Goal: Contribute content: Contribute content

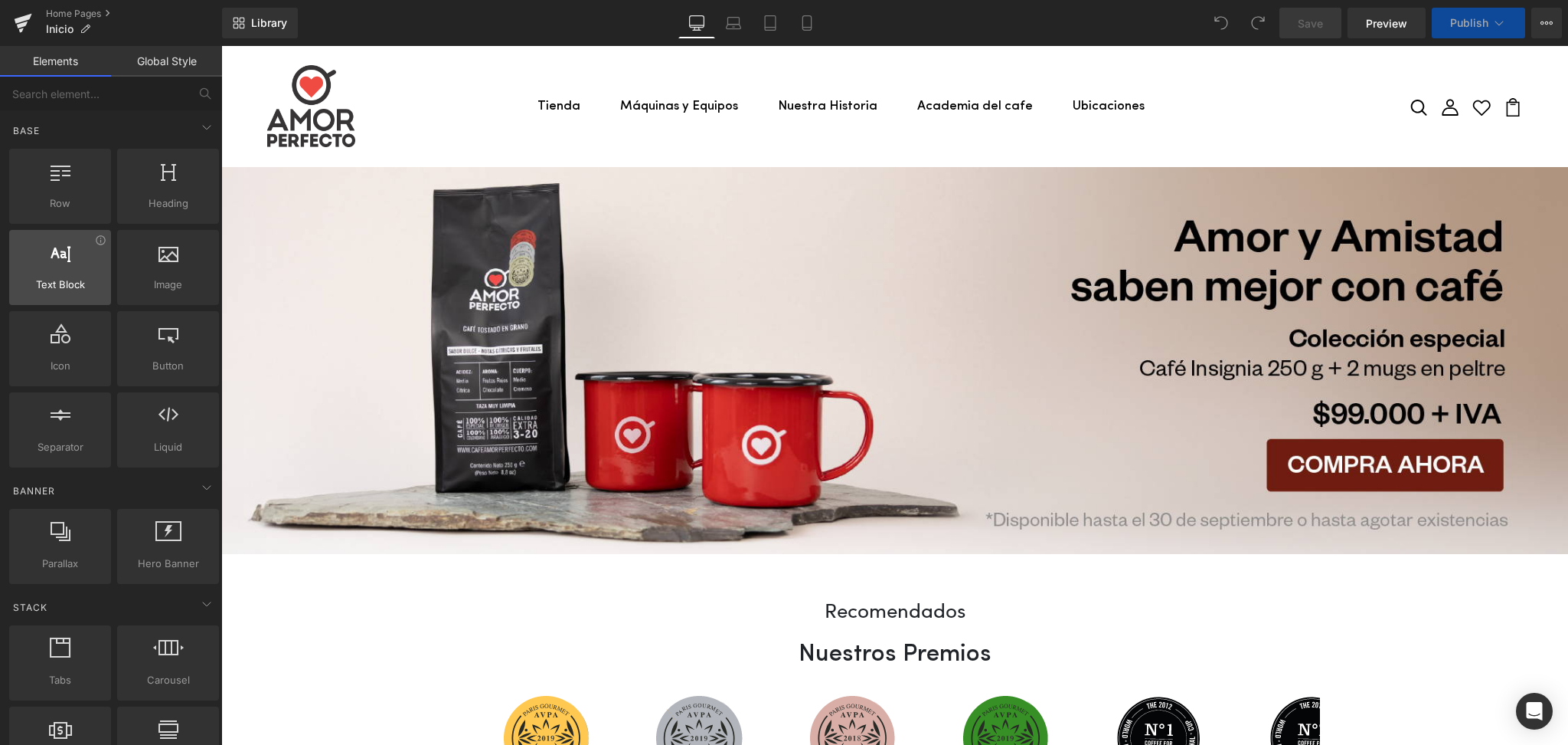
click at [68, 283] on span "Text Block" at bounding box center [60, 284] width 93 height 16
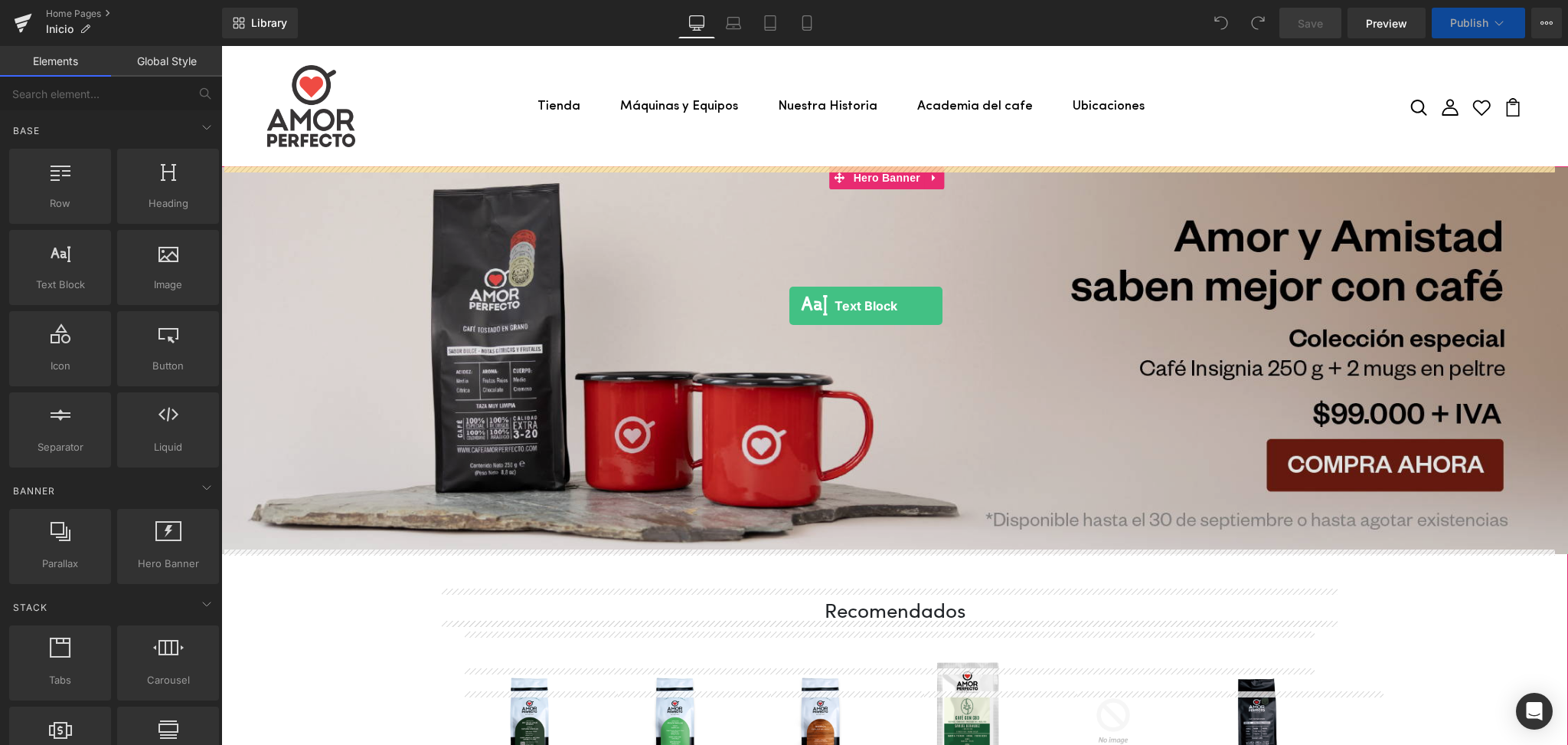
drag, startPoint x: 266, startPoint y: 328, endPoint x: 790, endPoint y: 306, distance: 524.5
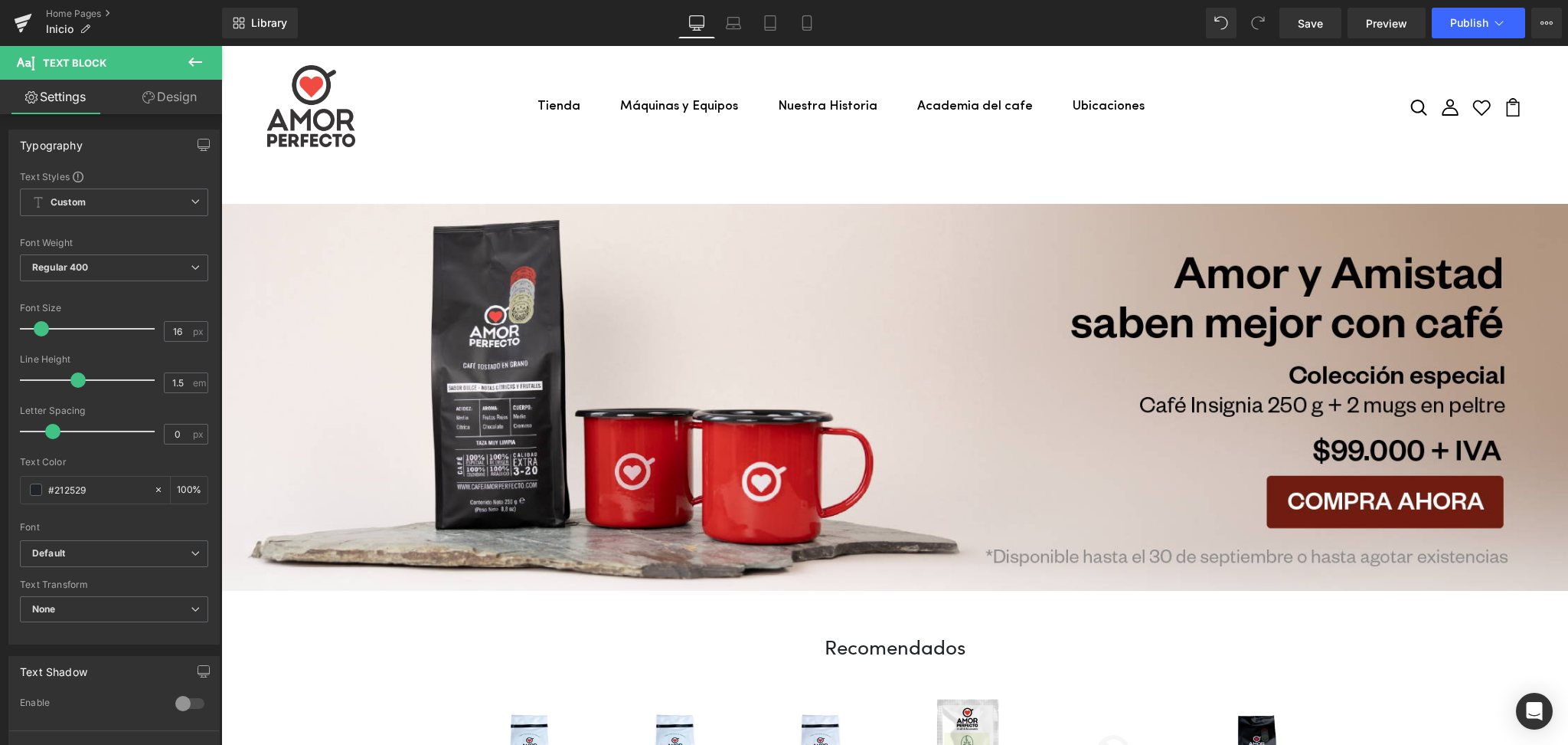
click at [197, 61] on icon at bounding box center [195, 62] width 14 height 9
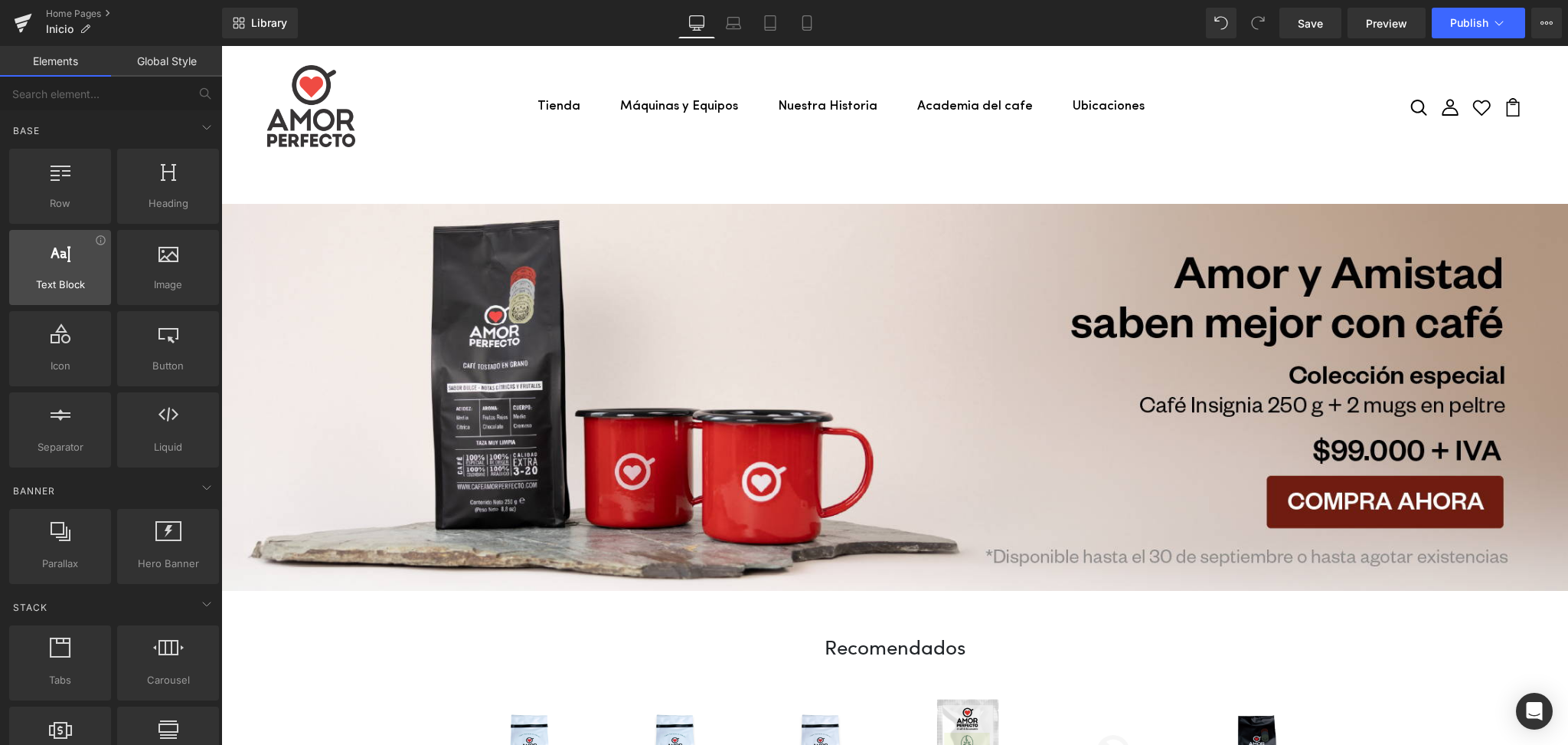
click at [67, 277] on span "Text Block" at bounding box center [60, 284] width 93 height 16
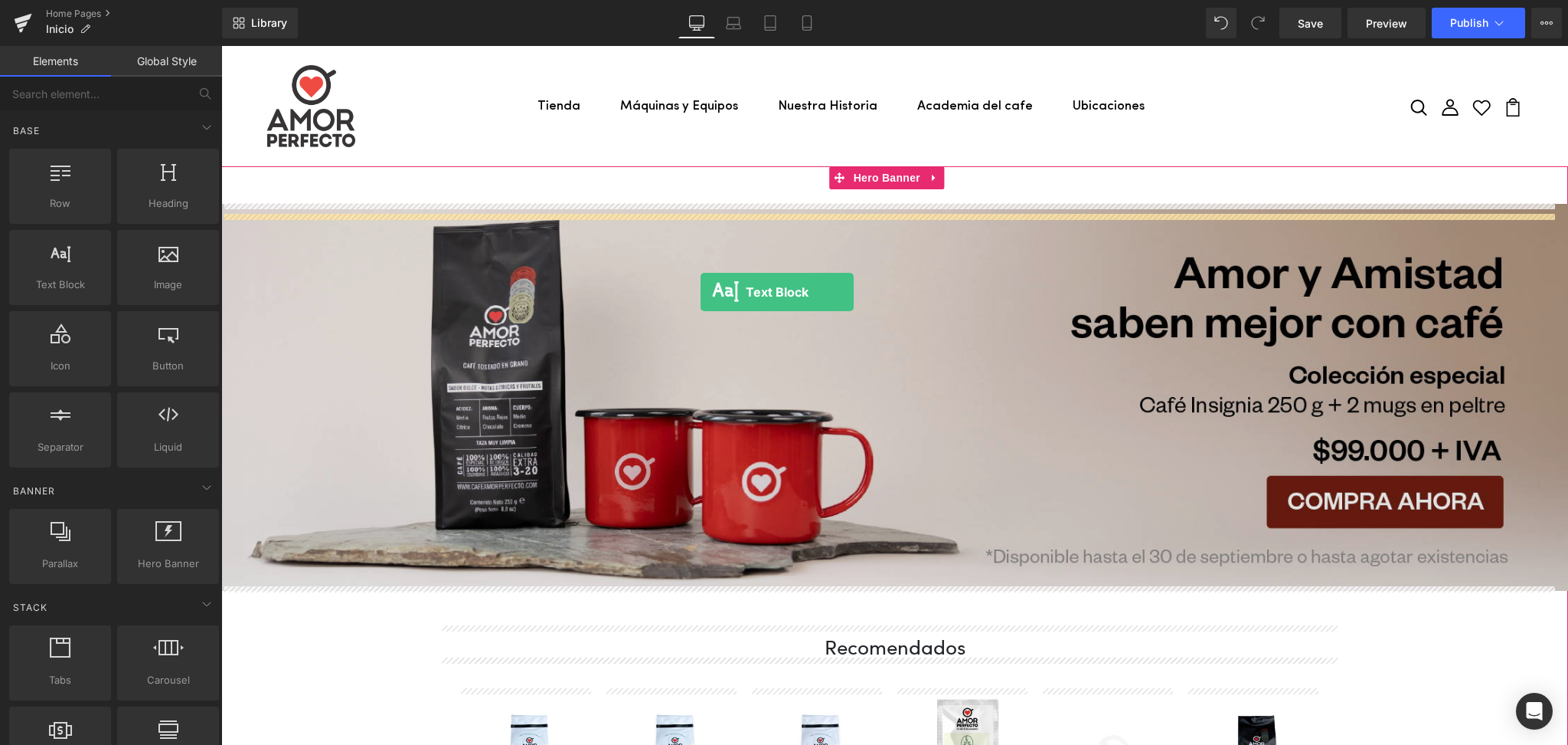
drag, startPoint x: 281, startPoint y: 316, endPoint x: 700, endPoint y: 292, distance: 419.7
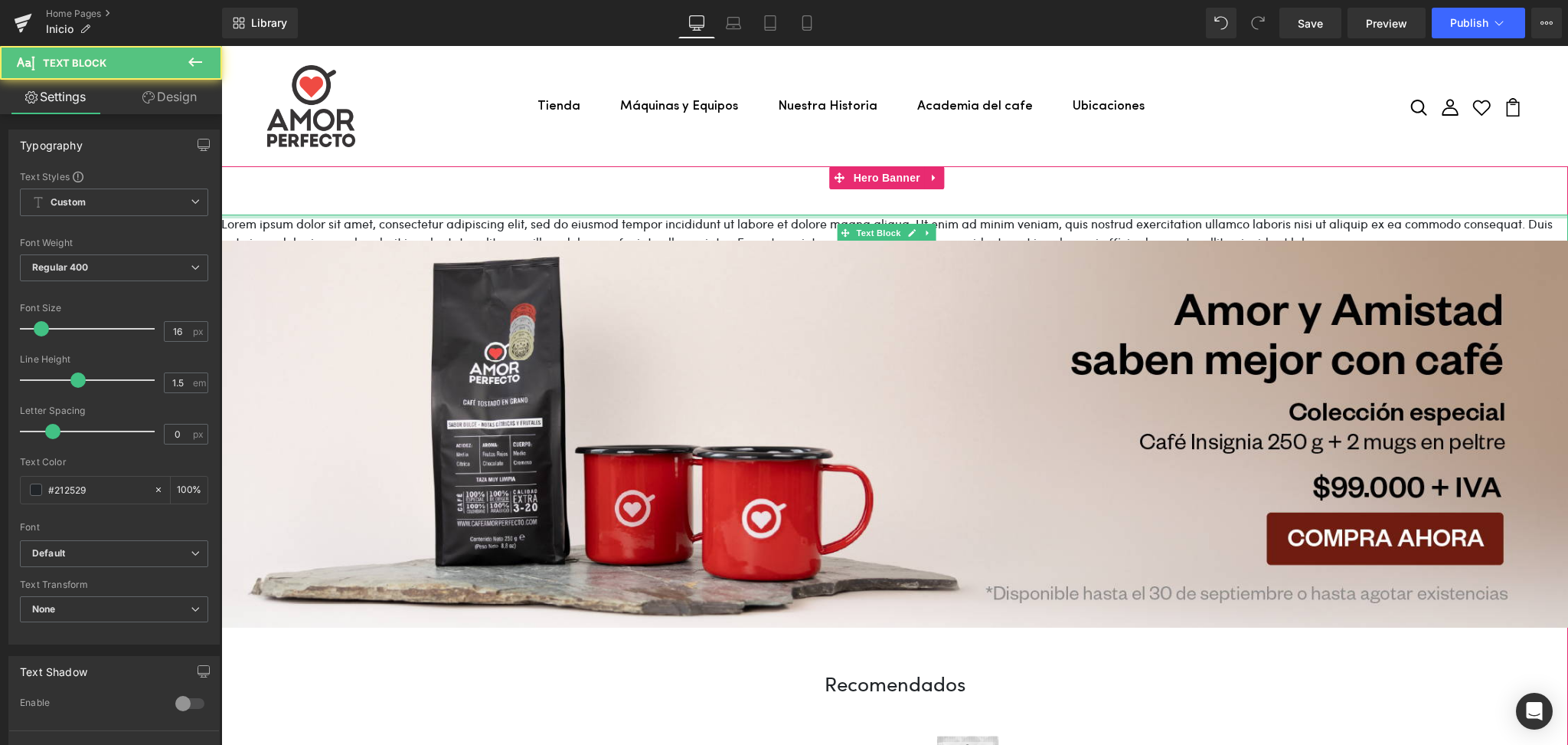
click at [672, 214] on div at bounding box center [894, 216] width 1346 height 4
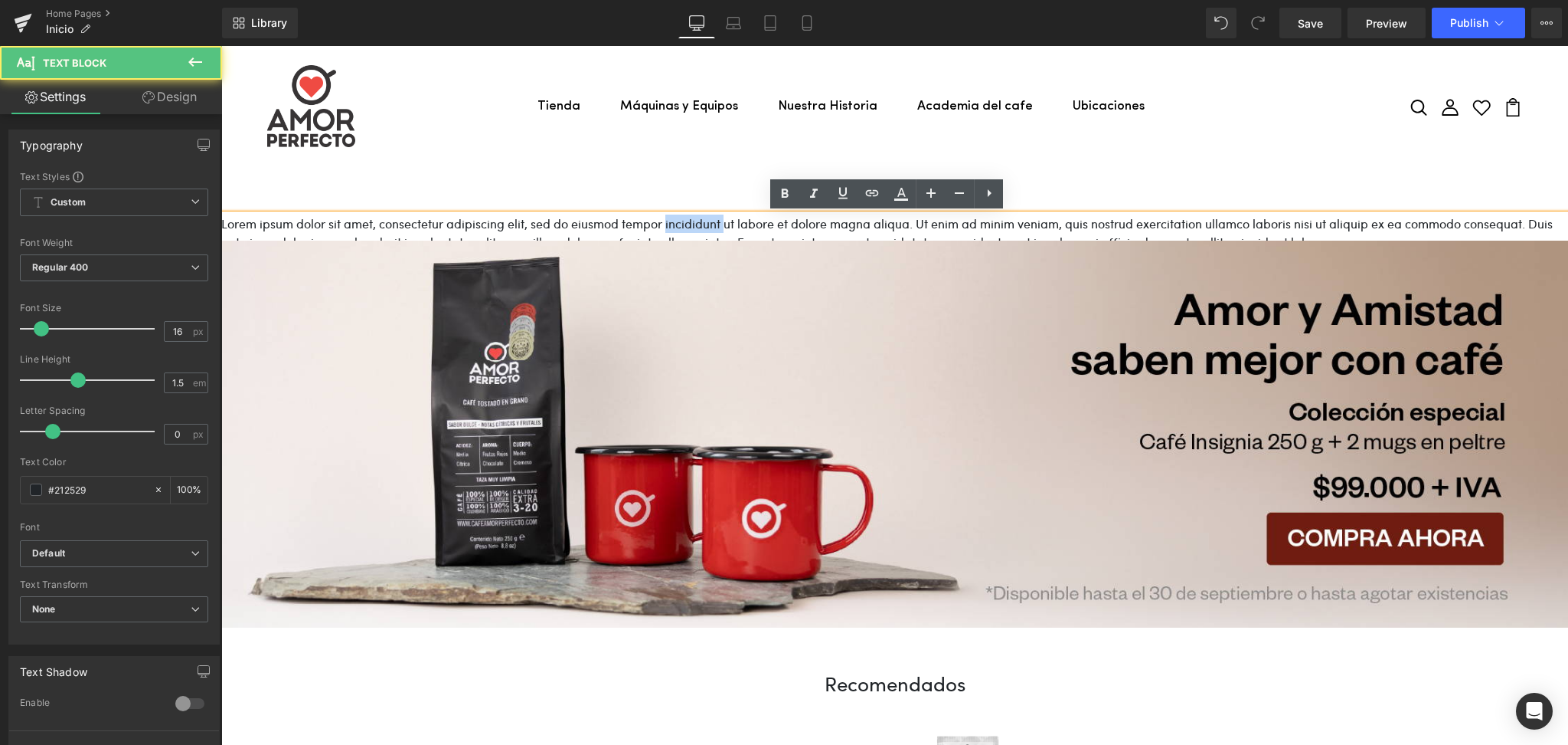
click at [672, 214] on p "Lorem ipsum dolor sit amet, consectetur adipiscing elit, sed do eiusmod tempor …" at bounding box center [894, 232] width 1346 height 37
click at [567, 232] on p "Lorem ipsum dolor sit amet, consectetur adipiscing elit, sed do eiusmod tempor …" at bounding box center [894, 232] width 1346 height 37
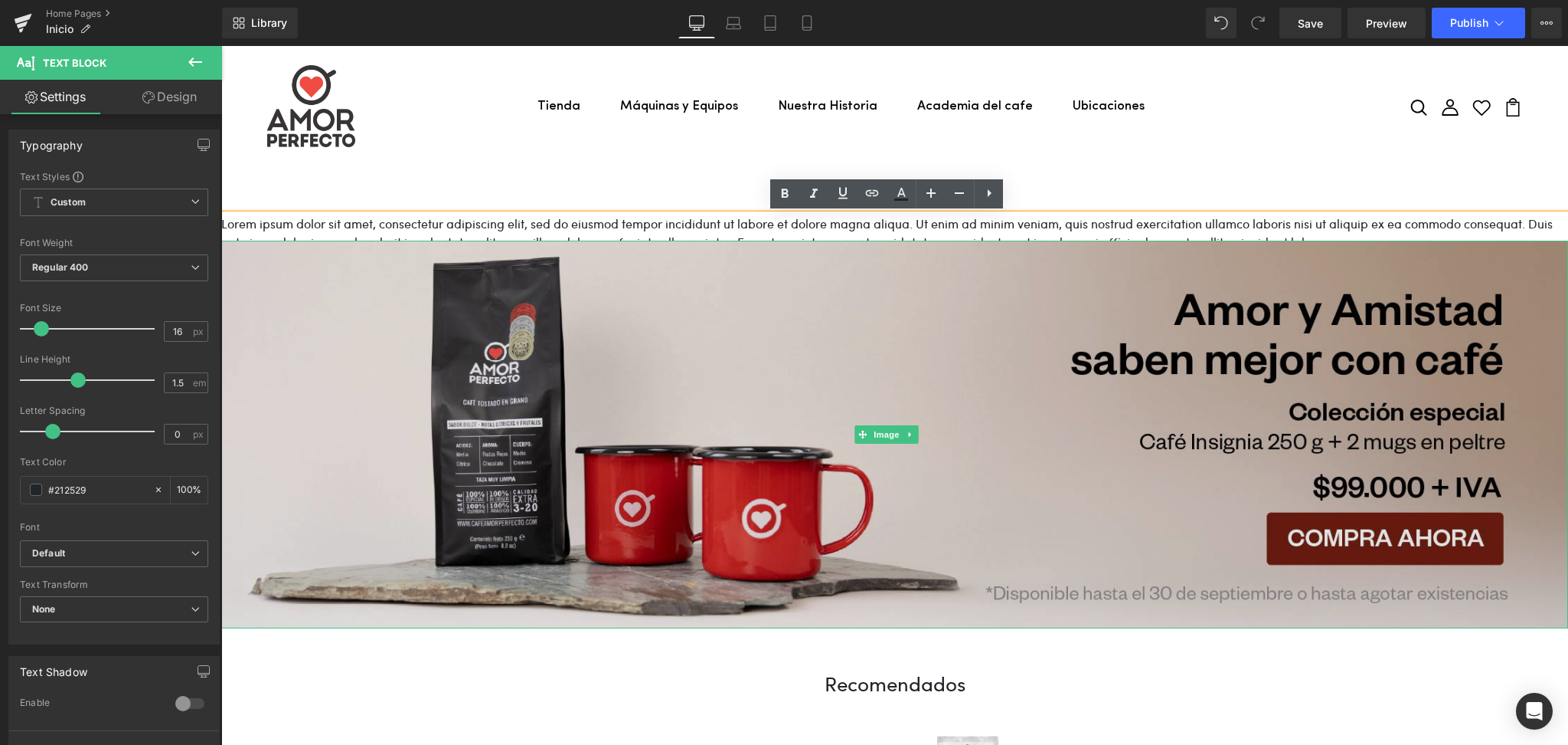
click at [1153, 309] on img at bounding box center [894, 435] width 1346 height 388
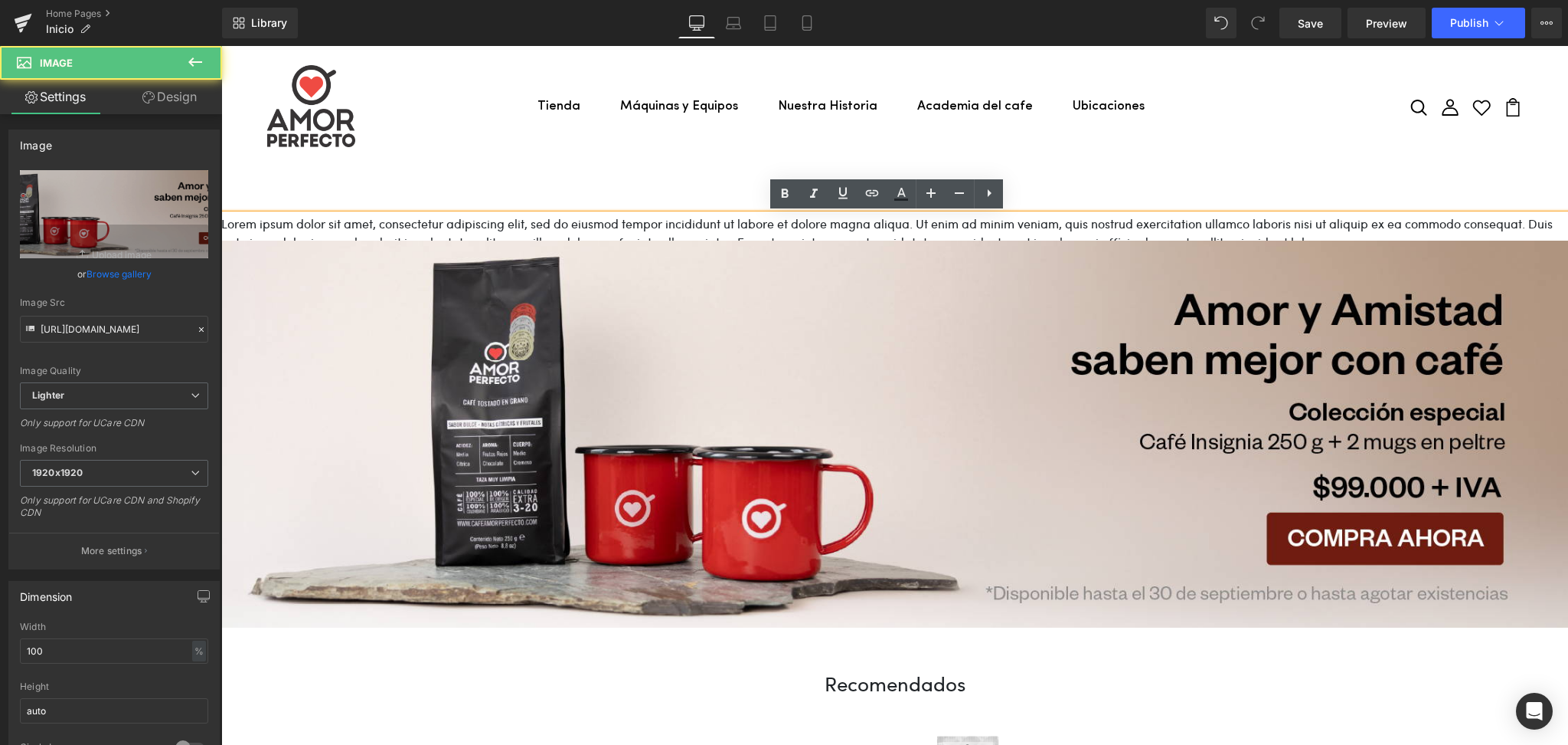
click at [1121, 228] on p "Lorem ipsum dolor sit amet, consectetur adipiscing elit, sed do eiusmod tempor …" at bounding box center [894, 232] width 1346 height 37
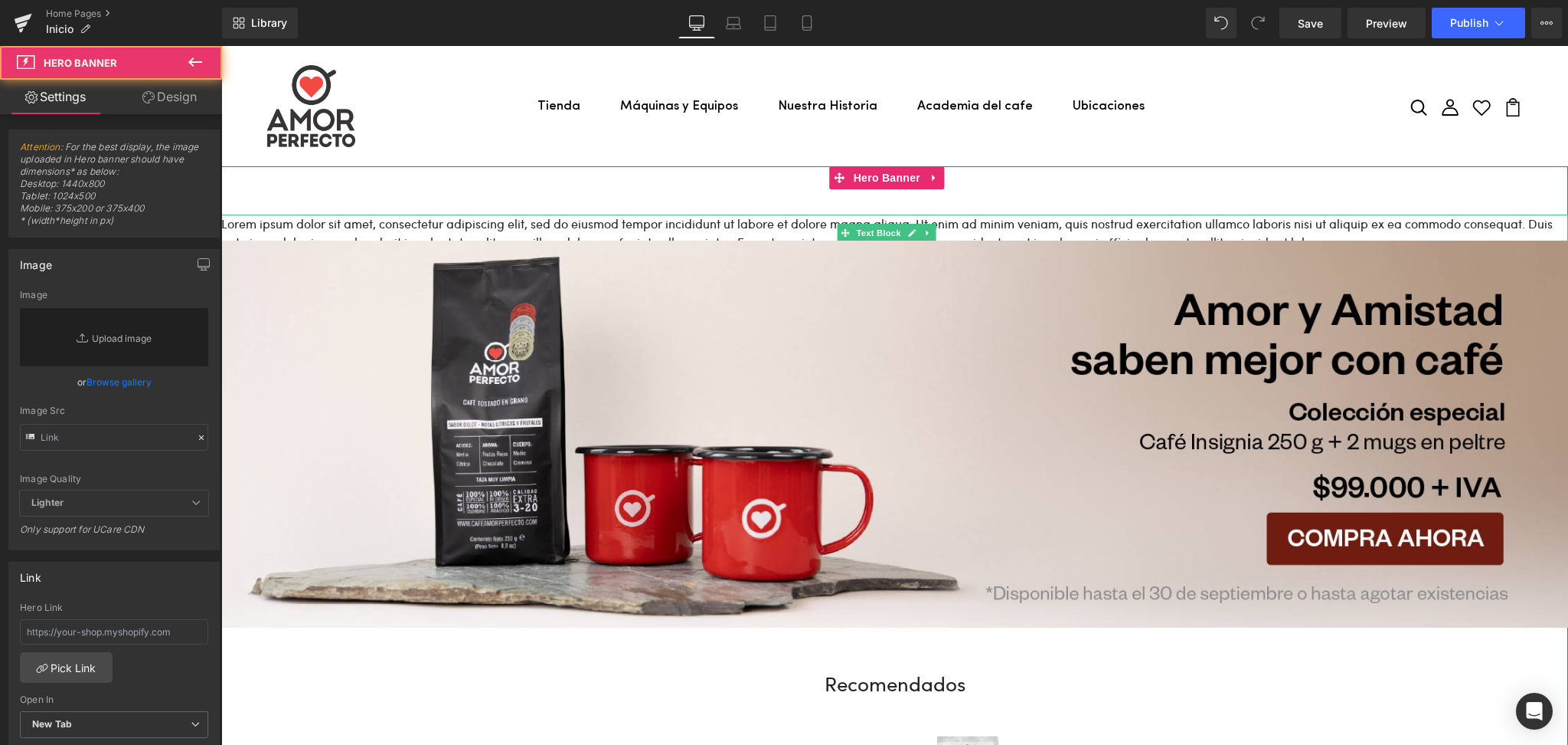
click at [518, 222] on p "Lorem ipsum dolor sit amet, consectetur adipiscing elit, sed do eiusmod tempor …" at bounding box center [894, 232] width 1346 height 37
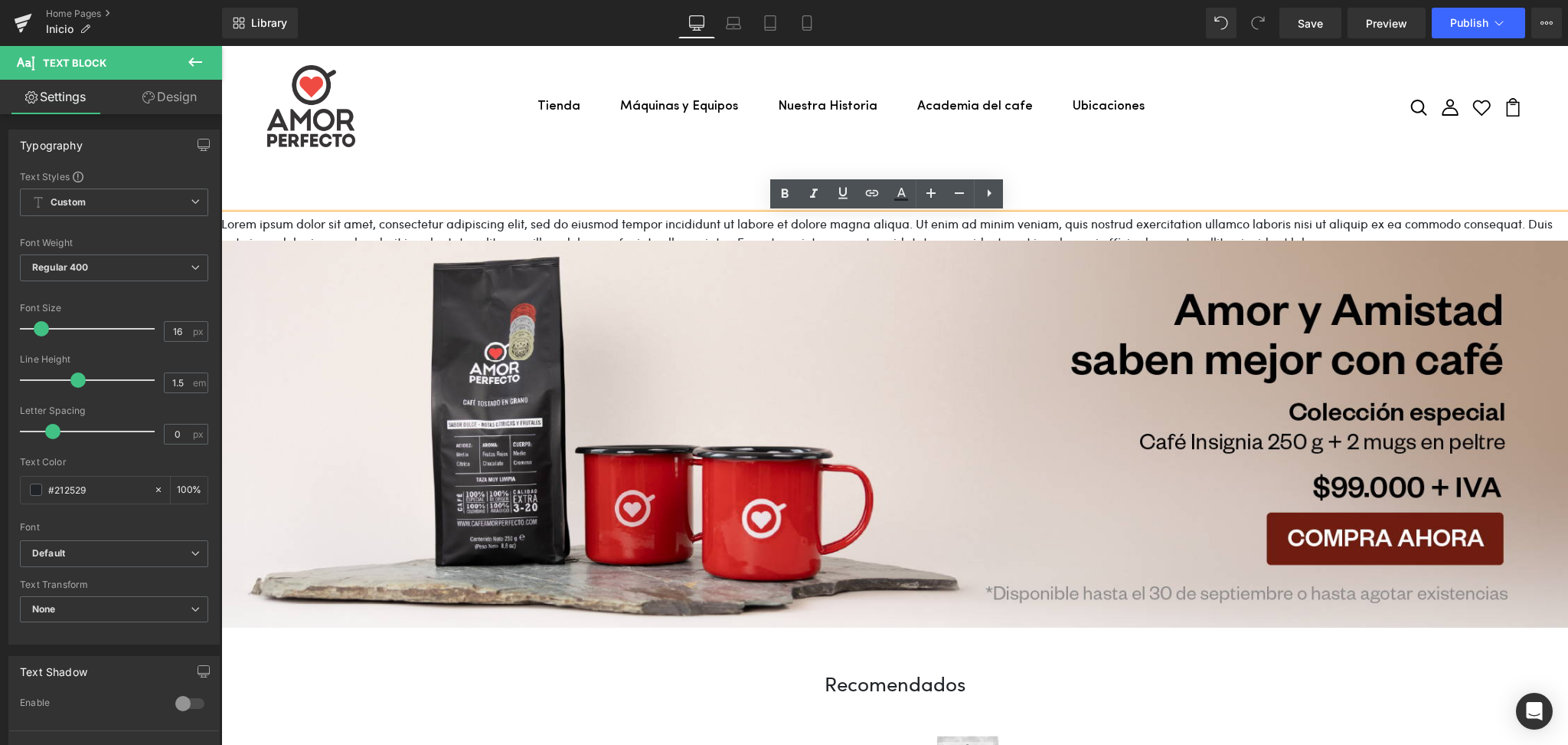
click at [512, 227] on p "Lorem ipsum dolor sit amet, consectetur adipiscing elit, sed do eiusmod tempor …" at bounding box center [894, 232] width 1346 height 37
click at [709, 229] on p "Lorem ipsum dolor sit amet, consectetur adipiscing elit, sed do eiusmod tempor …" at bounding box center [894, 232] width 1346 height 37
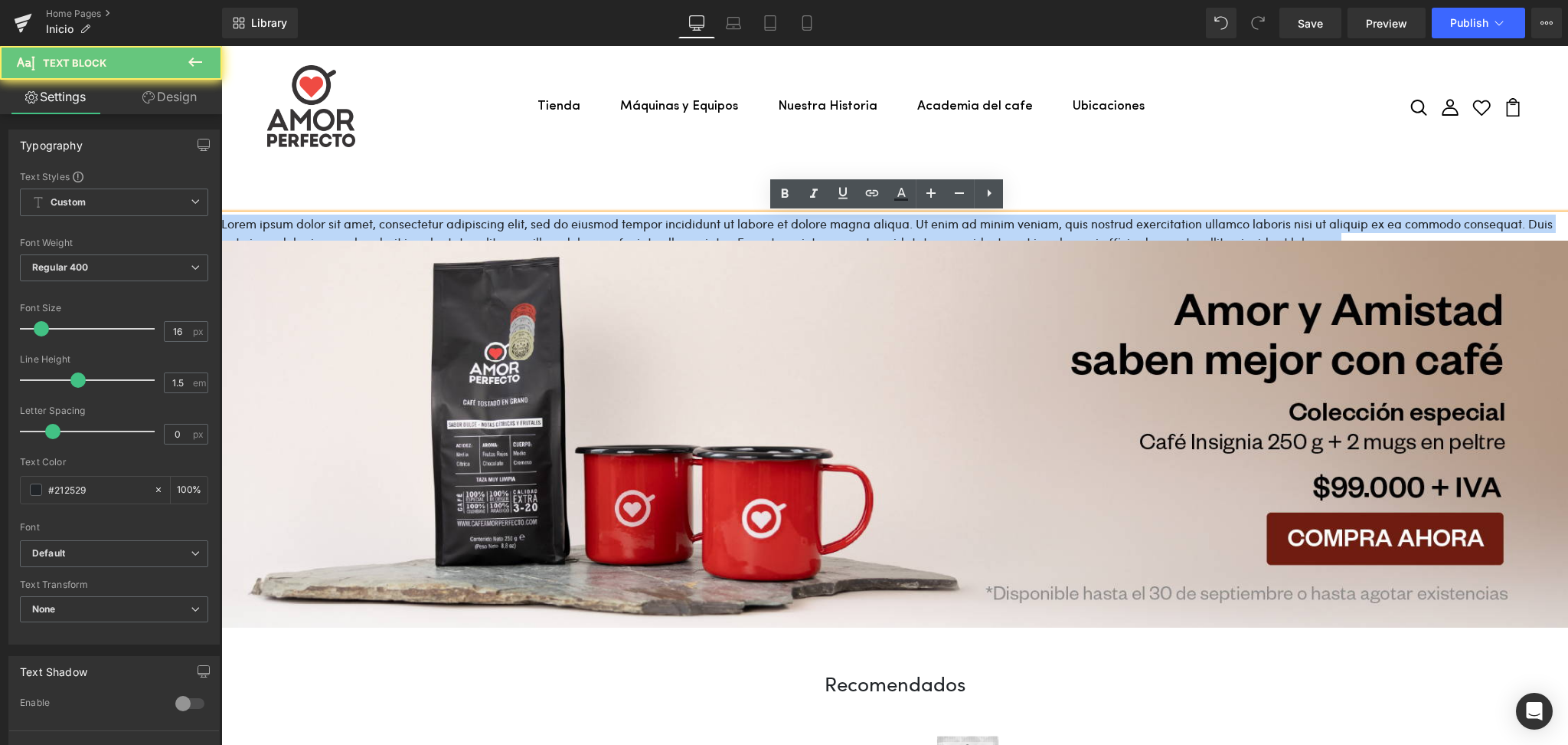
click at [709, 229] on p "Lorem ipsum dolor sit amet, consectetur adipiscing elit, sed do eiusmod tempor …" at bounding box center [894, 232] width 1346 height 37
click at [666, 223] on p "Lorem ipsum dolor sit amet, consectetur adipiscing elit, sed do eiusmod tempor …" at bounding box center [894, 232] width 1346 height 37
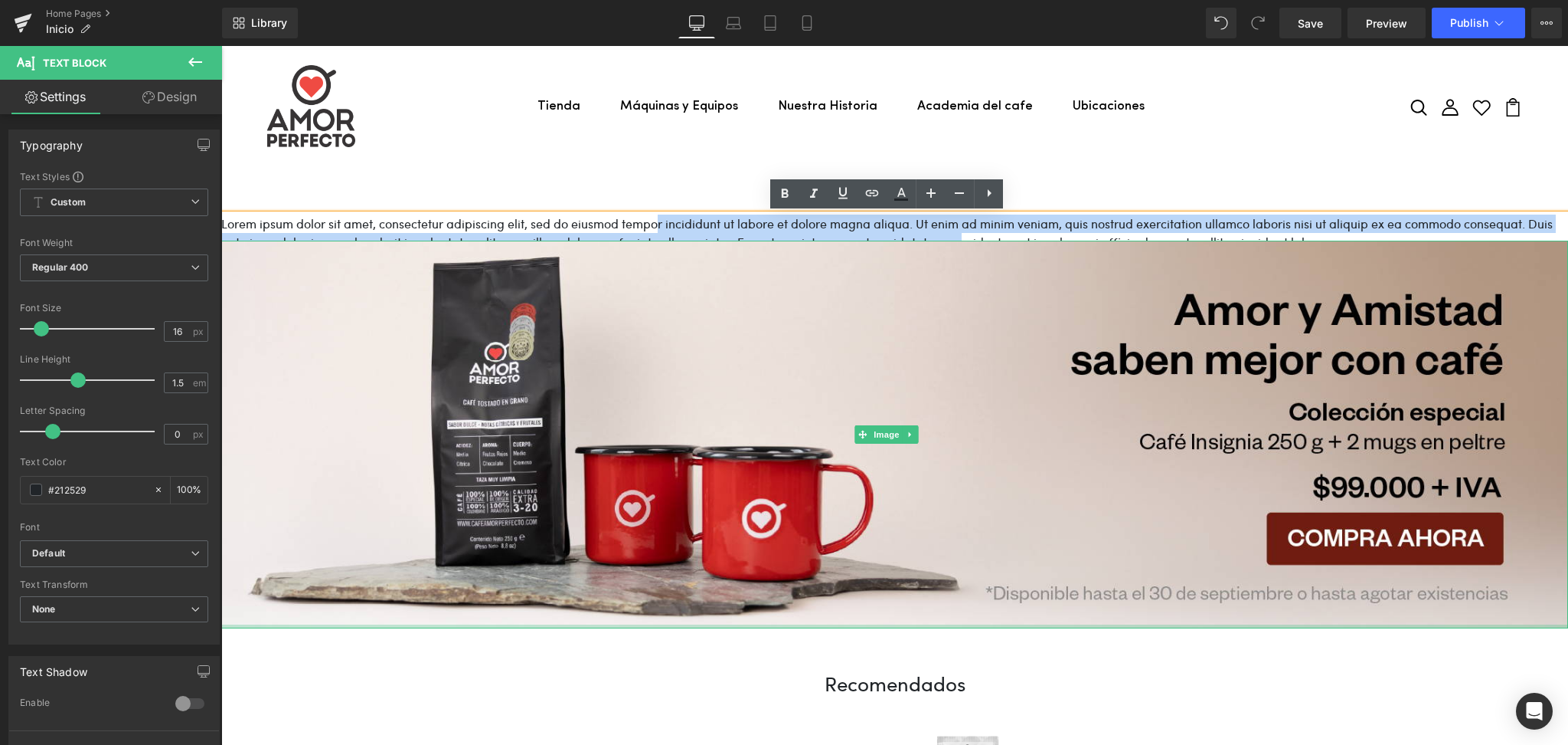
drag, startPoint x: 662, startPoint y: 223, endPoint x: 988, endPoint y: 620, distance: 513.7
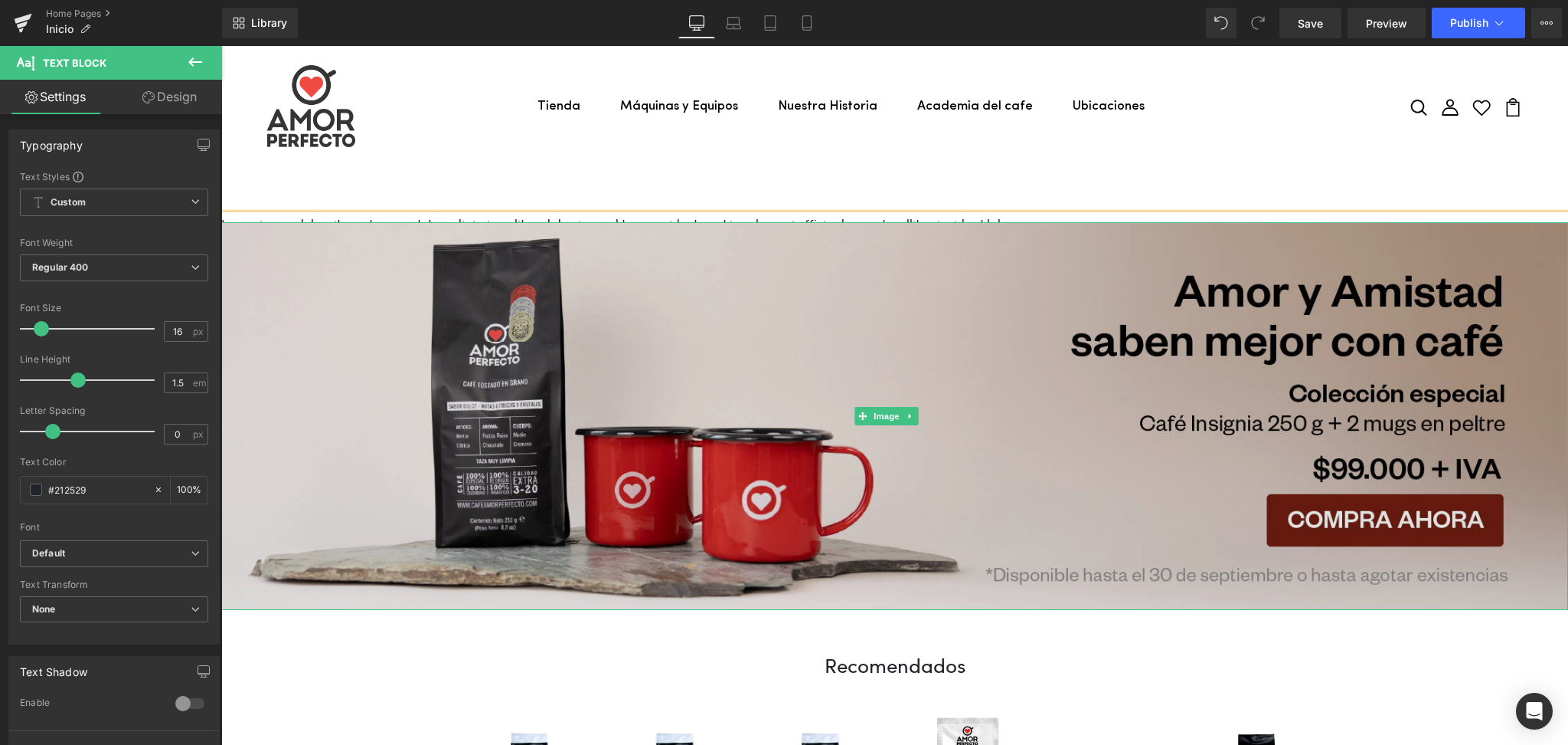
click at [717, 229] on img at bounding box center [894, 416] width 1346 height 388
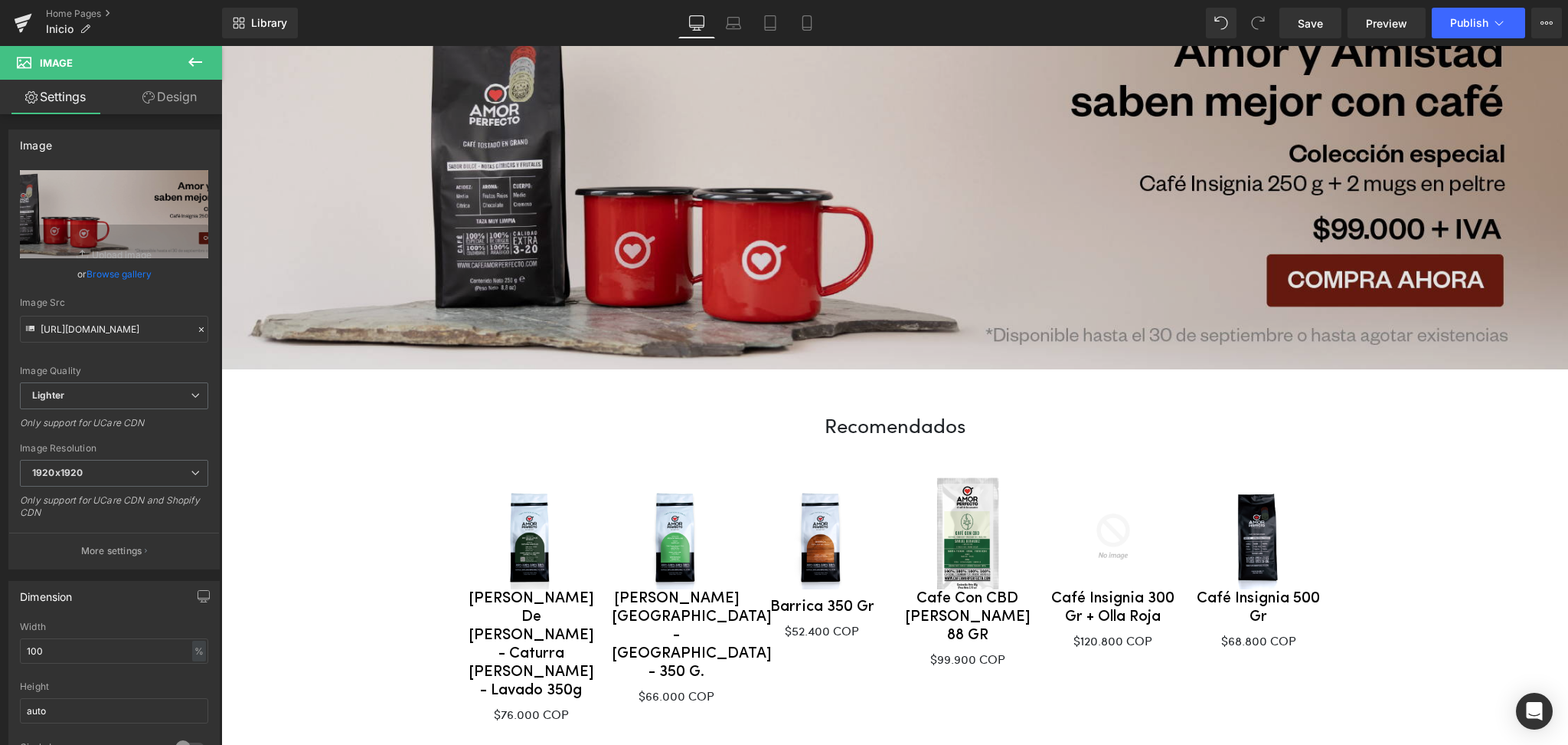
scroll to position [102, 0]
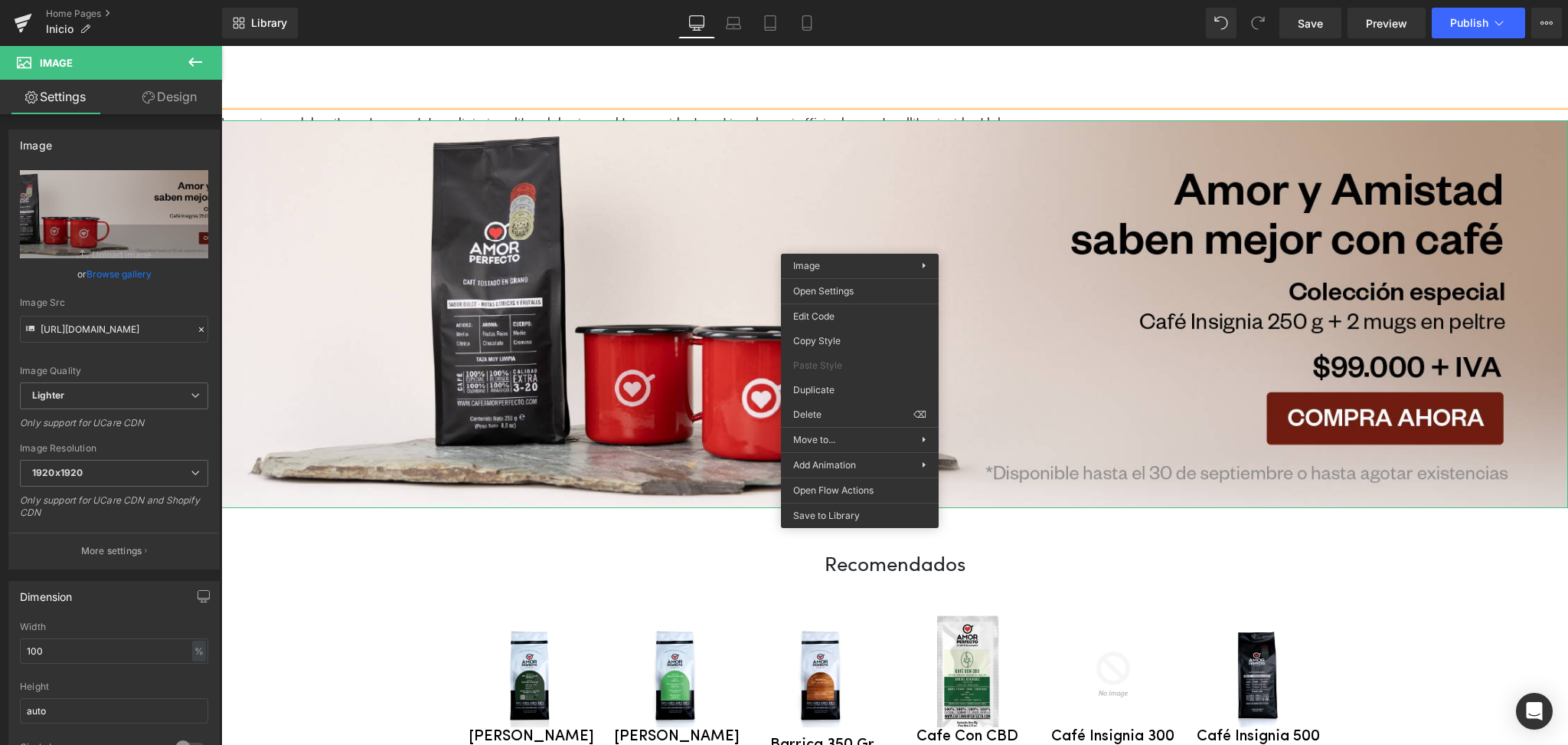
click at [926, 114] on p "Lorem ipsum dolor sit amet, consectetur adipiscing elit, sed do eiusmod temporo…" at bounding box center [894, 122] width 1346 height 19
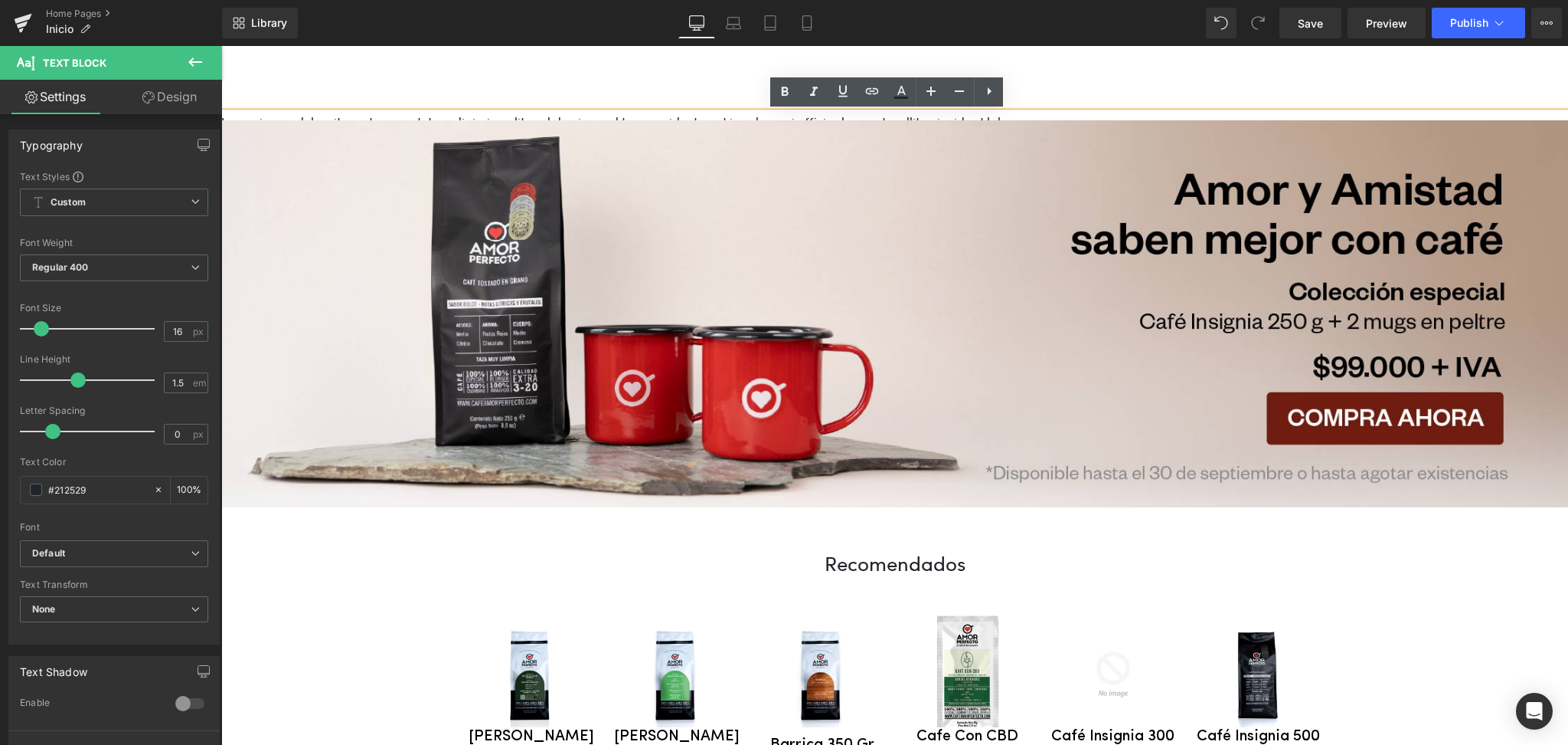
click at [1563, 14] on div "Save Preview Publish Scheduled View Live Page View with current Template Save T…" at bounding box center [1420, 23] width 295 height 31
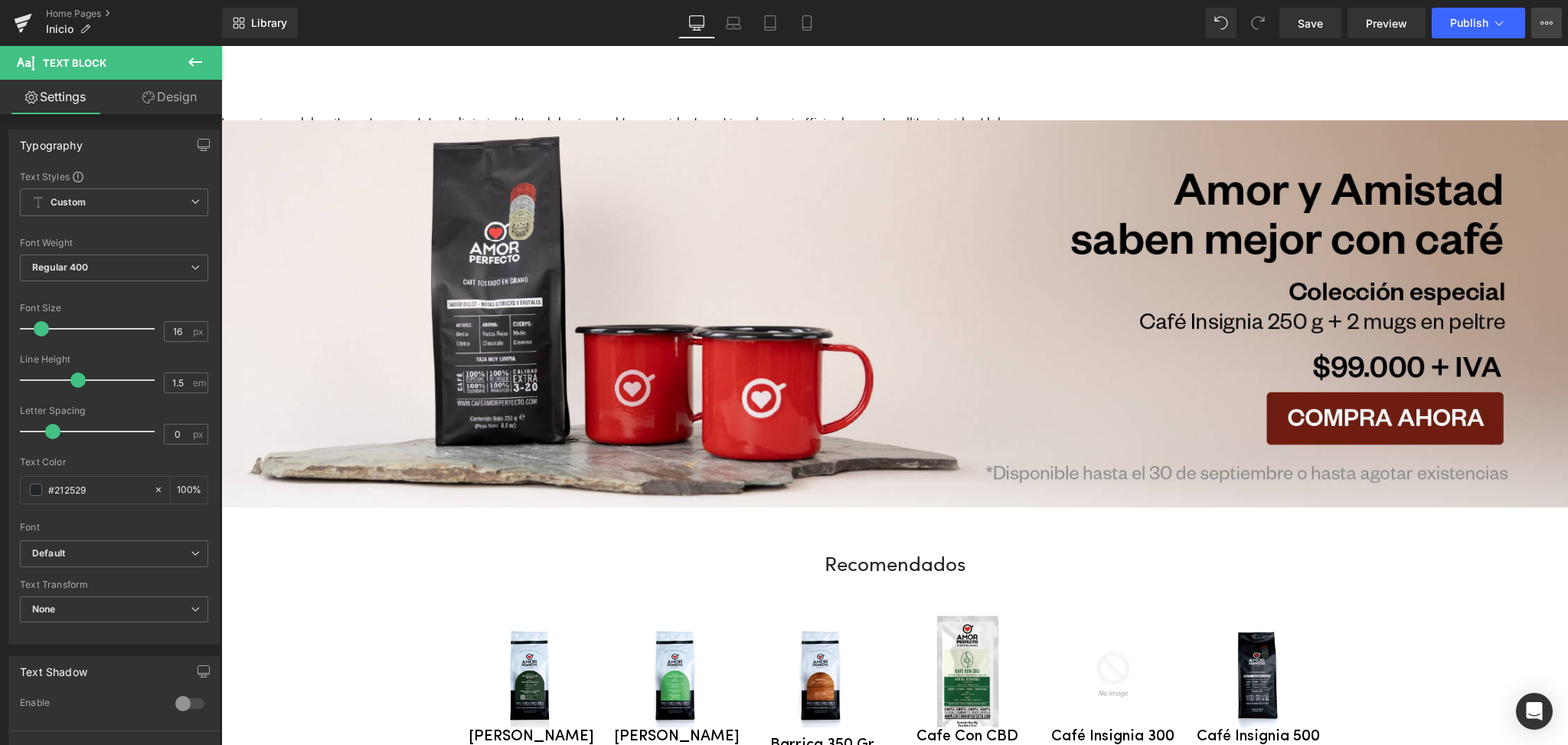
click at [1553, 19] on button "View Live Page View with current Template Save Template to Library Schedule Pub…" at bounding box center [1546, 23] width 31 height 31
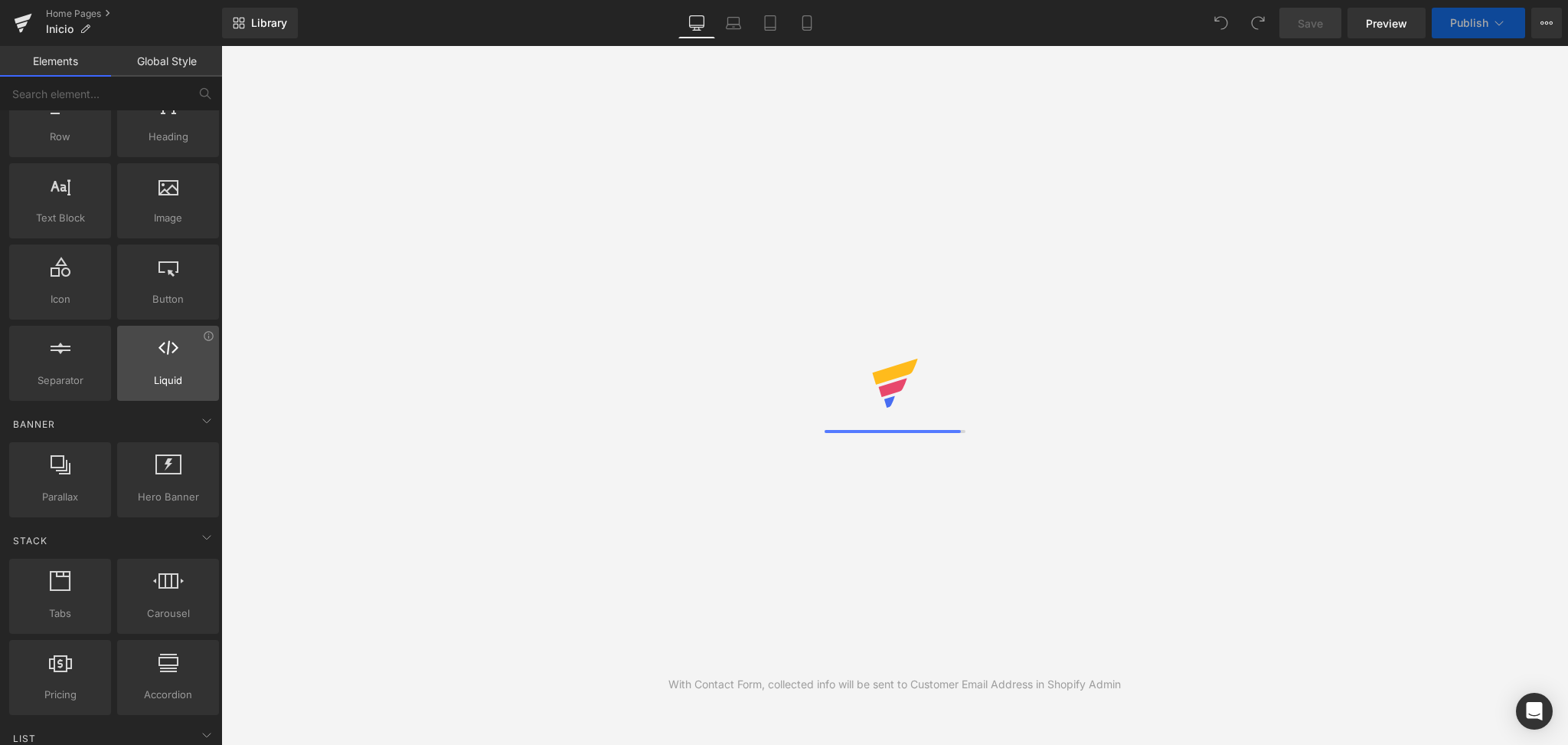
scroll to position [102, 0]
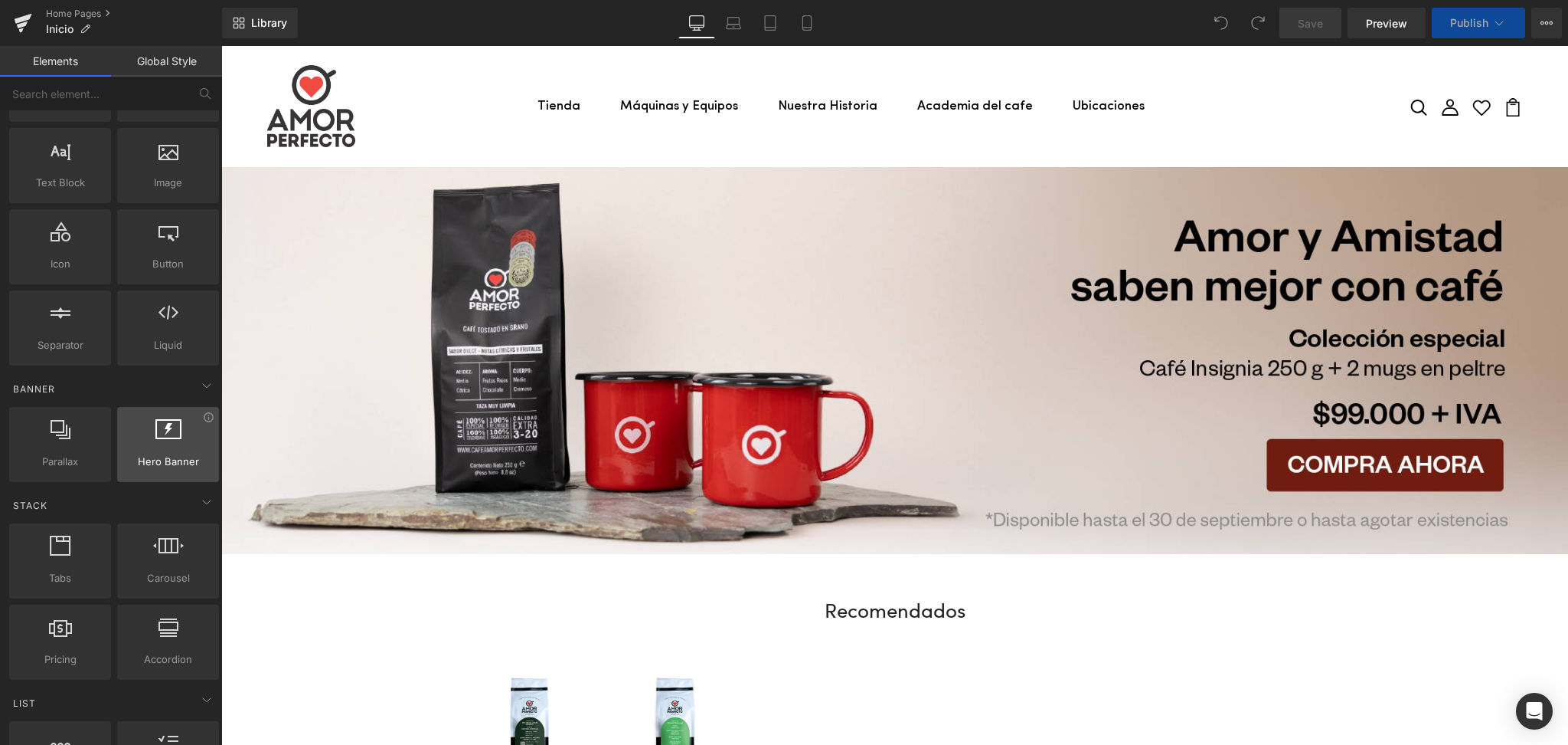
click at [155, 452] on div at bounding box center [167, 436] width 93 height 35
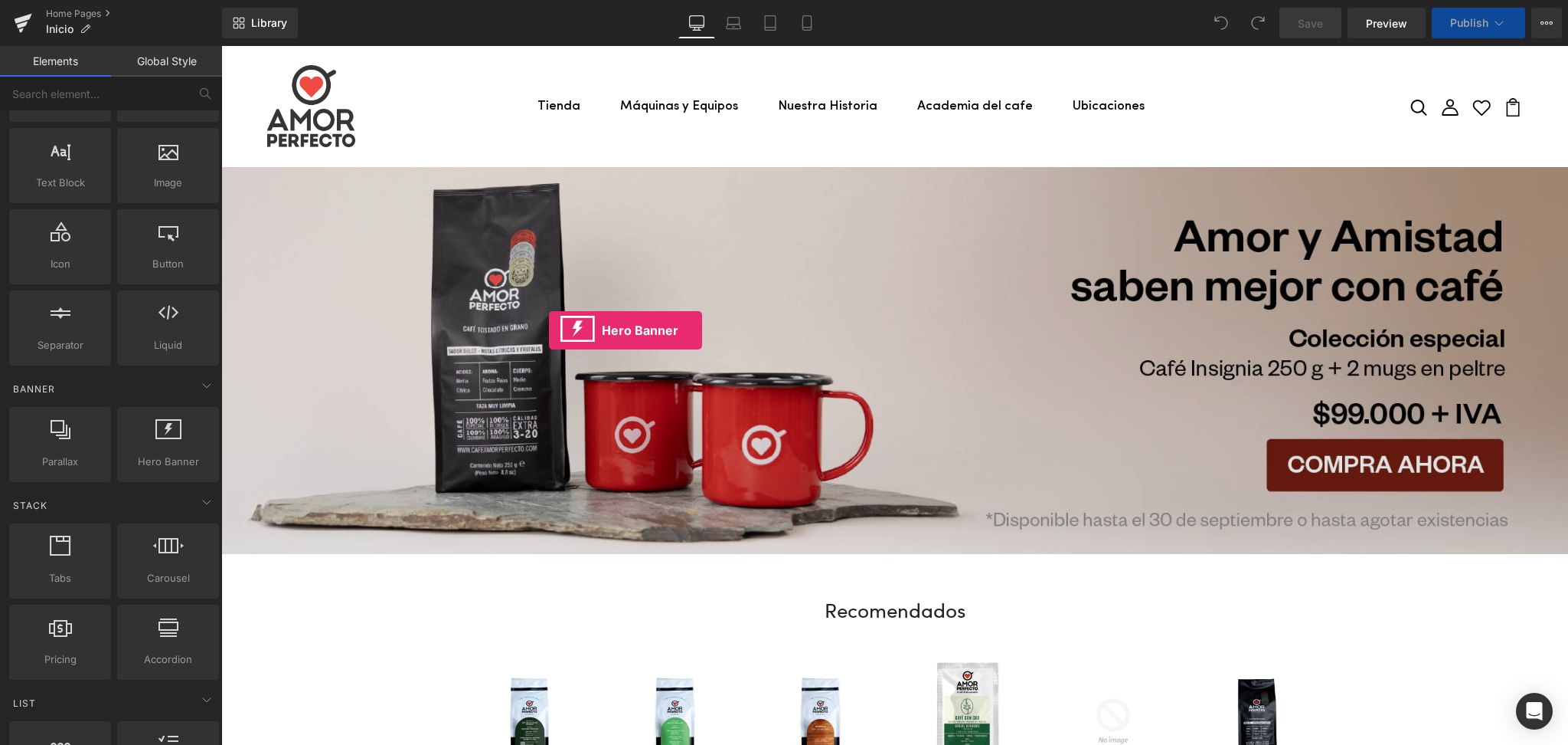
drag, startPoint x: 371, startPoint y: 499, endPoint x: 549, endPoint y: 330, distance: 245.4
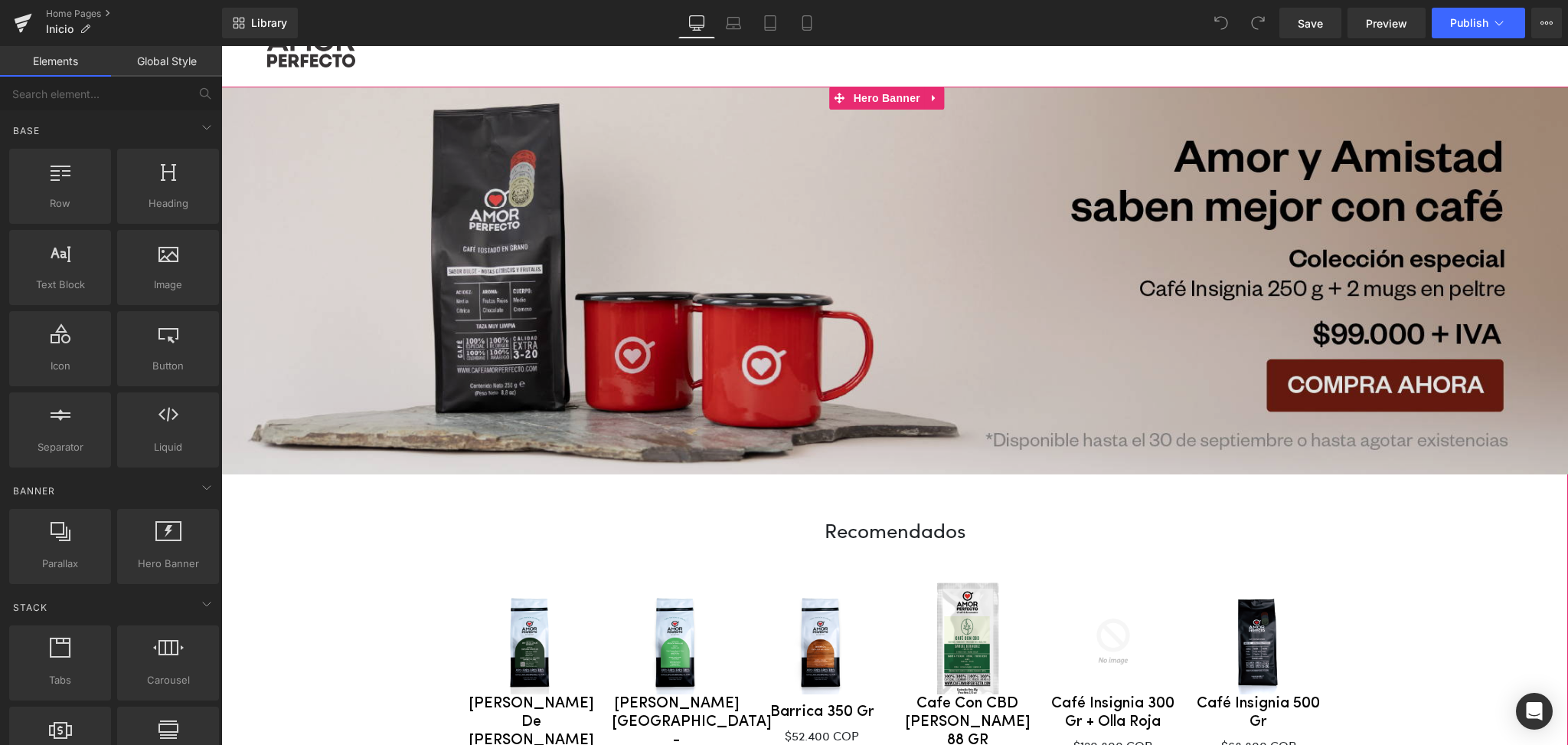
scroll to position [0, 0]
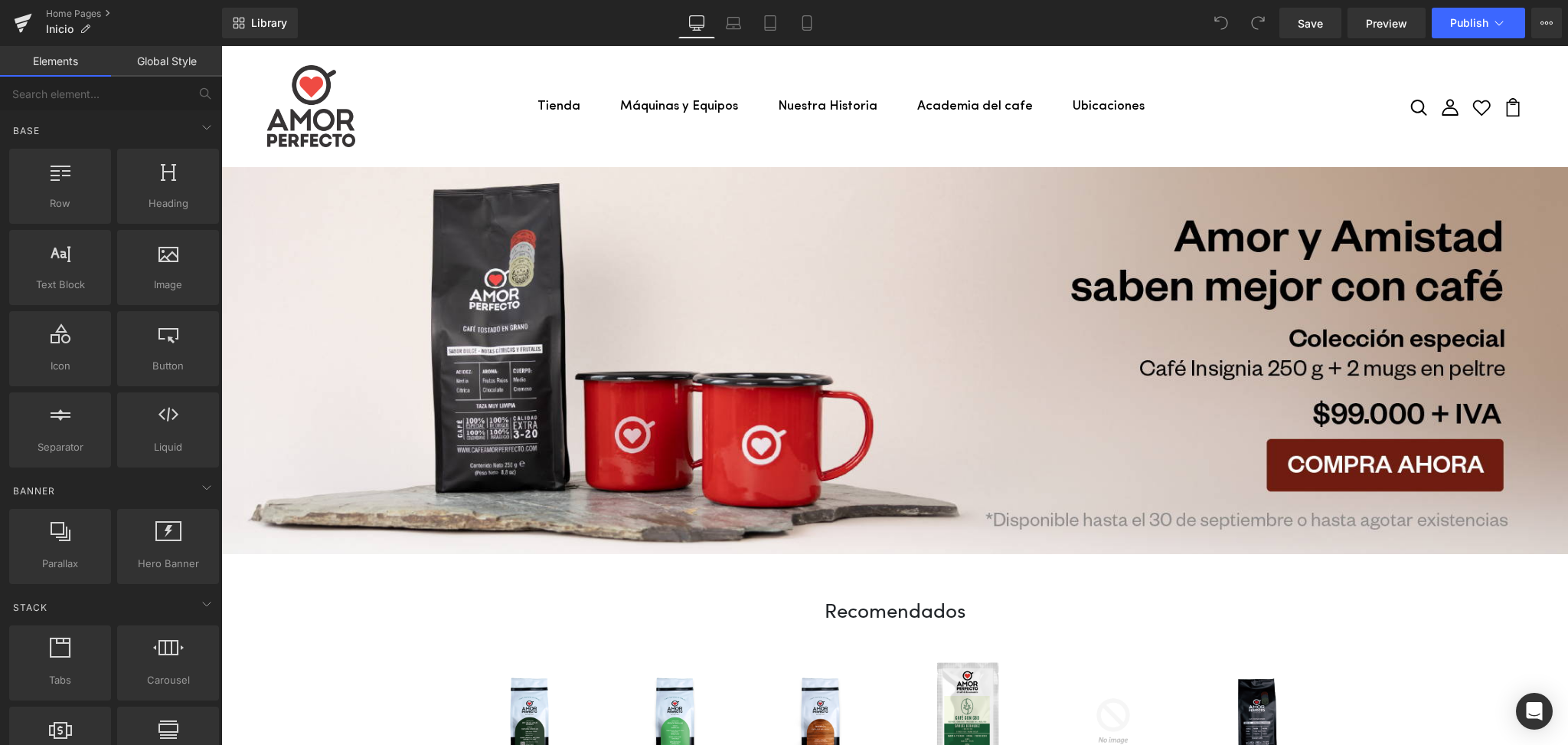
click at [182, 59] on link "Global Style" at bounding box center [166, 61] width 111 height 31
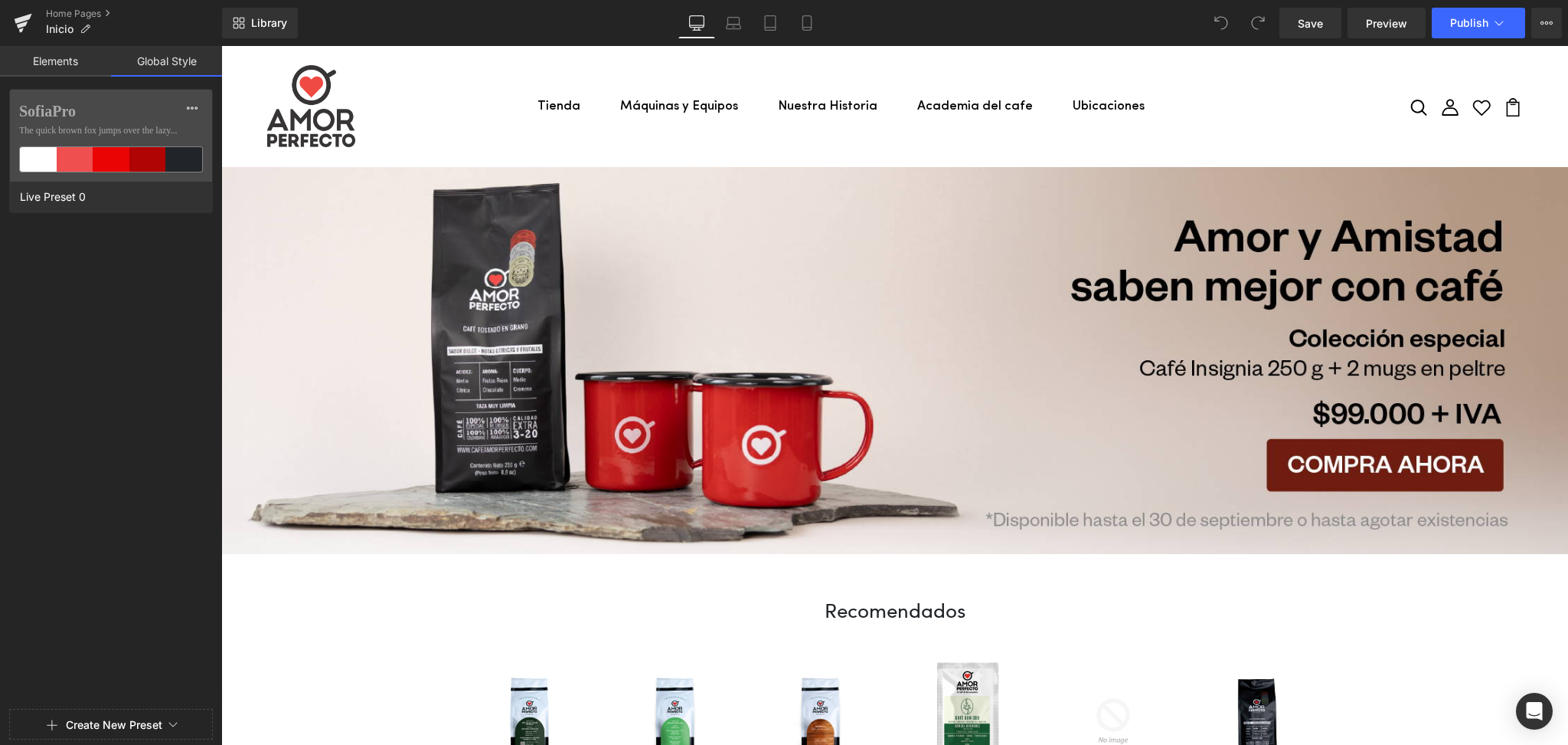
click at [44, 60] on link "Elements" at bounding box center [55, 61] width 111 height 31
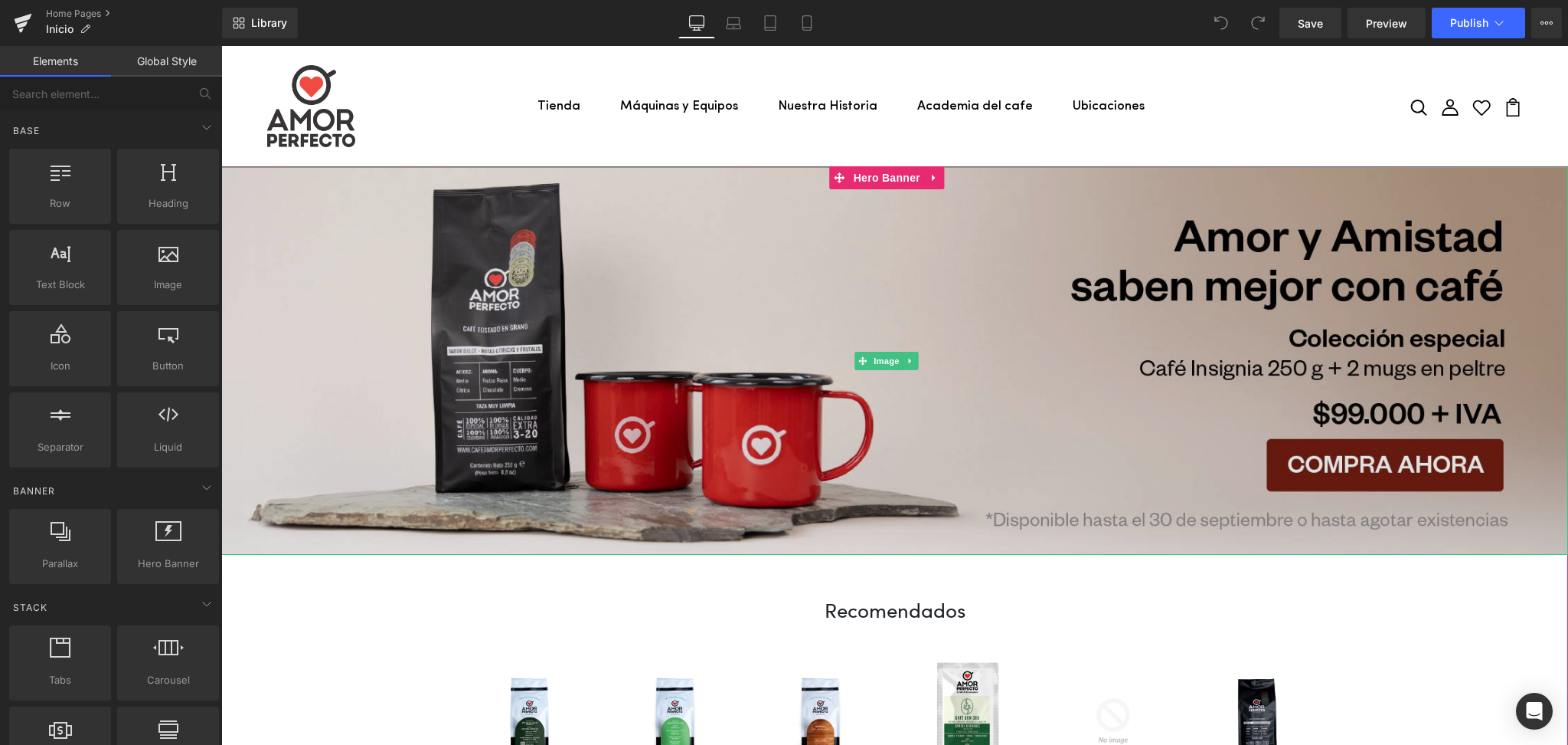
click at [703, 237] on img at bounding box center [894, 361] width 1346 height 388
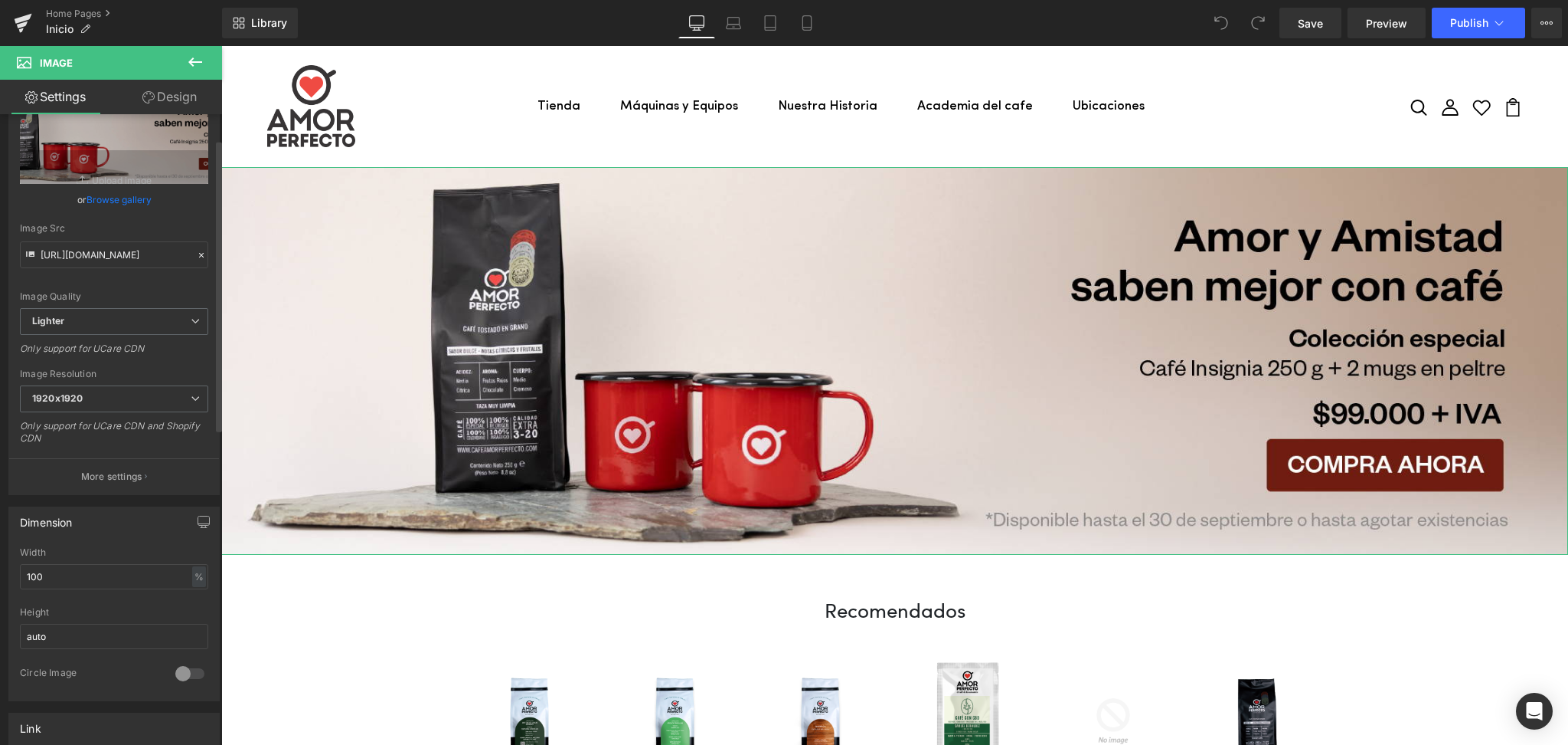
scroll to position [204, 0]
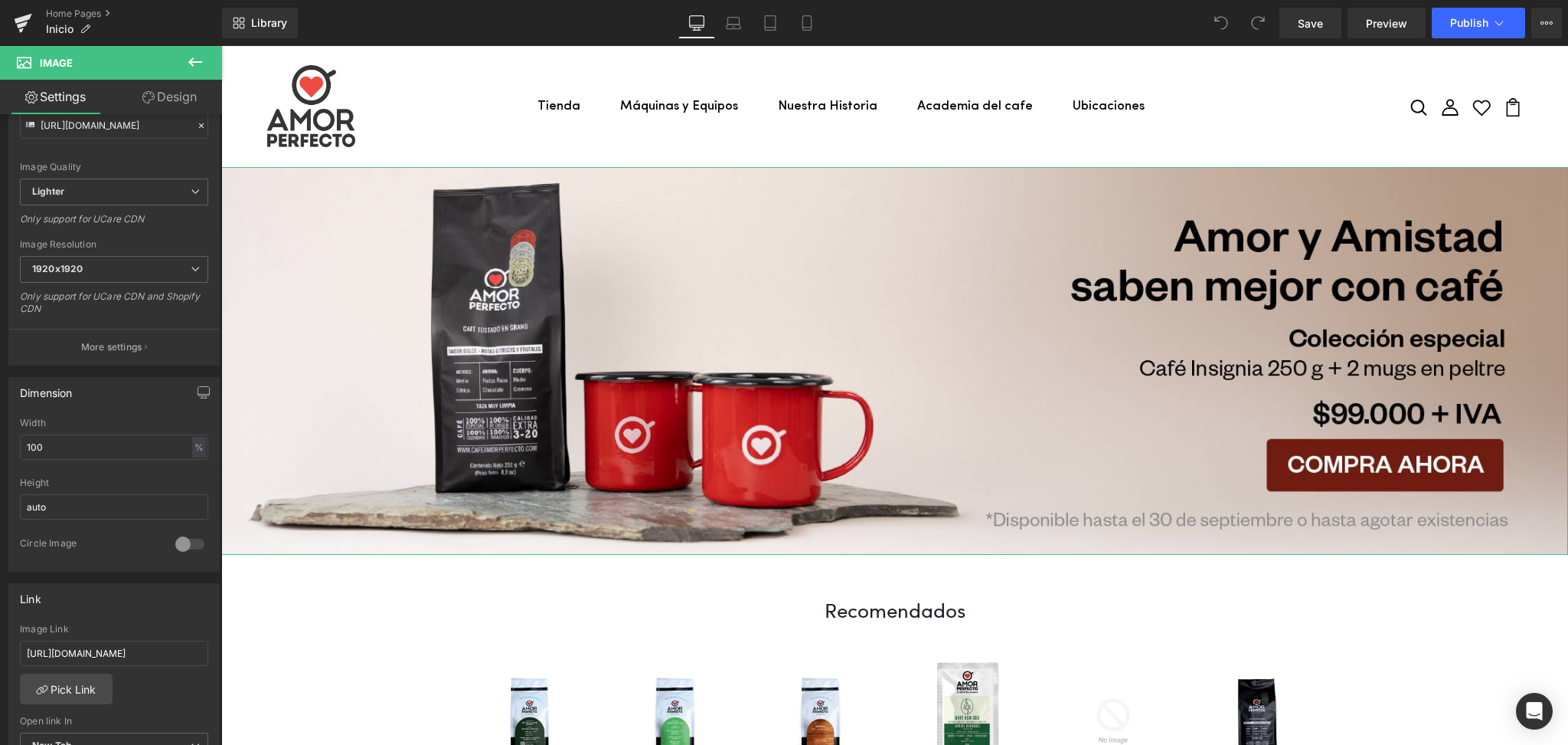
click at [170, 86] on link "Design" at bounding box center [169, 97] width 111 height 35
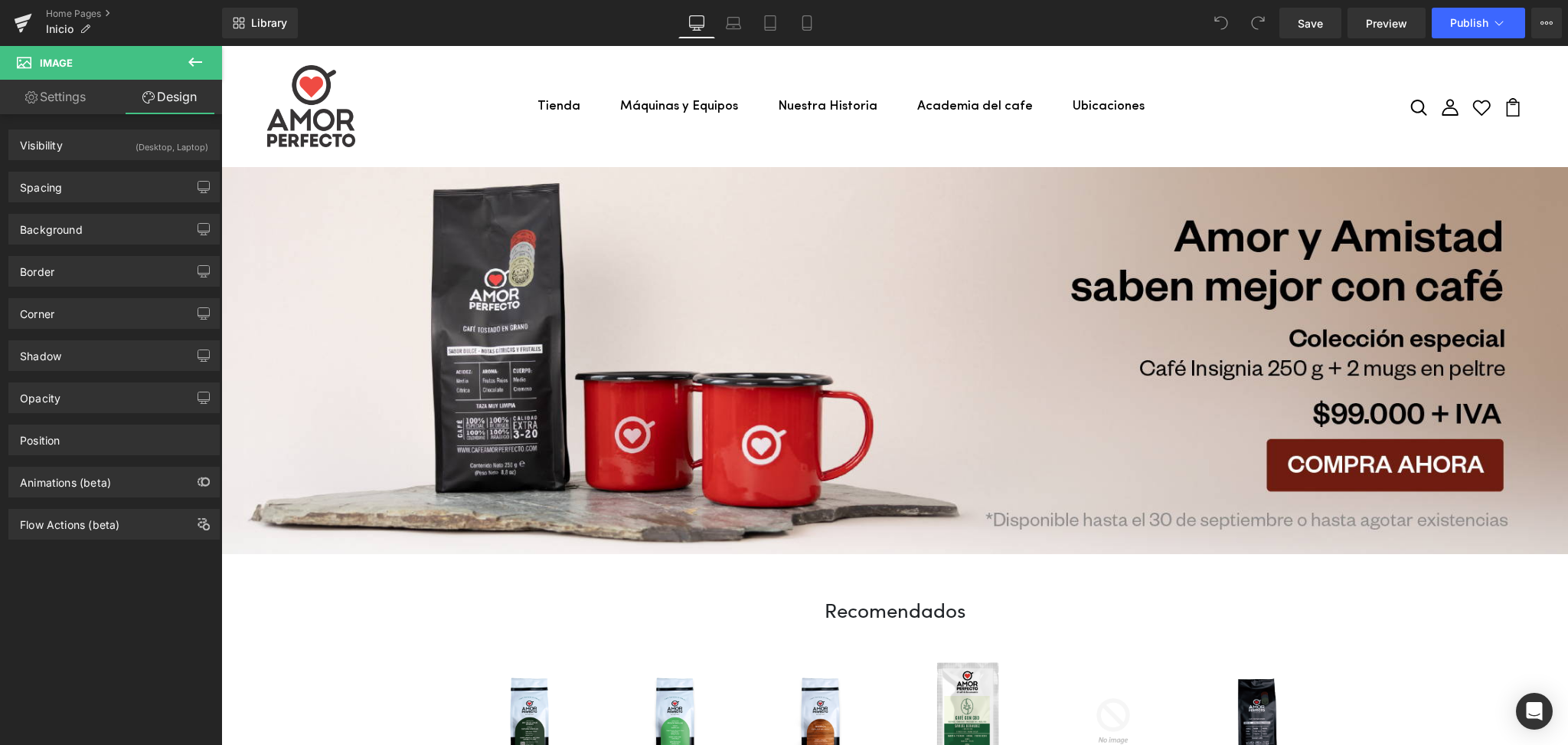
click at [203, 63] on icon at bounding box center [196, 62] width 19 height 19
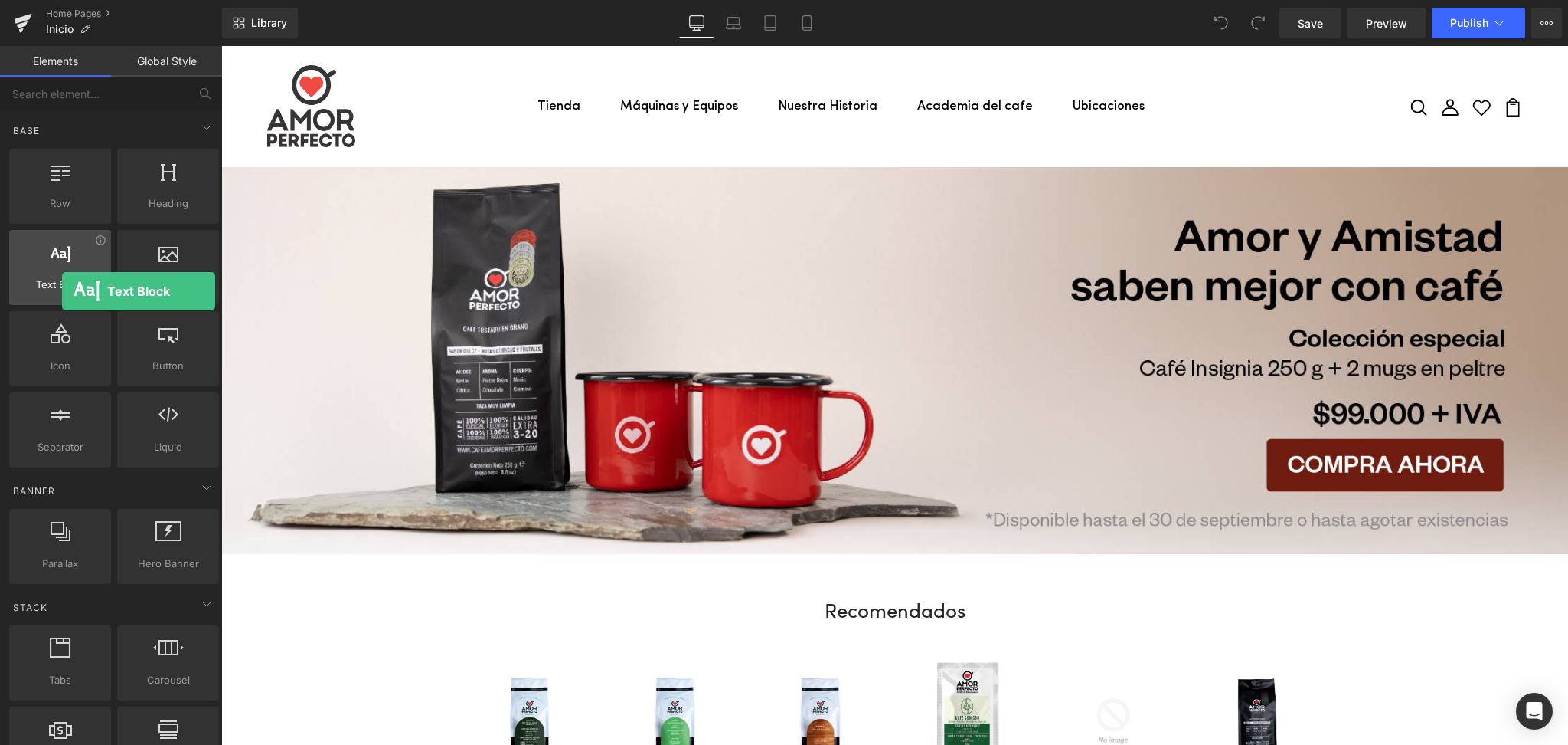
click at [62, 291] on span "Text Block" at bounding box center [60, 284] width 93 height 16
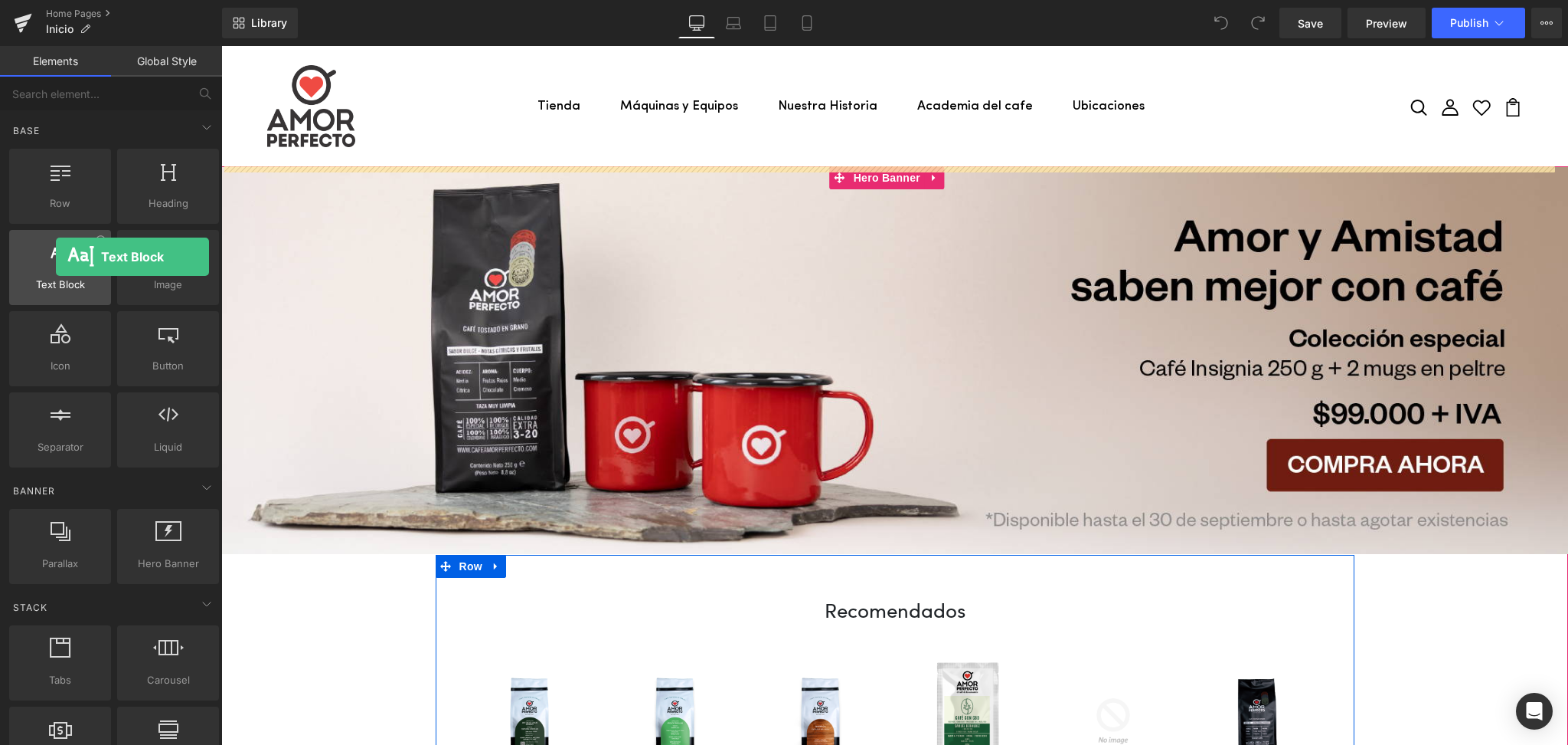
drag, startPoint x: 46, startPoint y: 277, endPoint x: 55, endPoint y: 258, distance: 21.0
click at [55, 258] on div "Text Block texts, paragraphs, contents, blocks" at bounding box center [60, 267] width 102 height 75
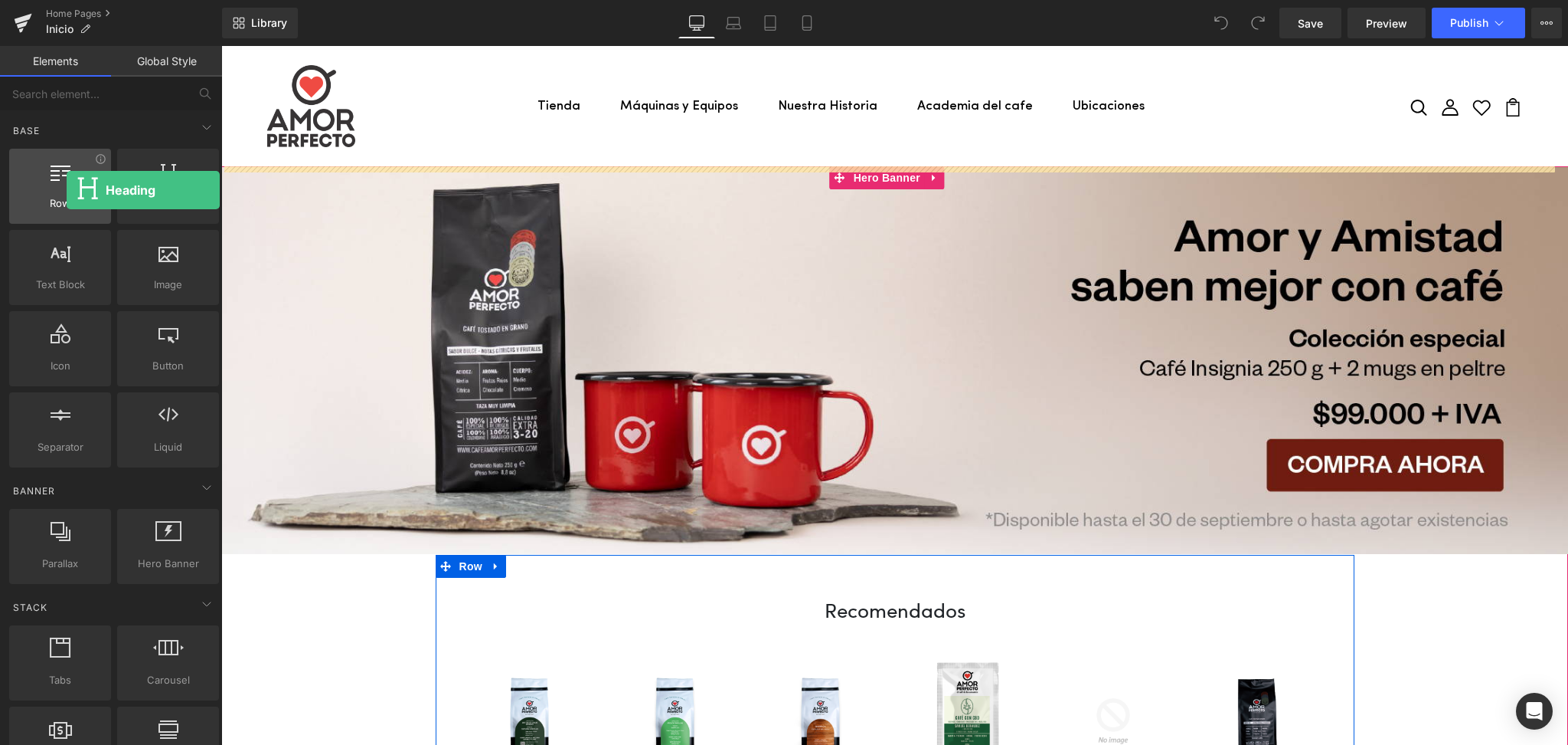
drag, startPoint x: 154, startPoint y: 190, endPoint x: 67, endPoint y: 190, distance: 87.0
click at [67, 190] on div "Row rows, columns, layouts, div Heading headings, titles, h1,h2,h3,h4,h5,h6 Tex…" at bounding box center [115, 308] width 216 height 325
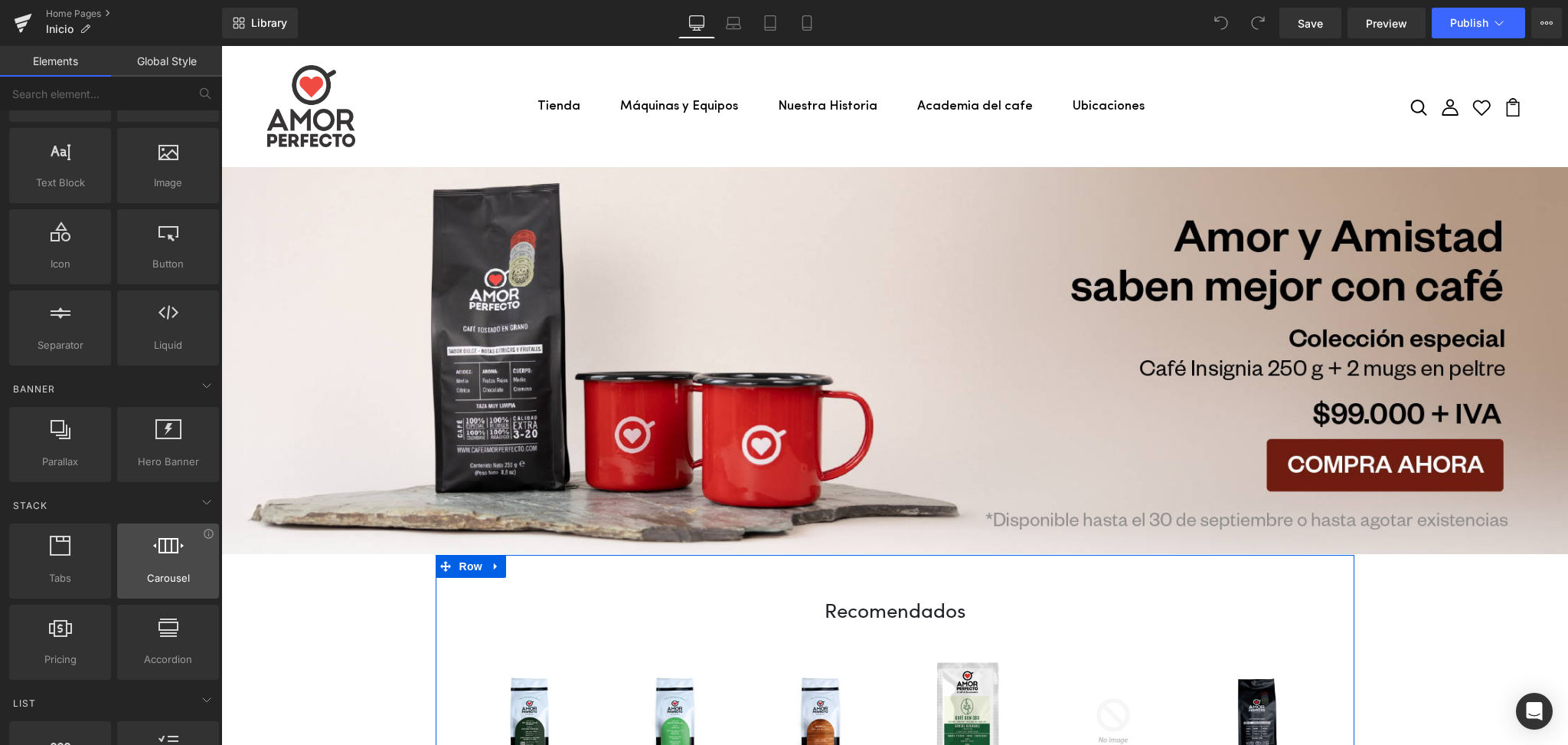
scroll to position [0, 0]
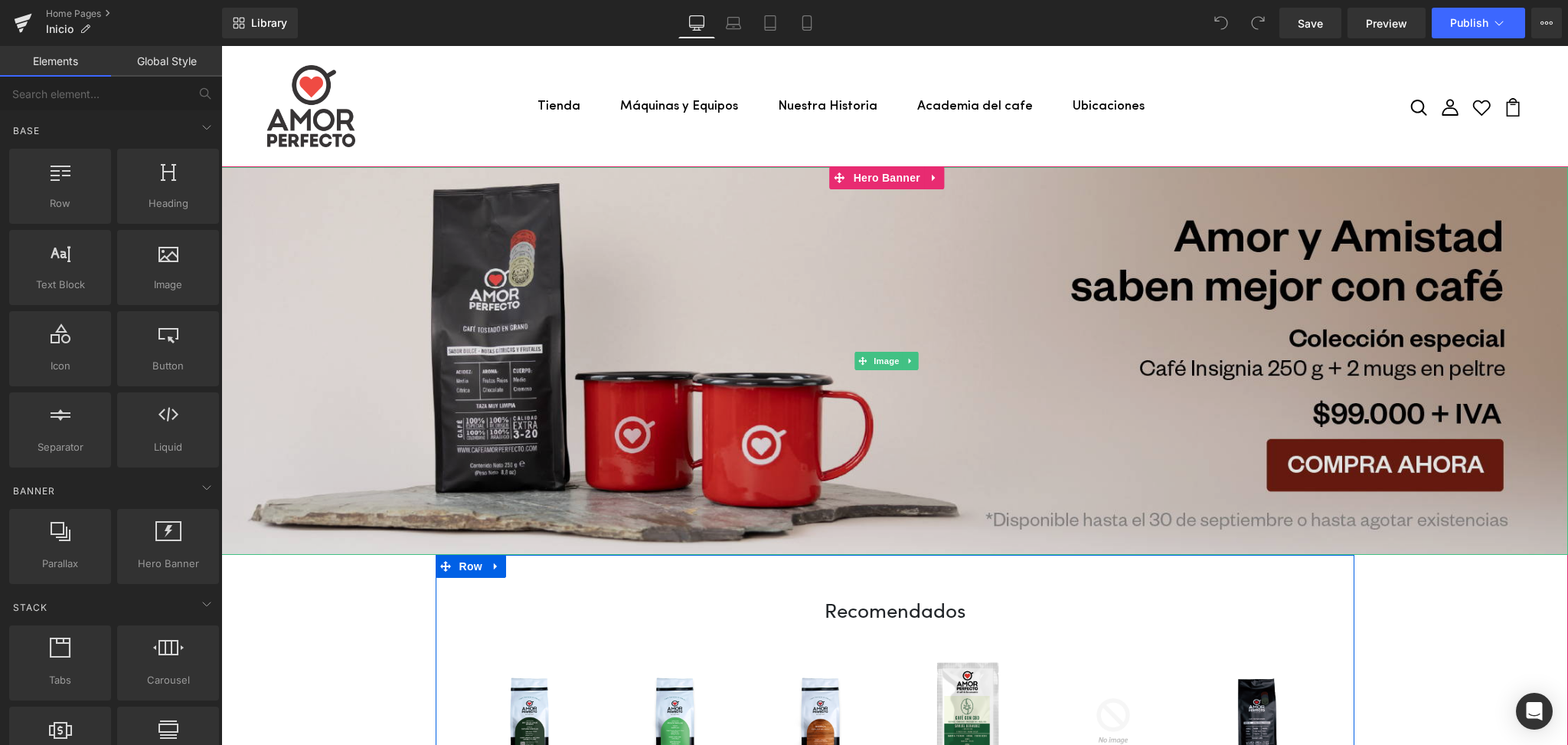
click at [647, 258] on img at bounding box center [894, 361] width 1346 height 388
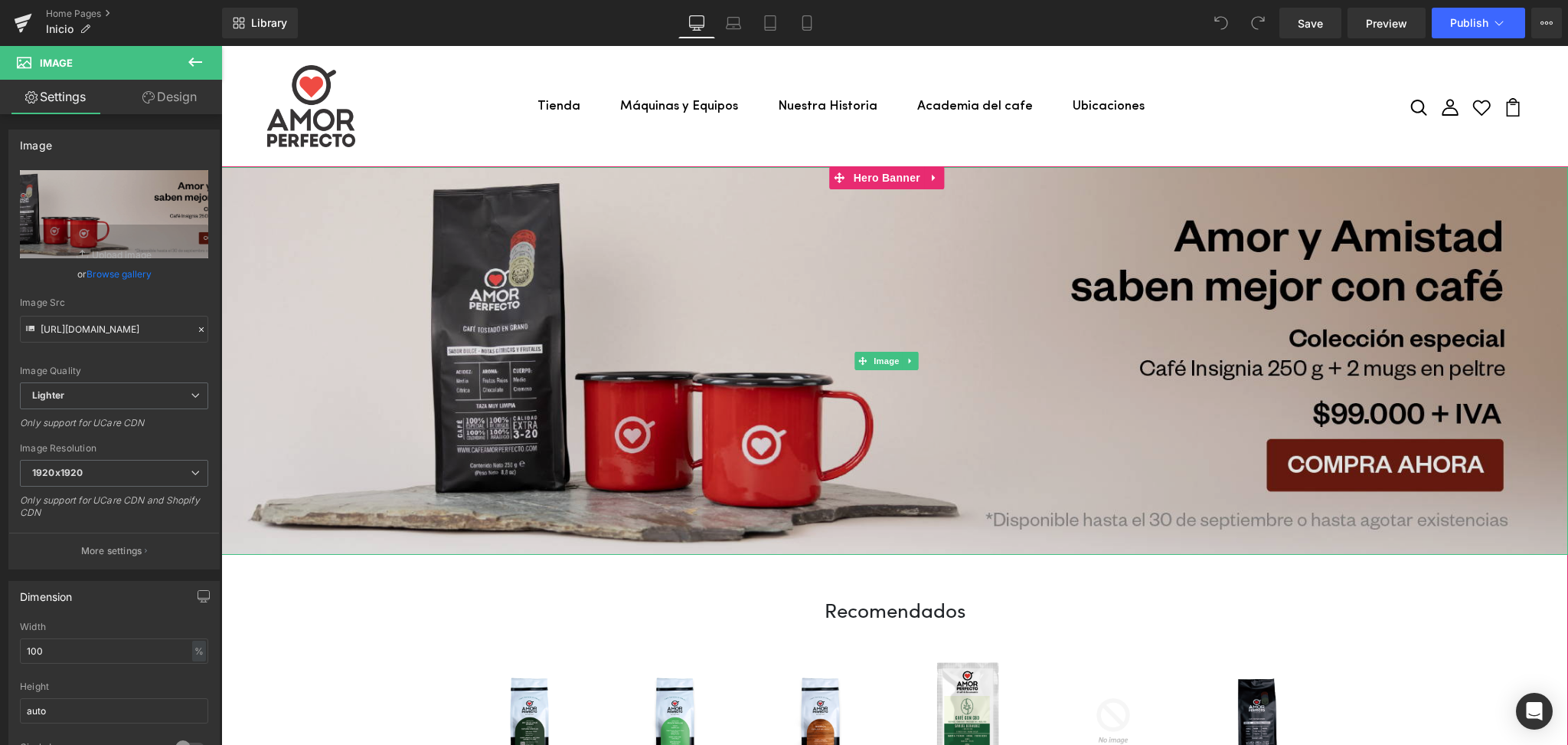
click at [787, 299] on img at bounding box center [894, 361] width 1346 height 388
click at [613, 305] on img at bounding box center [894, 361] width 1346 height 388
click at [561, 261] on img at bounding box center [894, 361] width 1346 height 388
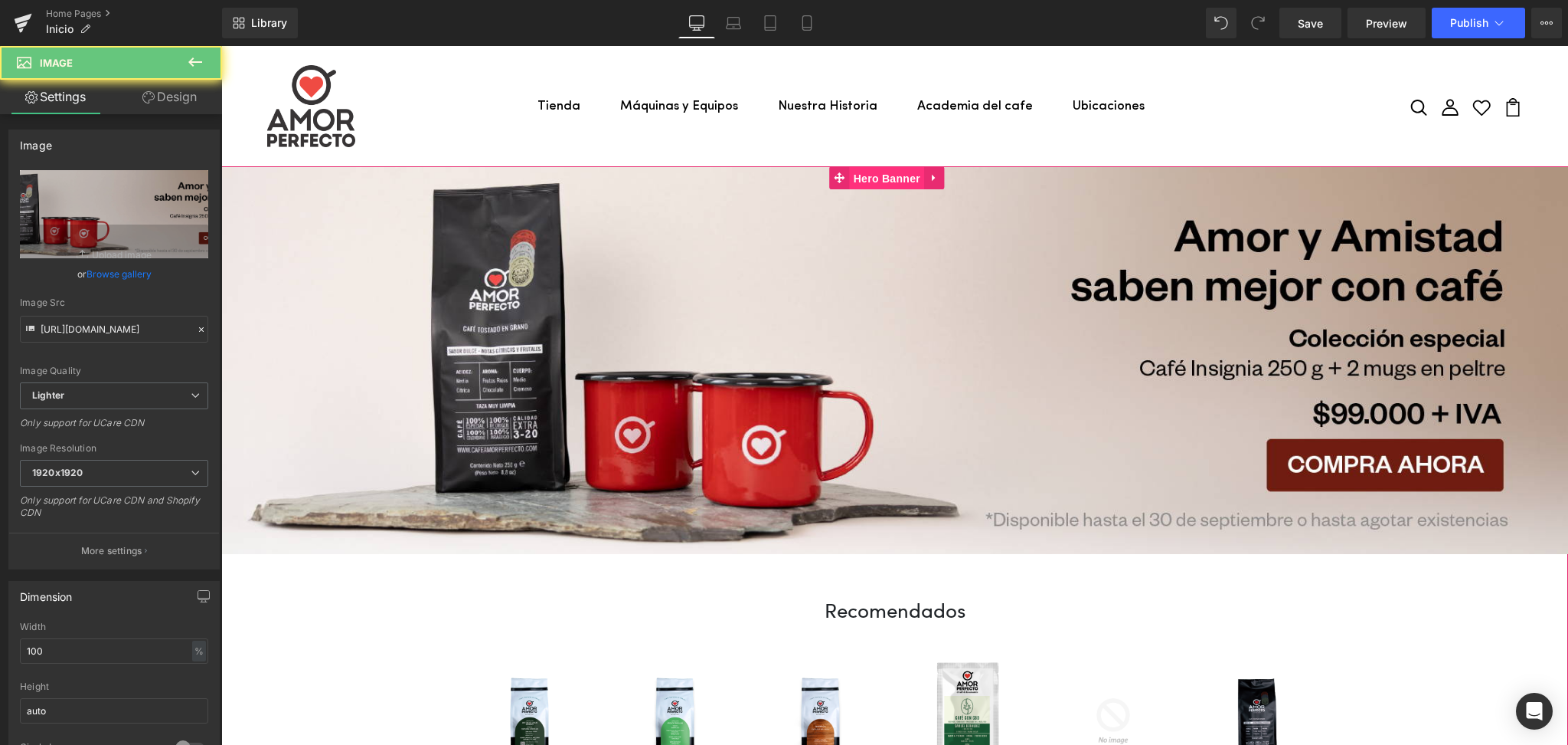
click at [870, 179] on span "Hero Banner" at bounding box center [886, 179] width 74 height 23
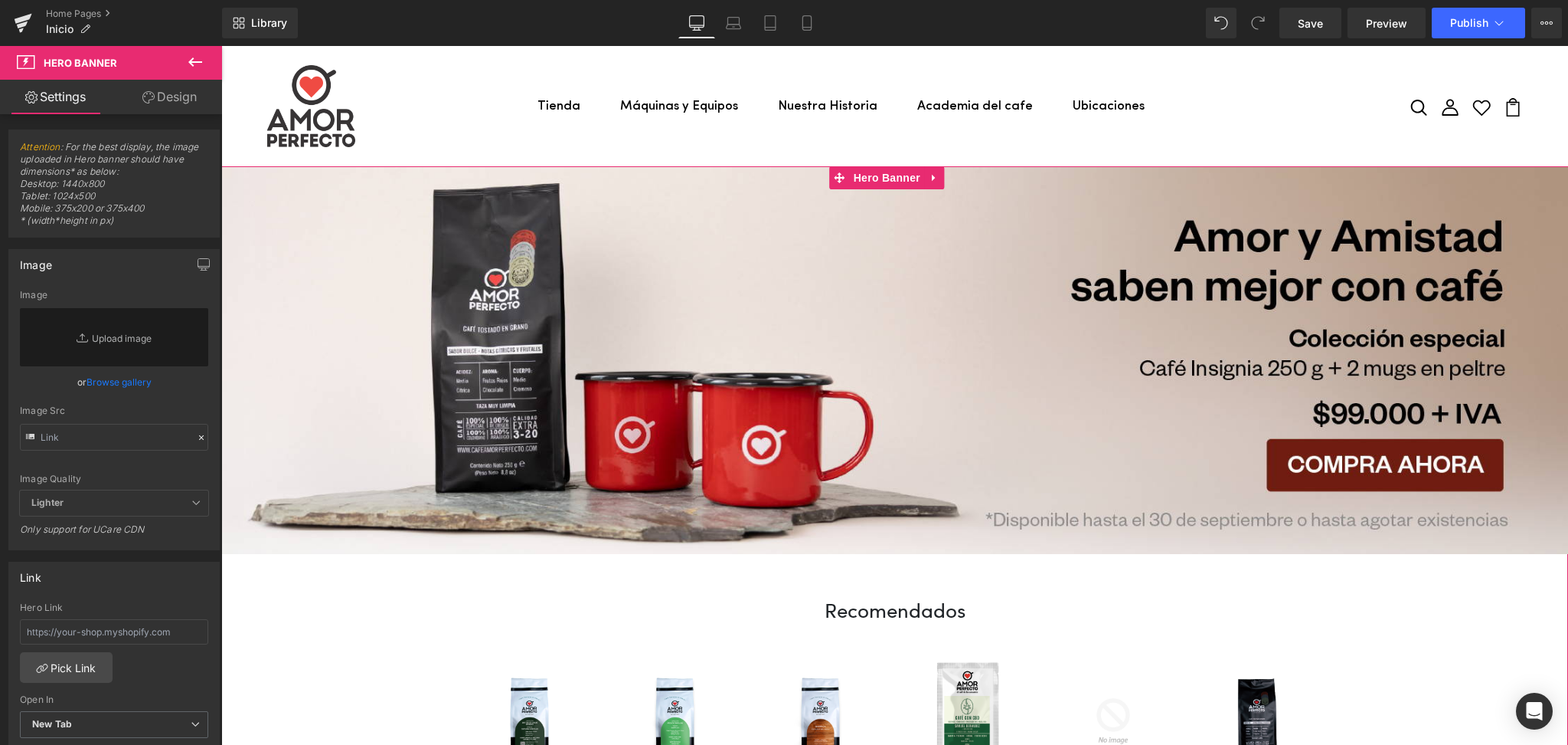
click at [80, 333] on icon at bounding box center [84, 338] width 15 height 15
click at [133, 382] on link "Browse gallery" at bounding box center [118, 382] width 65 height 27
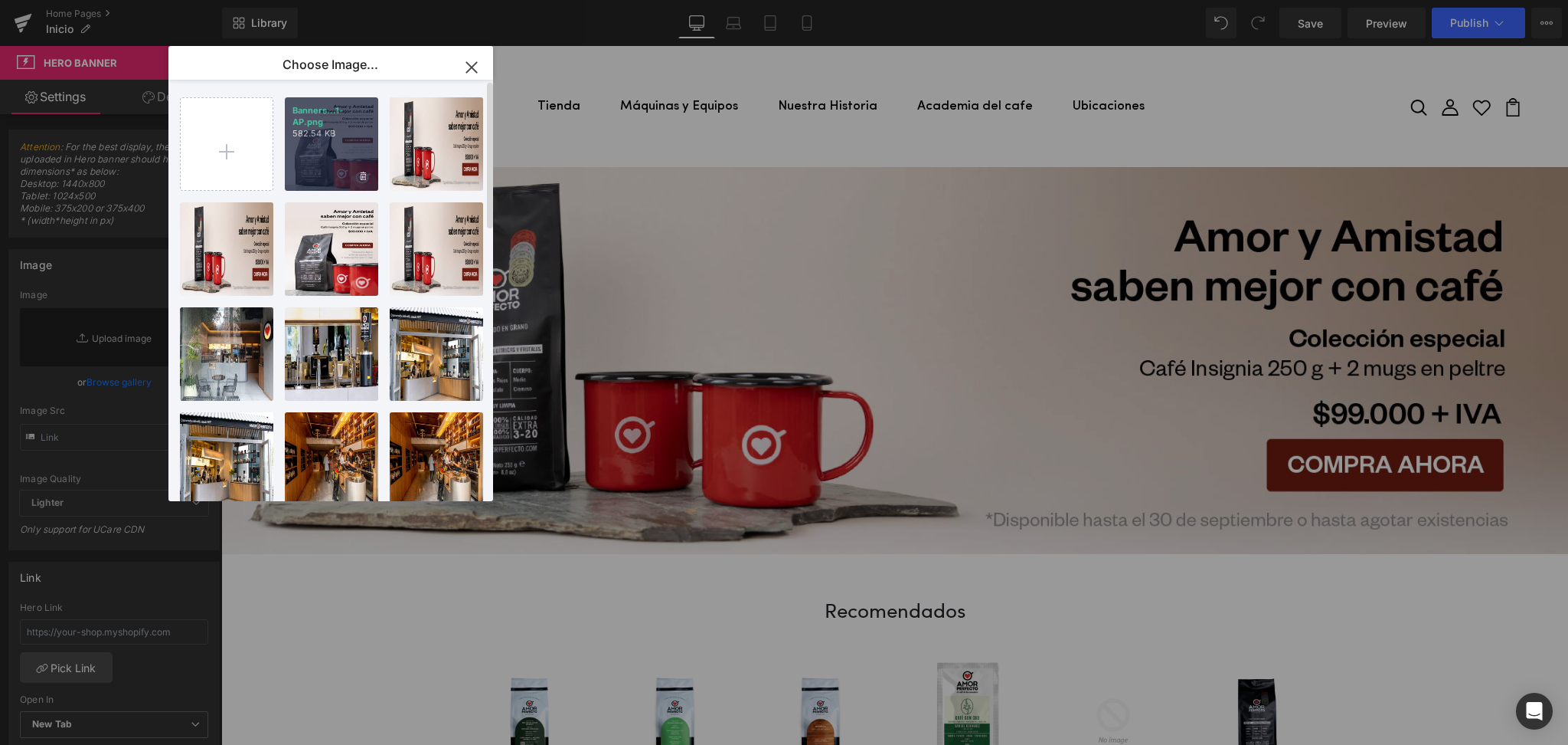
click at [352, 170] on div "Banners...1-AP.png 582.54 KB" at bounding box center [331, 143] width 93 height 93
click at [320, 153] on header "Tienda Cafés Métodos de preparación y accesorios Máquinas y Equipos Nuestra His…" at bounding box center [894, 106] width 1346 height 120
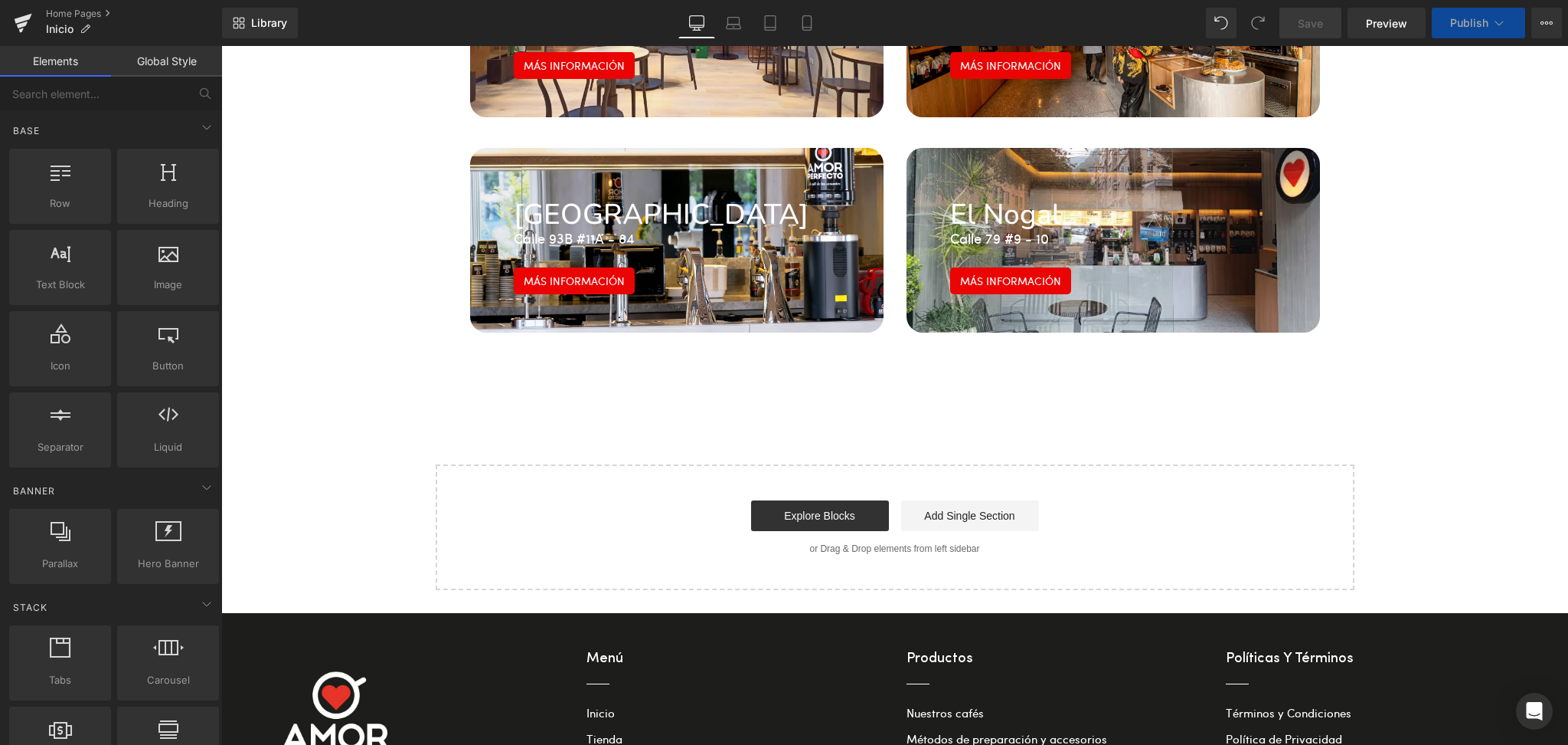
scroll to position [2, 0]
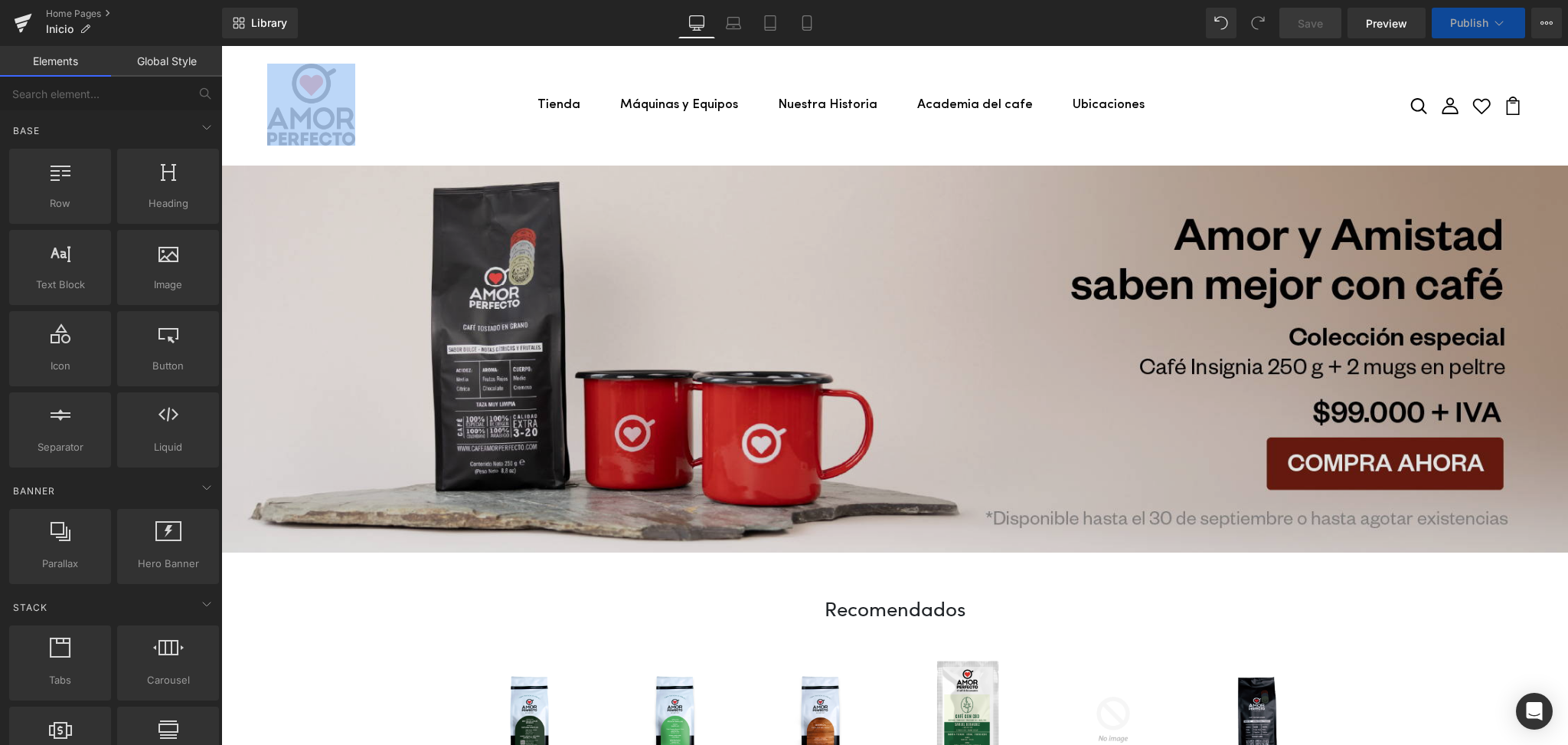
click at [854, 203] on img at bounding box center [894, 359] width 1346 height 388
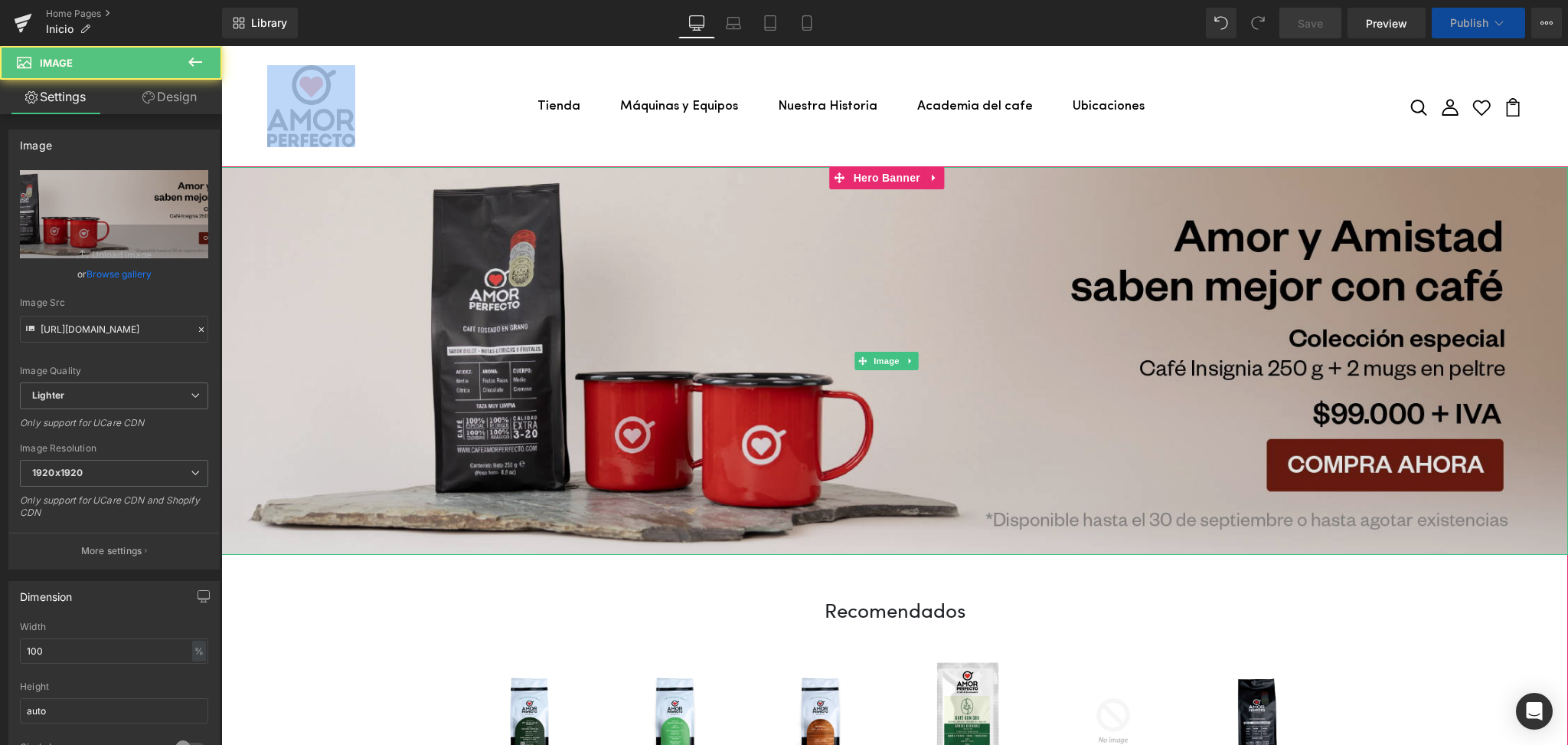
click at [855, 212] on img at bounding box center [894, 361] width 1346 height 388
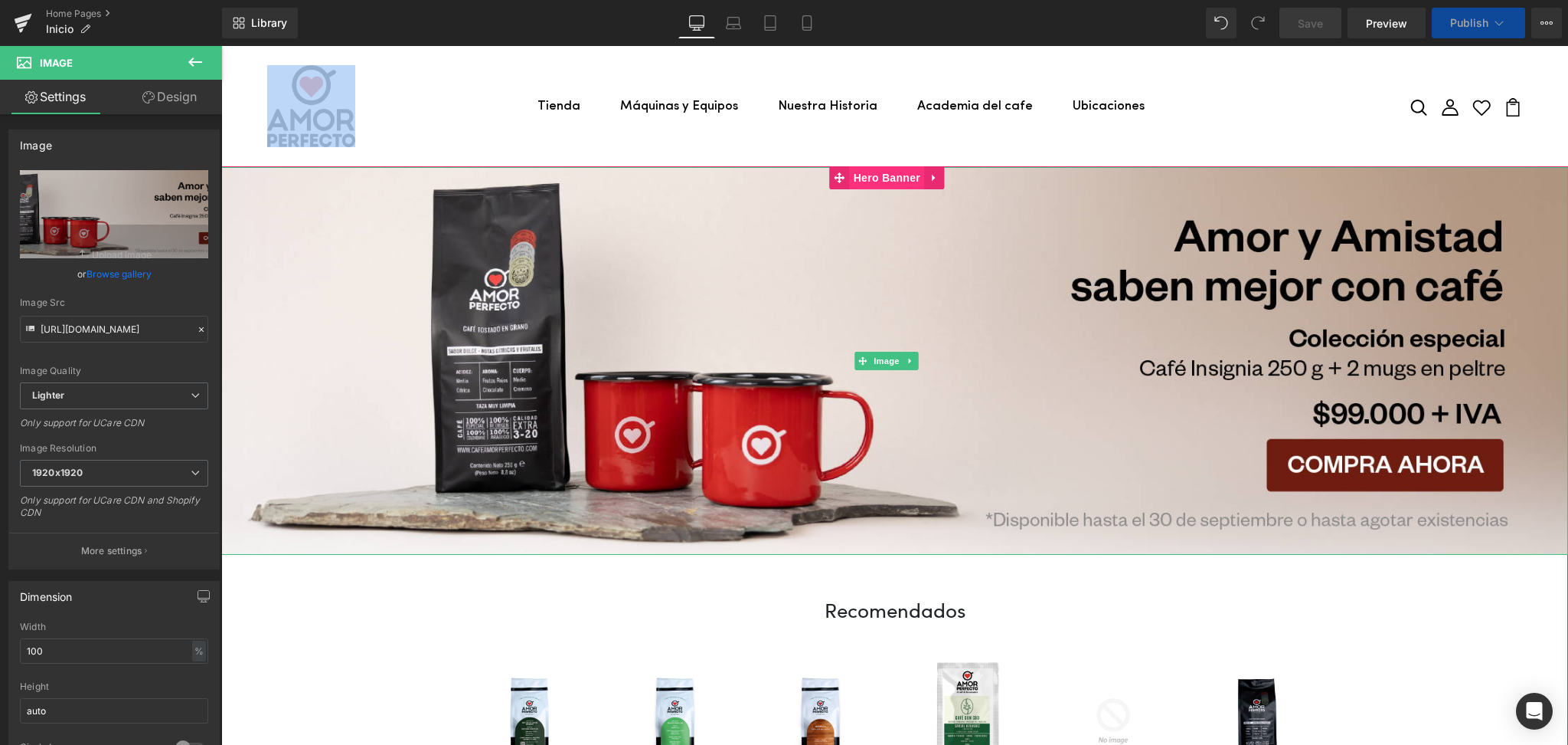
click at [886, 172] on span "Hero Banner" at bounding box center [886, 178] width 74 height 23
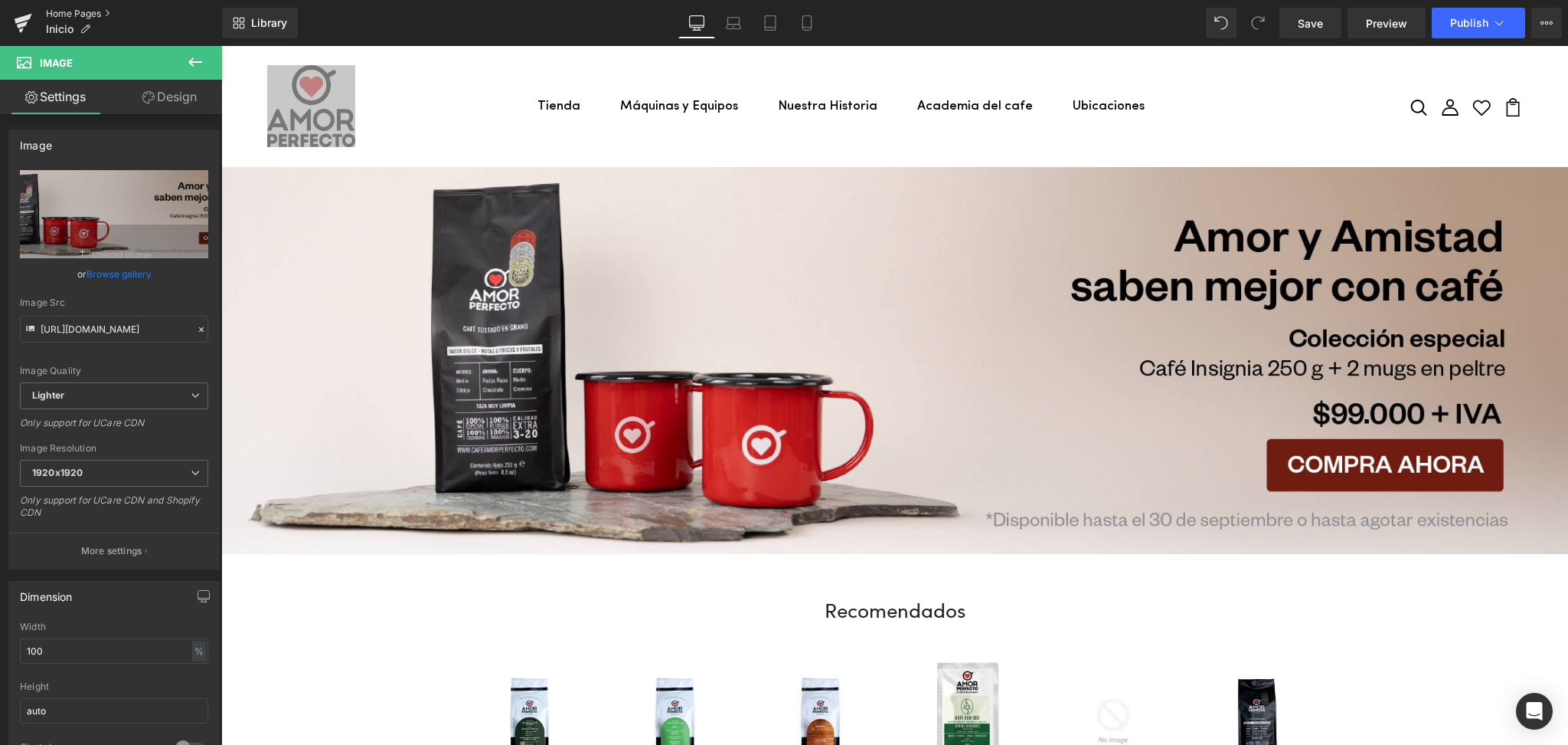
click at [47, 19] on link "Home Pages" at bounding box center [133, 13] width 176 height 12
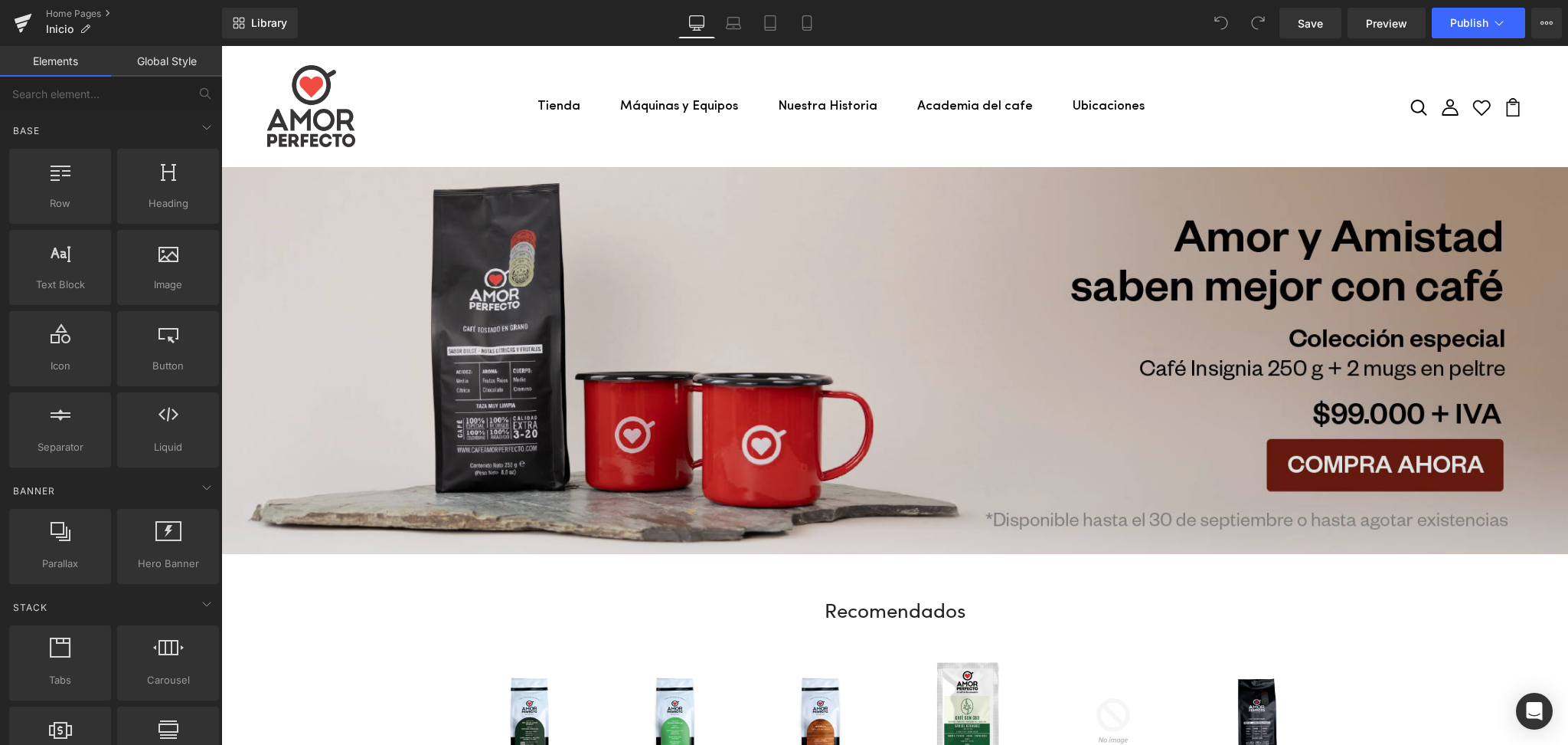
click at [754, 290] on img at bounding box center [894, 361] width 1346 height 388
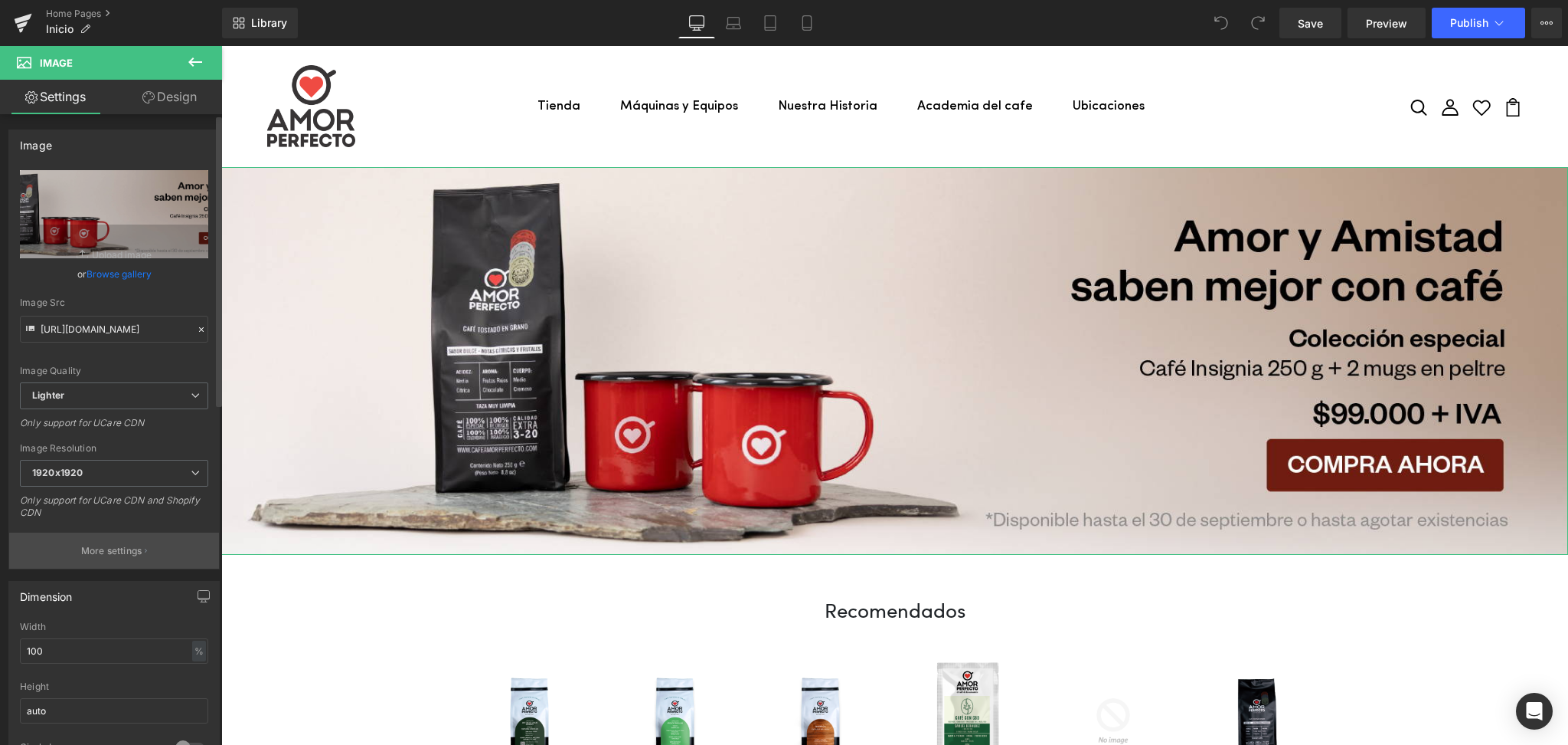
click at [132, 557] on p "More settings" at bounding box center [111, 550] width 61 height 14
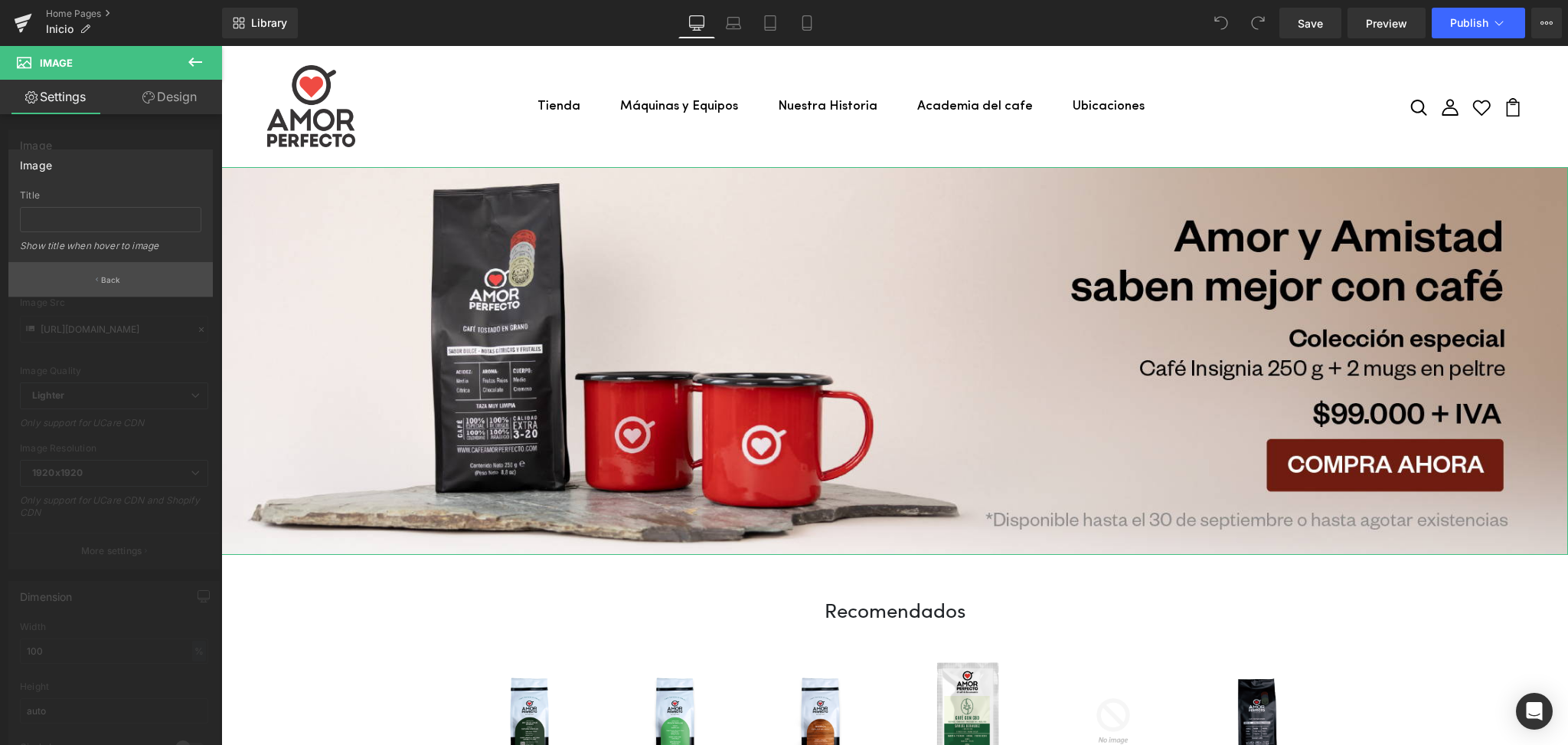
click at [121, 282] on button "Back" at bounding box center [110, 279] width 204 height 35
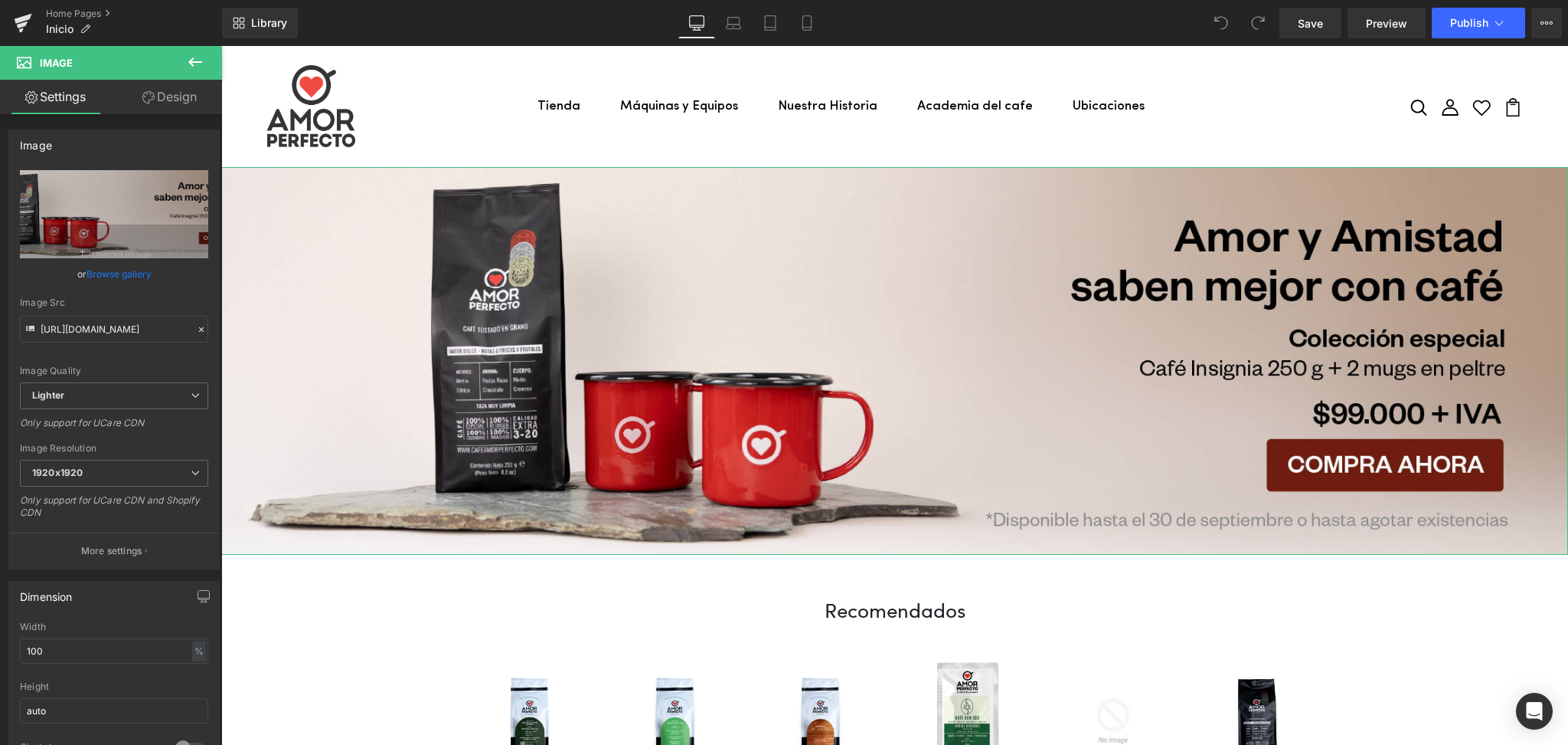
click at [179, 102] on link "Design" at bounding box center [169, 97] width 111 height 35
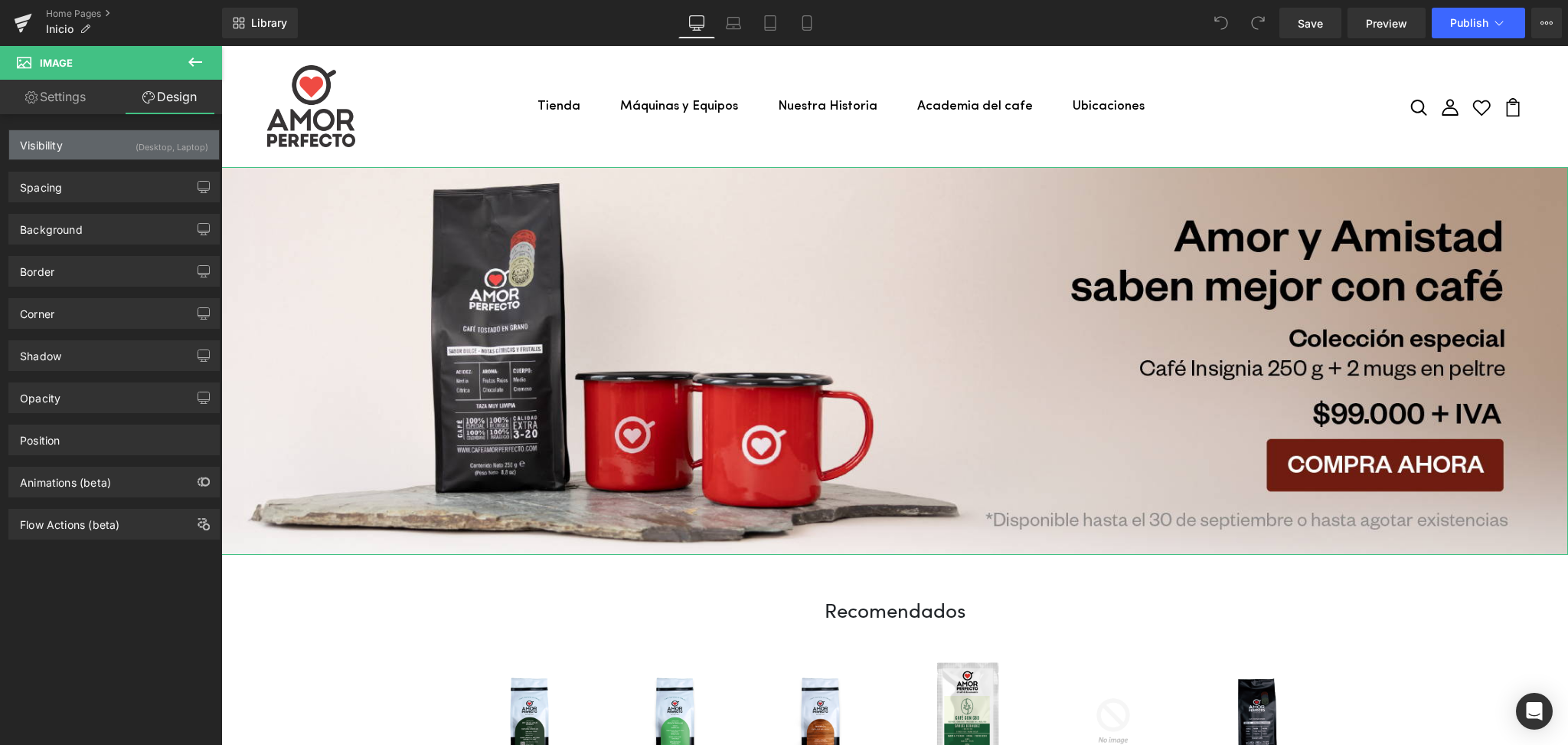
click at [70, 135] on div "Visibility (Desktop, Laptop)" at bounding box center [114, 144] width 210 height 29
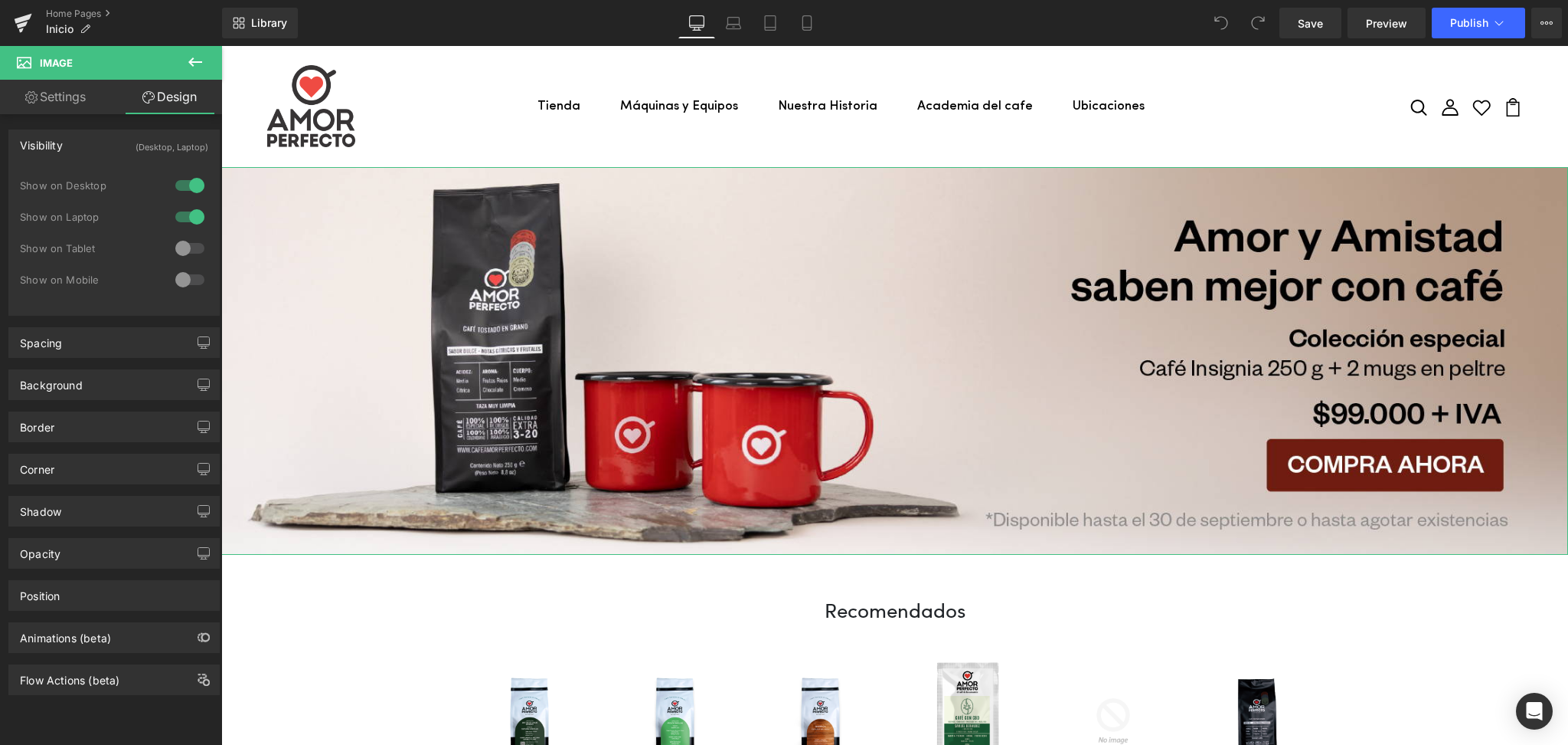
click at [70, 135] on div "Visibility (Desktop, Laptop)" at bounding box center [114, 144] width 210 height 29
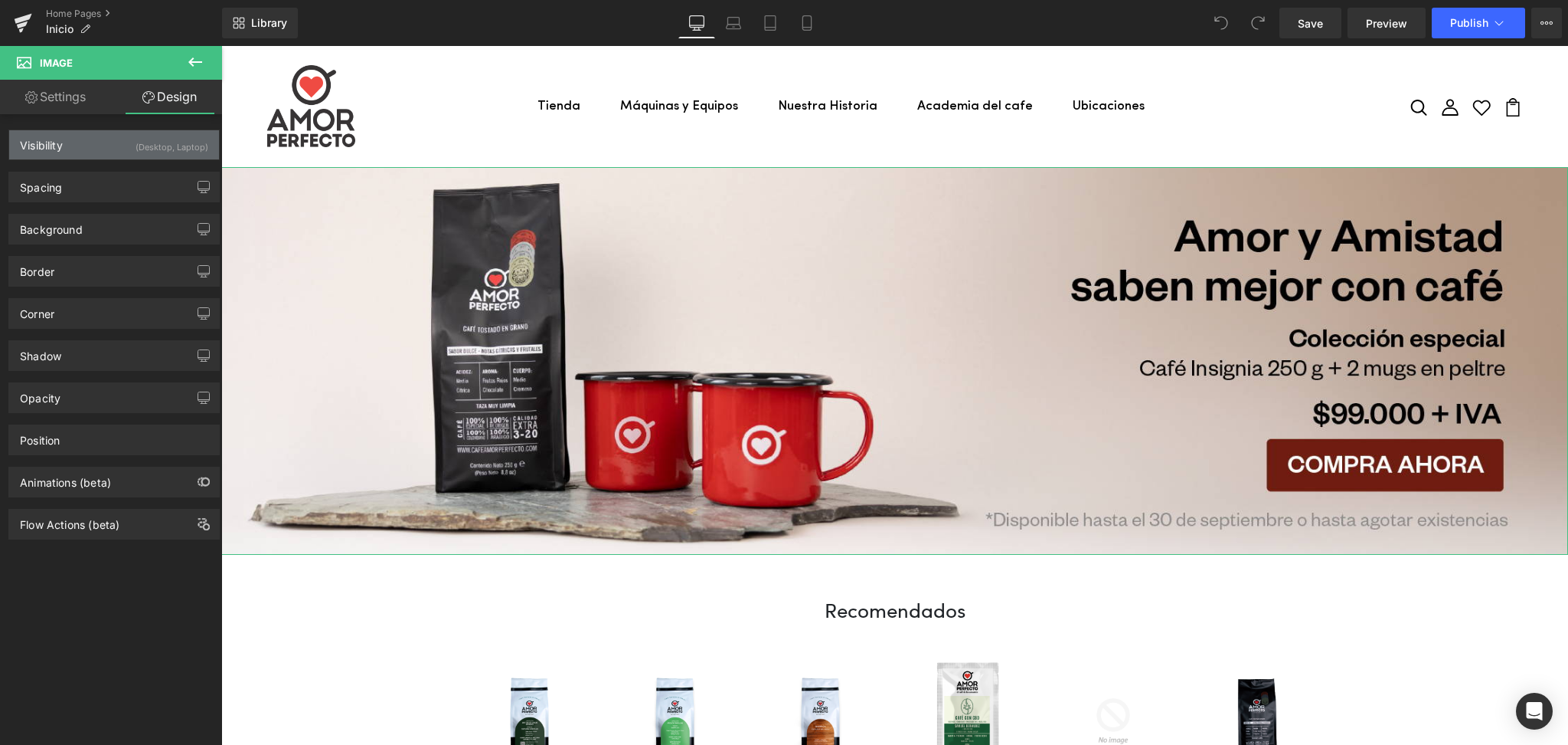
click at [92, 151] on div "Visibility (Desktop, Laptop)" at bounding box center [114, 144] width 210 height 29
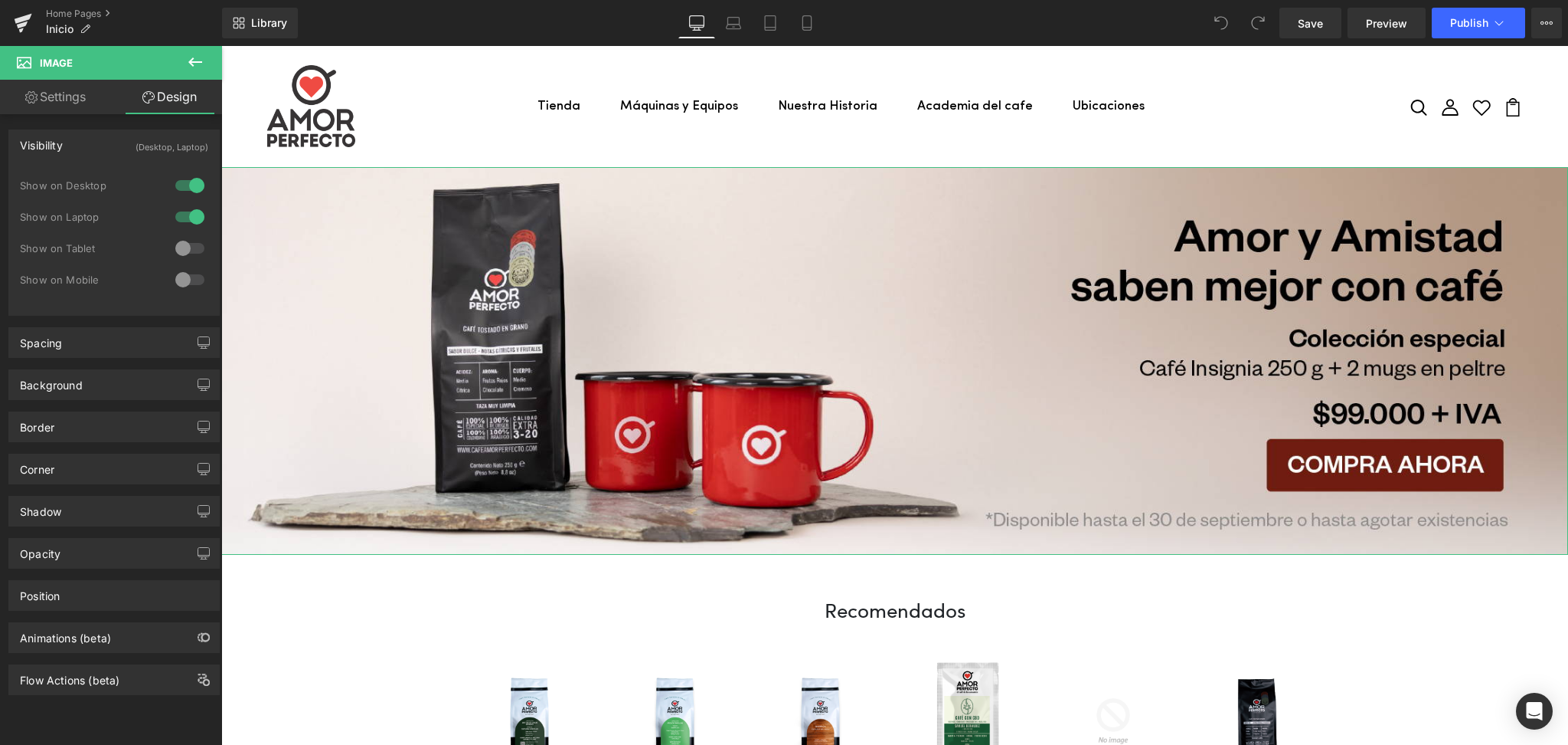
click at [184, 246] on div at bounding box center [189, 248] width 37 height 24
click at [180, 279] on div at bounding box center [189, 279] width 37 height 24
click at [67, 345] on div "Spacing" at bounding box center [114, 342] width 210 height 29
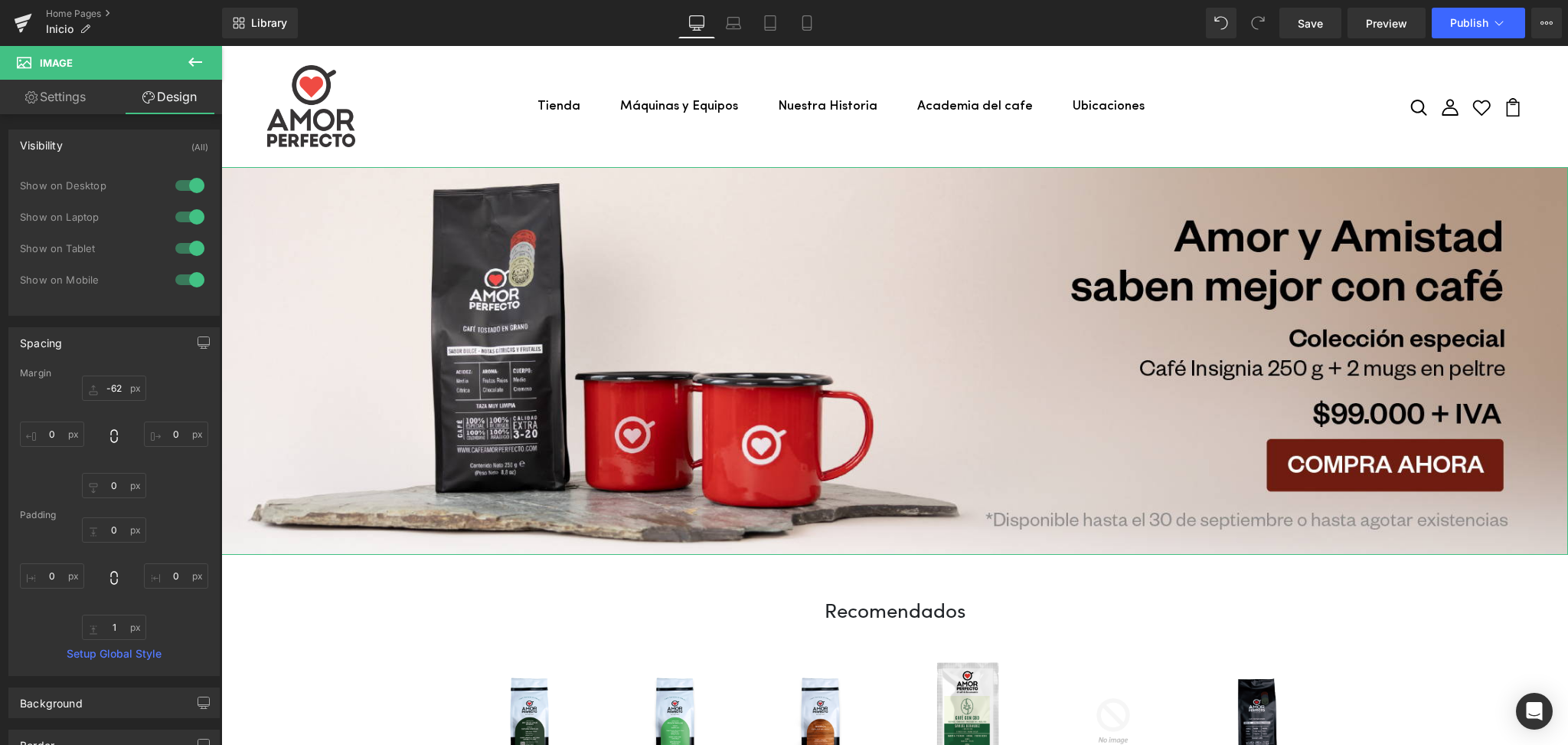
click at [67, 345] on div "Spacing" at bounding box center [114, 342] width 210 height 29
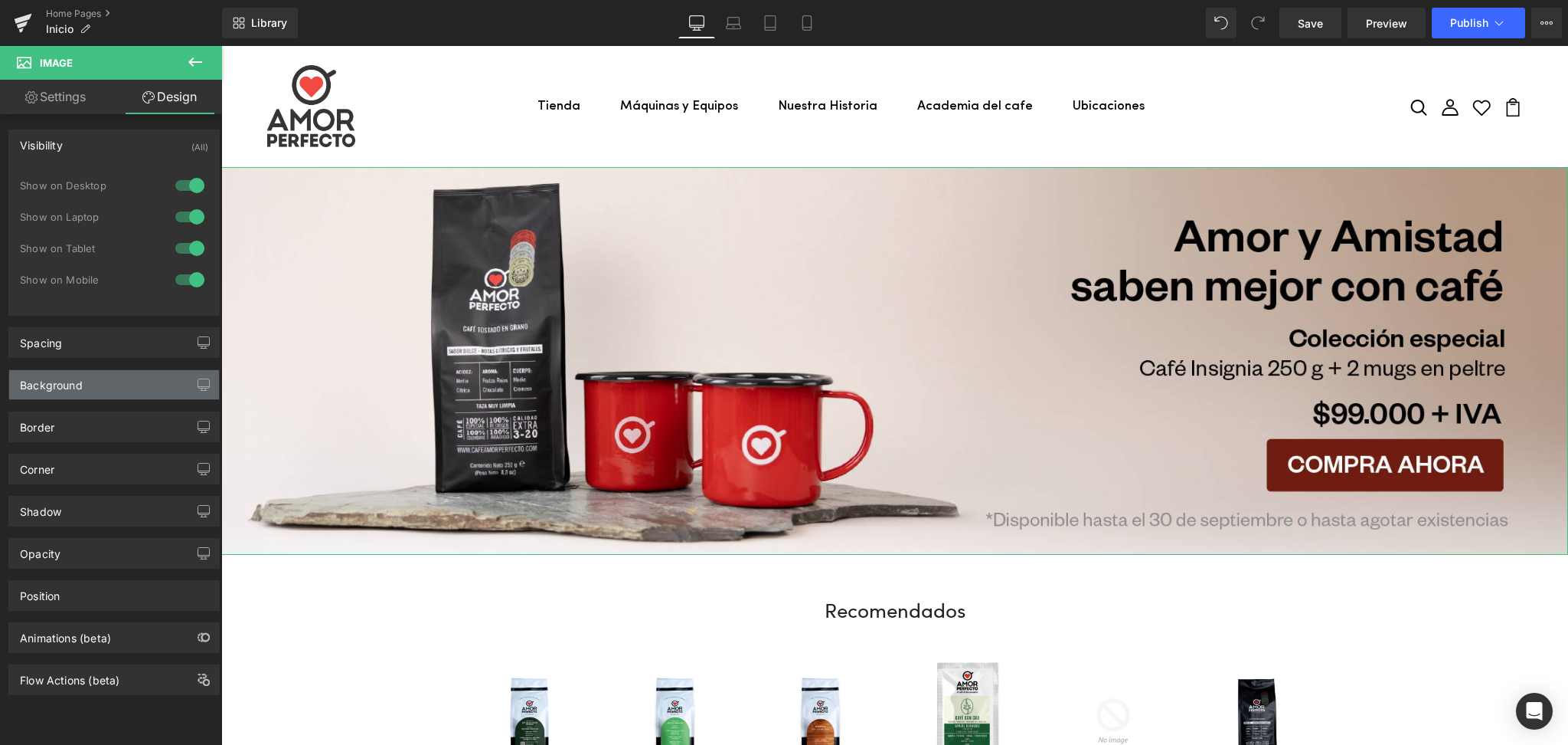
click at [57, 393] on div "Background" at bounding box center [114, 384] width 210 height 29
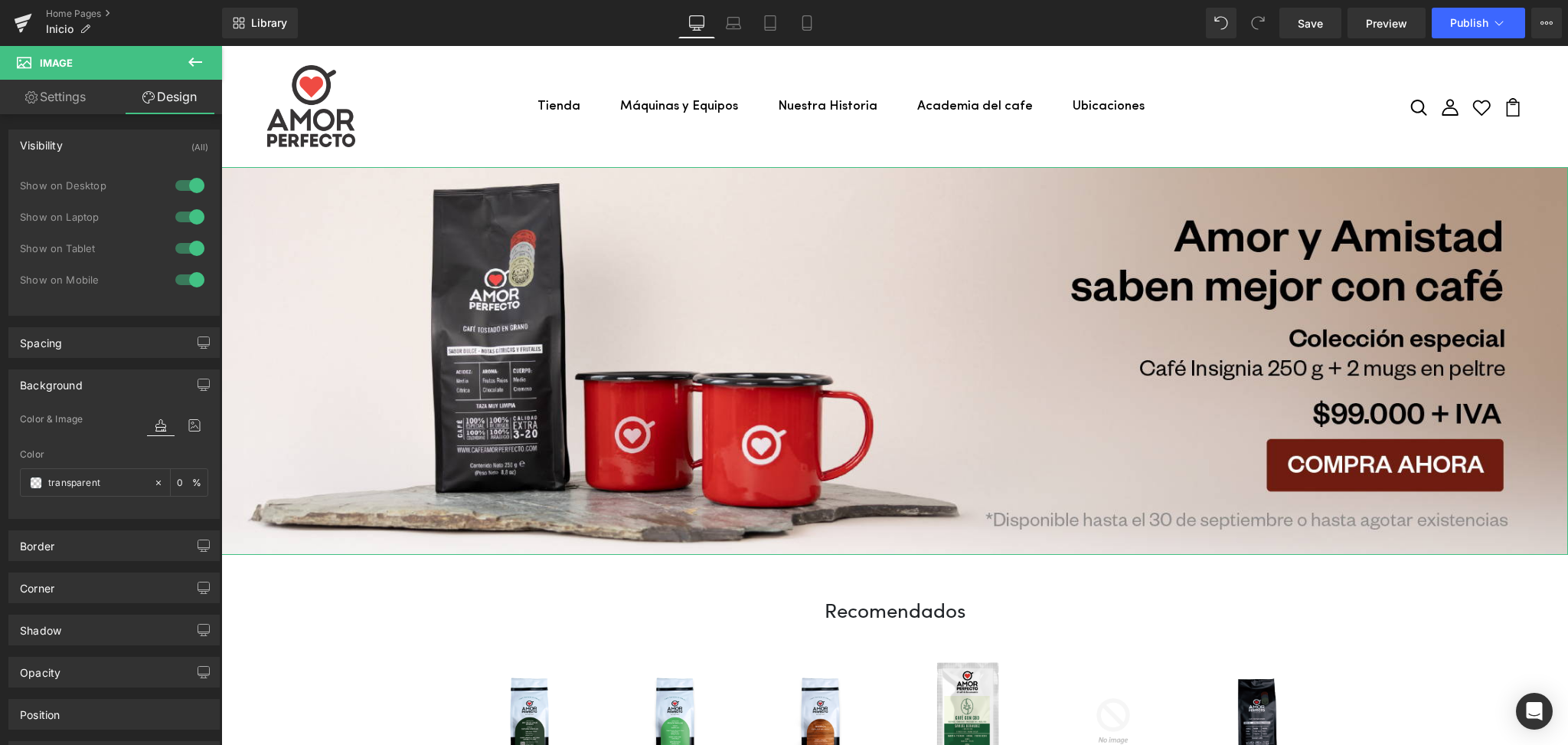
click at [57, 393] on div "Background" at bounding box center [114, 384] width 210 height 29
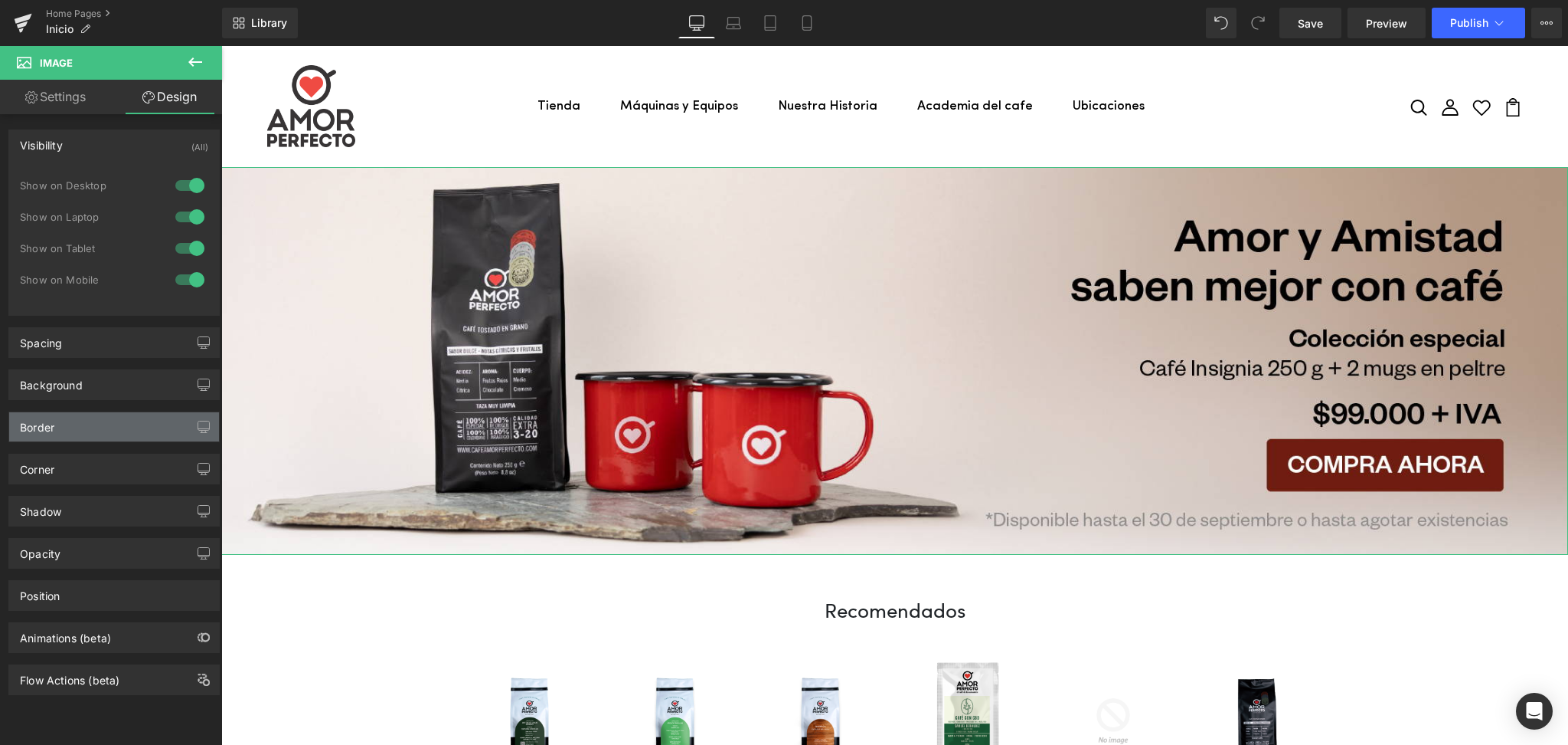
click at [55, 418] on div "Border" at bounding box center [114, 426] width 210 height 29
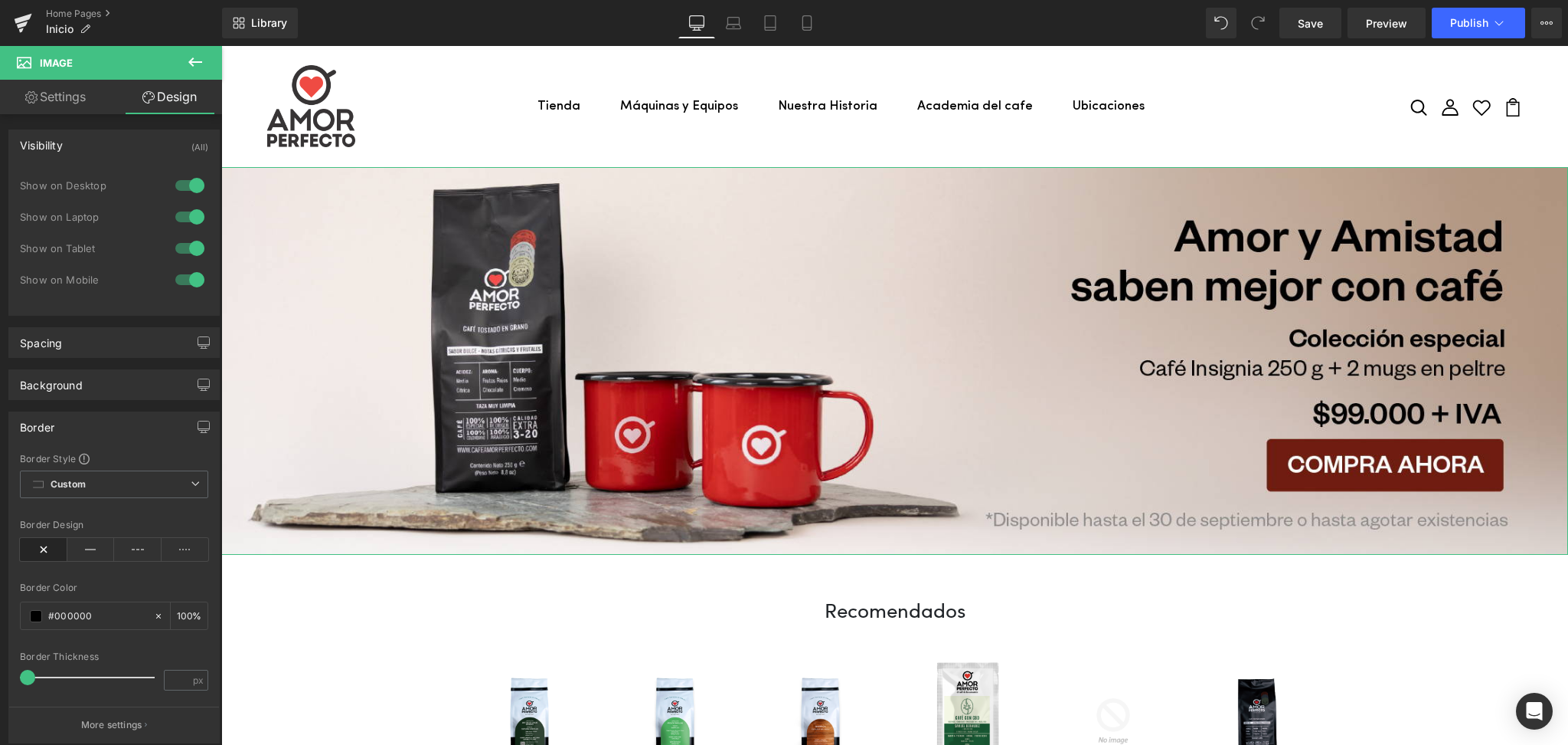
click at [55, 422] on div "Border" at bounding box center [114, 426] width 210 height 29
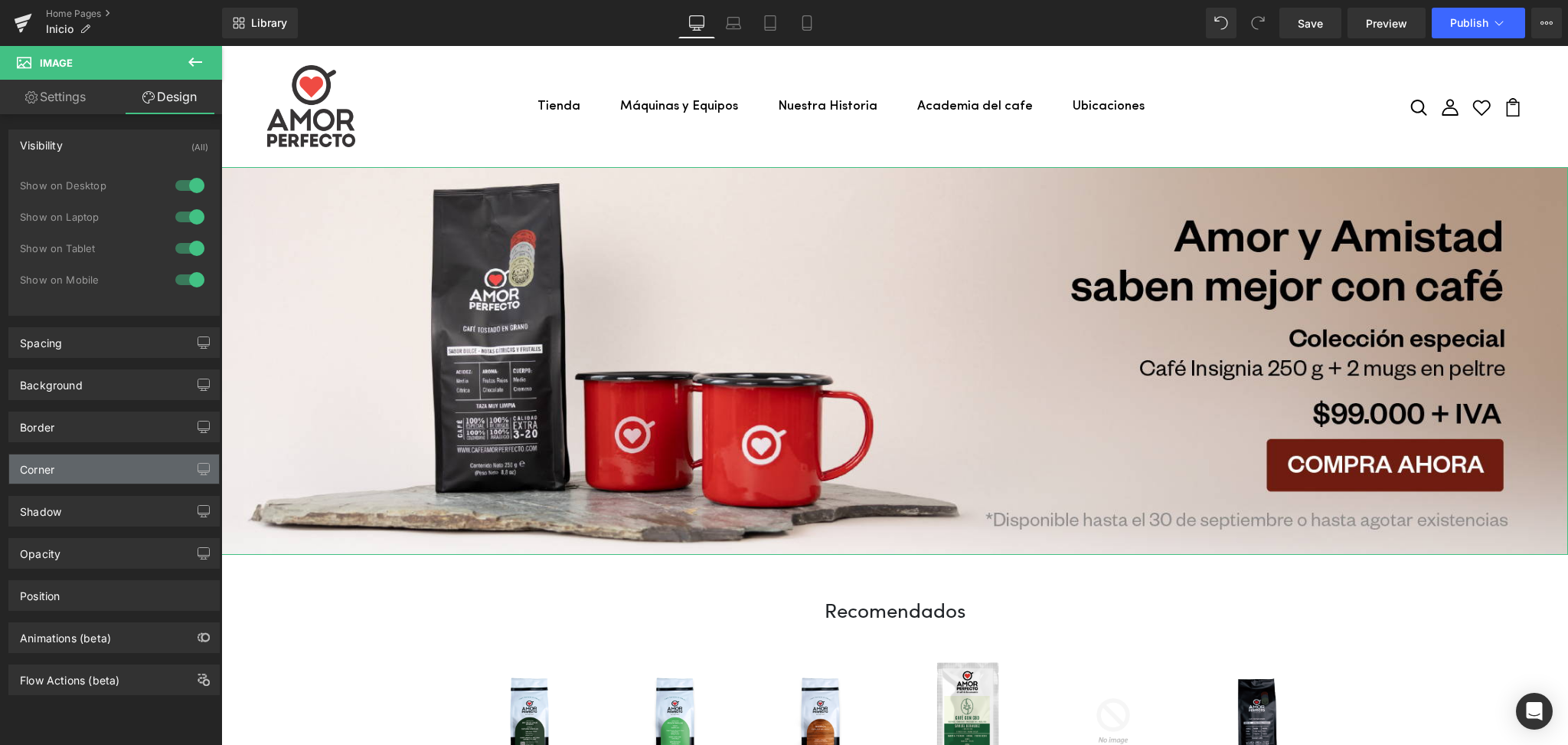
click at [55, 473] on div "Corner" at bounding box center [114, 468] width 210 height 29
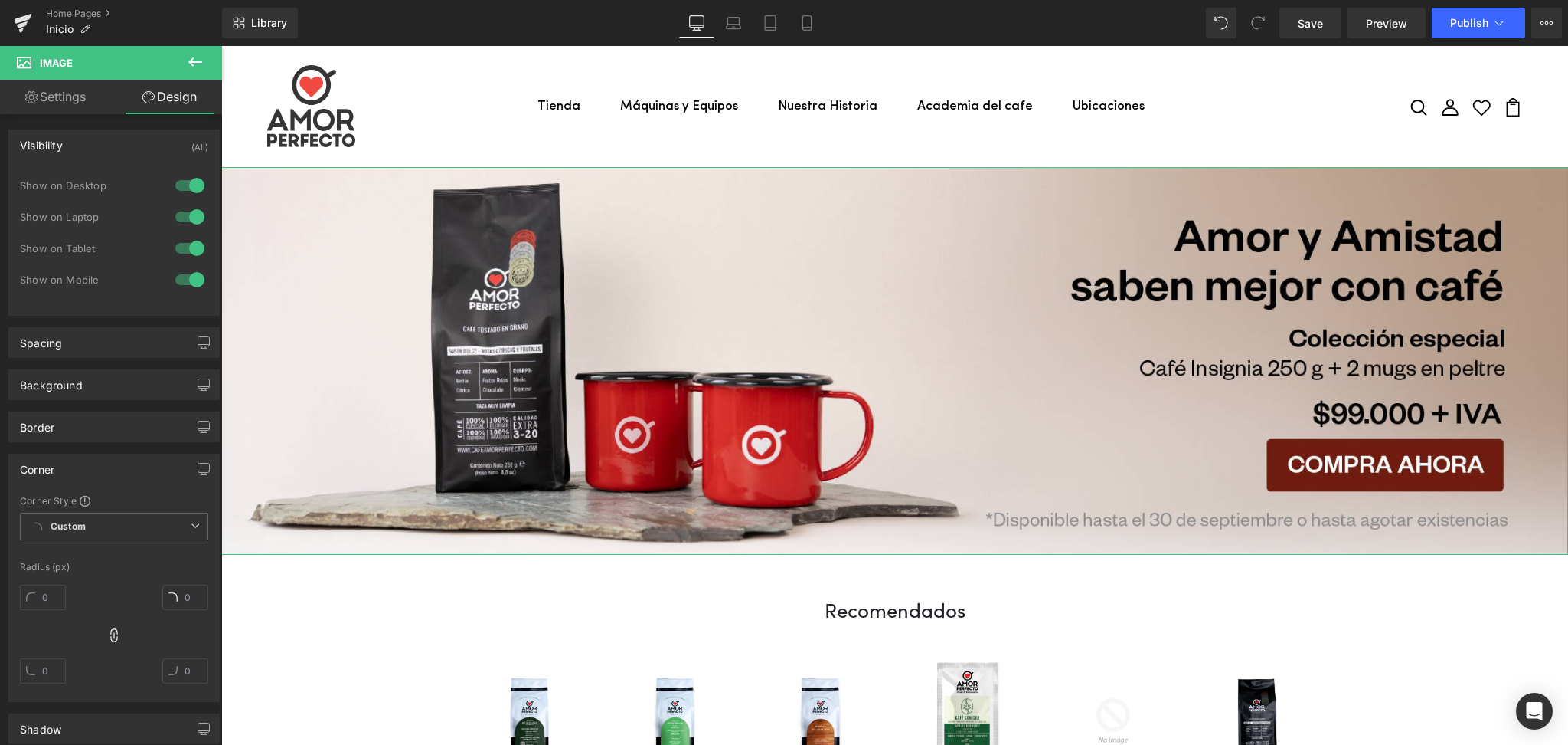
scroll to position [102, 0]
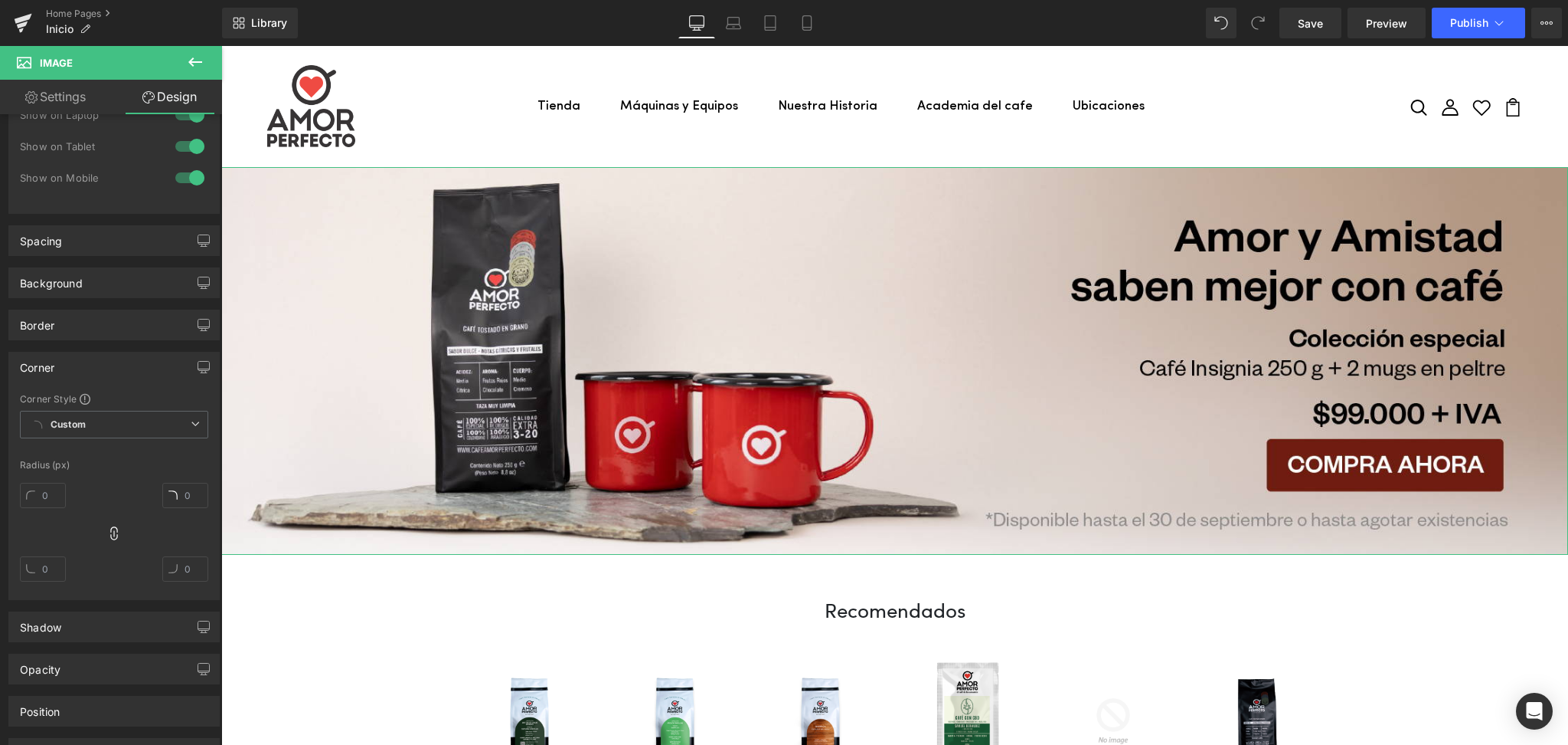
click at [58, 357] on div "Corner" at bounding box center [114, 367] width 210 height 29
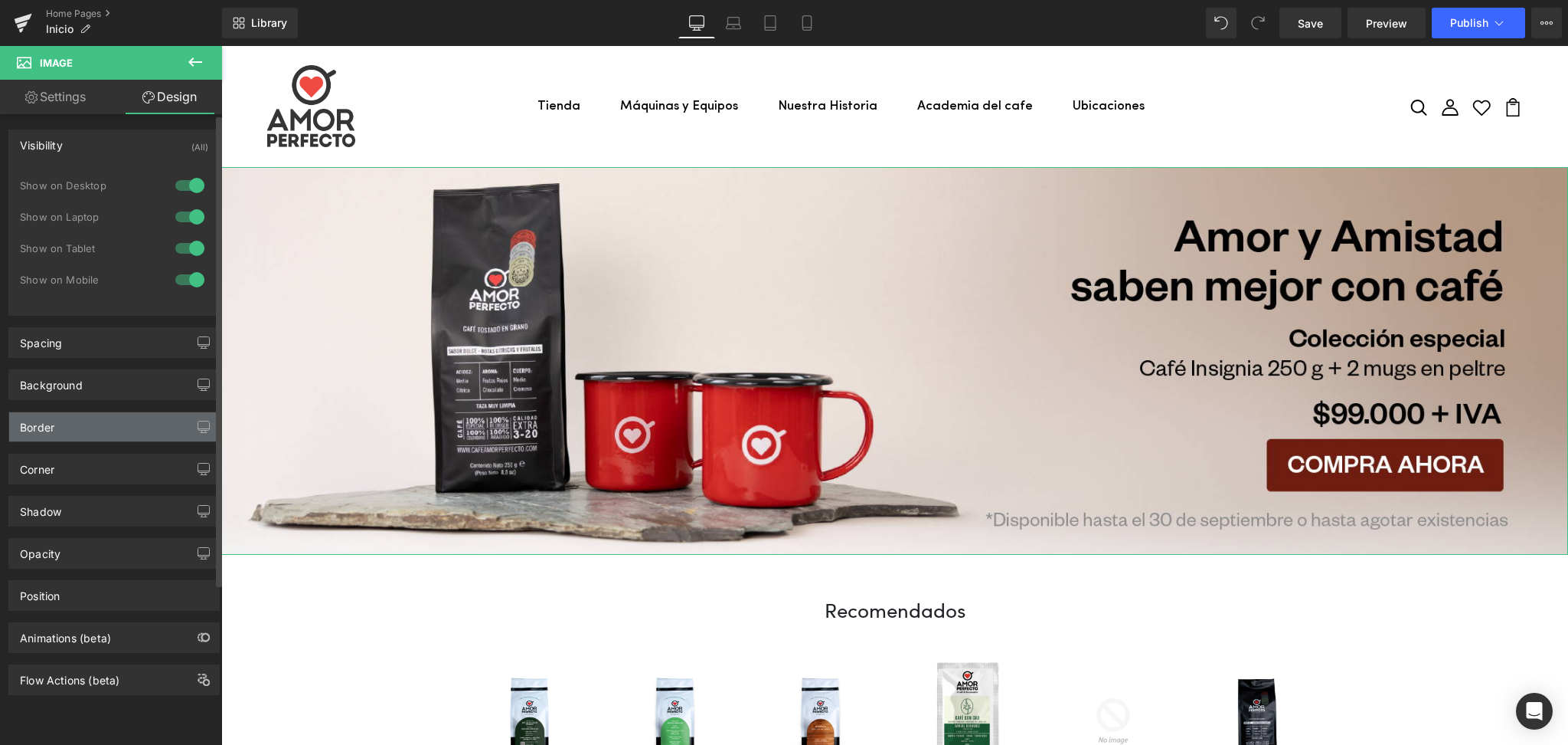
click at [78, 438] on div "Border" at bounding box center [114, 426] width 210 height 29
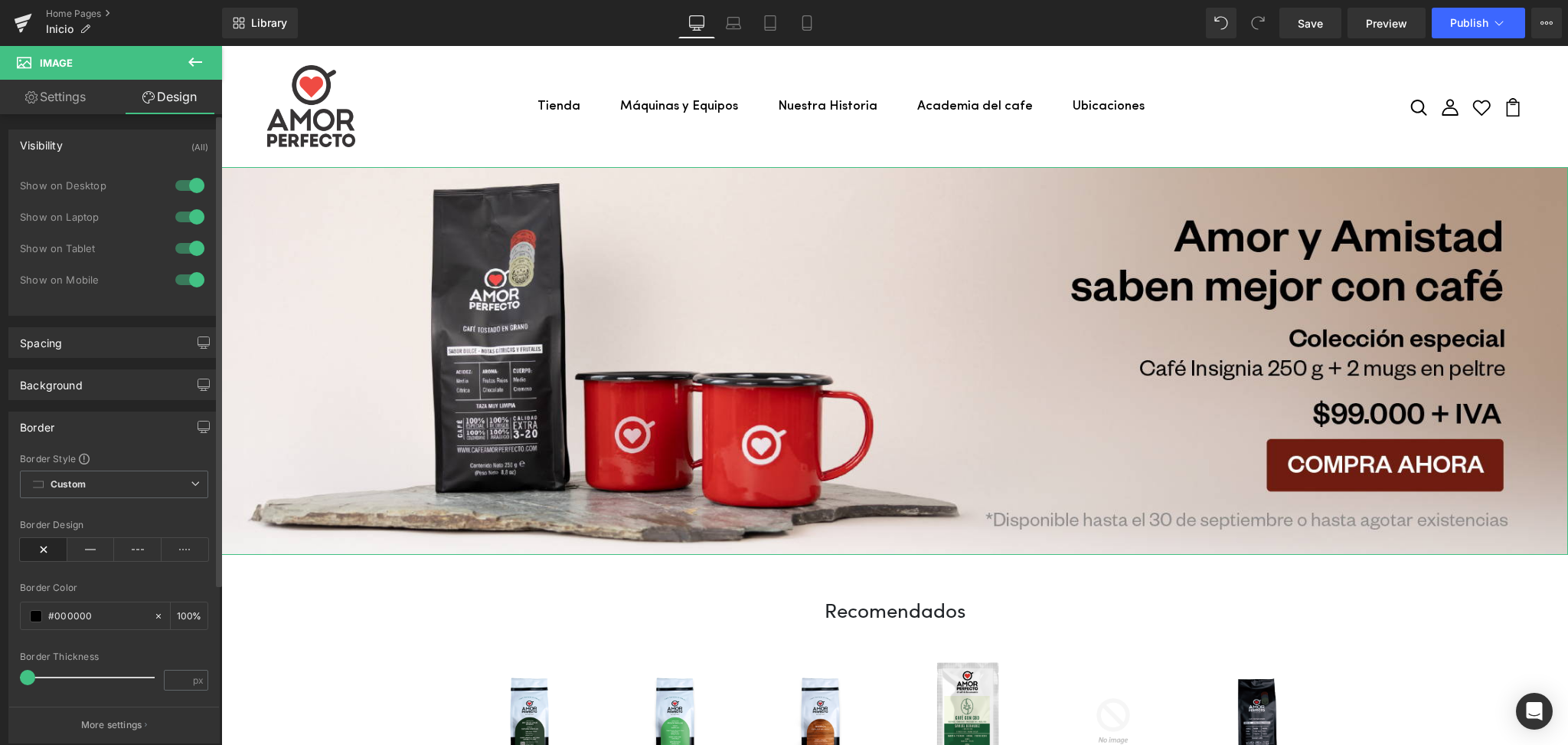
click at [67, 431] on div "Border" at bounding box center [114, 426] width 210 height 29
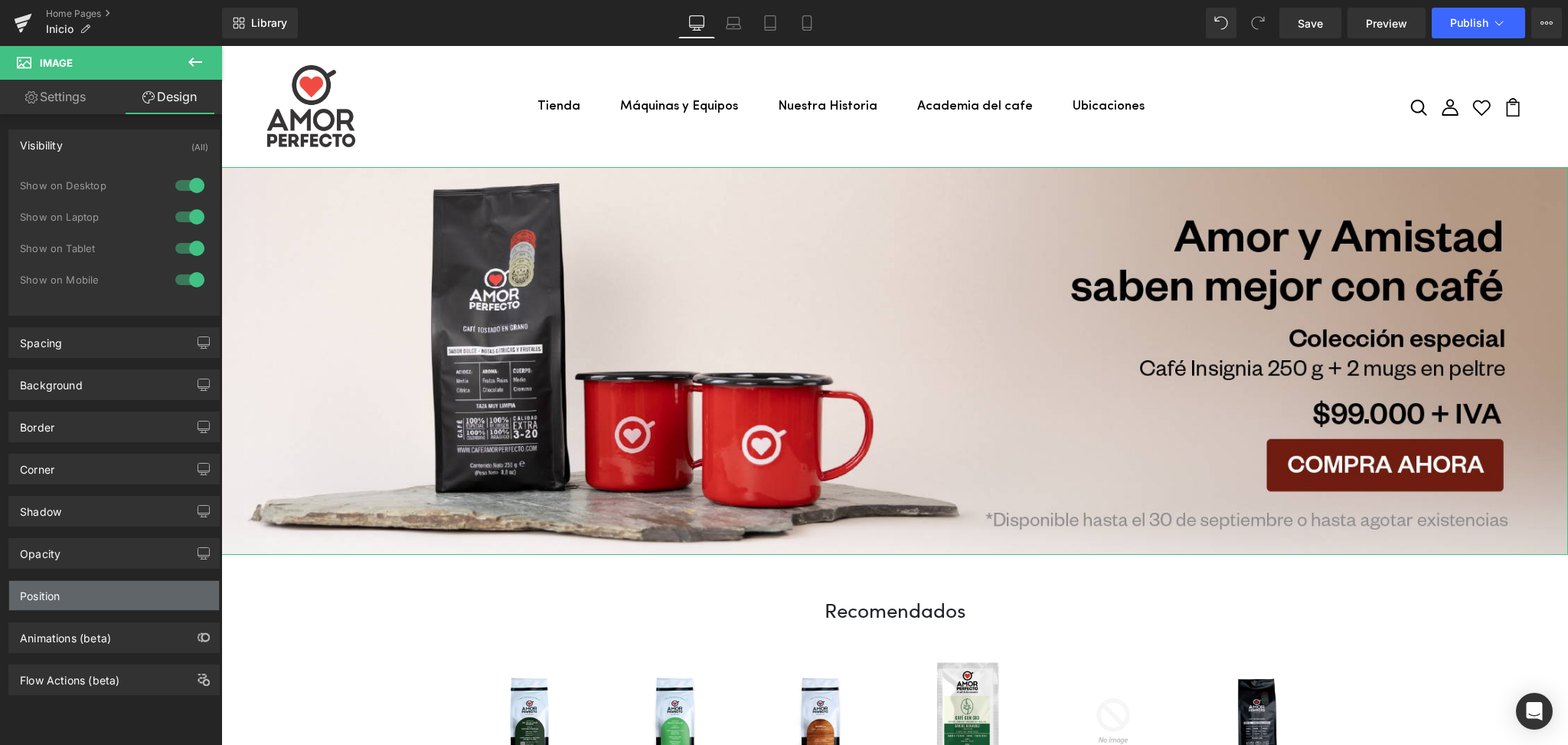
click at [64, 599] on div "Position" at bounding box center [114, 594] width 210 height 29
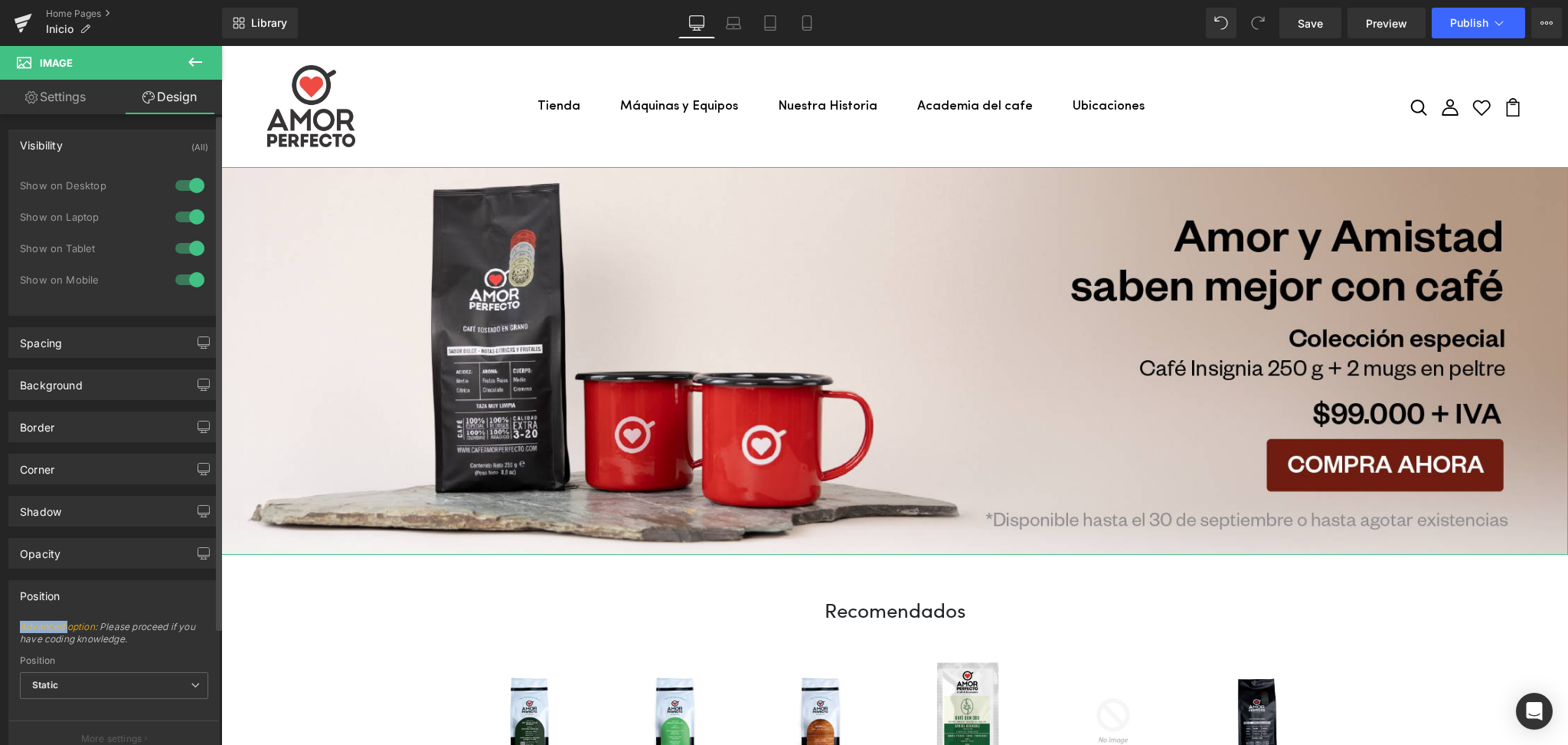
click at [64, 599] on div "Position" at bounding box center [114, 594] width 210 height 29
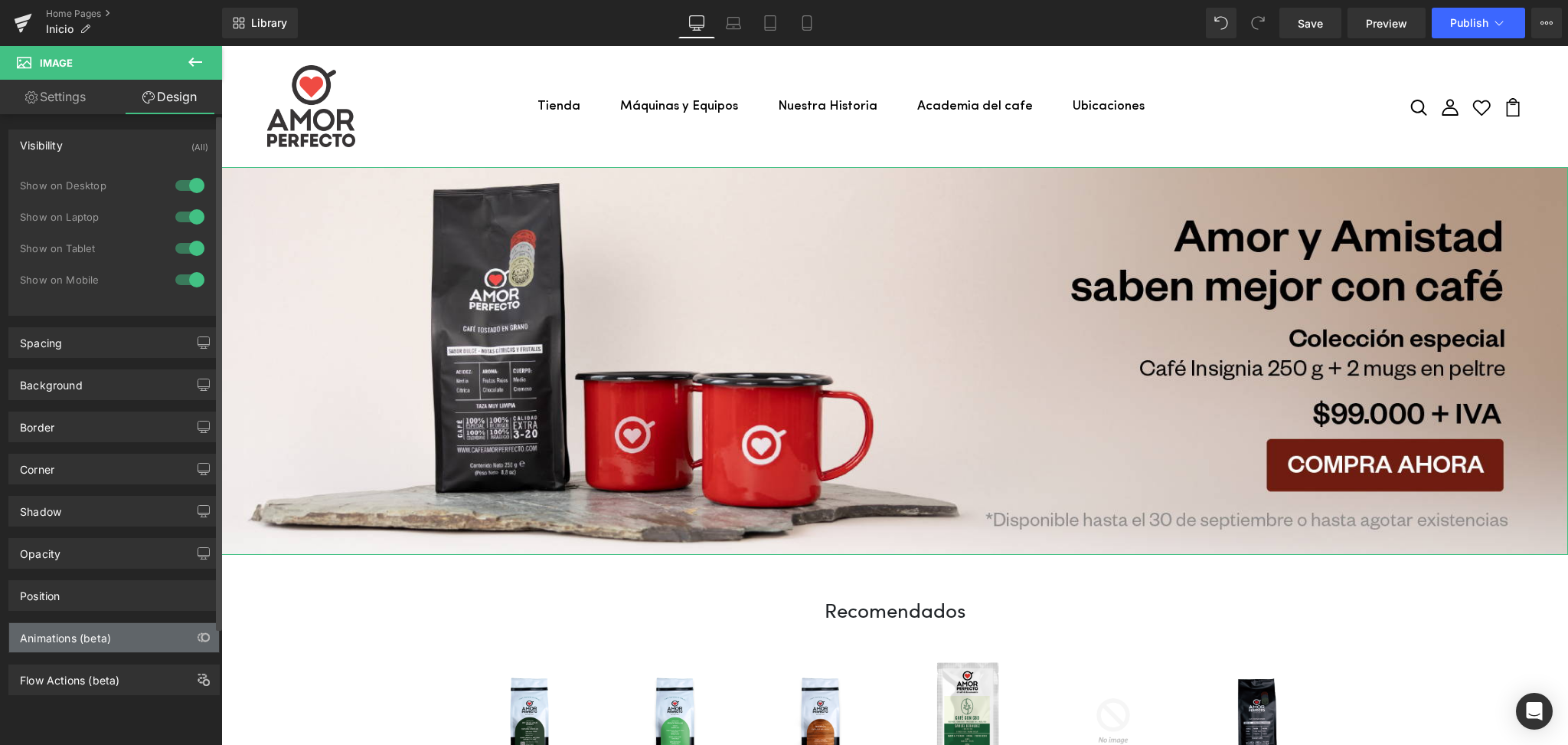
click at [93, 642] on div "Animations (beta)" at bounding box center [65, 633] width 91 height 22
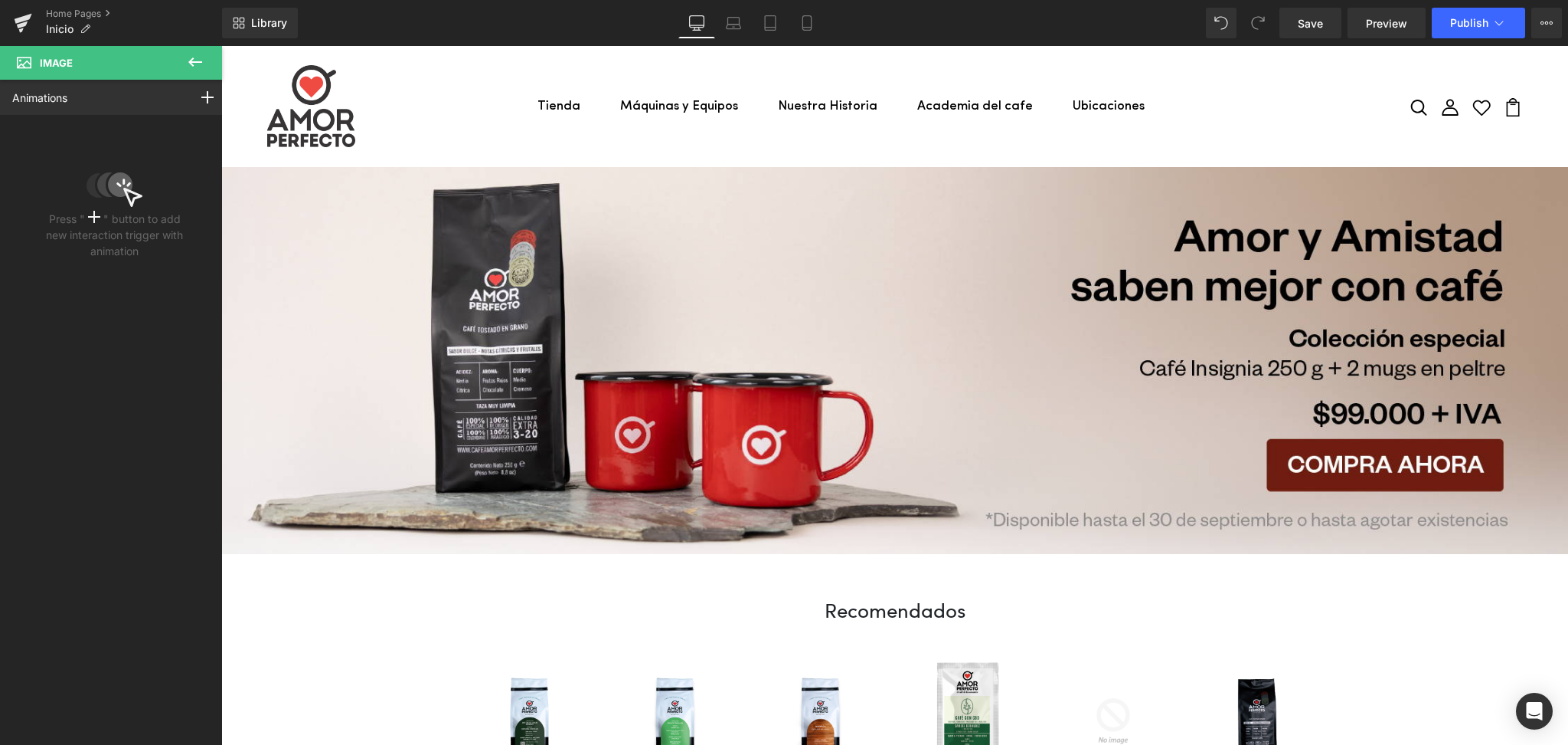
click at [204, 64] on icon at bounding box center [196, 62] width 19 height 19
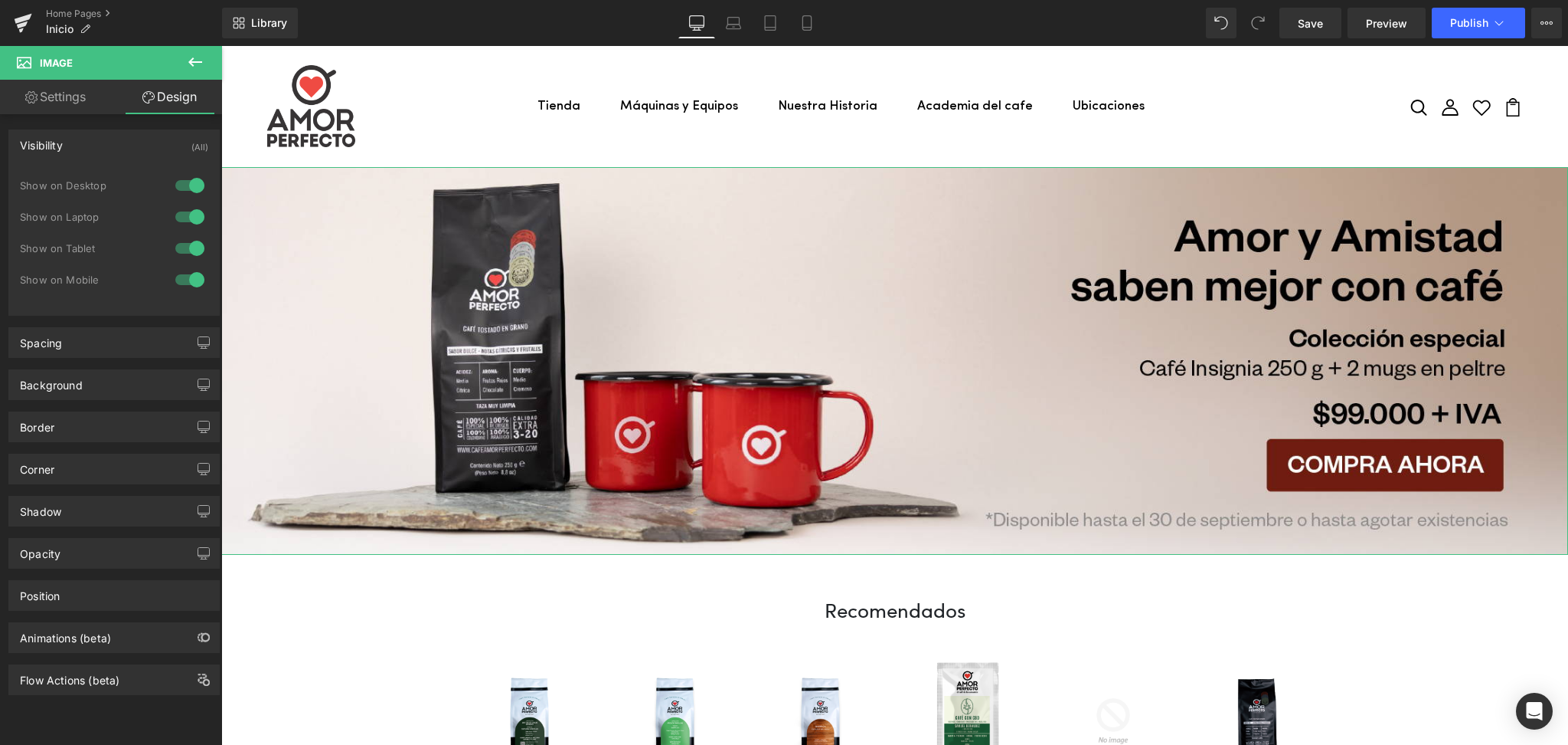
click at [57, 100] on link "Settings" at bounding box center [55, 97] width 111 height 35
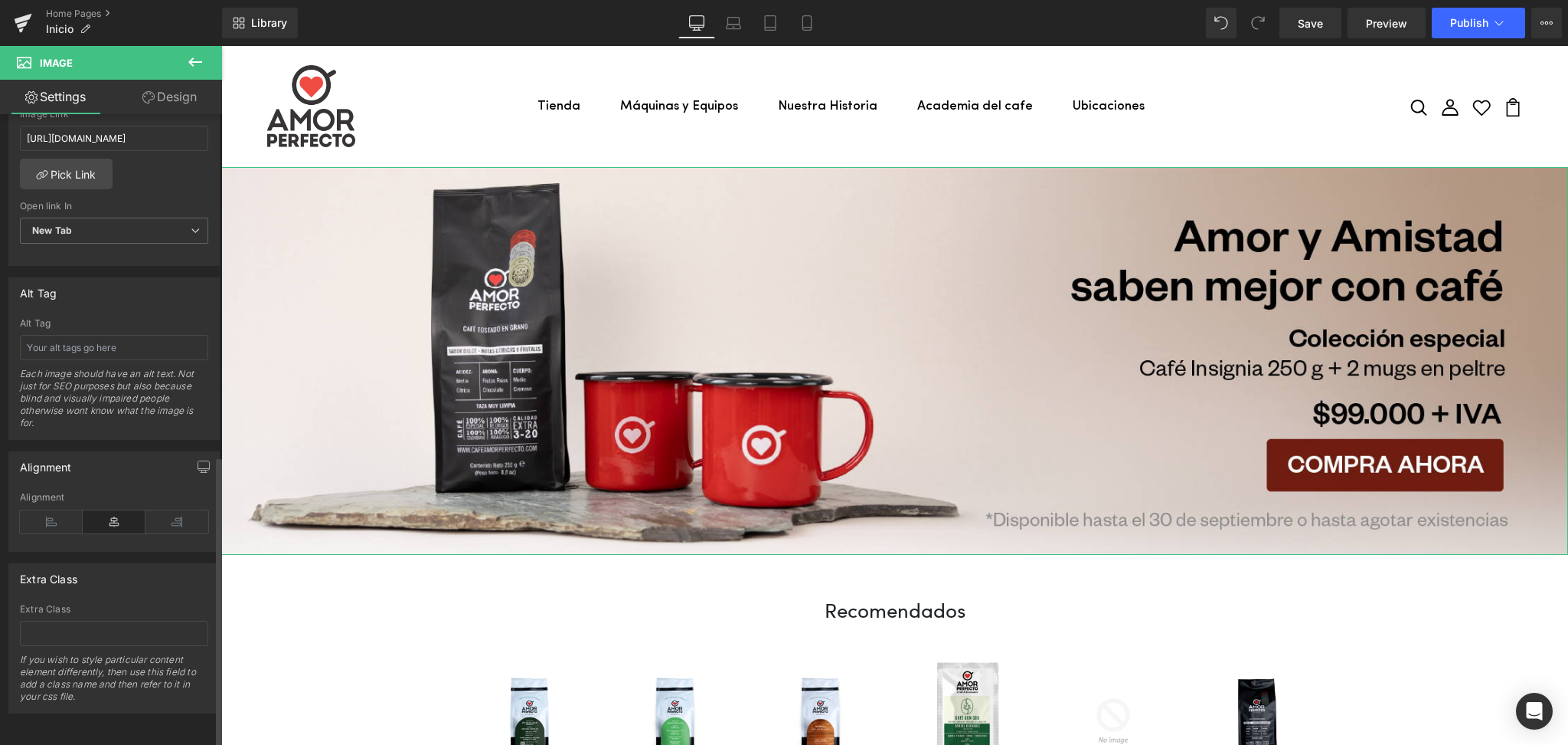
scroll to position [734, 0]
click at [194, 55] on icon at bounding box center [196, 62] width 19 height 19
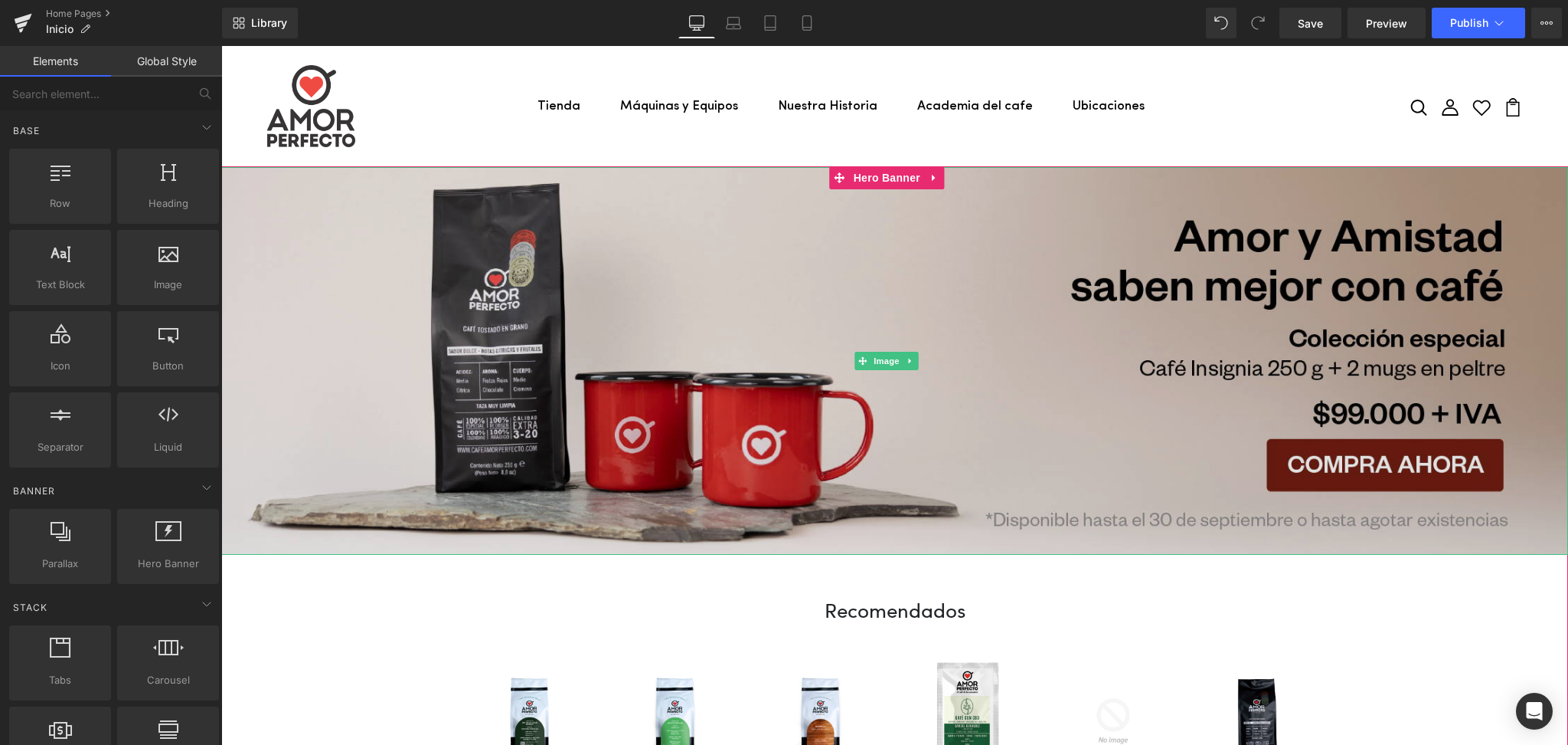
click at [546, 303] on img at bounding box center [894, 361] width 1346 height 388
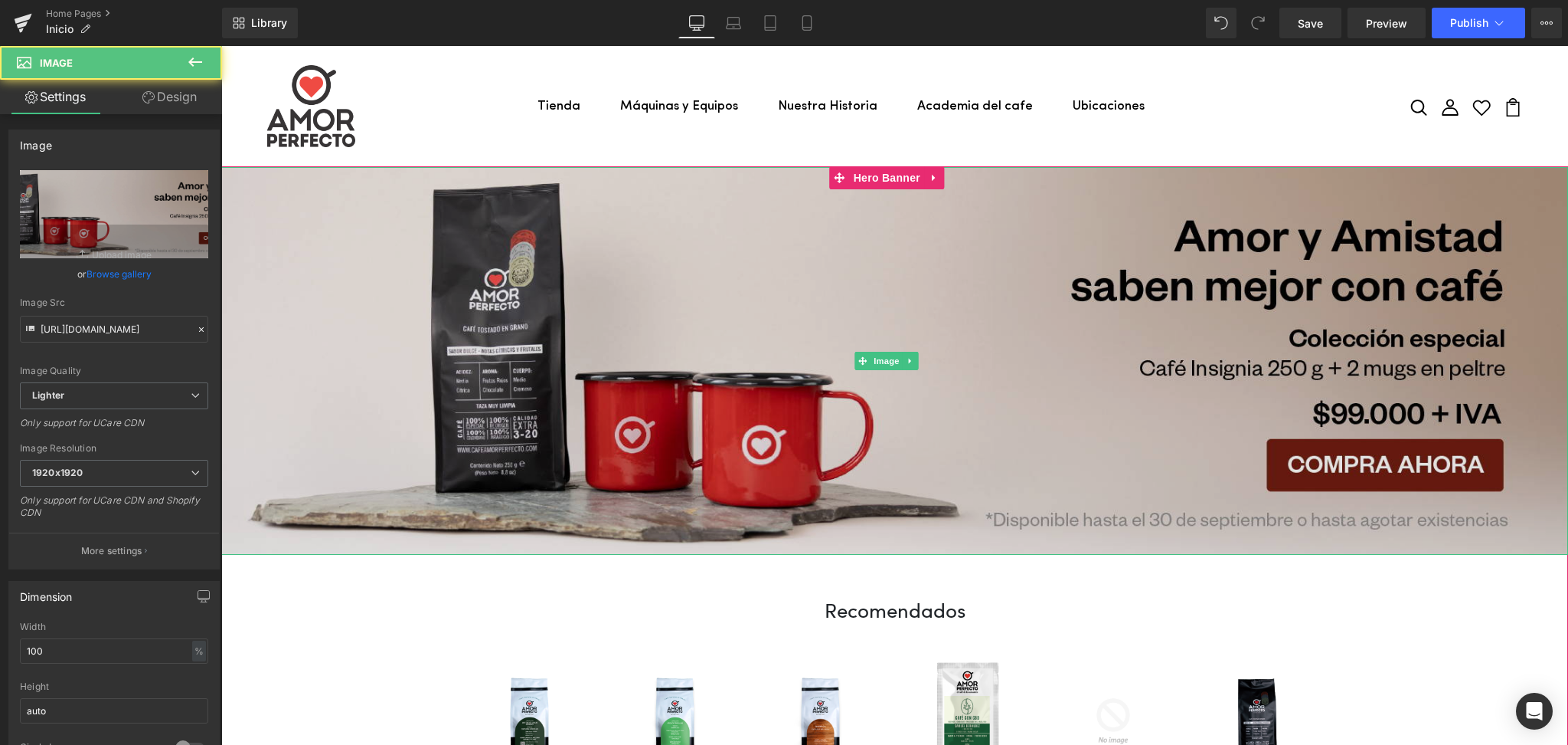
click at [675, 257] on img at bounding box center [894, 361] width 1346 height 388
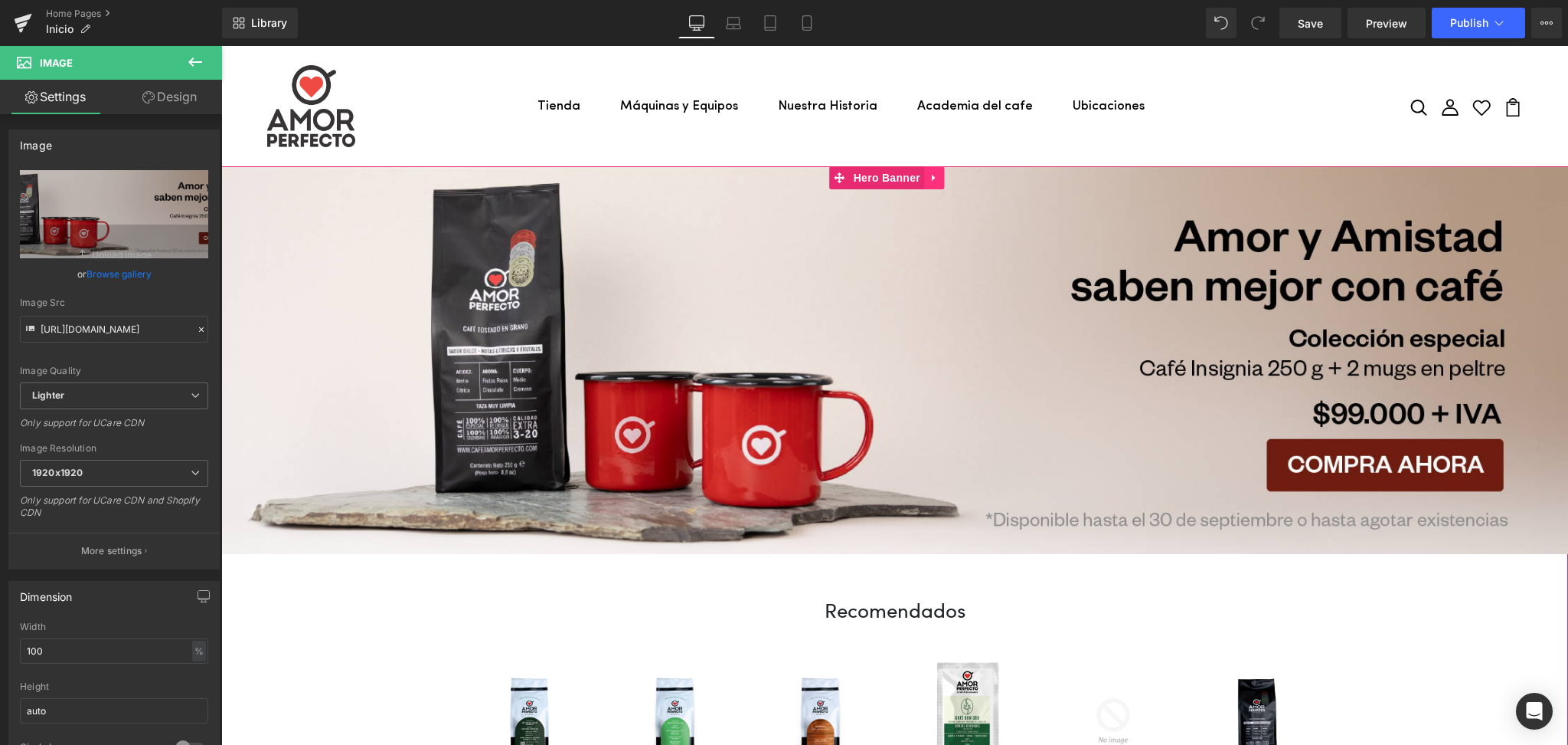
click at [925, 171] on link at bounding box center [933, 178] width 20 height 23
click at [872, 180] on span "Hero Banner" at bounding box center [856, 178] width 74 height 23
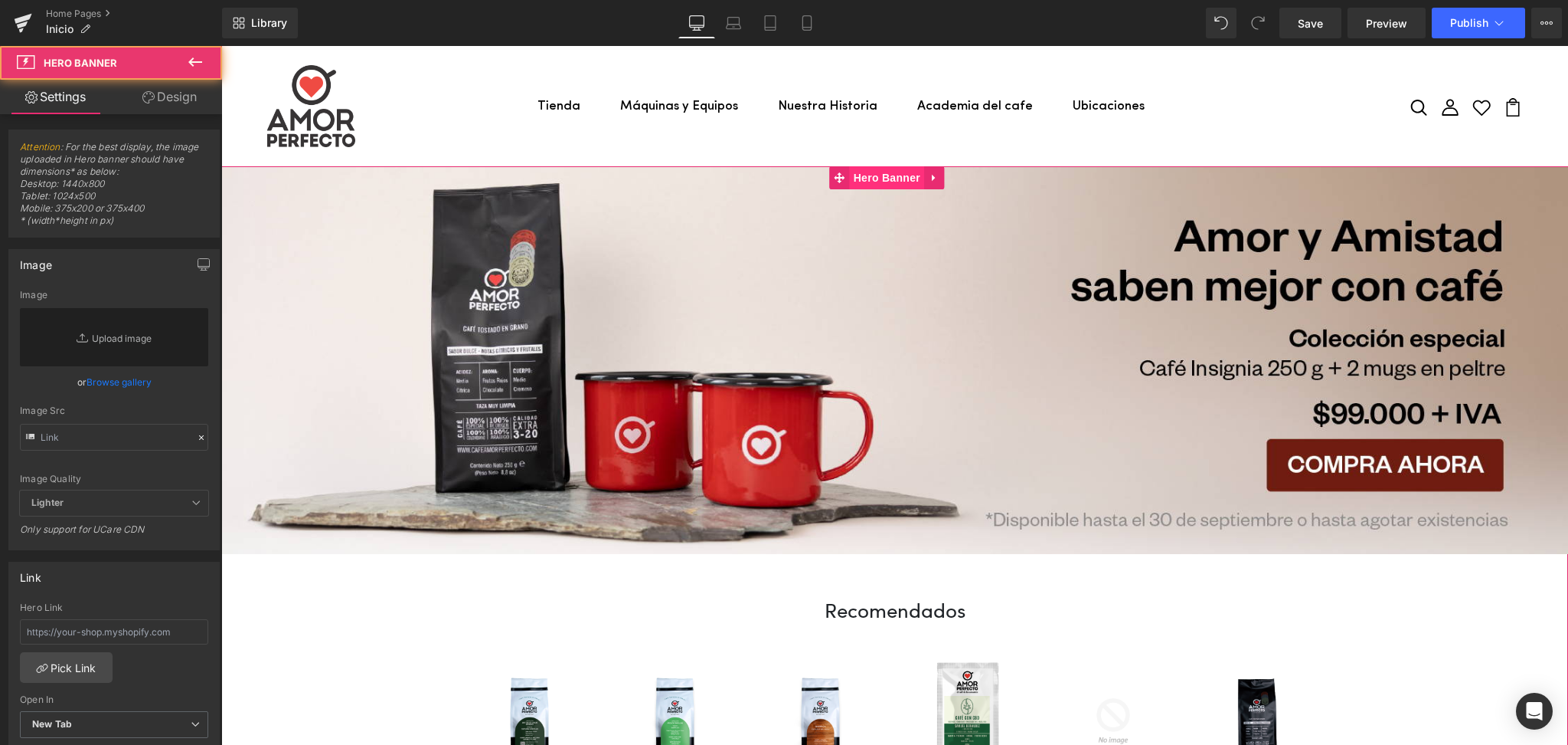
click at [872, 180] on span "Hero Banner" at bounding box center [886, 178] width 74 height 23
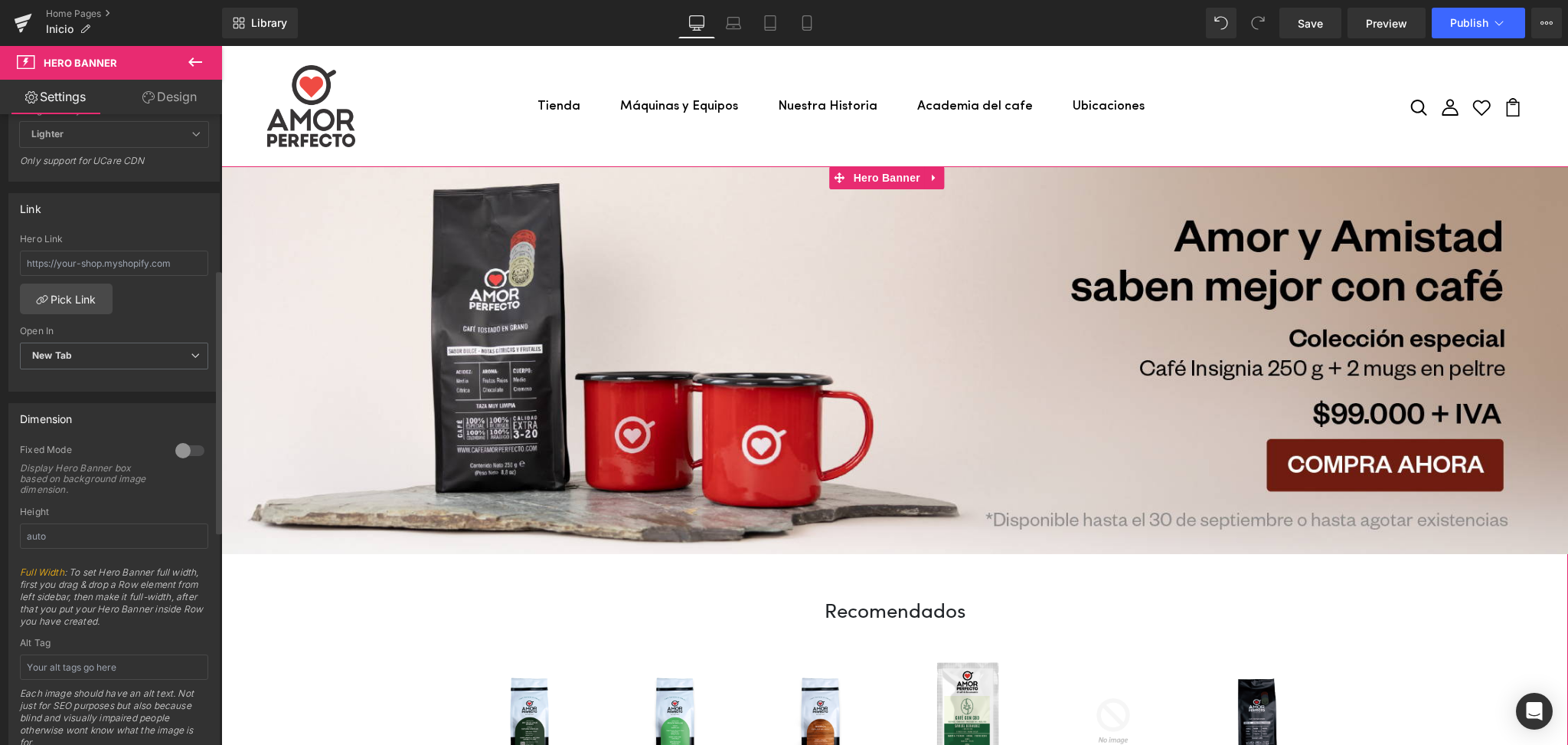
scroll to position [0, 0]
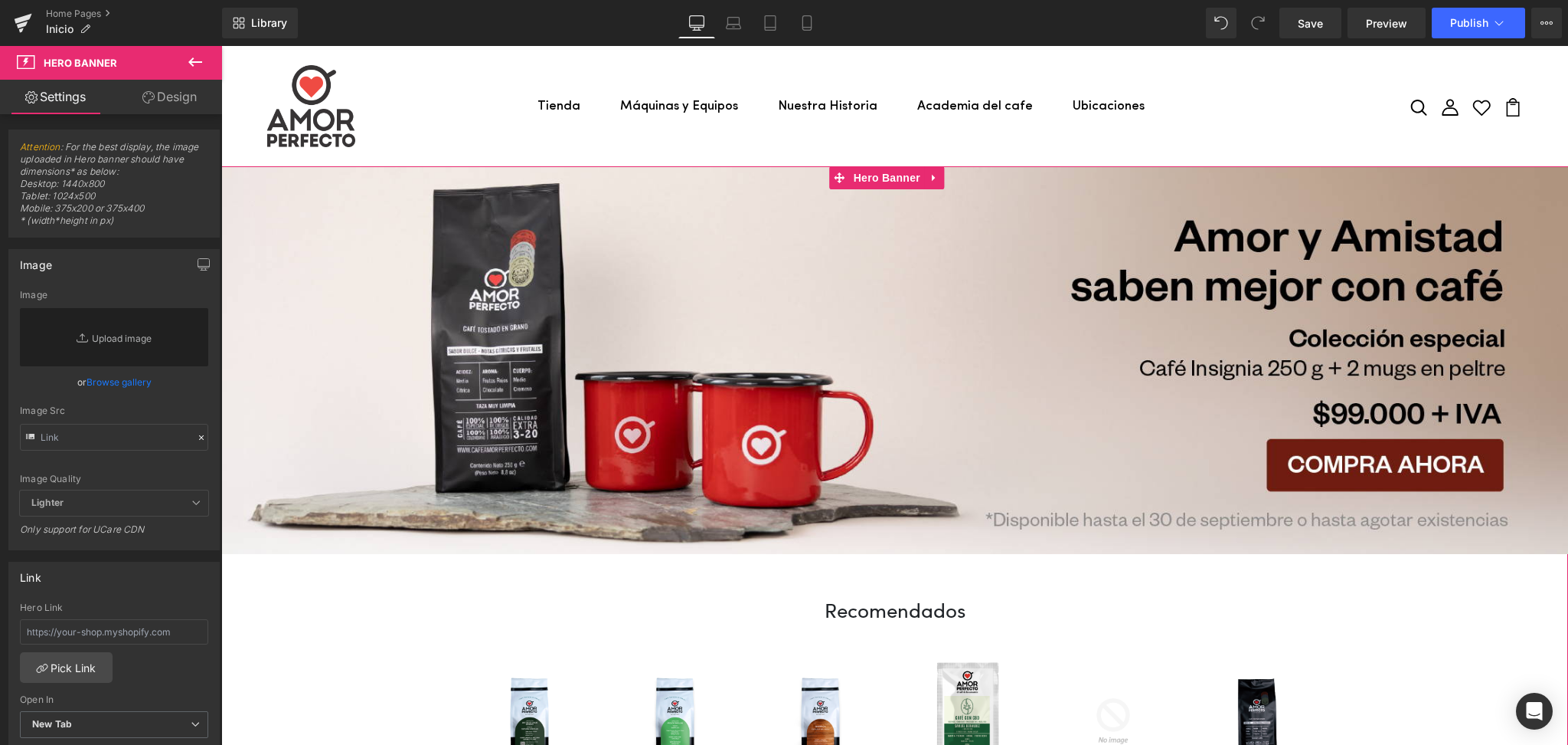
click at [168, 92] on link "Design" at bounding box center [169, 97] width 111 height 35
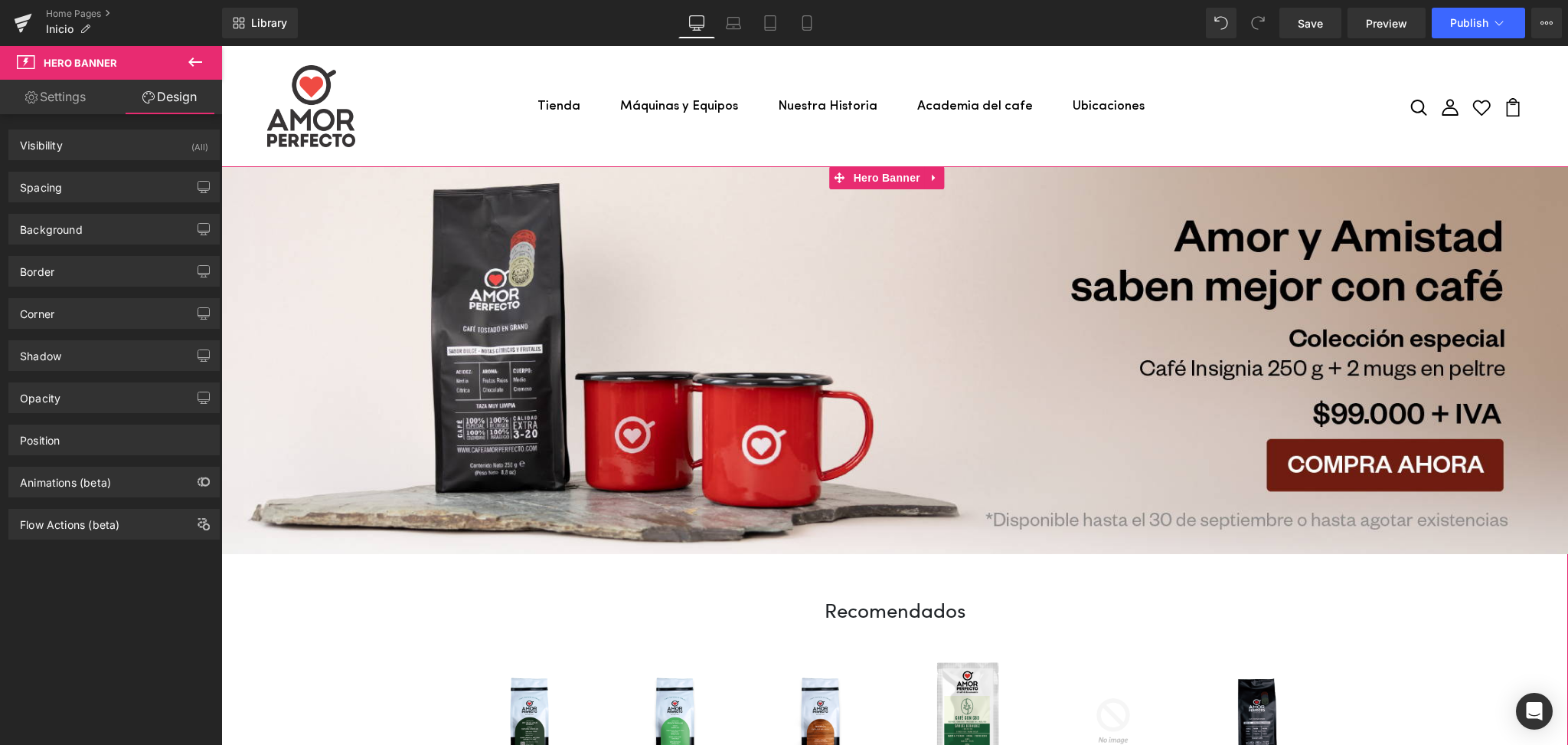
click at [81, 93] on link "Settings" at bounding box center [55, 97] width 111 height 35
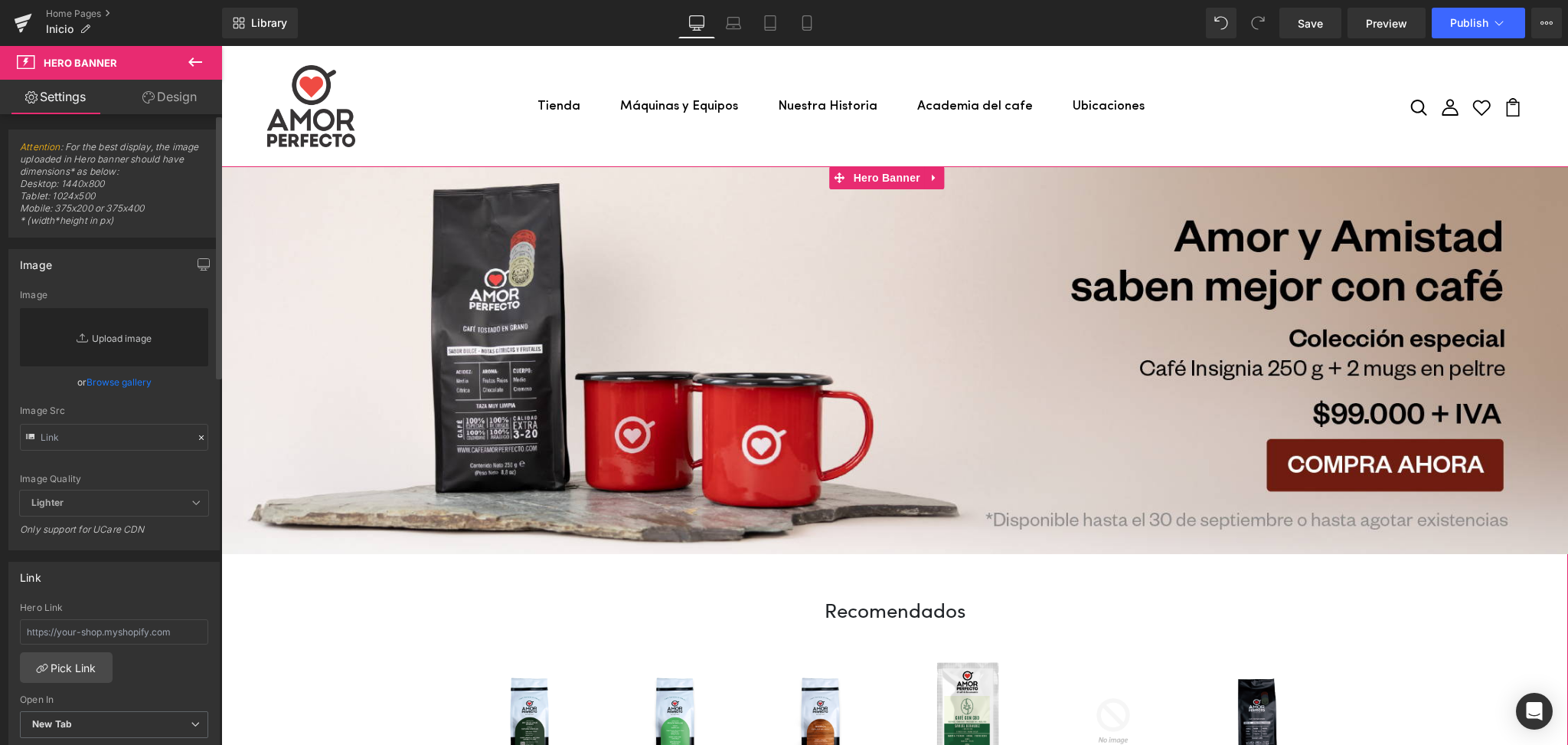
click at [101, 337] on link "Replace Image" at bounding box center [114, 337] width 188 height 58
type input "C:\fakepath\Banners_Amor-y-Amistad-11-AP.png"
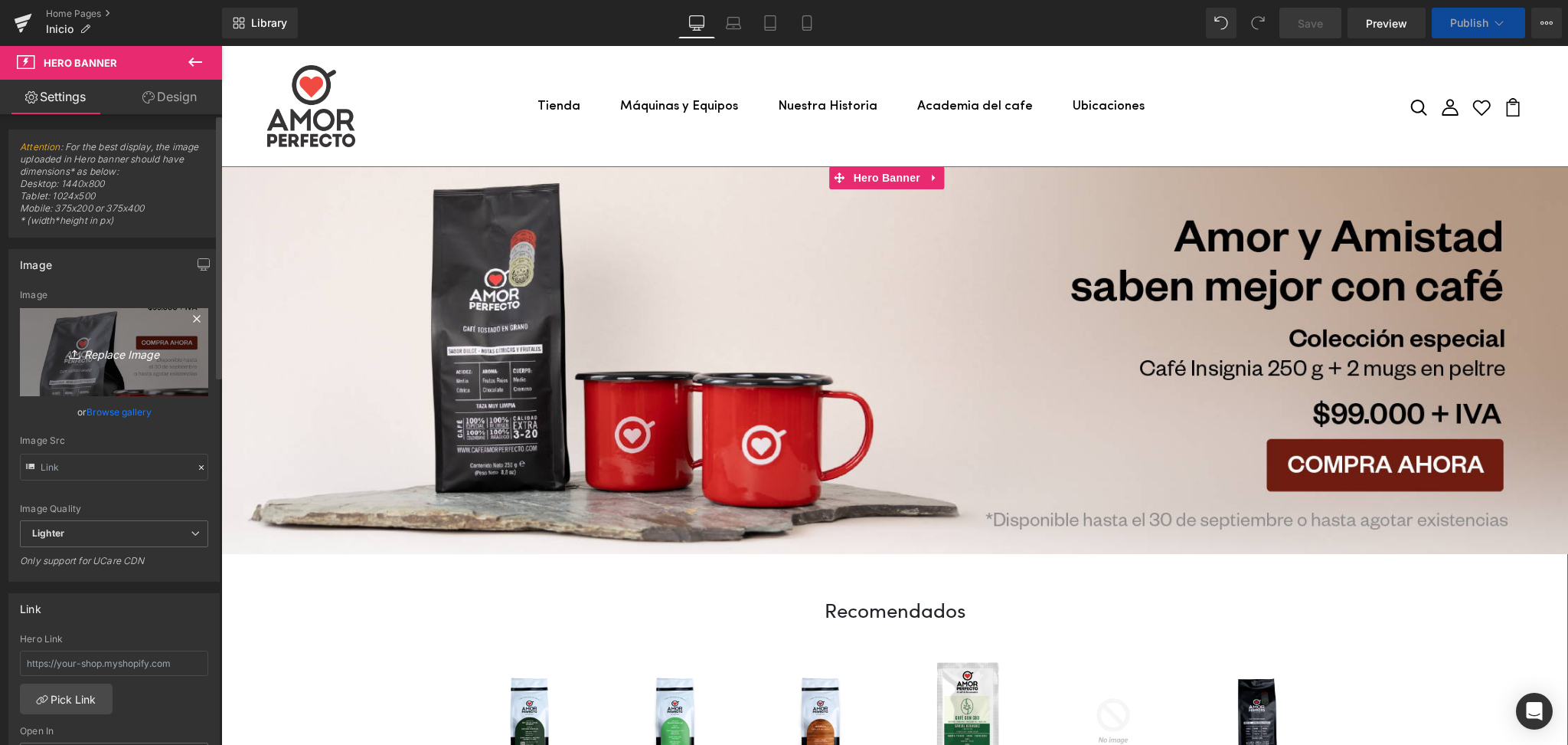
click at [139, 349] on icon "Replace Image" at bounding box center [114, 352] width 122 height 19
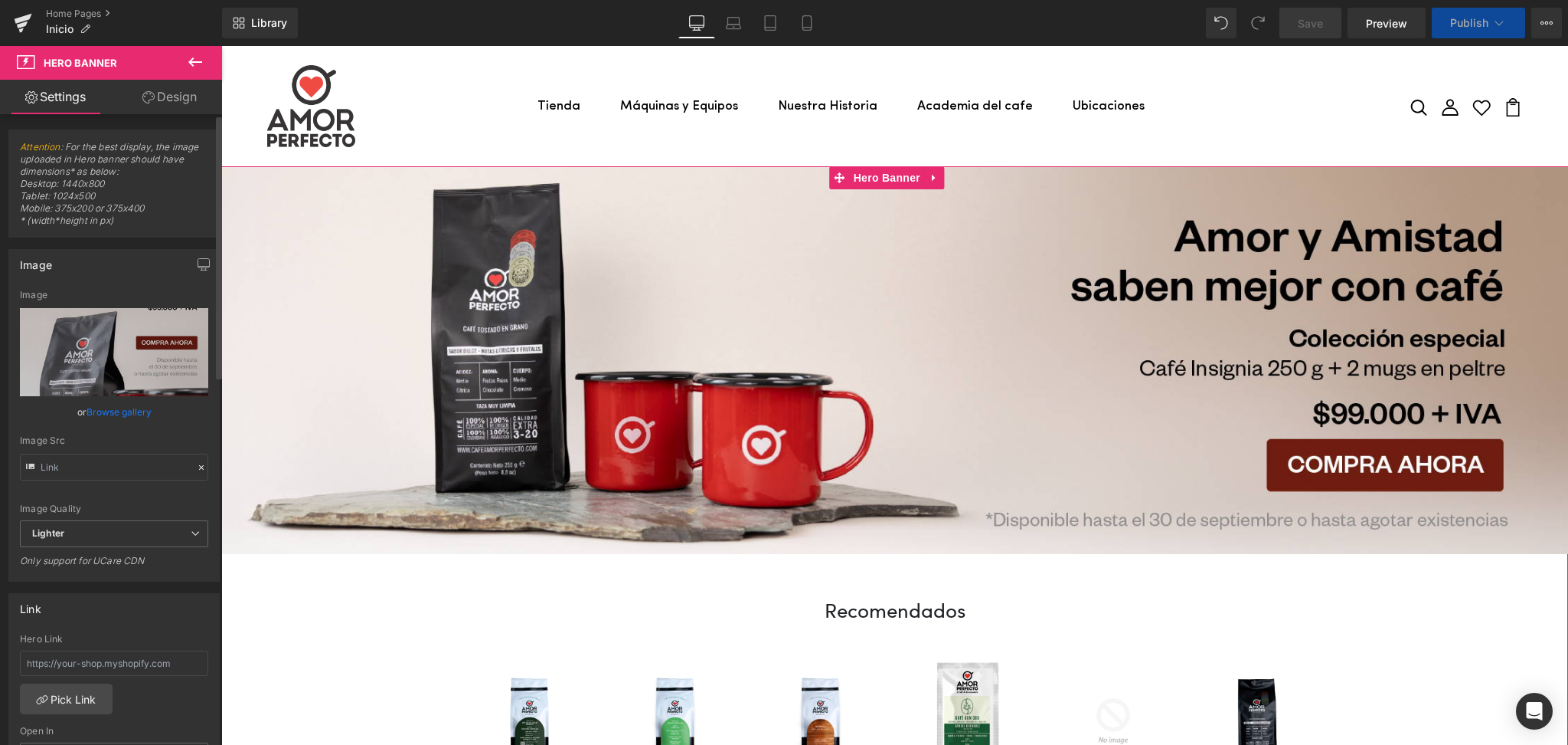
click at [138, 406] on link "Browse gallery" at bounding box center [118, 411] width 65 height 27
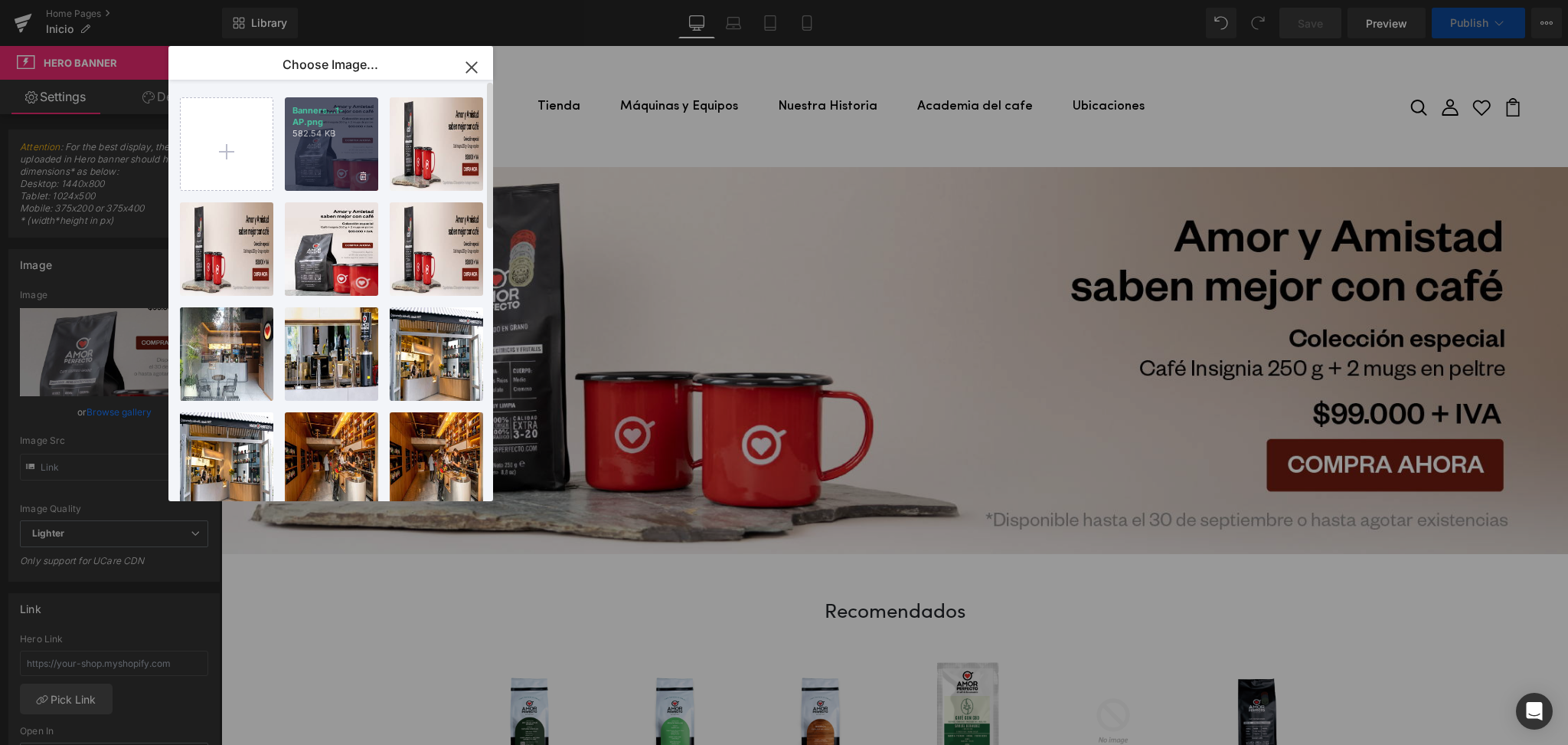
click at [326, 167] on div "Banners...1-AP.png 582.54 KB" at bounding box center [331, 143] width 93 height 93
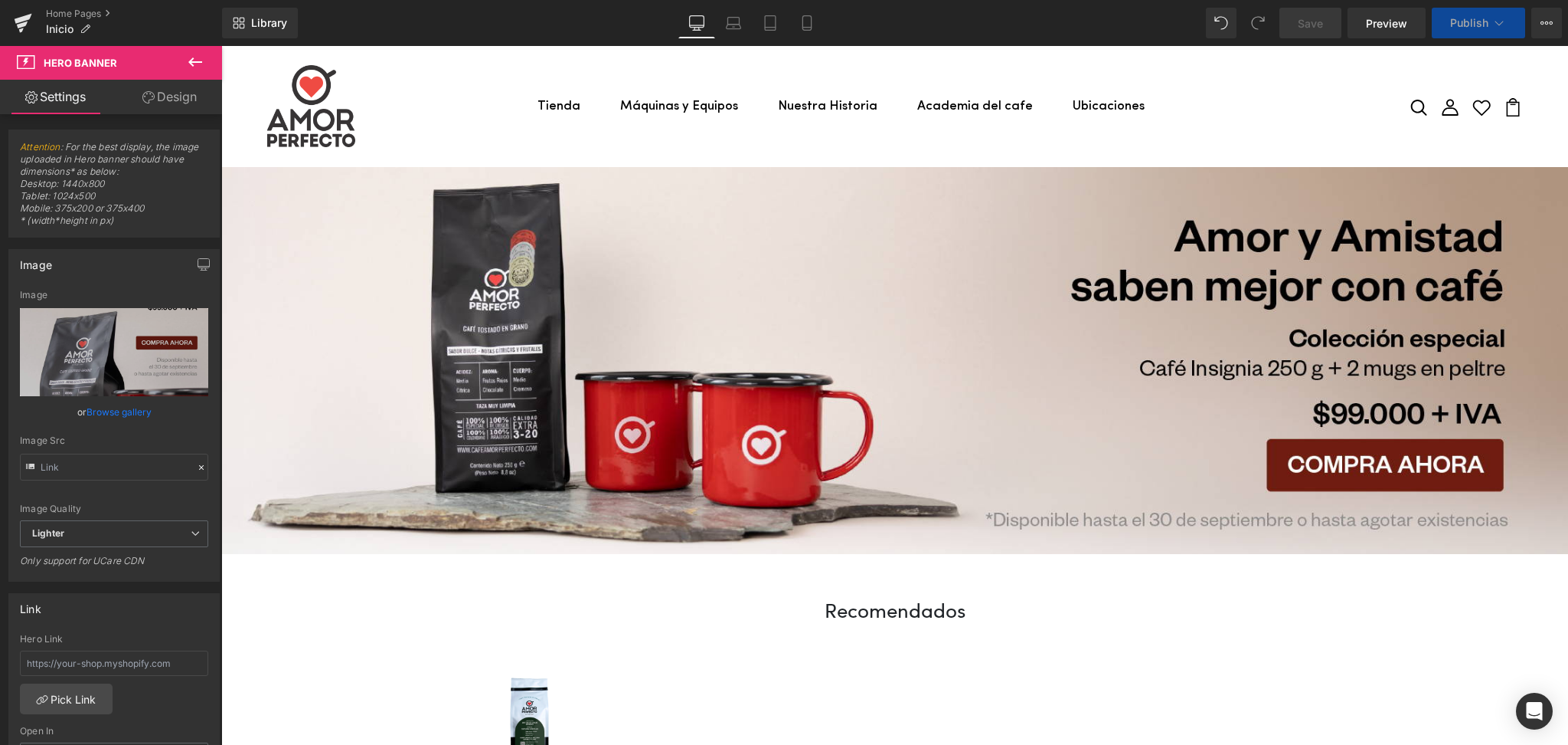
click at [327, 127] on img at bounding box center [311, 105] width 88 height 82
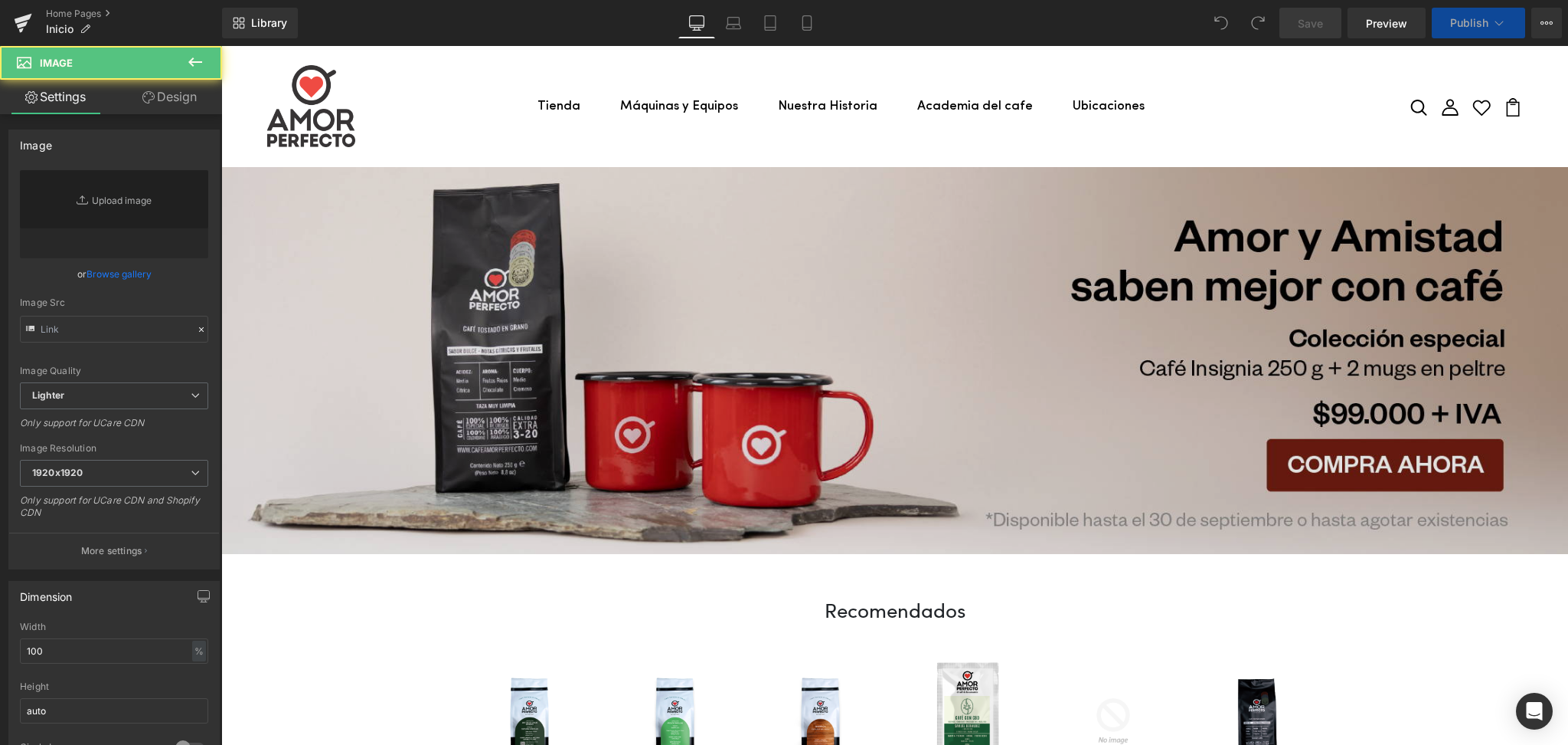
click at [579, 343] on img at bounding box center [894, 361] width 1346 height 388
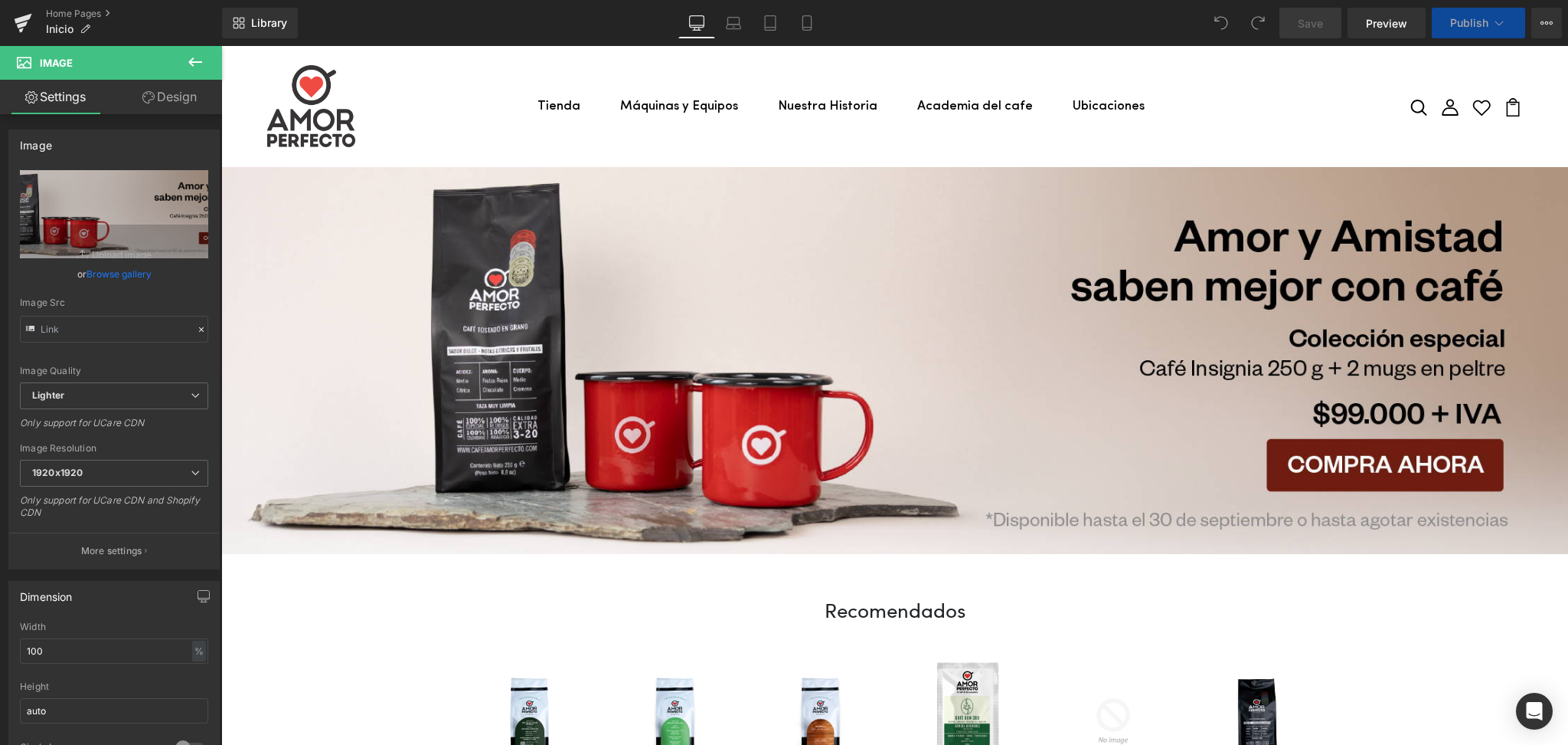
click at [198, 56] on icon at bounding box center [196, 62] width 19 height 19
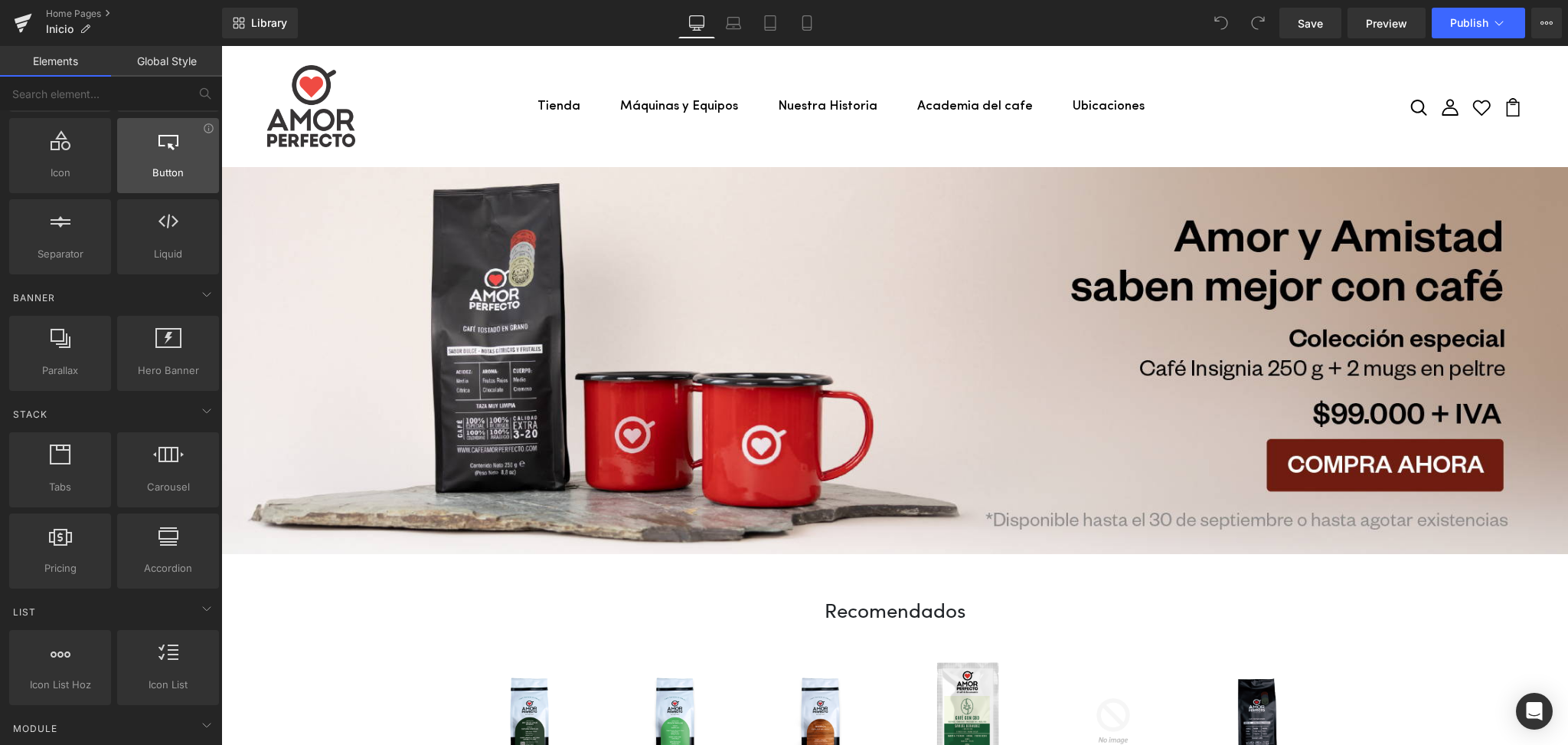
scroll to position [204, 0]
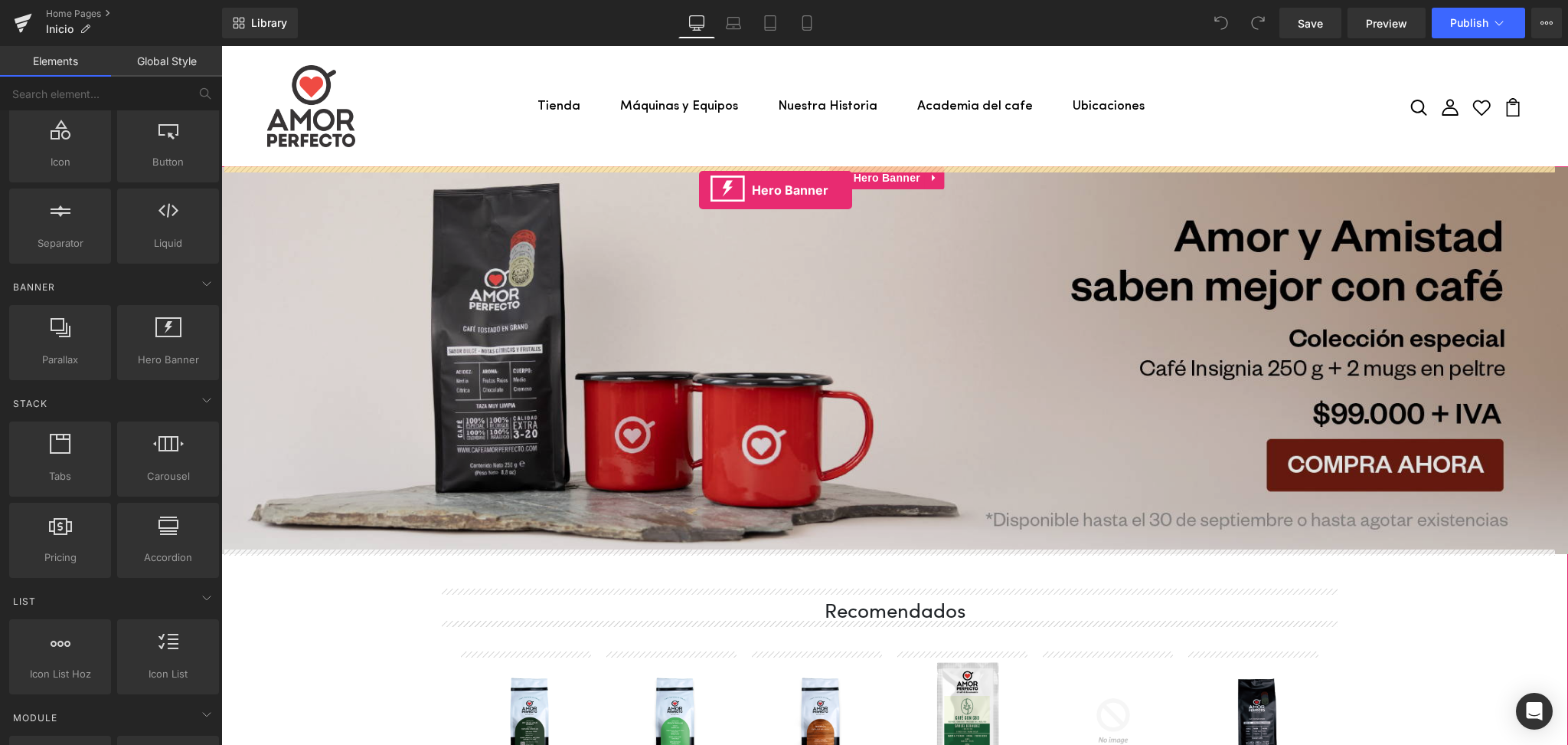
drag, startPoint x: 377, startPoint y: 403, endPoint x: 699, endPoint y: 190, distance: 386.1
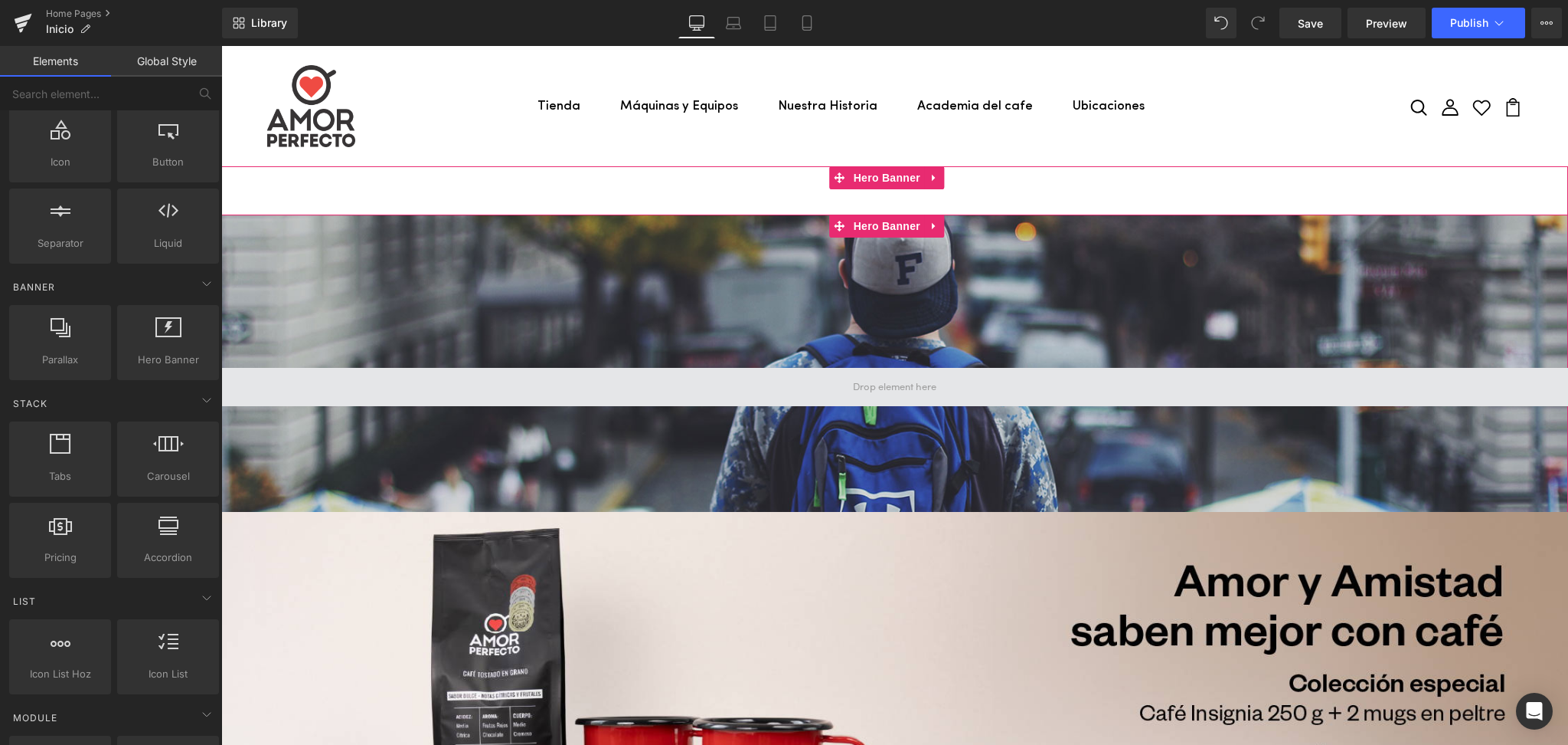
click at [889, 385] on span at bounding box center [894, 387] width 94 height 23
click at [866, 384] on span at bounding box center [894, 387] width 94 height 23
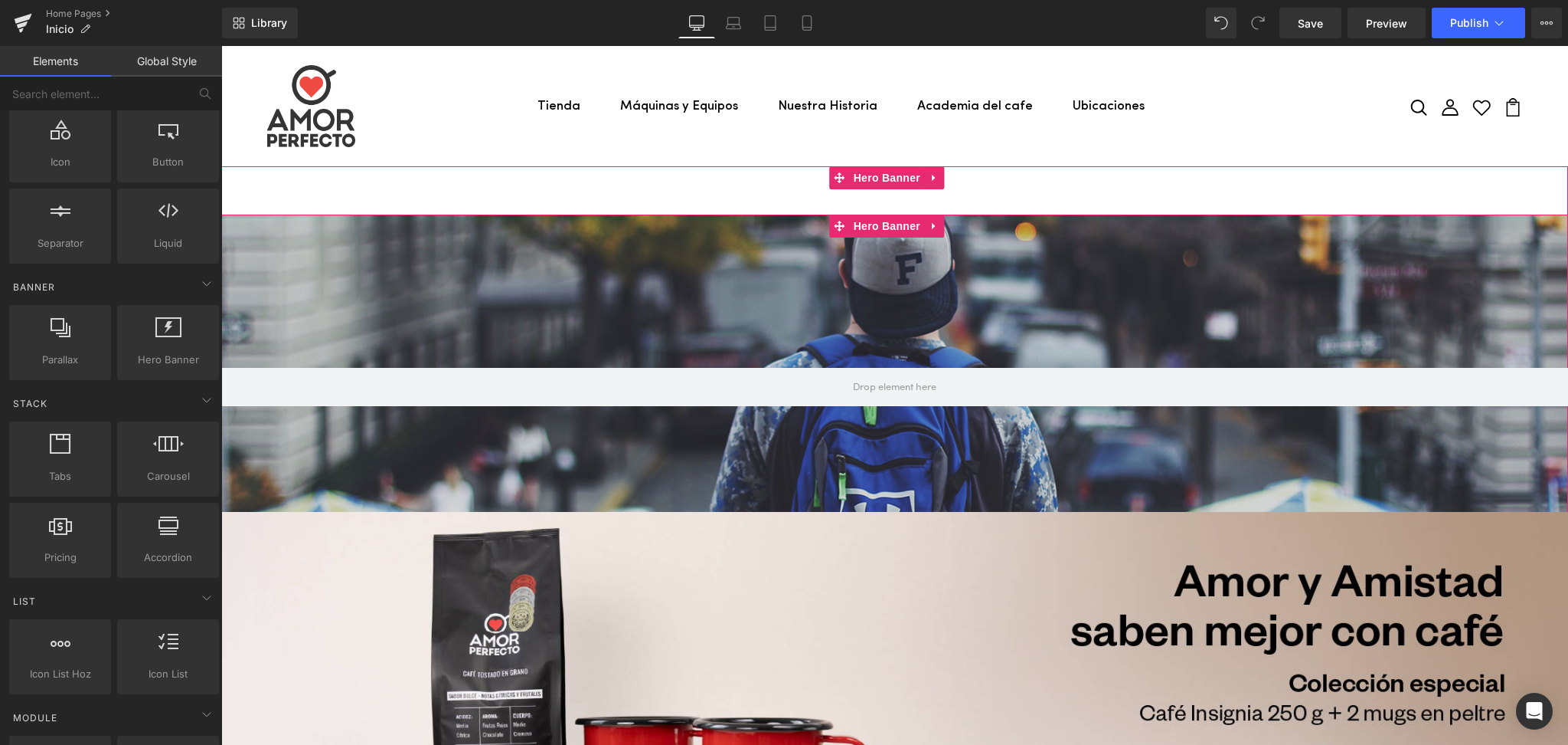
click at [679, 270] on div at bounding box center [894, 387] width 1346 height 344
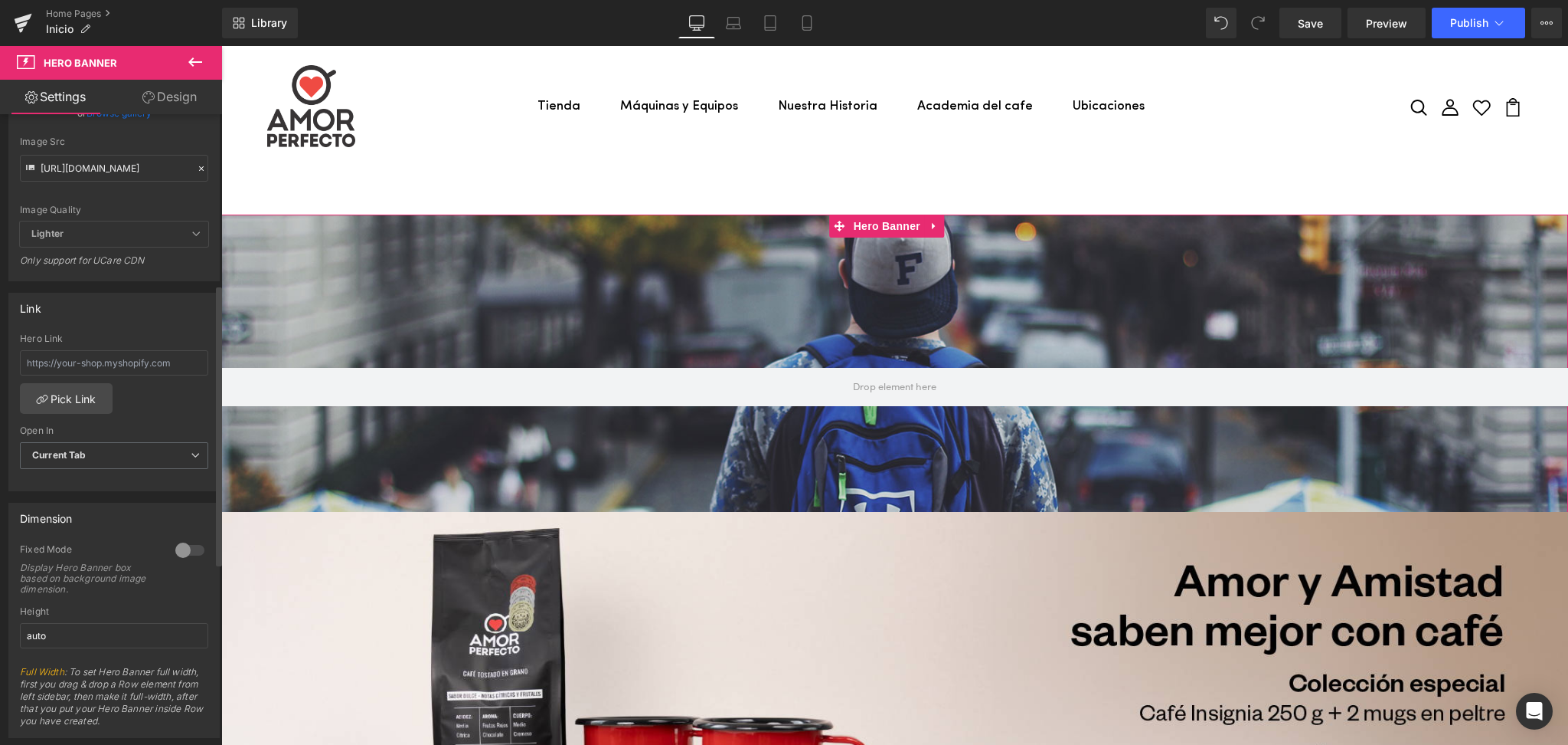
scroll to position [408, 0]
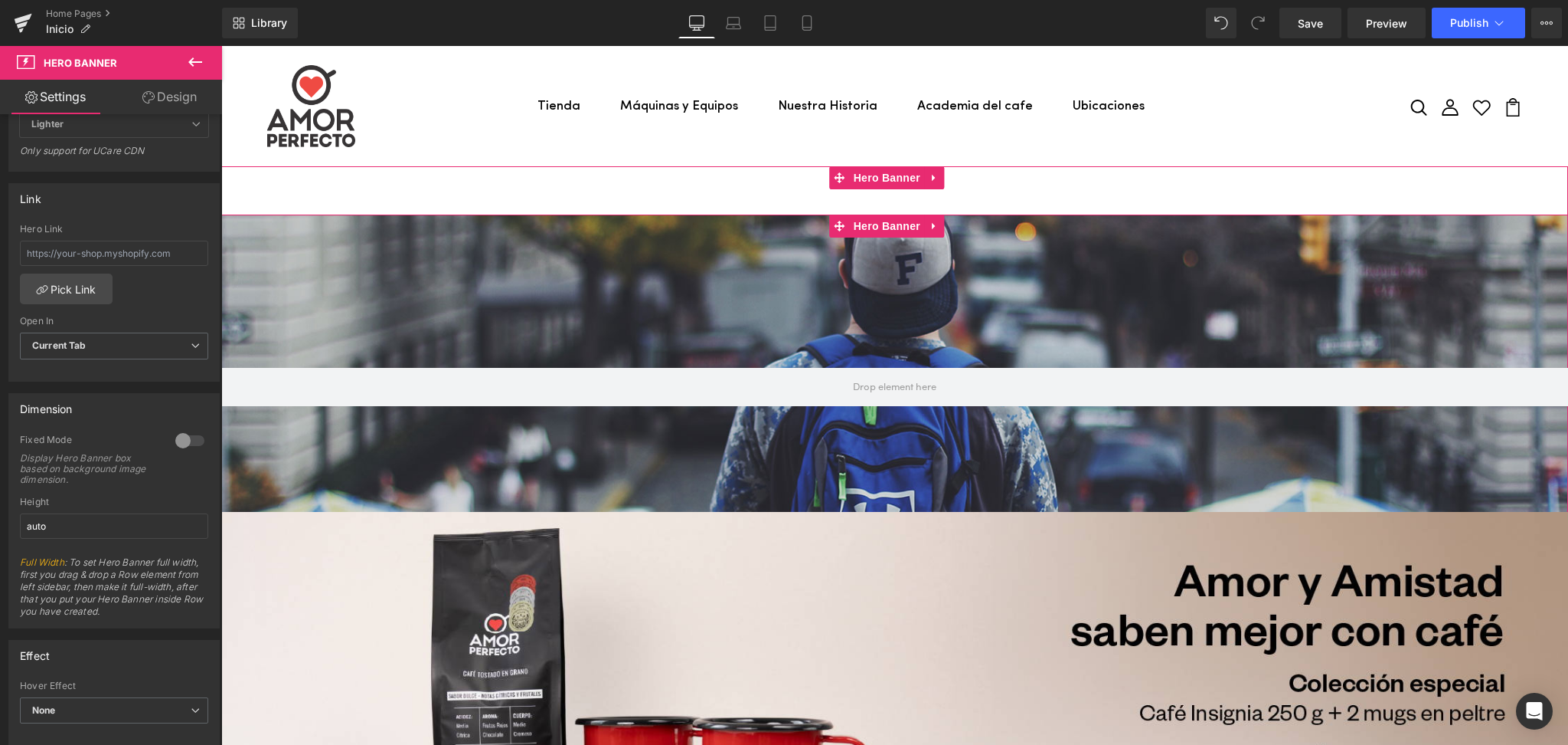
click at [691, 280] on div at bounding box center [894, 387] width 1346 height 344
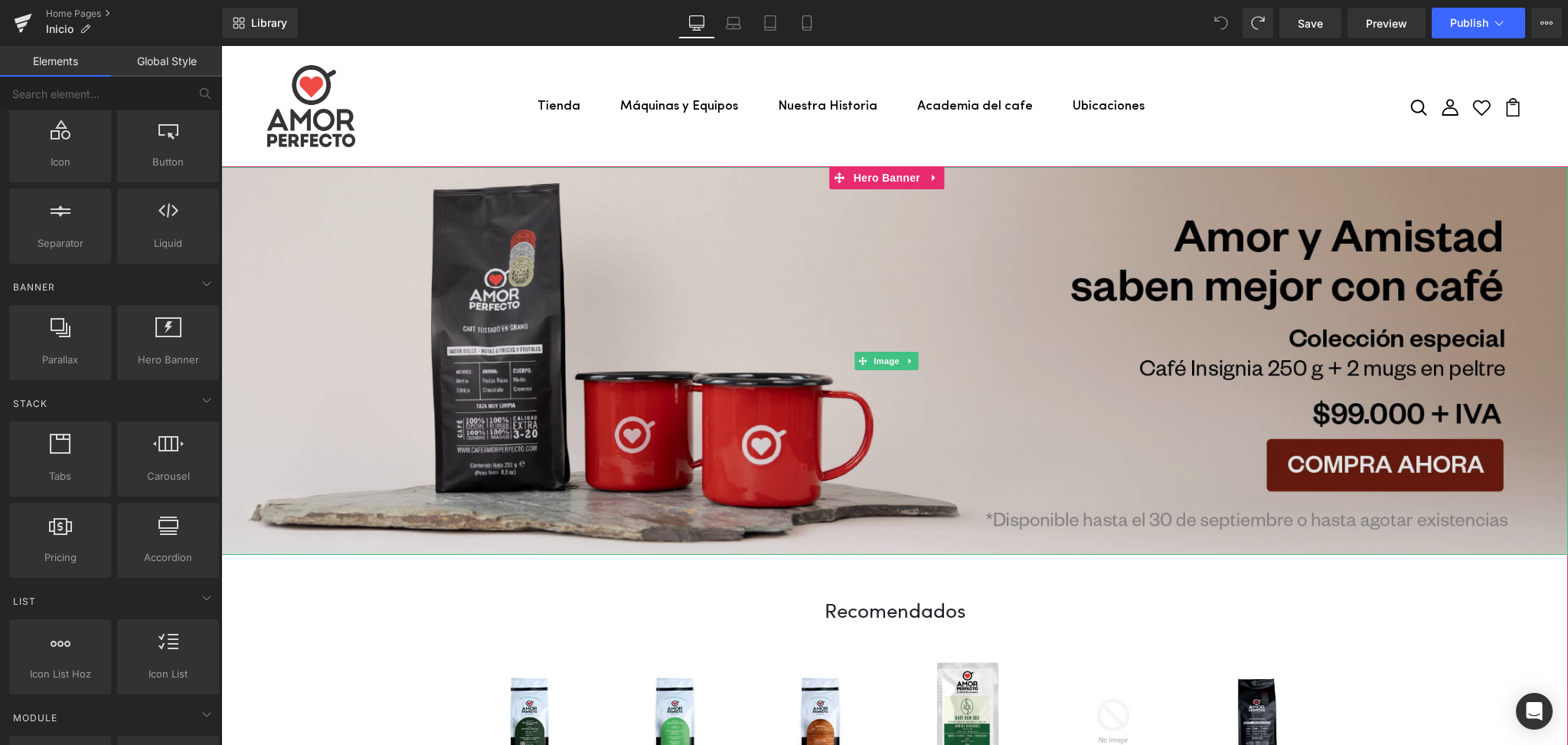
click at [514, 258] on img at bounding box center [894, 361] width 1346 height 388
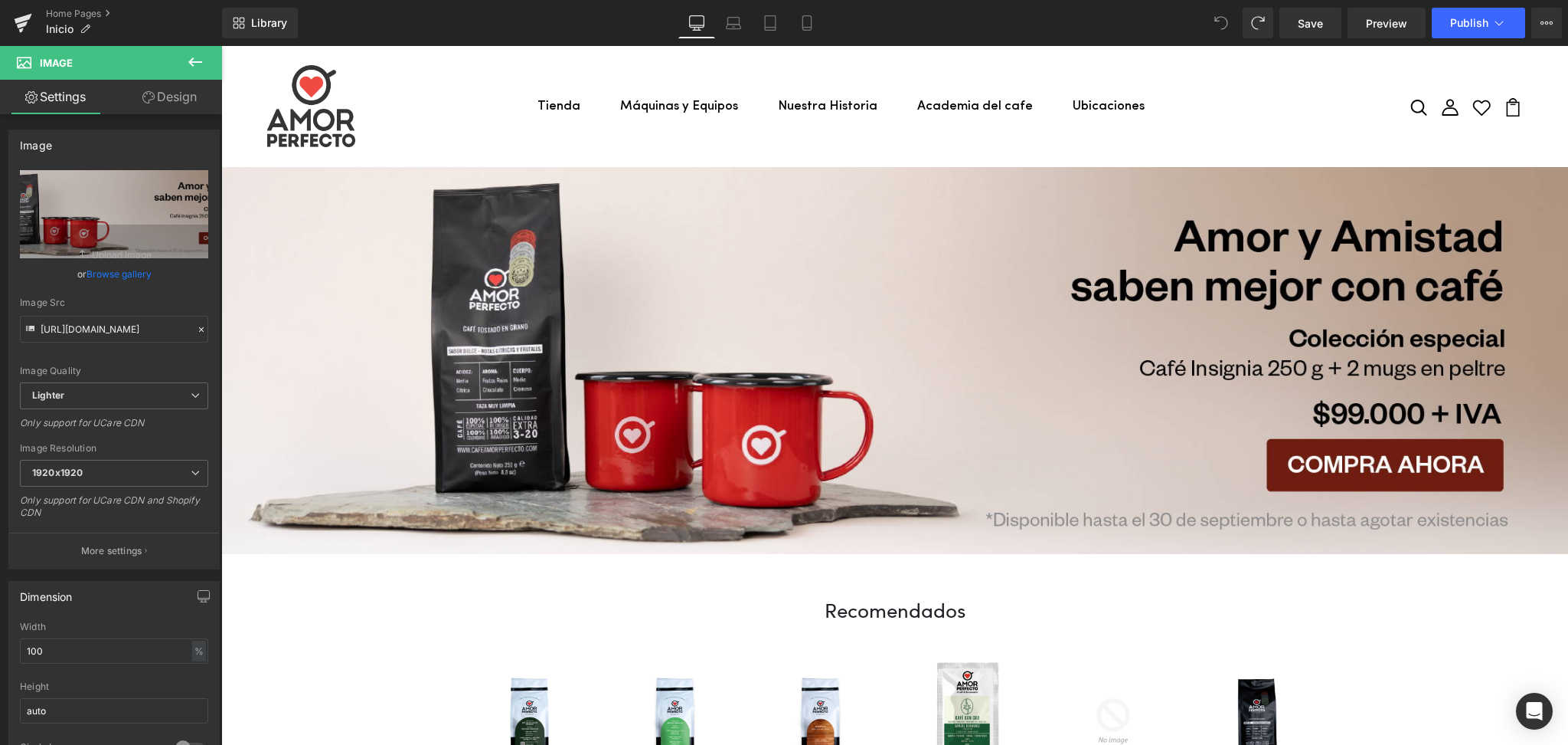
click at [192, 68] on icon at bounding box center [196, 62] width 19 height 19
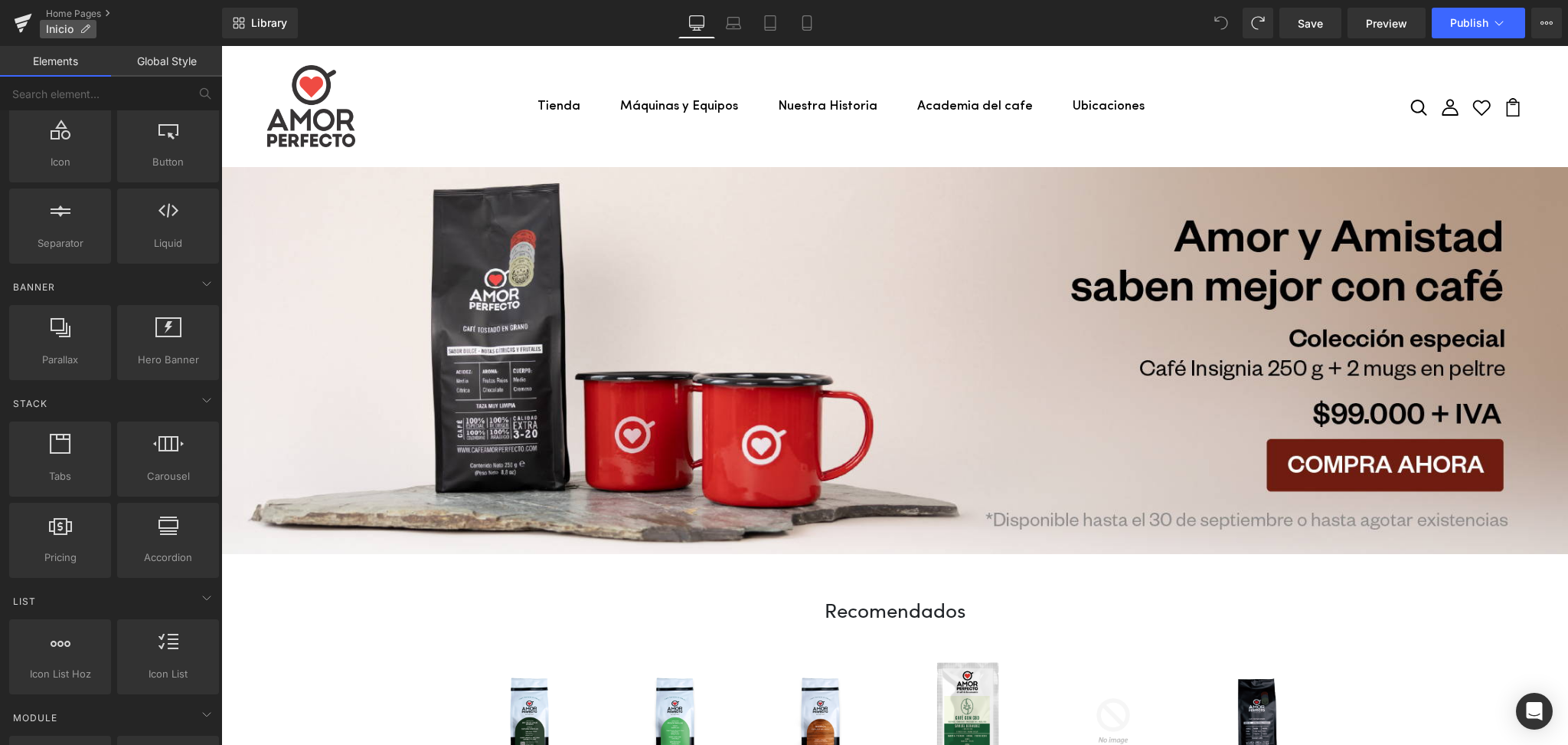
click at [77, 24] on p "Inicio" at bounding box center [68, 29] width 56 height 19
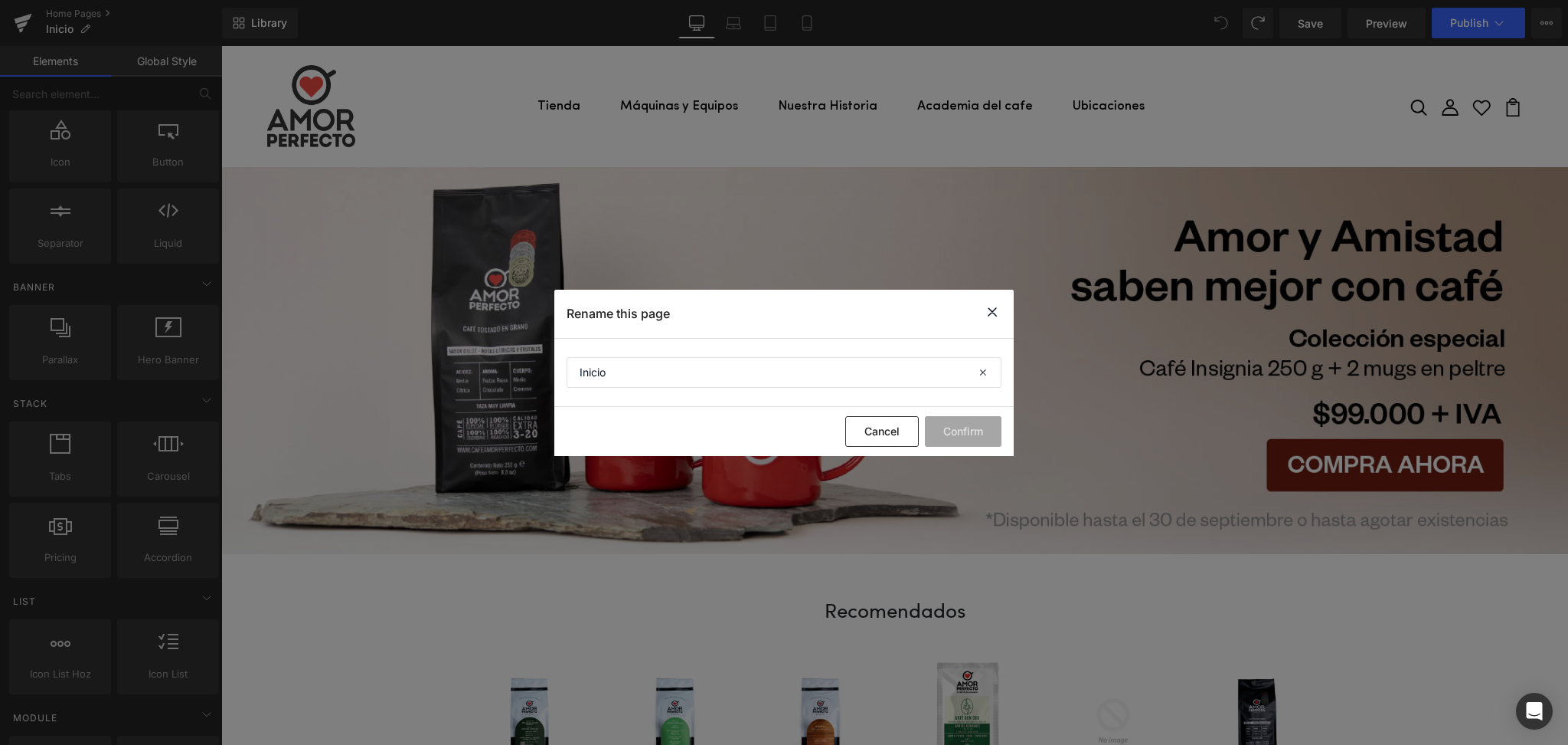
click at [992, 316] on icon at bounding box center [993, 312] width 19 height 19
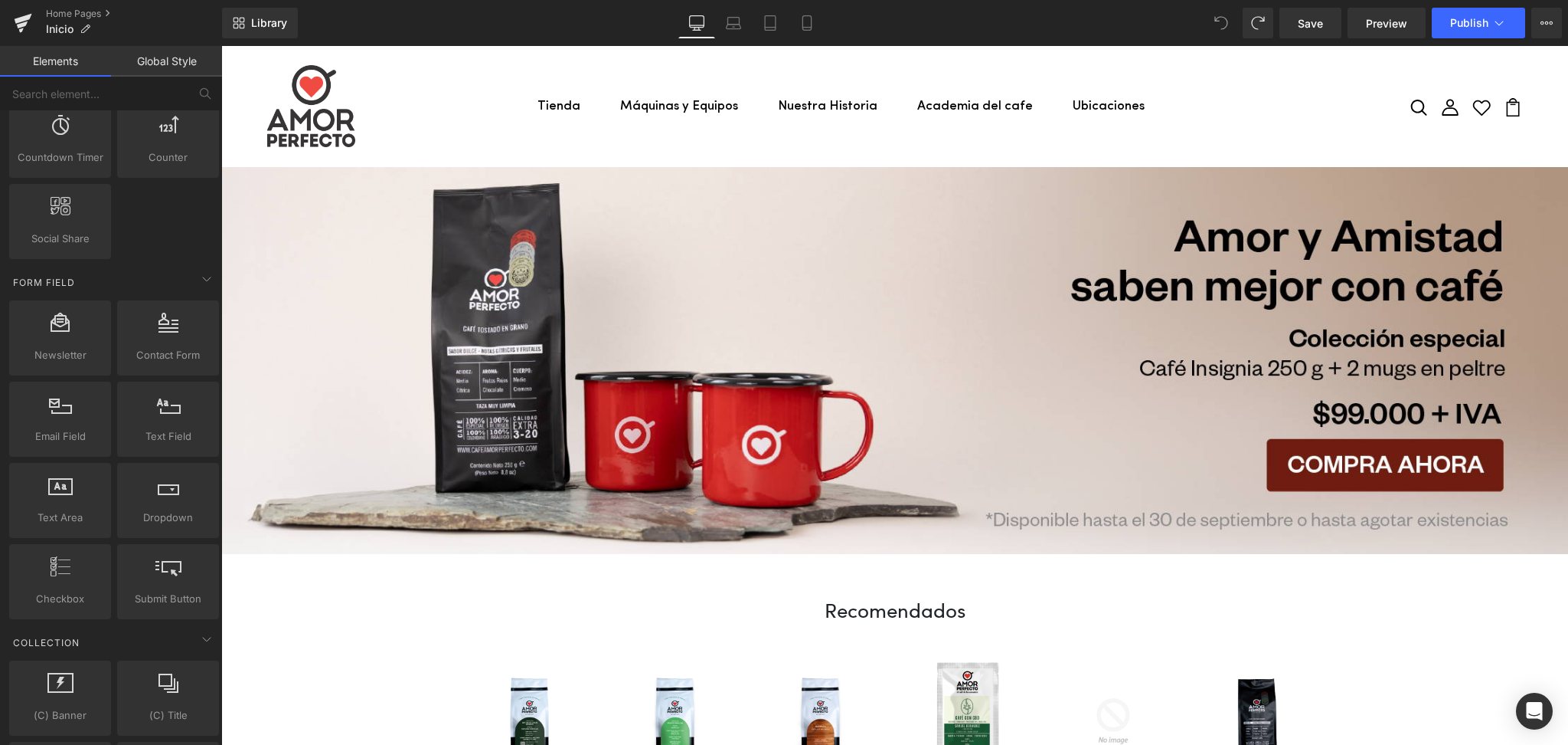
scroll to position [2145, 0]
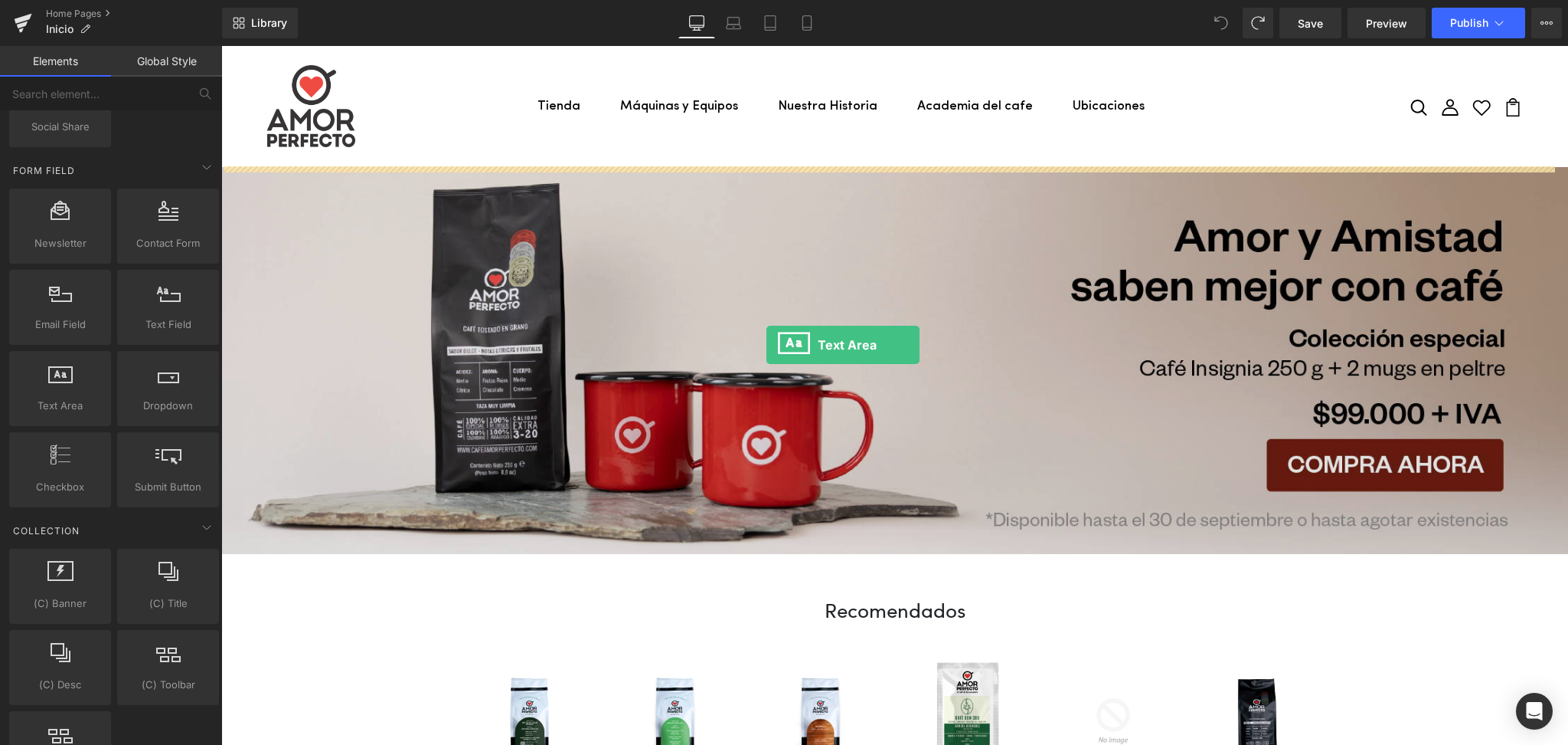
drag, startPoint x: 278, startPoint y: 444, endPoint x: 766, endPoint y: 344, distance: 498.1
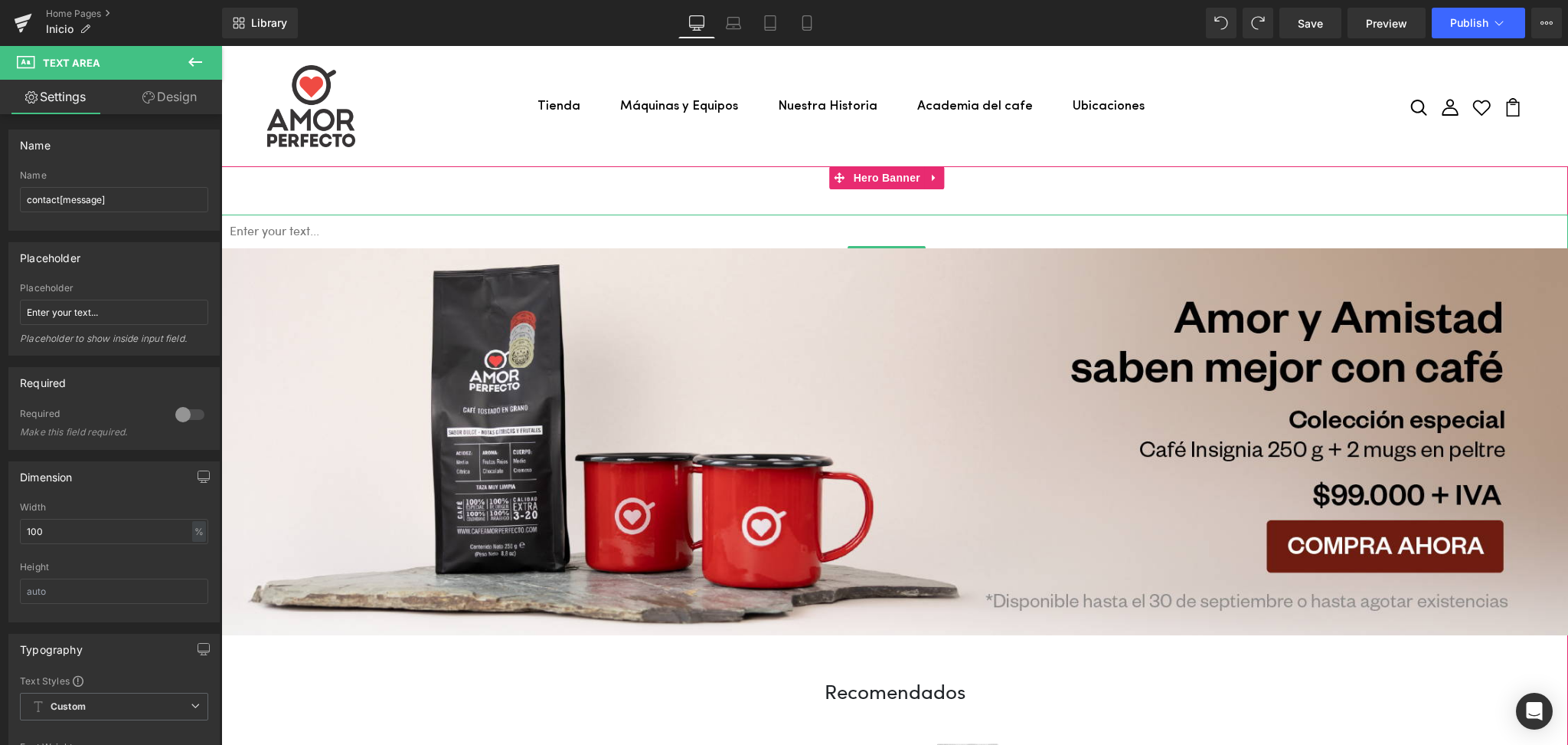
click at [287, 225] on textarea at bounding box center [894, 252] width 1346 height 76
click at [916, 214] on div at bounding box center [894, 216] width 1346 height 4
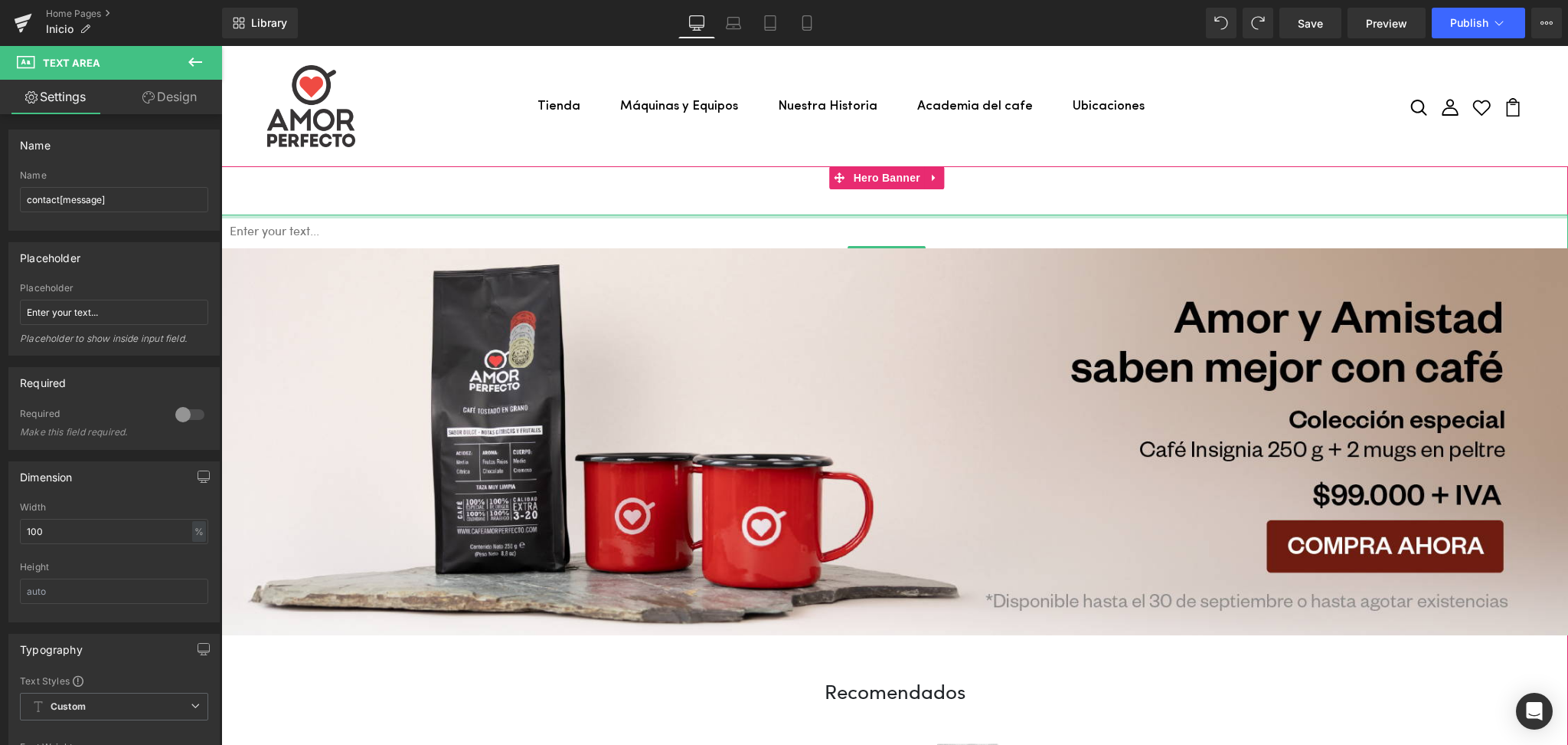
click at [916, 214] on div at bounding box center [894, 216] width 1346 height 4
click at [902, 214] on div at bounding box center [894, 216] width 1346 height 4
drag, startPoint x: 902, startPoint y: 214, endPoint x: 861, endPoint y: 194, distance: 45.6
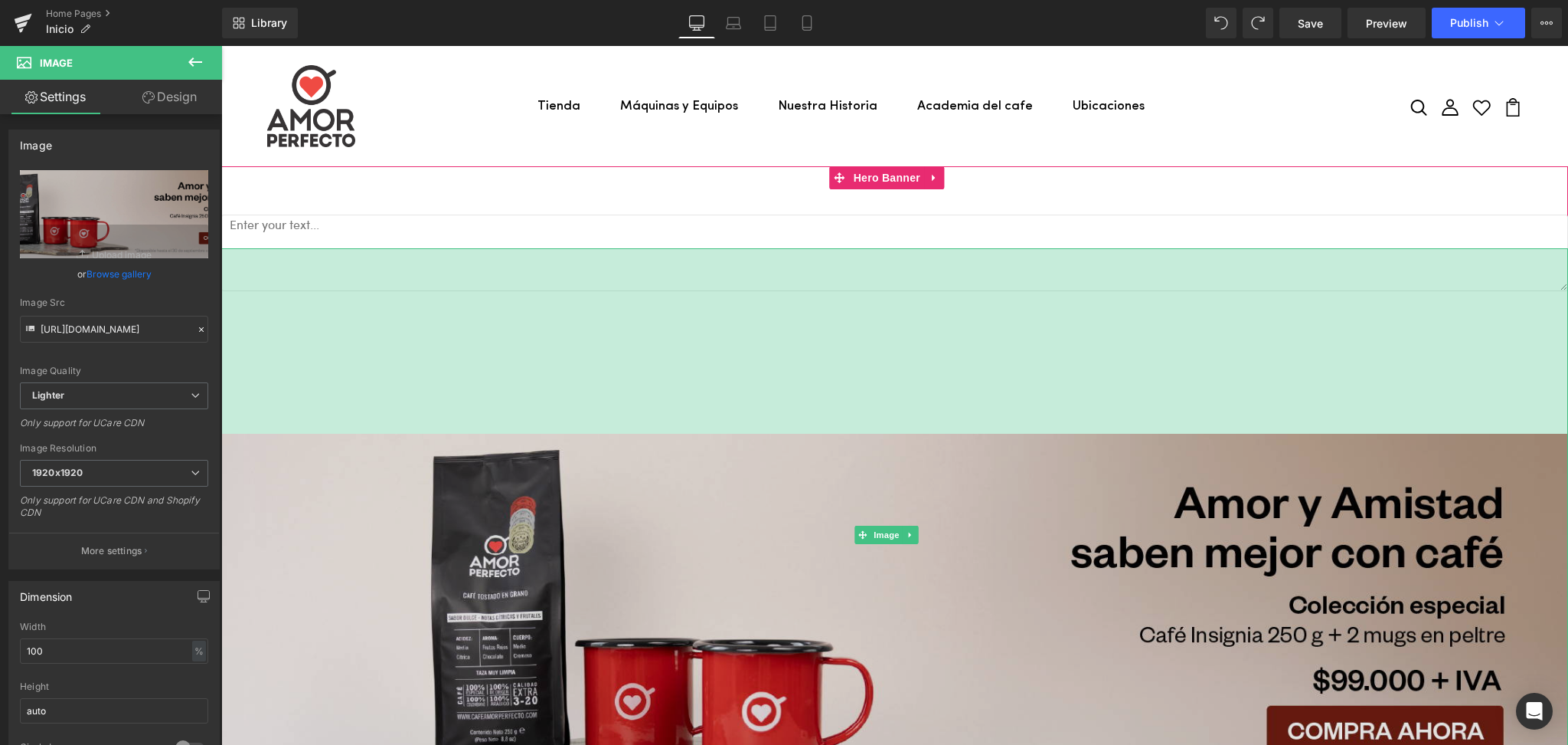
drag, startPoint x: 875, startPoint y: 248, endPoint x: 862, endPoint y: 434, distance: 186.5
click at [862, 434] on div "Image 242px" at bounding box center [894, 534] width 1346 height 573
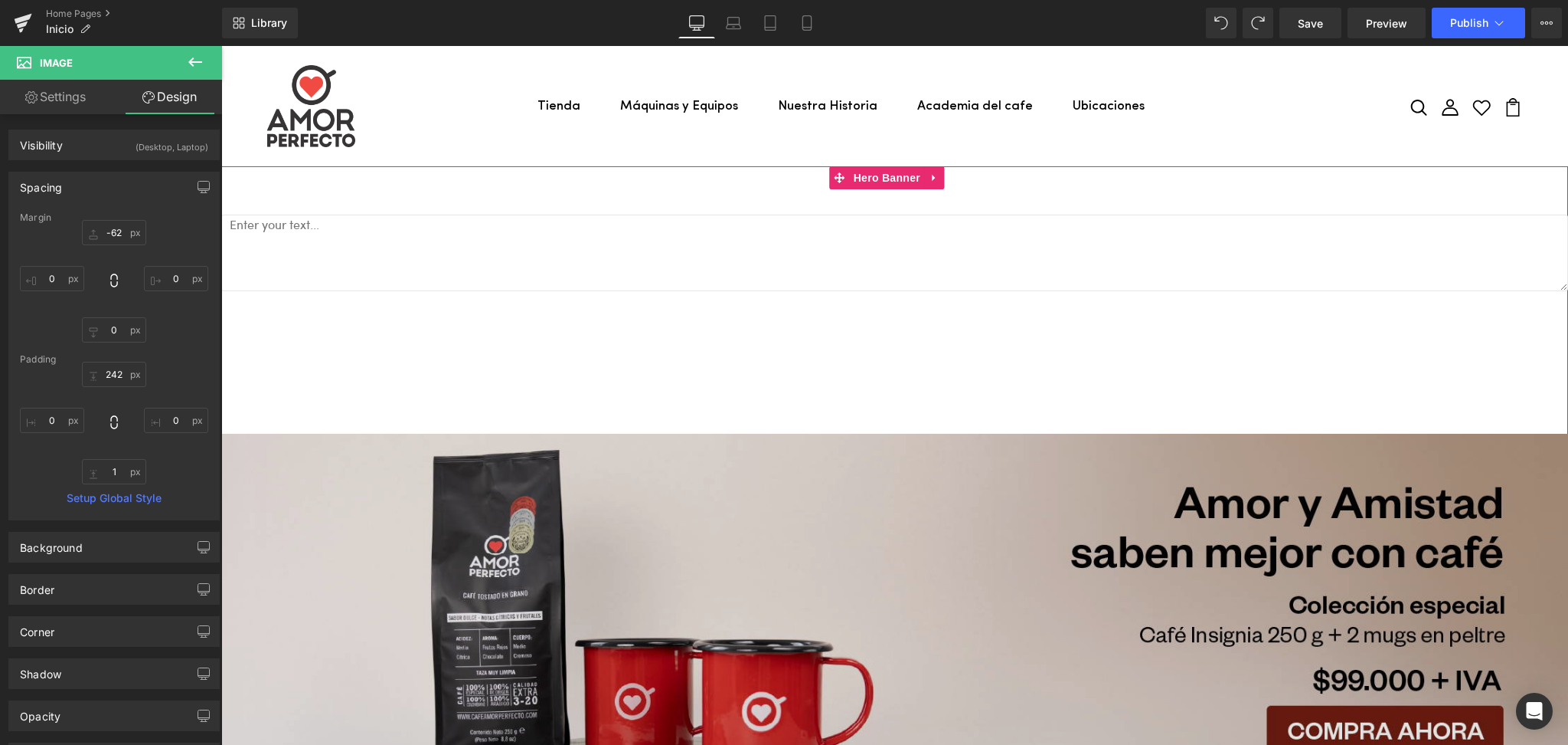
click at [221, 46] on div "242px" at bounding box center [221, 46] width 0 height 0
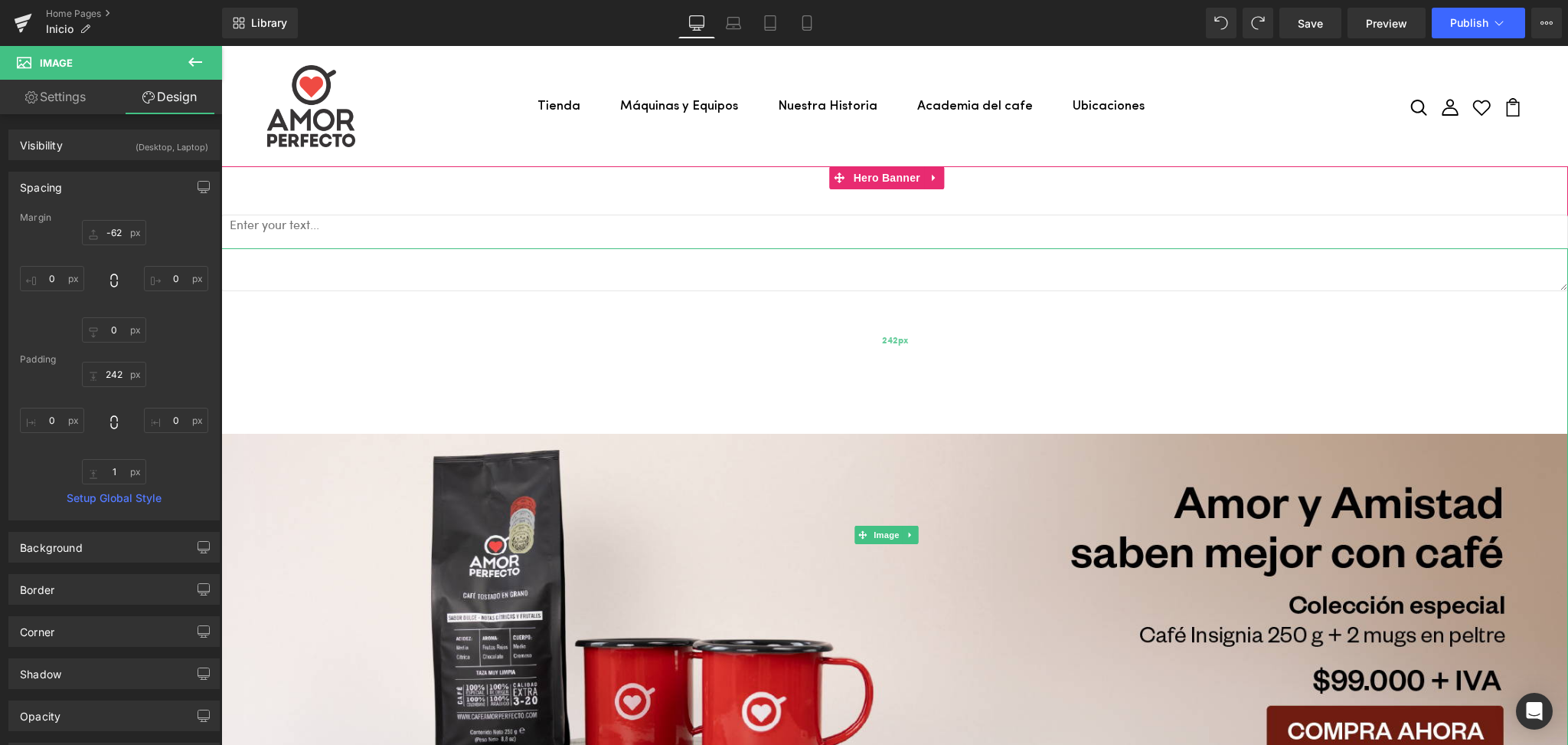
click at [397, 290] on div "242px" at bounding box center [894, 341] width 1346 height 185
click at [384, 223] on textarea at bounding box center [894, 252] width 1346 height 76
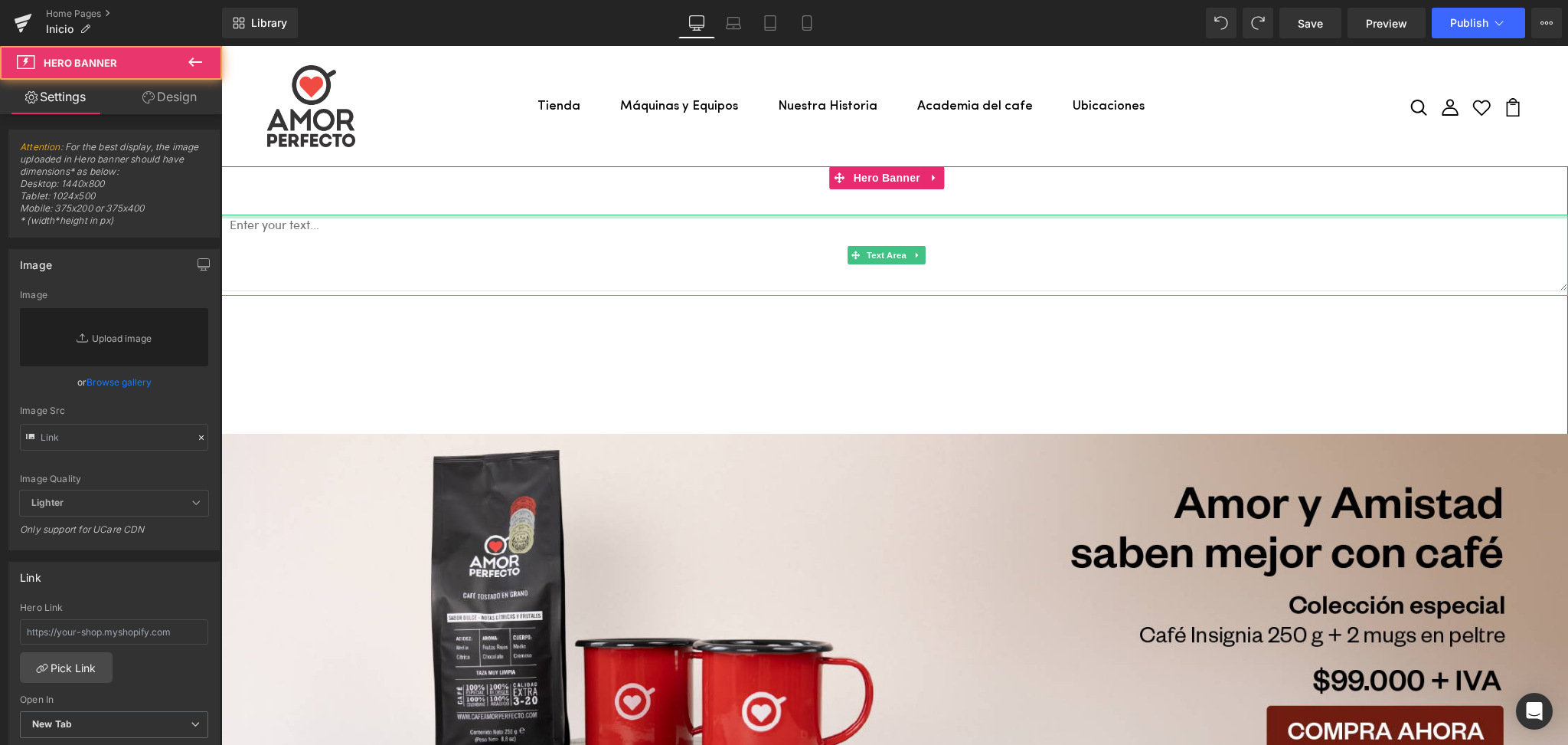
click at [449, 216] on div at bounding box center [894, 216] width 1346 height 4
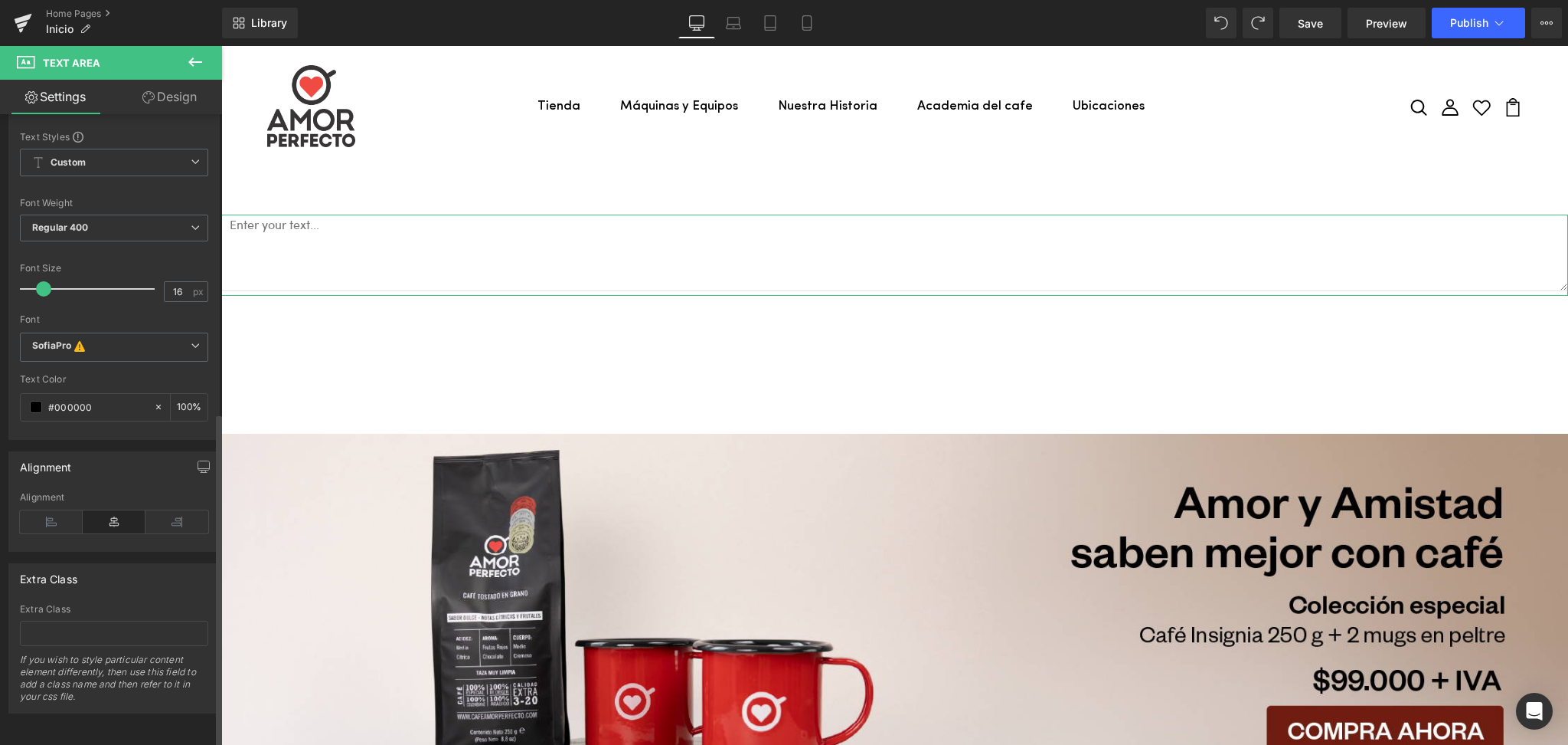
scroll to position [0, 0]
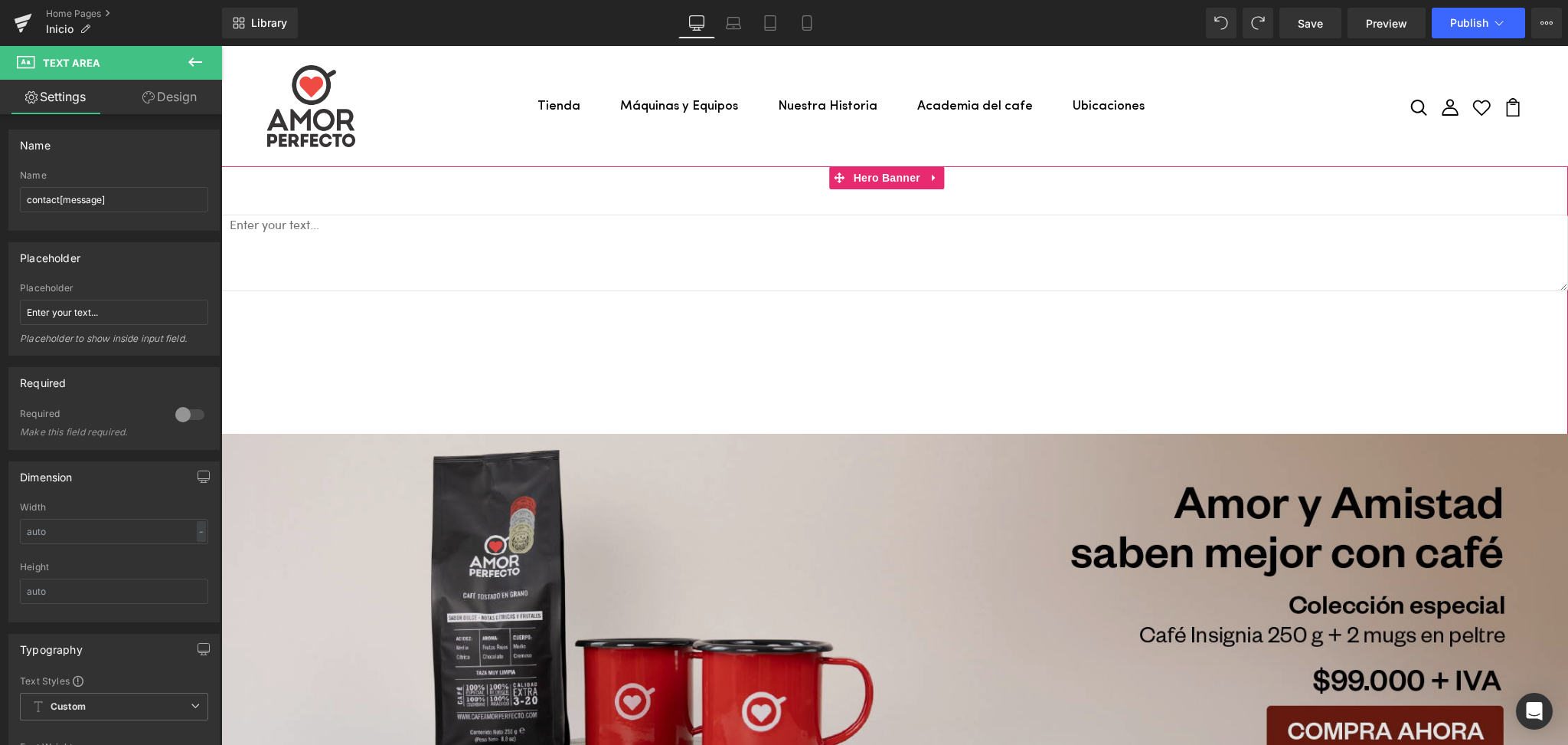
click at [221, 46] on div "242px" at bounding box center [221, 46] width 0 height 0
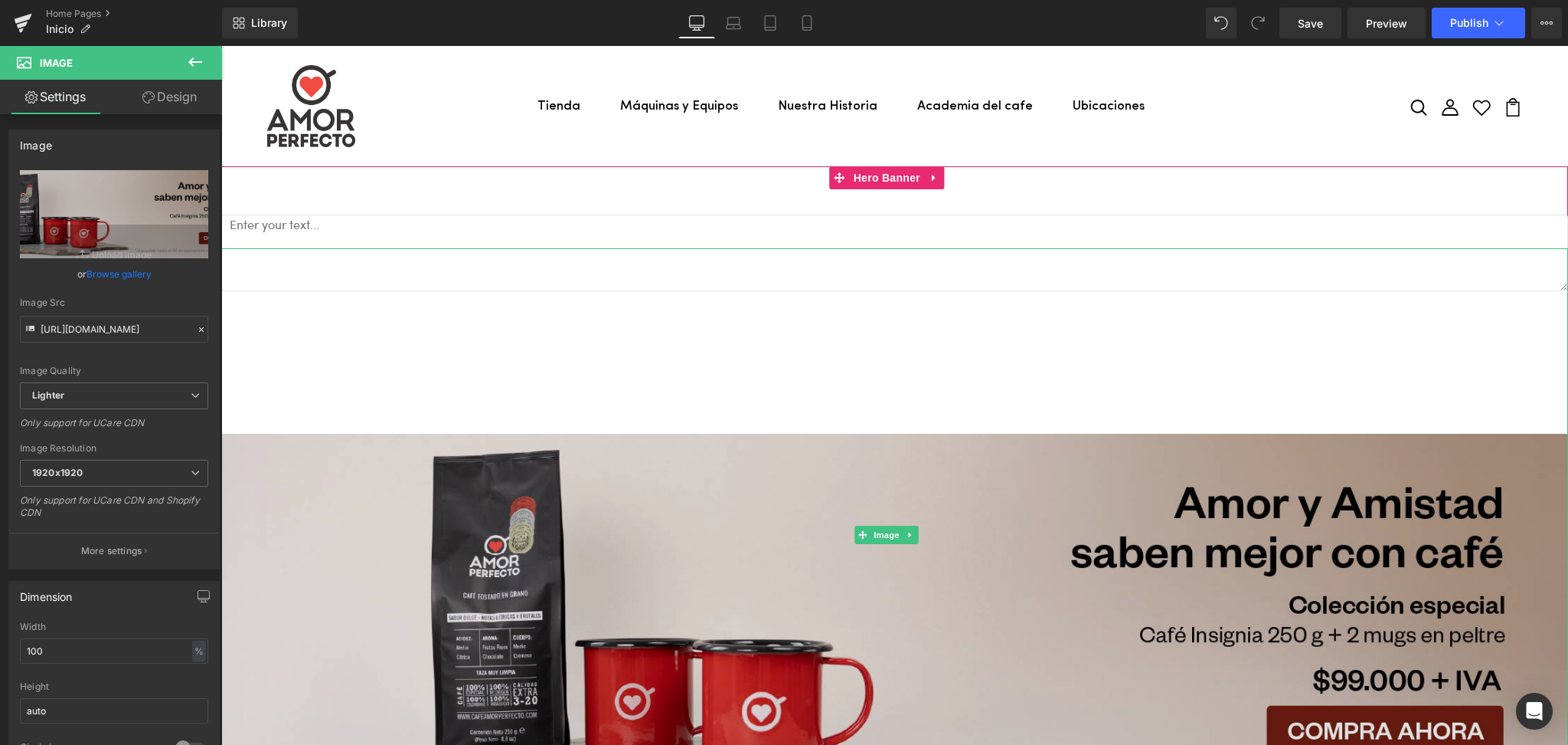
click at [882, 255] on div "242px" at bounding box center [894, 341] width 1346 height 185
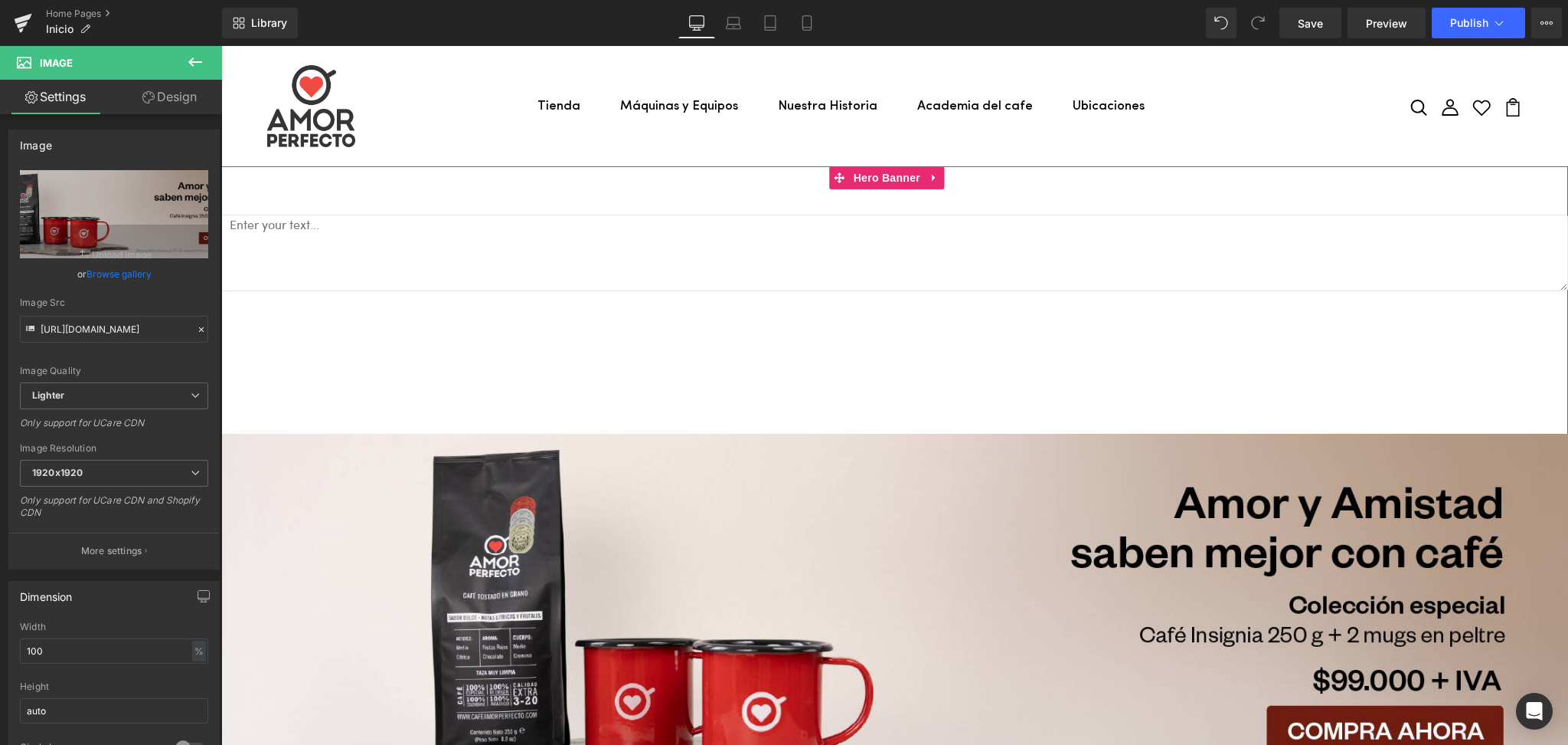
click at [894, 230] on textarea at bounding box center [894, 252] width 1346 height 76
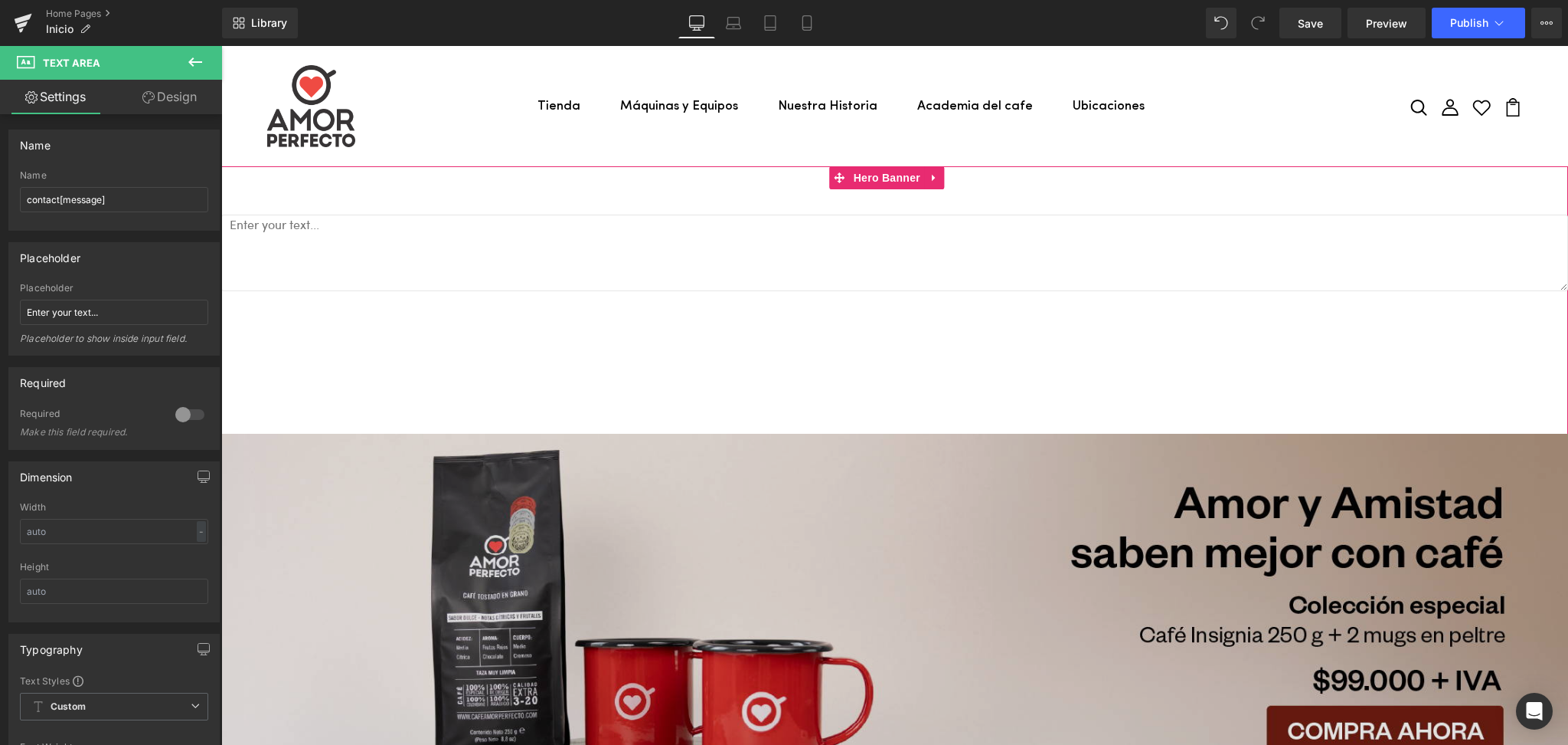
click at [221, 46] on div "242px" at bounding box center [221, 46] width 0 height 0
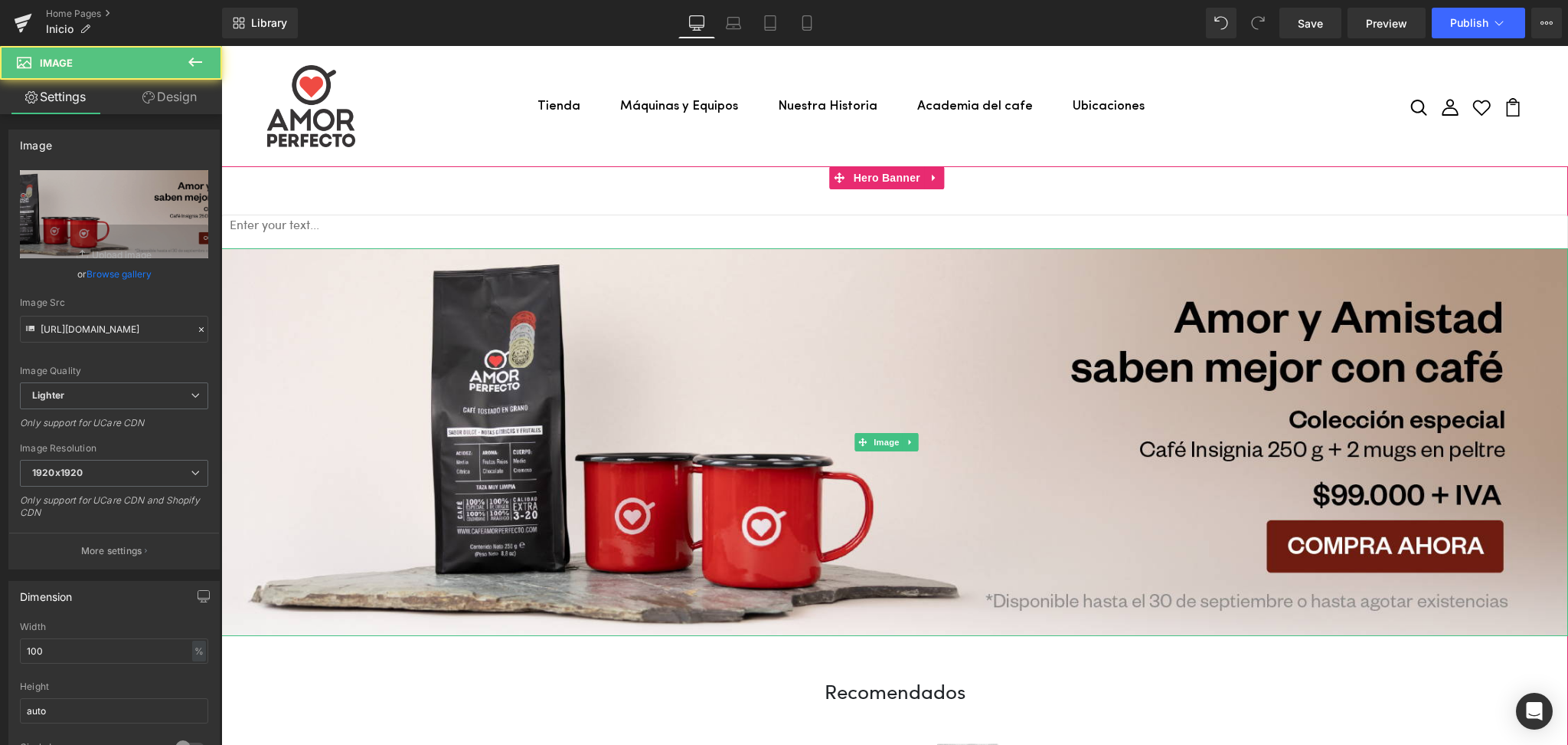
drag, startPoint x: 885, startPoint y: 261, endPoint x: 888, endPoint y: 244, distance: 17.3
click at [885, 261] on div "Image" at bounding box center [894, 442] width 1346 height 388
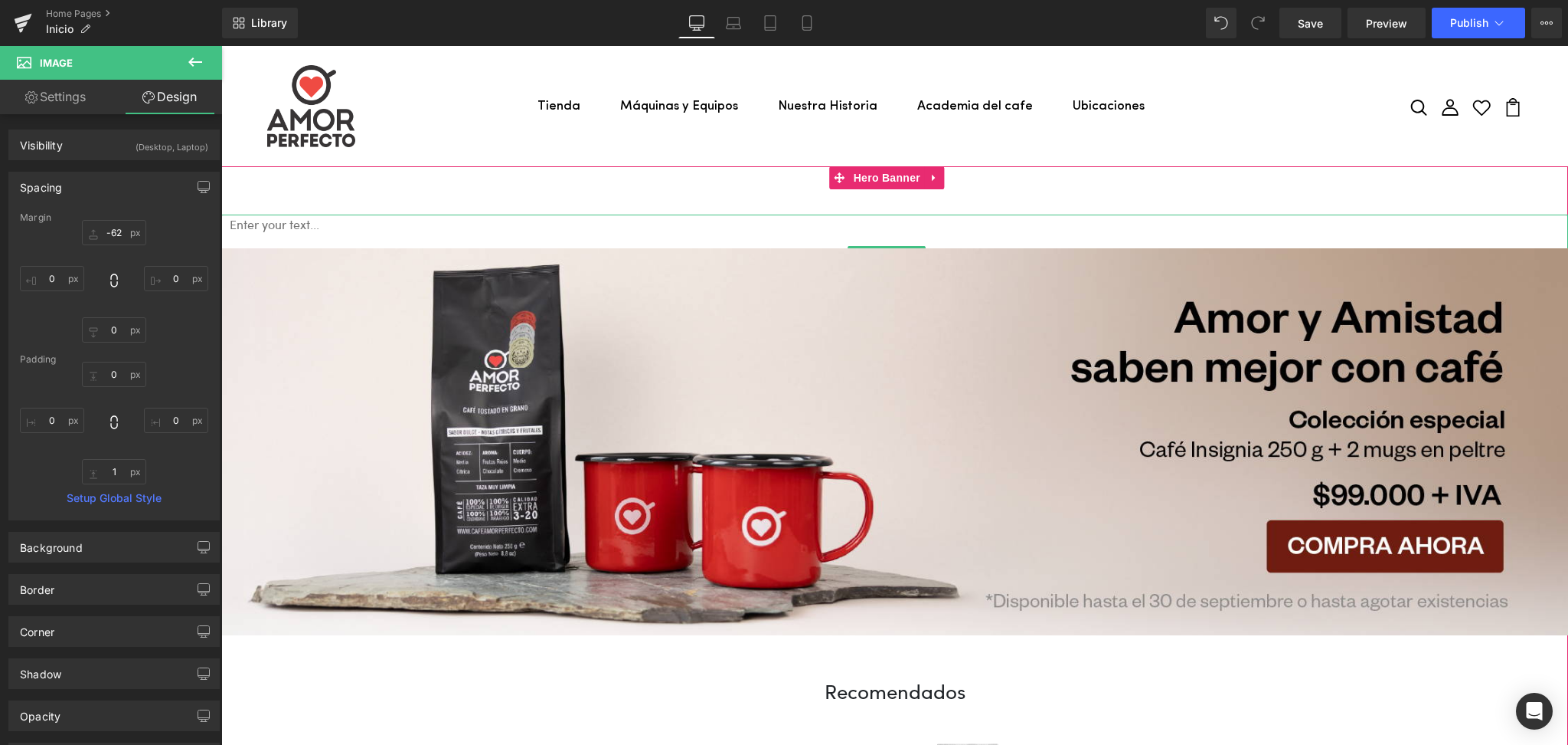
click at [890, 243] on textarea at bounding box center [894, 252] width 1346 height 76
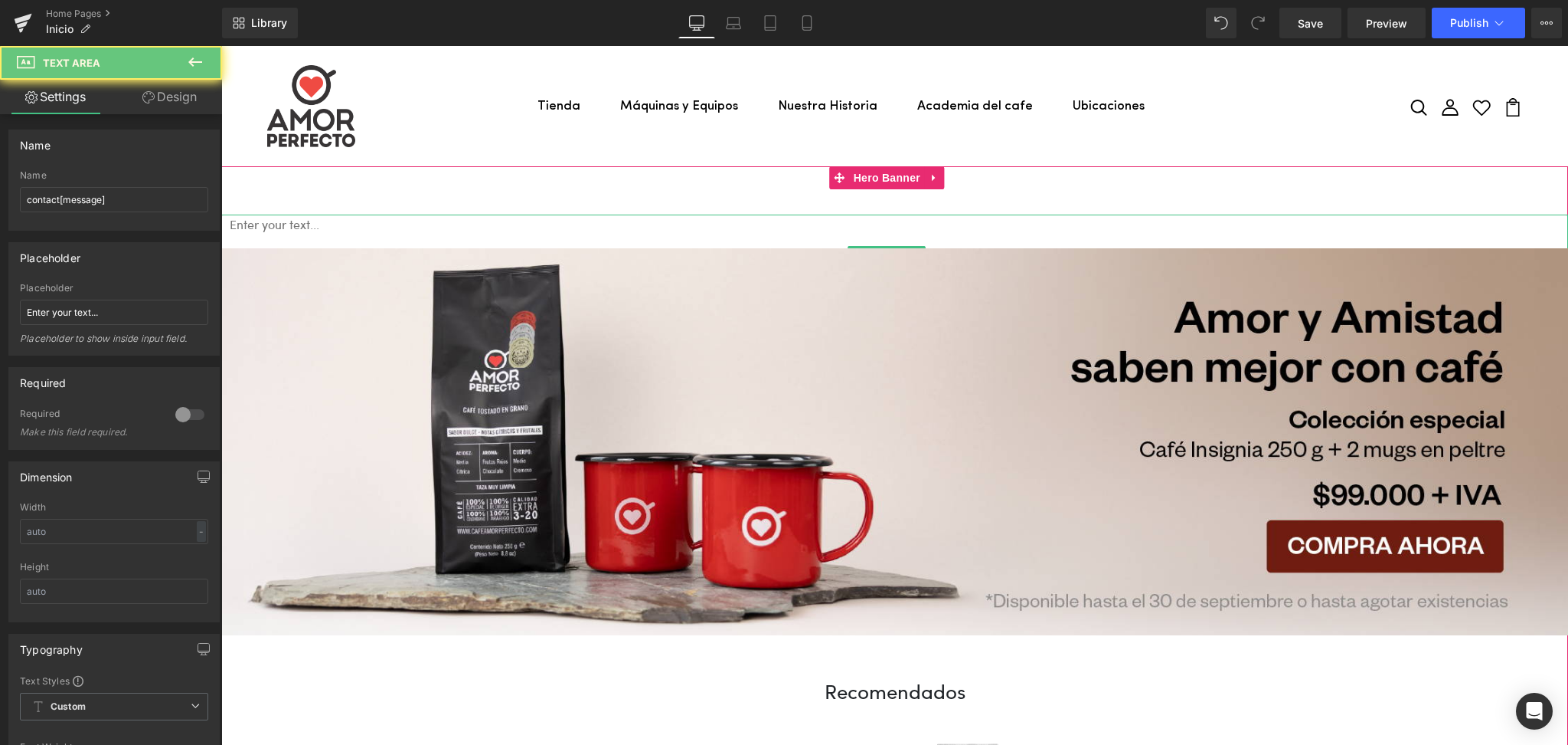
click at [883, 231] on textarea at bounding box center [894, 252] width 1346 height 76
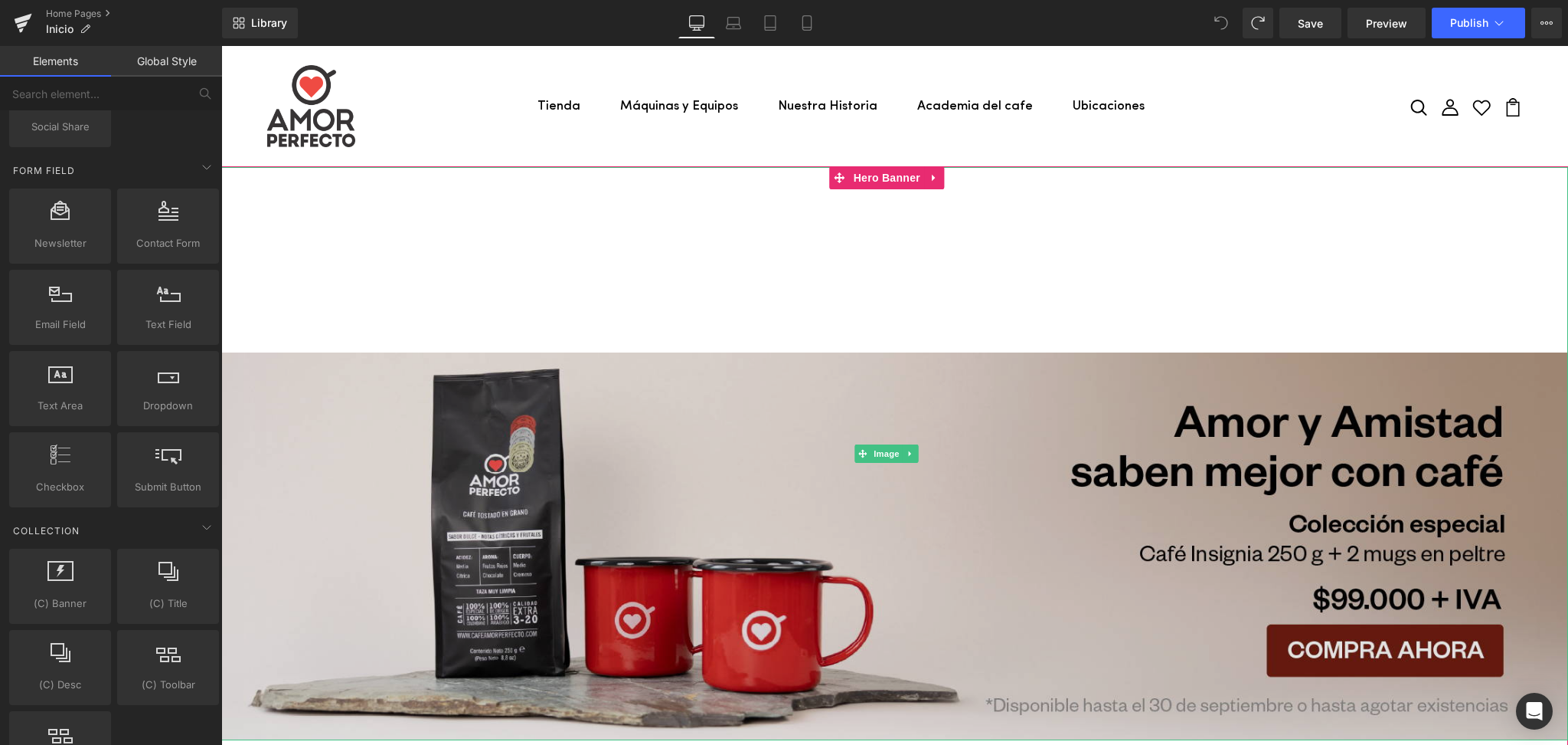
click at [534, 287] on img at bounding box center [894, 453] width 1346 height 573
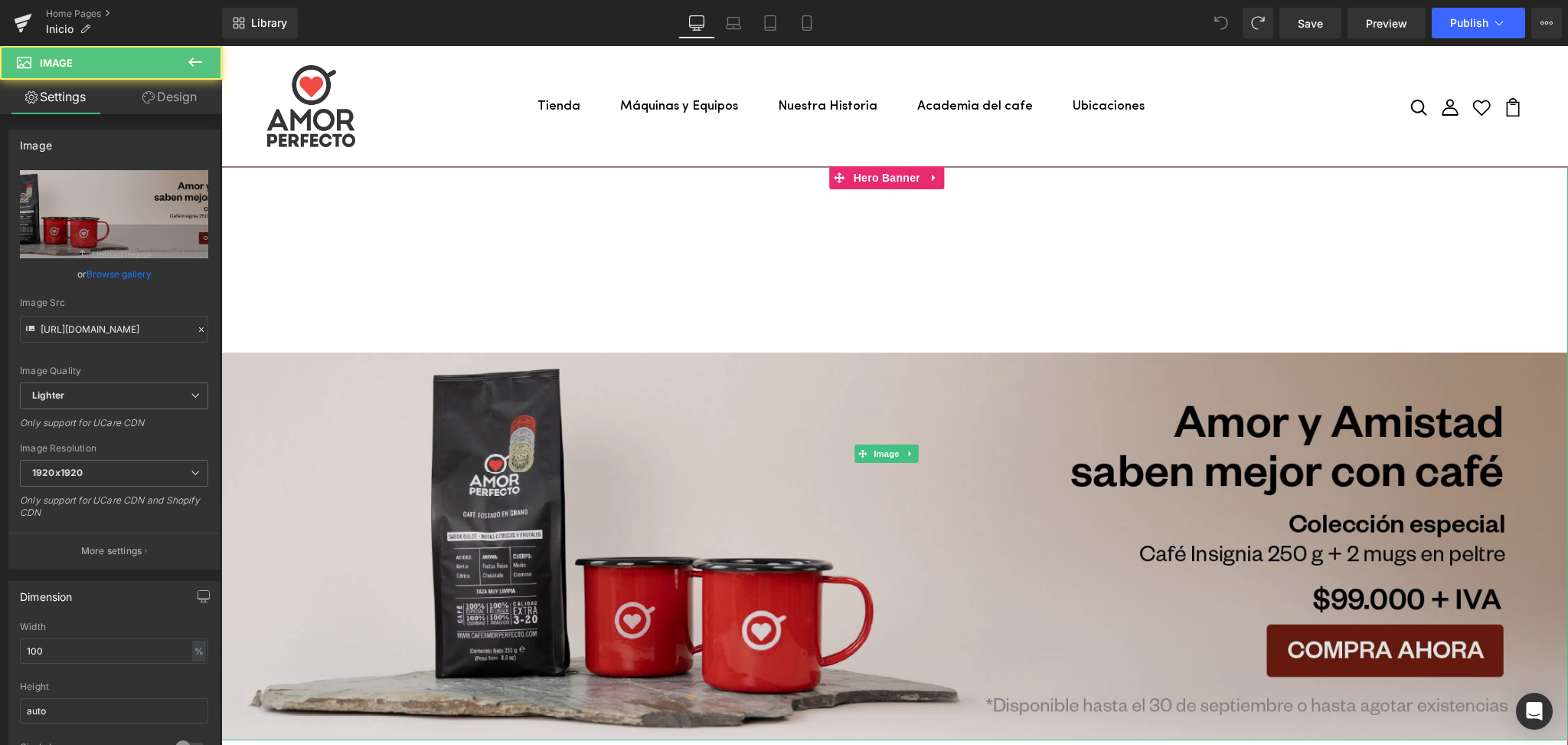
click at [633, 266] on img at bounding box center [894, 453] width 1346 height 573
click at [706, 451] on img at bounding box center [894, 453] width 1346 height 573
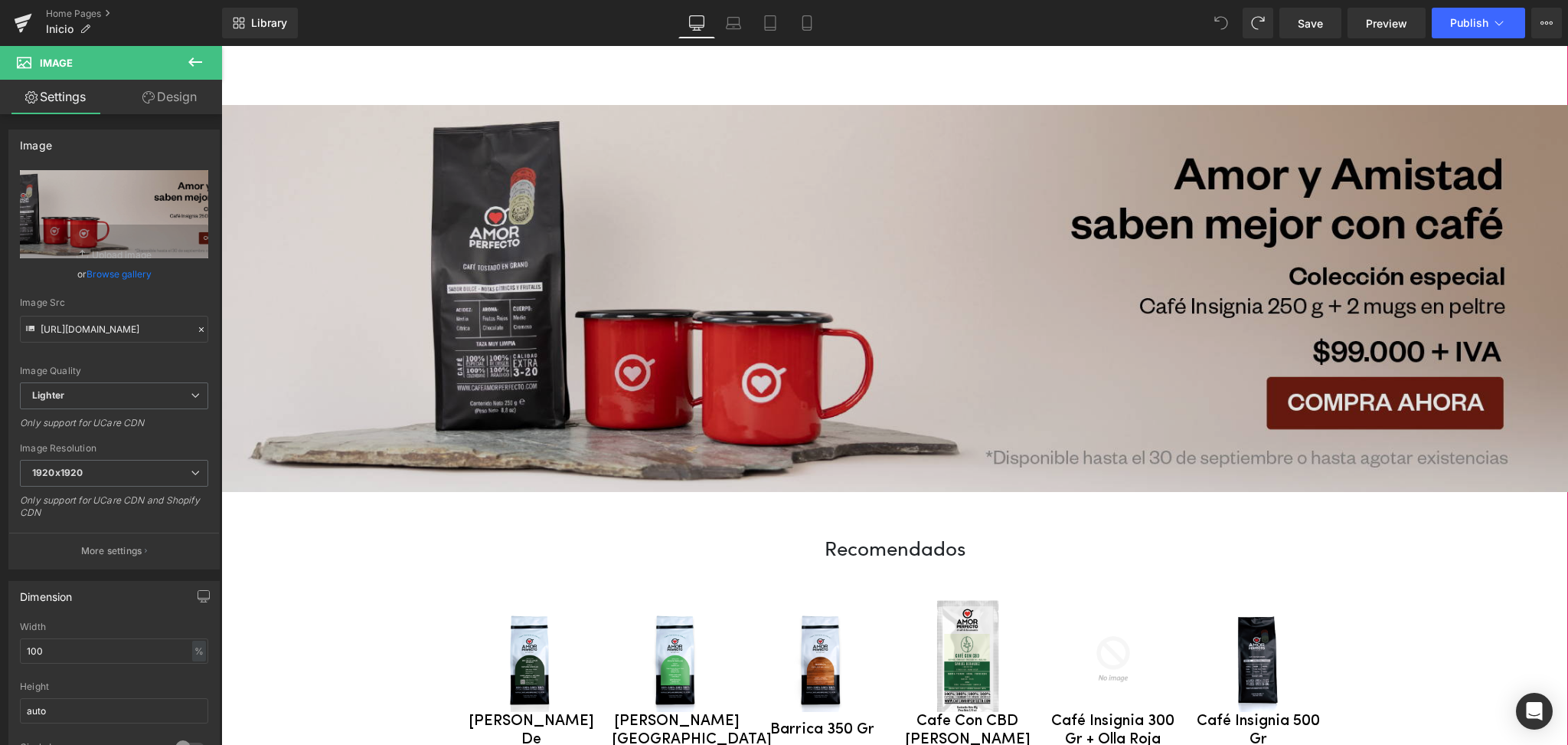
scroll to position [102, 0]
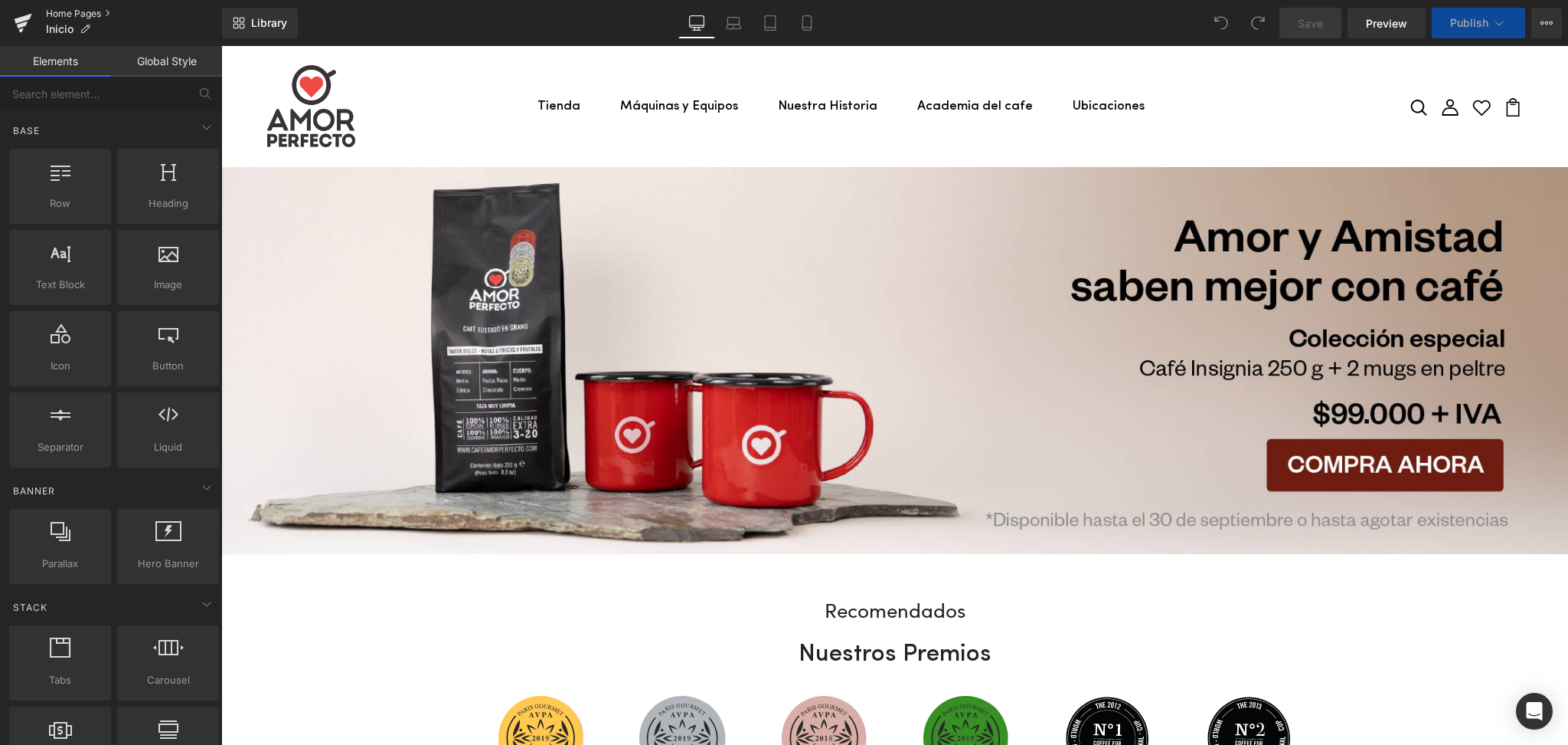
click at [60, 16] on link "Home Pages" at bounding box center [133, 13] width 176 height 12
click at [96, 241] on icon at bounding box center [101, 240] width 11 height 11
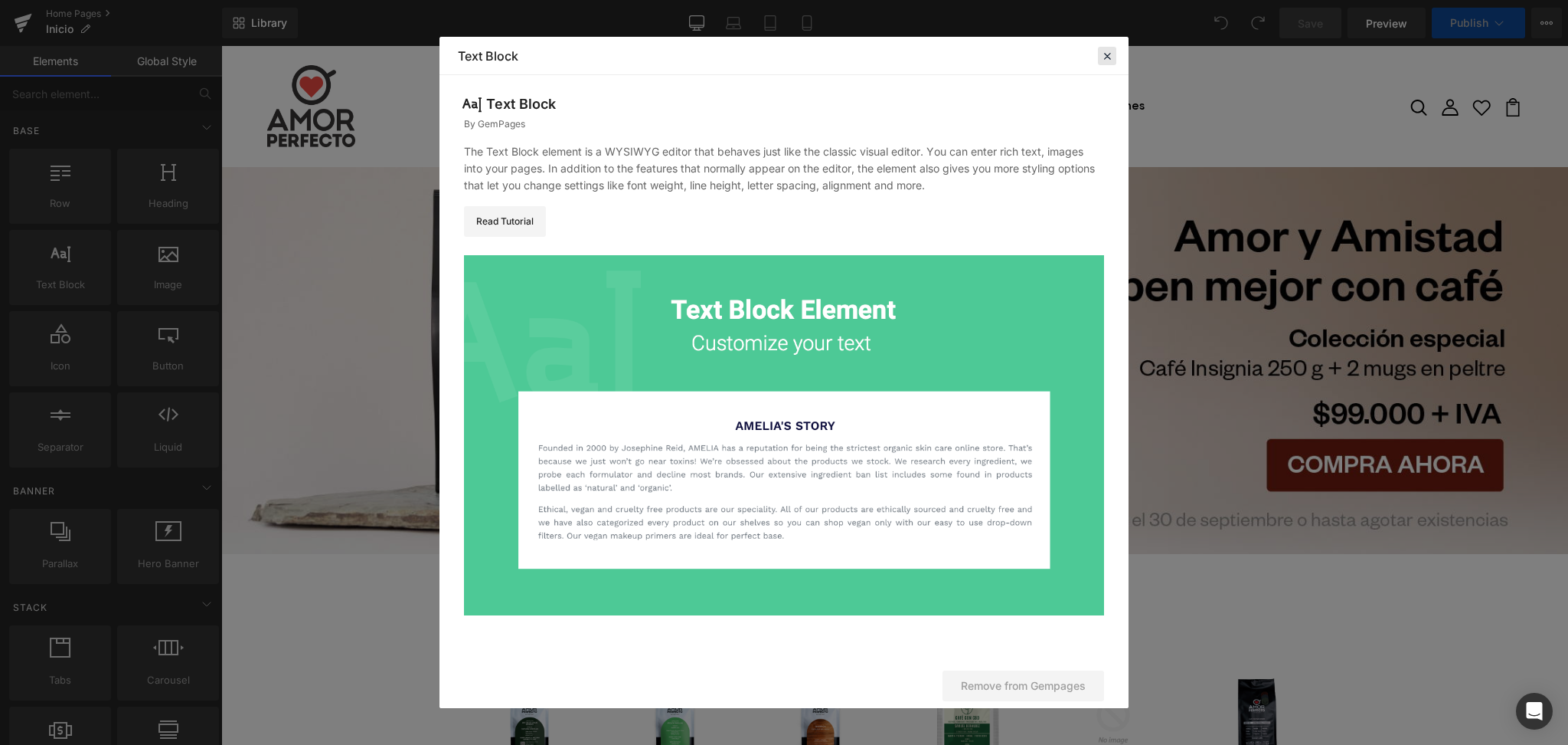
drag, startPoint x: 1111, startPoint y: 53, endPoint x: 820, endPoint y: 77, distance: 292.0
click at [1111, 53] on icon at bounding box center [1106, 55] width 14 height 14
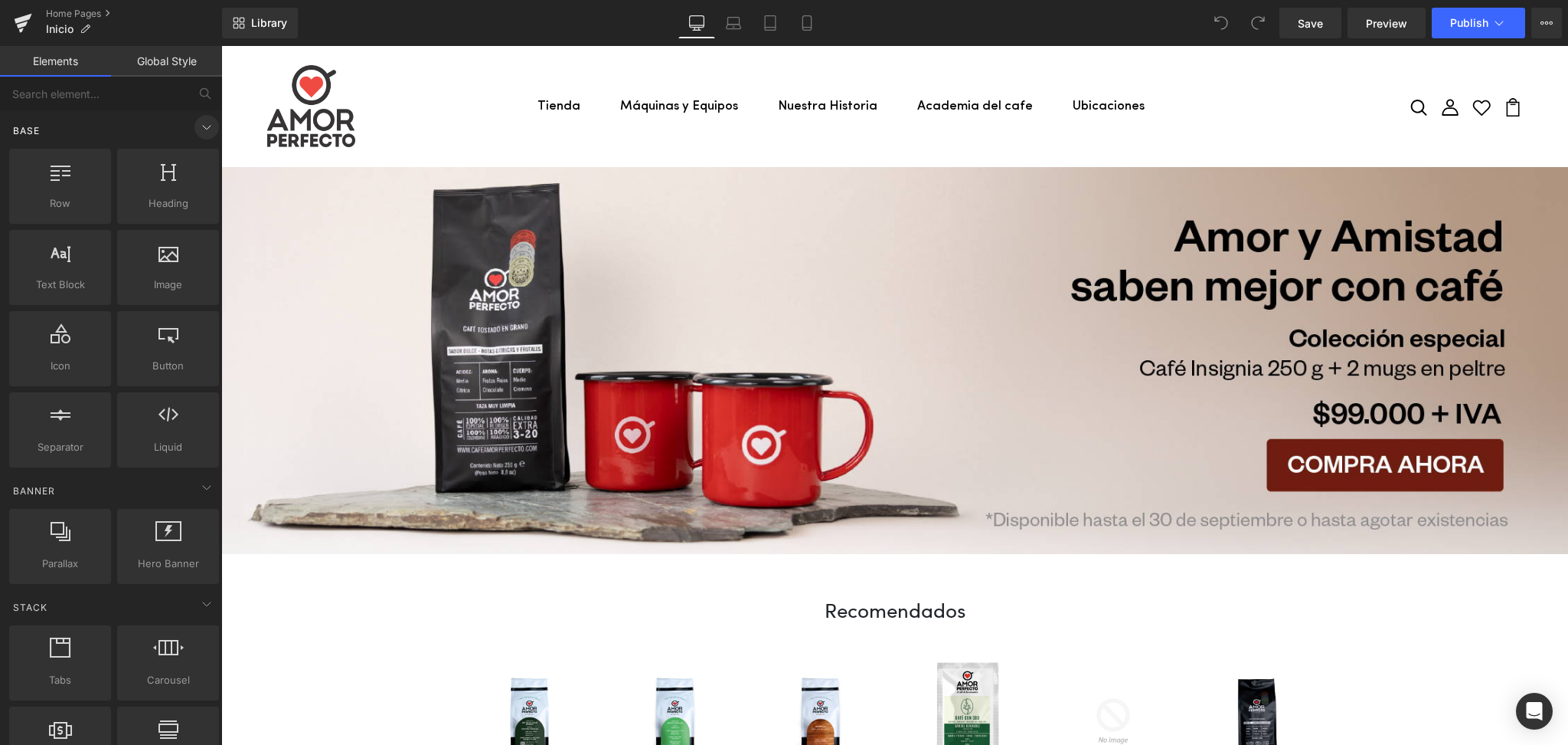
click at [205, 134] on icon at bounding box center [207, 127] width 19 height 19
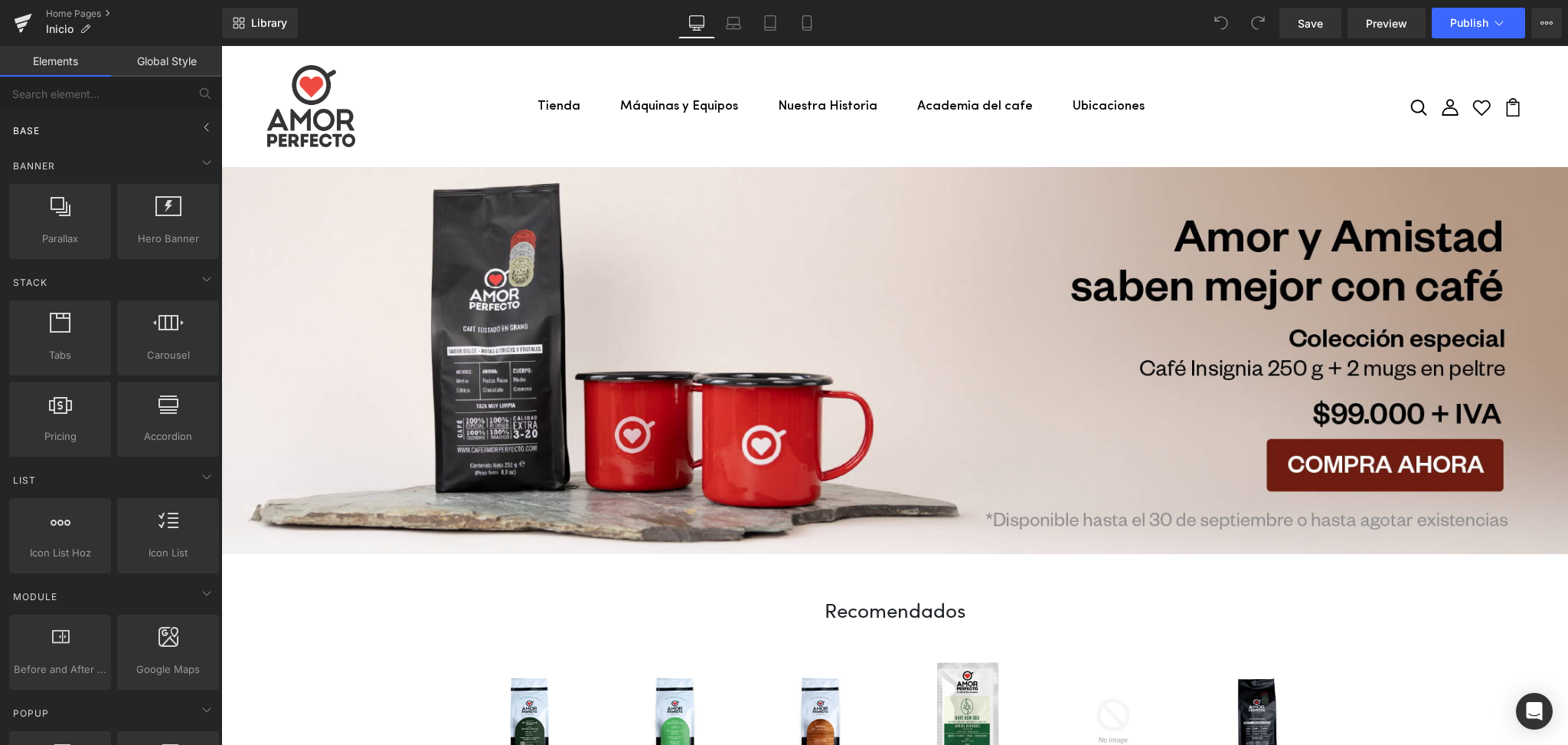
click at [204, 139] on div "Base" at bounding box center [115, 130] width 216 height 31
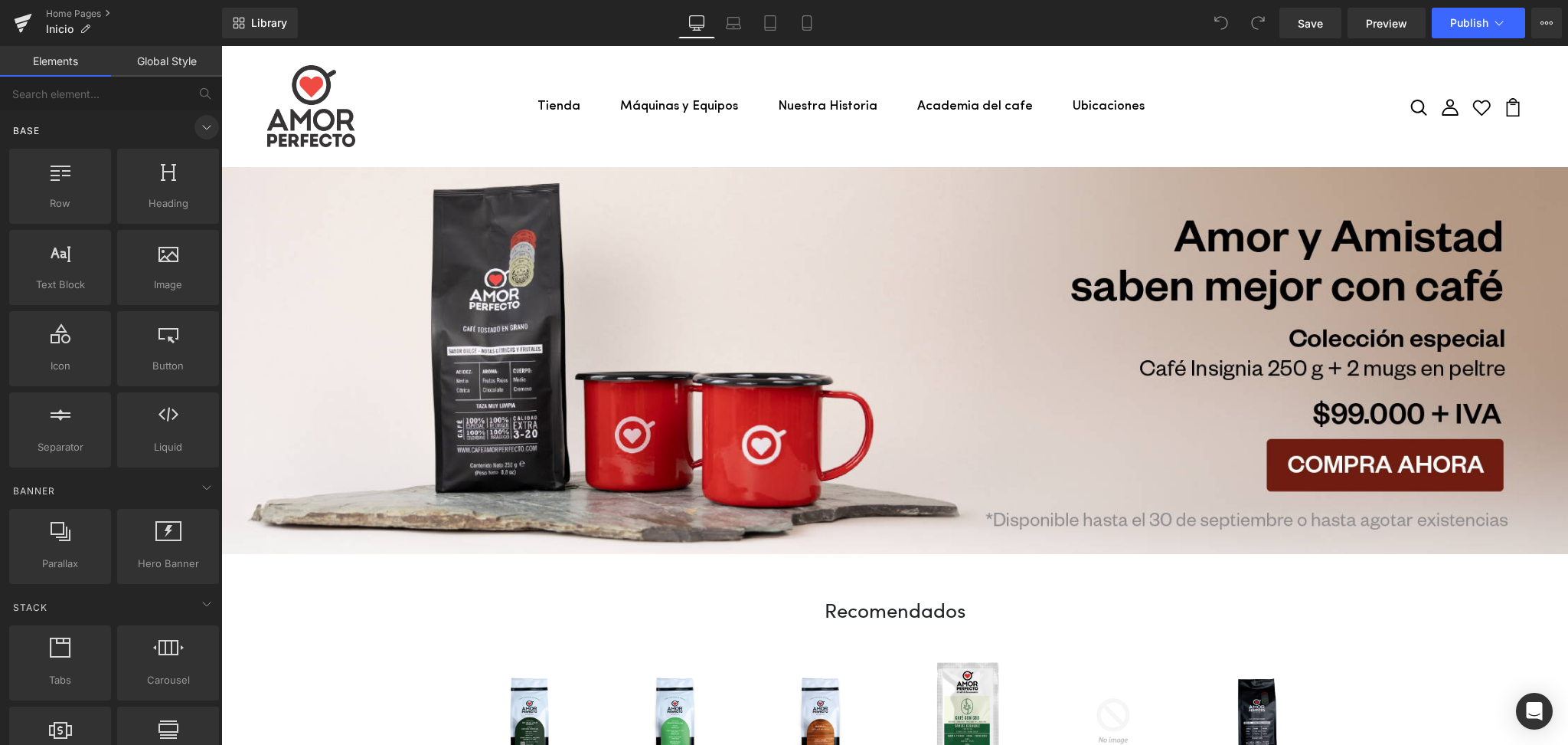
click at [202, 126] on icon at bounding box center [207, 127] width 19 height 19
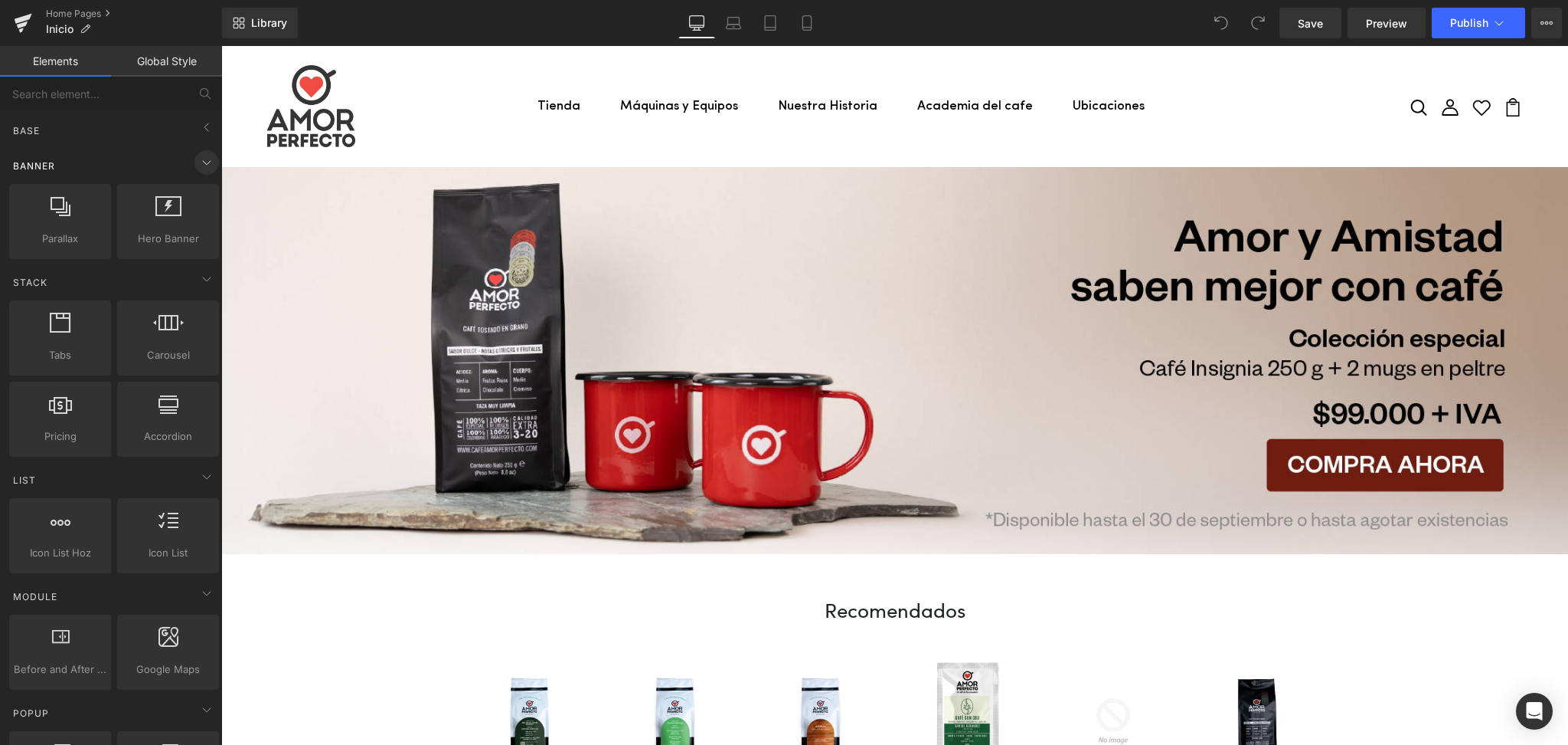
click at [197, 162] on icon at bounding box center [207, 163] width 19 height 19
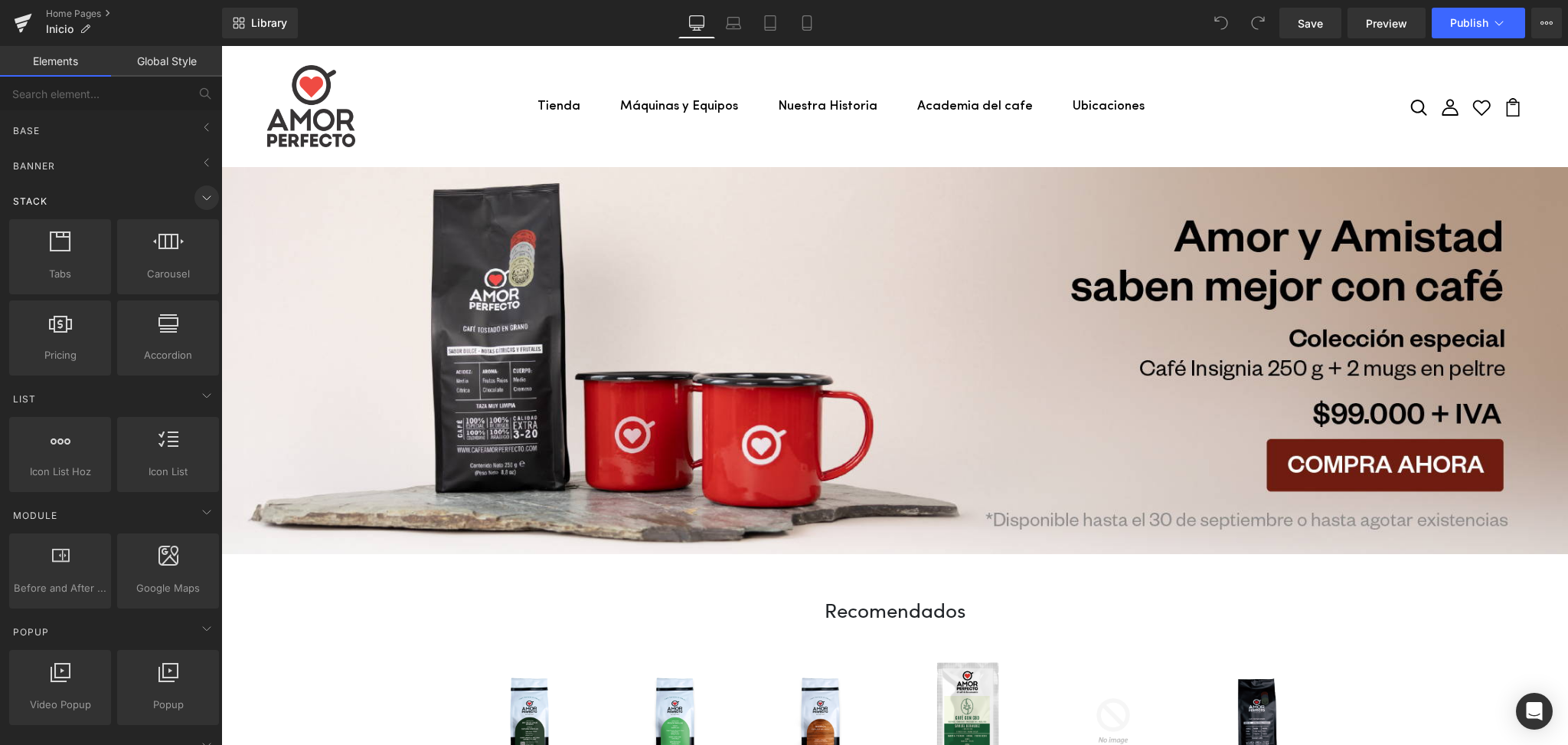
click at [197, 199] on icon at bounding box center [207, 198] width 19 height 19
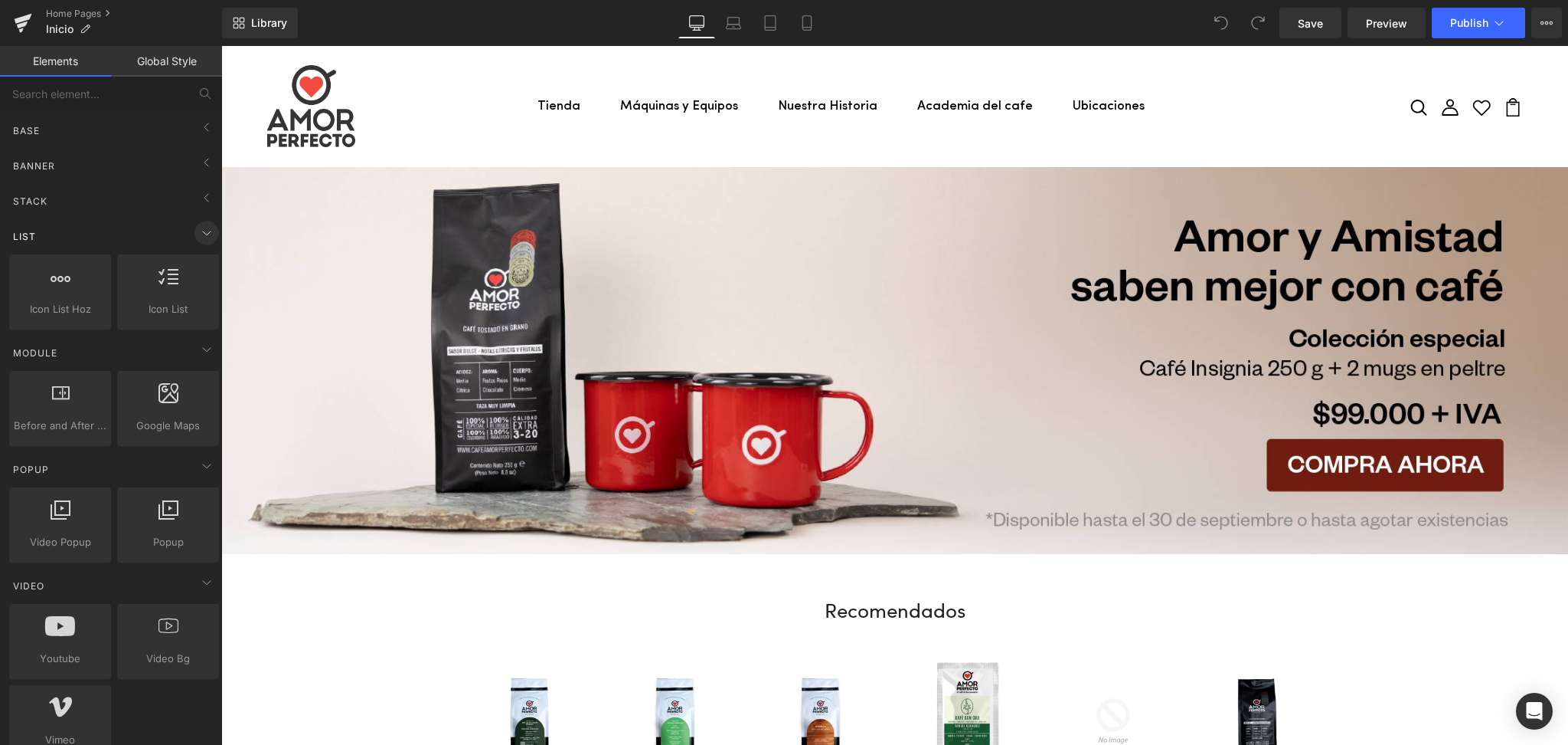
drag, startPoint x: 212, startPoint y: 232, endPoint x: 79, endPoint y: 209, distance: 135.0
click at [212, 232] on span at bounding box center [207, 233] width 24 height 24
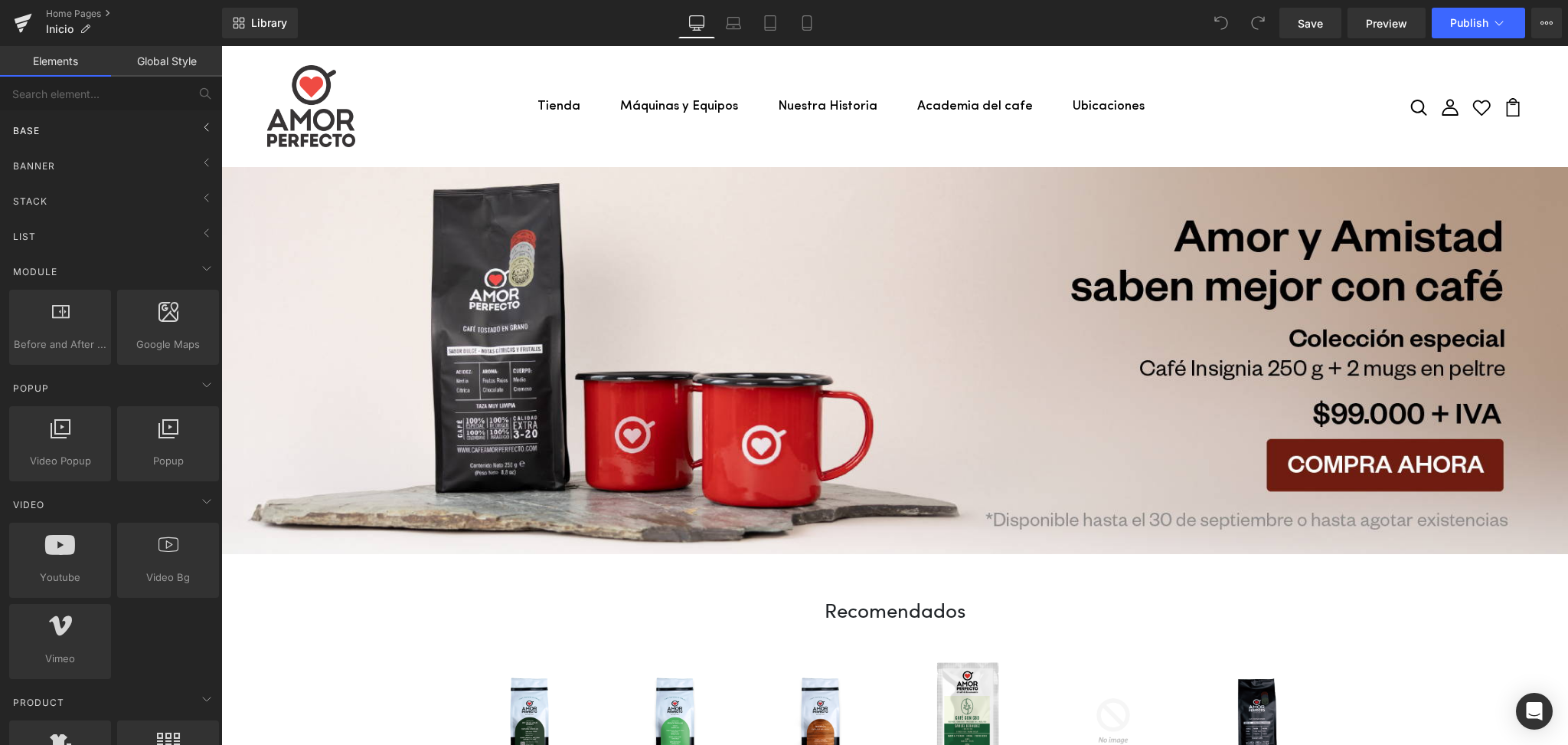
click at [86, 122] on div "Base" at bounding box center [115, 130] width 216 height 31
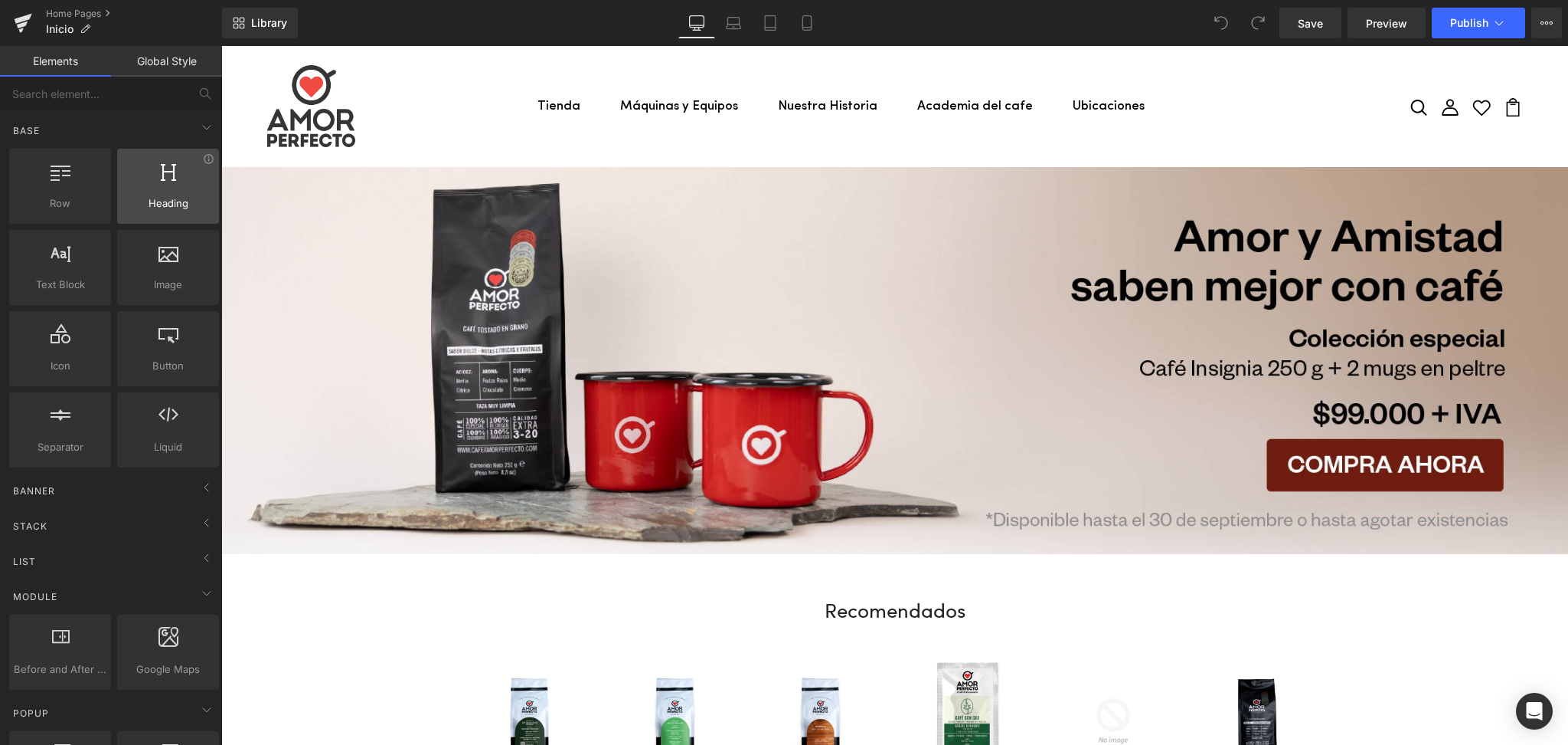
click at [163, 200] on span "Heading" at bounding box center [167, 203] width 93 height 16
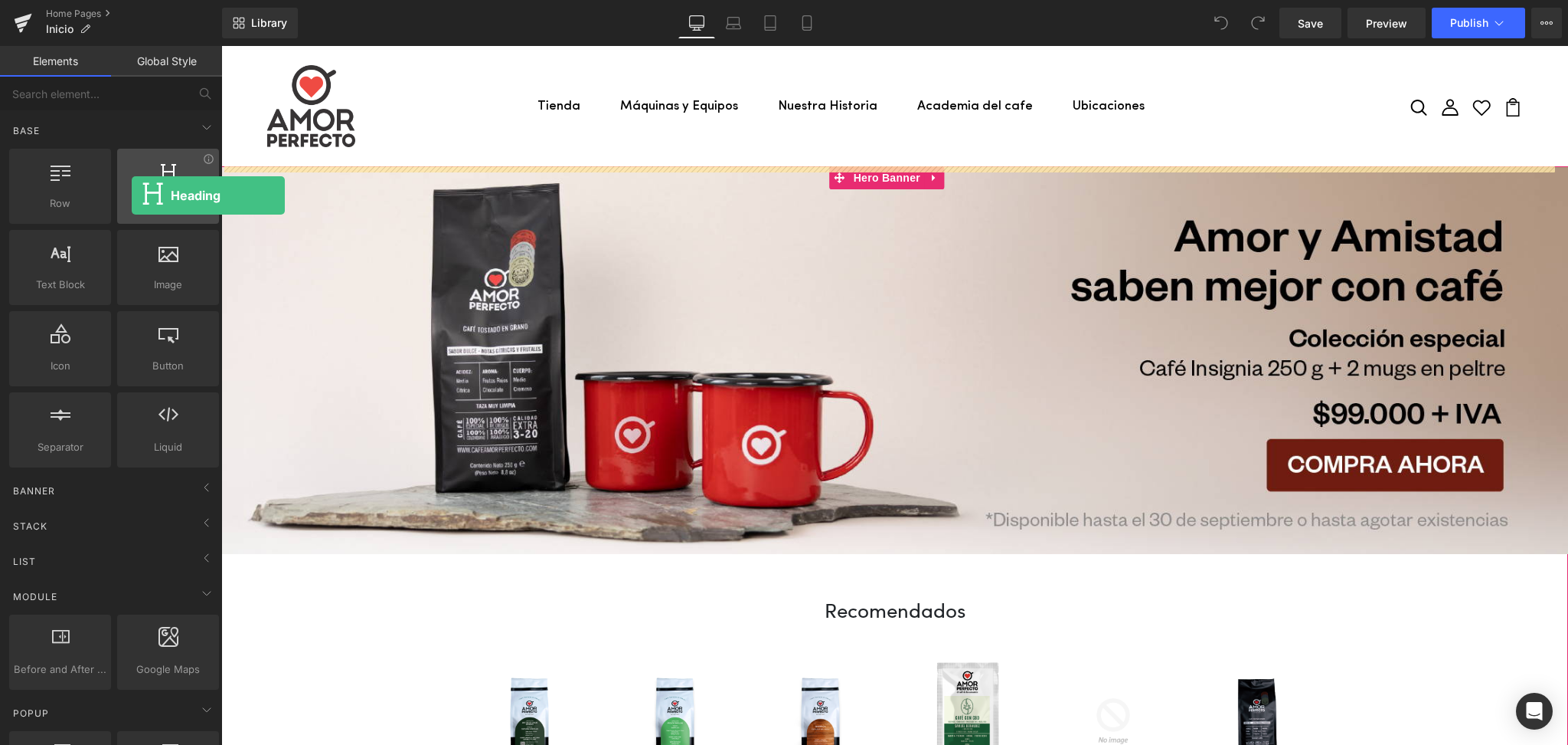
drag, startPoint x: 143, startPoint y: 195, endPoint x: 132, endPoint y: 196, distance: 11.0
click at [132, 196] on span "Heading" at bounding box center [167, 203] width 93 height 16
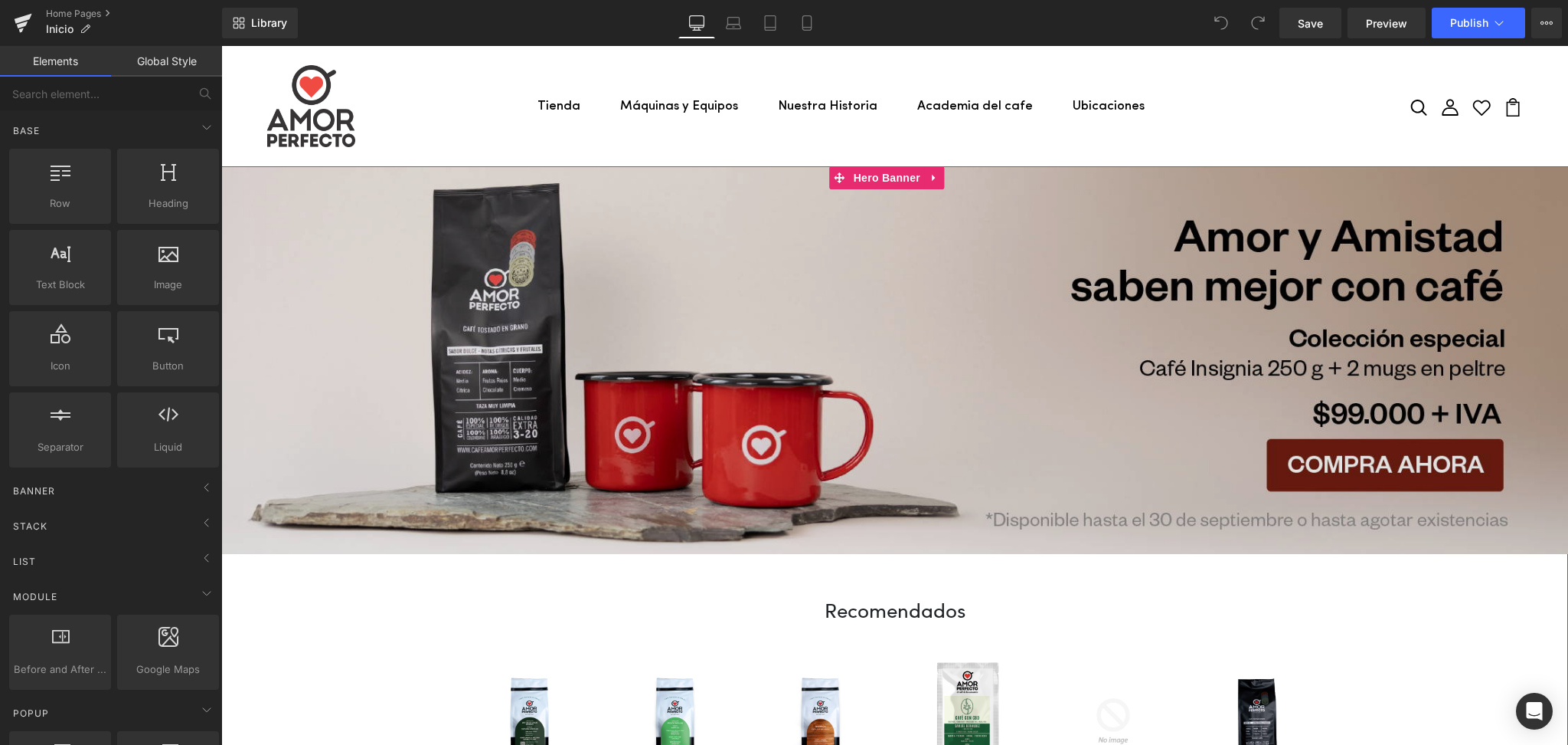
click at [481, 279] on img at bounding box center [894, 361] width 1346 height 388
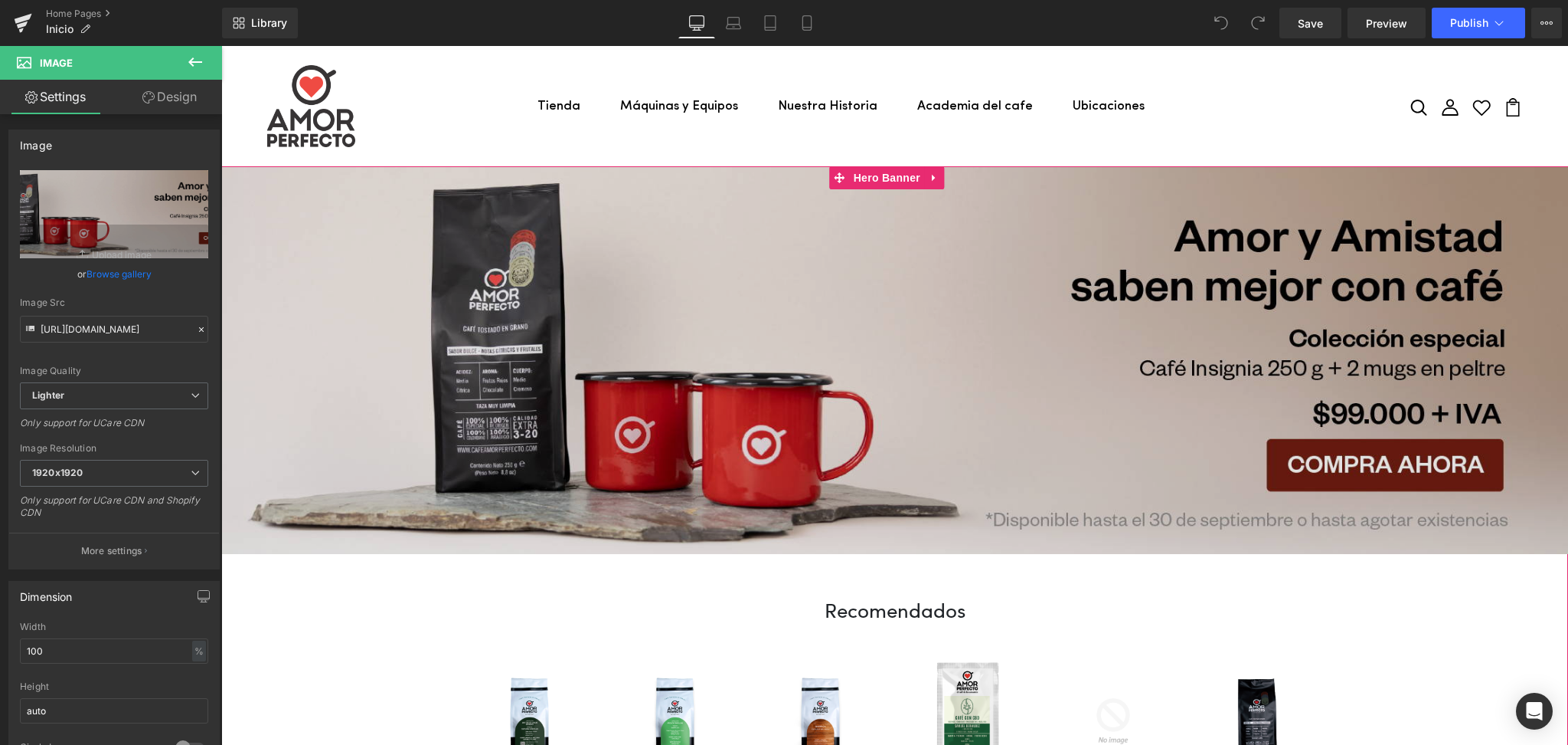
click at [831, 214] on img at bounding box center [894, 361] width 1346 height 388
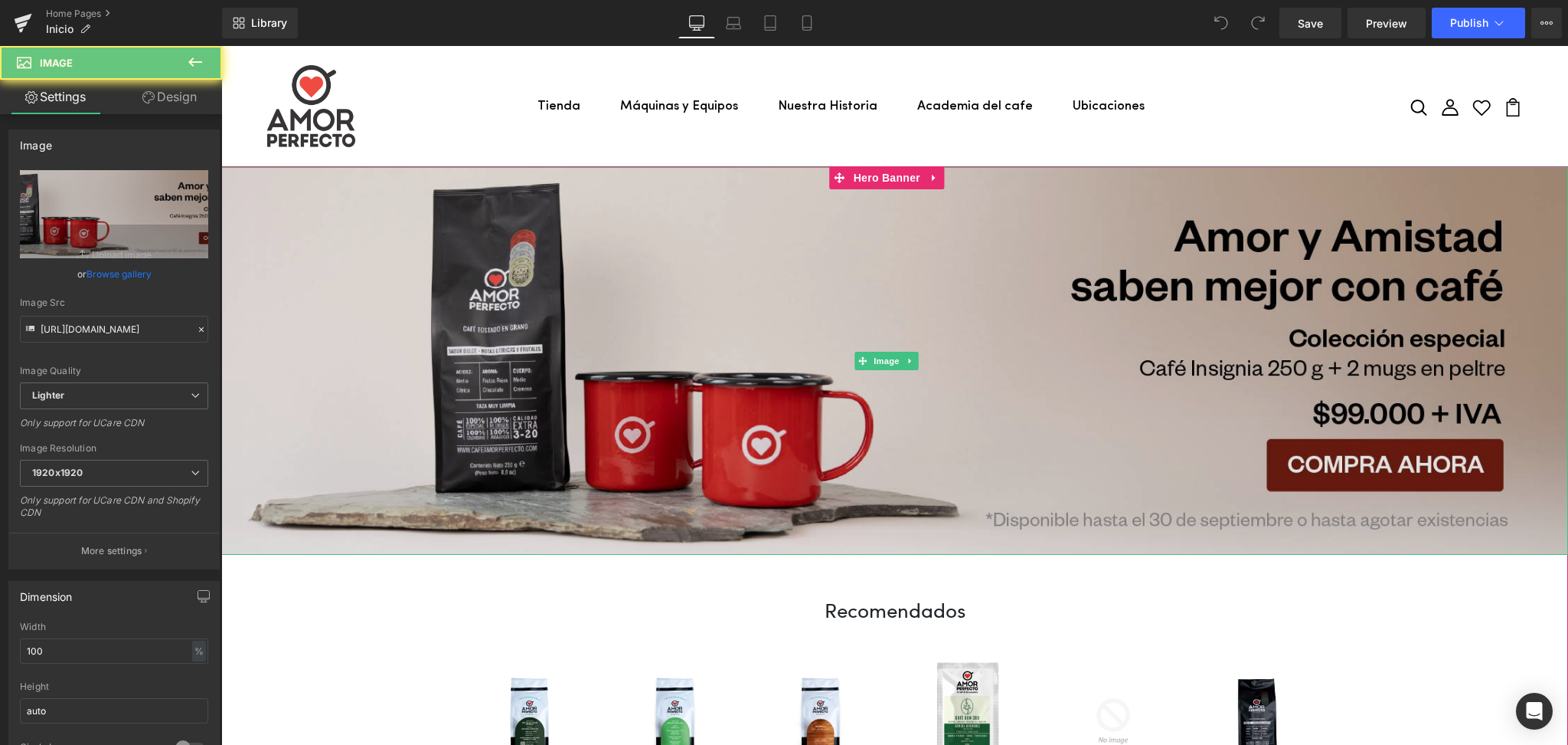
click at [831, 214] on img at bounding box center [894, 361] width 1346 height 388
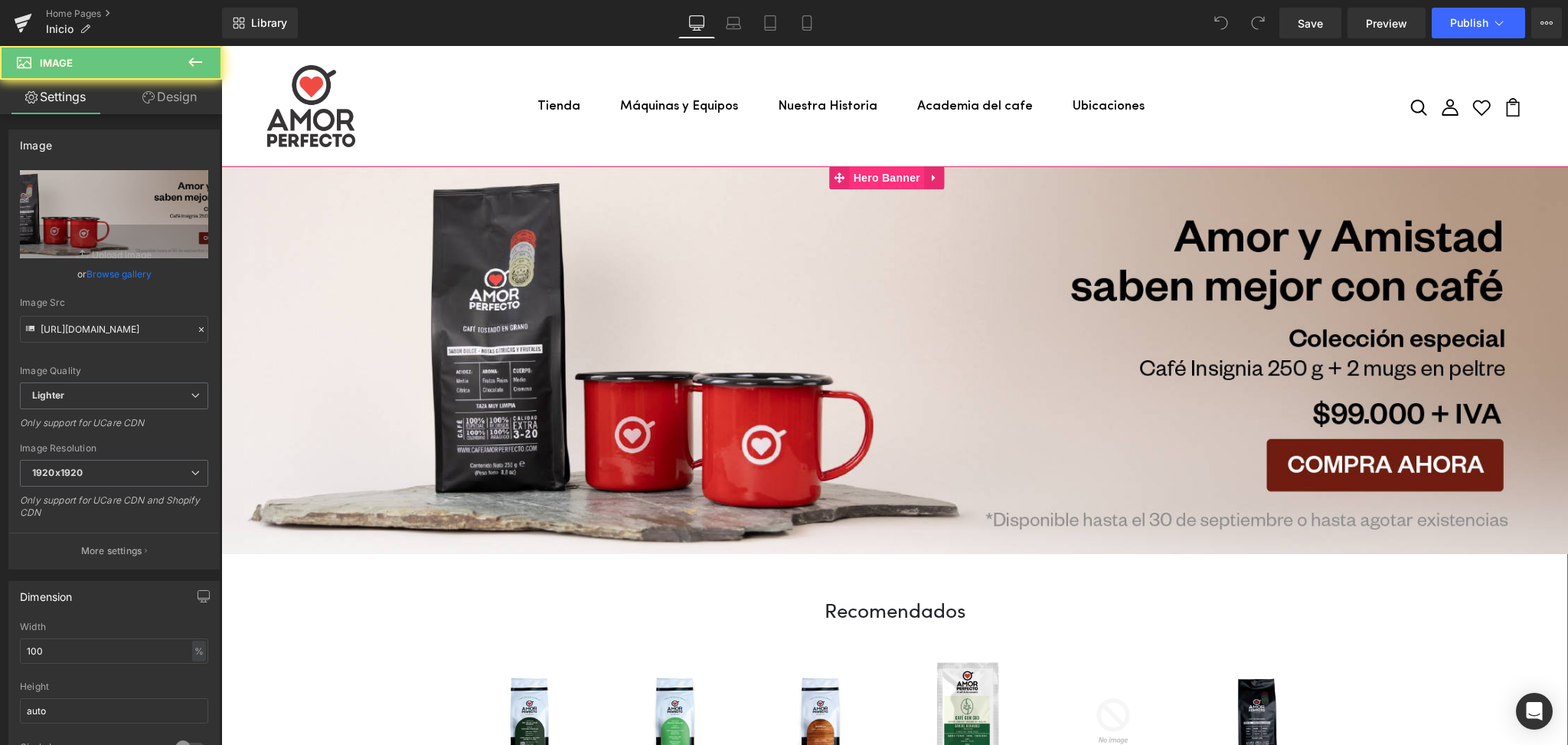
click at [872, 179] on span "Hero Banner" at bounding box center [886, 178] width 74 height 23
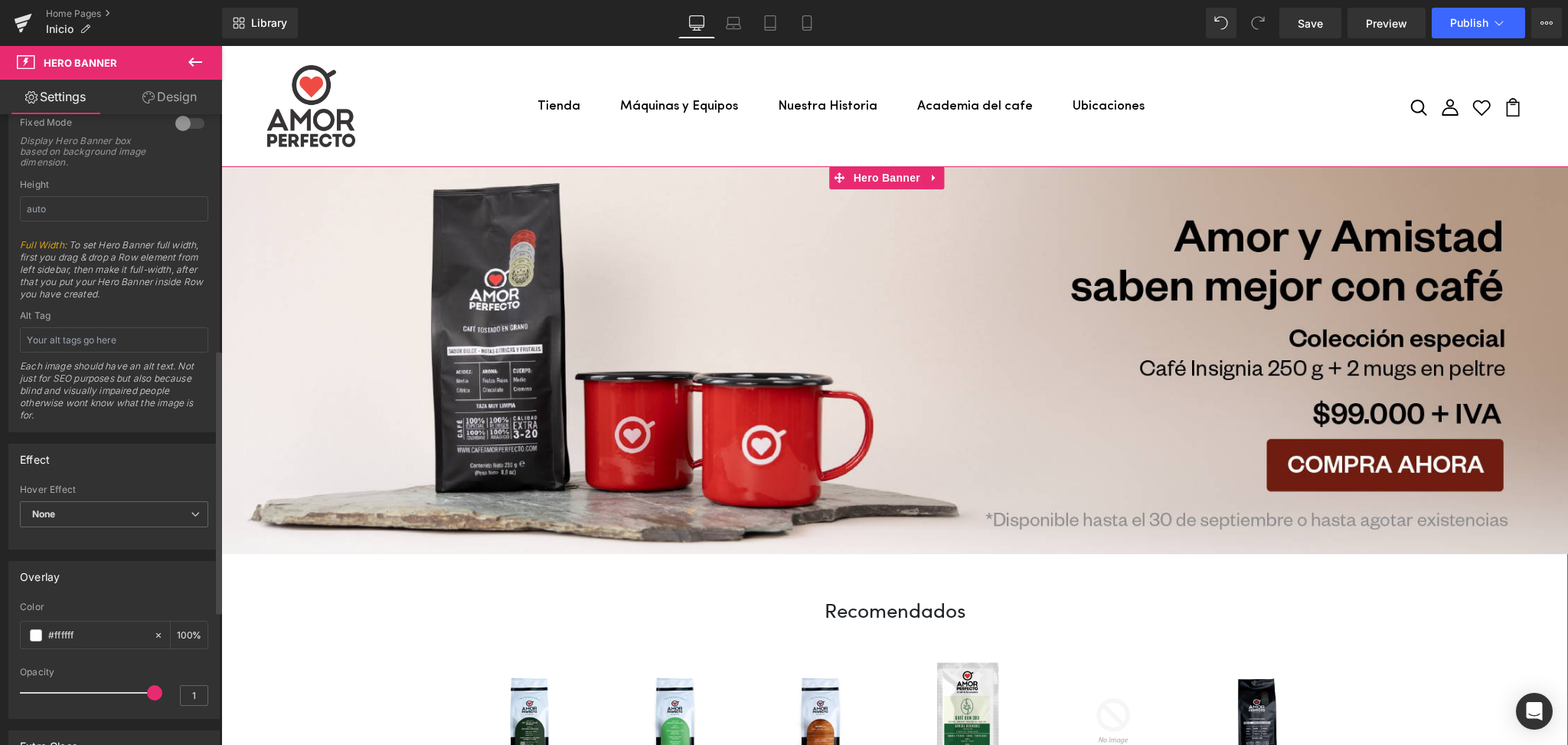
scroll to position [879, 0]
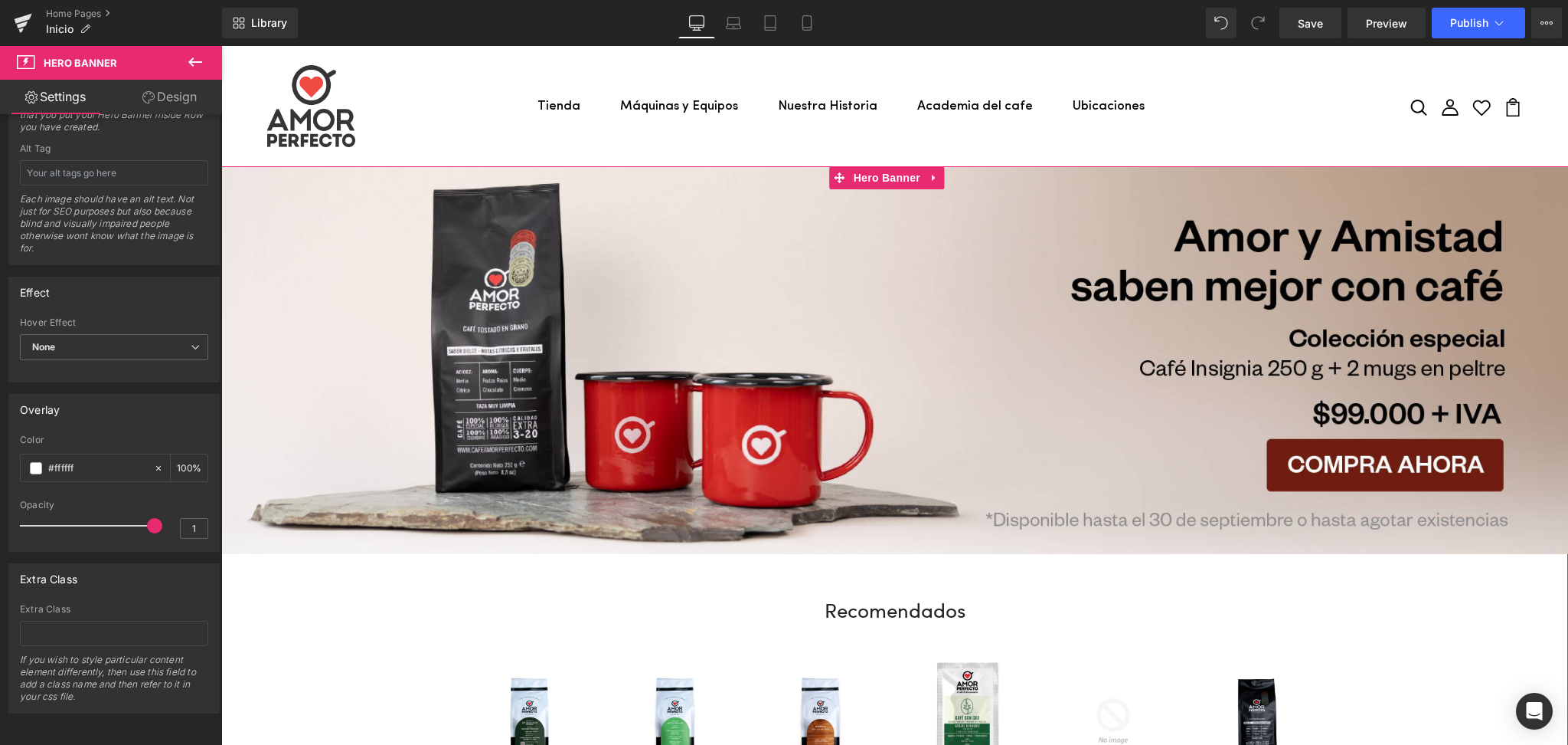
click at [166, 97] on link "Design" at bounding box center [169, 97] width 111 height 35
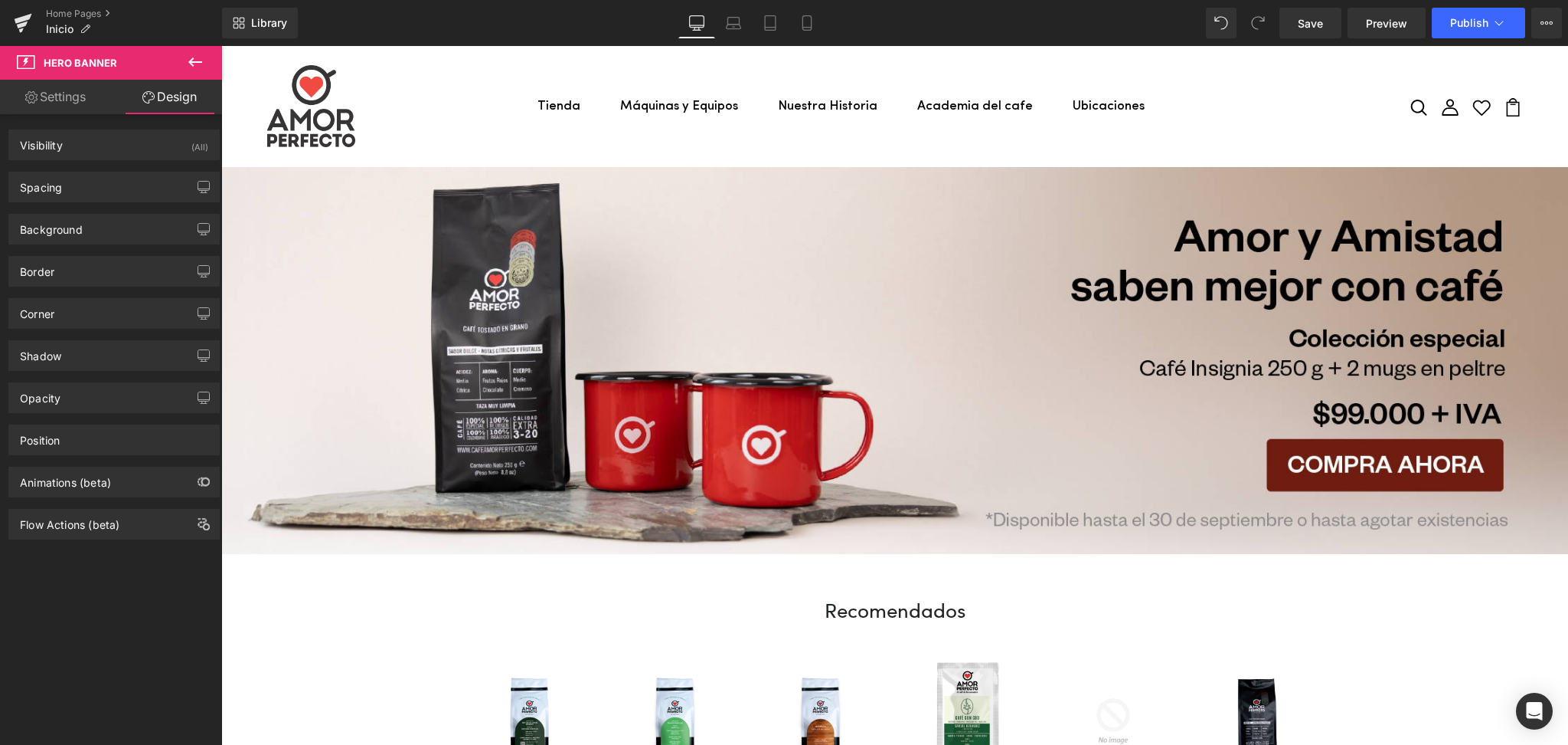
click at [195, 62] on icon at bounding box center [195, 62] width 14 height 9
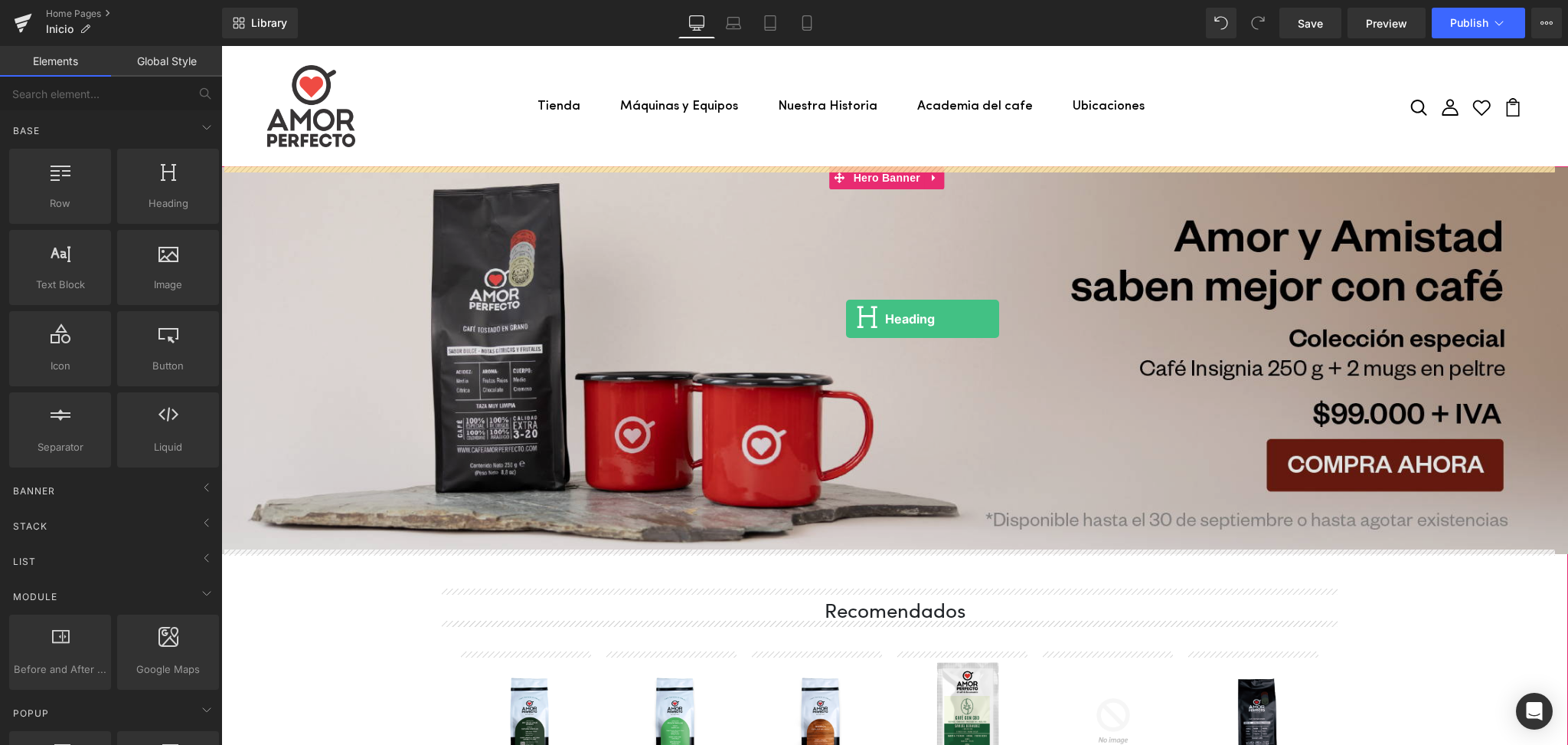
drag, startPoint x: 364, startPoint y: 252, endPoint x: 846, endPoint y: 319, distance: 486.6
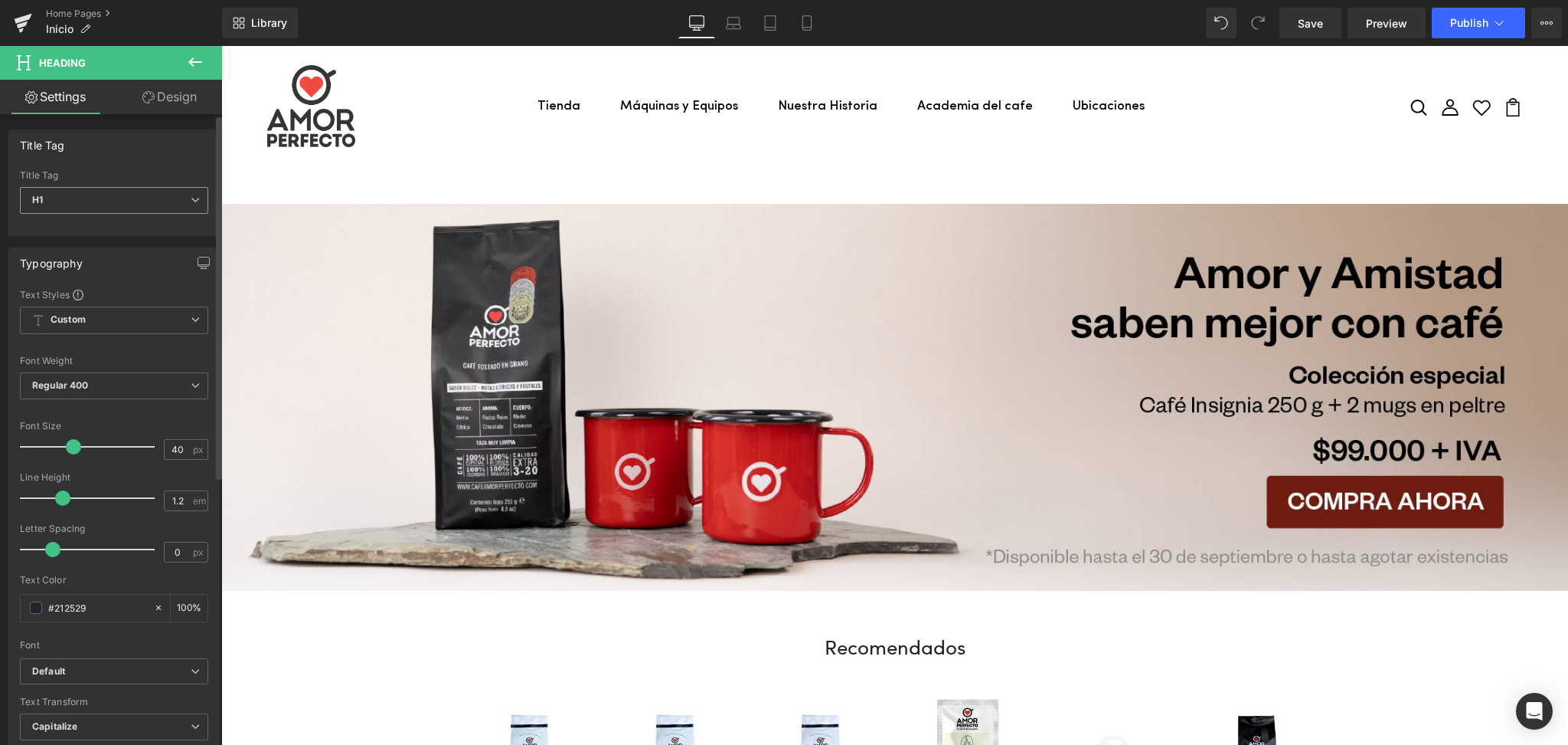
click at [79, 197] on span "H1" at bounding box center [114, 200] width 188 height 27
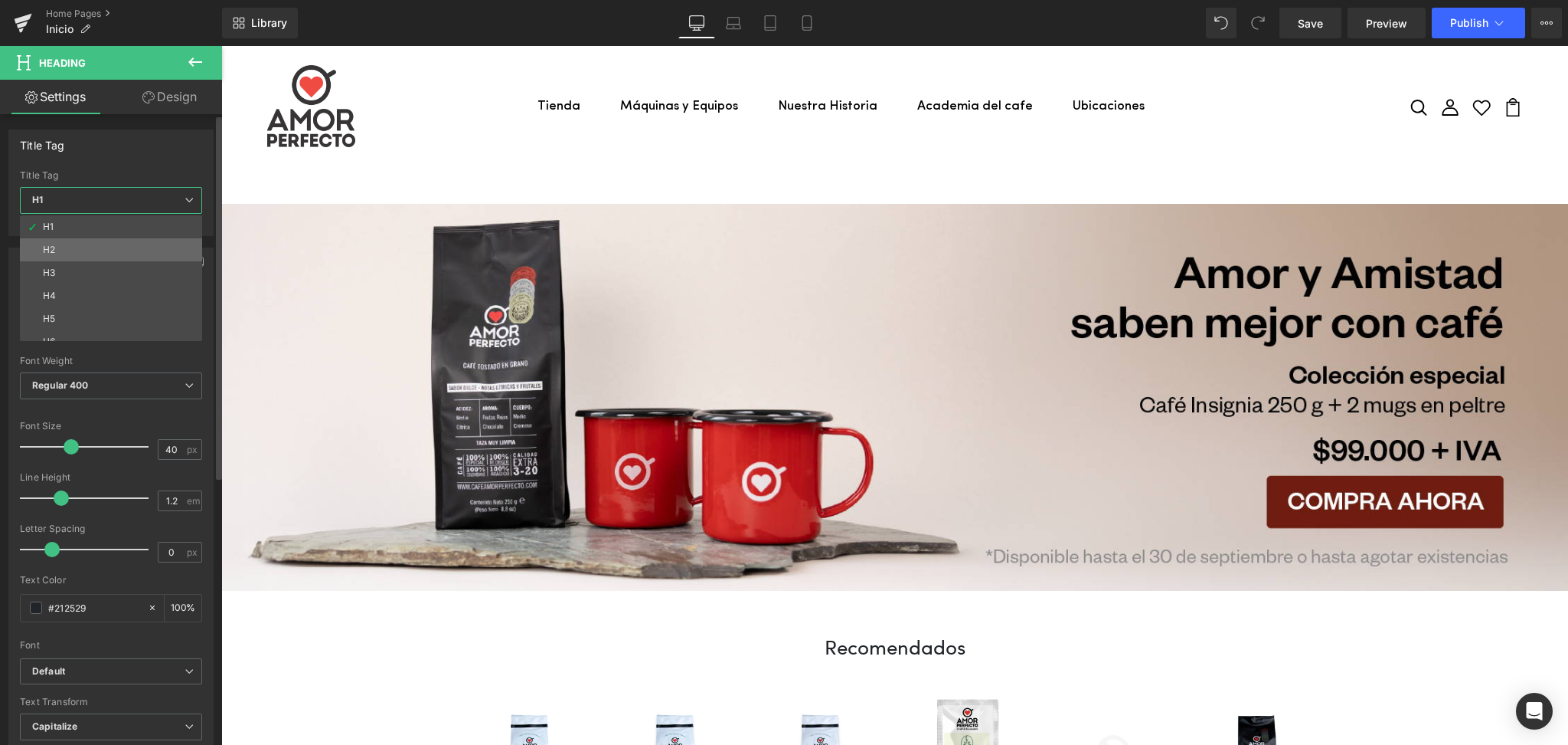
click at [65, 248] on li "H2" at bounding box center [114, 249] width 189 height 23
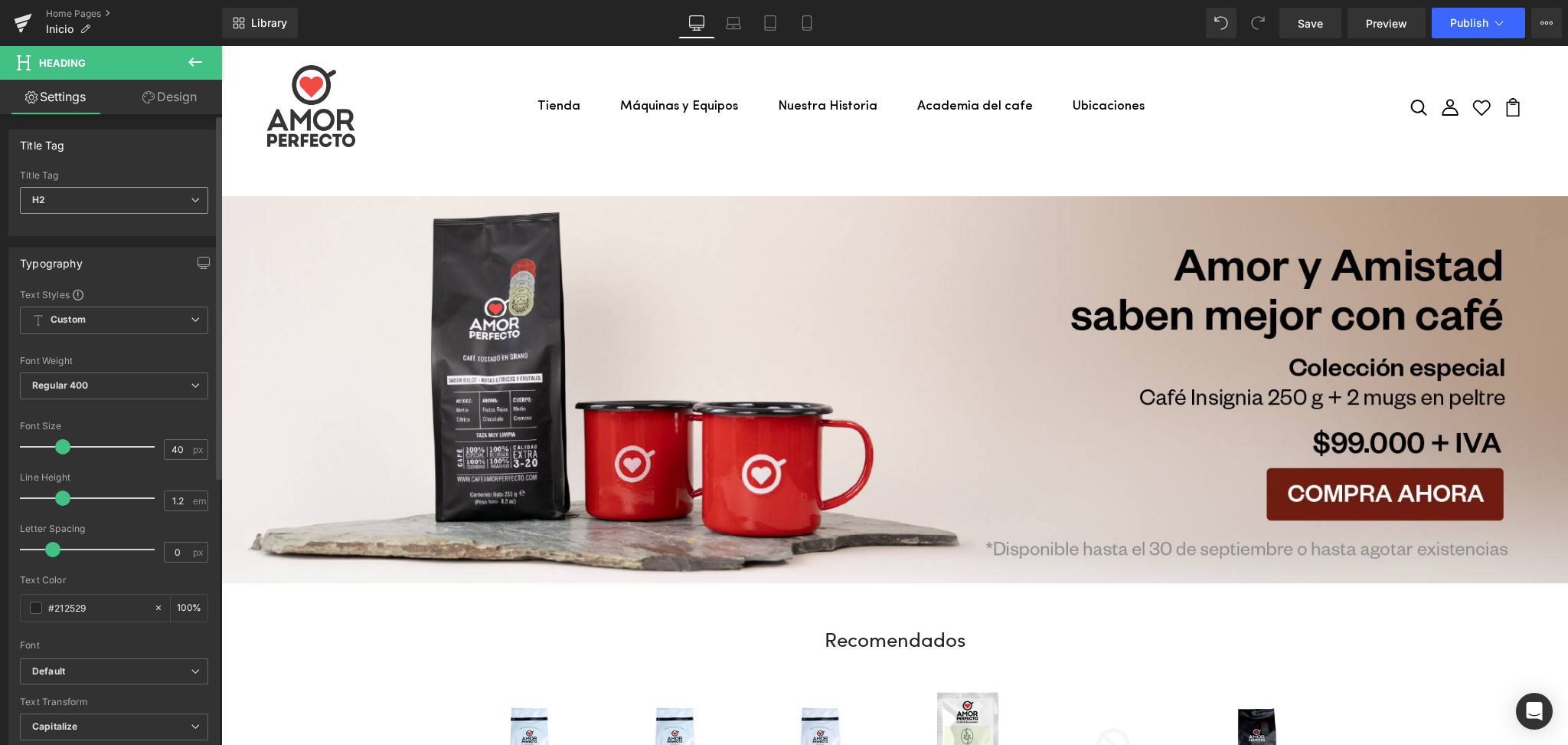
click at [76, 208] on span "H2" at bounding box center [114, 200] width 188 height 27
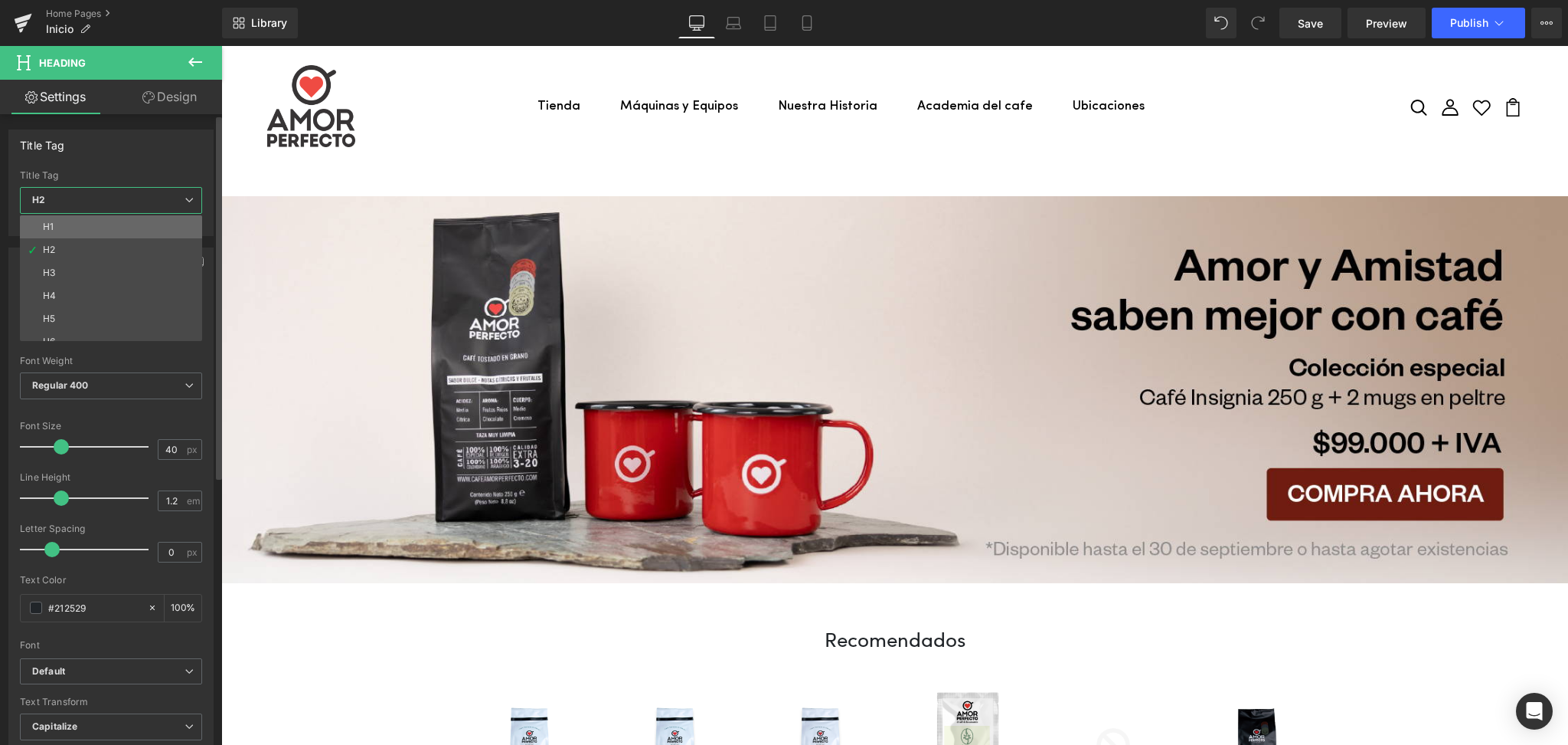
click at [84, 230] on li "H1" at bounding box center [114, 227] width 189 height 23
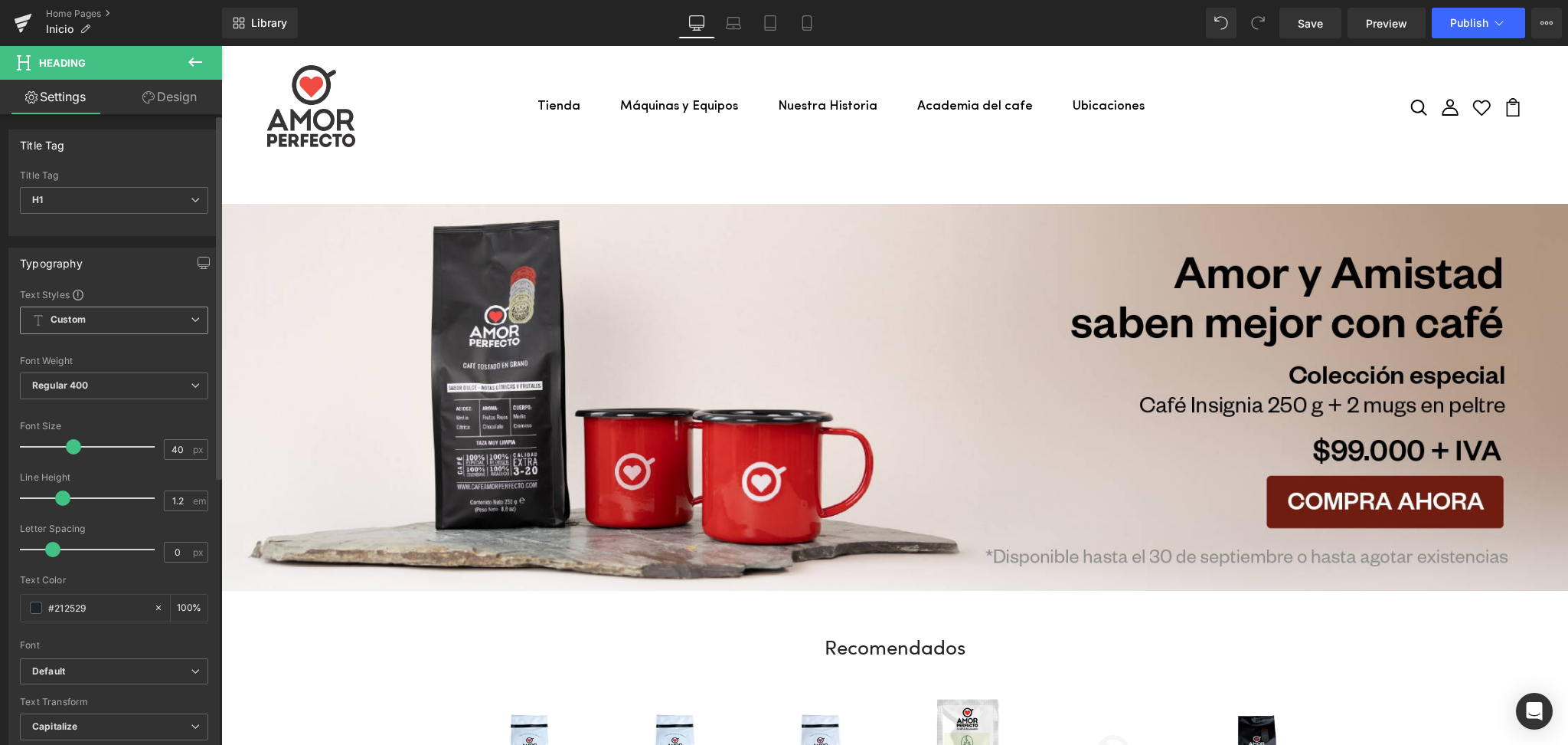
click at [176, 323] on span "Custom Setup Global Style" at bounding box center [114, 320] width 188 height 27
click at [176, 323] on span "Custom Setup Global Style" at bounding box center [111, 320] width 182 height 27
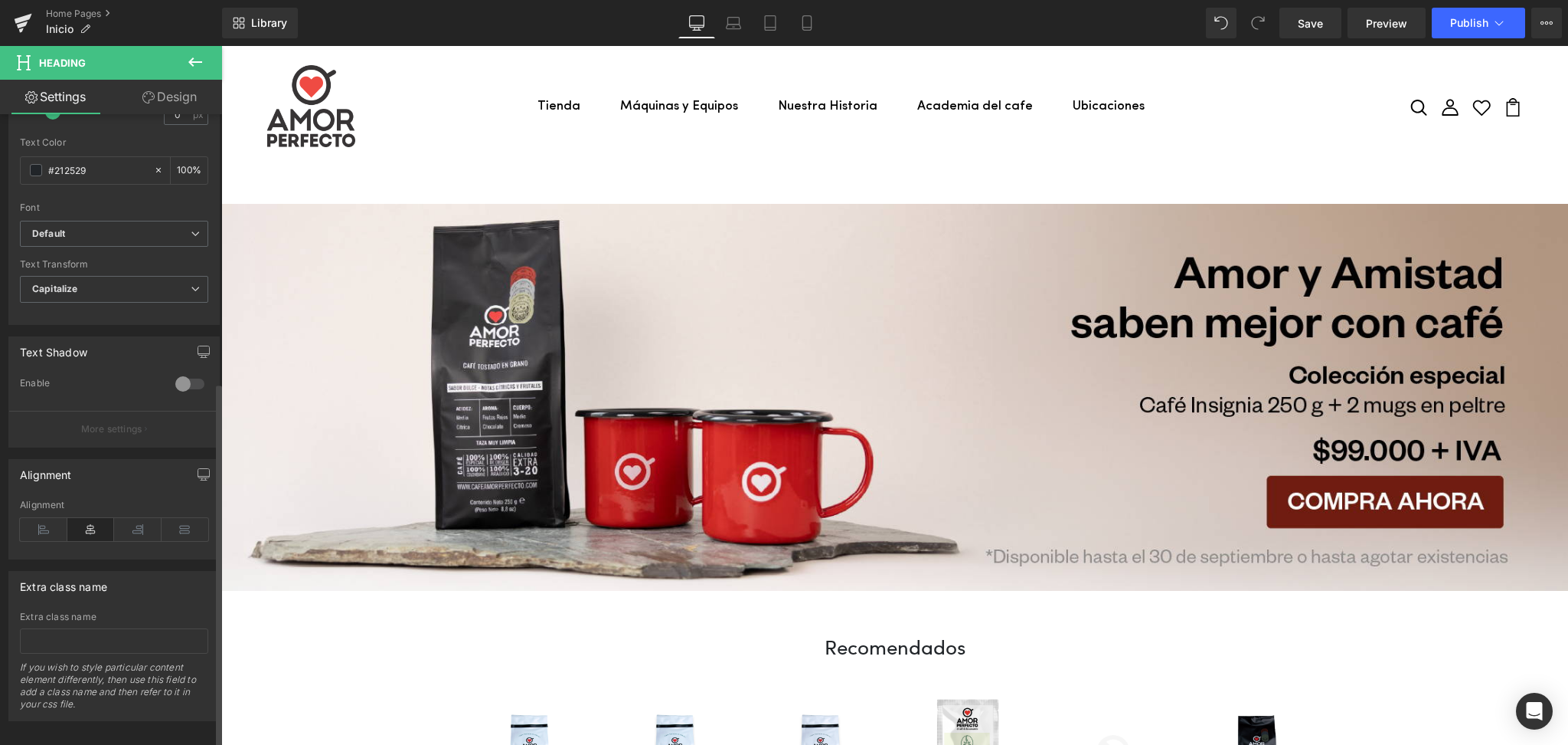
scroll to position [460, 0]
click at [182, 364] on div at bounding box center [189, 376] width 37 height 24
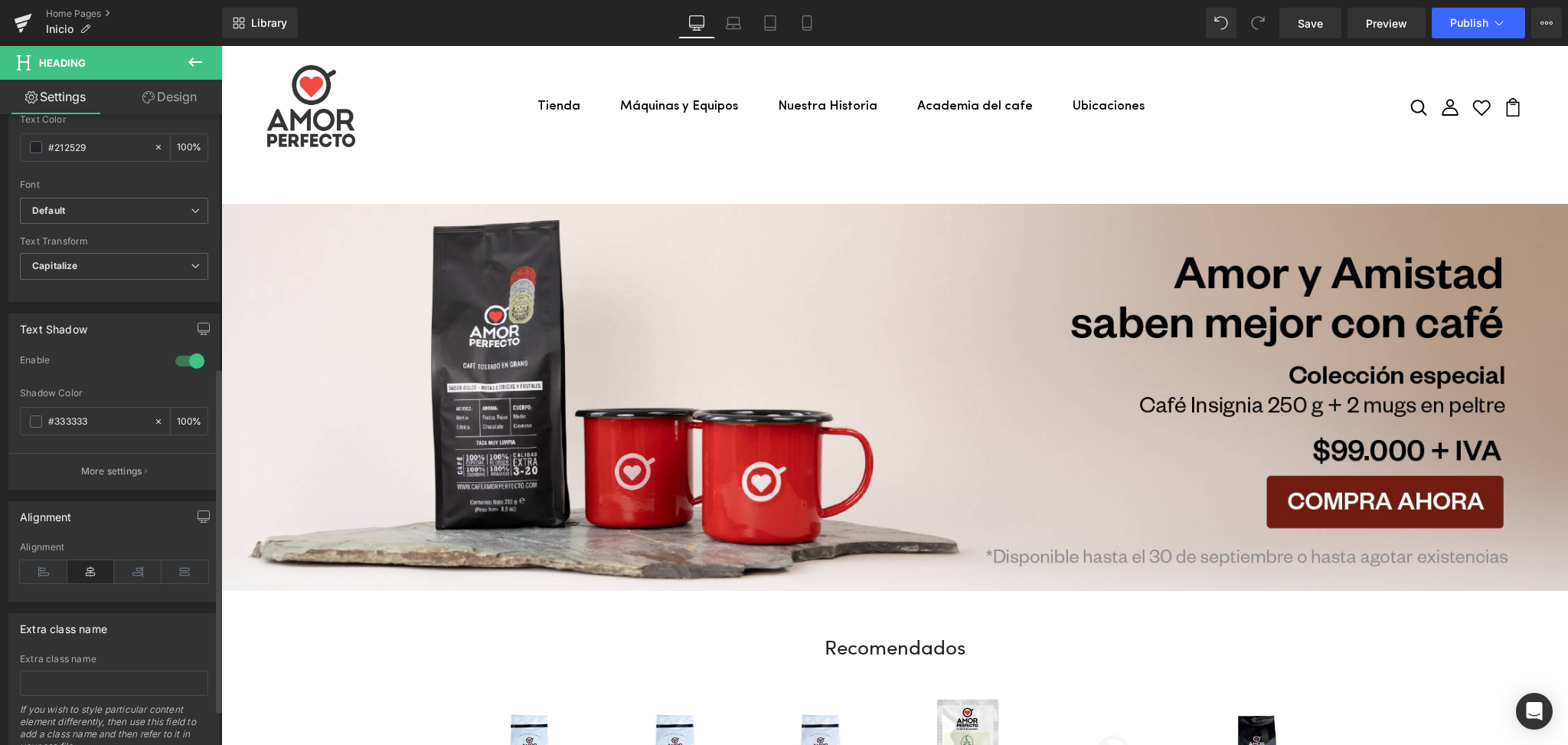
click at [182, 360] on div at bounding box center [189, 361] width 37 height 24
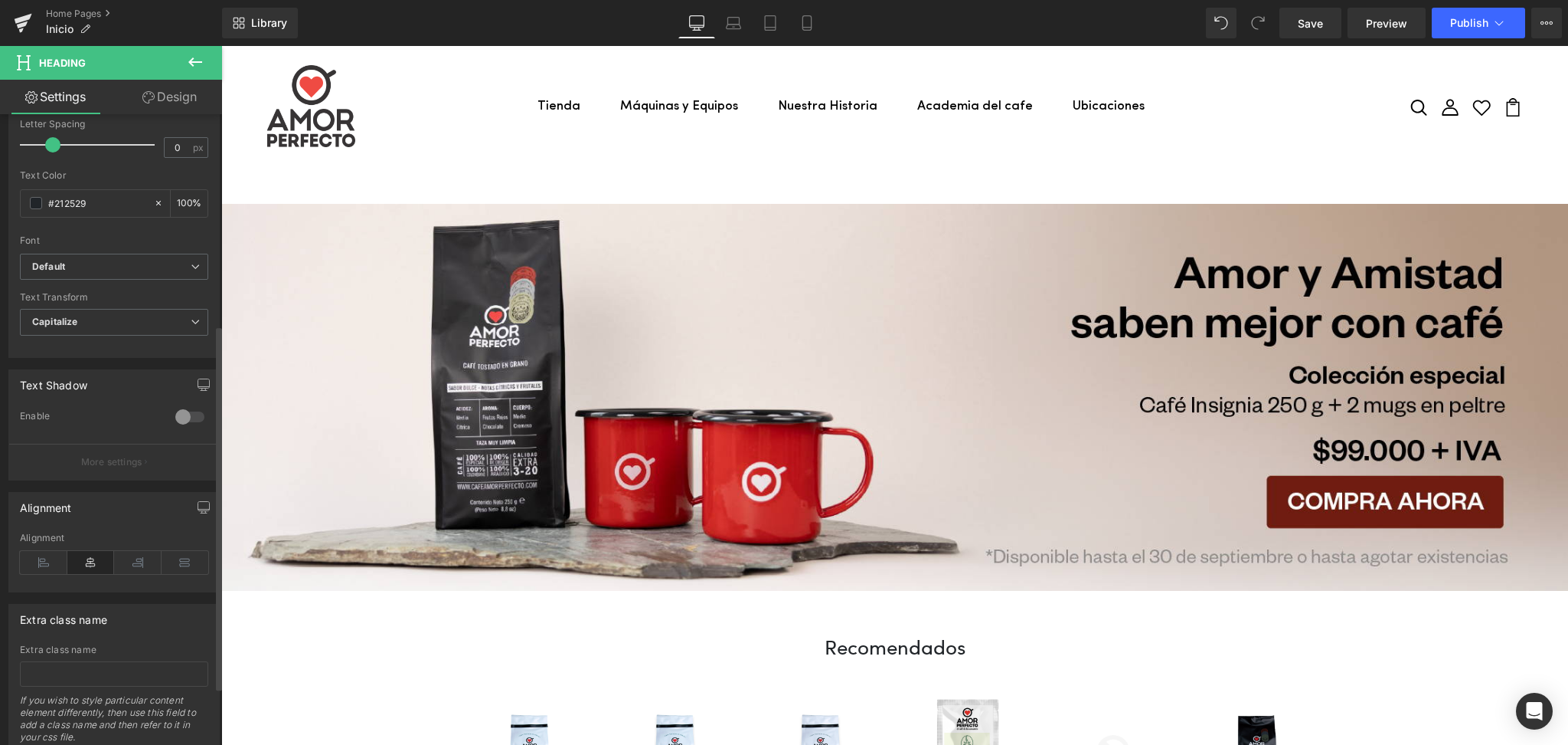
scroll to position [359, 0]
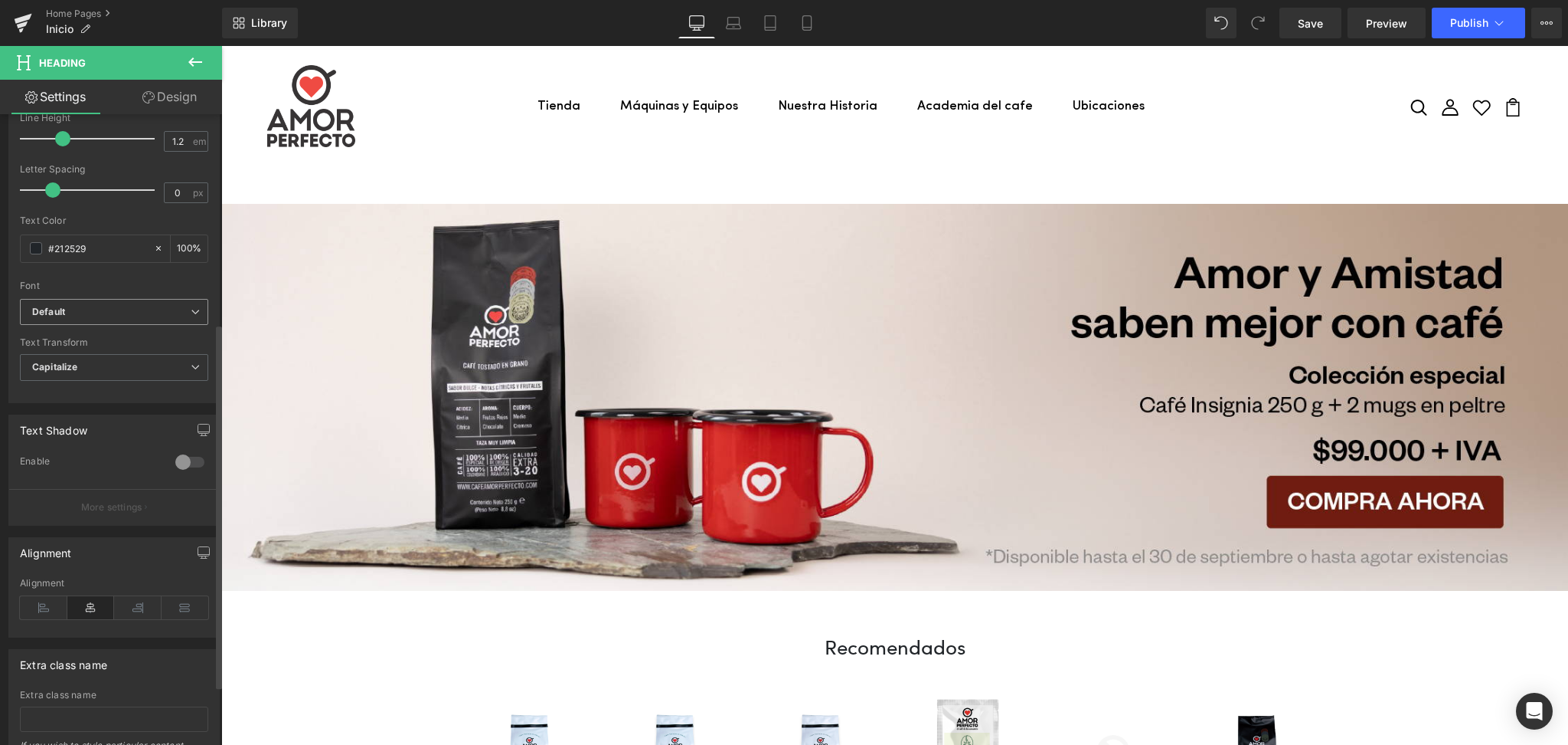
click at [151, 313] on b "Default" at bounding box center [111, 312] width 159 height 13
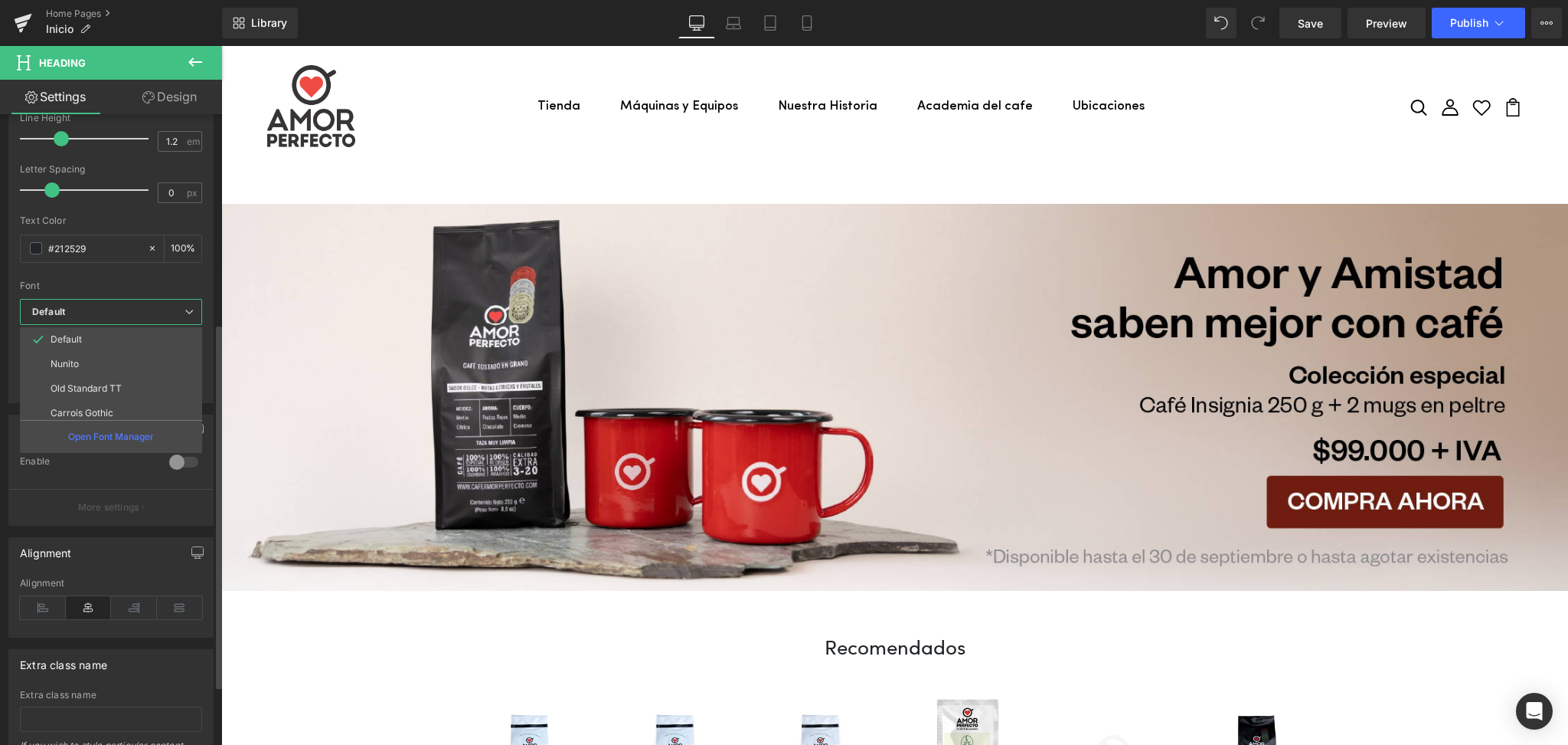
click at [155, 308] on b "Default" at bounding box center [108, 312] width 152 height 13
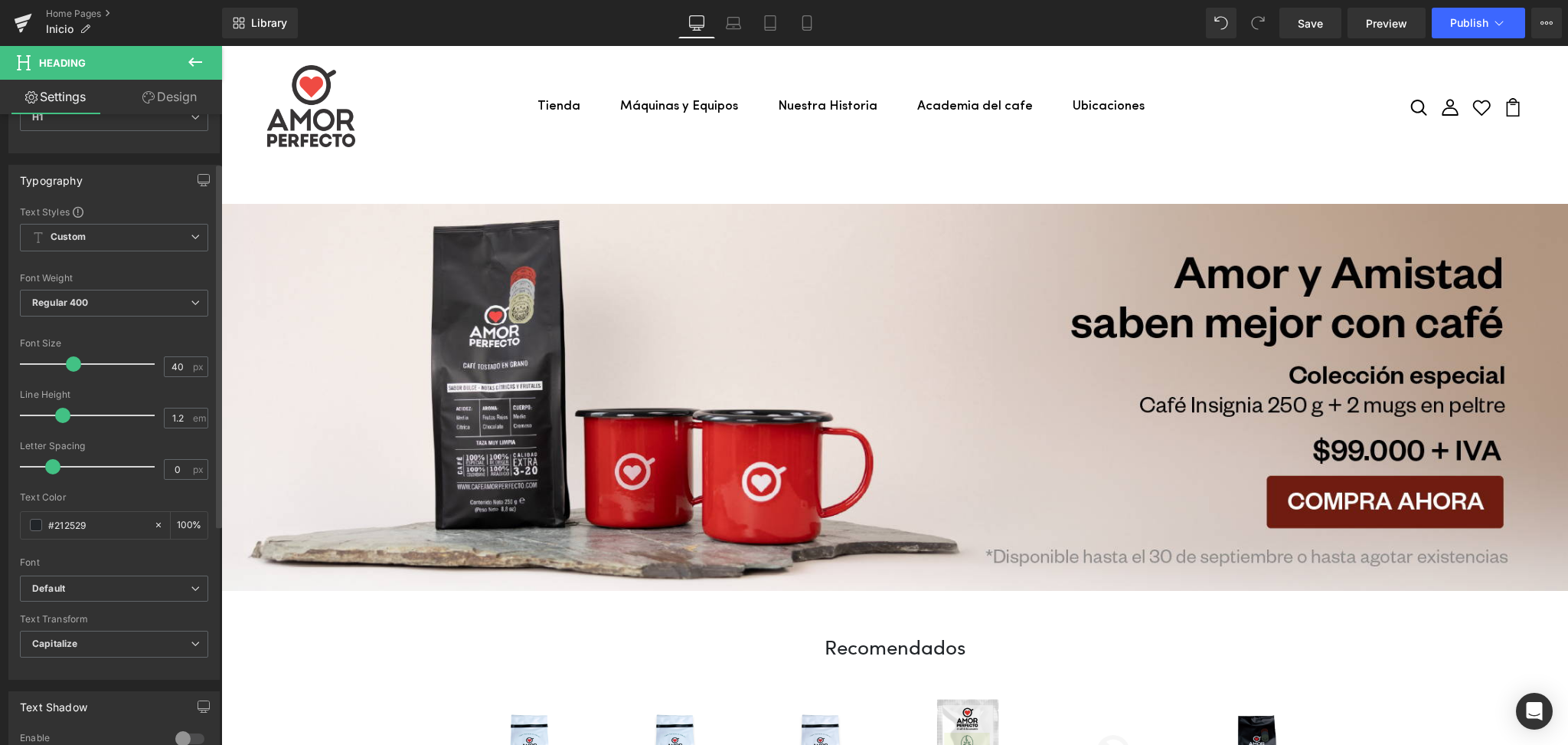
scroll to position [53, 0]
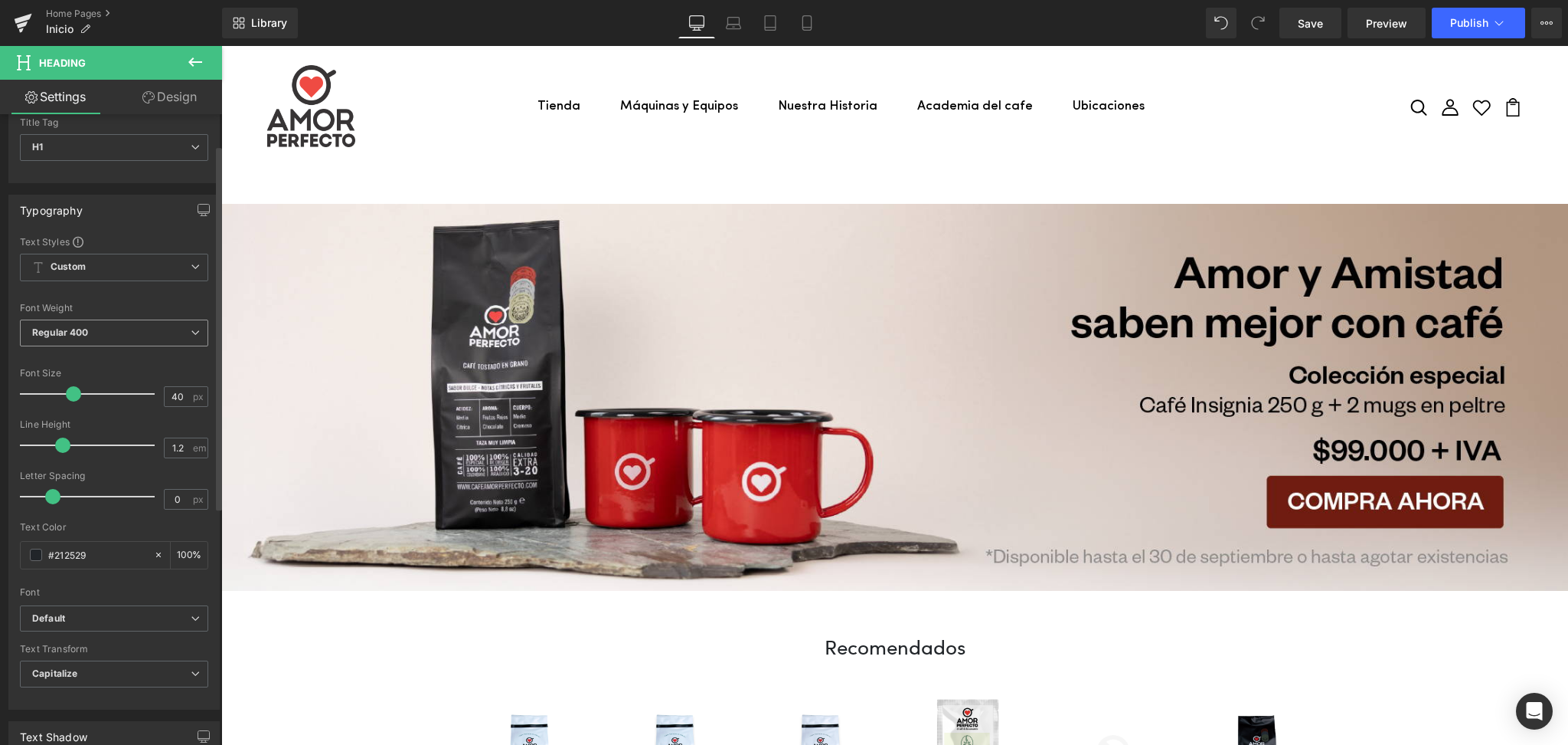
click at [154, 332] on span "Regular 400" at bounding box center [114, 333] width 188 height 27
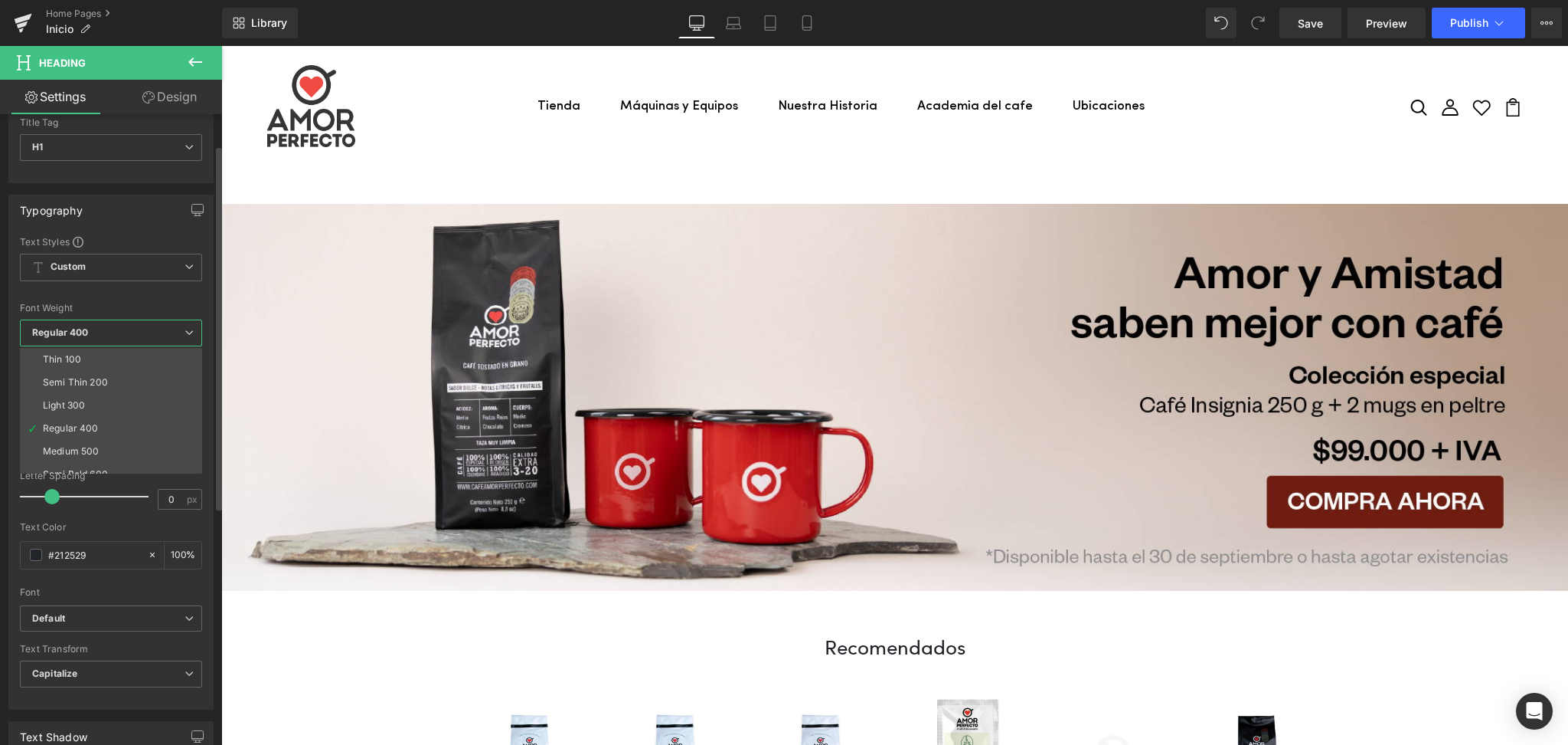
click at [154, 332] on span "Regular 400" at bounding box center [111, 333] width 182 height 27
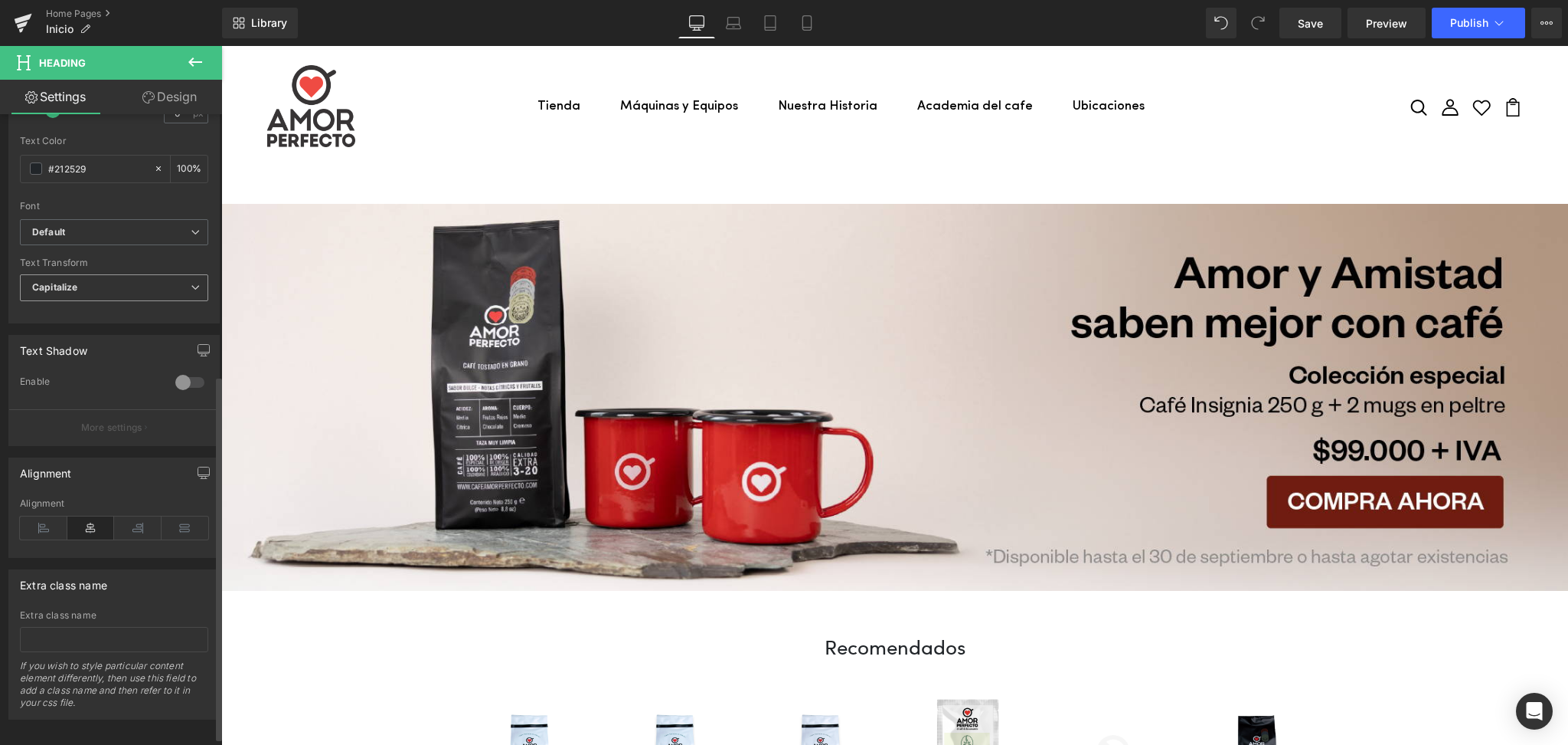
scroll to position [460, 0]
click at [118, 415] on p "More settings" at bounding box center [111, 421] width 61 height 14
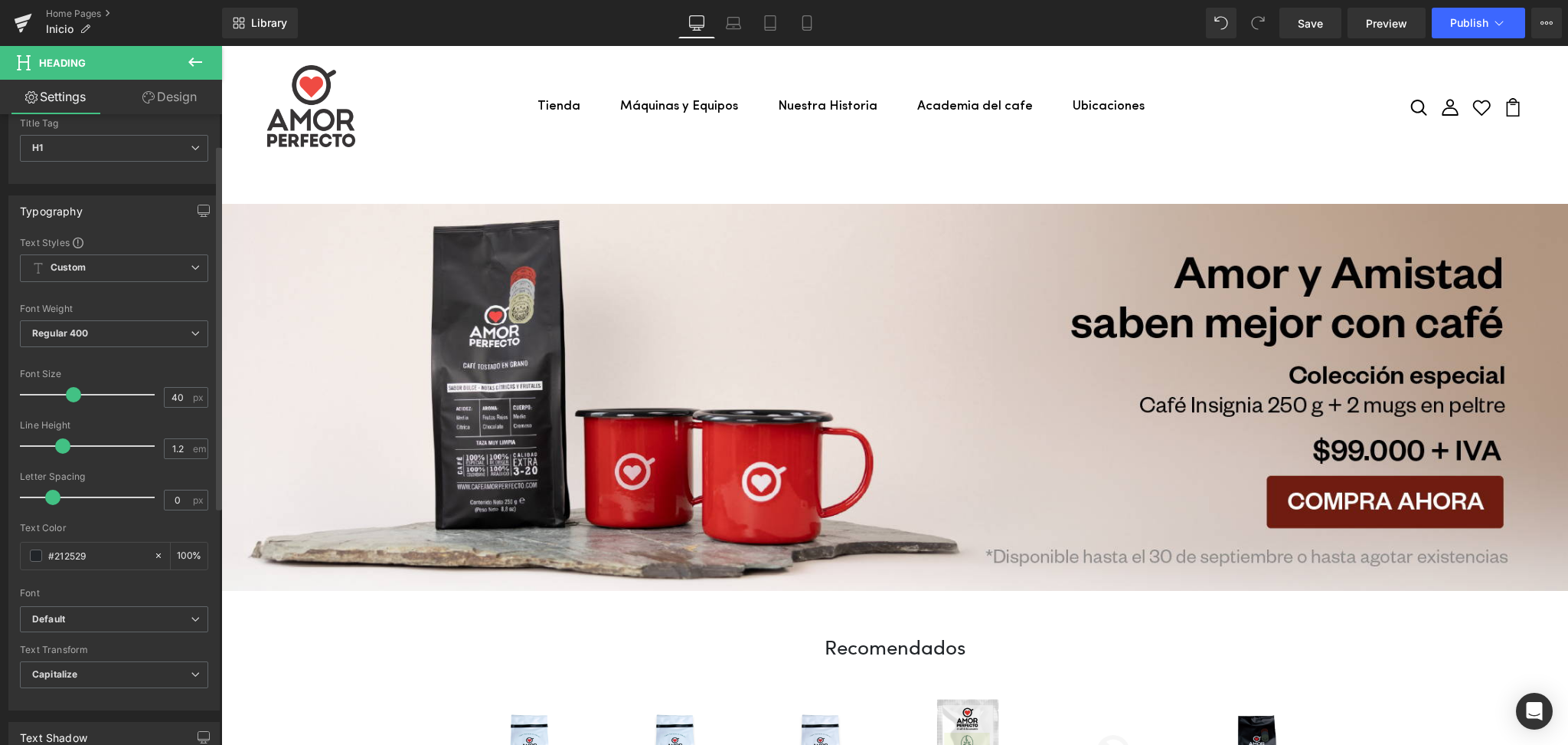
scroll to position [0, 0]
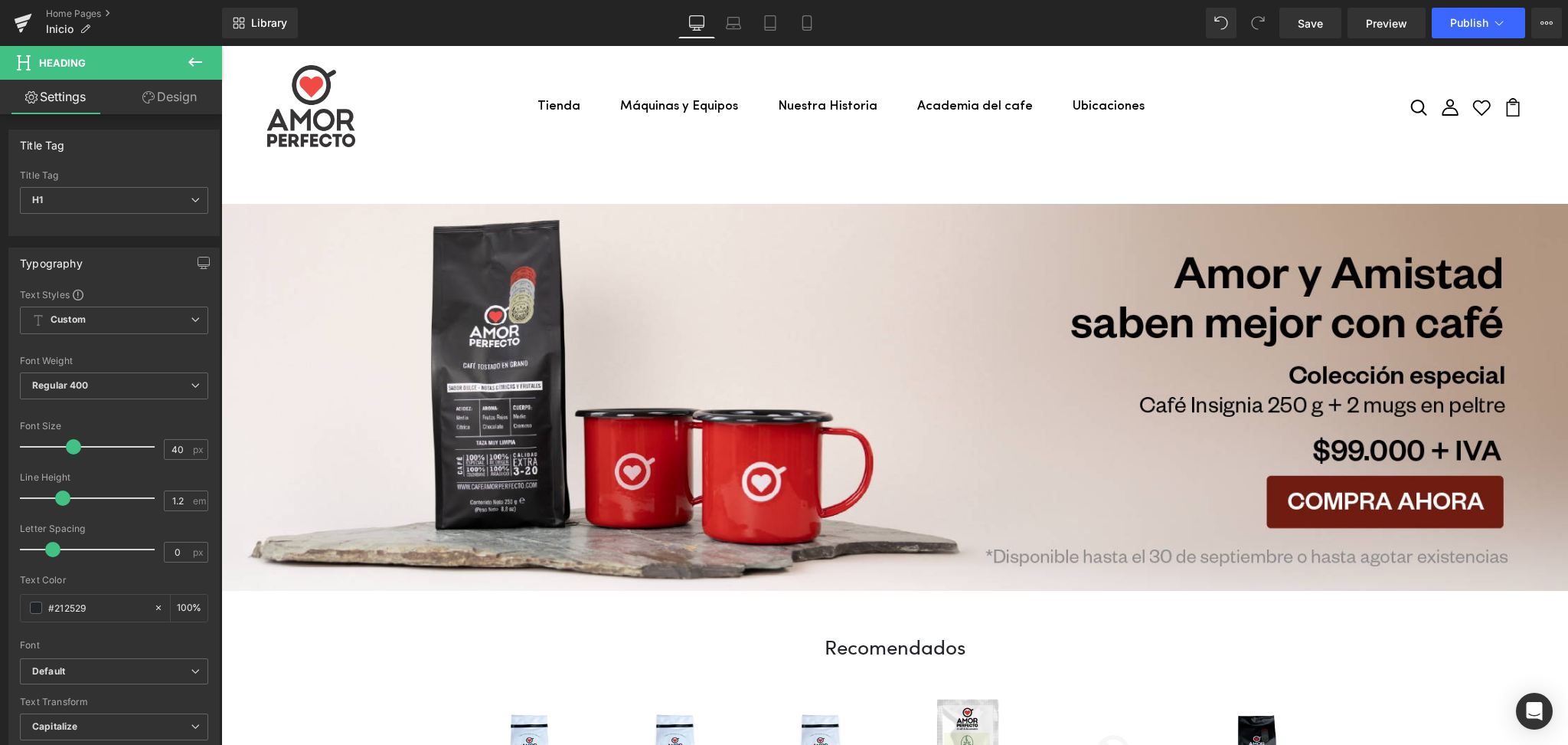
click at [63, 63] on span "Heading" at bounding box center [63, 62] width 47 height 12
click at [194, 51] on button at bounding box center [195, 63] width 54 height 34
click at [54, 31] on span "Inicio" at bounding box center [59, 28] width 27 height 12
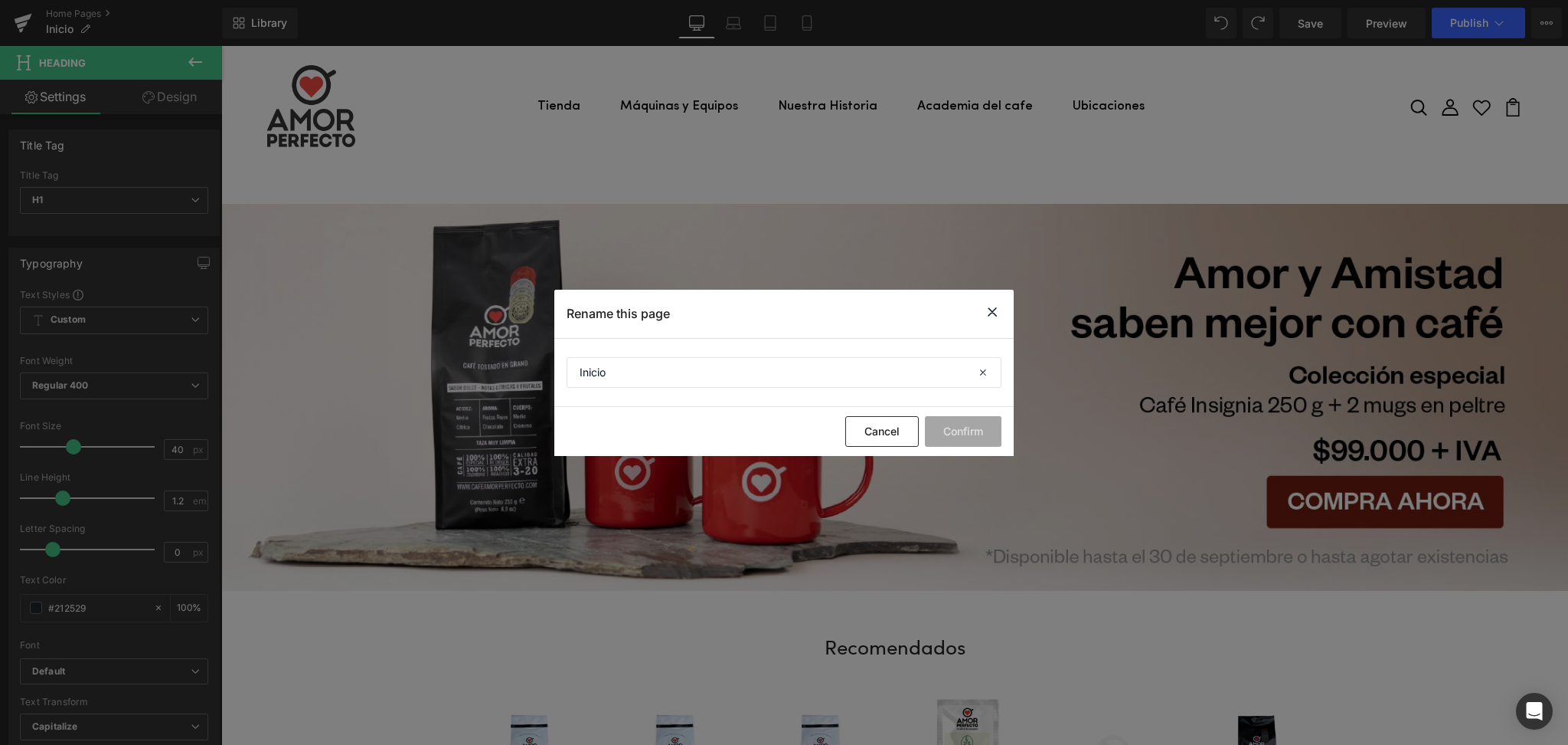
click at [1004, 304] on div "Rename this page" at bounding box center [784, 313] width 460 height 48
drag, startPoint x: 989, startPoint y: 313, endPoint x: 4, endPoint y: 192, distance: 992.4
click at [989, 313] on icon at bounding box center [993, 312] width 19 height 19
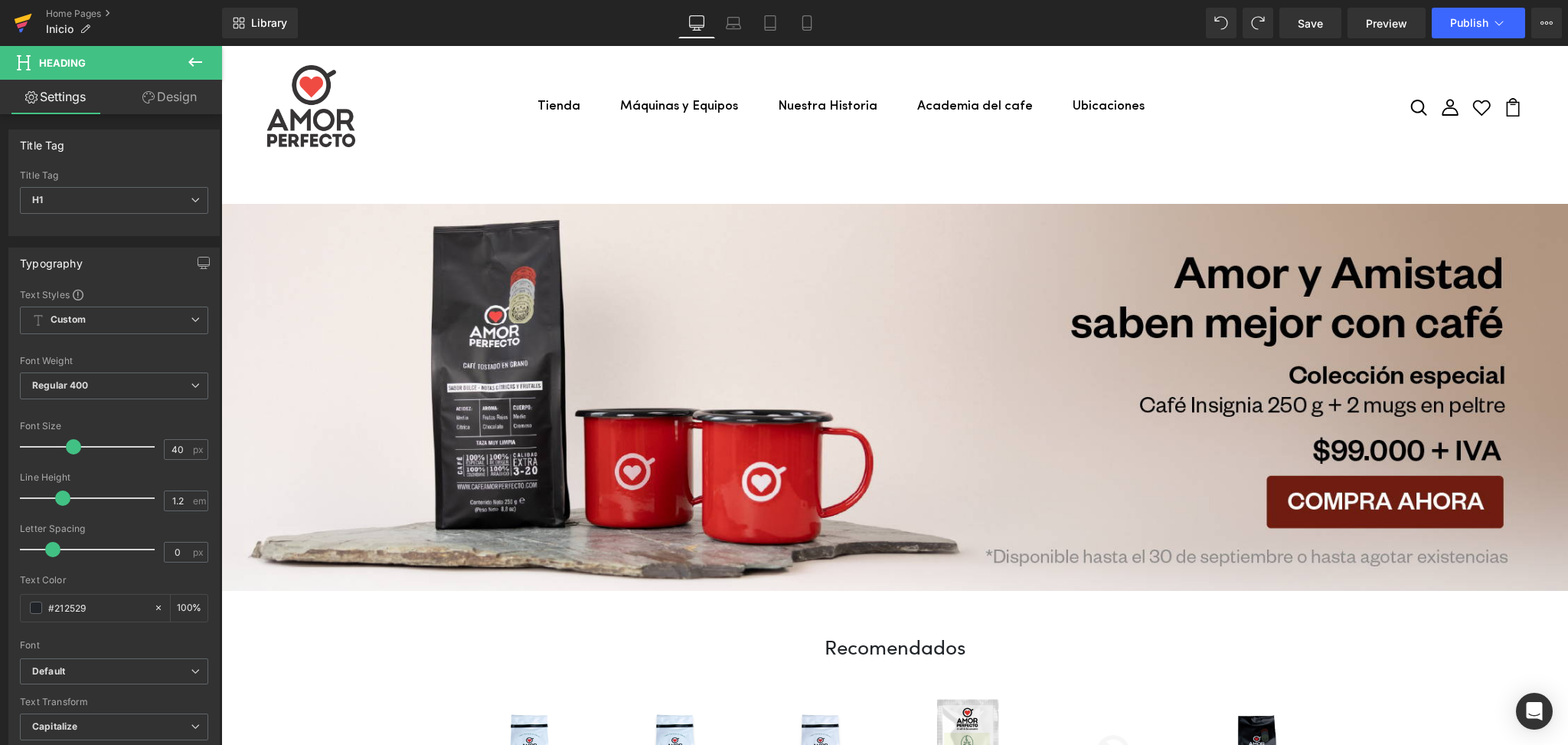
click at [10, 15] on link at bounding box center [23, 23] width 46 height 46
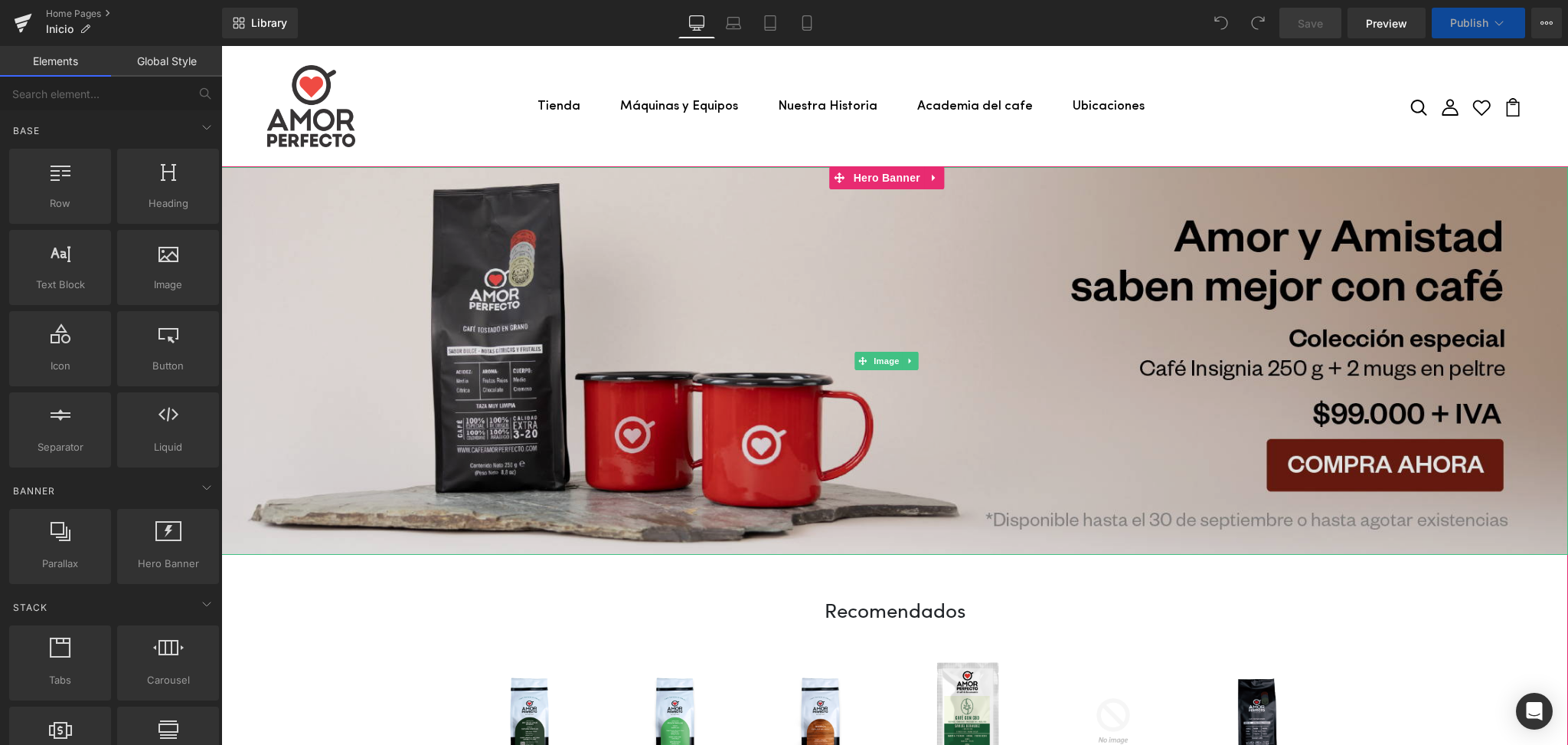
click at [604, 324] on img at bounding box center [894, 361] width 1346 height 388
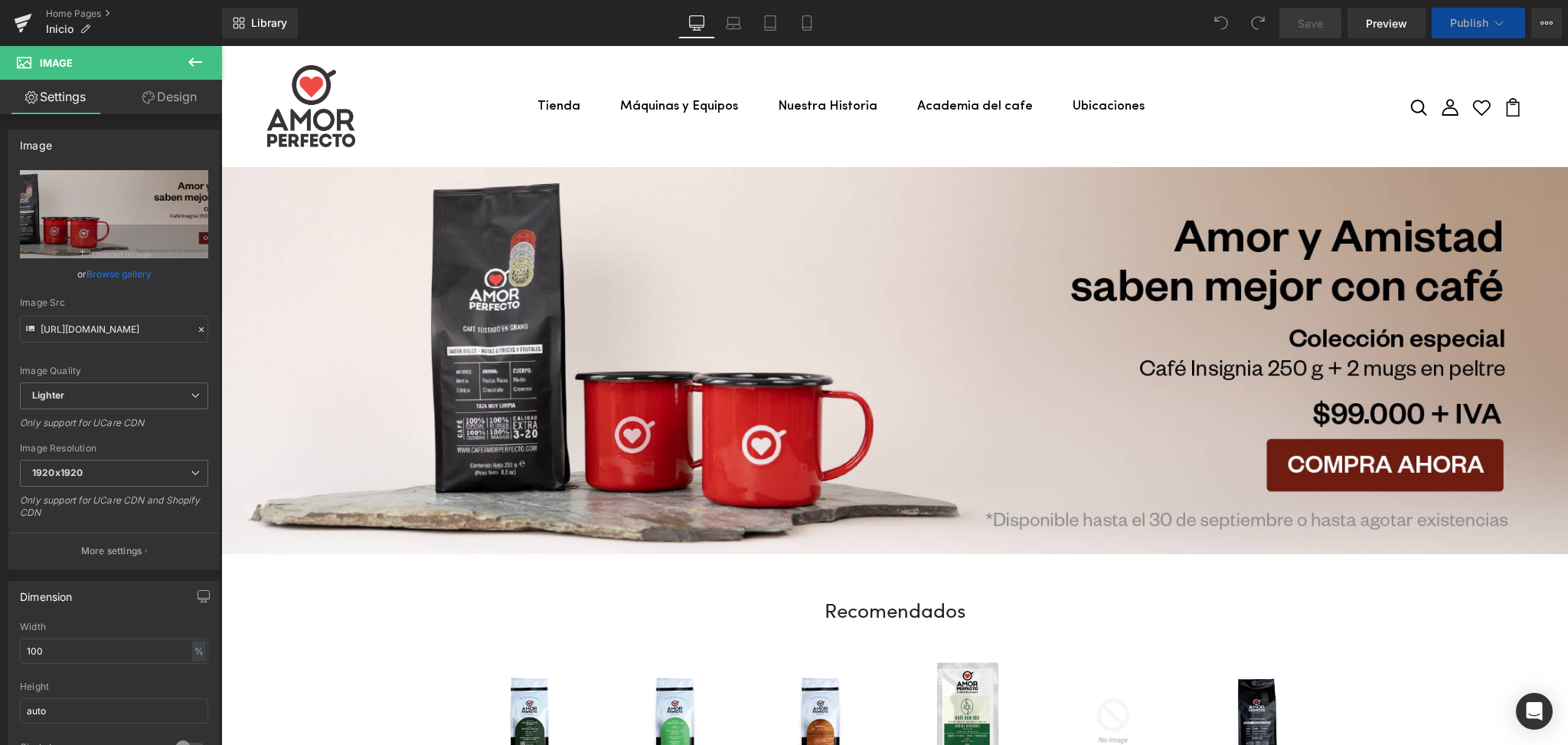
click at [194, 60] on icon at bounding box center [196, 62] width 19 height 19
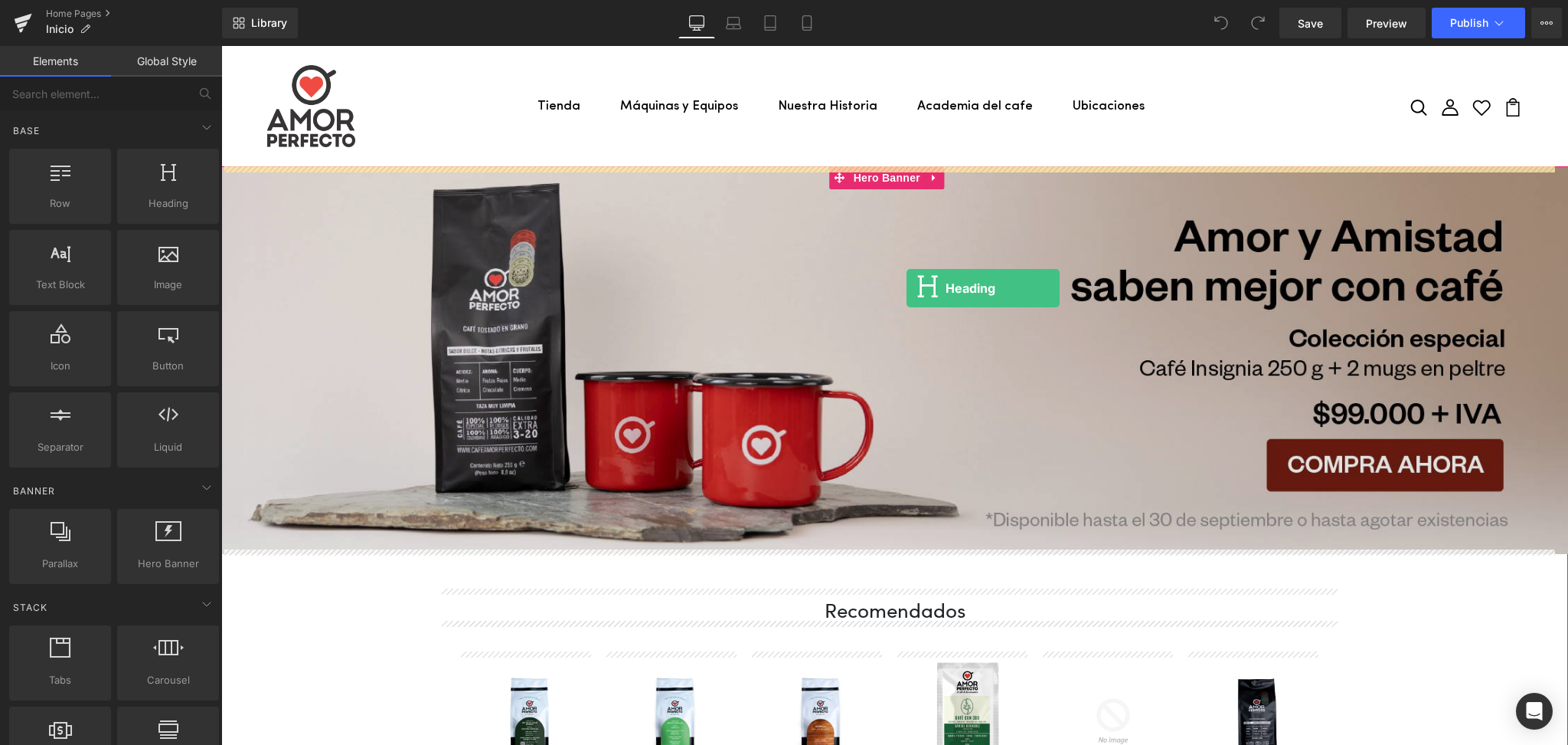
drag, startPoint x: 377, startPoint y: 242, endPoint x: 906, endPoint y: 288, distance: 531.0
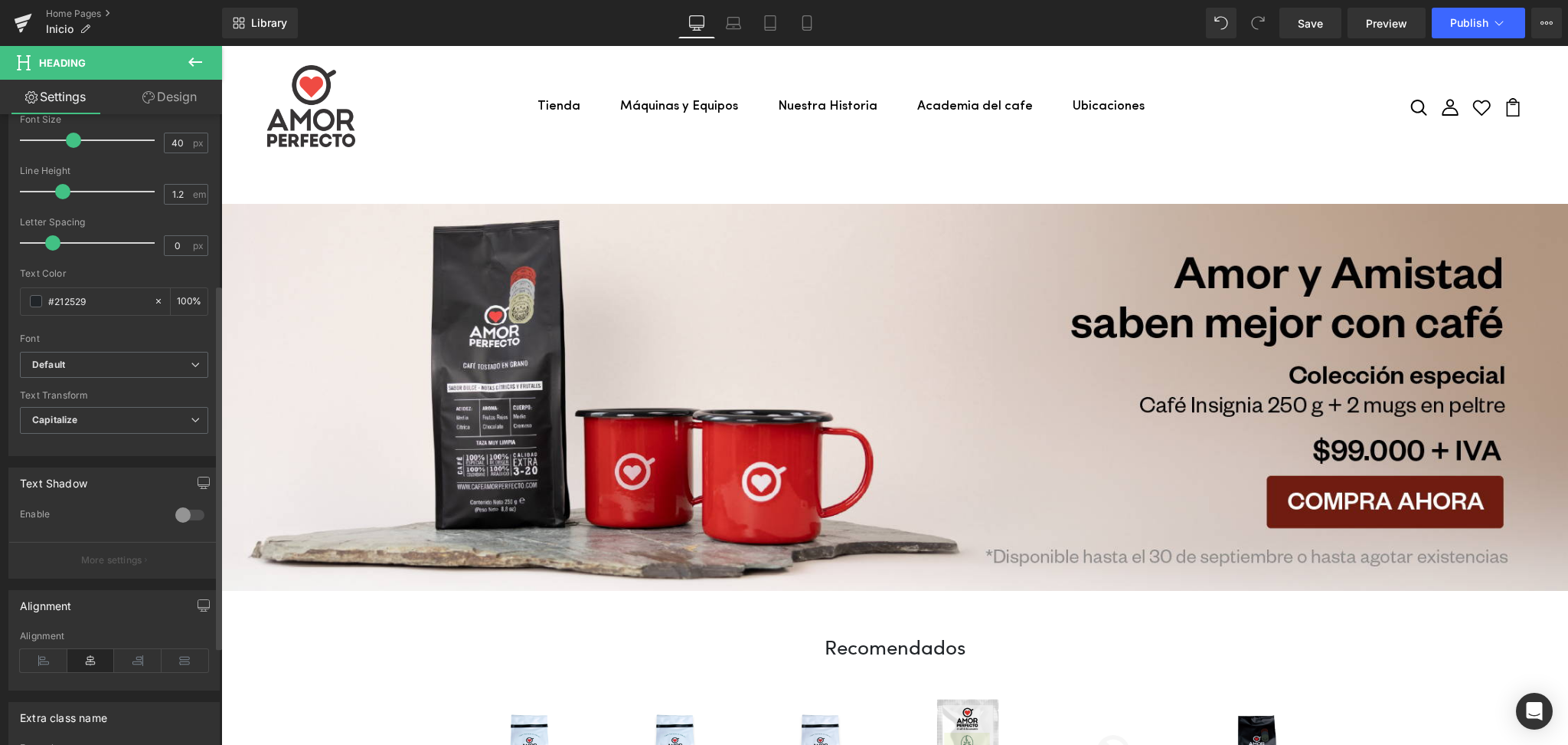
scroll to position [102, 0]
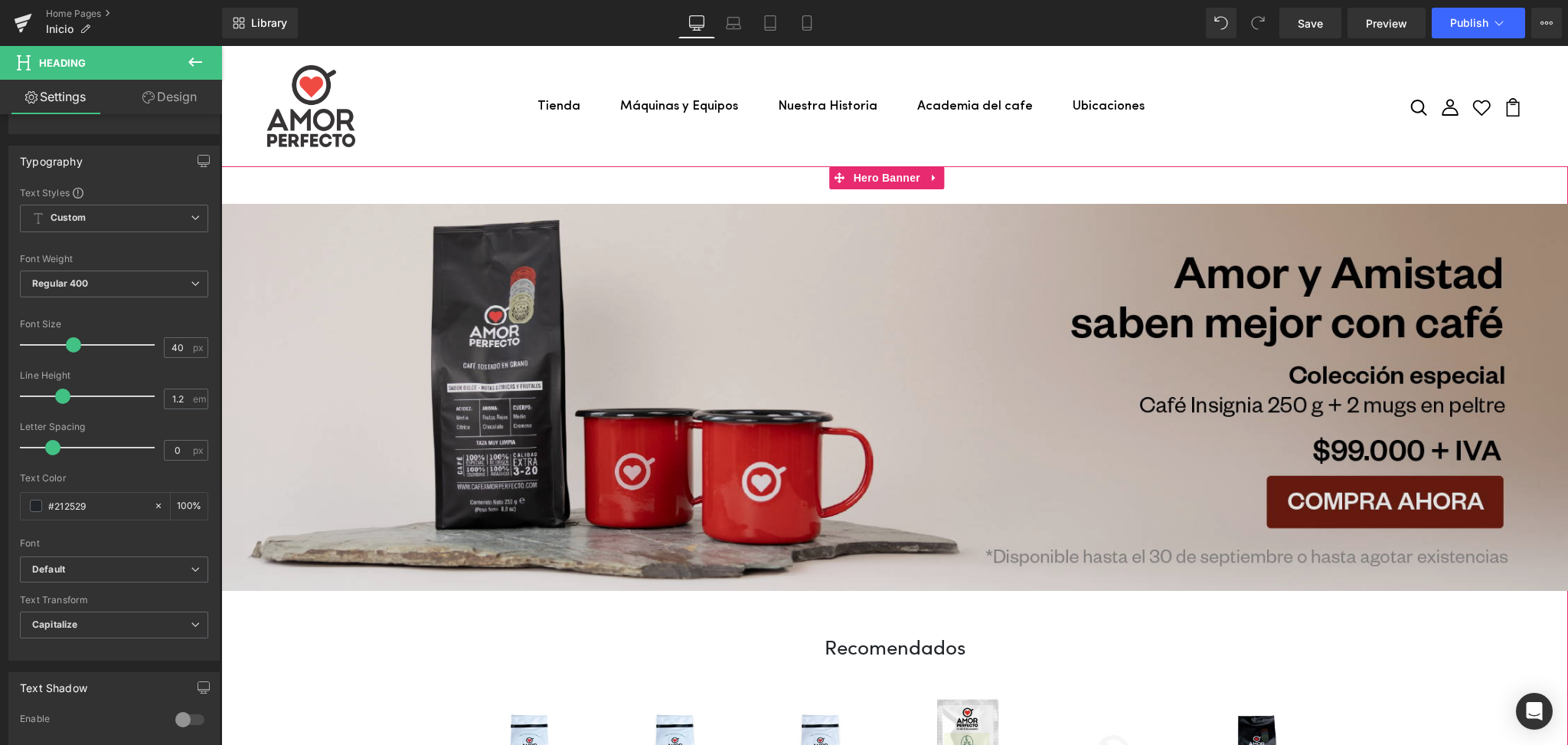
click at [848, 261] on img at bounding box center [894, 398] width 1346 height 388
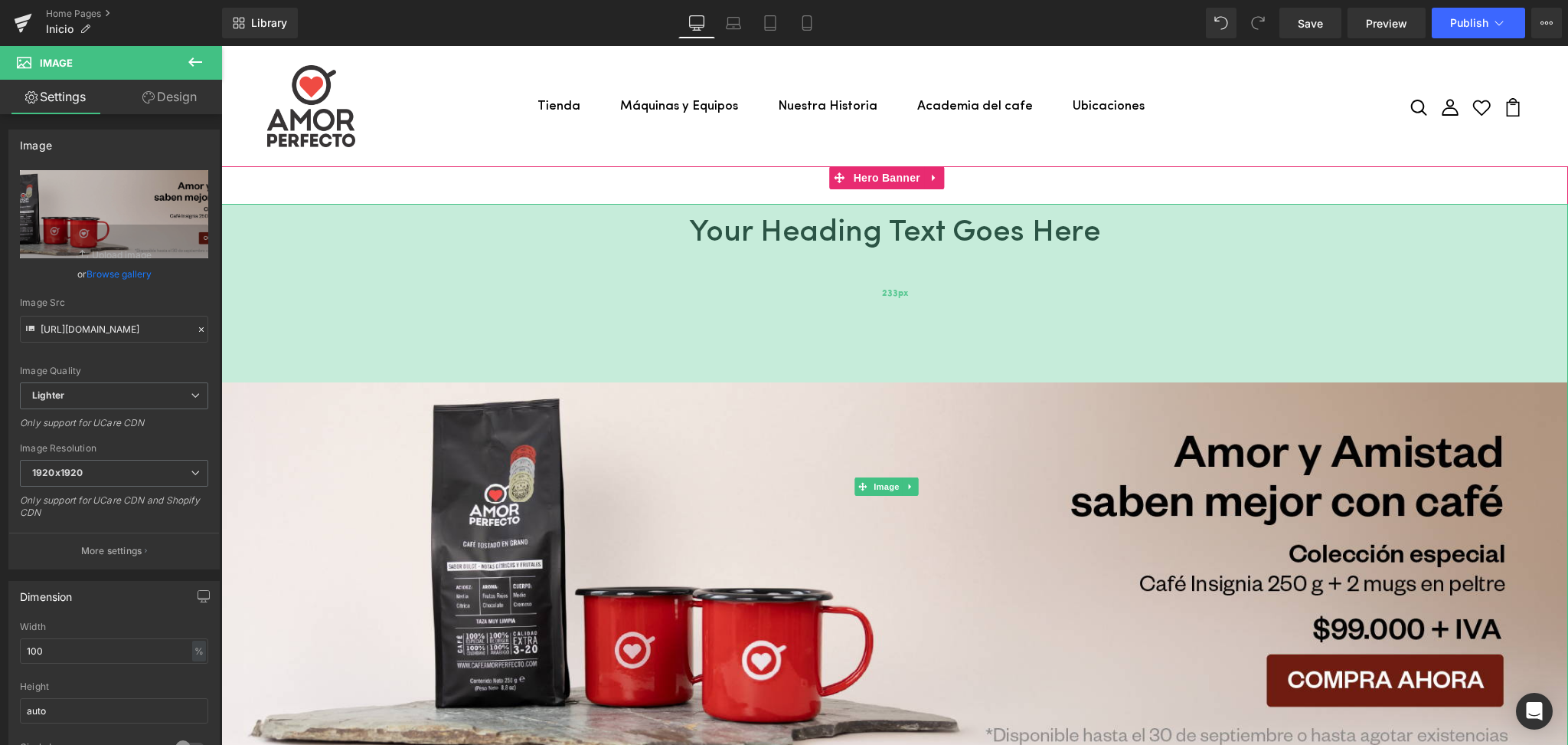
drag, startPoint x: 864, startPoint y: 206, endPoint x: 862, endPoint y: 384, distance: 178.0
click at [862, 384] on div "Image 233px" at bounding box center [894, 487] width 1346 height 566
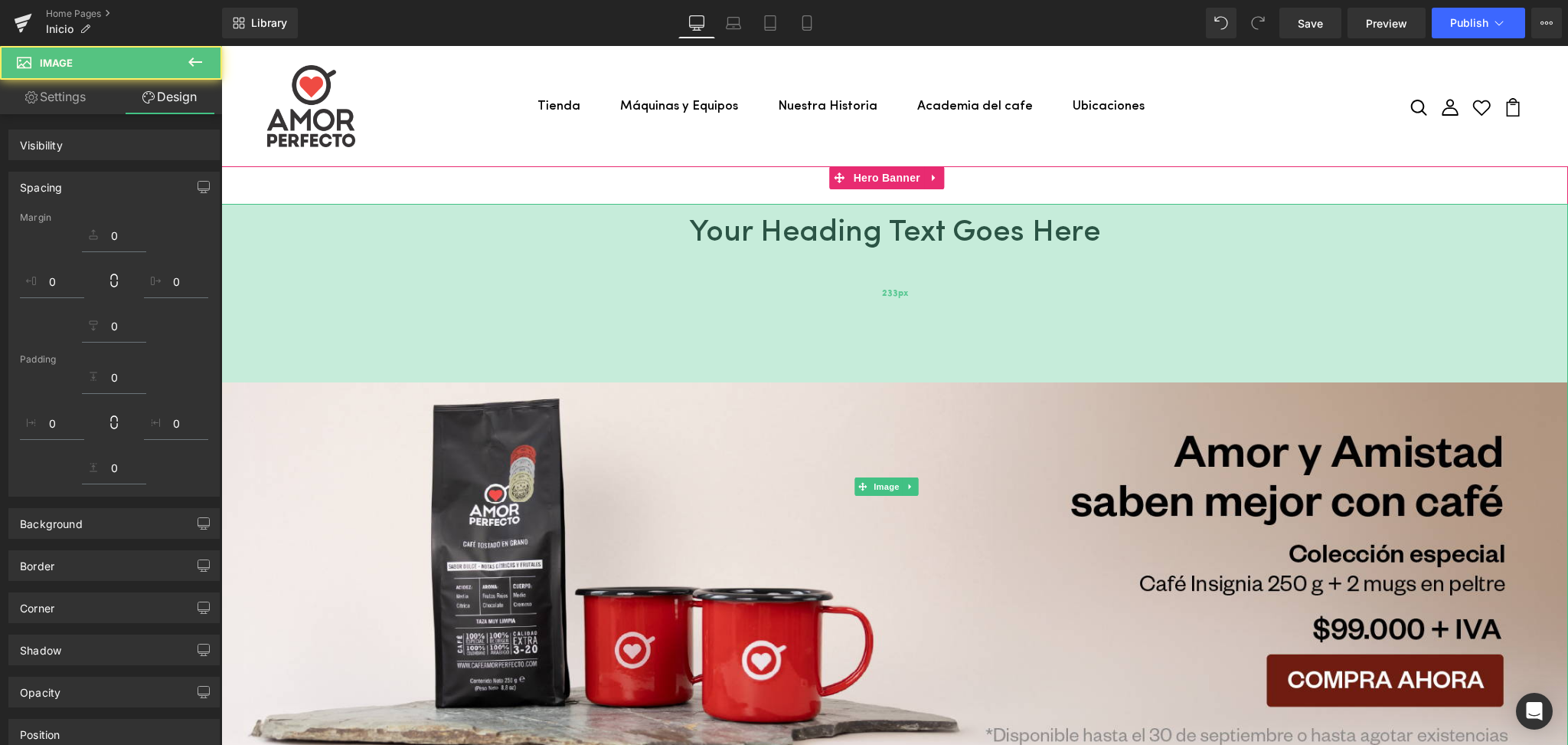
click at [818, 234] on div "233px" at bounding box center [894, 293] width 1346 height 179
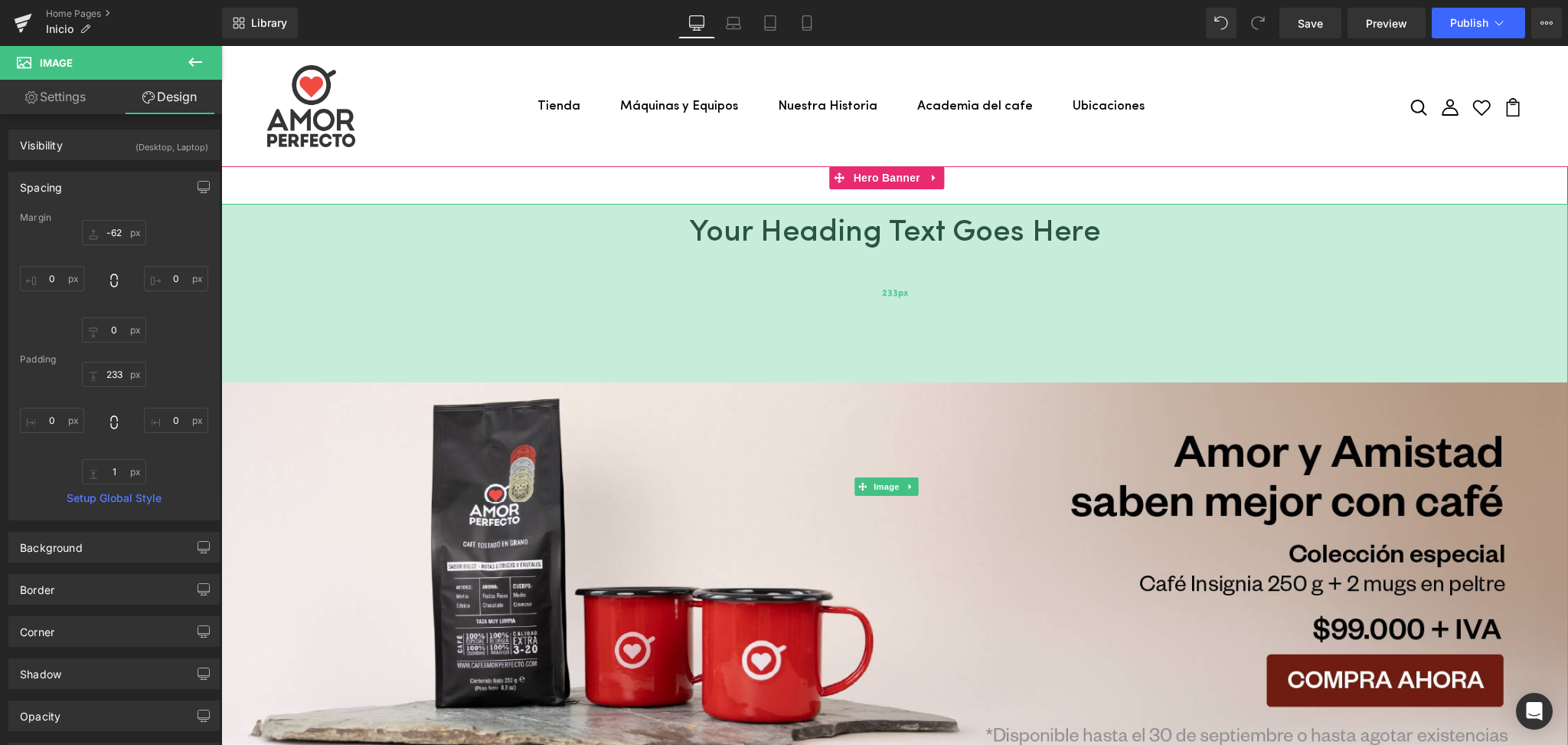
click at [886, 221] on div "233px" at bounding box center [894, 293] width 1346 height 179
click at [774, 241] on div "233px" at bounding box center [894, 293] width 1346 height 179
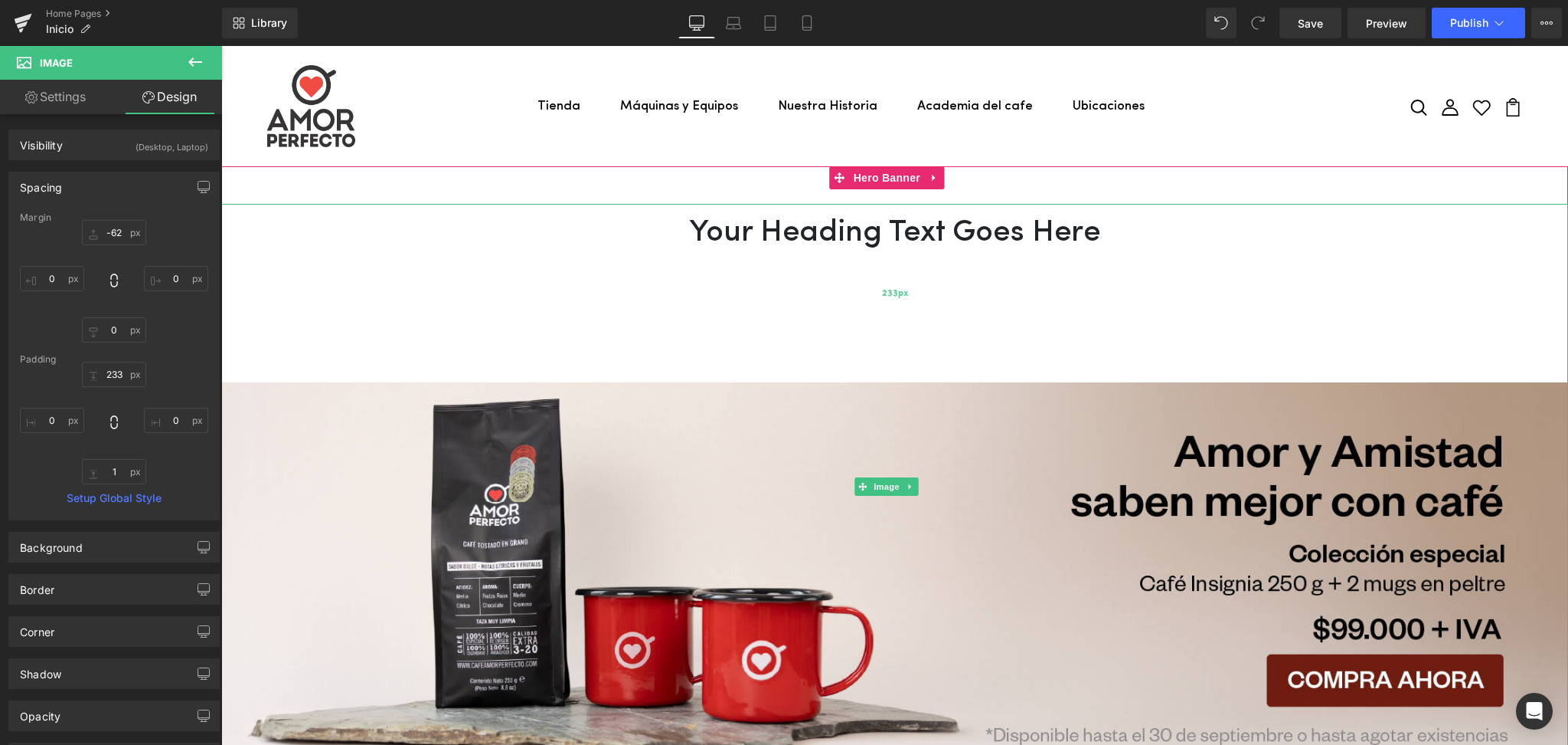
click at [774, 241] on div "233px" at bounding box center [894, 293] width 1346 height 179
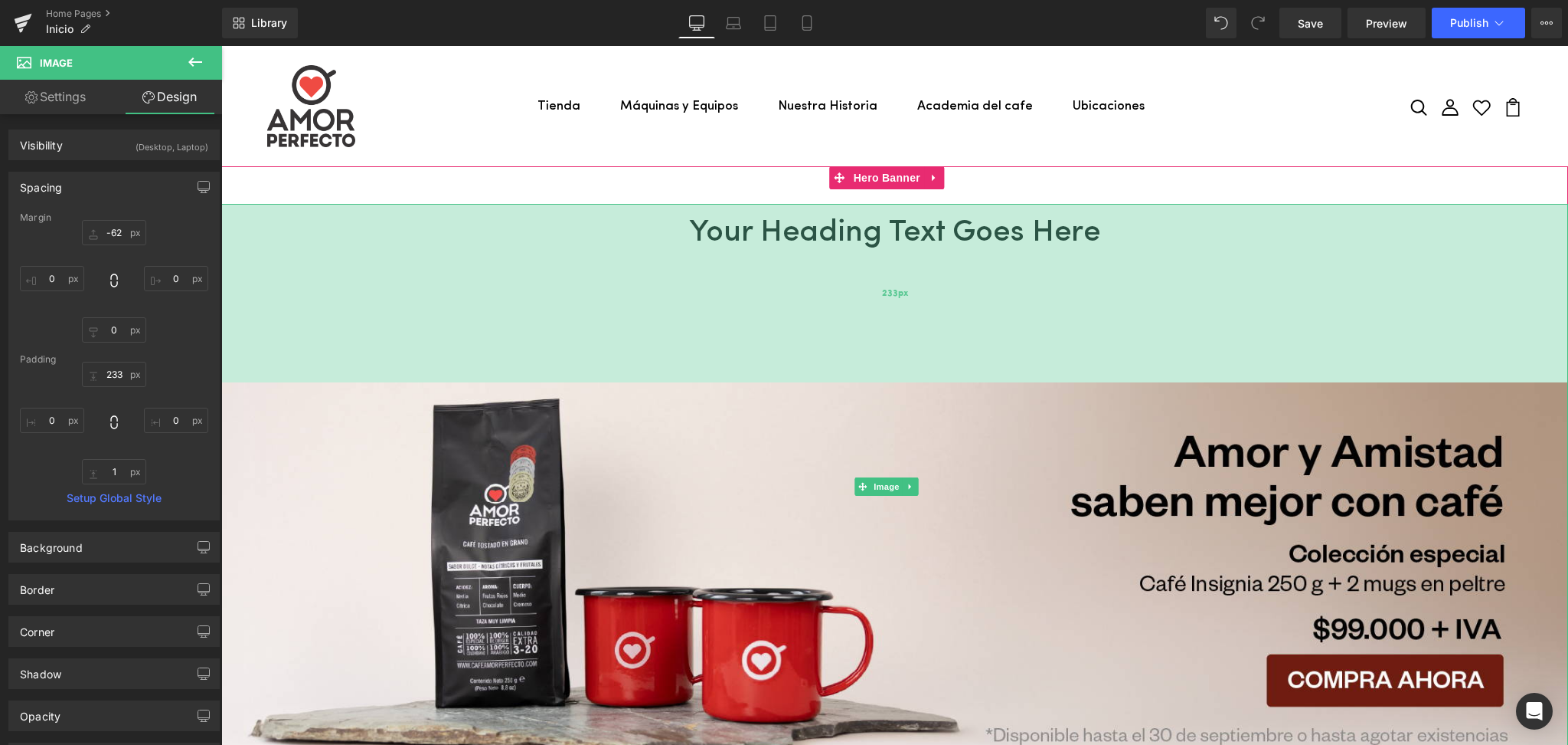
click at [890, 248] on div "233px" at bounding box center [894, 293] width 1346 height 179
click at [626, 239] on div "233px" at bounding box center [894, 293] width 1346 height 179
click at [630, 235] on div "233px" at bounding box center [894, 293] width 1346 height 179
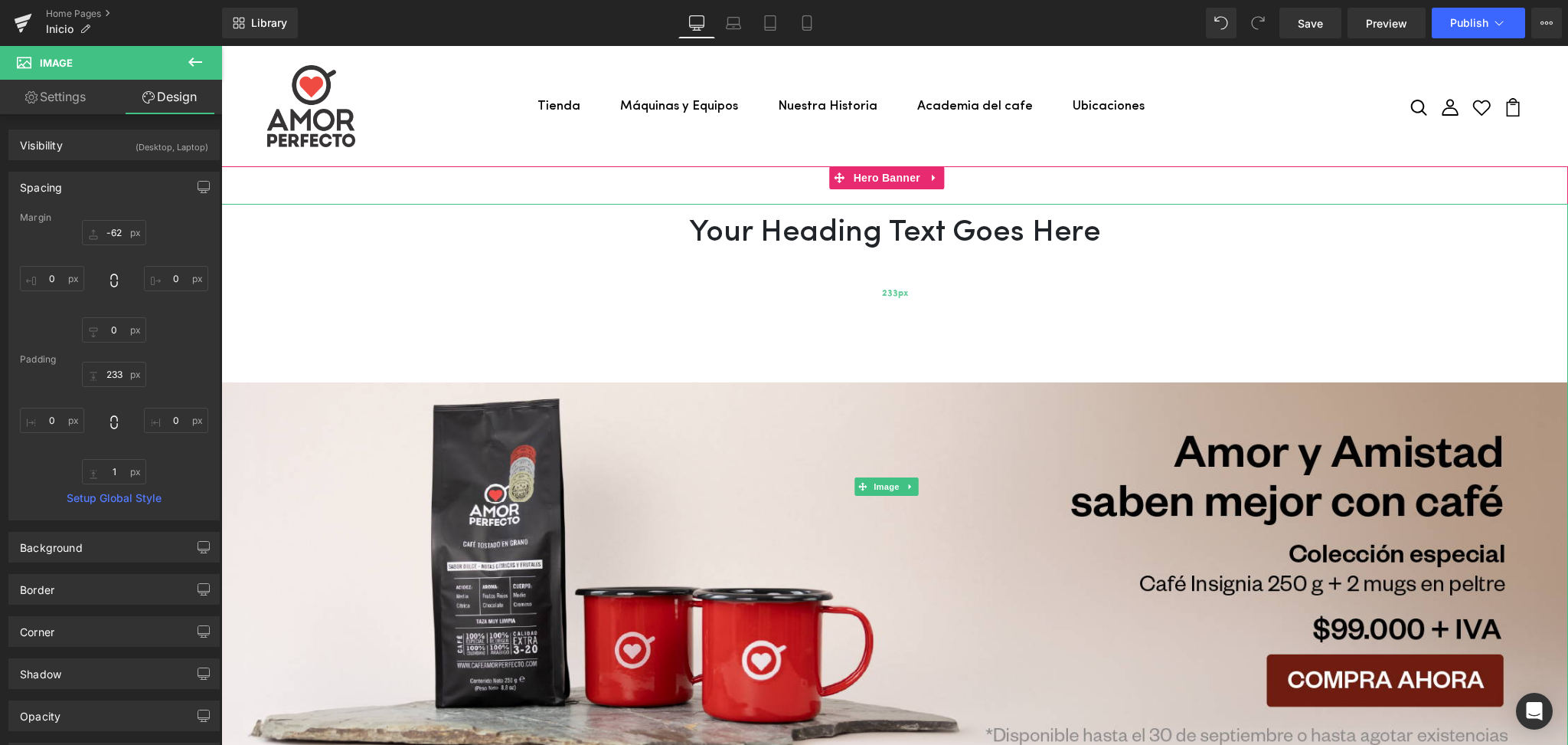
click at [630, 235] on div "233px" at bounding box center [894, 293] width 1346 height 179
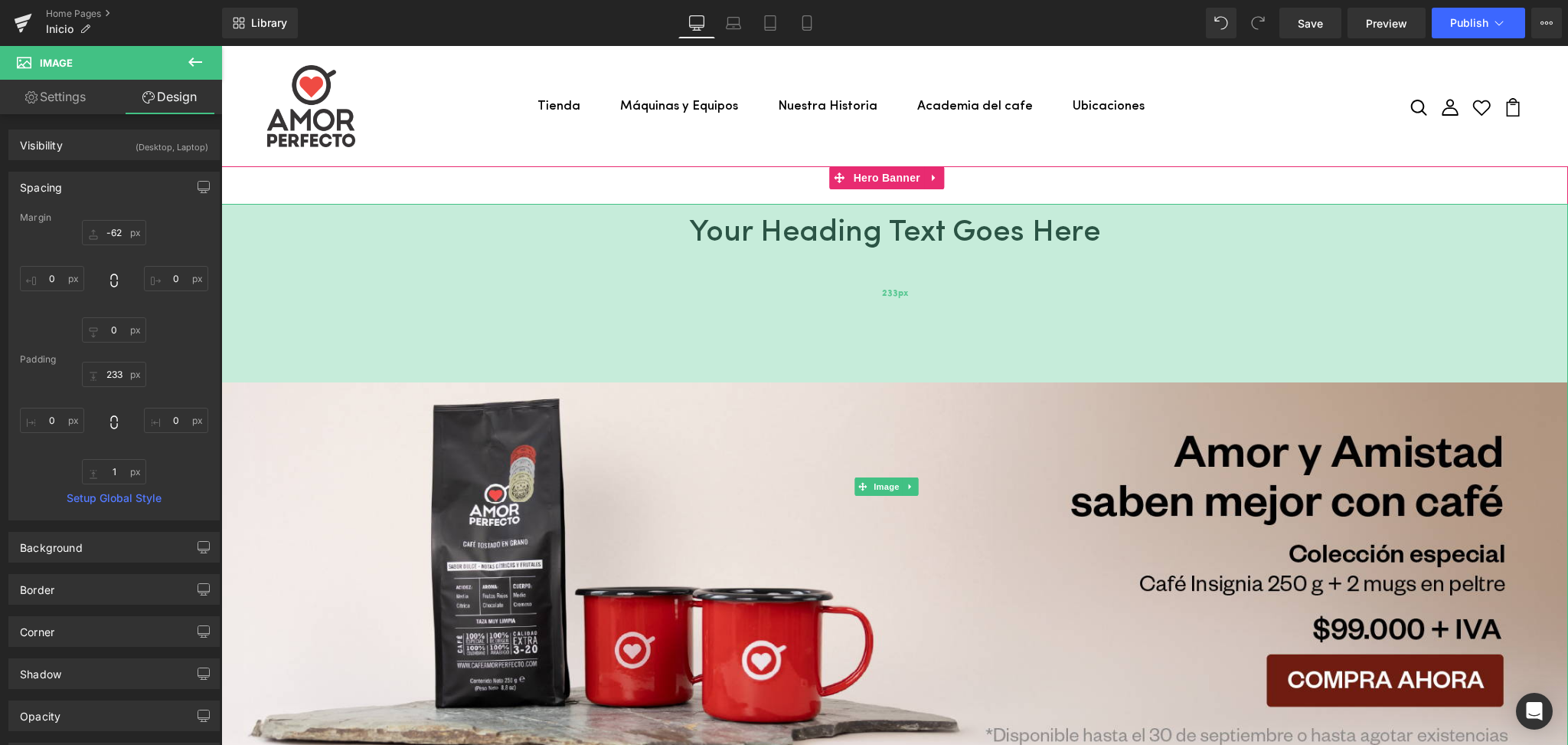
click at [630, 235] on div "233px" at bounding box center [894, 293] width 1346 height 179
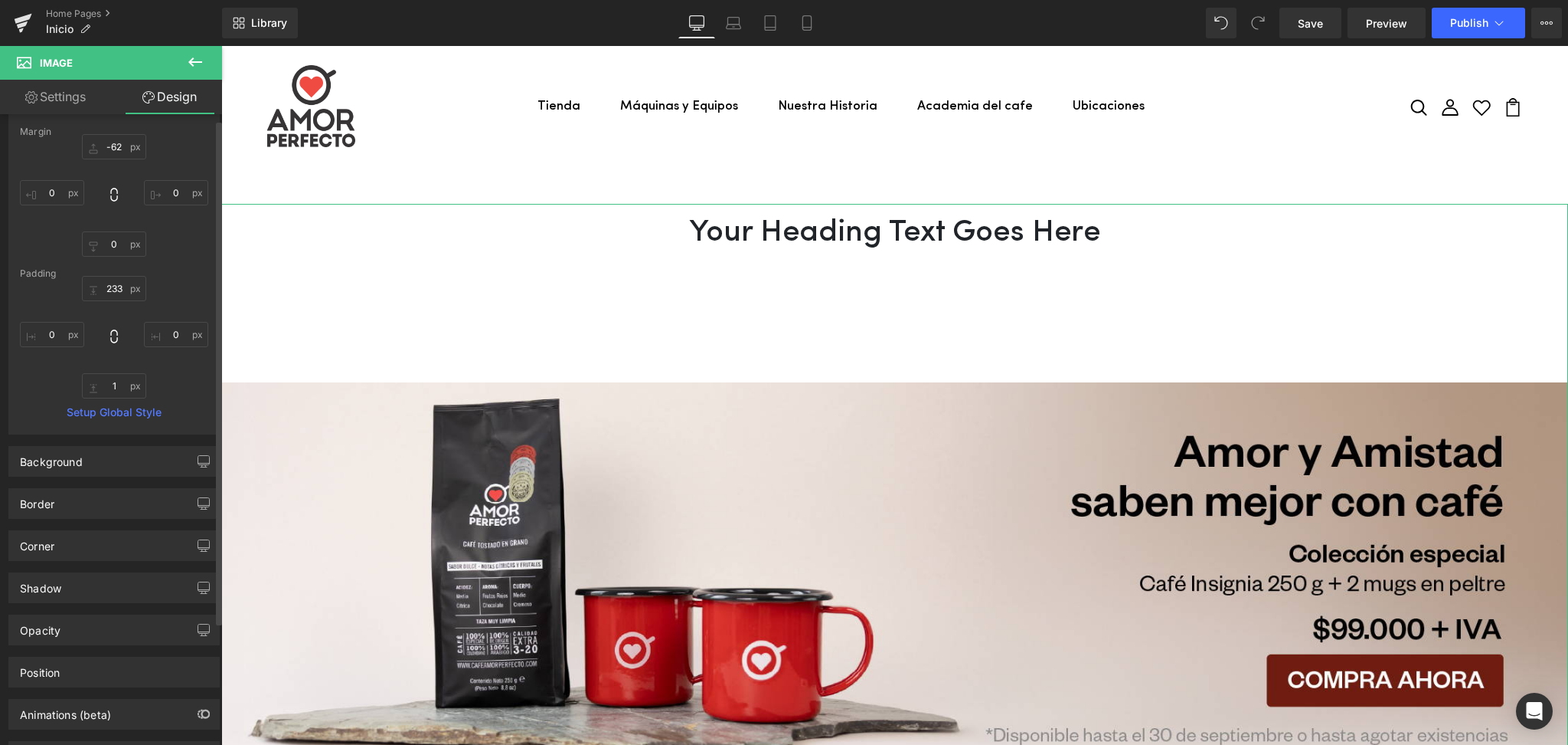
scroll to position [0, 0]
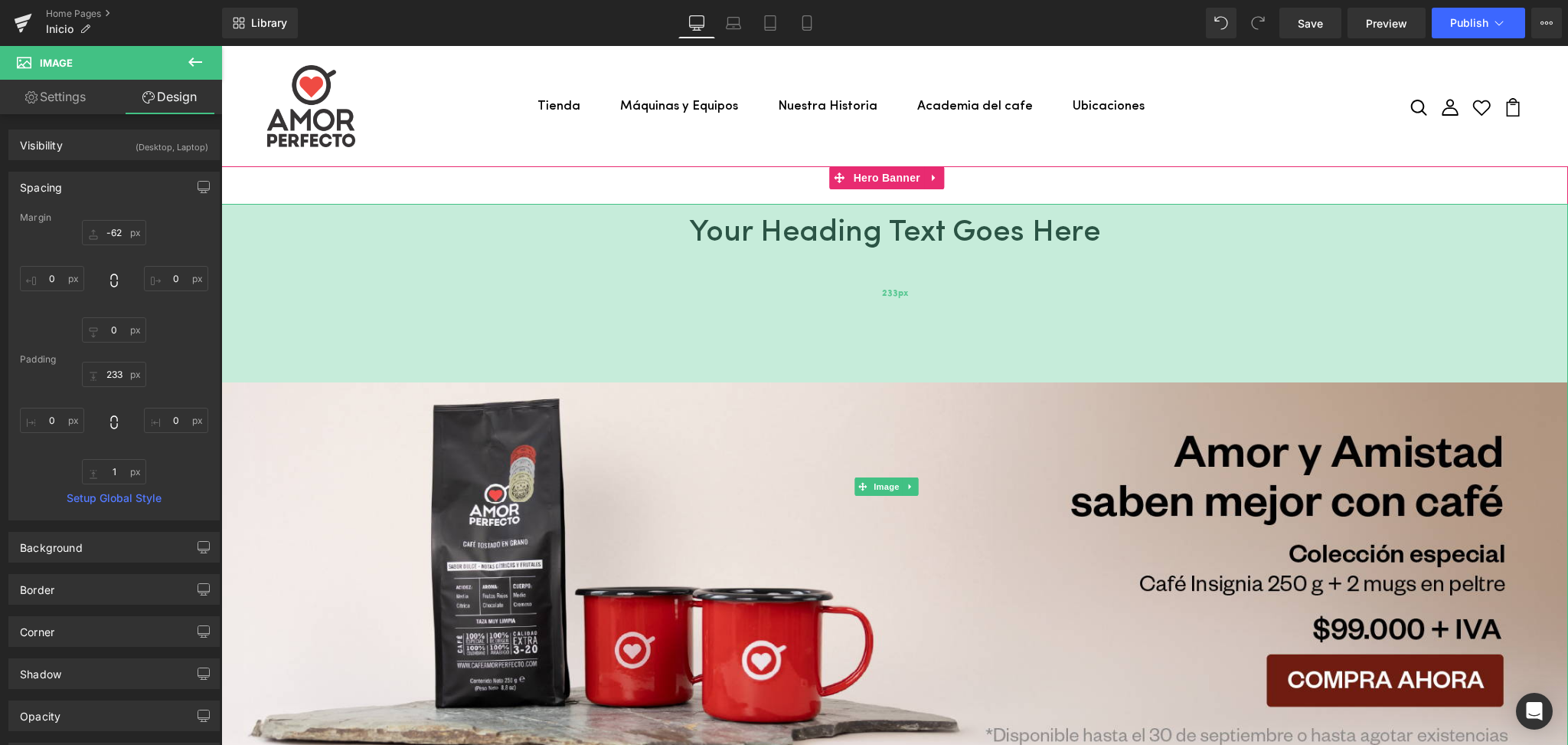
click at [711, 227] on div "233px" at bounding box center [894, 293] width 1346 height 179
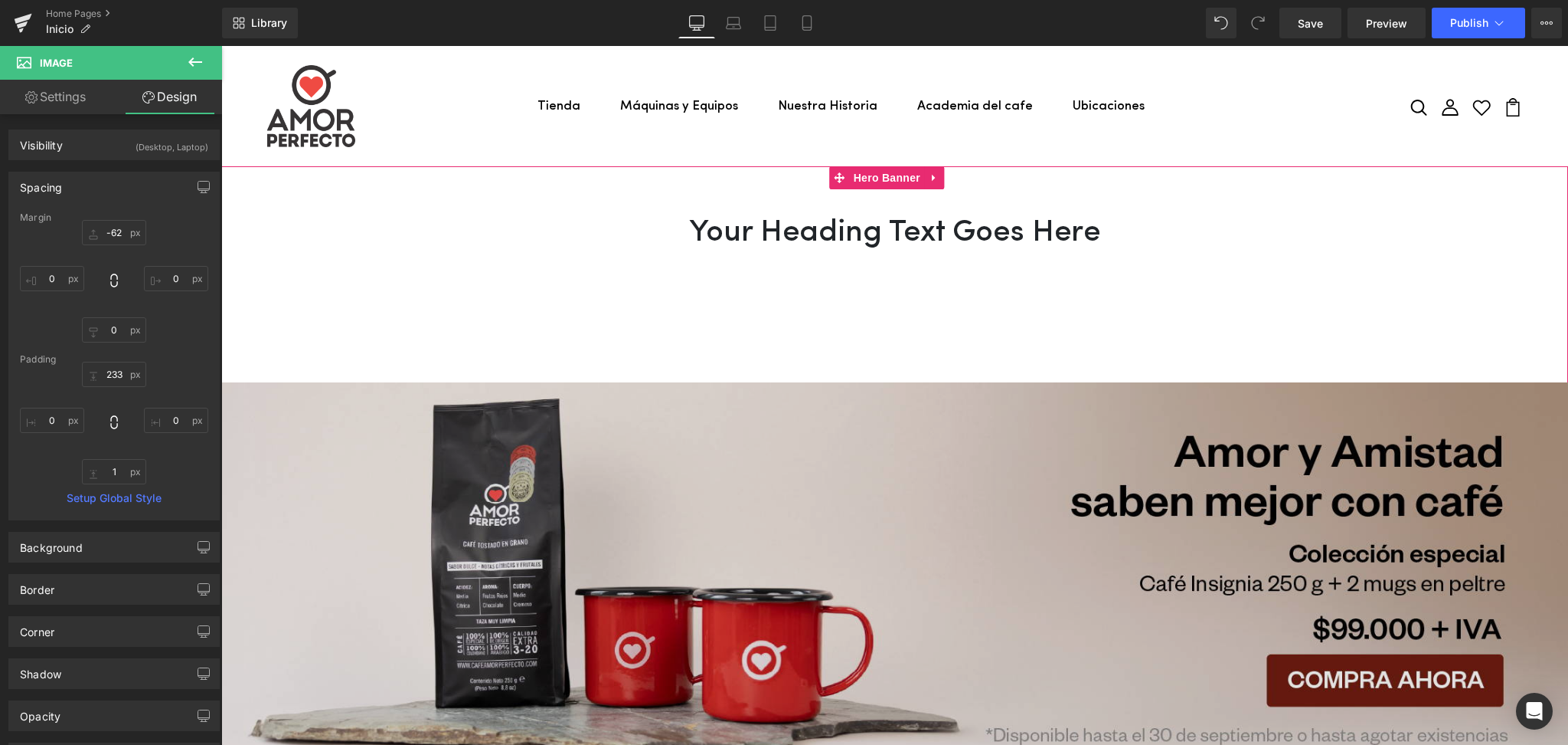
click at [726, 382] on div "Image 233px" at bounding box center [894, 487] width 1346 height 566
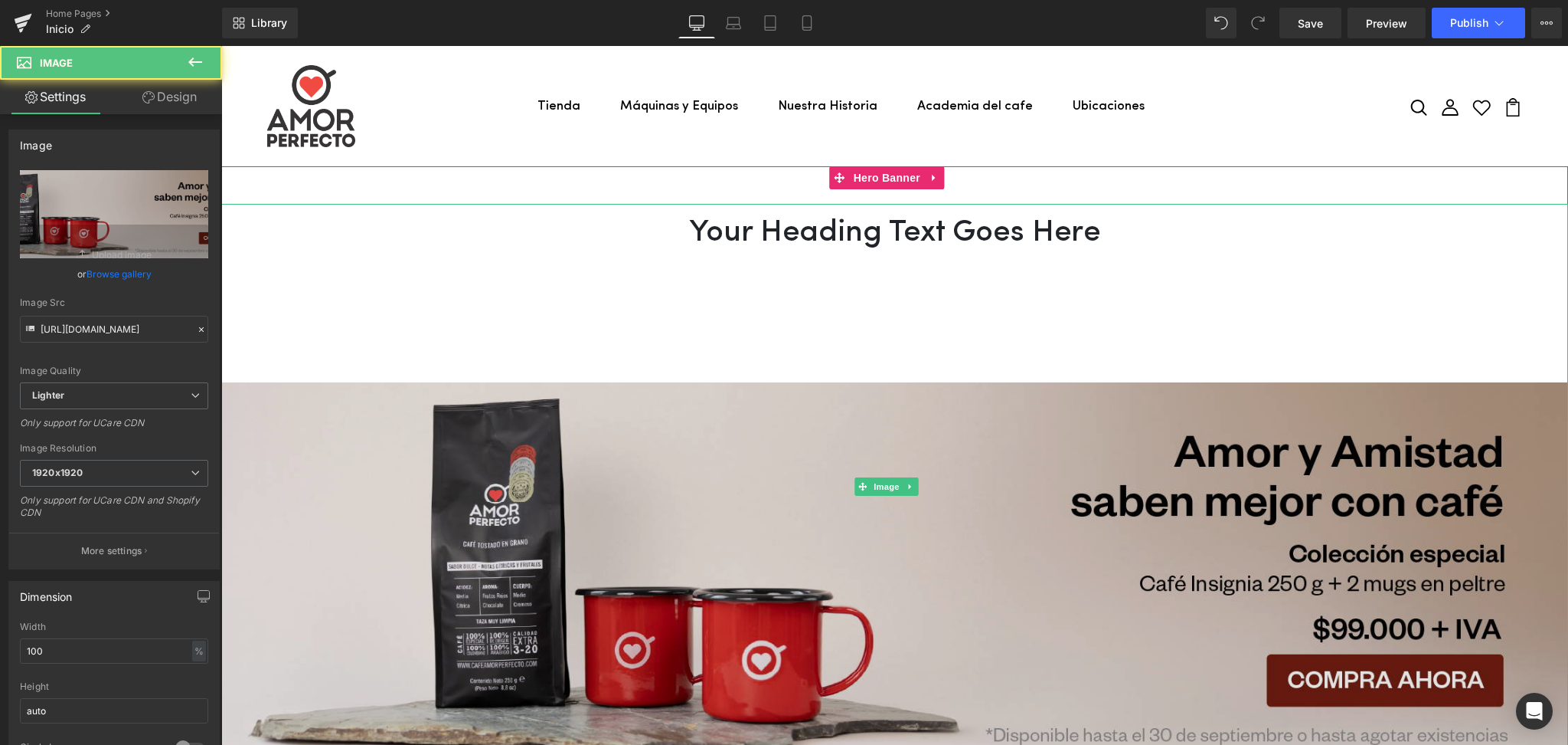
click at [725, 411] on img at bounding box center [894, 487] width 1346 height 566
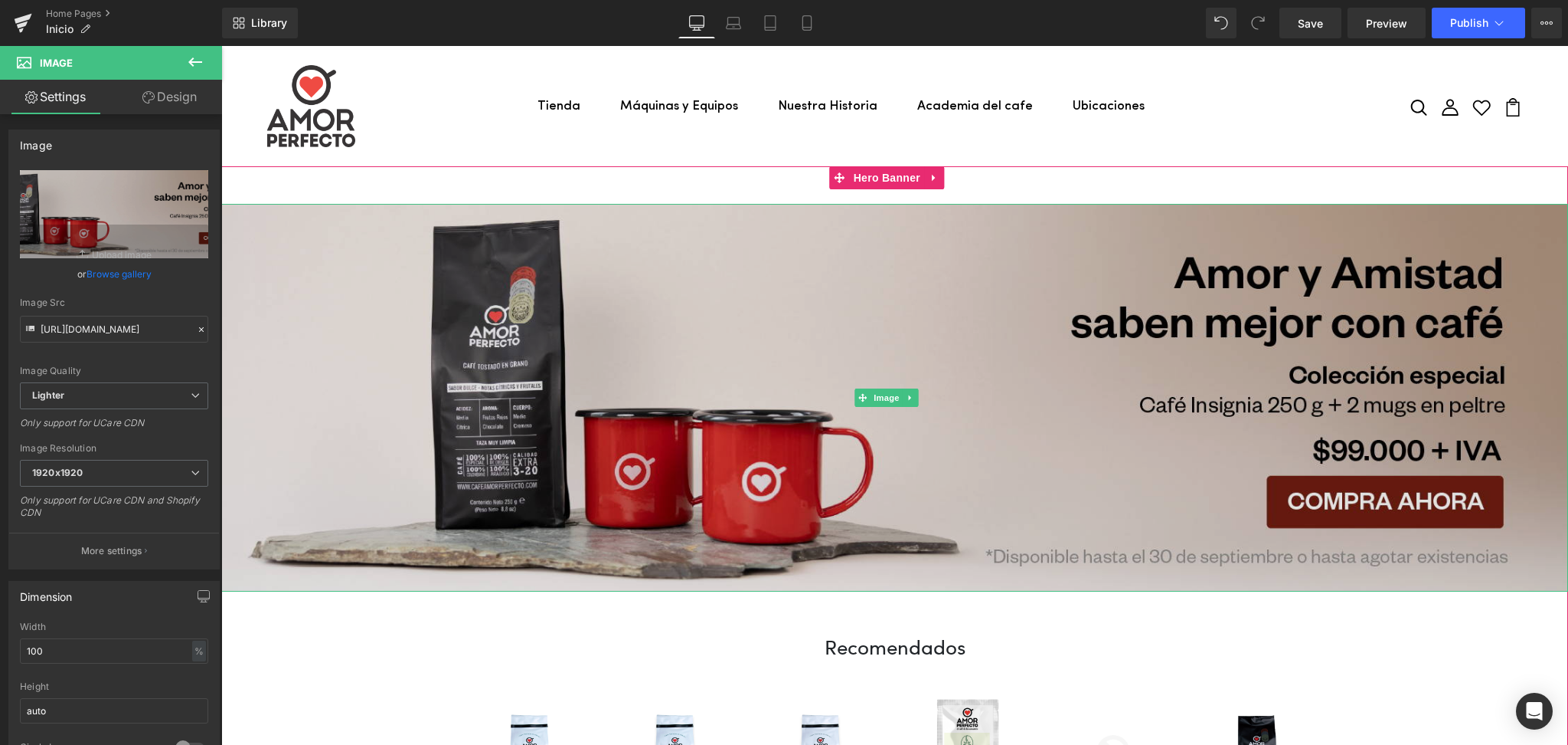
drag, startPoint x: 863, startPoint y: 208, endPoint x: 849, endPoint y: 374, distance: 166.6
click at [849, 374] on div "Image" at bounding box center [894, 398] width 1346 height 388
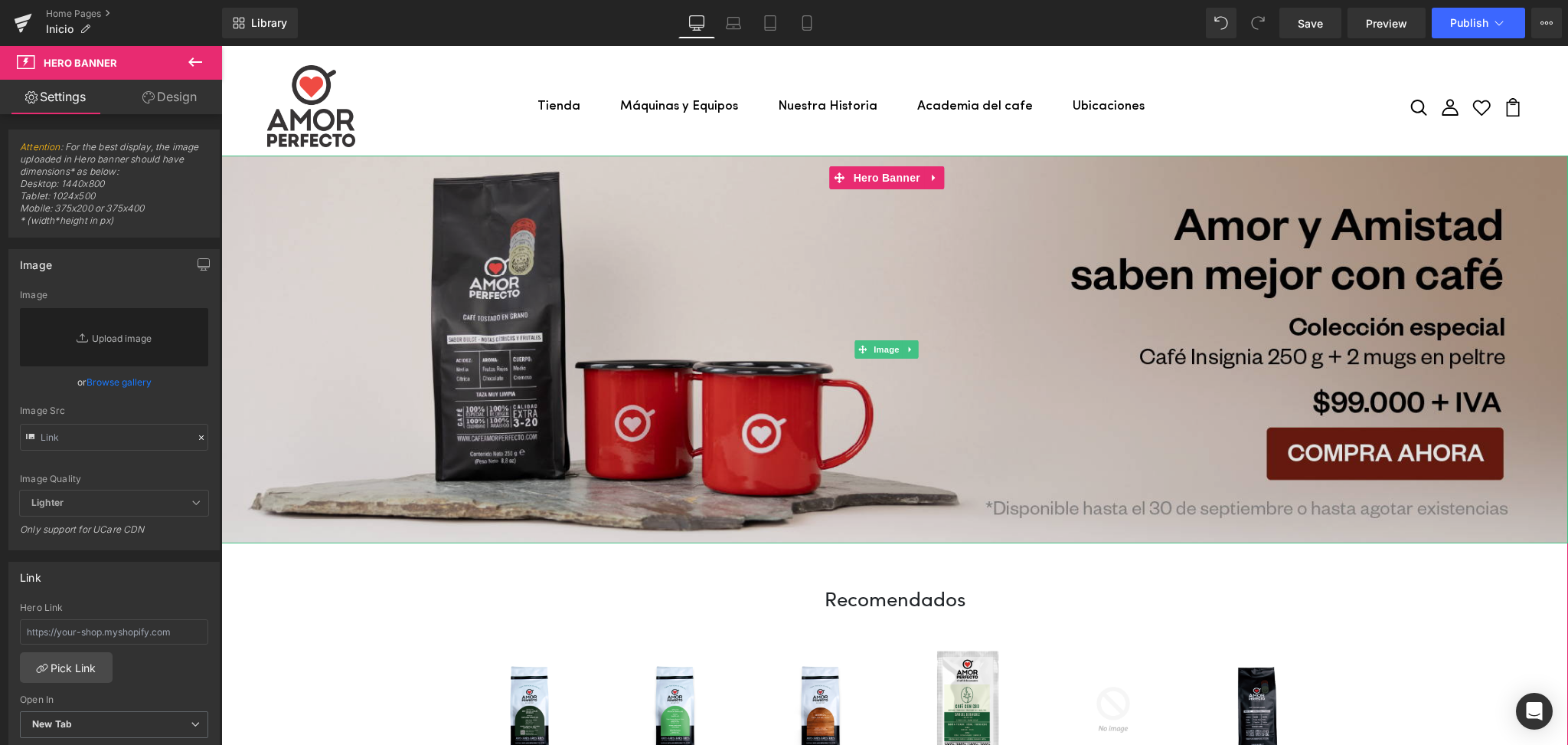
drag, startPoint x: 797, startPoint y: 171, endPoint x: 782, endPoint y: 520, distance: 349.3
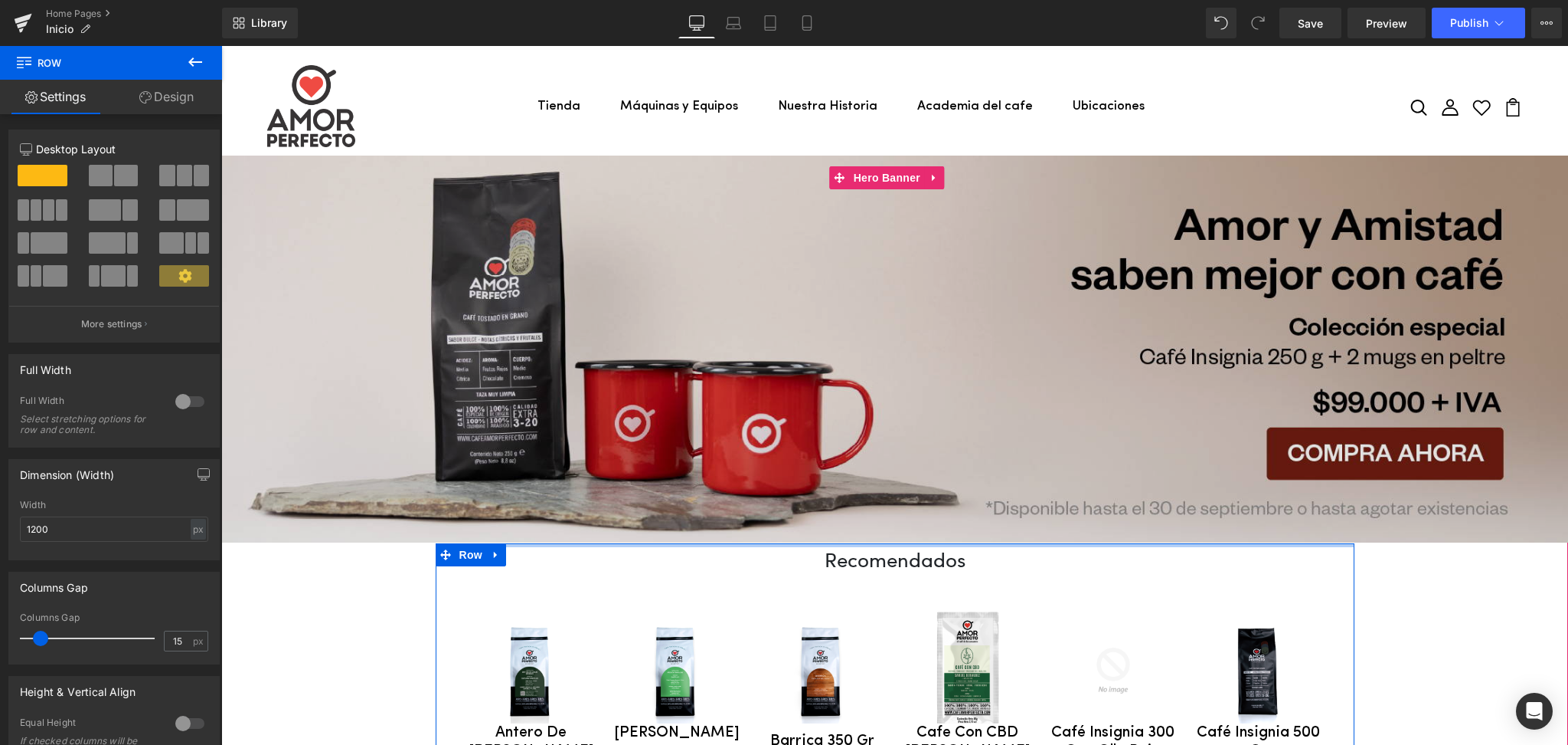
drag, startPoint x: 788, startPoint y: 538, endPoint x: 790, endPoint y: 471, distance: 67.0
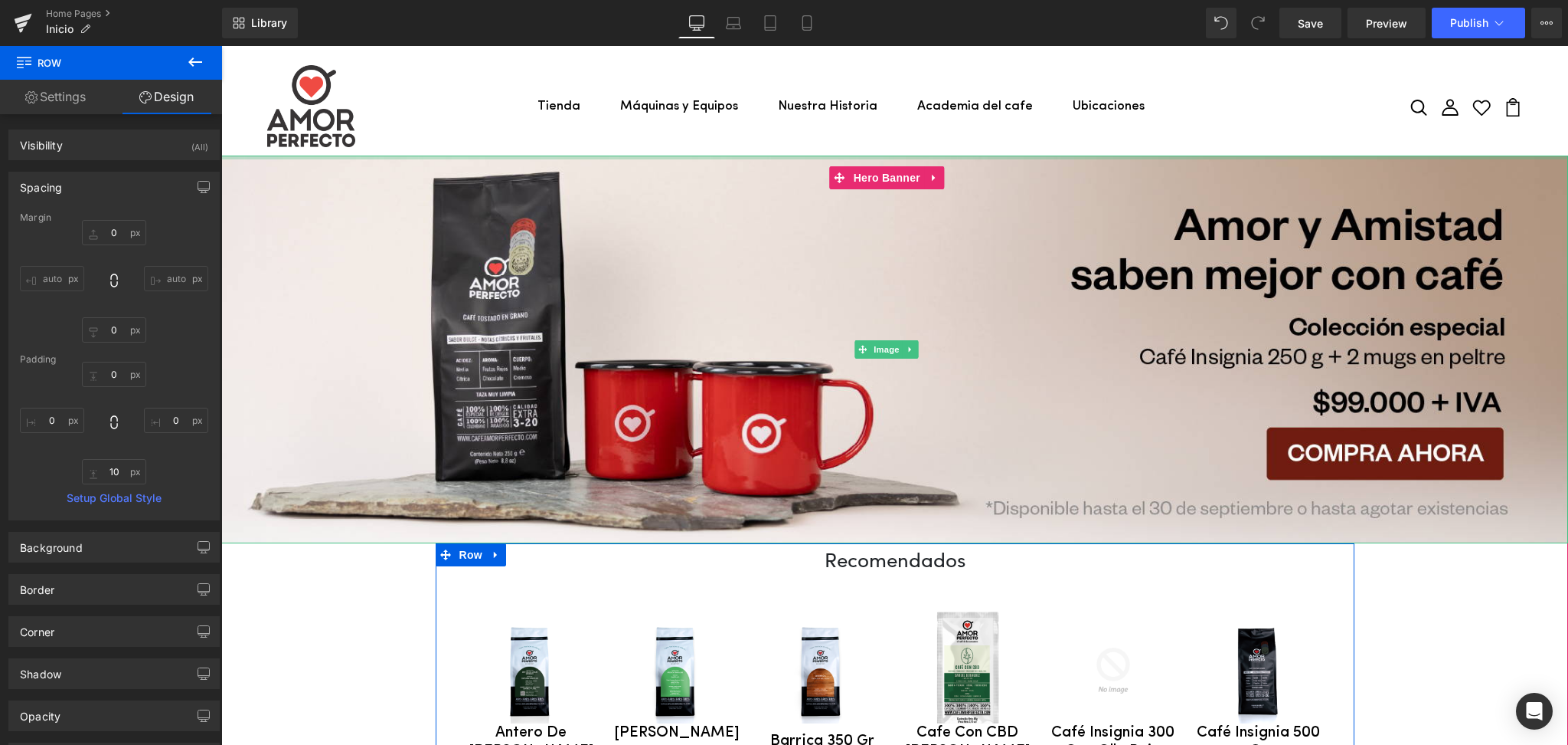
click at [699, 155] on div at bounding box center [894, 157] width 1346 height 4
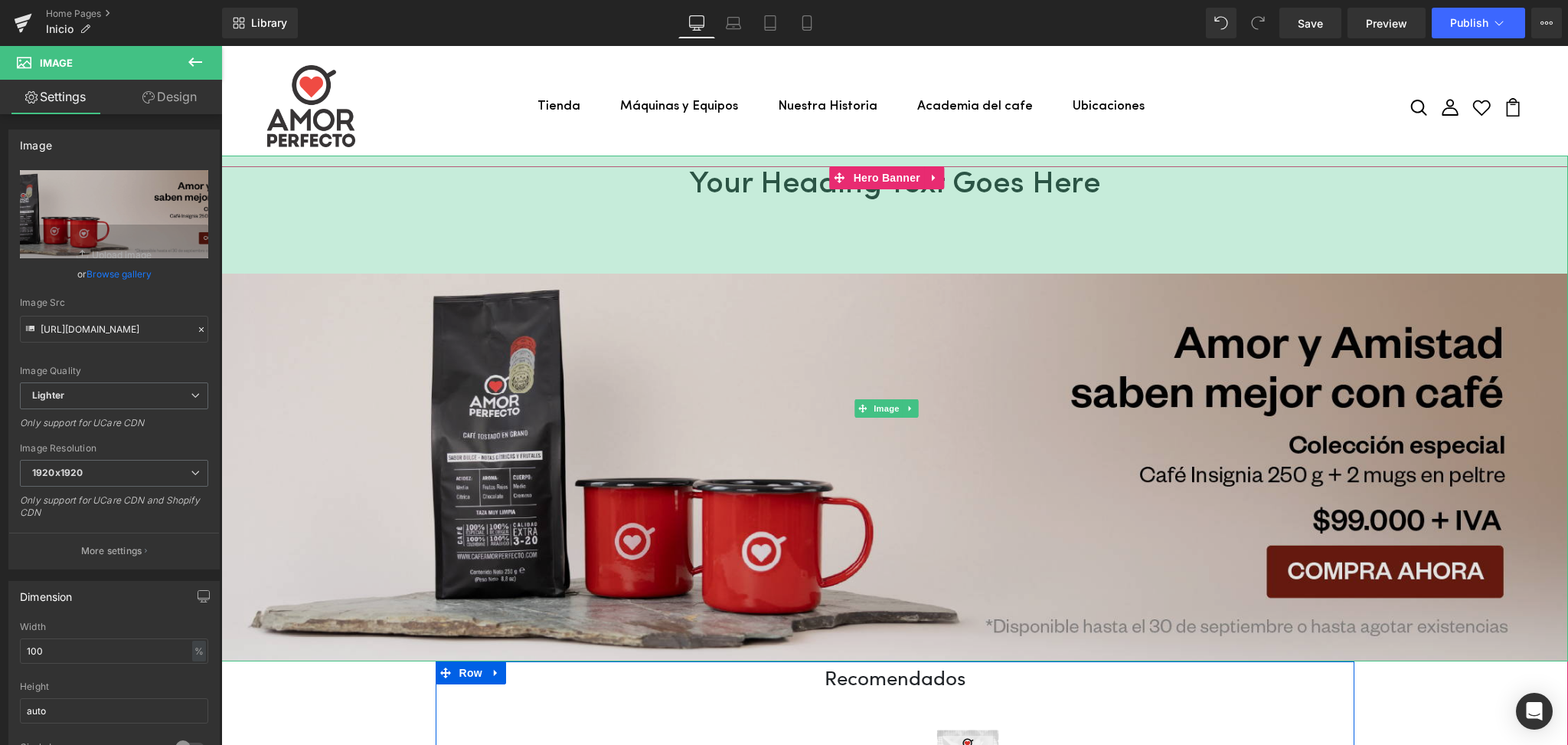
drag, startPoint x: 699, startPoint y: 155, endPoint x: 732, endPoint y: 273, distance: 122.5
click at [732, 273] on div "154px" at bounding box center [894, 214] width 1346 height 118
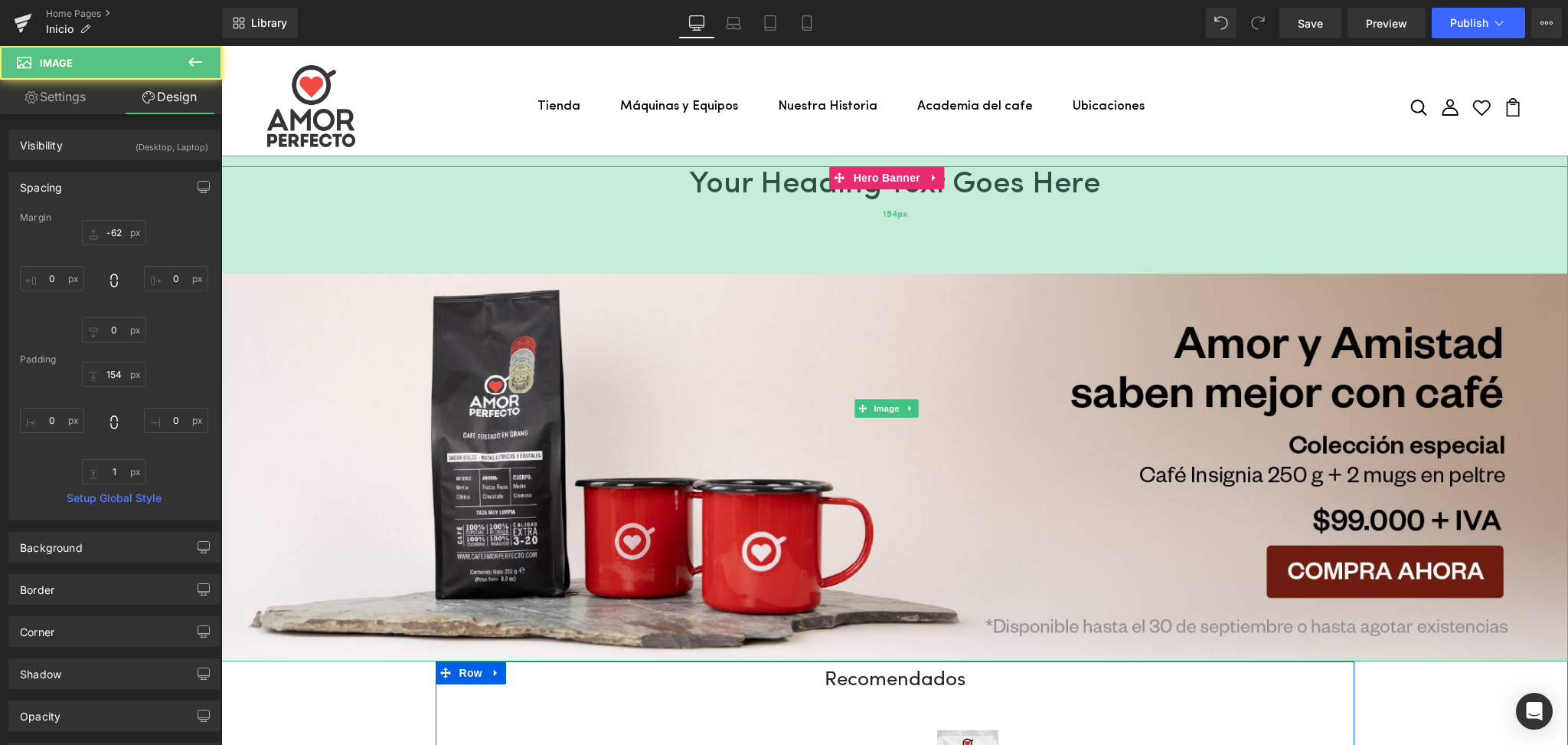
click at [555, 216] on div "154px" at bounding box center [894, 214] width 1346 height 118
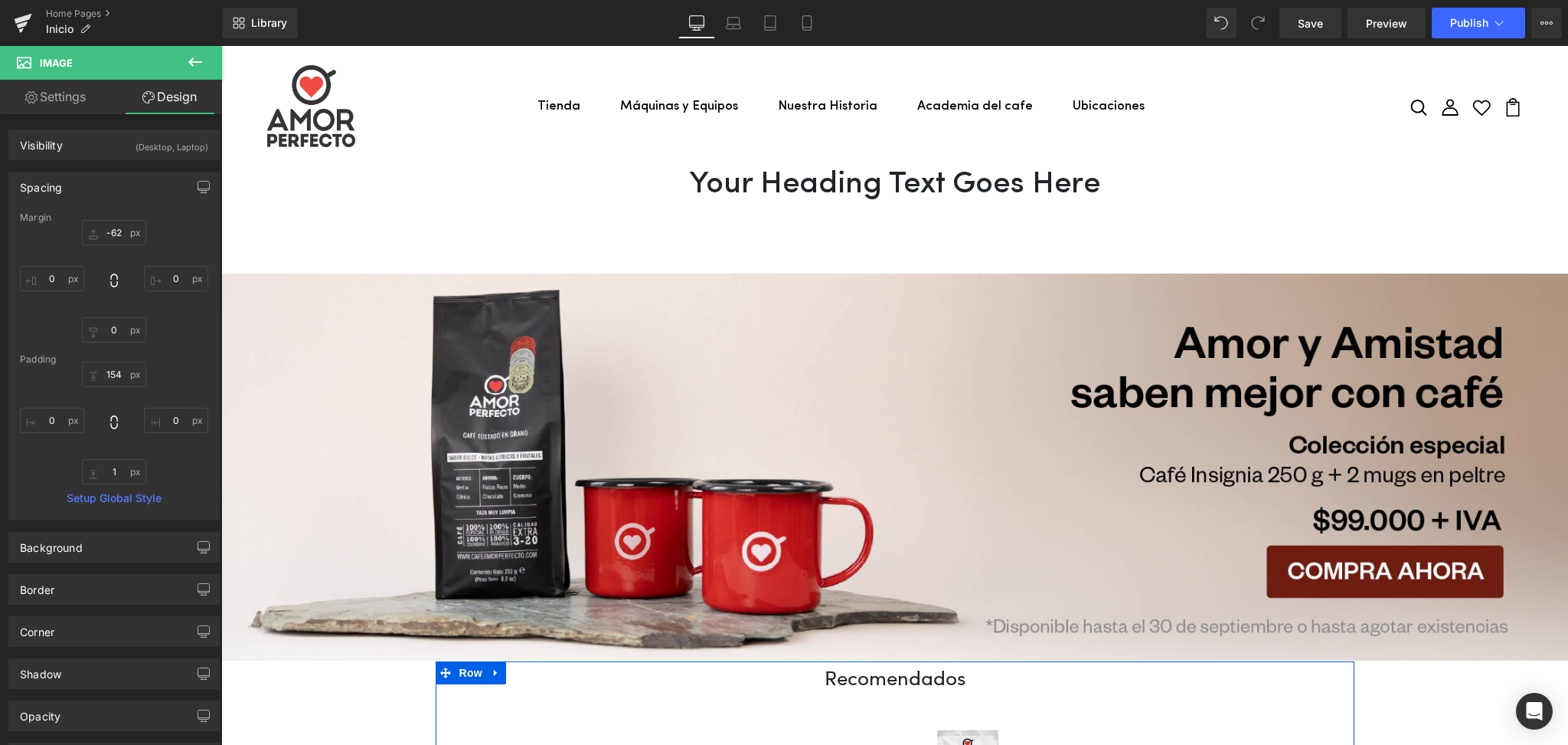
click at [188, 55] on icon at bounding box center [196, 62] width 19 height 19
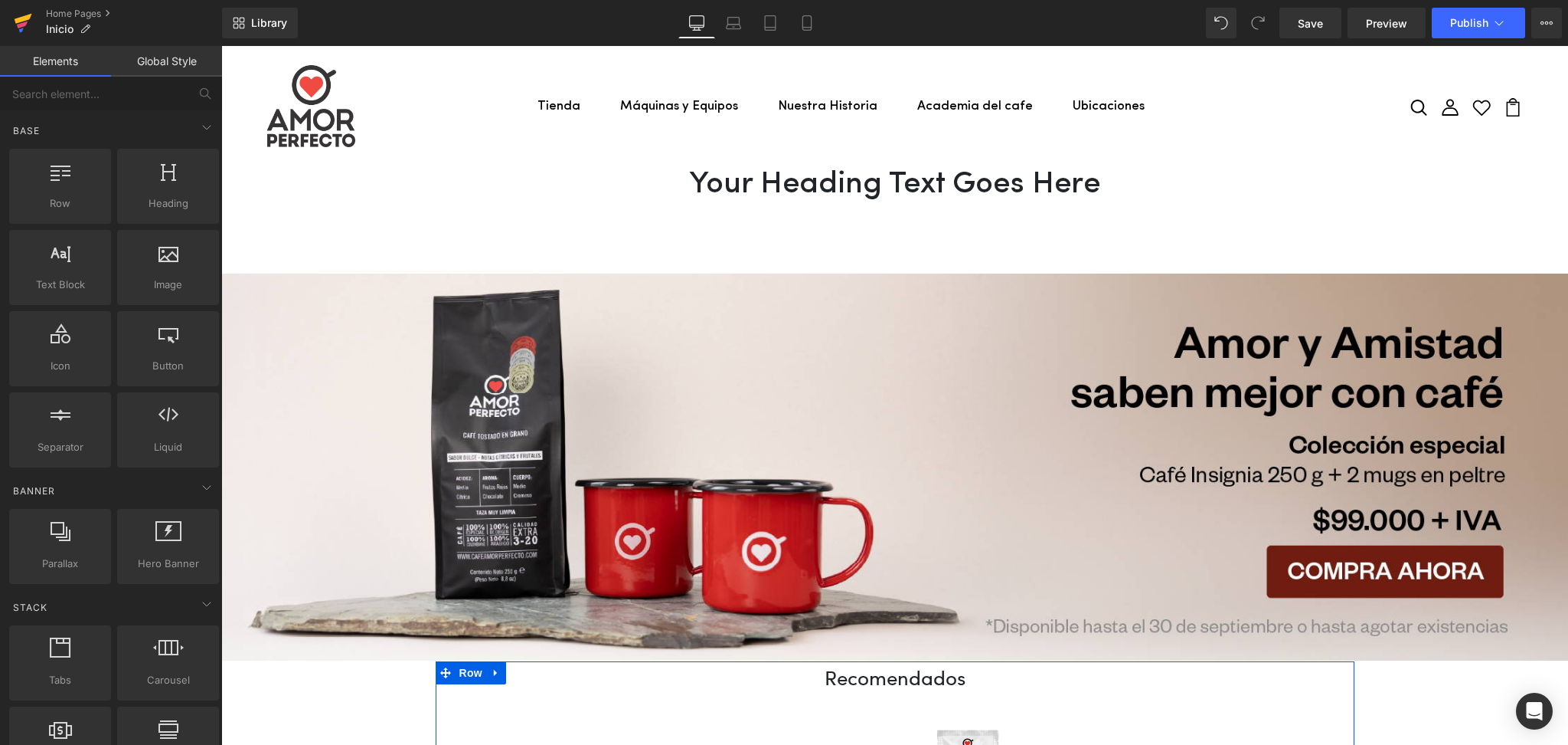
click at [23, 10] on icon at bounding box center [24, 23] width 19 height 39
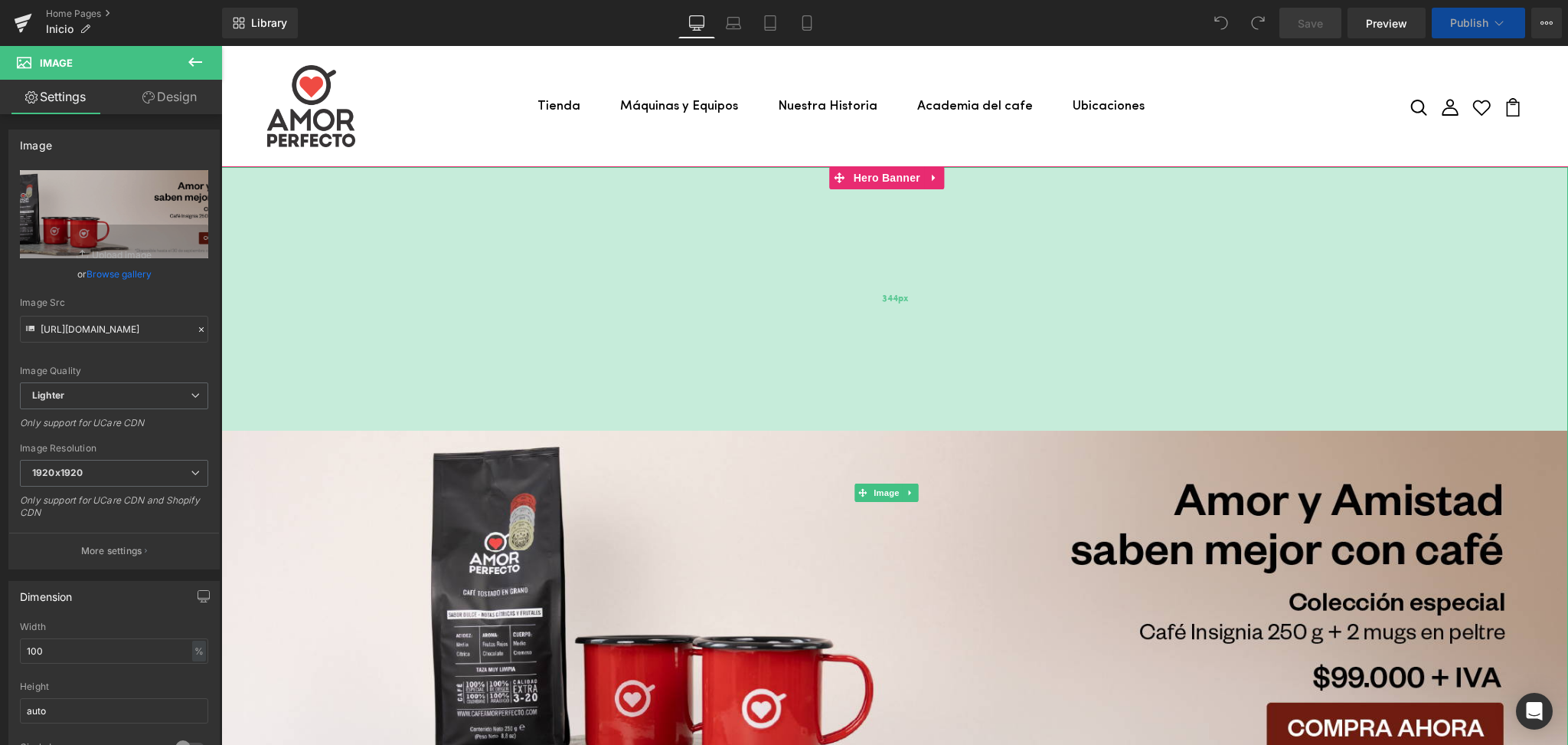
drag, startPoint x: 760, startPoint y: 167, endPoint x: 802, endPoint y: 431, distance: 267.3
click at [802, 431] on div "Image 344px" at bounding box center [894, 493] width 1346 height 651
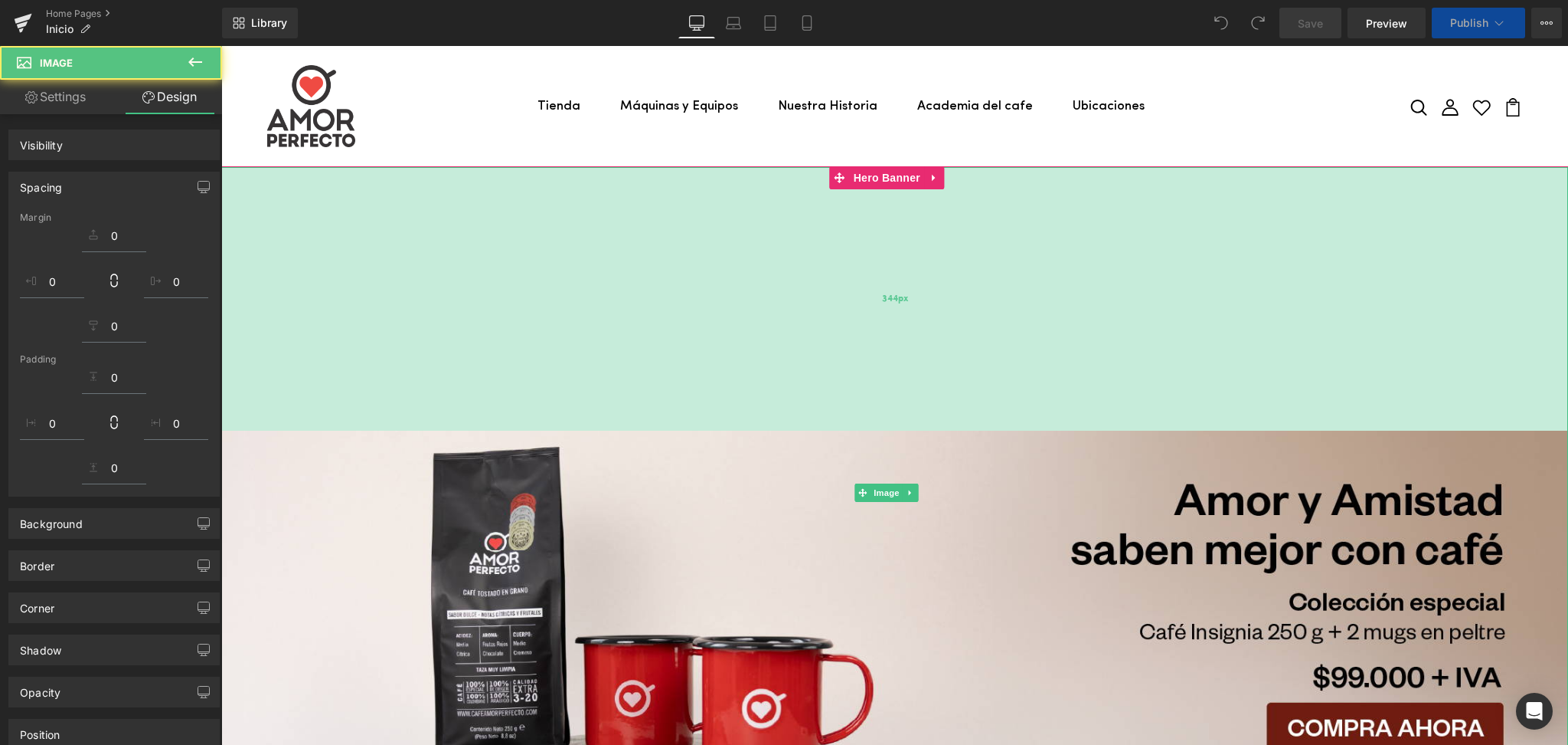
click at [516, 289] on div "344px" at bounding box center [894, 299] width 1346 height 263
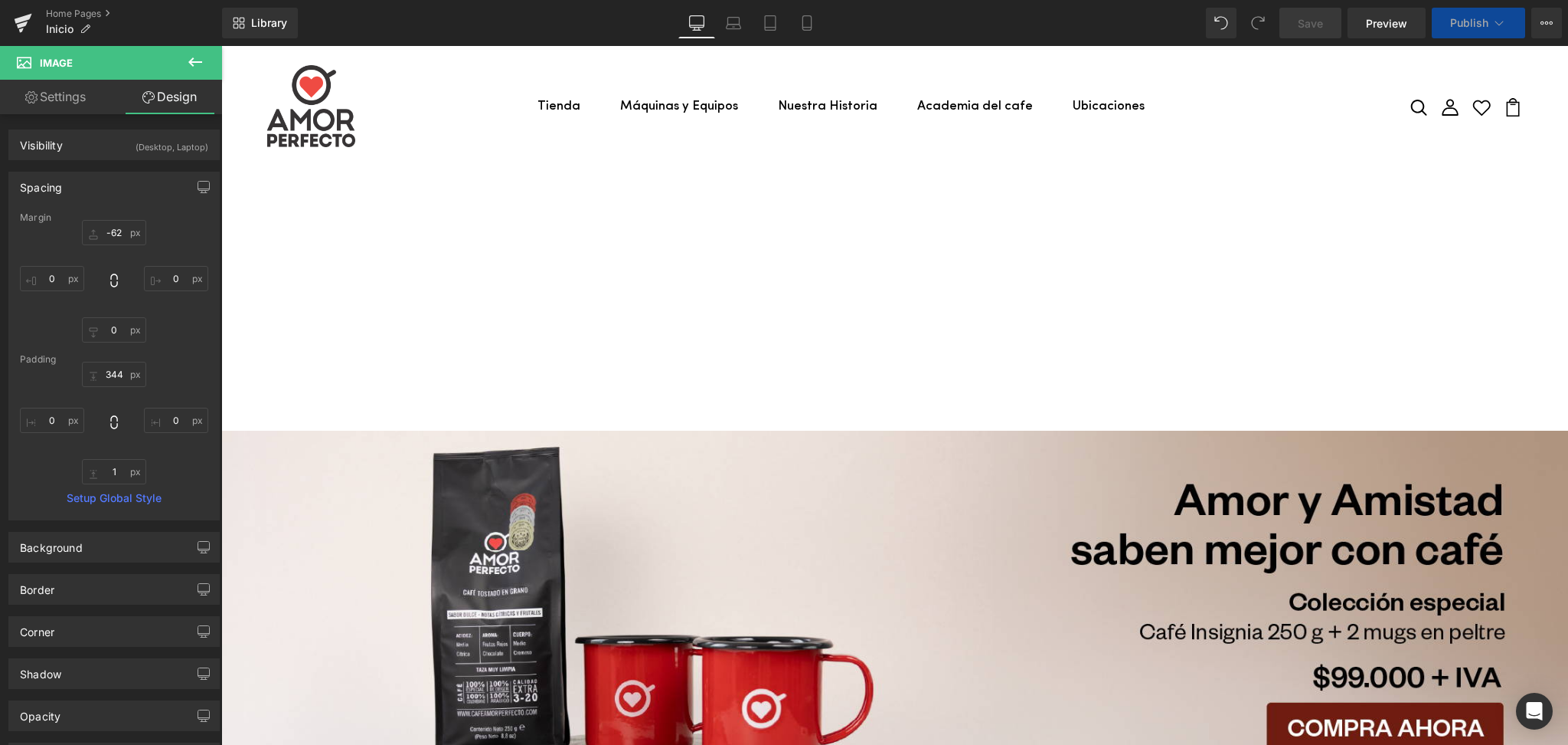
click at [197, 60] on icon at bounding box center [196, 62] width 19 height 19
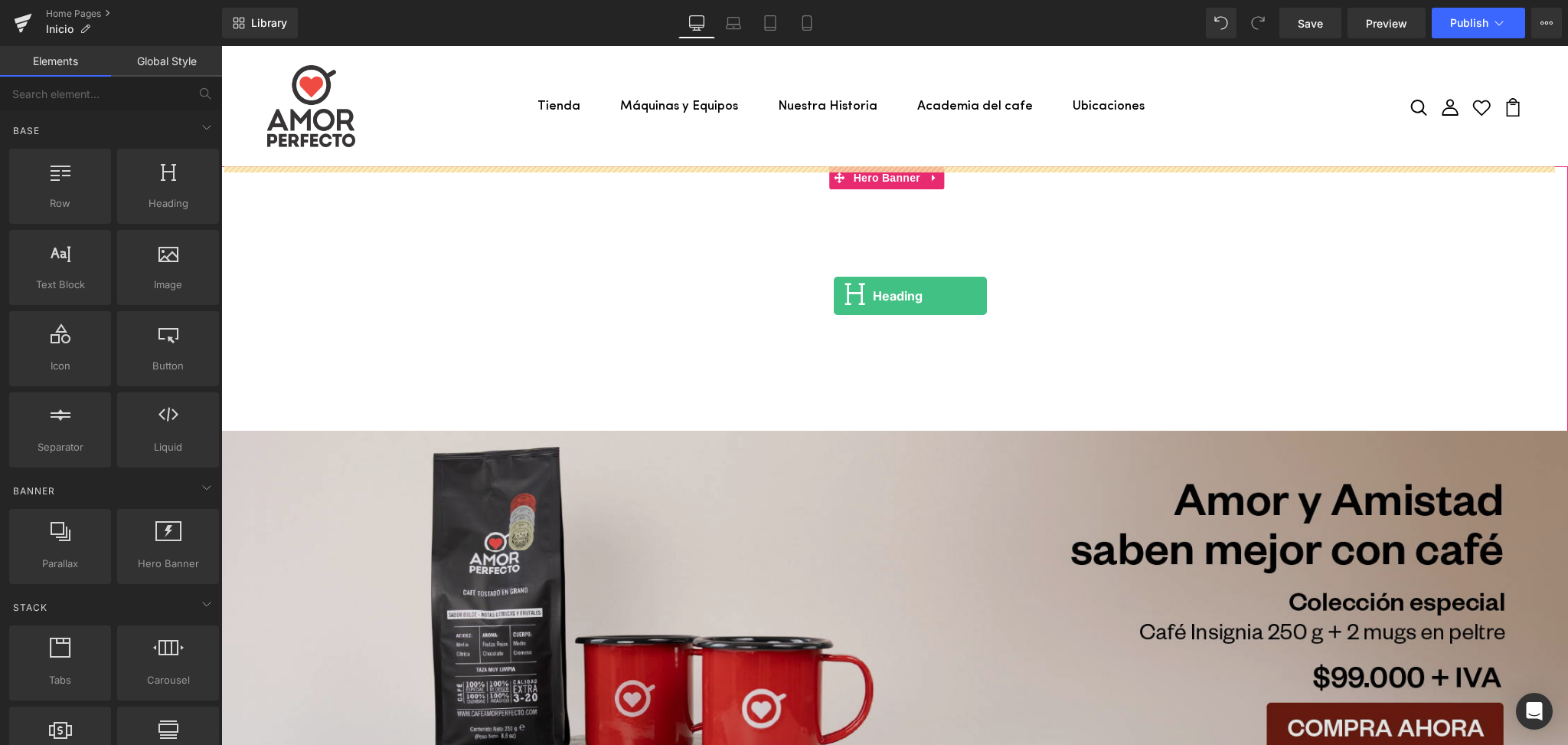
drag, startPoint x: 377, startPoint y: 249, endPoint x: 834, endPoint y: 295, distance: 459.3
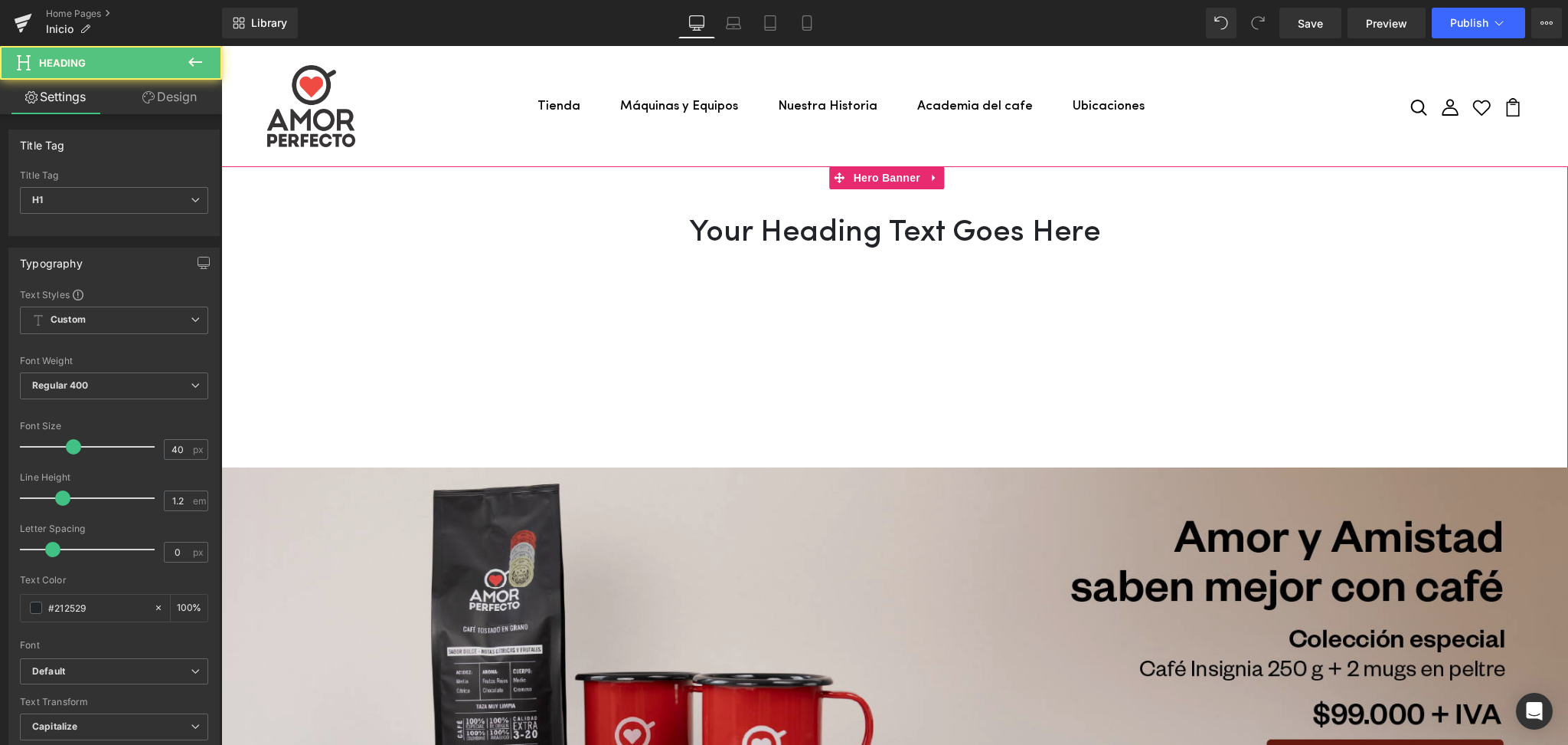
click at [777, 224] on div "Image 344px" at bounding box center [894, 530] width 1346 height 651
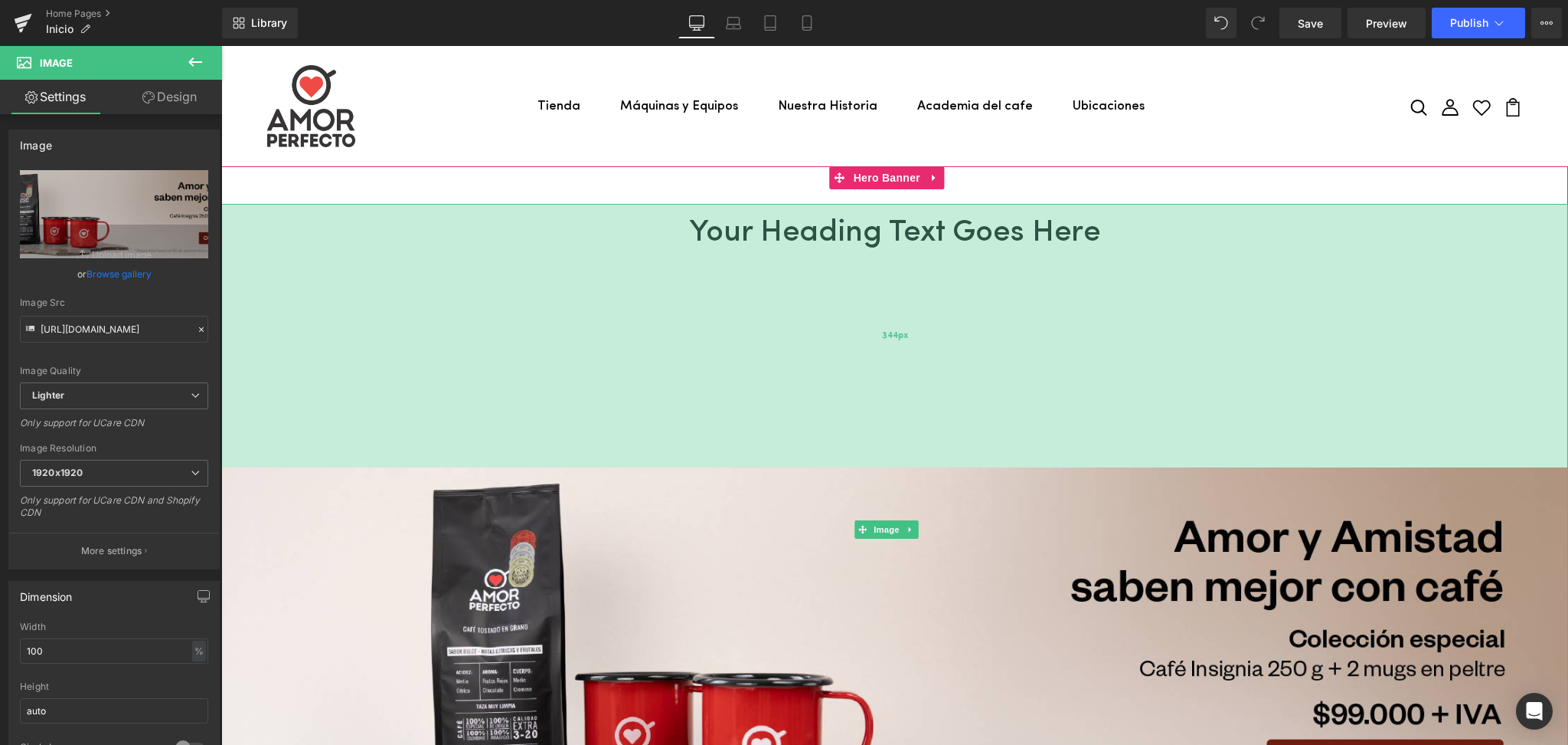
click at [942, 233] on div "344px" at bounding box center [894, 336] width 1346 height 263
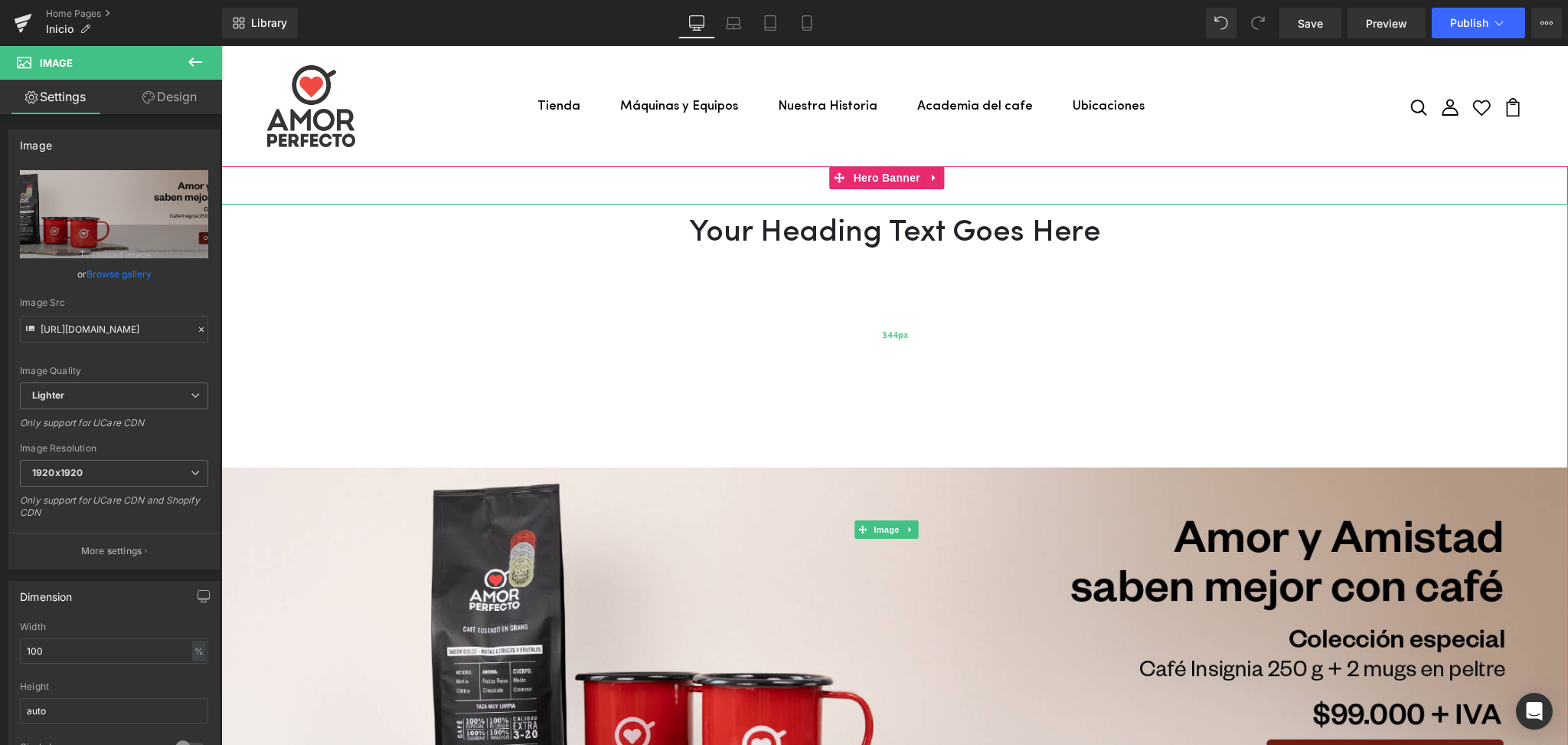
click at [942, 233] on div "344px" at bounding box center [894, 336] width 1346 height 263
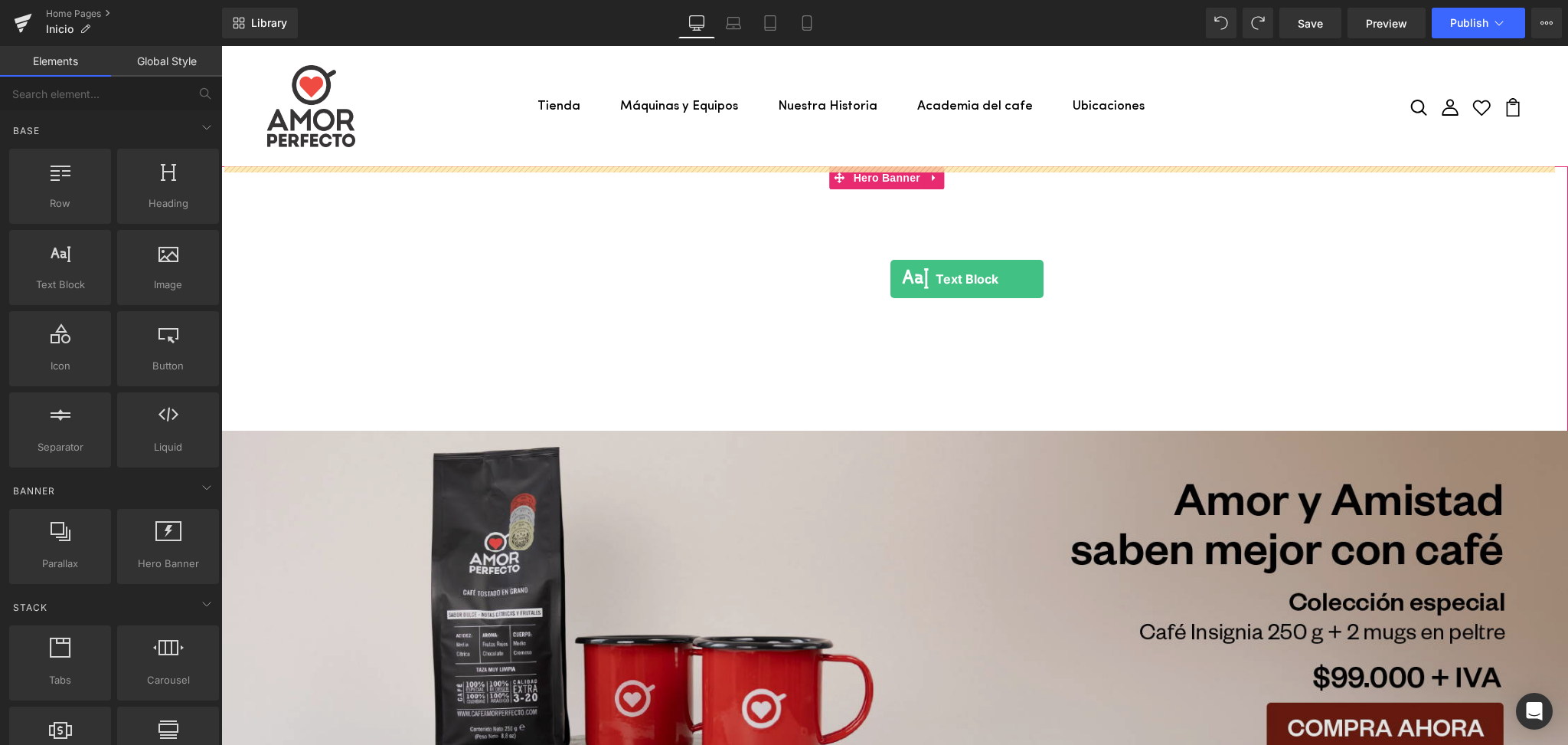
drag, startPoint x: 270, startPoint y: 317, endPoint x: 890, endPoint y: 278, distance: 621.2
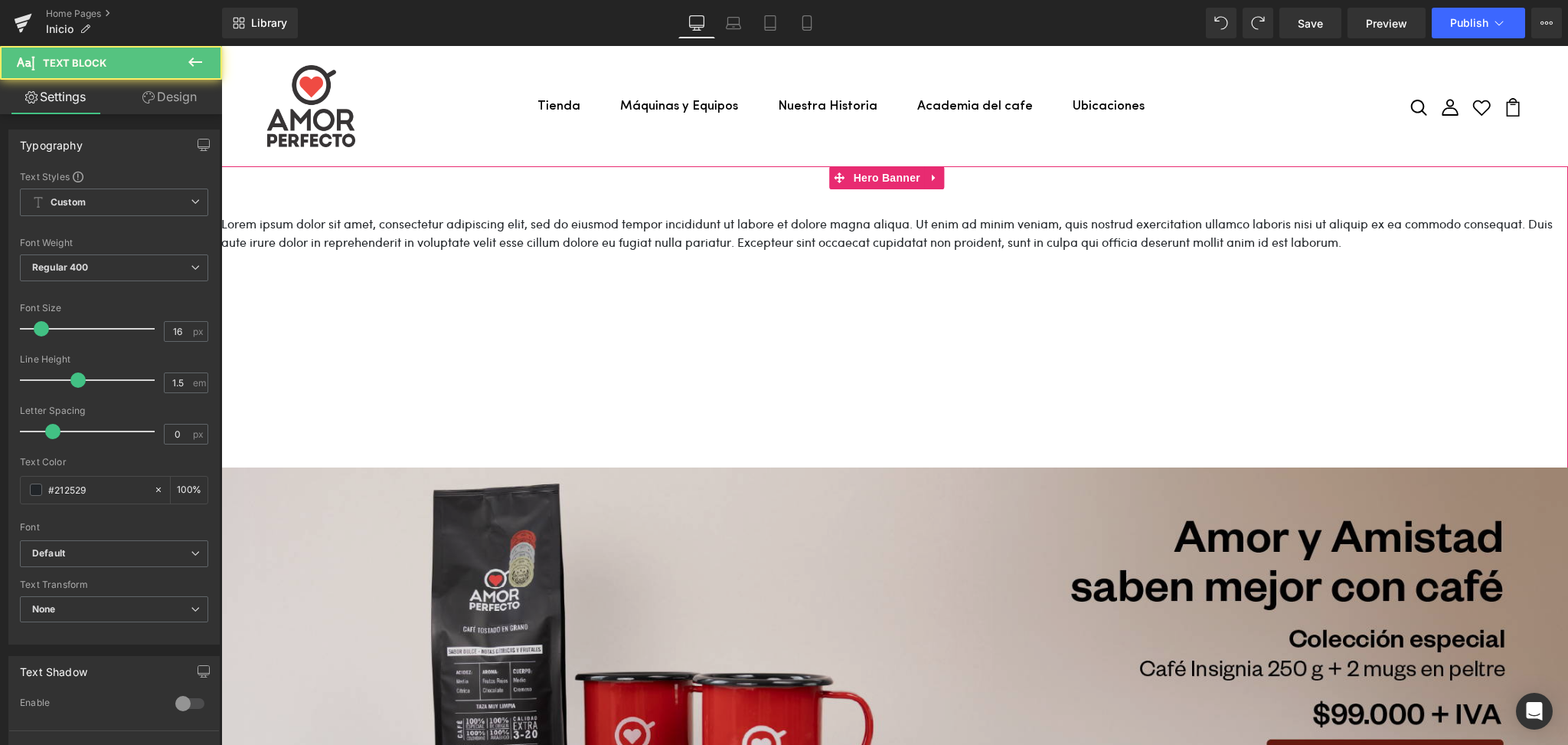
click at [594, 214] on img at bounding box center [894, 530] width 1346 height 651
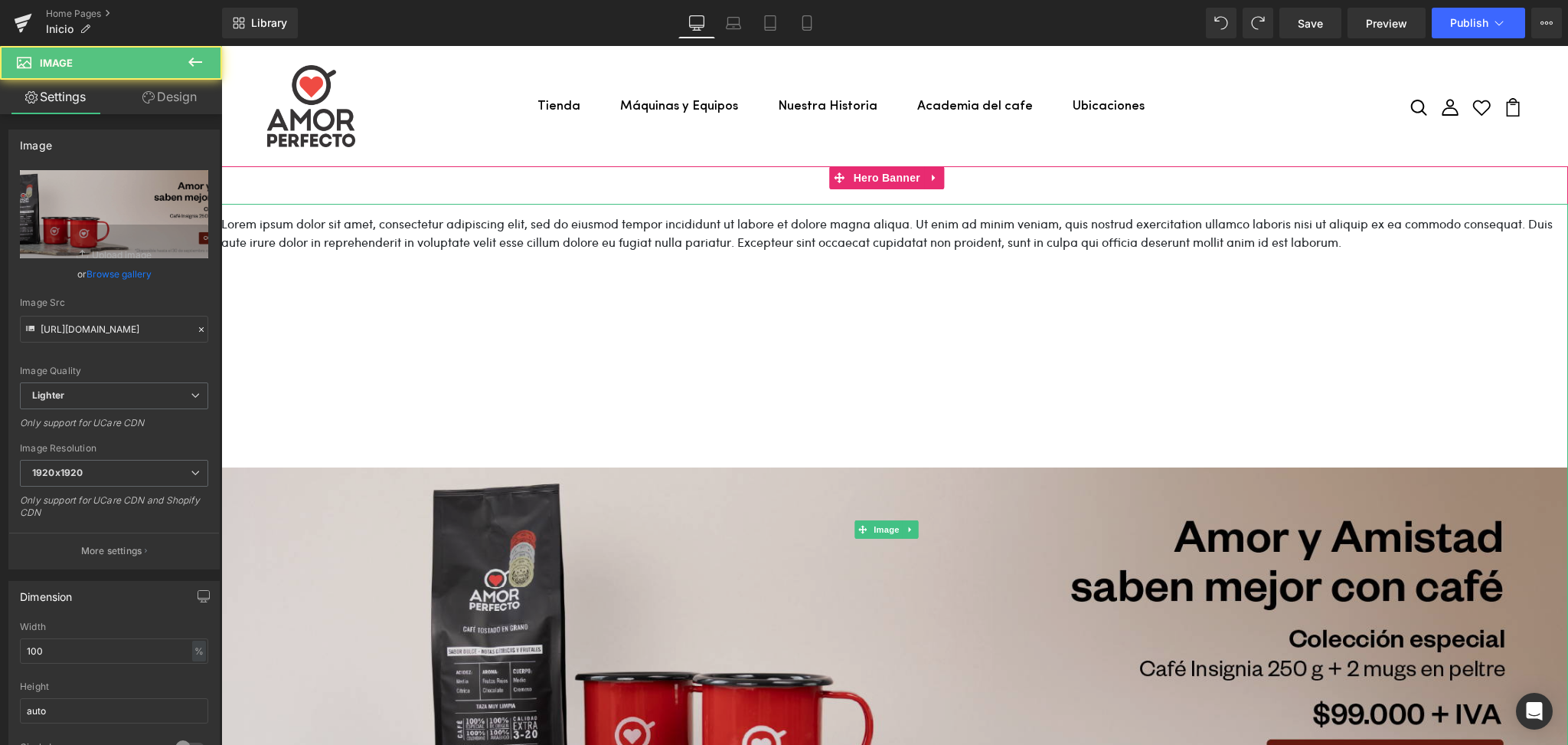
click at [572, 236] on img at bounding box center [894, 530] width 1346 height 651
click at [572, 234] on img at bounding box center [894, 530] width 1346 height 651
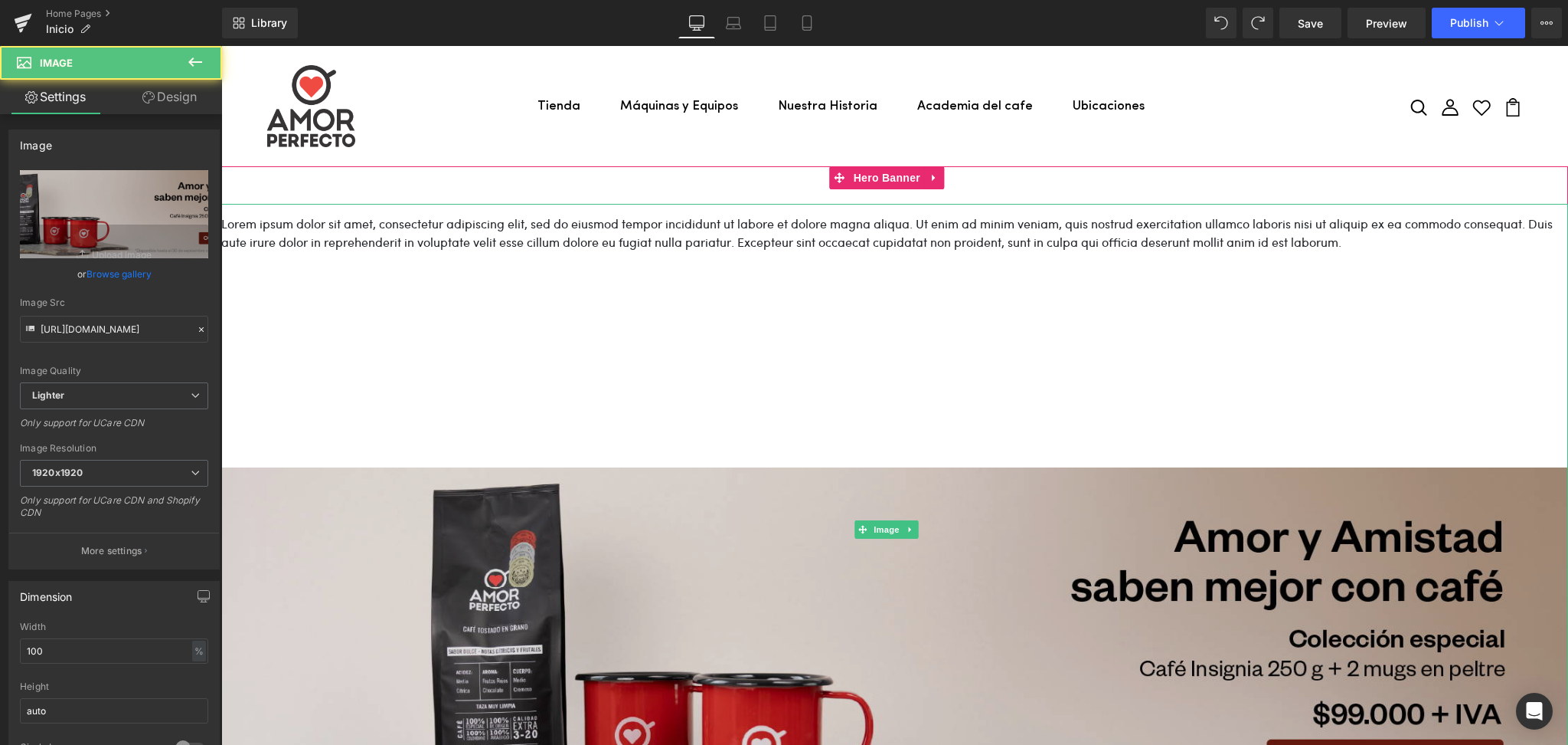
click at [572, 234] on img at bounding box center [894, 530] width 1346 height 651
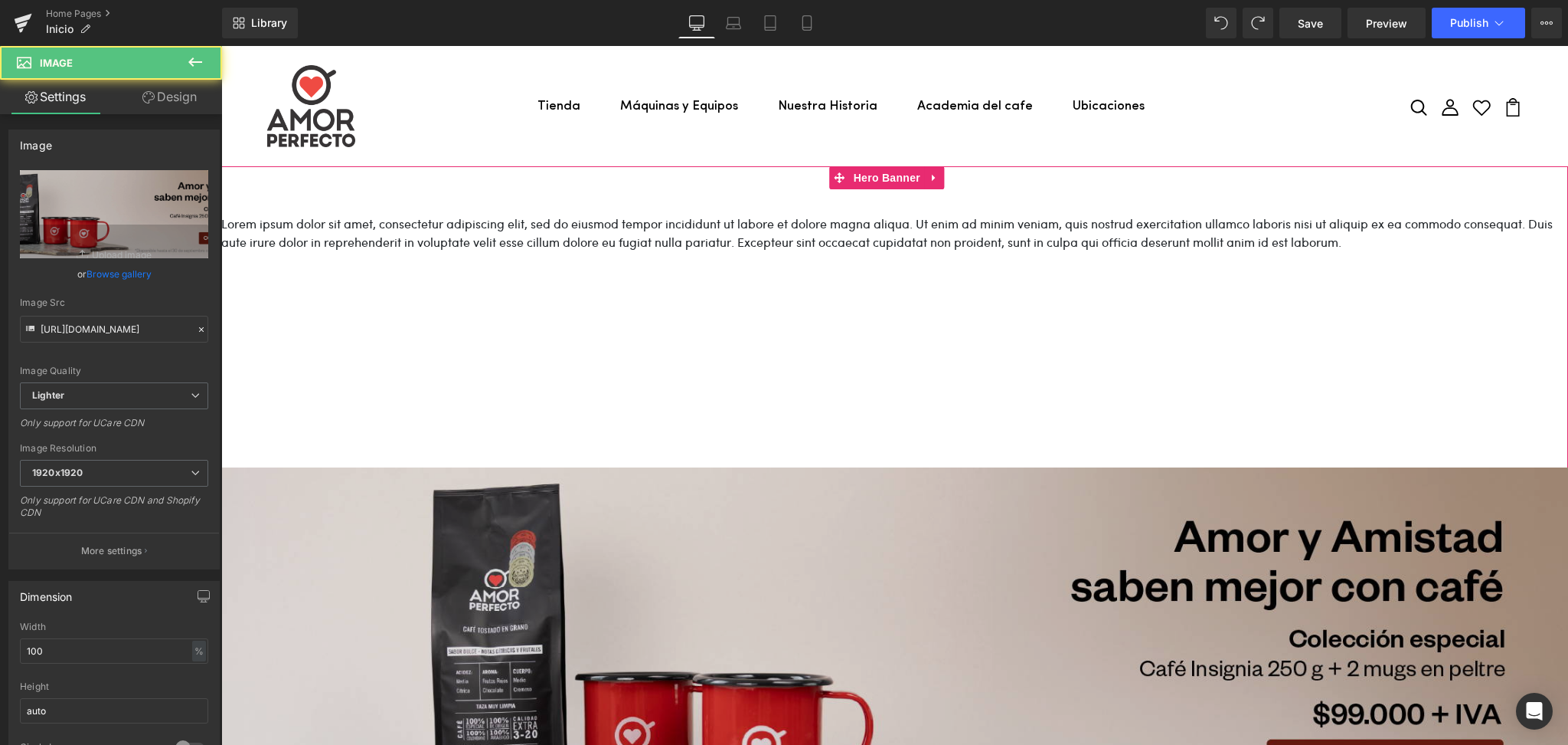
click at [642, 242] on img at bounding box center [894, 530] width 1346 height 651
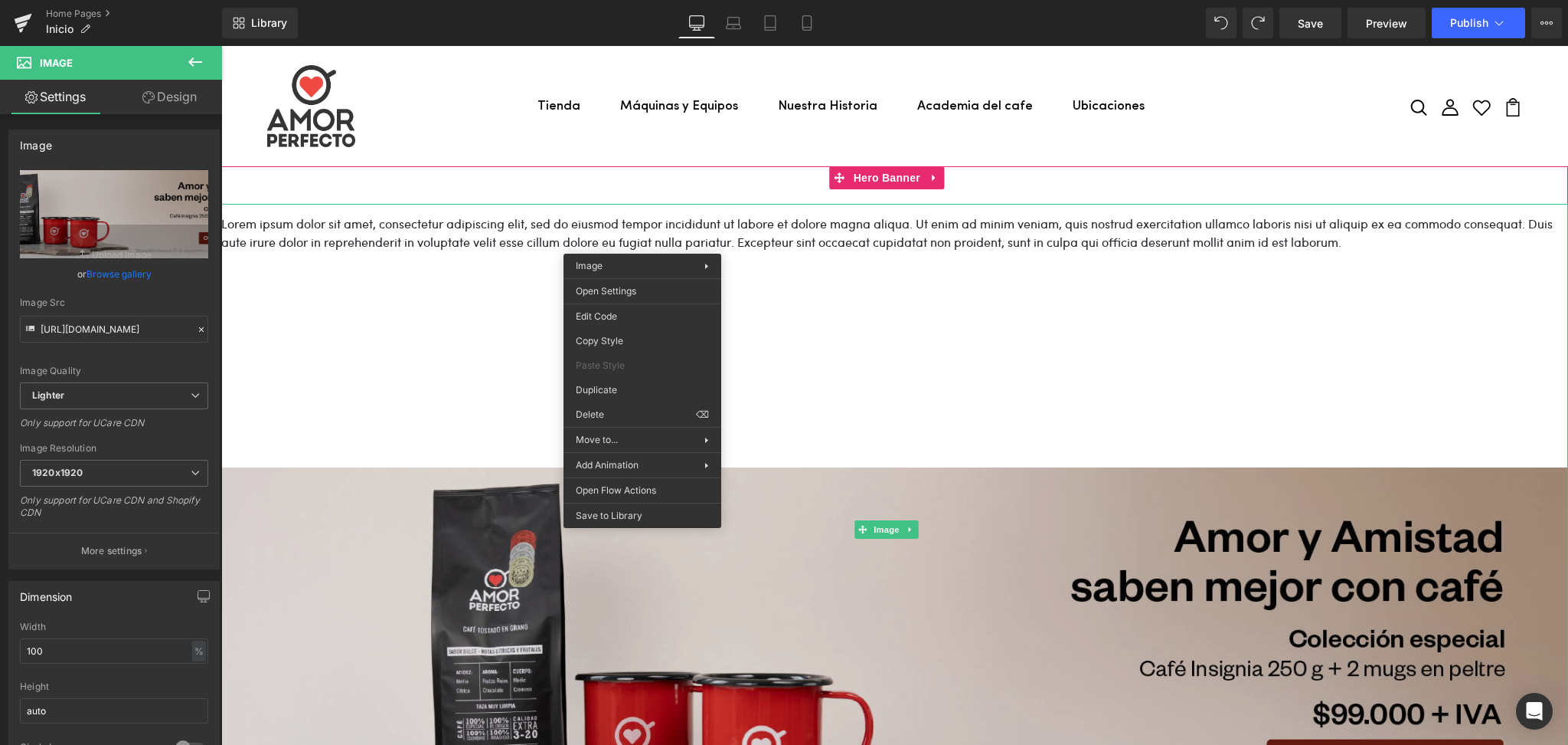
click at [903, 483] on img at bounding box center [894, 530] width 1346 height 651
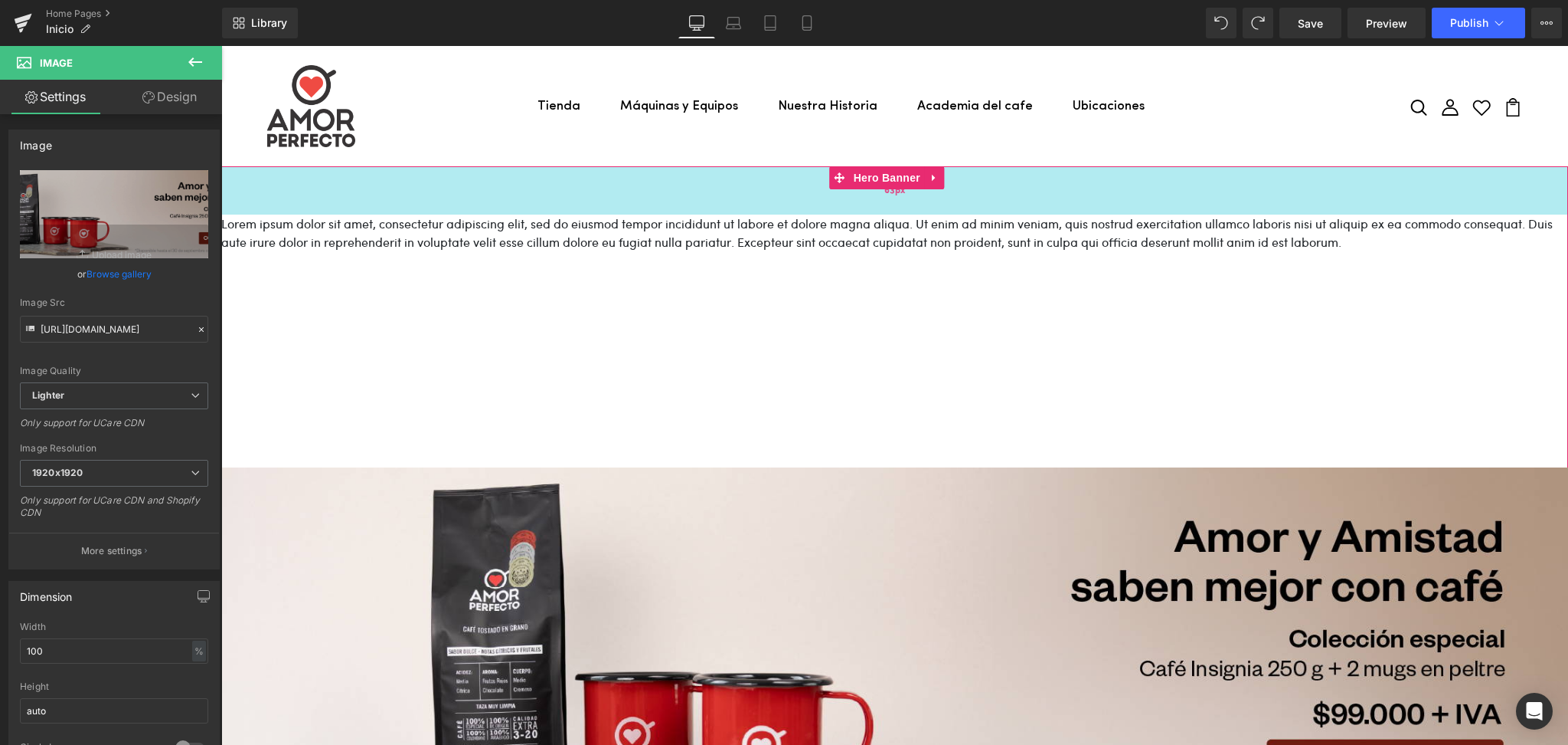
click at [278, 200] on div "63px" at bounding box center [894, 190] width 1346 height 48
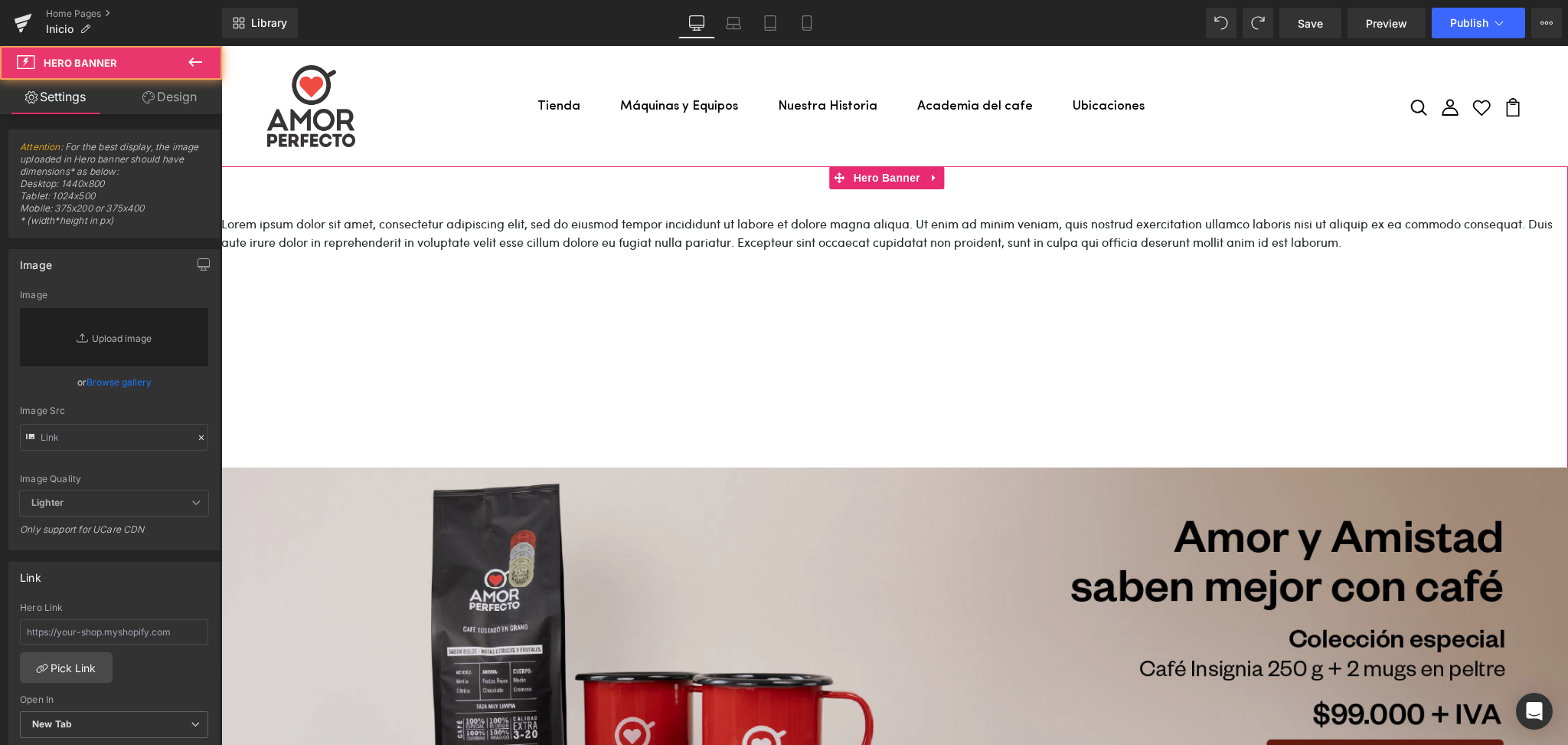
click at [295, 246] on img at bounding box center [894, 530] width 1346 height 651
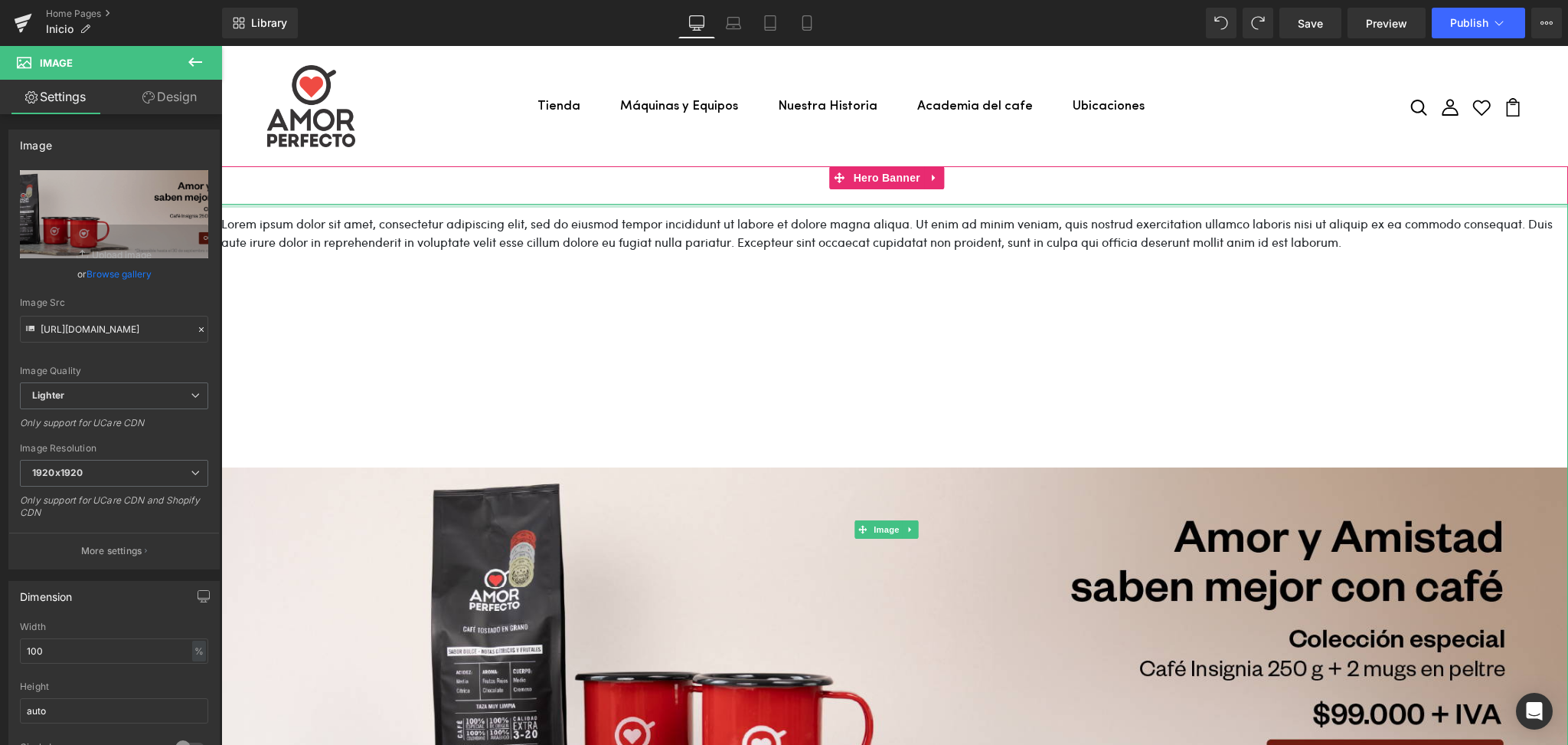
click at [295, 204] on div at bounding box center [894, 206] width 1346 height 4
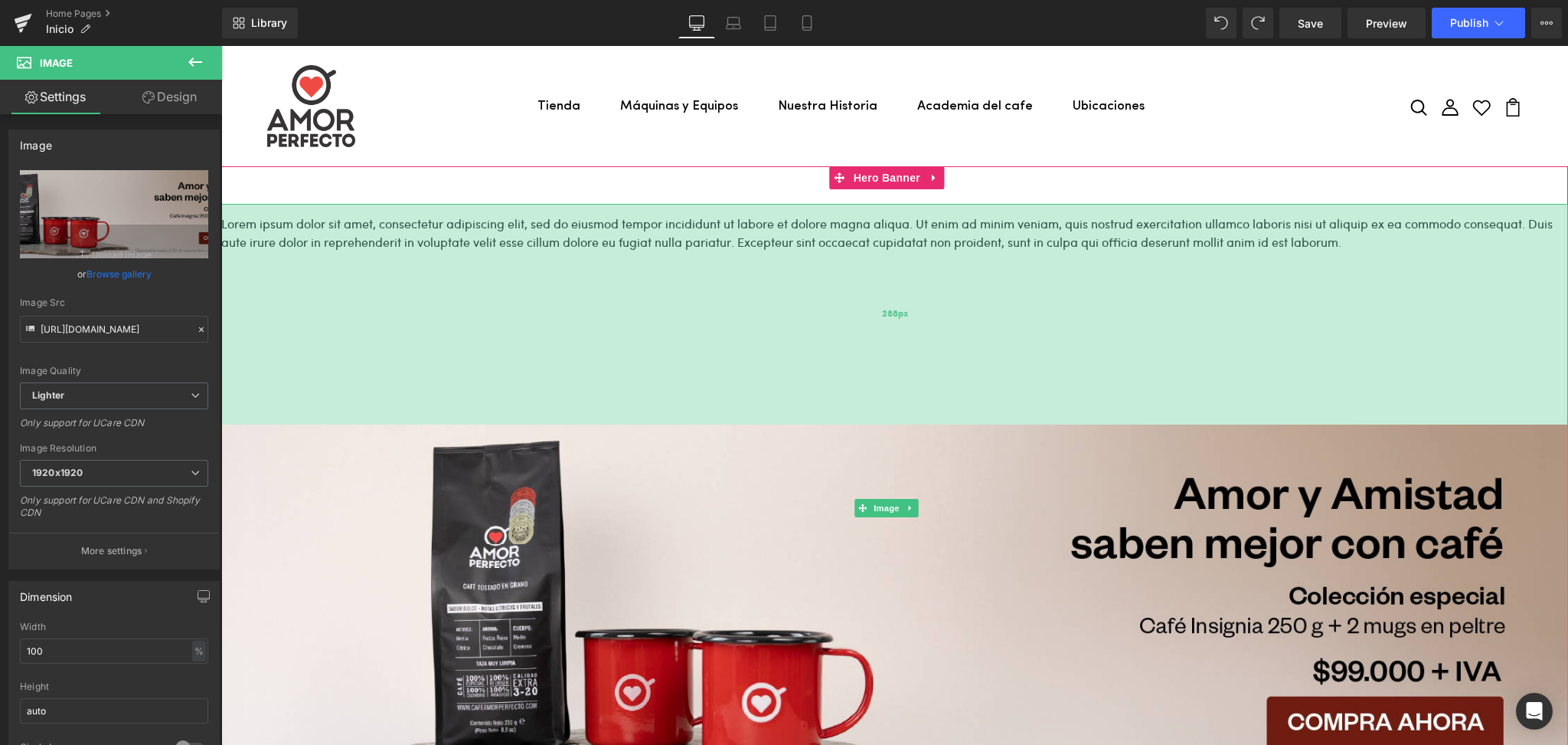
drag, startPoint x: 295, startPoint y: 203, endPoint x: 398, endPoint y: 423, distance: 242.9
click at [398, 423] on div "288px" at bounding box center [894, 314] width 1346 height 221
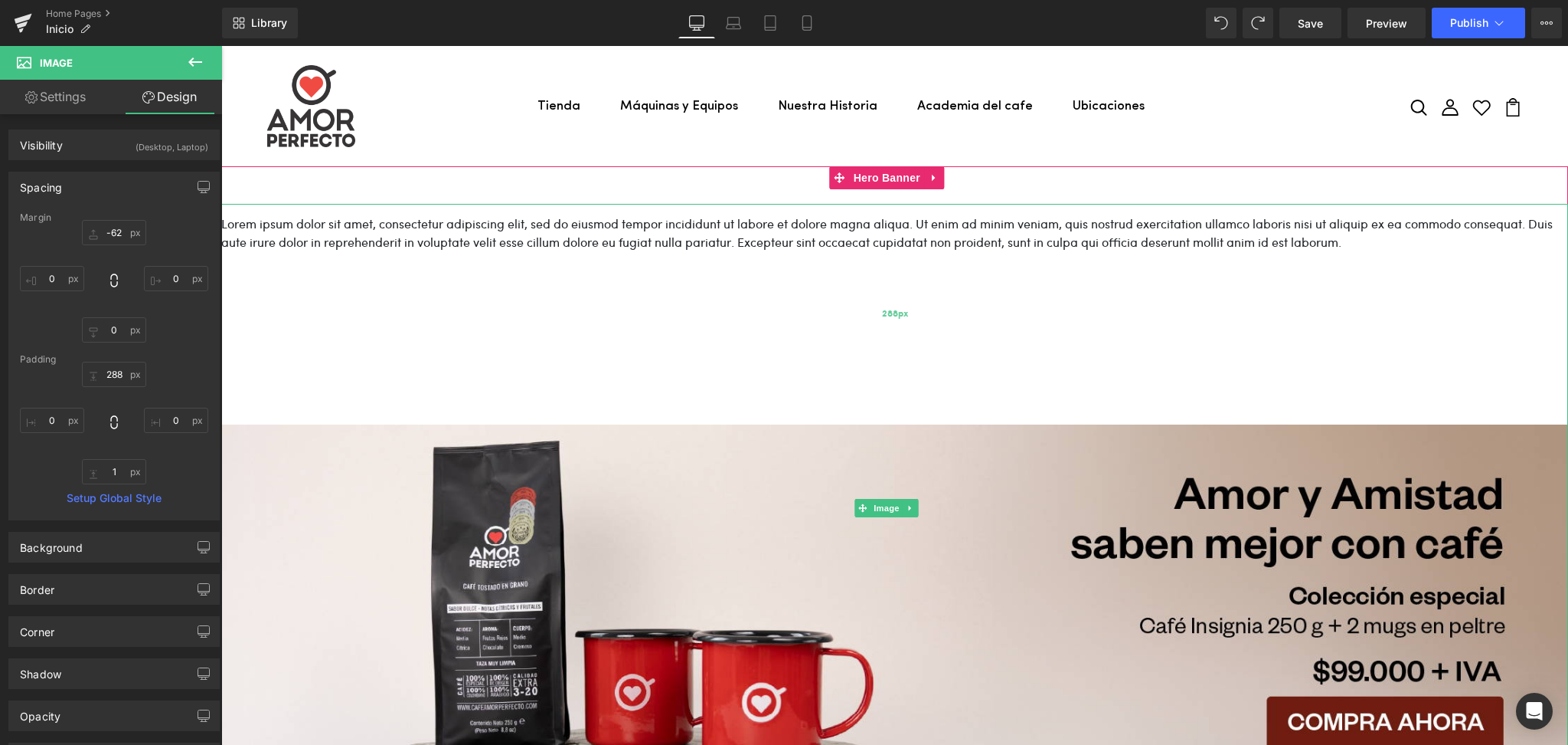
click at [615, 228] on div "288px" at bounding box center [894, 314] width 1346 height 221
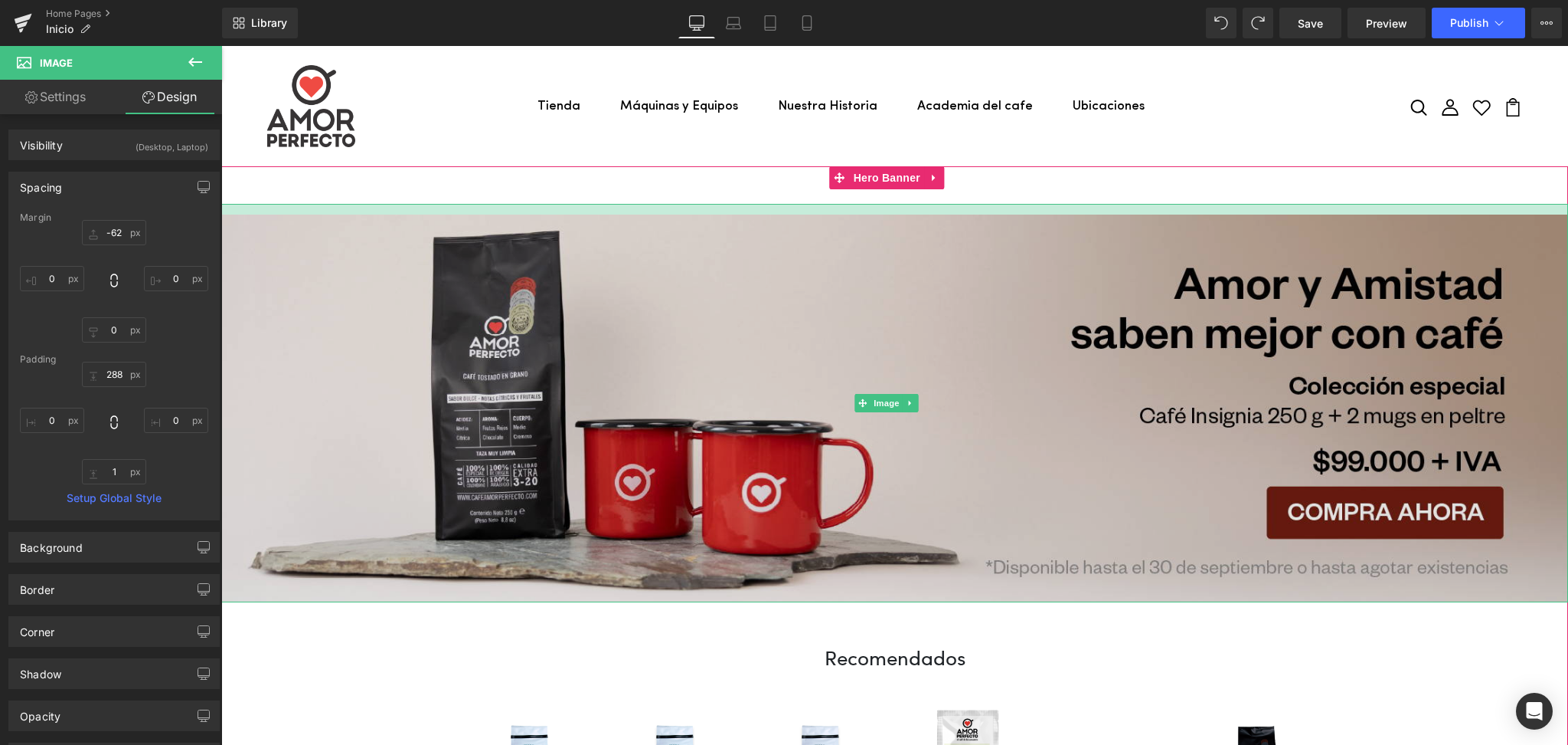
drag, startPoint x: 684, startPoint y: 240, endPoint x: 872, endPoint y: 247, distance: 188.1
click at [870, 250] on div "Image" at bounding box center [894, 403] width 1346 height 398
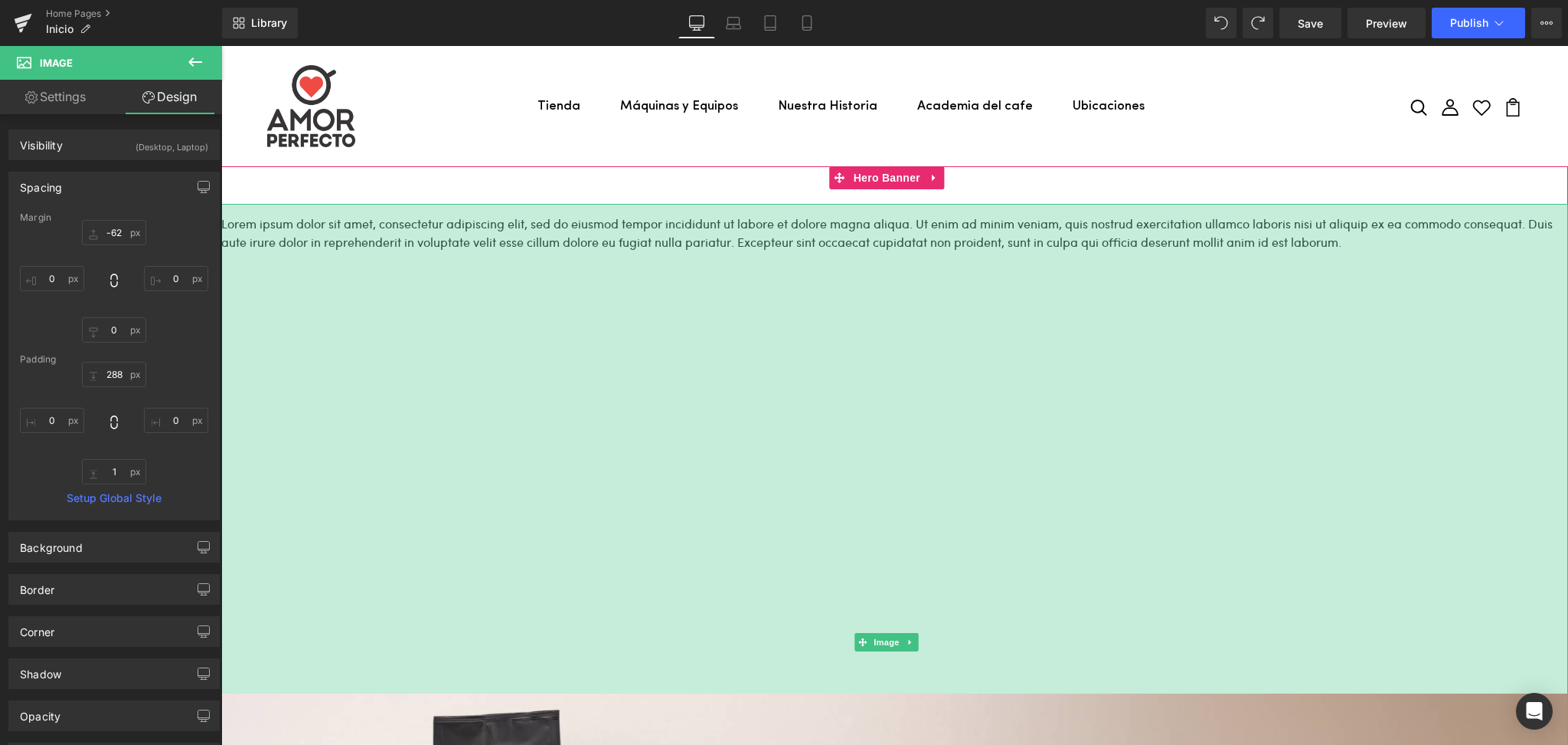
drag, startPoint x: 1132, startPoint y: 213, endPoint x: 1068, endPoint y: 792, distance: 582.5
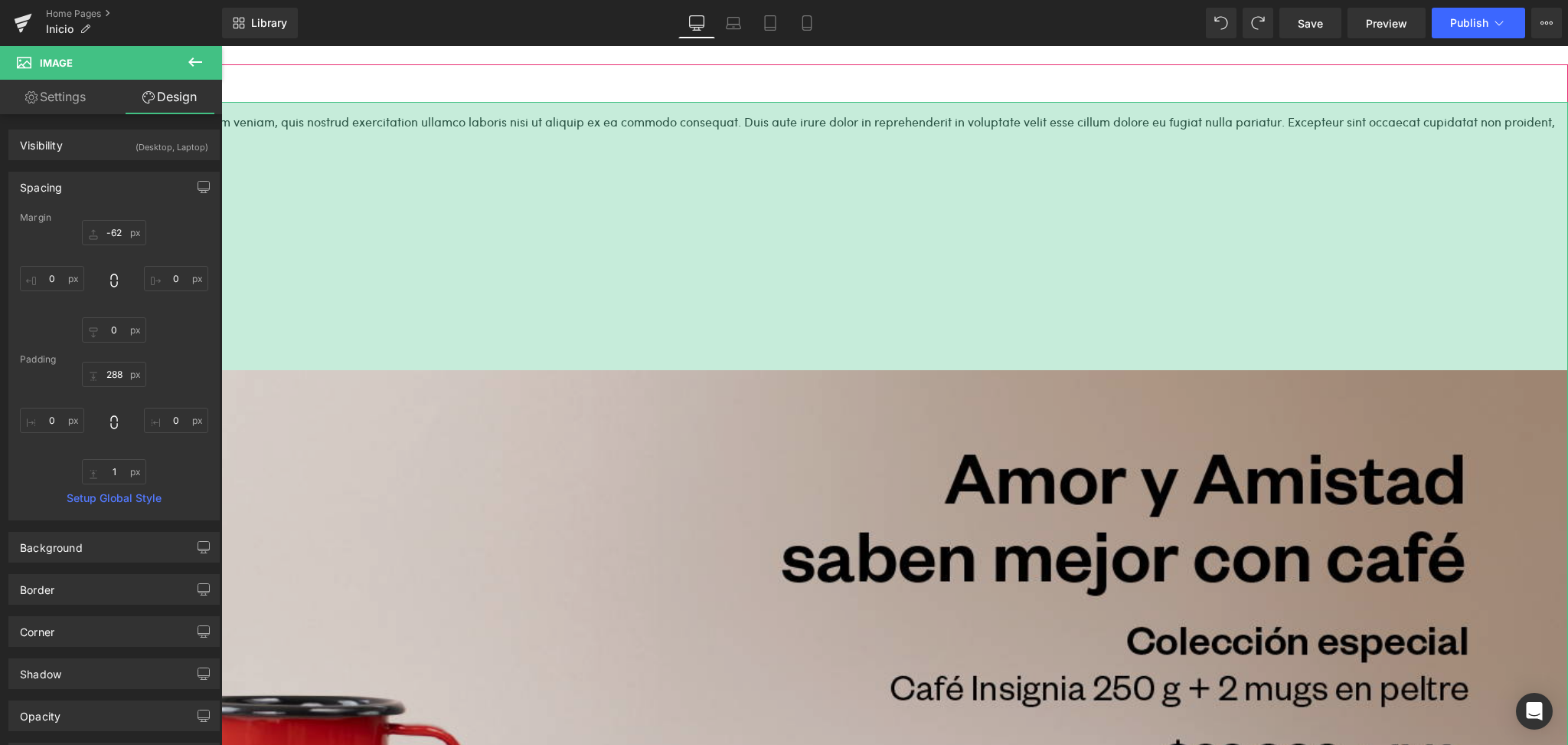
scroll to position [101, 0]
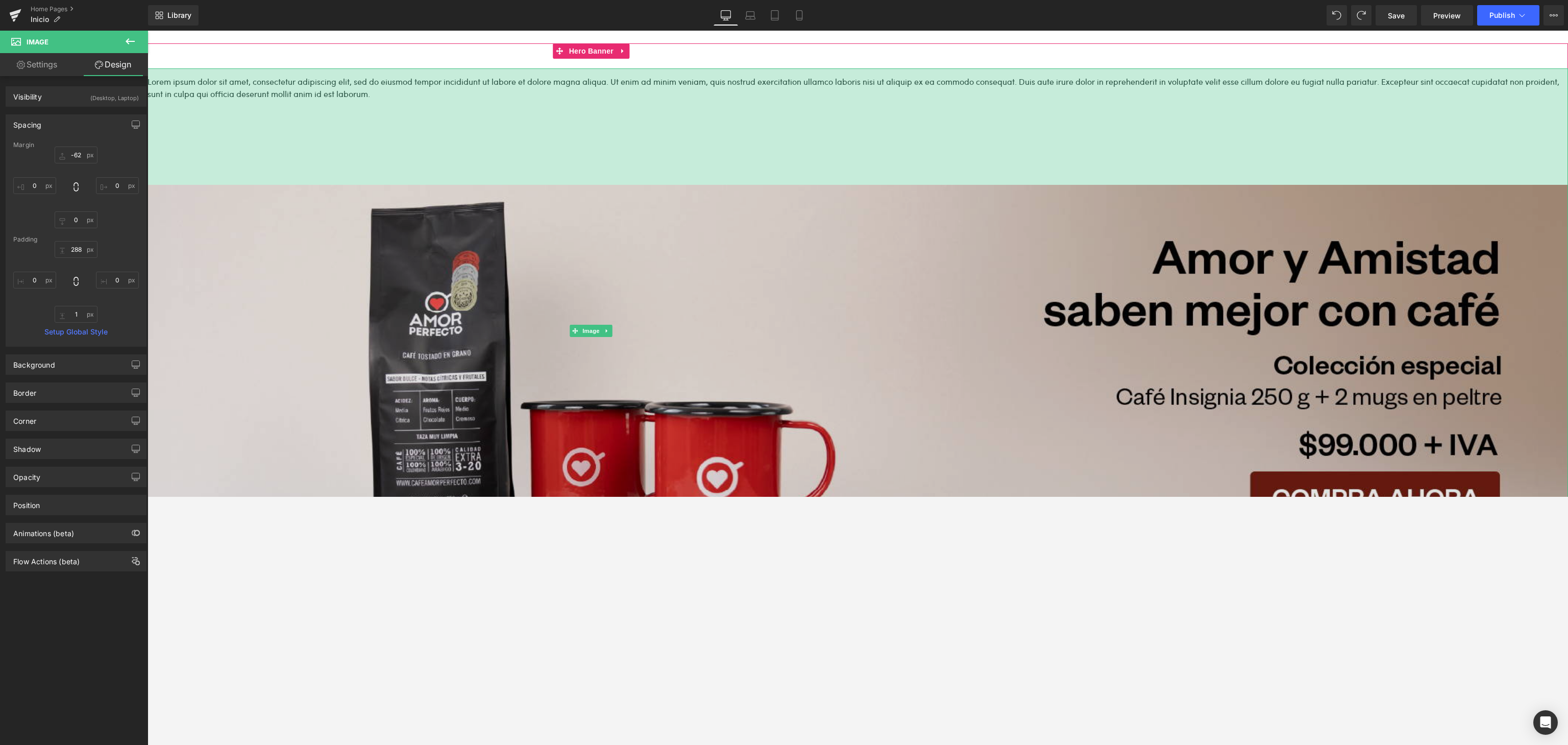
click at [681, 191] on img at bounding box center [857, 330] width 1420 height 525
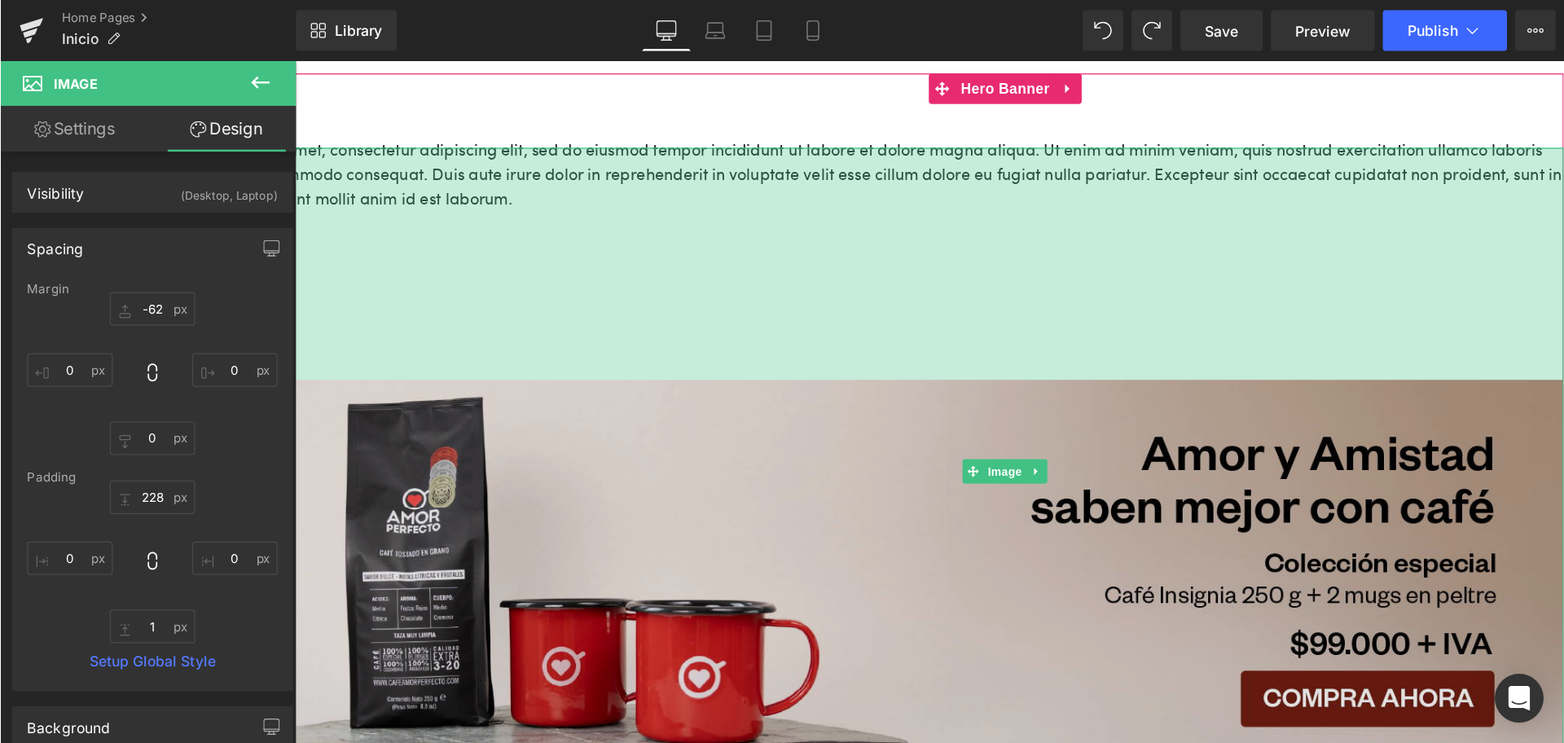
scroll to position [108, 0]
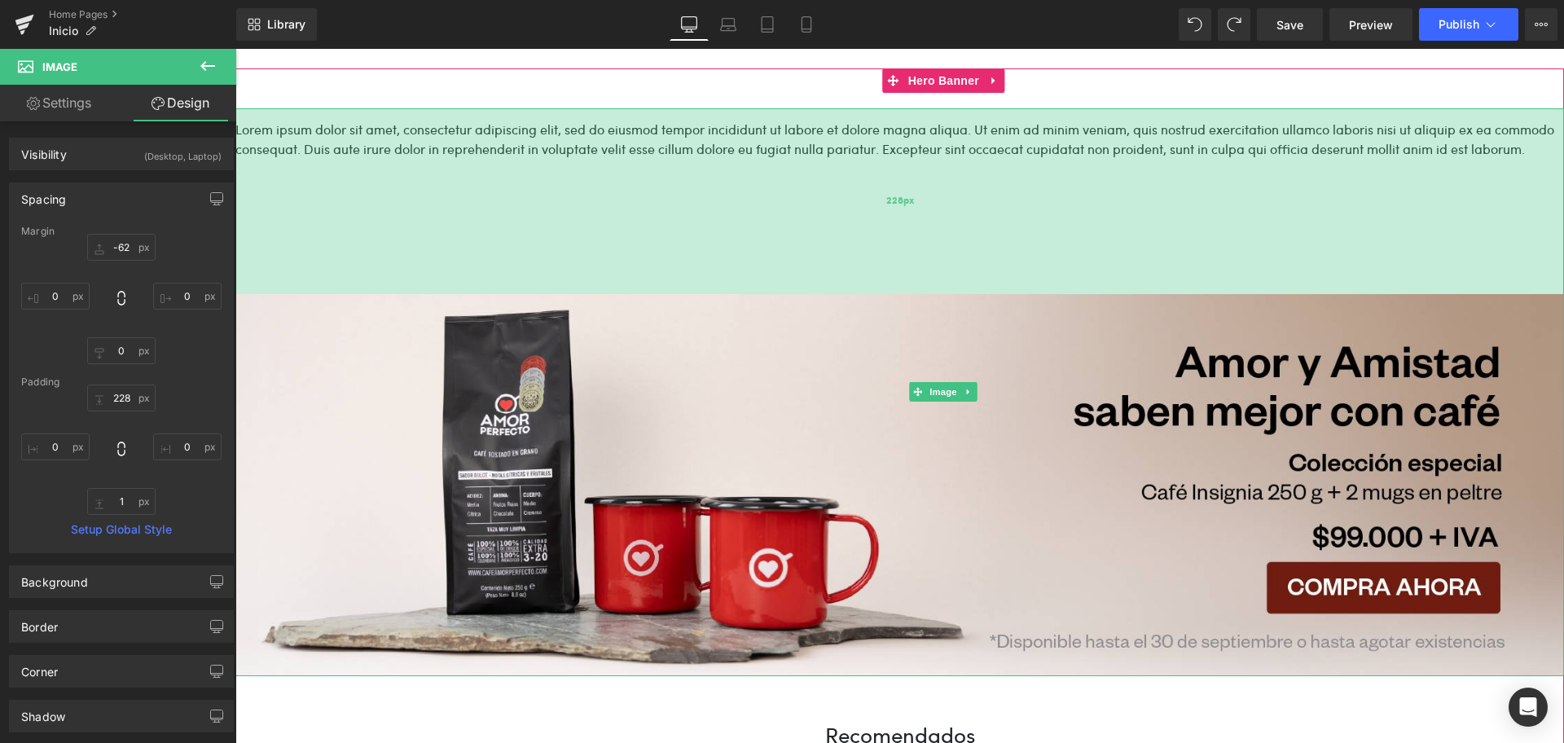
click at [651, 128] on div "228px" at bounding box center [899, 201] width 1328 height 186
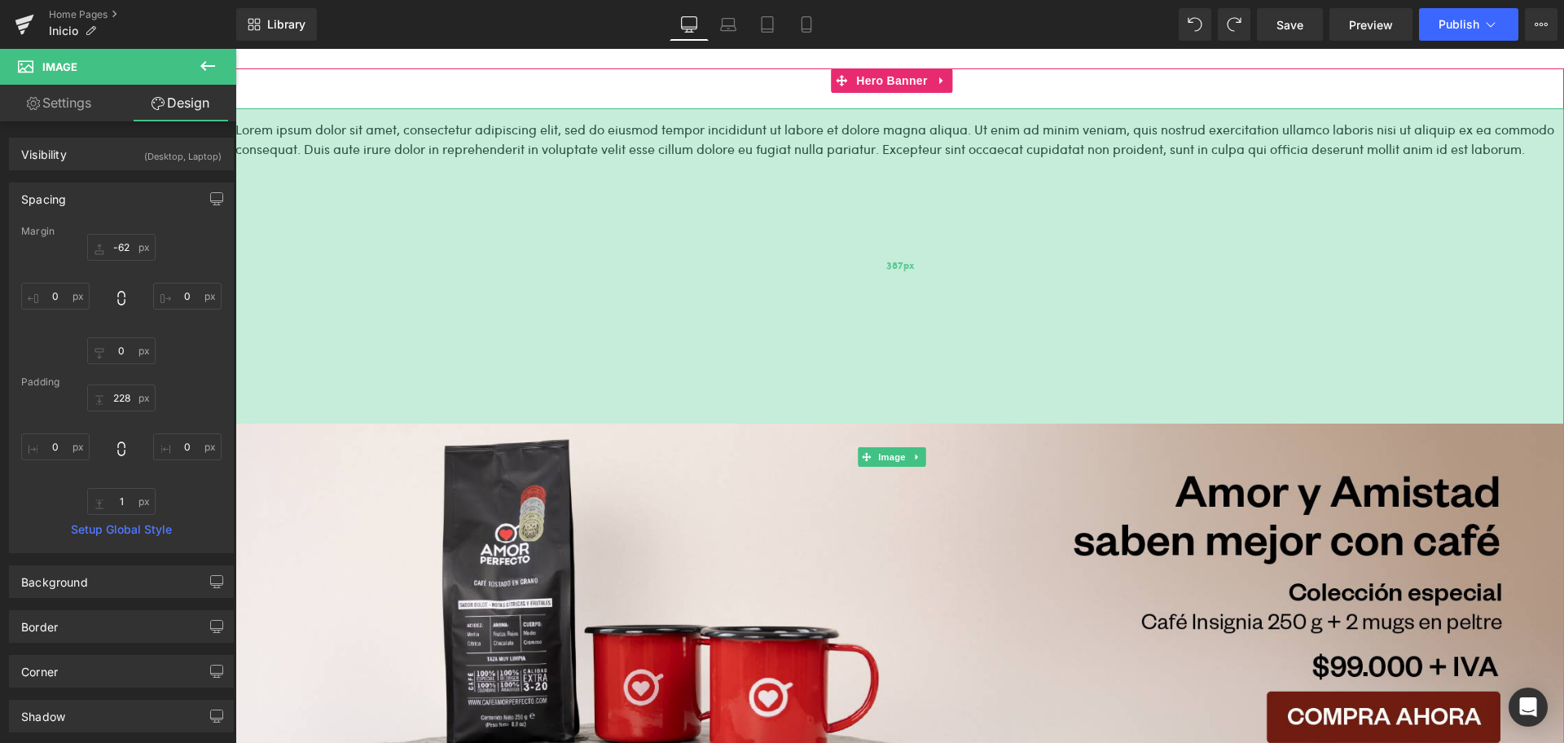
drag, startPoint x: 702, startPoint y: 127, endPoint x: 588, endPoint y: 389, distance: 285.9
click at [699, 423] on div "387px" at bounding box center [899, 265] width 1328 height 315
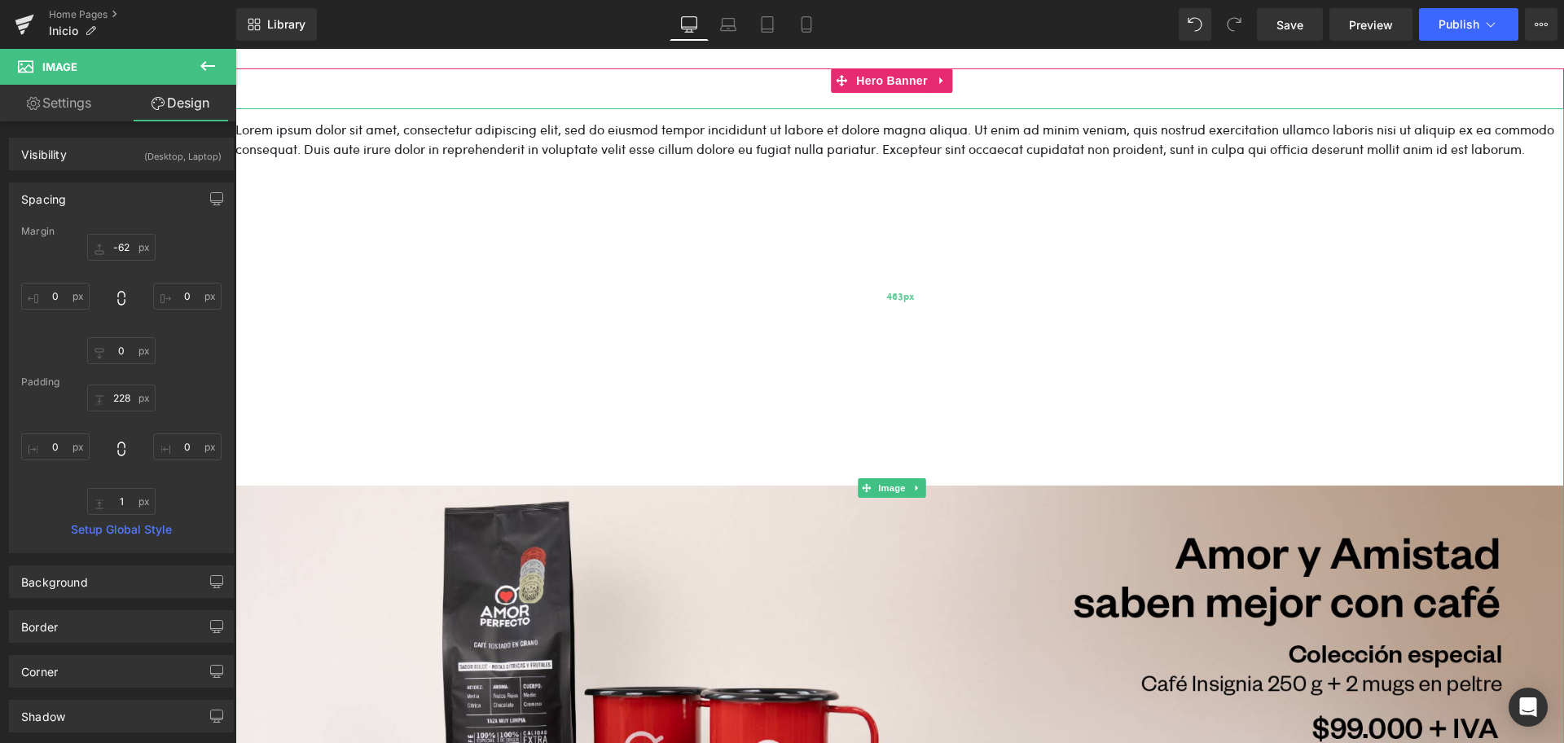
click at [263, 147] on div "463px" at bounding box center [899, 296] width 1328 height 377
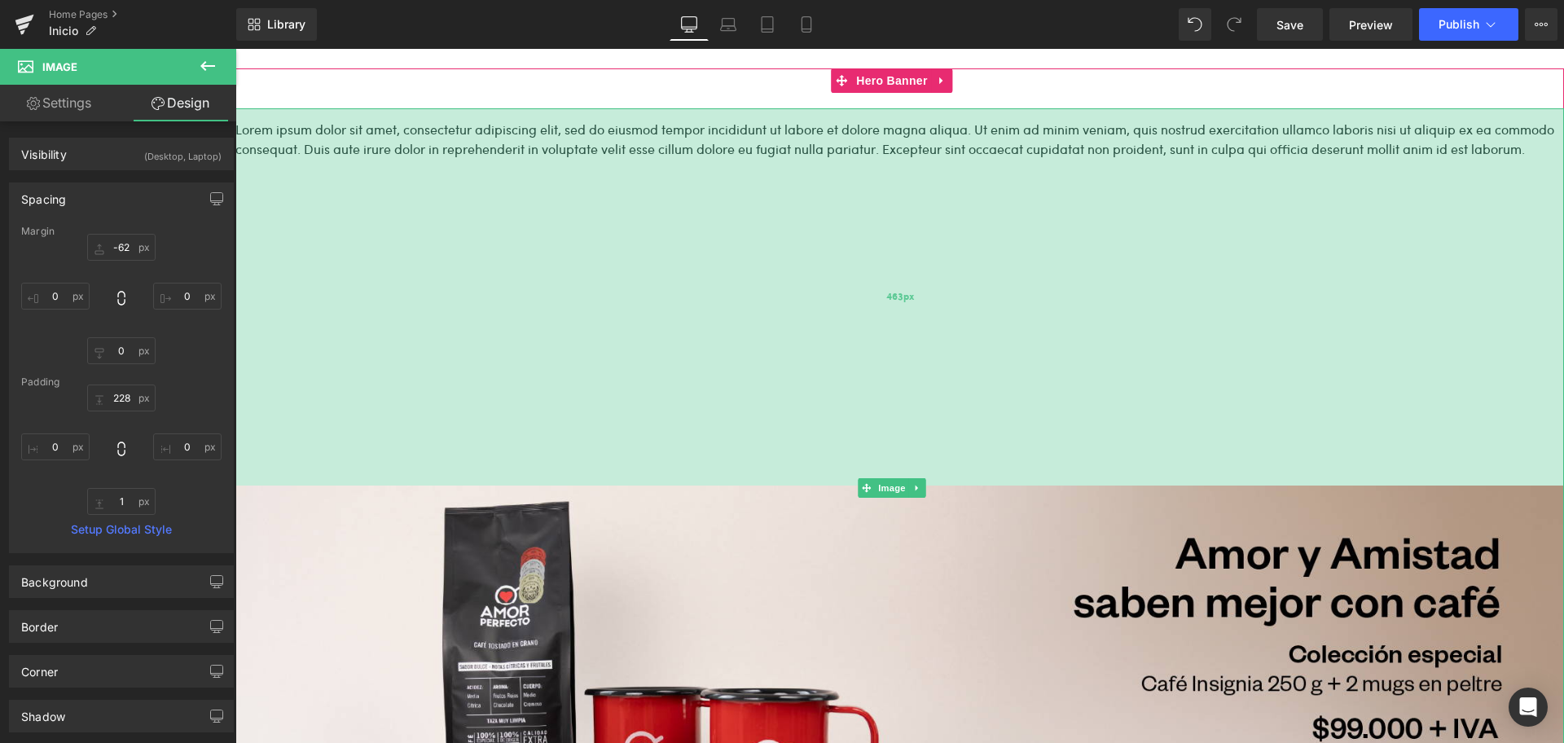
click at [263, 147] on div "463px" at bounding box center [899, 296] width 1328 height 377
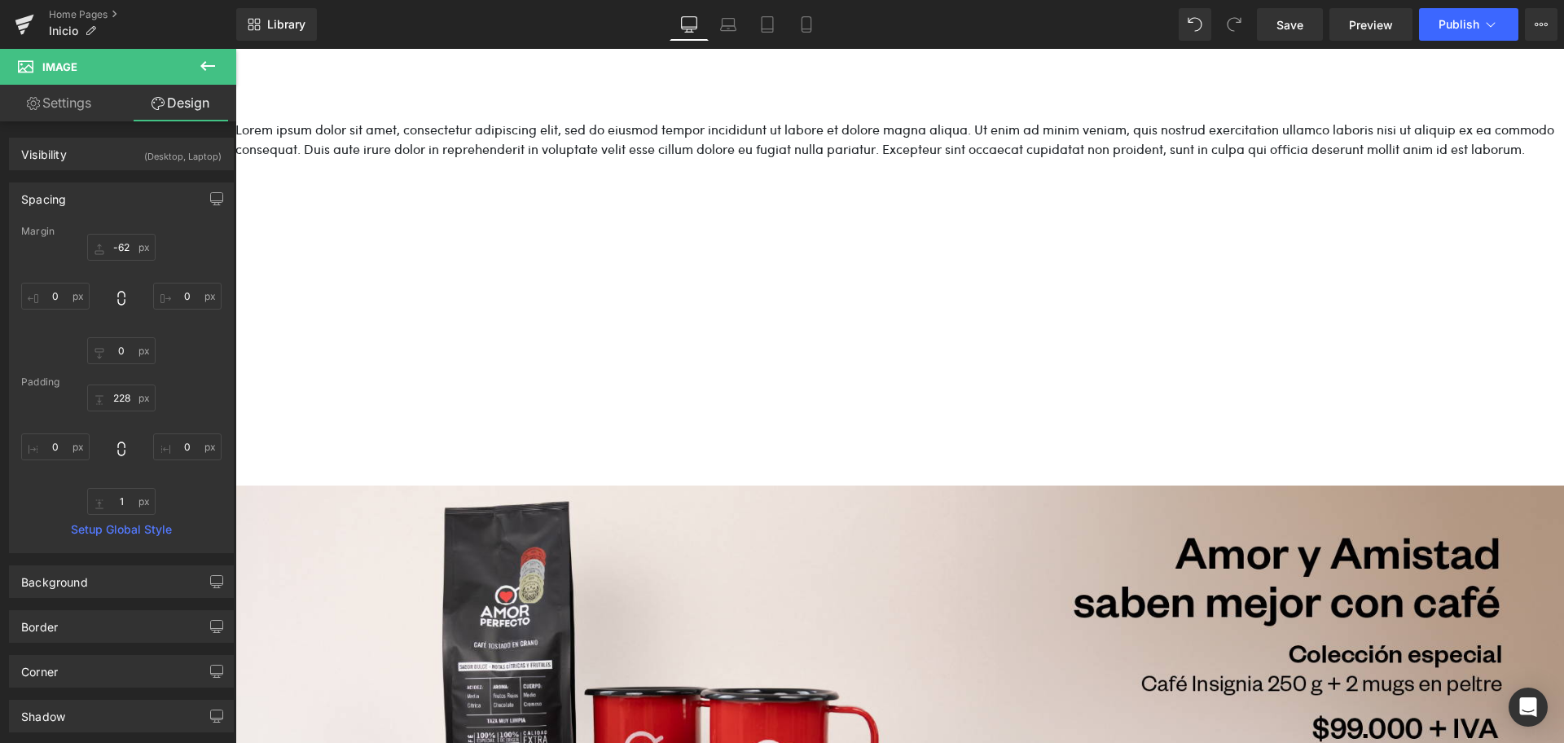
click at [213, 67] on icon at bounding box center [208, 66] width 20 height 20
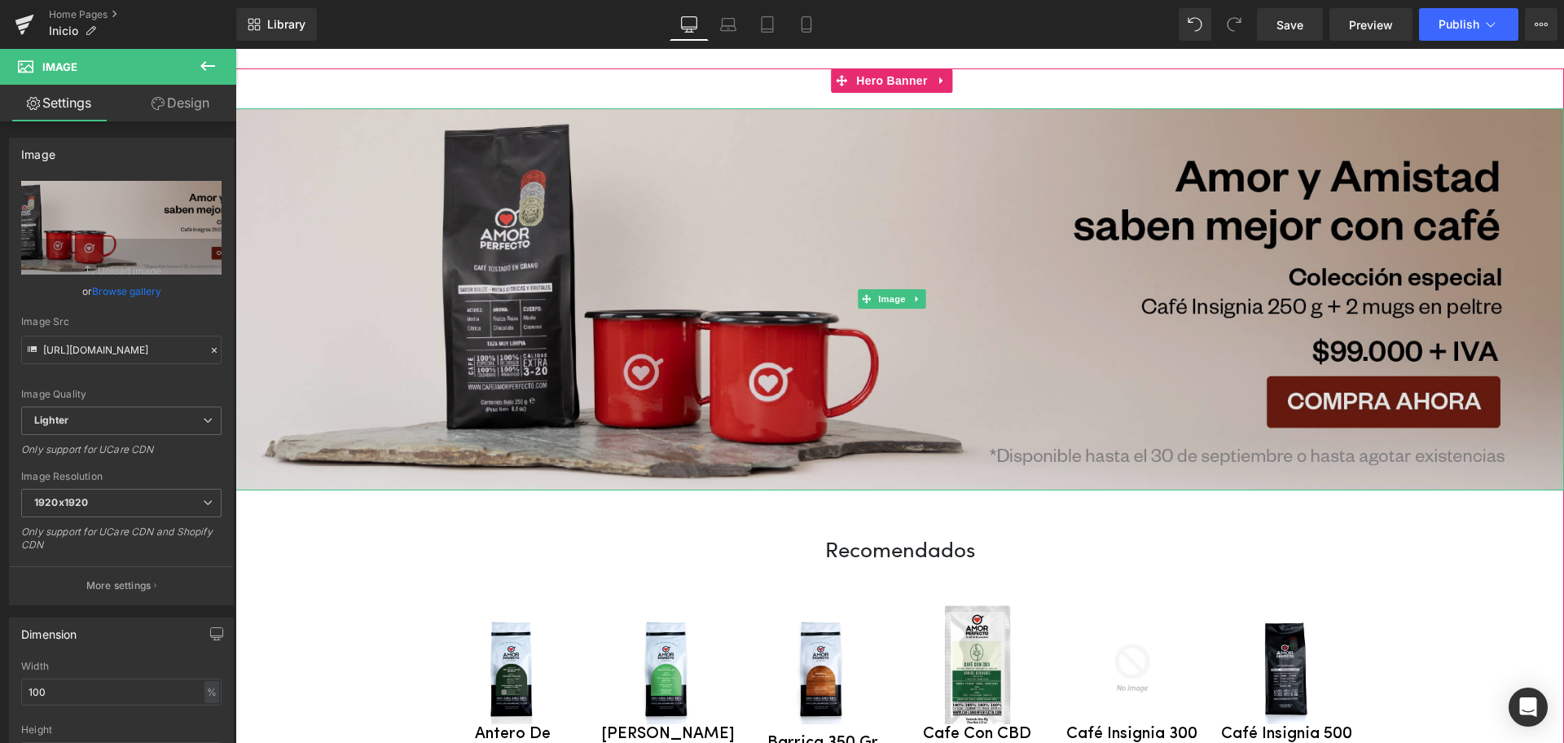
drag, startPoint x: 996, startPoint y: 503, endPoint x: 963, endPoint y: 135, distance: 369.5
click at [960, 408] on div "Image" at bounding box center [899, 299] width 1328 height 382
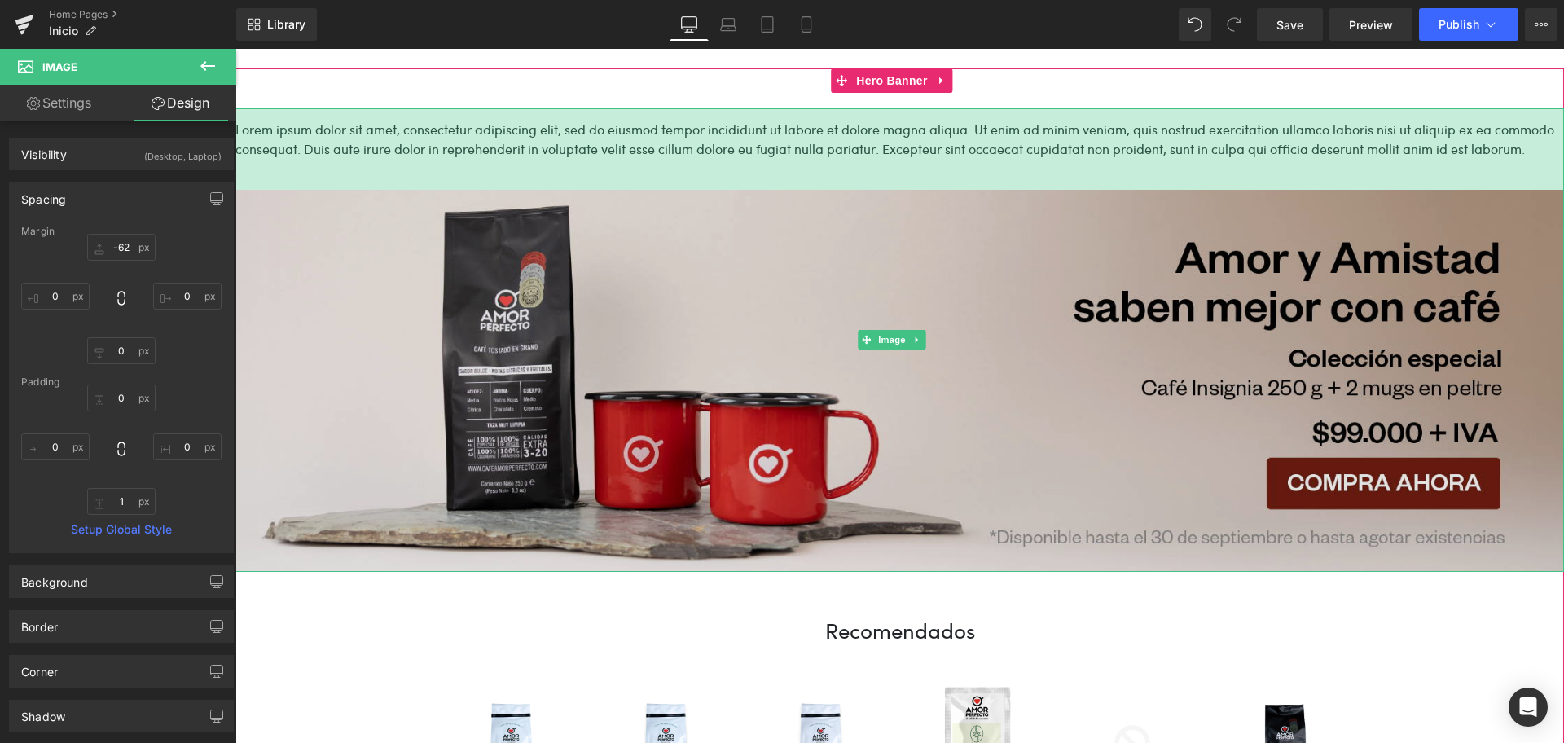
drag, startPoint x: 995, startPoint y: 130, endPoint x: 1007, endPoint y: 212, distance: 82.3
click at [1007, 212] on div "Image 100px" at bounding box center [899, 339] width 1328 height 463
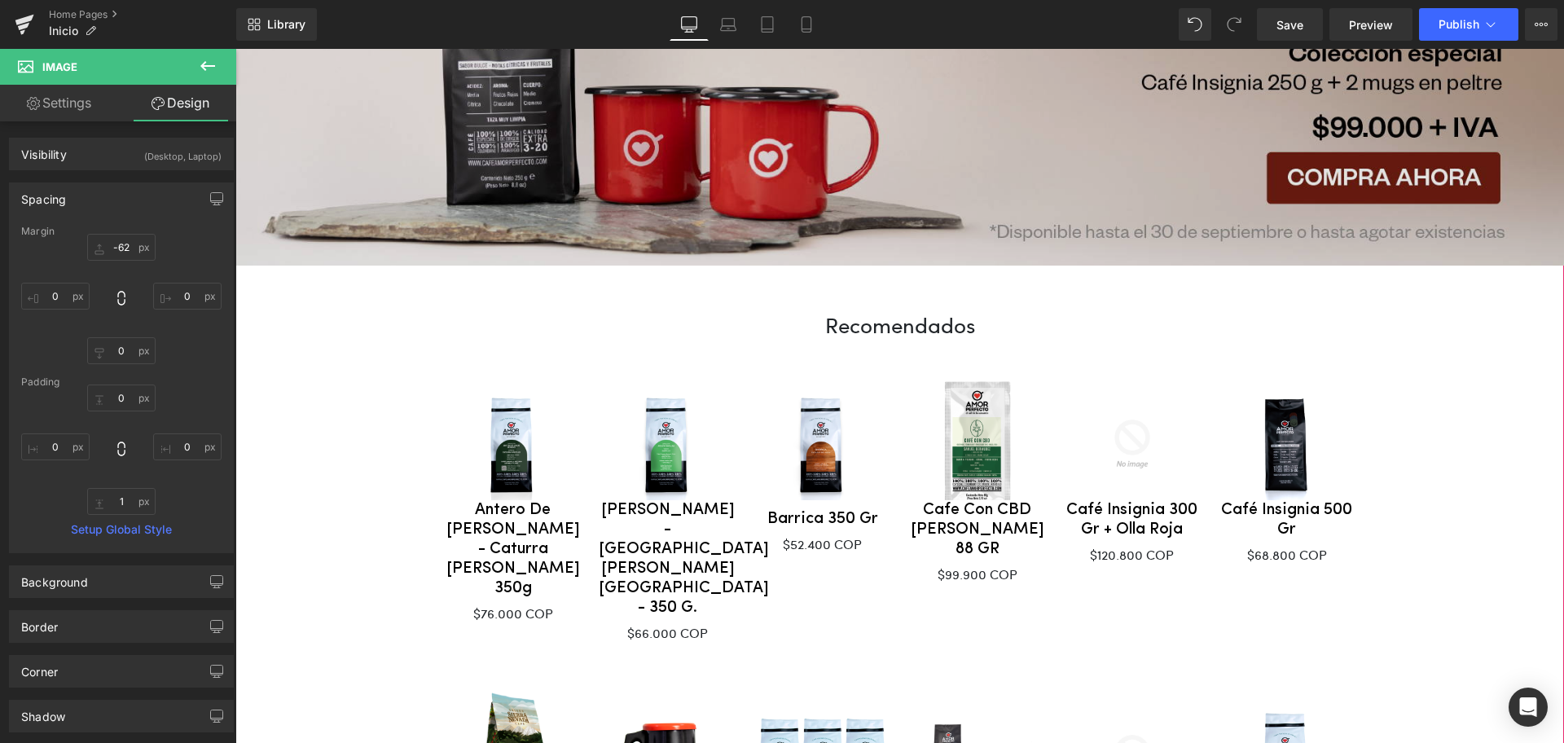
scroll to position [0, 0]
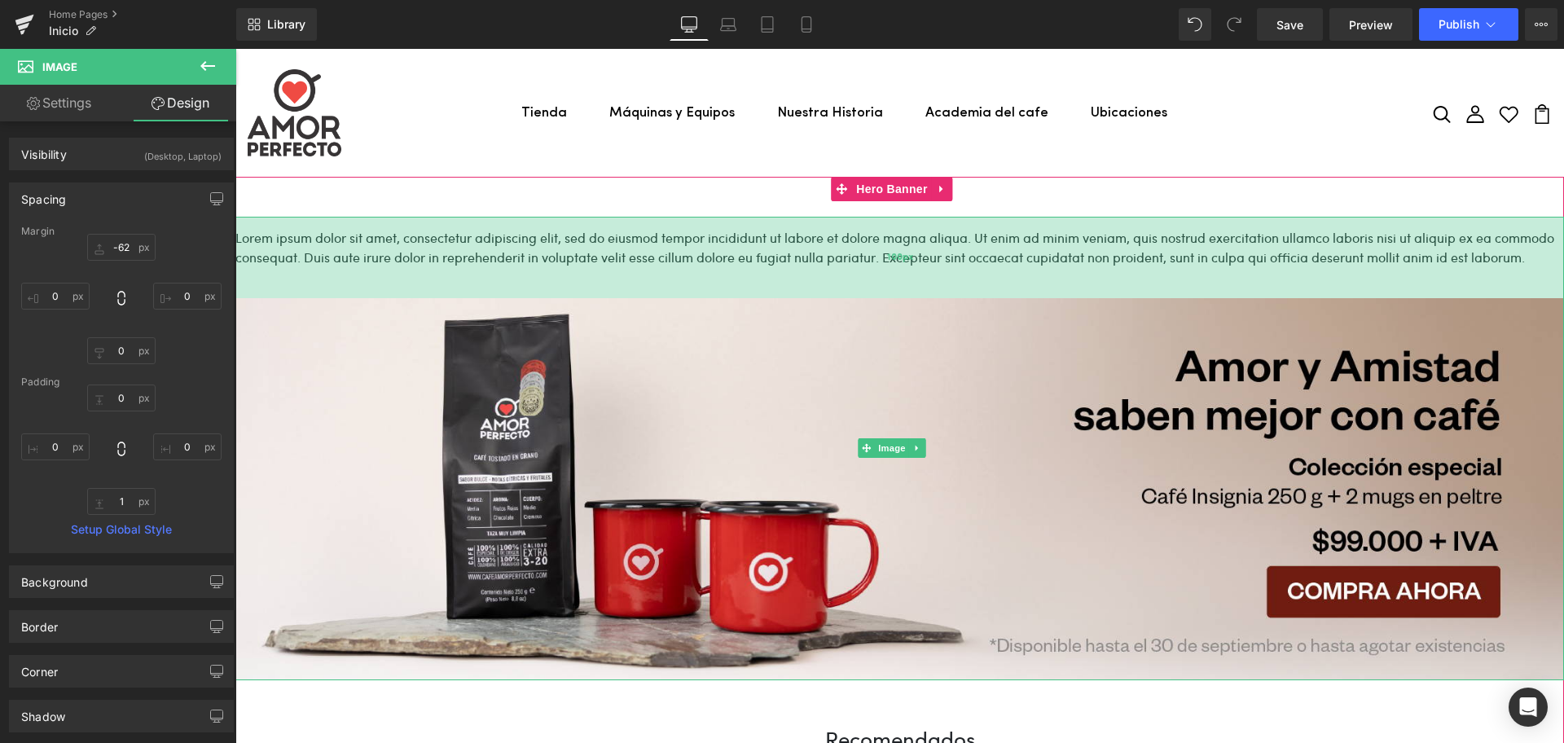
click at [655, 267] on div "100px" at bounding box center [899, 257] width 1328 height 81
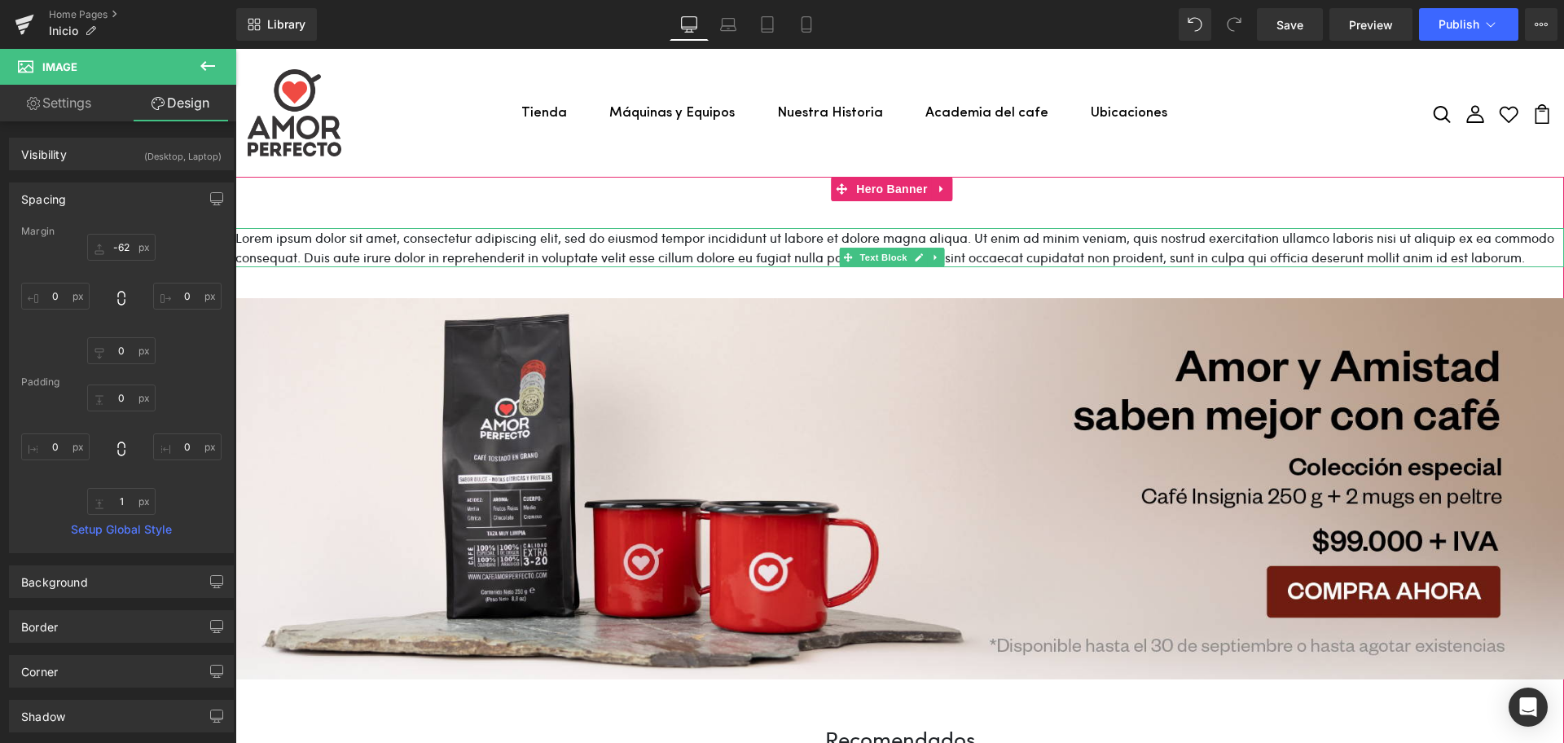
click at [888, 233] on p "Lorem ipsum dolor sit amet, consectetur adipiscing elit, sed do eiusmod tempor …" at bounding box center [899, 247] width 1328 height 39
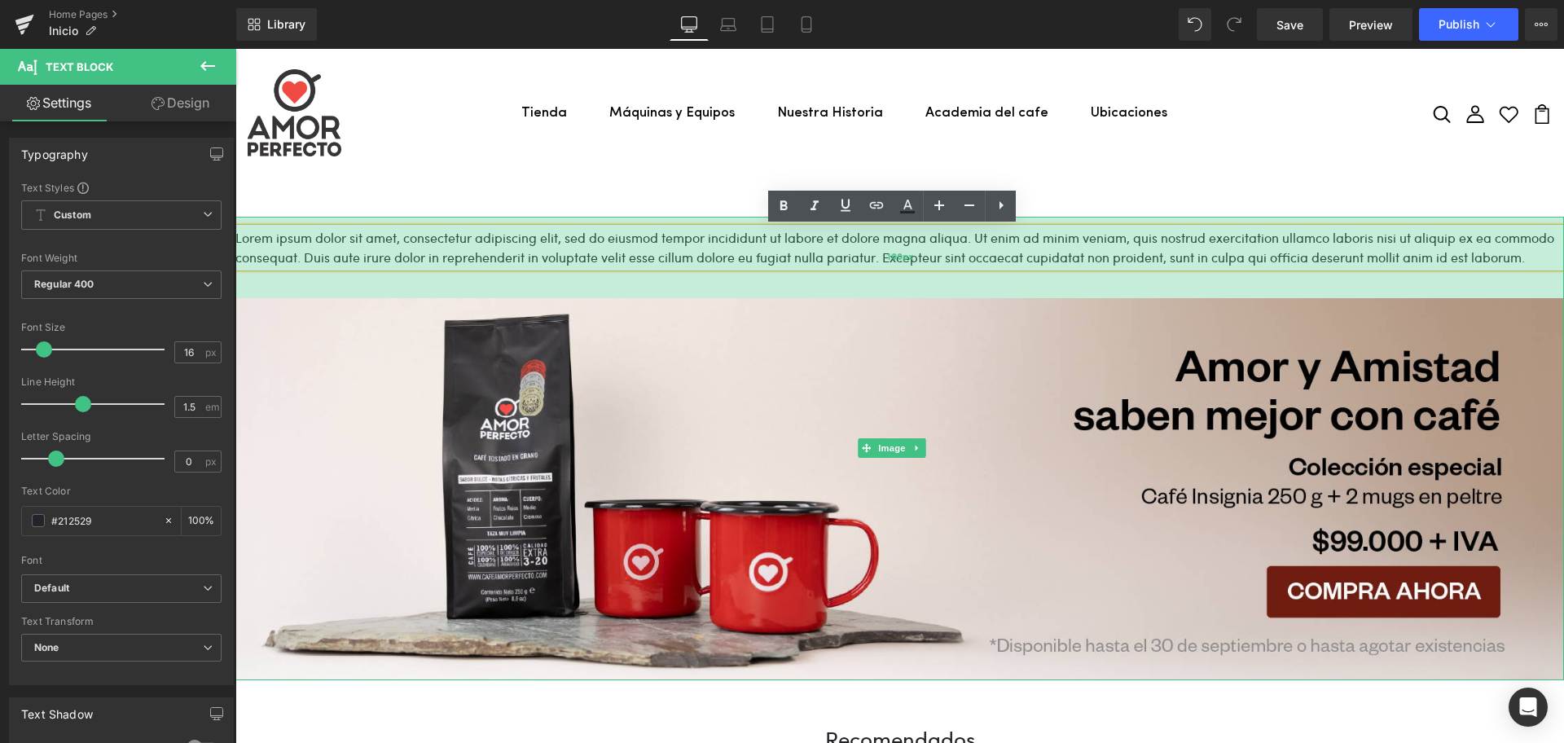
click at [564, 271] on div "100px" at bounding box center [899, 257] width 1328 height 81
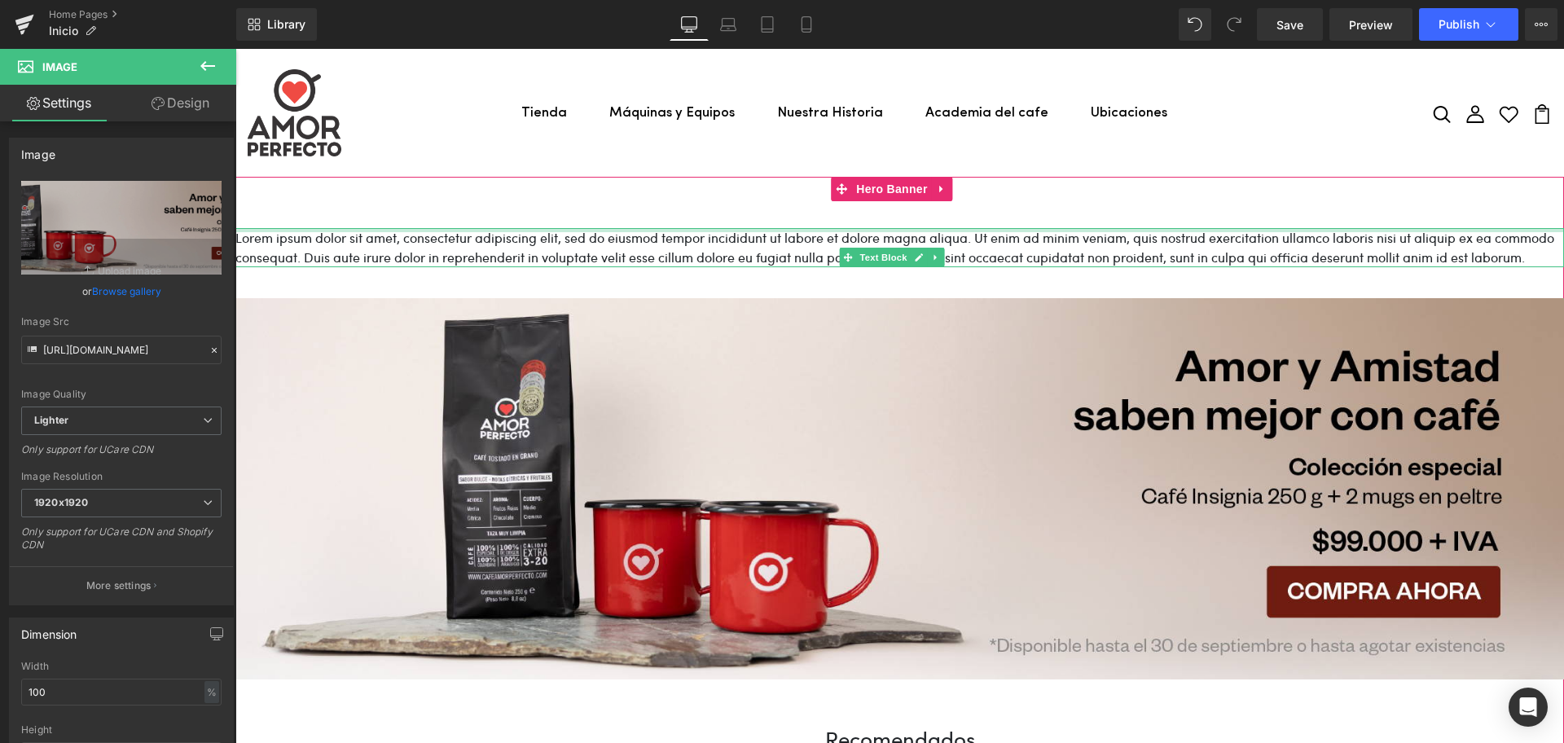
click at [836, 229] on div at bounding box center [899, 230] width 1328 height 4
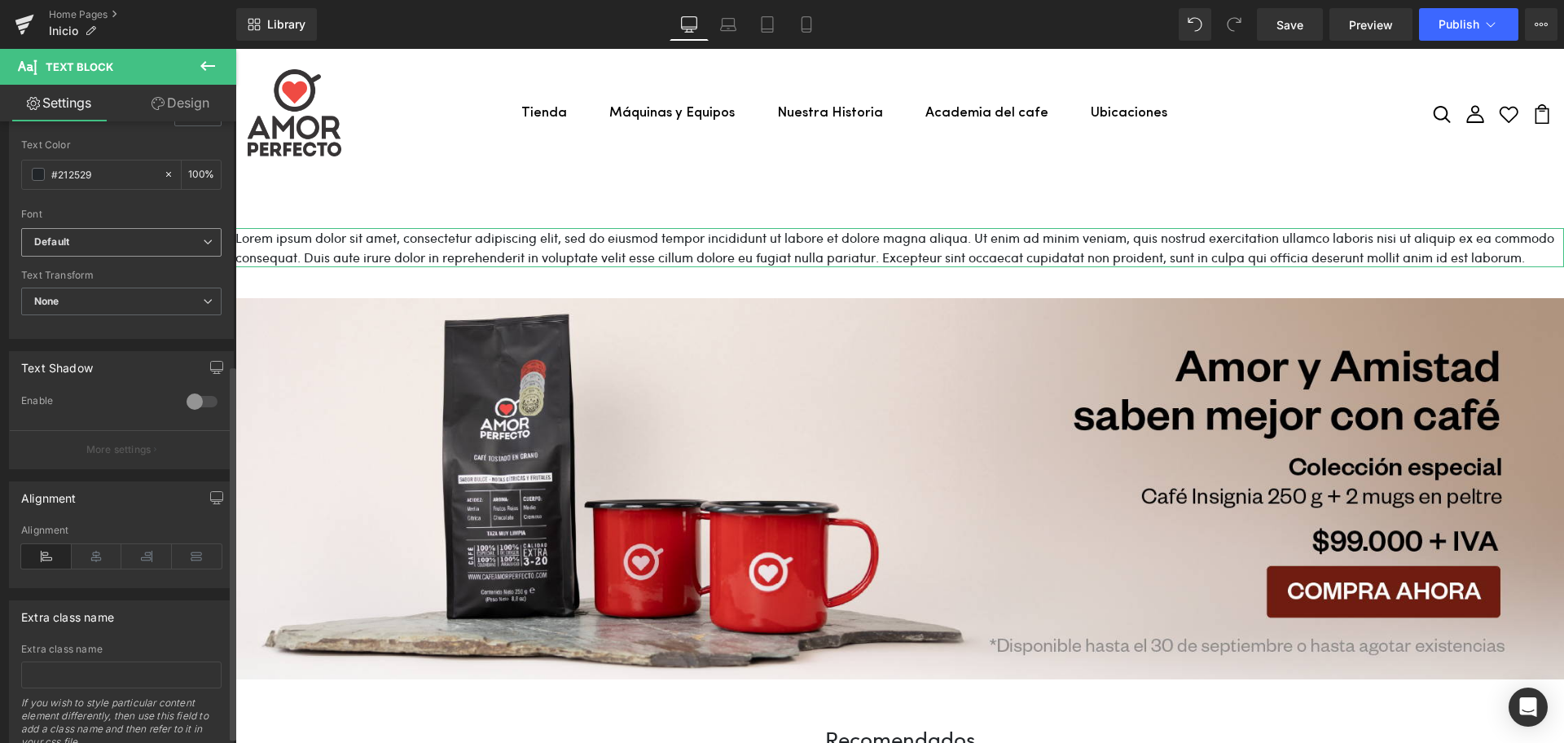
scroll to position [407, 0]
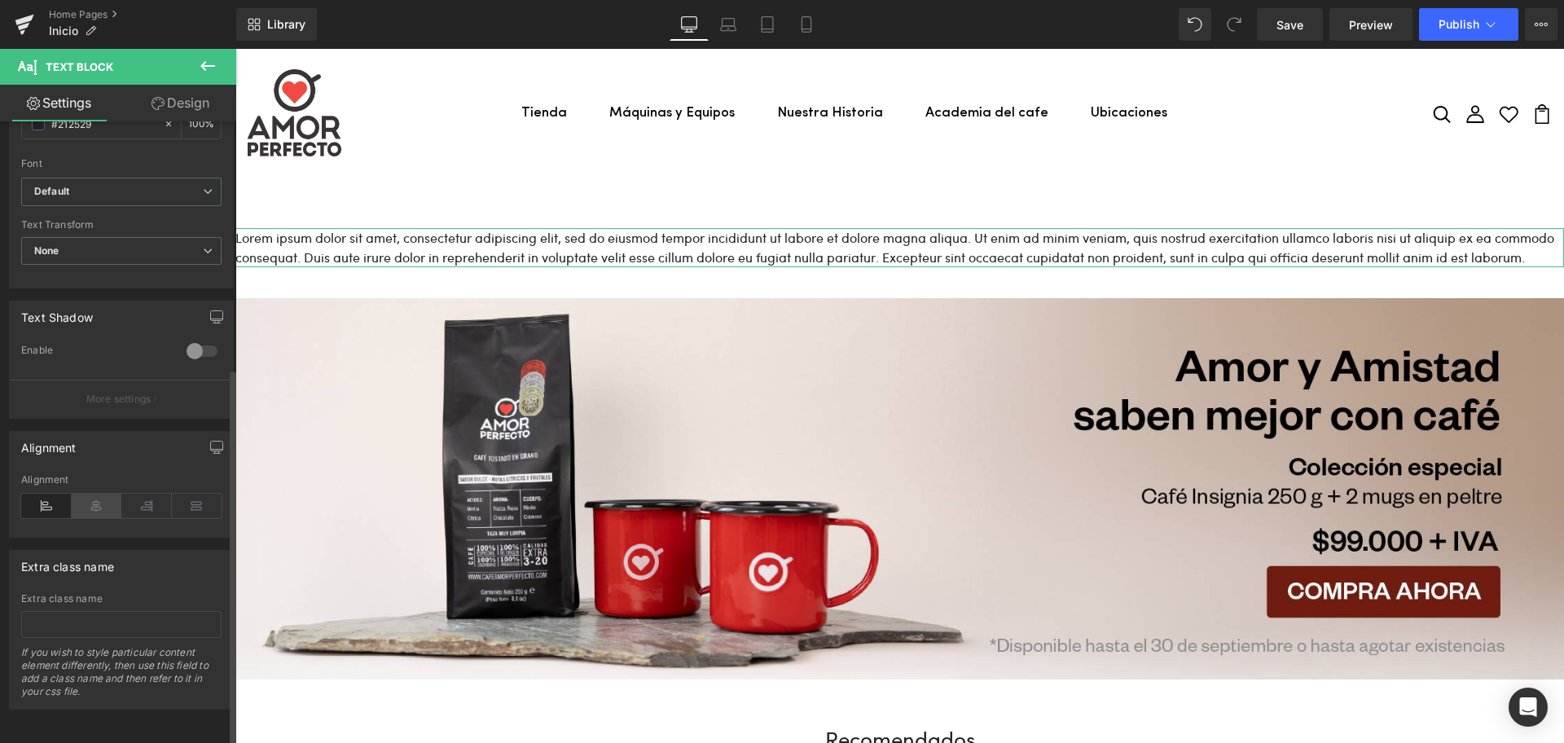
click at [96, 496] on icon at bounding box center [97, 506] width 50 height 24
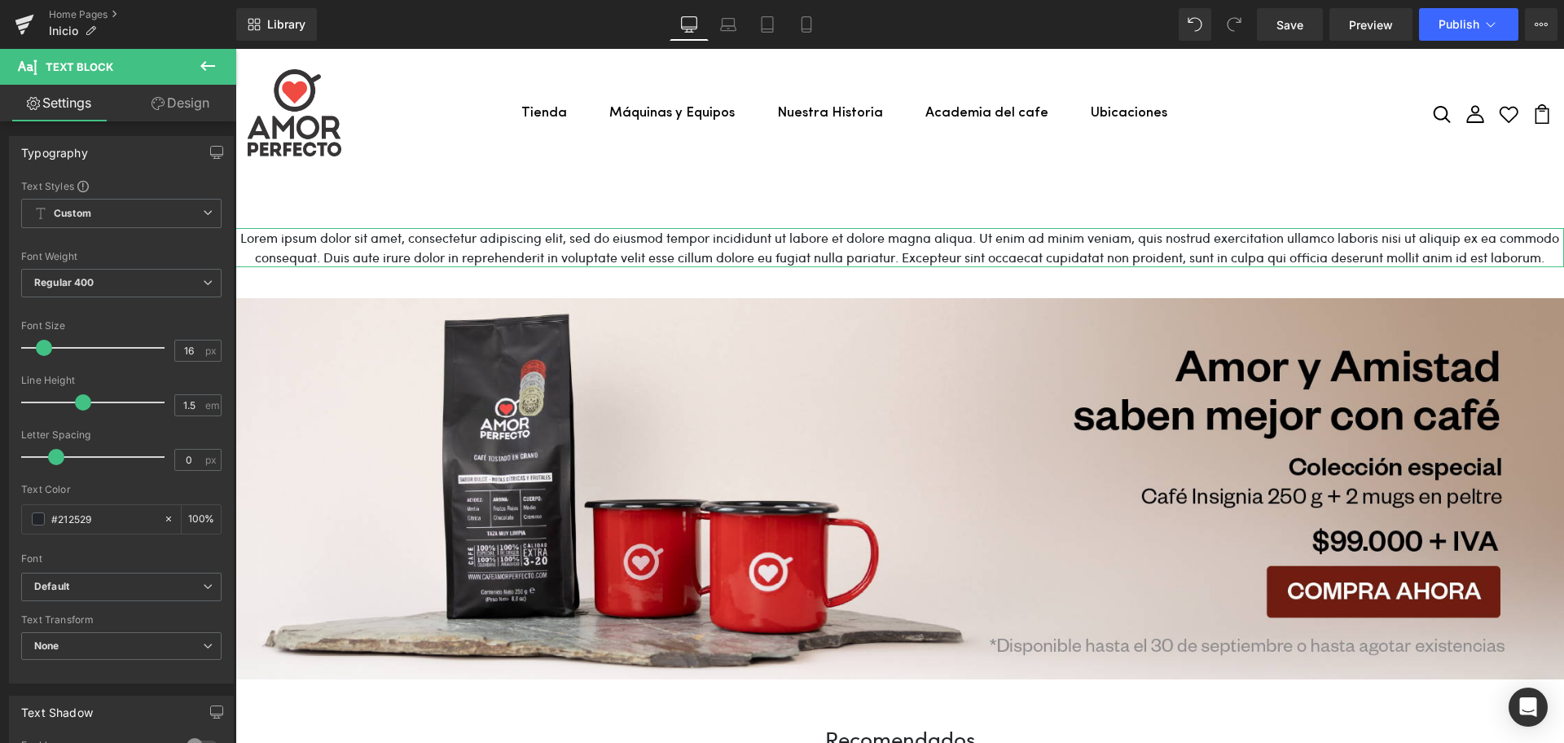
scroll to position [0, 0]
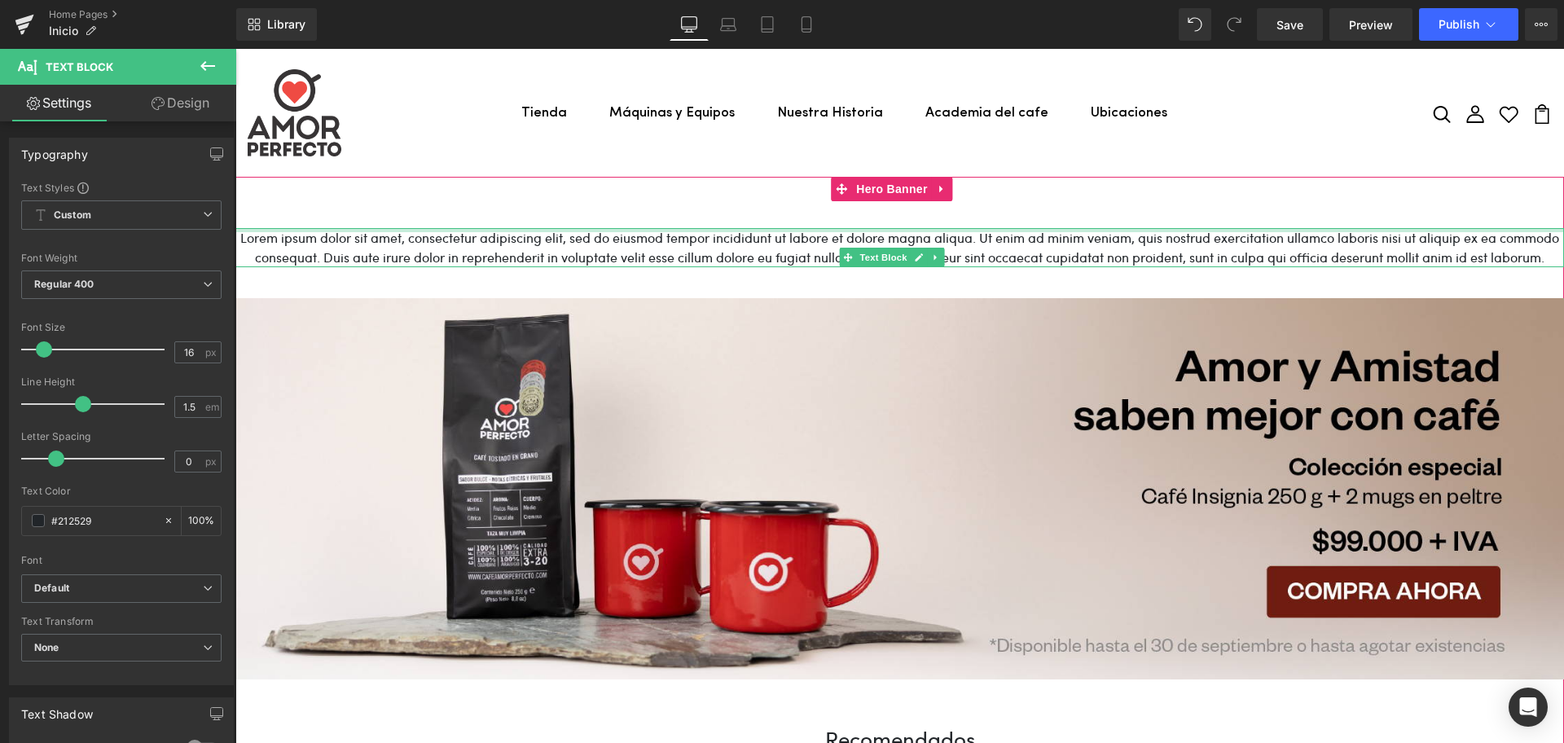
click at [889, 231] on div at bounding box center [899, 230] width 1328 height 4
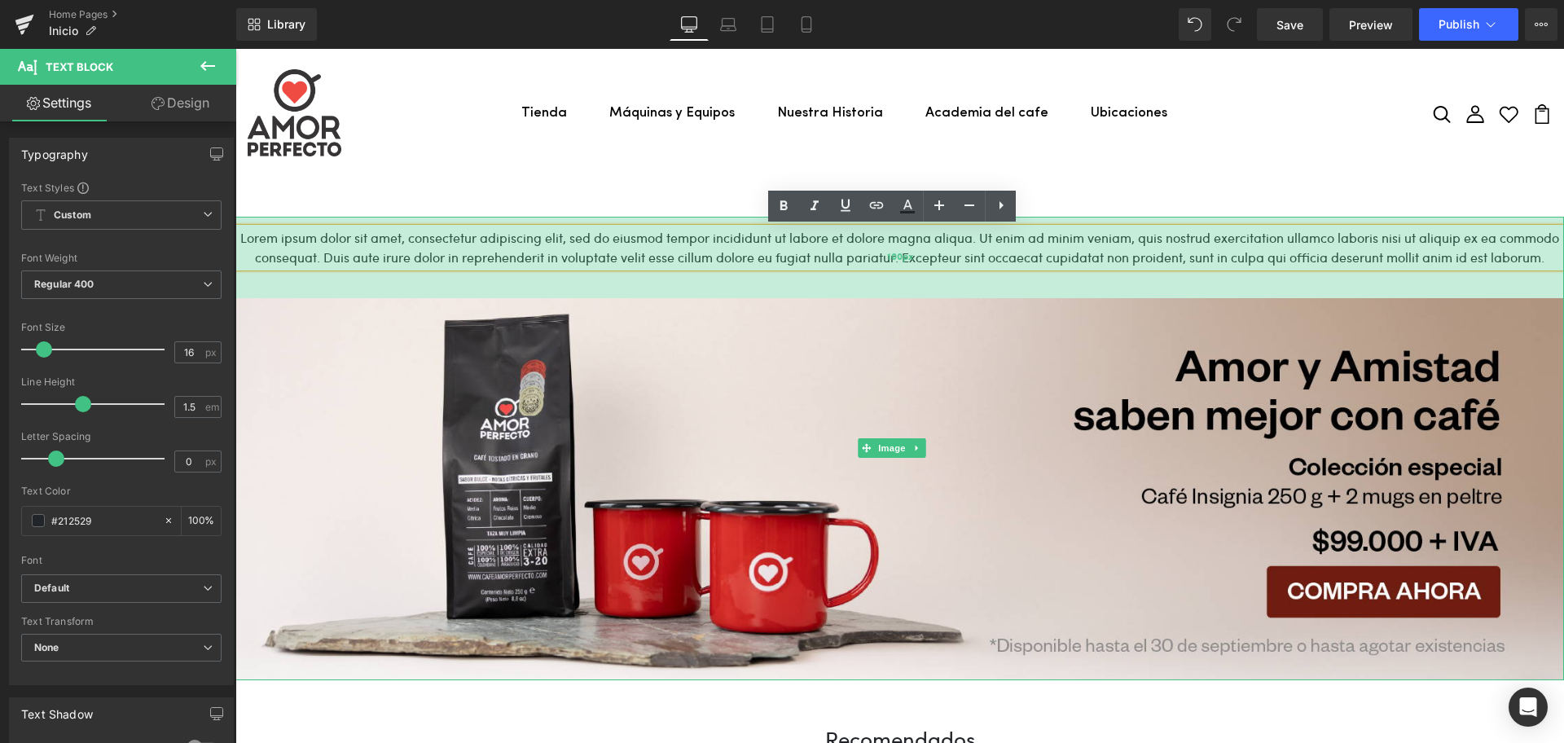
click at [881, 259] on div "100px" at bounding box center [899, 257] width 1328 height 81
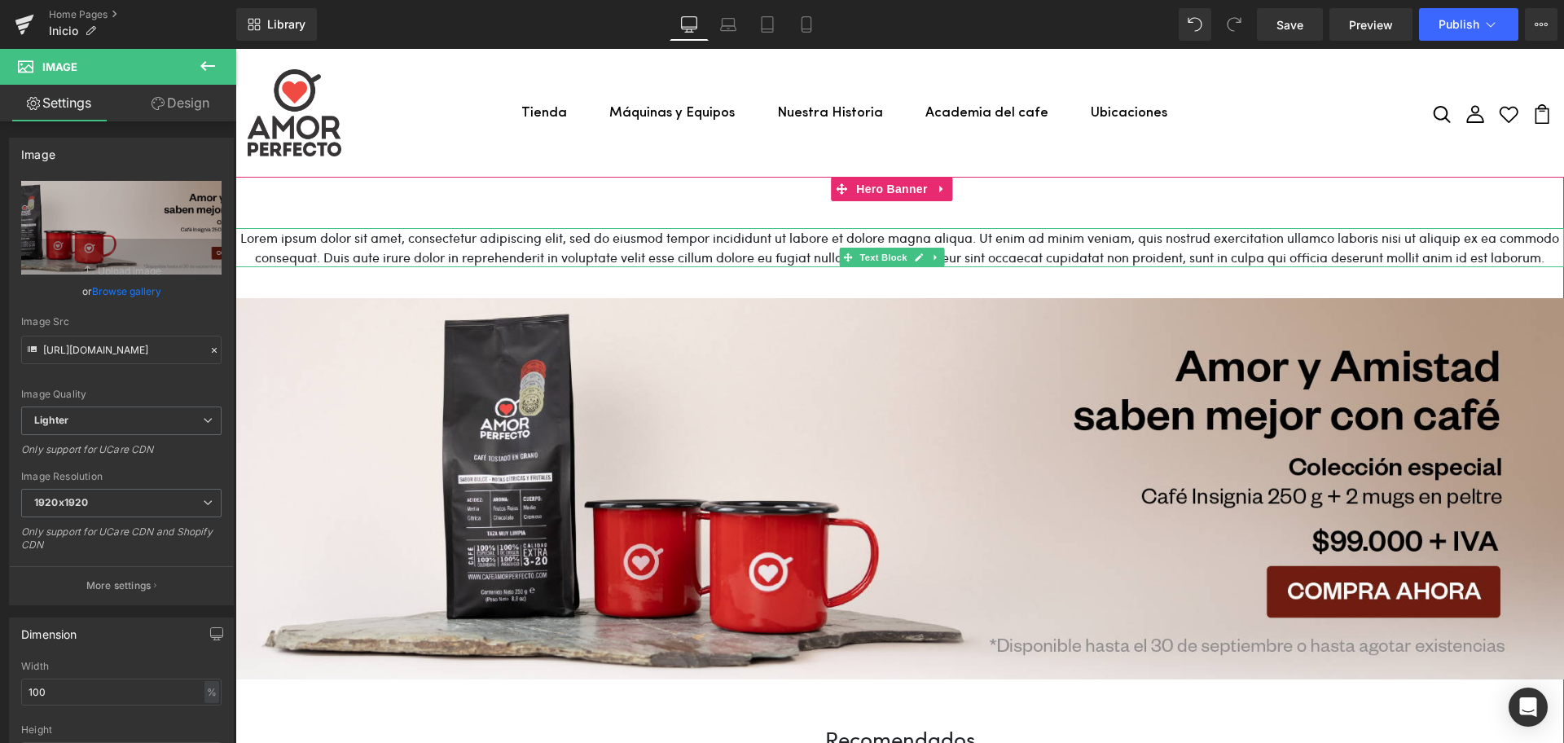
click at [906, 232] on p "Lorem ipsum dolor sit amet, consectetur adipiscing elit, sed do eiusmod tempor …" at bounding box center [899, 247] width 1328 height 39
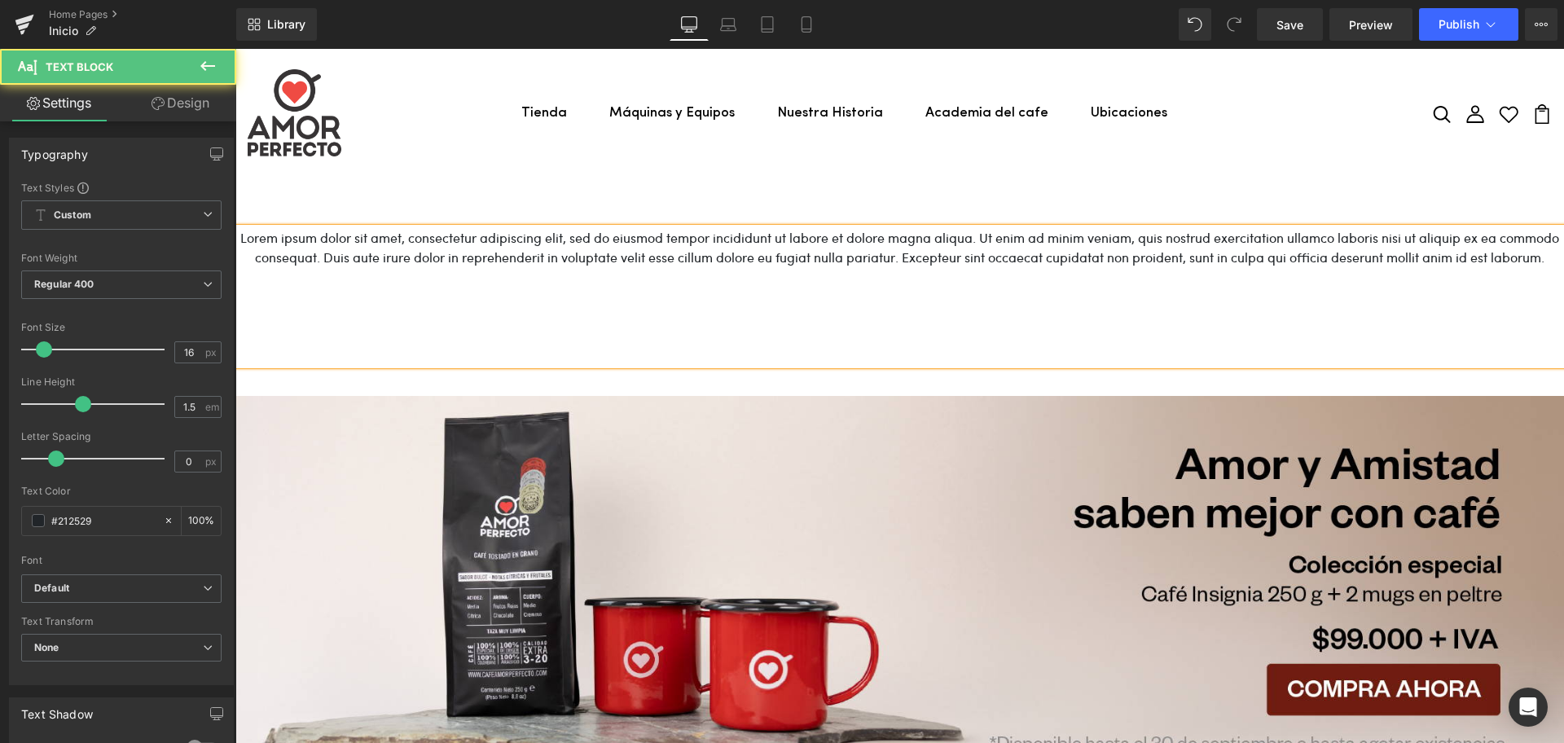
click at [816, 230] on p "Lorem ipsum dolor sit amet, consectetur adipiscing elit, sed do eiusmod tempor …" at bounding box center [899, 257] width 1328 height 59
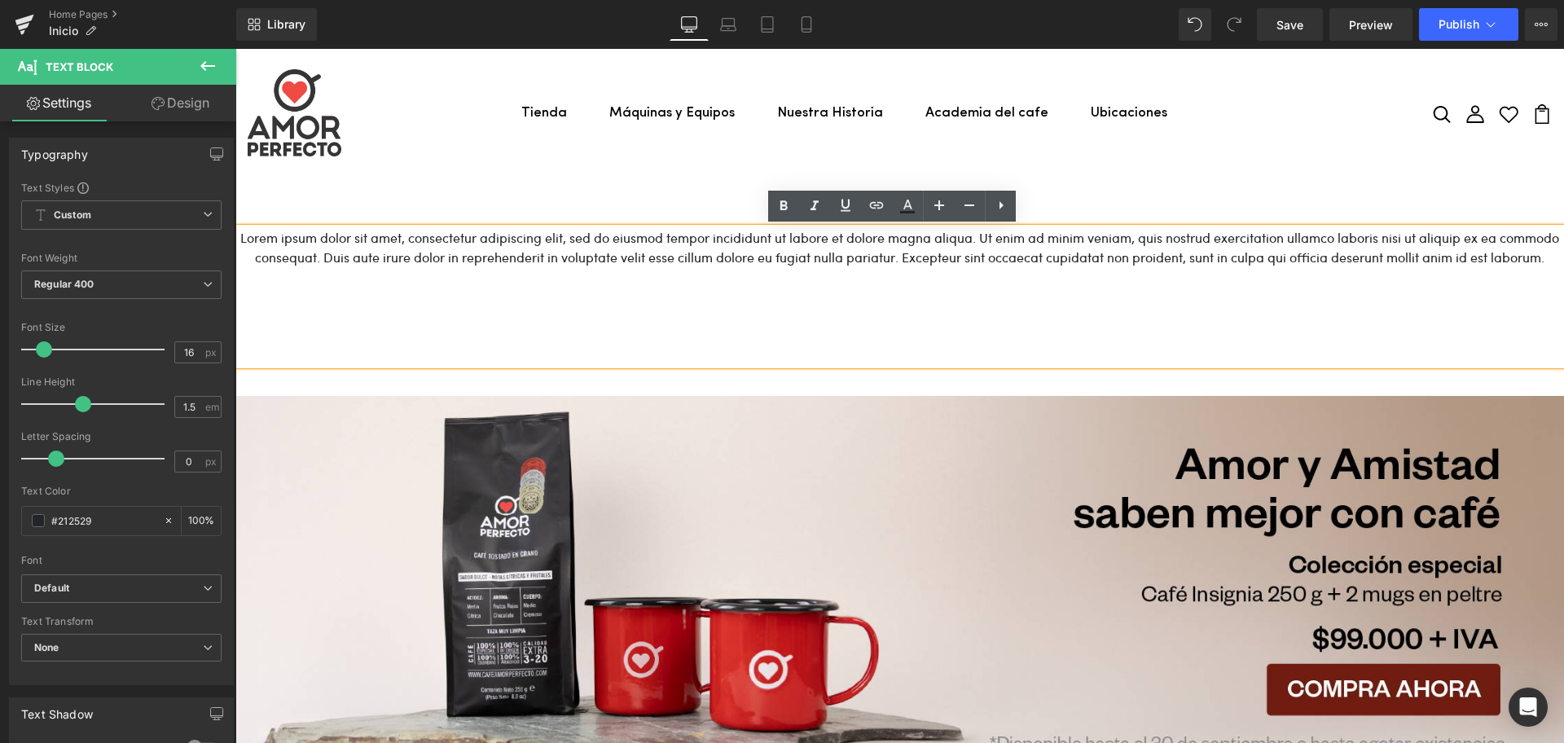
click at [919, 306] on p at bounding box center [899, 297] width 1328 height 20
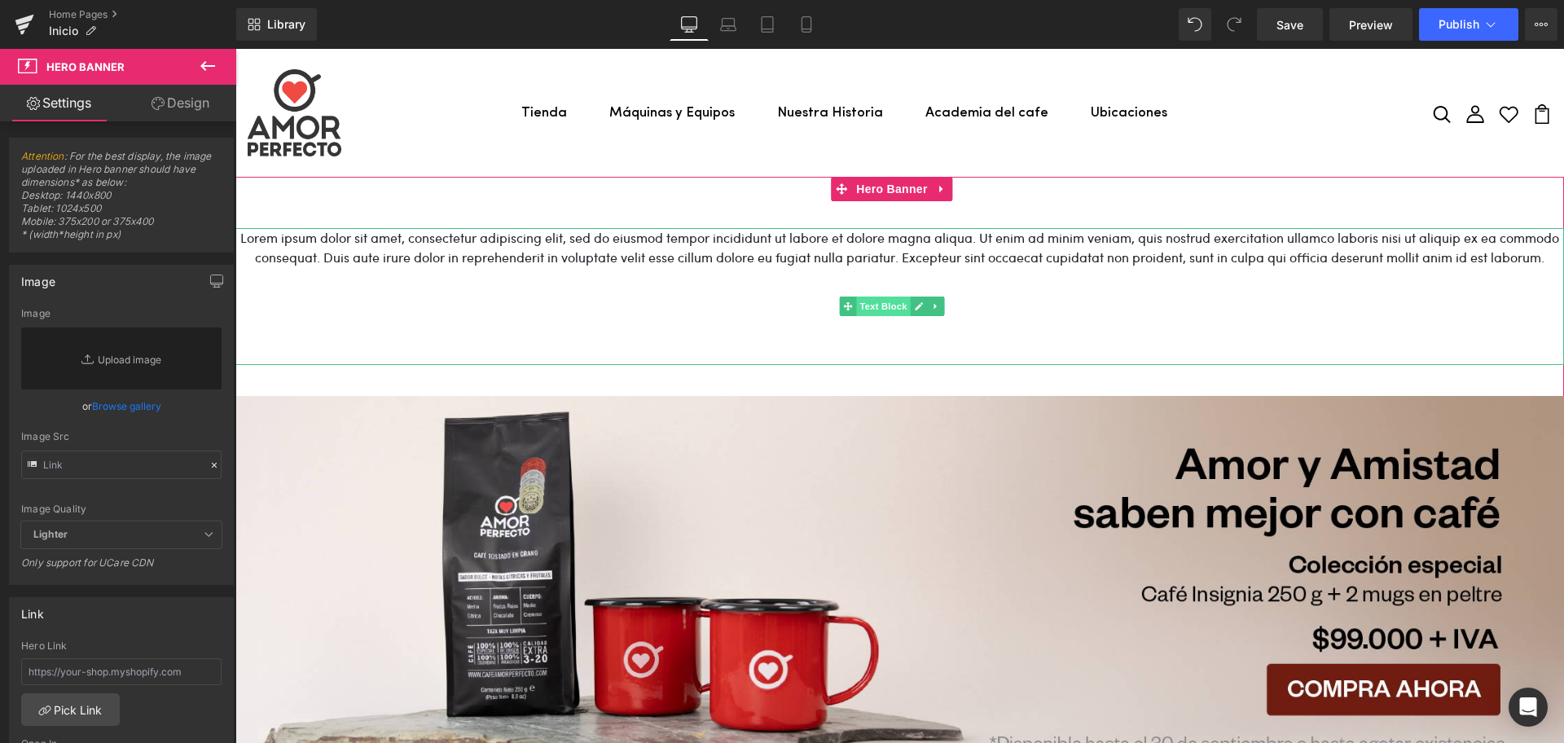
click at [873, 309] on span "Text Block" at bounding box center [883, 306] width 54 height 20
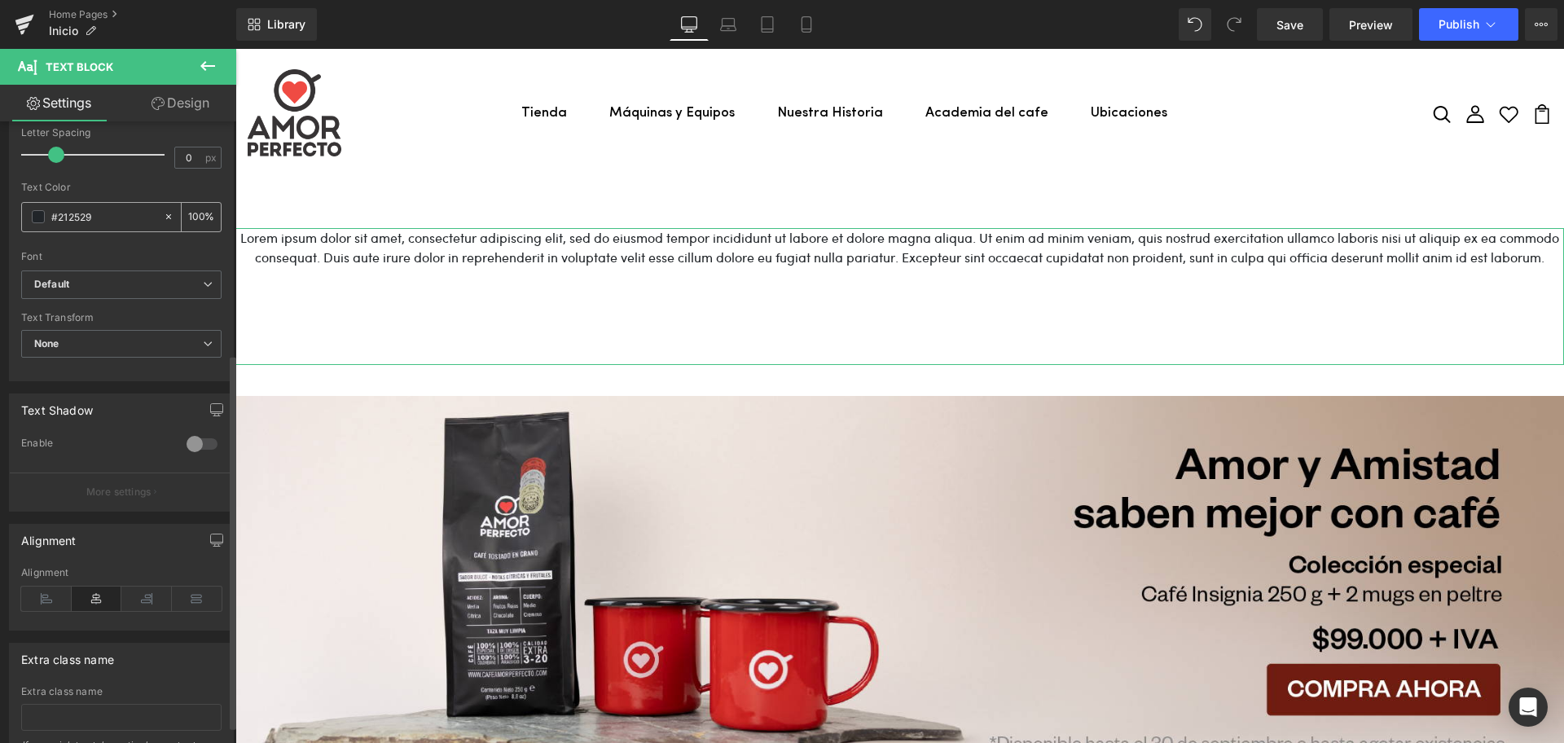
scroll to position [407, 0]
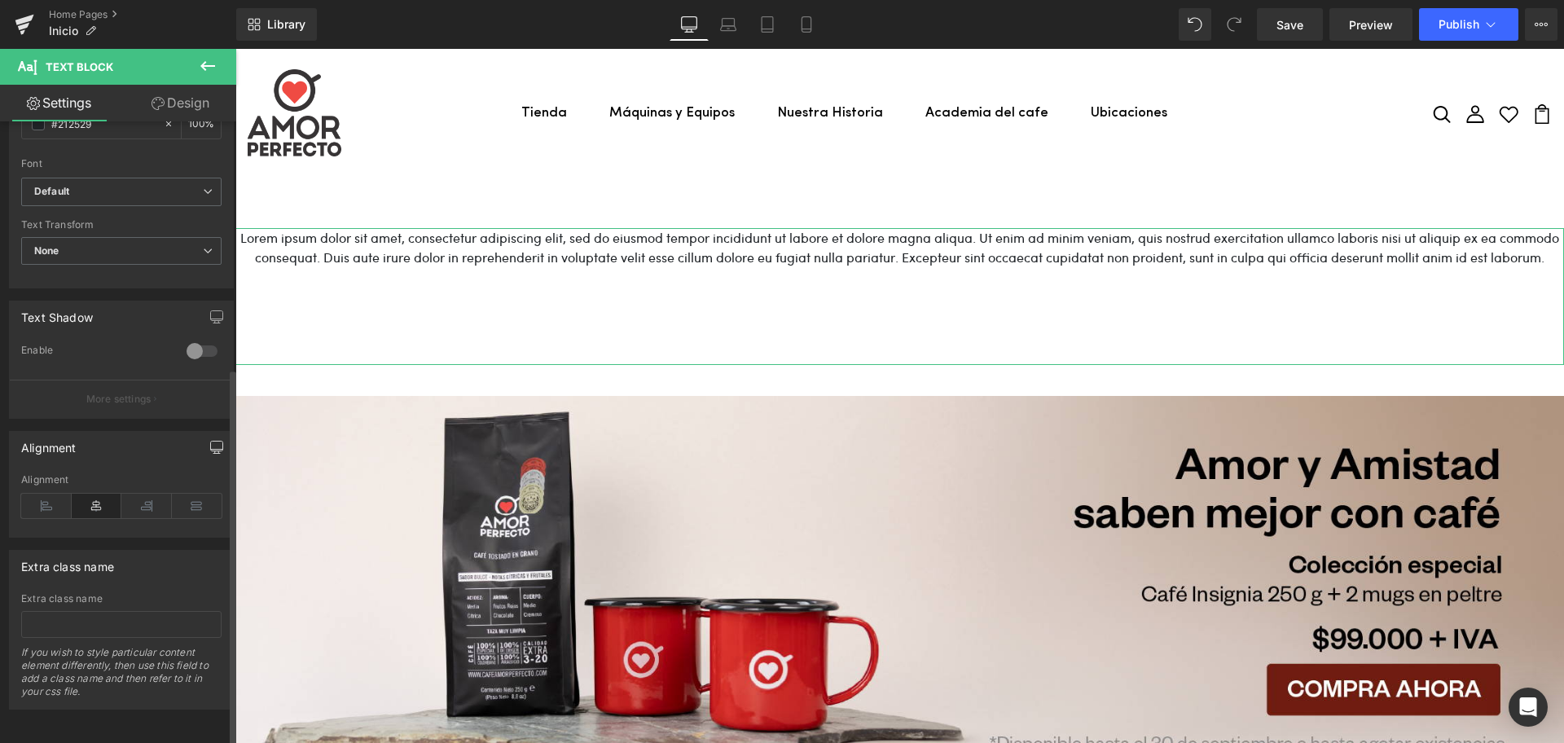
click at [210, 441] on icon "button" at bounding box center [216, 447] width 13 height 13
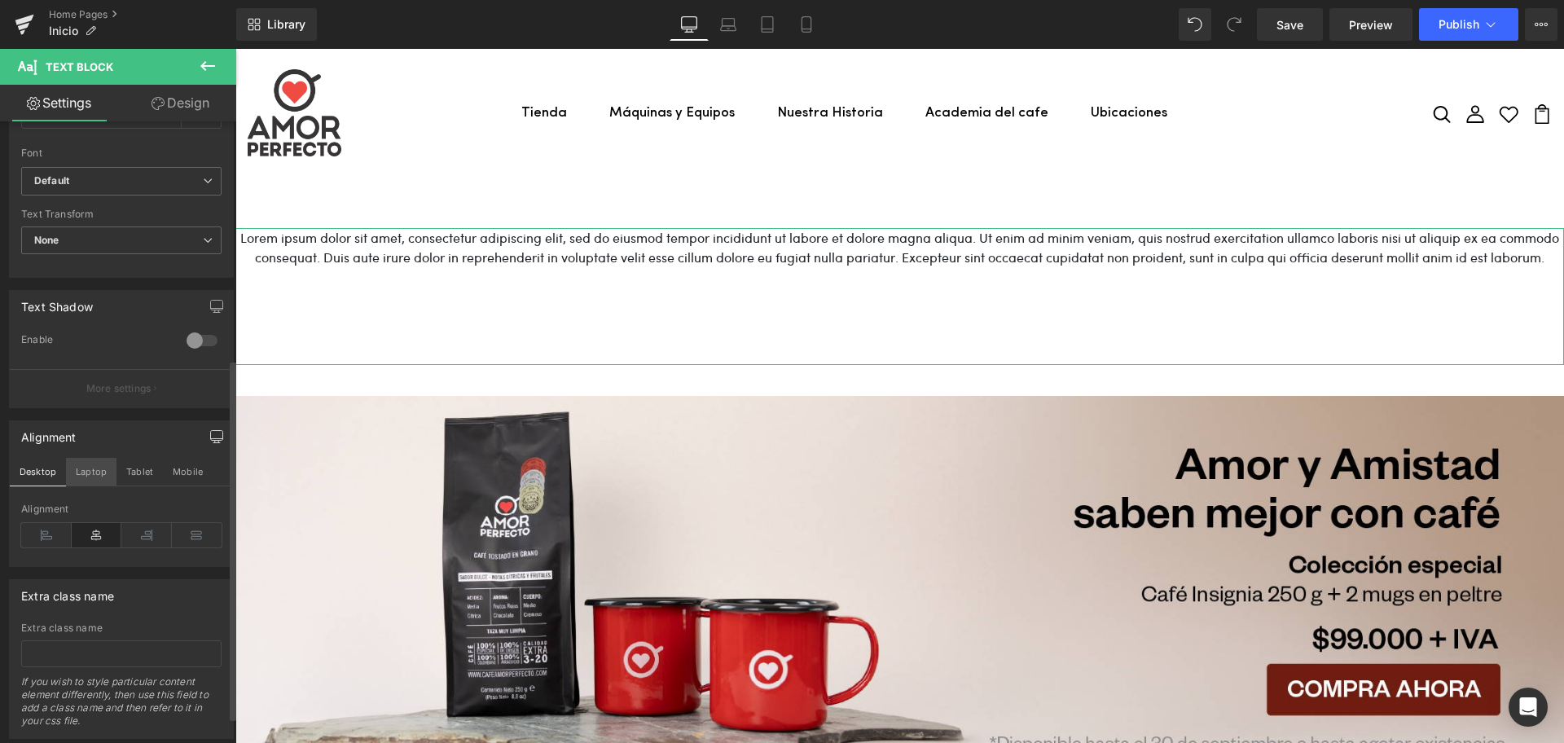
click at [78, 476] on button "Laptop" at bounding box center [91, 472] width 50 height 28
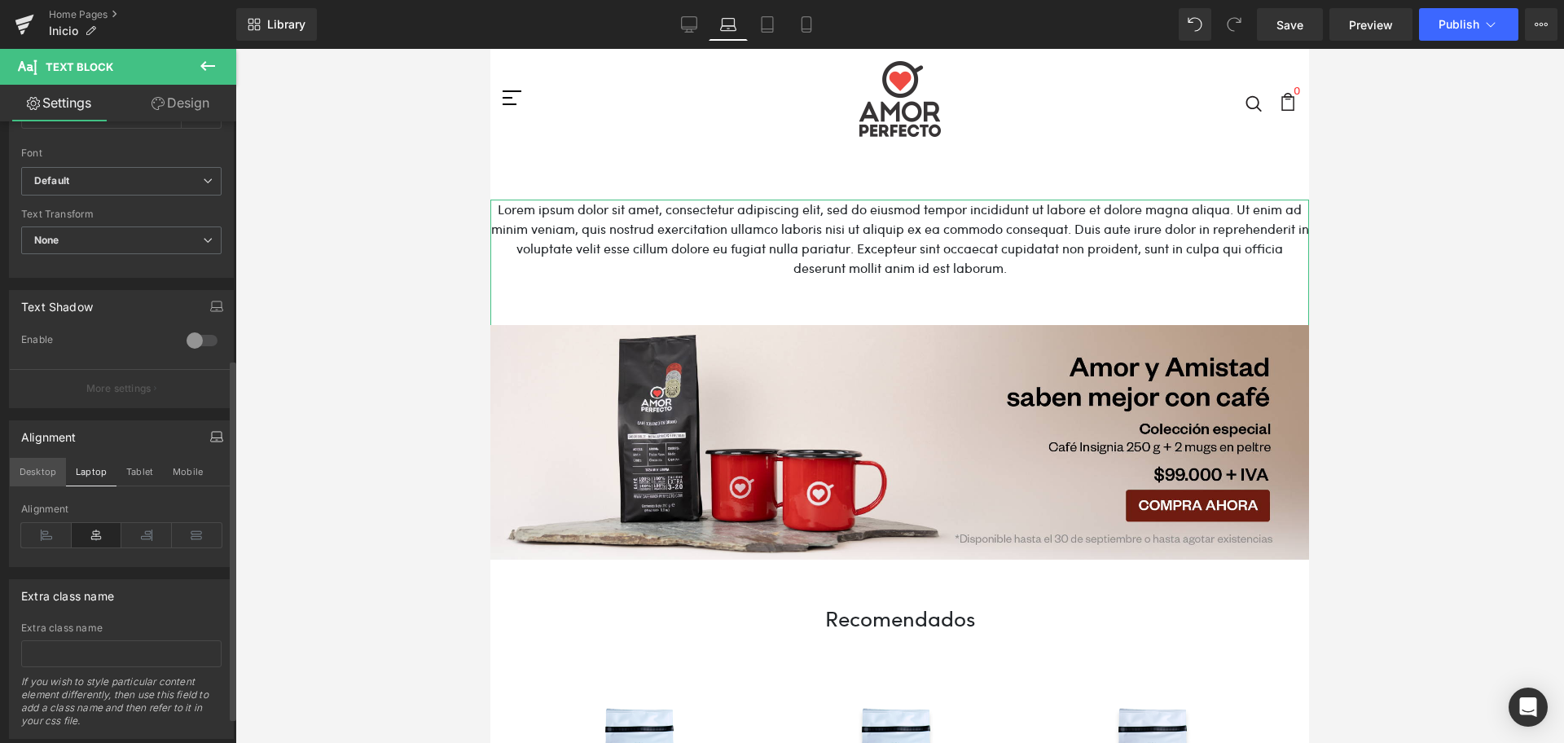
click at [15, 474] on button "Desktop" at bounding box center [38, 472] width 56 height 28
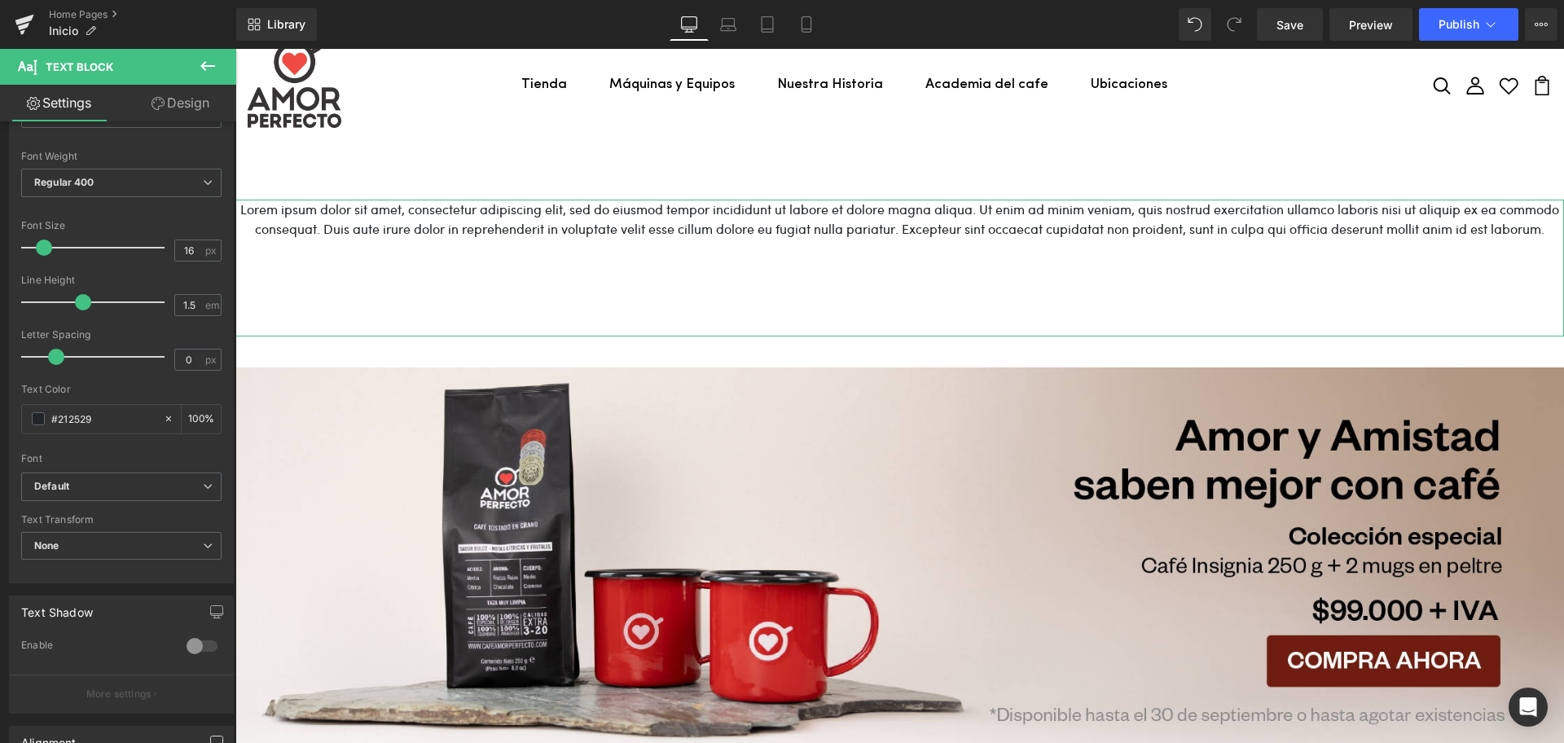
scroll to position [0, 0]
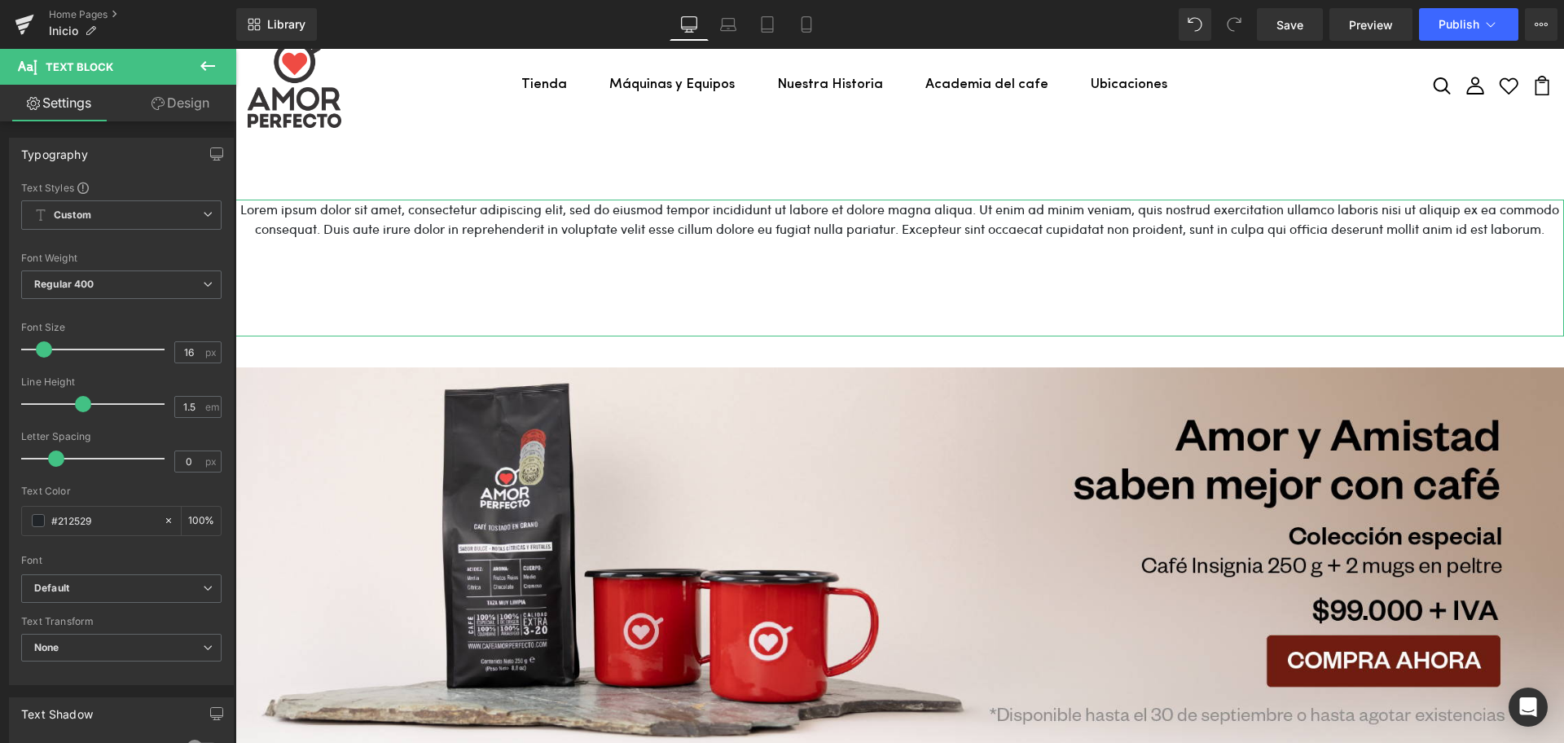
click at [185, 106] on link "Design" at bounding box center [180, 103] width 118 height 37
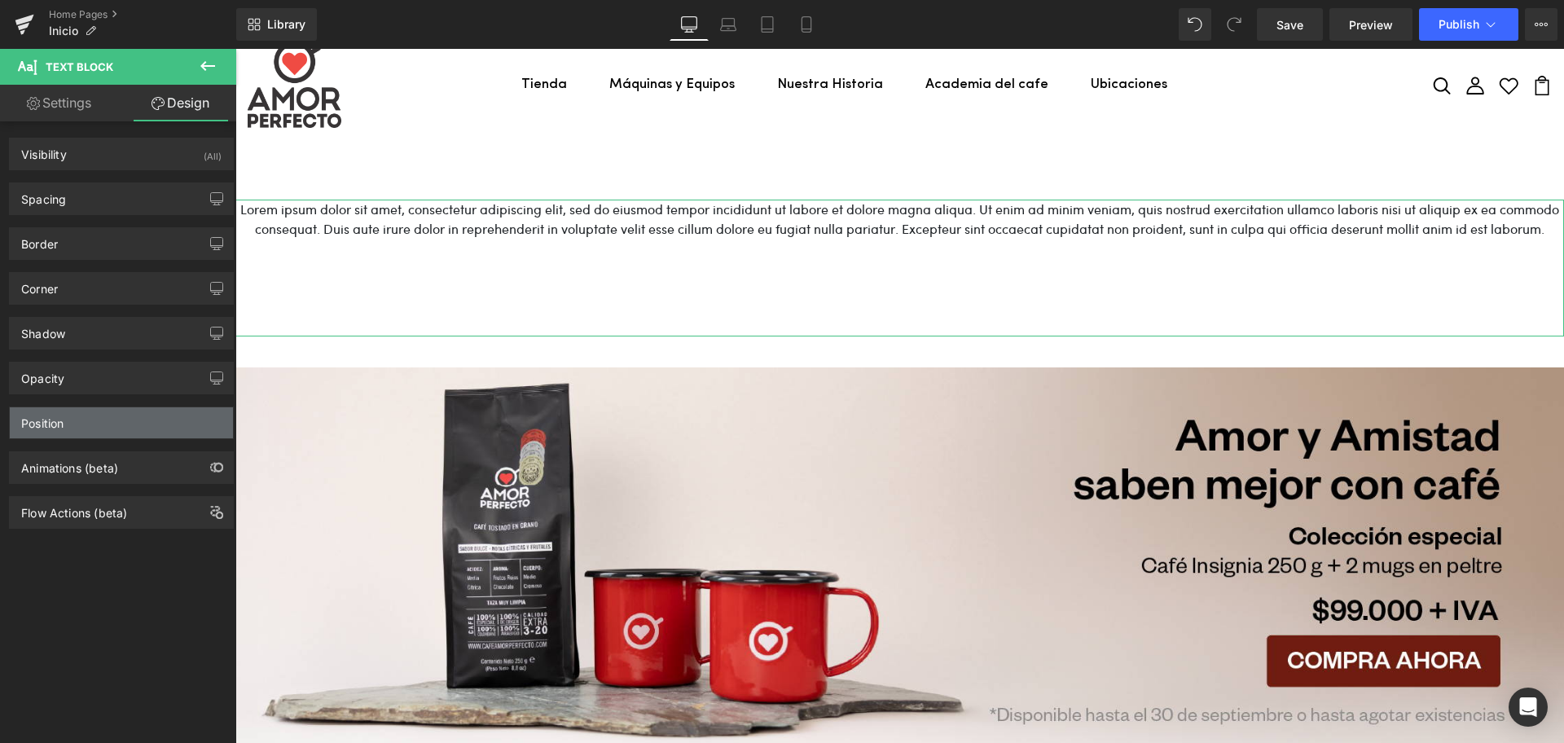
click at [51, 417] on div "Position" at bounding box center [42, 418] width 42 height 23
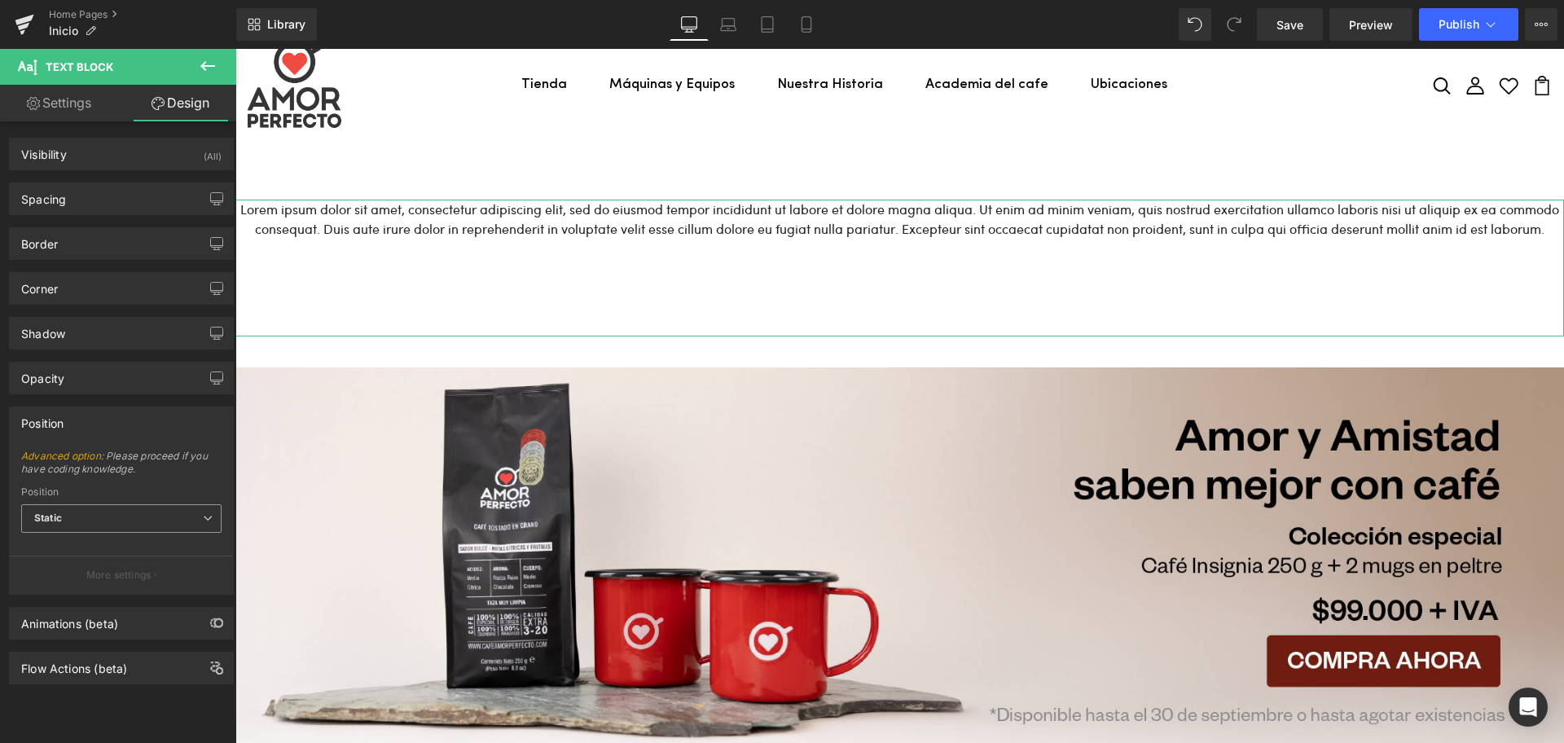
click at [96, 506] on span "Static" at bounding box center [121, 518] width 200 height 29
click at [68, 537] on li "Relative" at bounding box center [121, 547] width 200 height 24
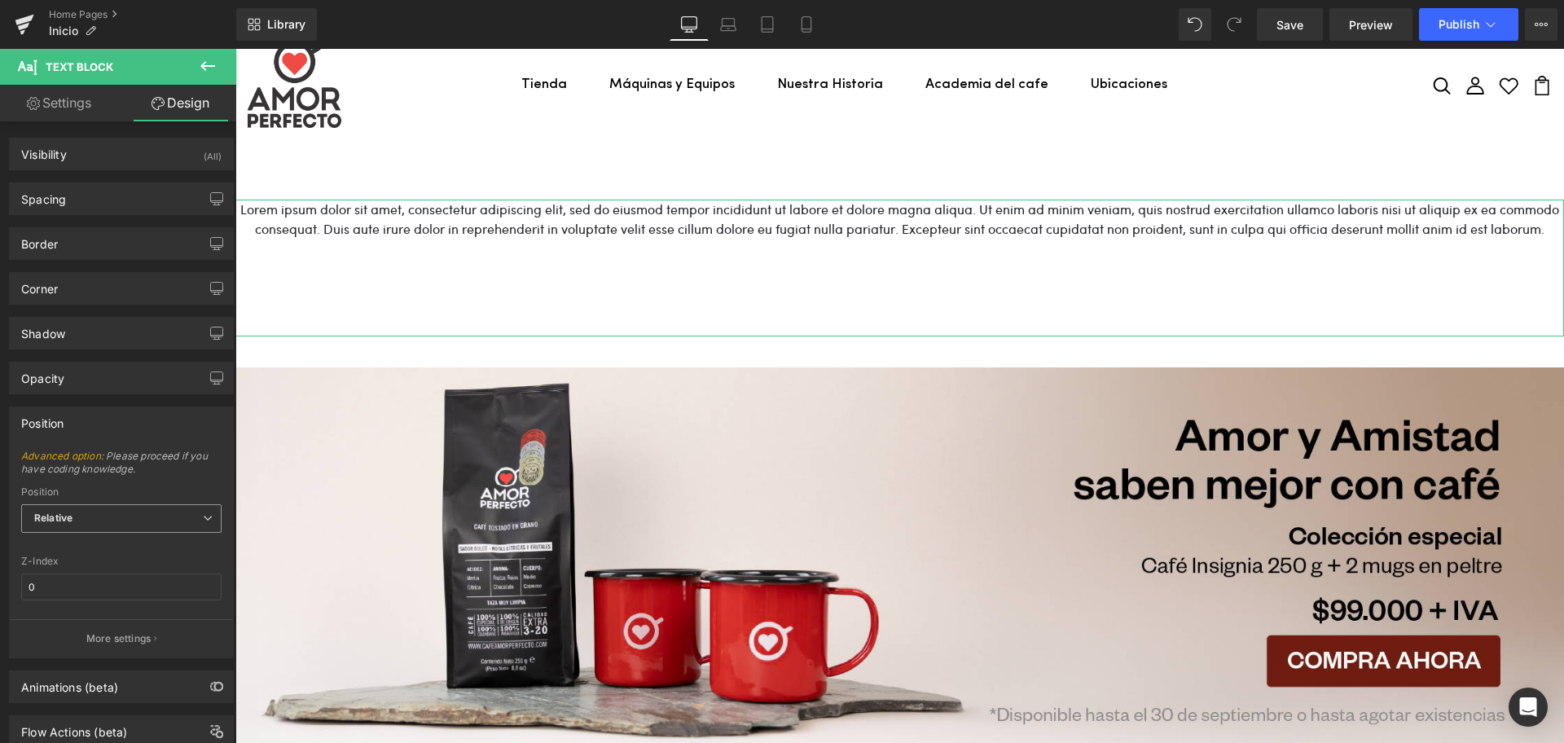
click at [105, 507] on span "Relative" at bounding box center [121, 518] width 200 height 29
click at [77, 590] on li "Static" at bounding box center [121, 596] width 200 height 24
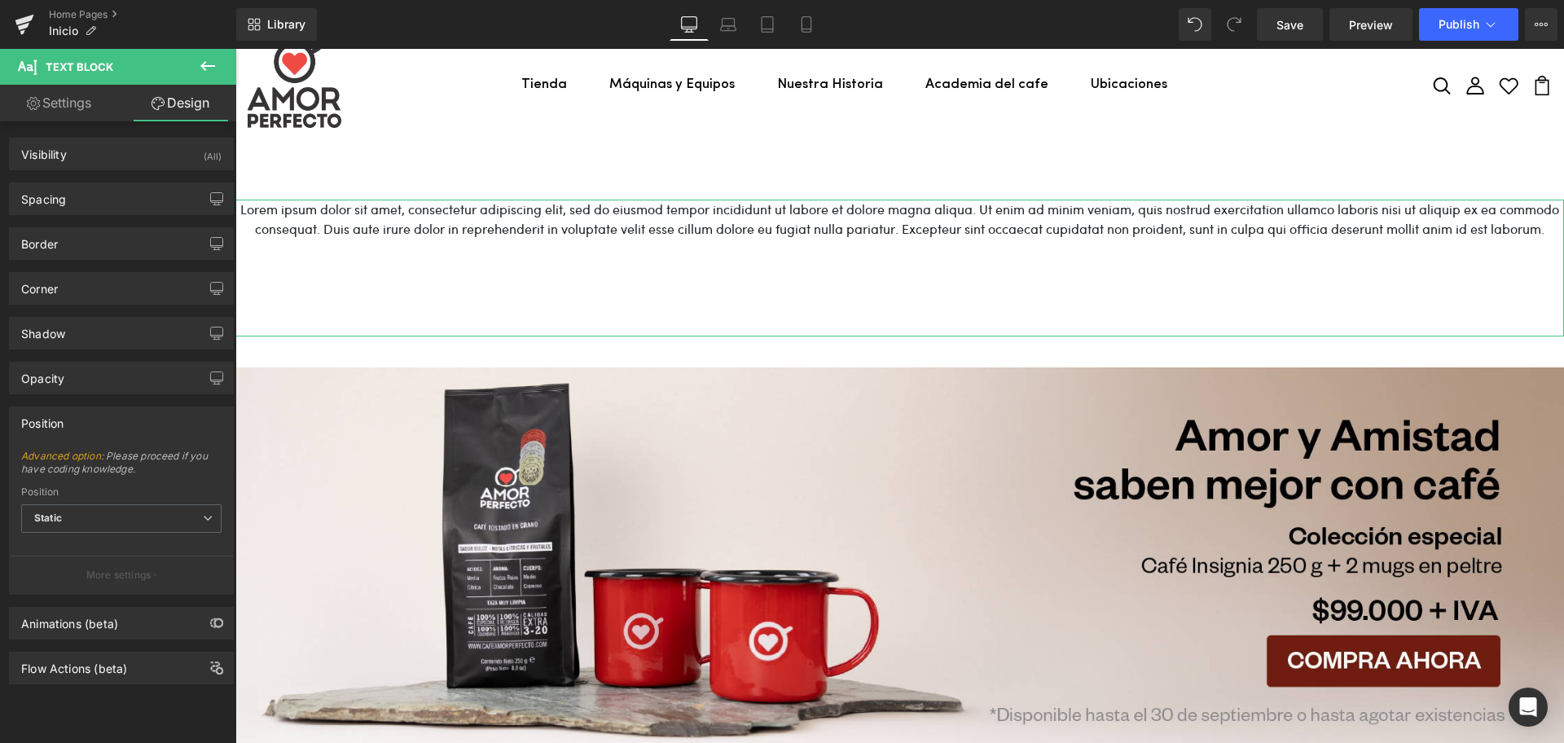
click at [99, 424] on div "Position" at bounding box center [121, 422] width 223 height 31
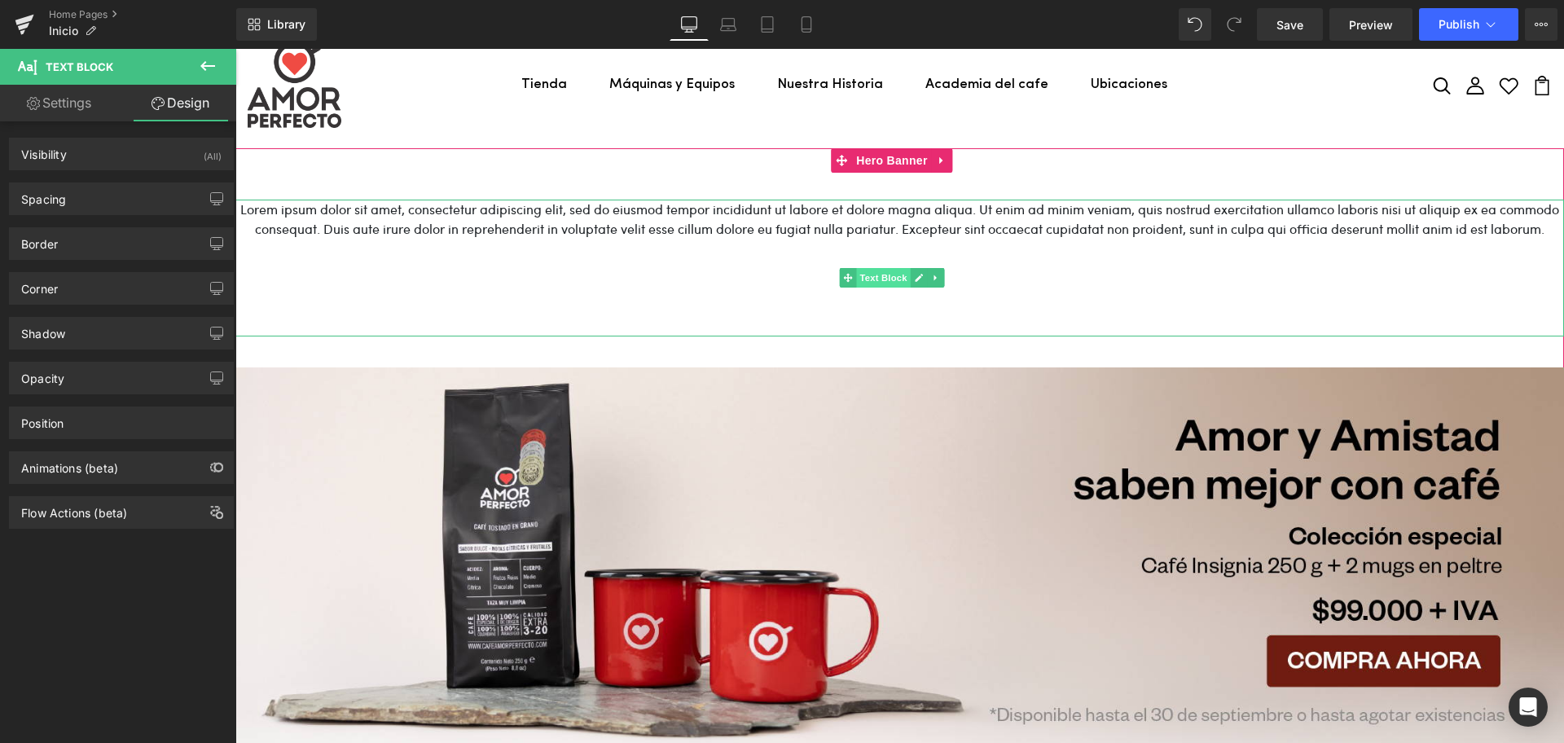
click at [879, 277] on span "Text Block" at bounding box center [883, 278] width 54 height 20
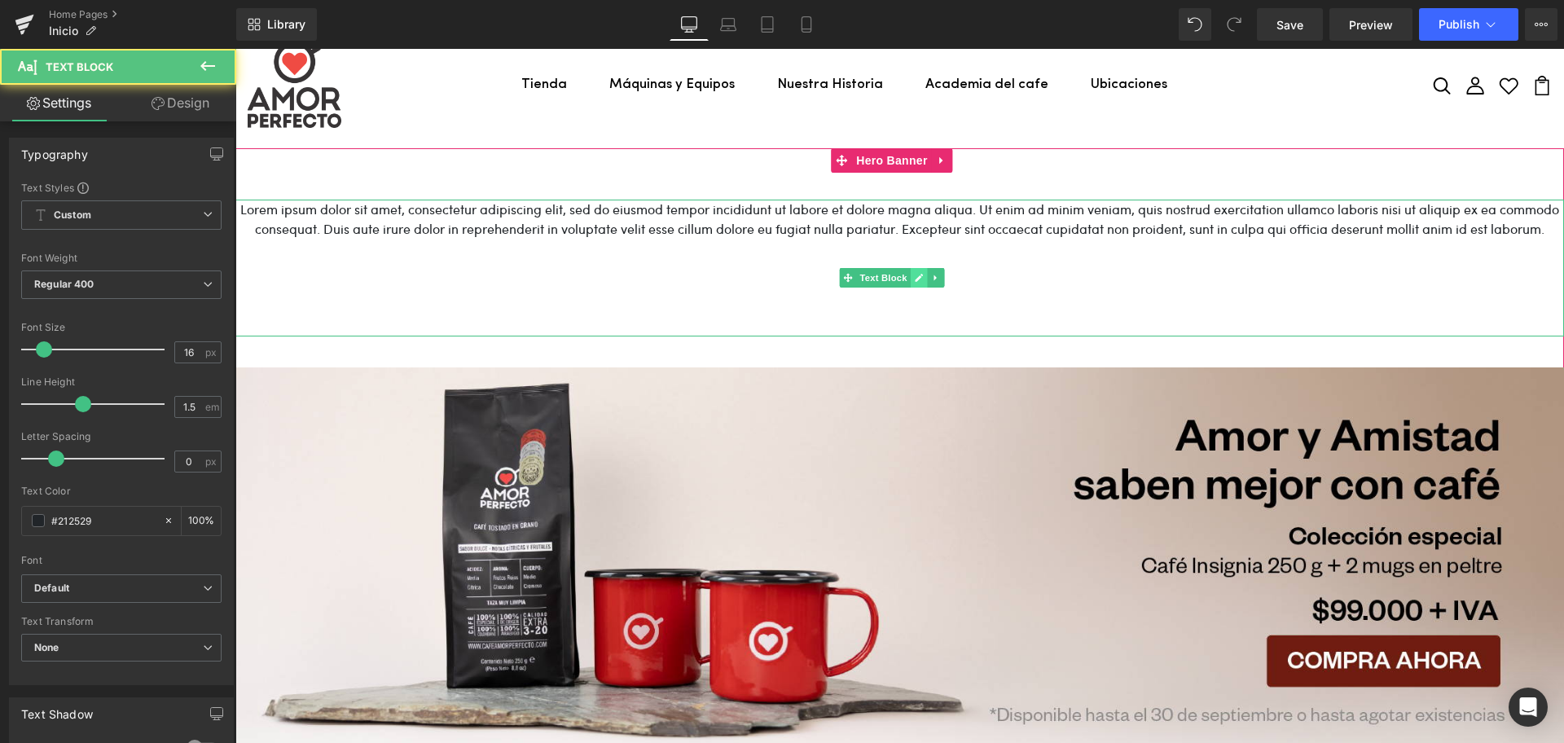
click at [915, 275] on icon at bounding box center [919, 278] width 9 height 10
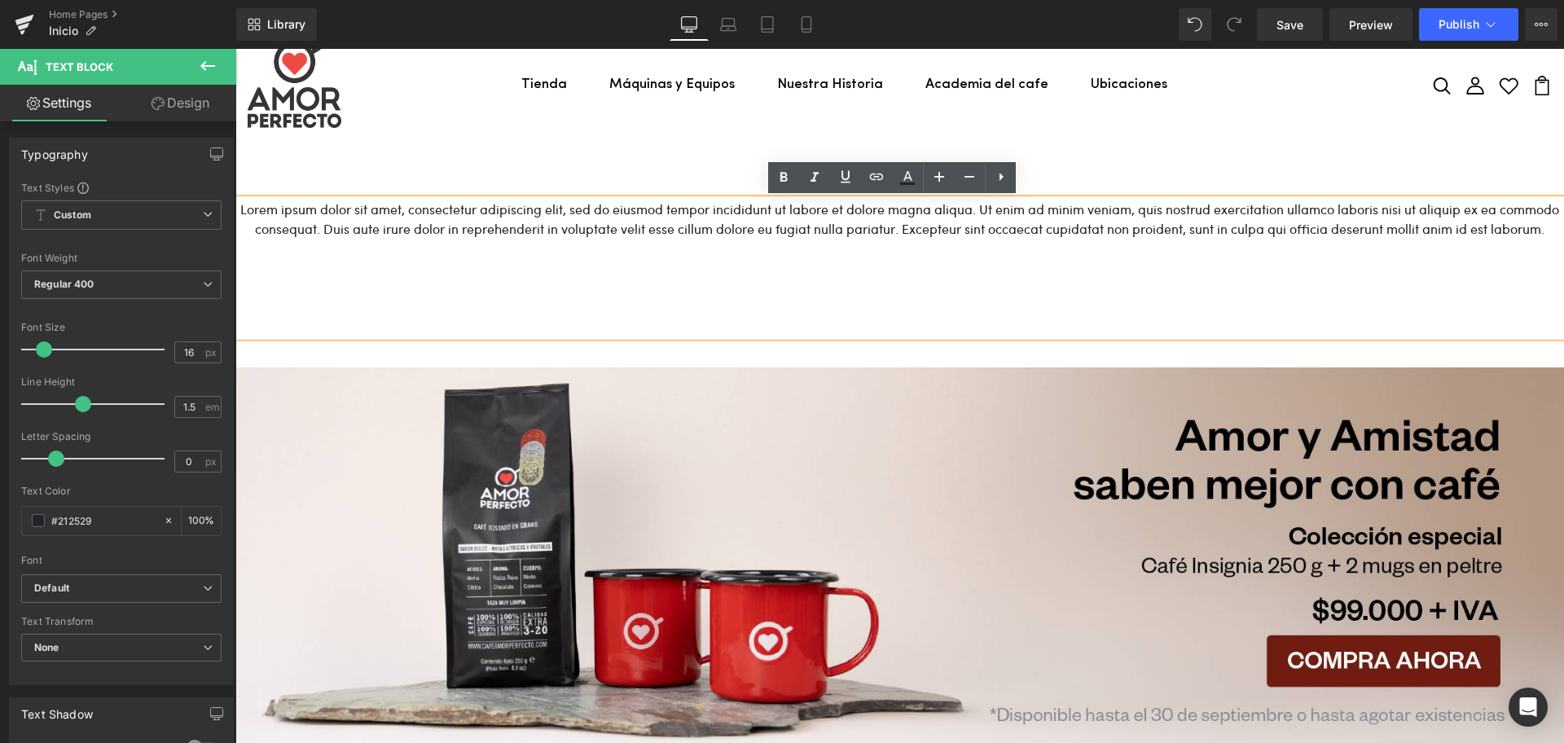
click at [903, 235] on p "Lorem ipsum dolor sit amet, consectetur adipiscing elit, sed do eiusmod tempor …" at bounding box center [899, 229] width 1328 height 59
click at [744, 297] on p at bounding box center [899, 288] width 1328 height 20
click at [862, 116] on div "Tienda Cafés Métodos de preparación y accesorios Máquinas y Equipos Nuestra His…" at bounding box center [899, 84] width 1328 height 87
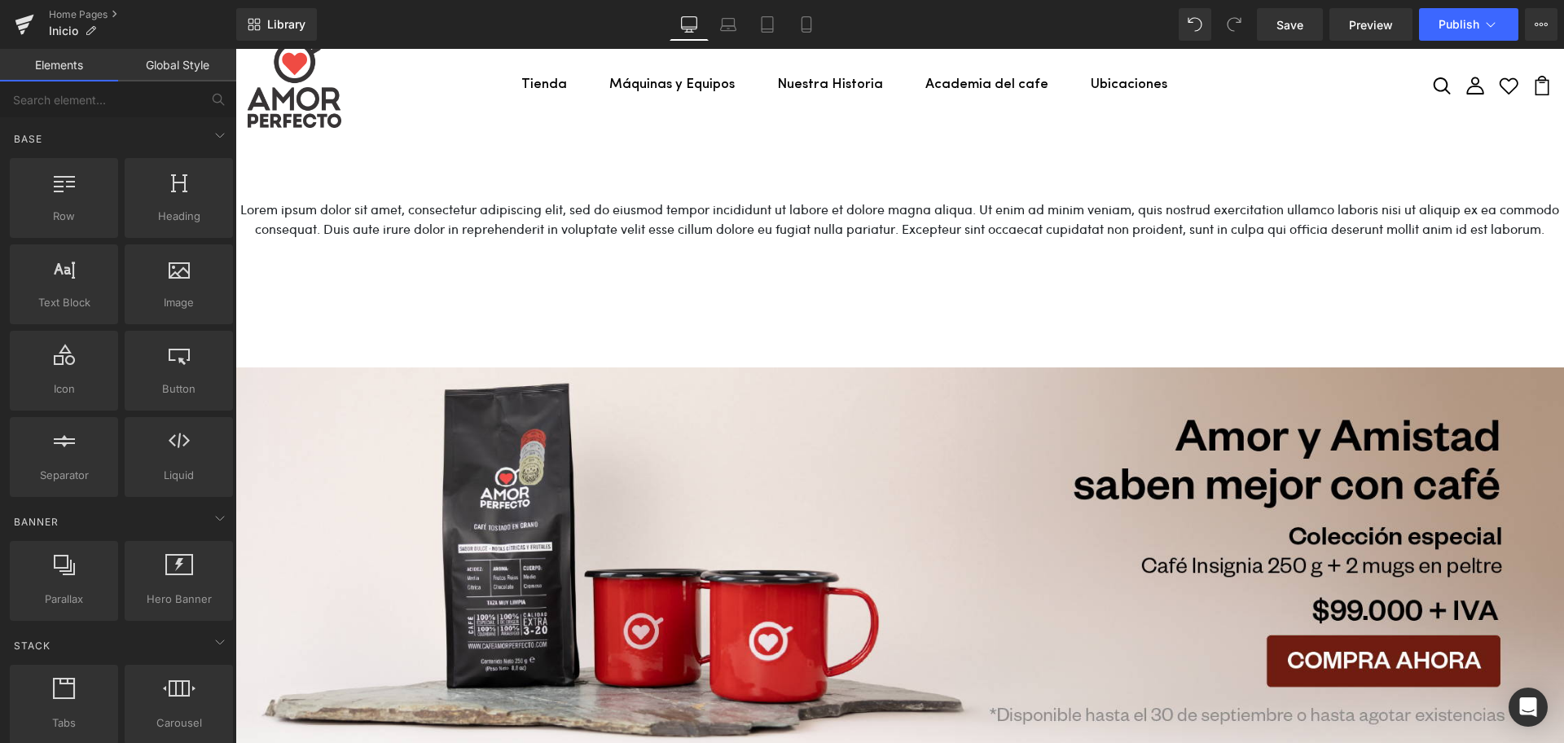
click at [854, 220] on p "Lorem ipsum dolor sit amet, consectetur adipiscing elit, sed do eiusmod tempor …" at bounding box center [899, 229] width 1328 height 59
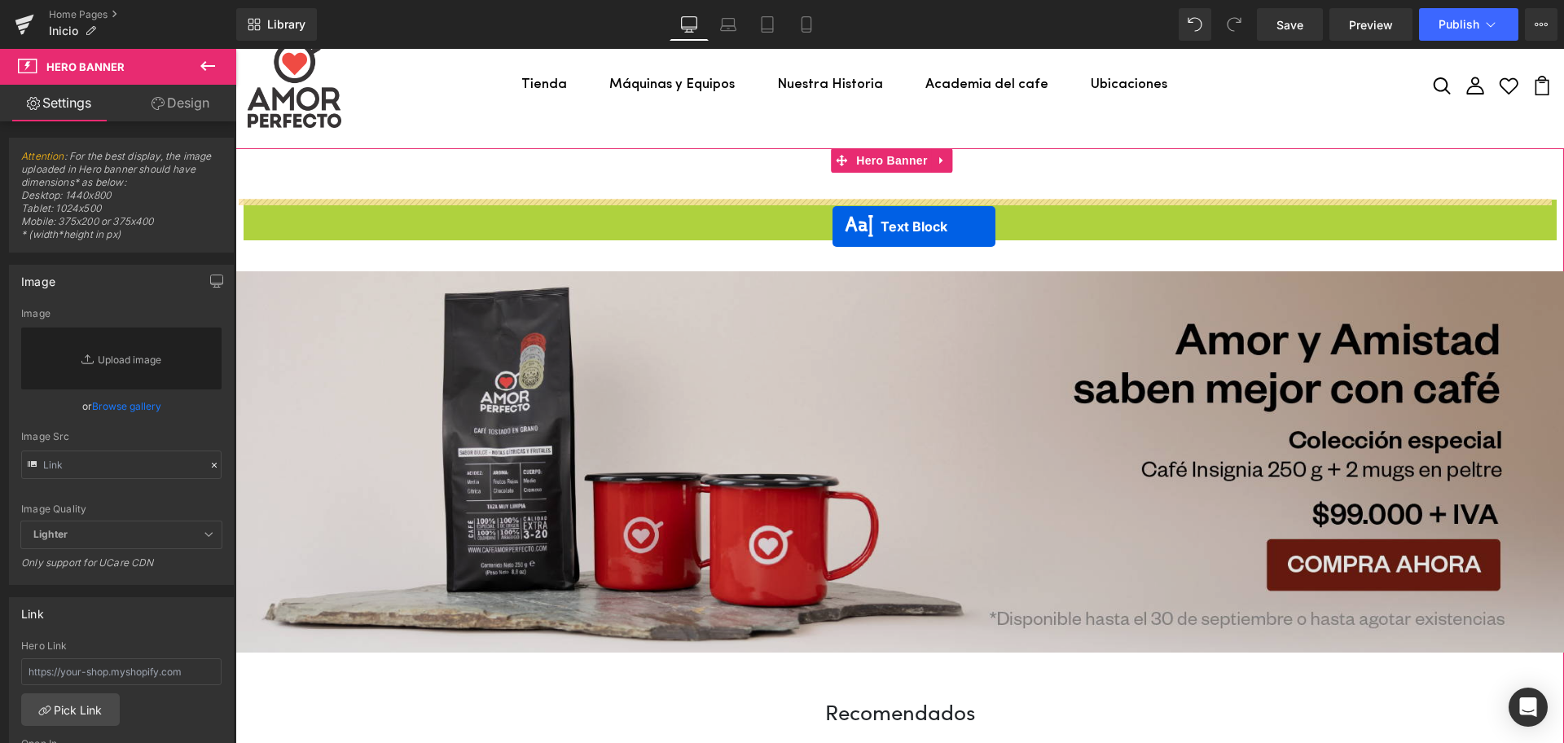
drag, startPoint x: 849, startPoint y: 275, endPoint x: 832, endPoint y: 226, distance: 51.5
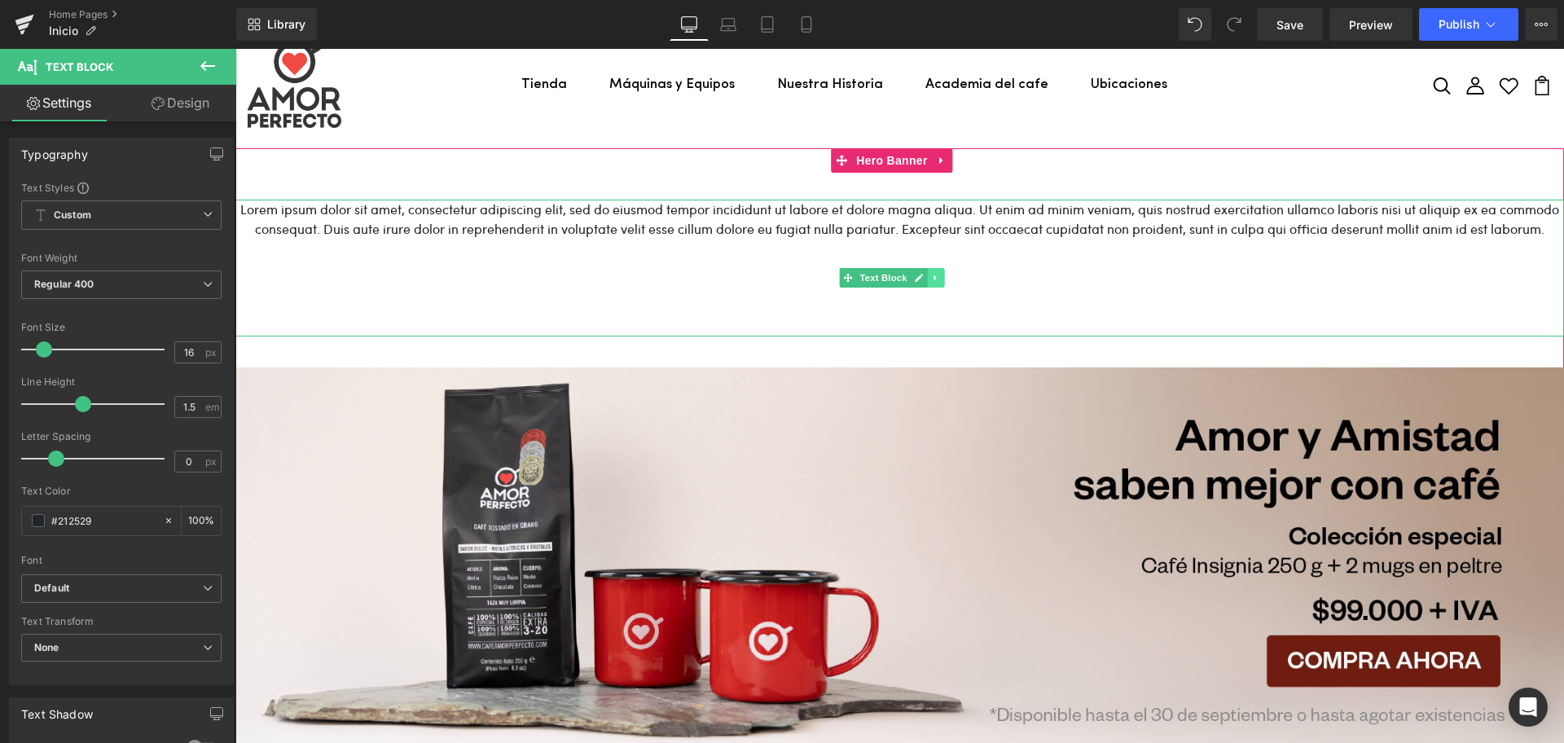
click at [935, 283] on link at bounding box center [936, 278] width 17 height 20
click at [864, 278] on span "Text Block" at bounding box center [858, 278] width 54 height 20
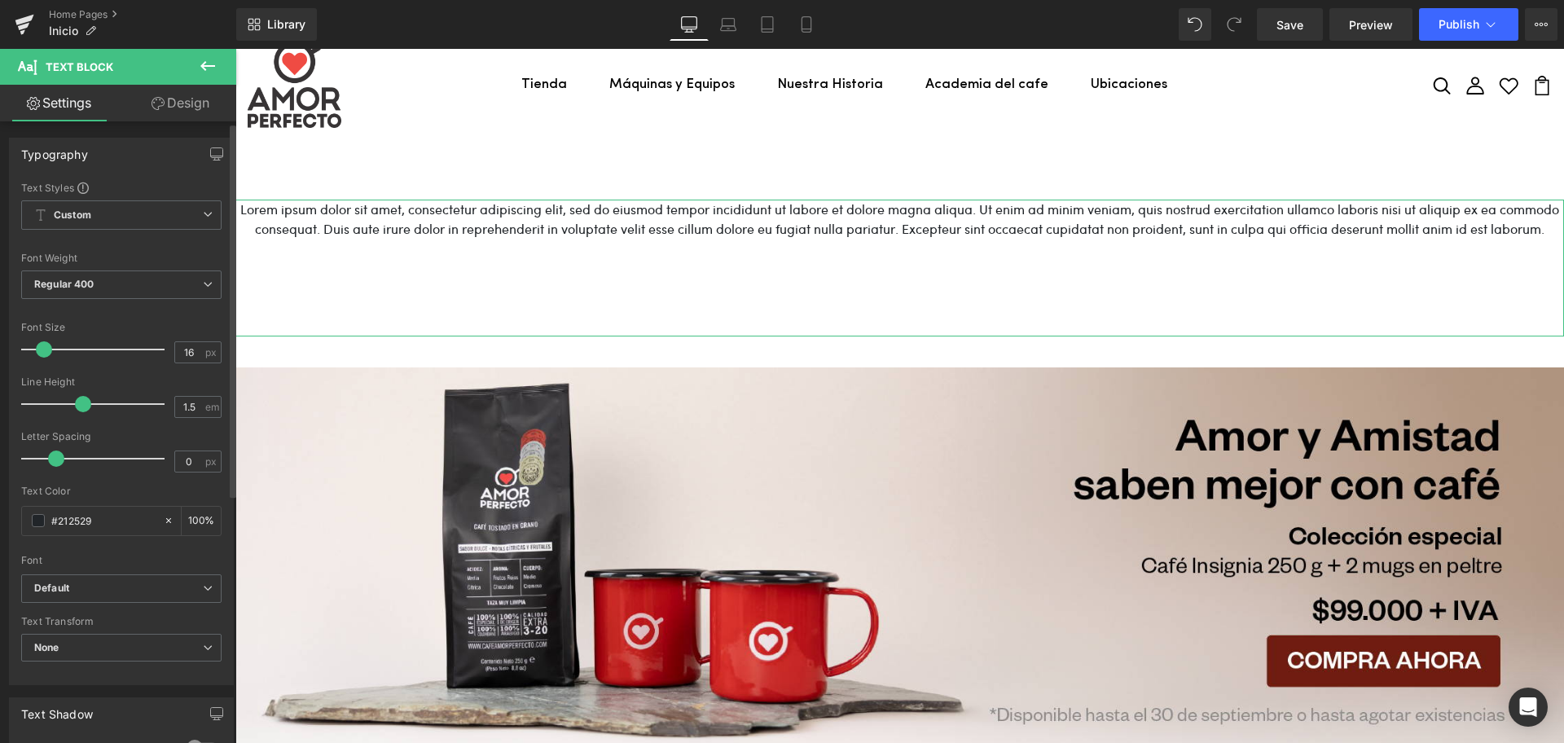
scroll to position [102, 0]
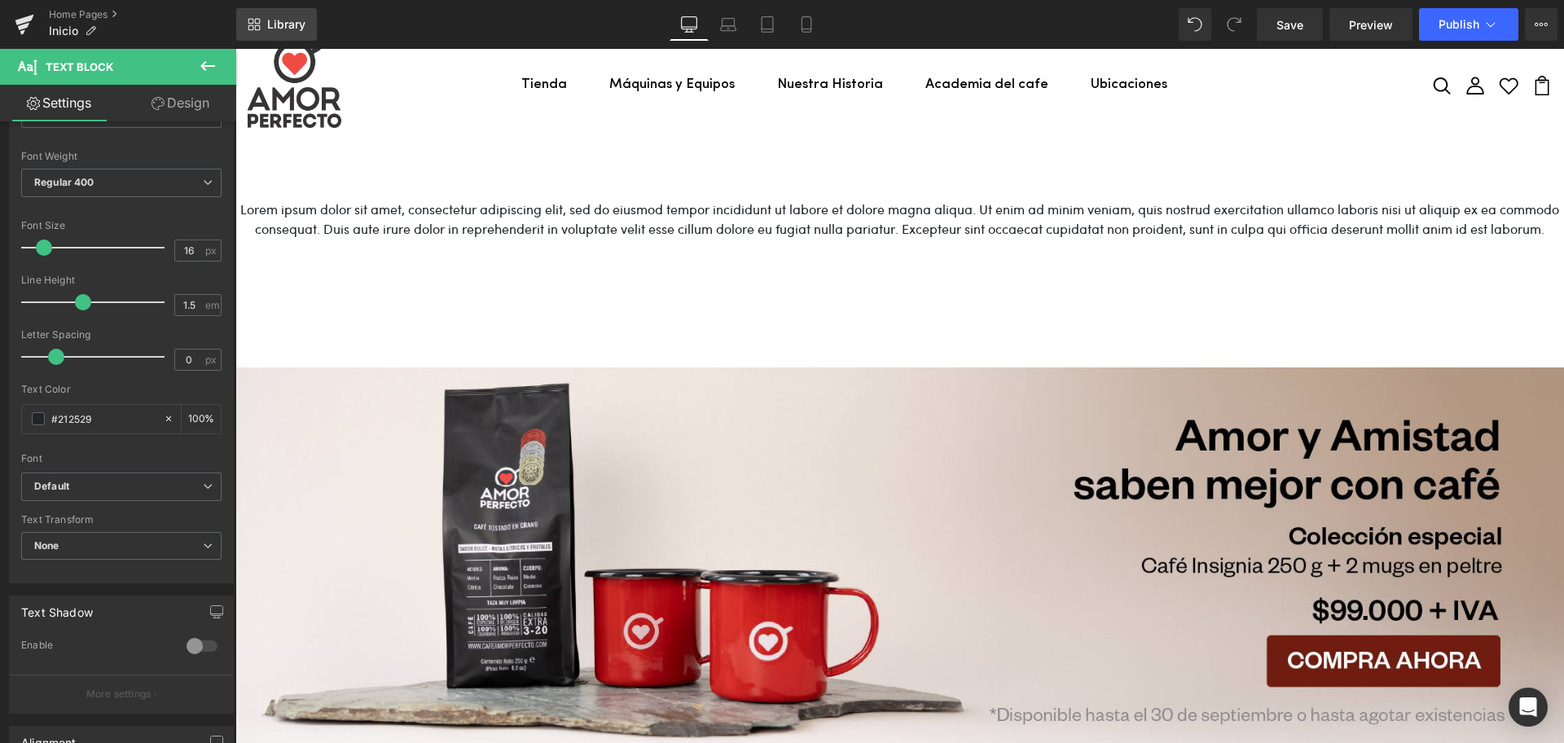
click at [296, 27] on span "Library" at bounding box center [286, 24] width 38 height 15
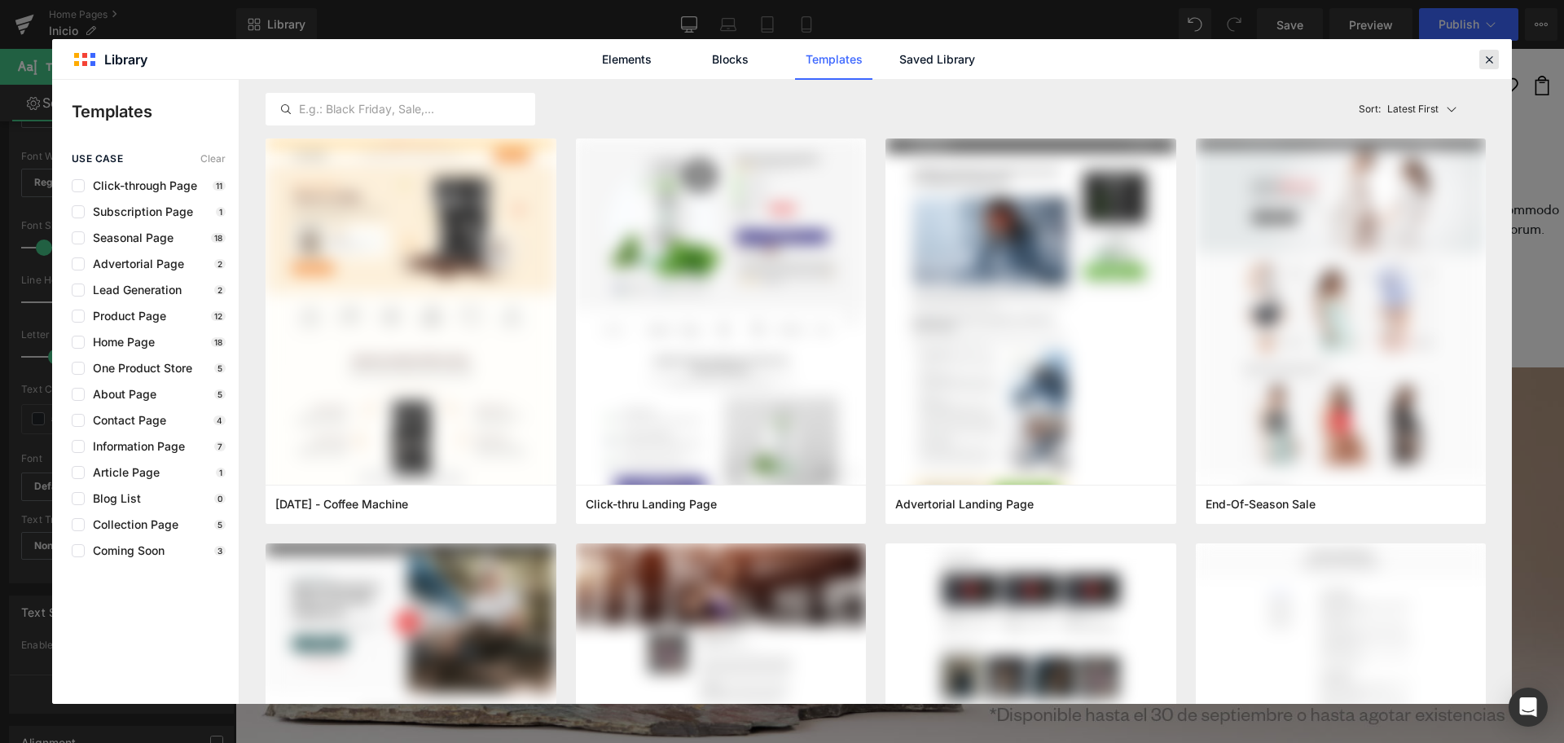
click at [1488, 63] on icon at bounding box center [1488, 59] width 15 height 15
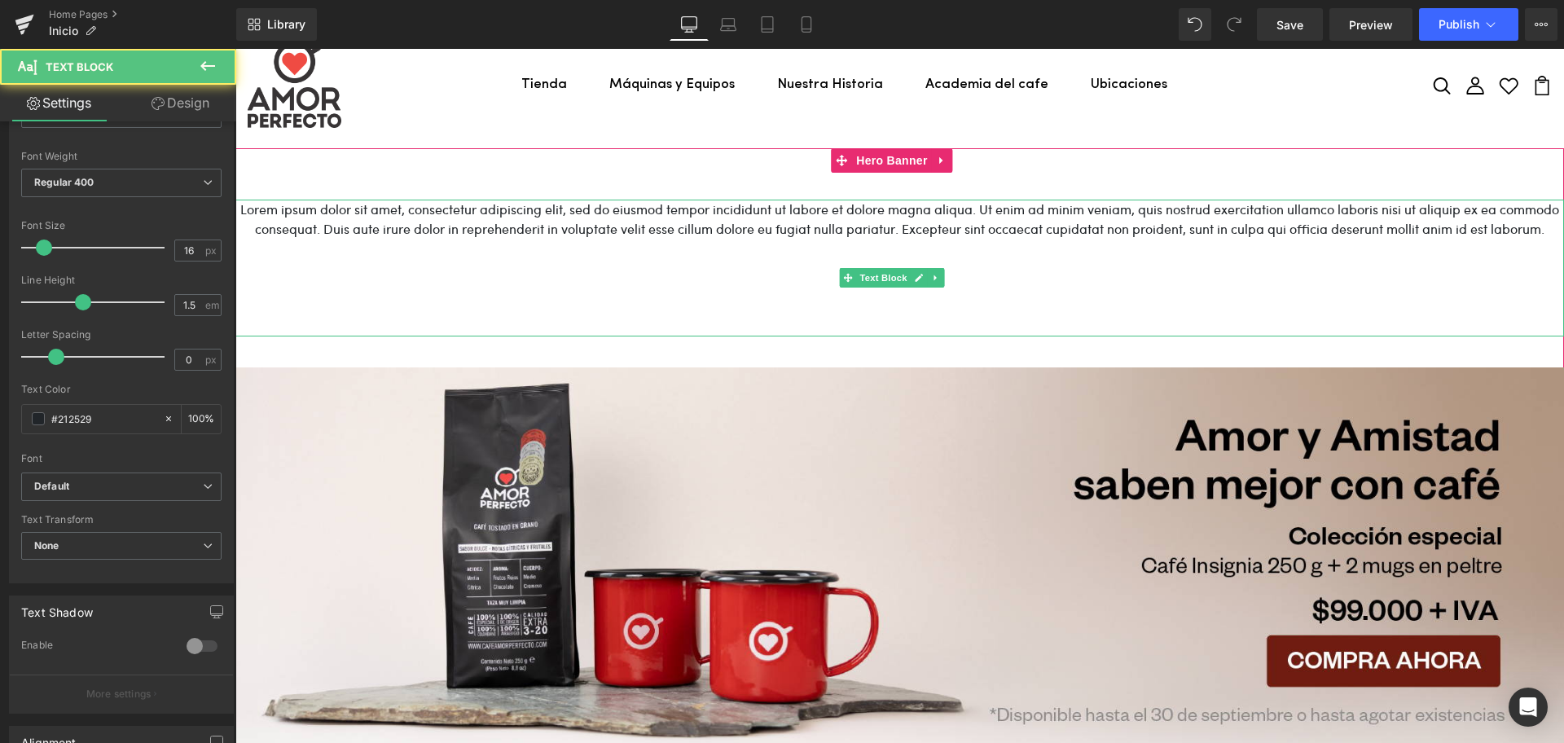
click at [787, 254] on p "Lorem ipsum dolor sit amet, consectetur adipiscing elit, sed do eiusmod tempor …" at bounding box center [899, 229] width 1328 height 59
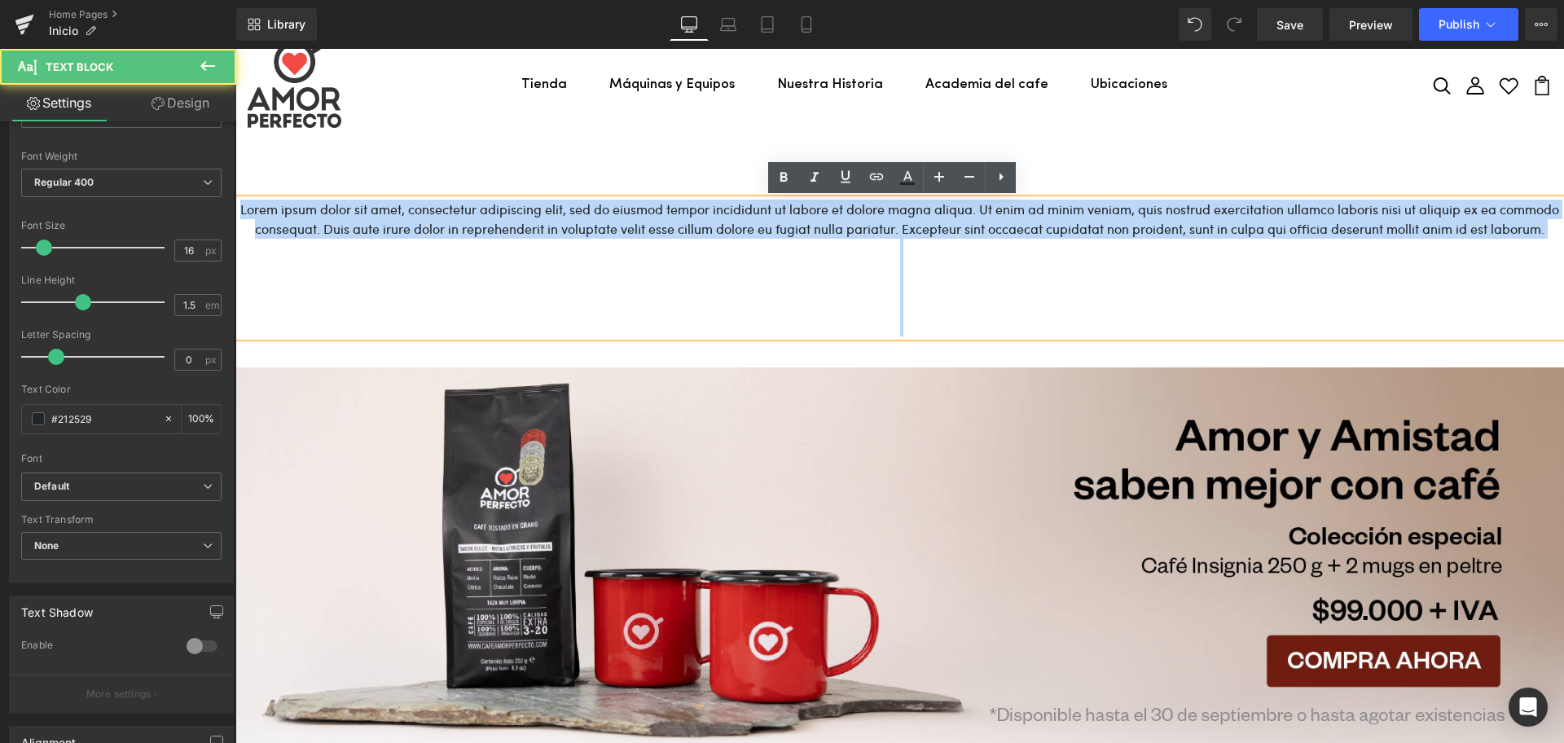
drag, startPoint x: 964, startPoint y: 247, endPoint x: 330, endPoint y: 198, distance: 636.3
click at [330, 200] on div "Lorem ipsum dolor sit amet, consectetur adipiscing elit, sed do eiusmod tempor …" at bounding box center [899, 268] width 1328 height 137
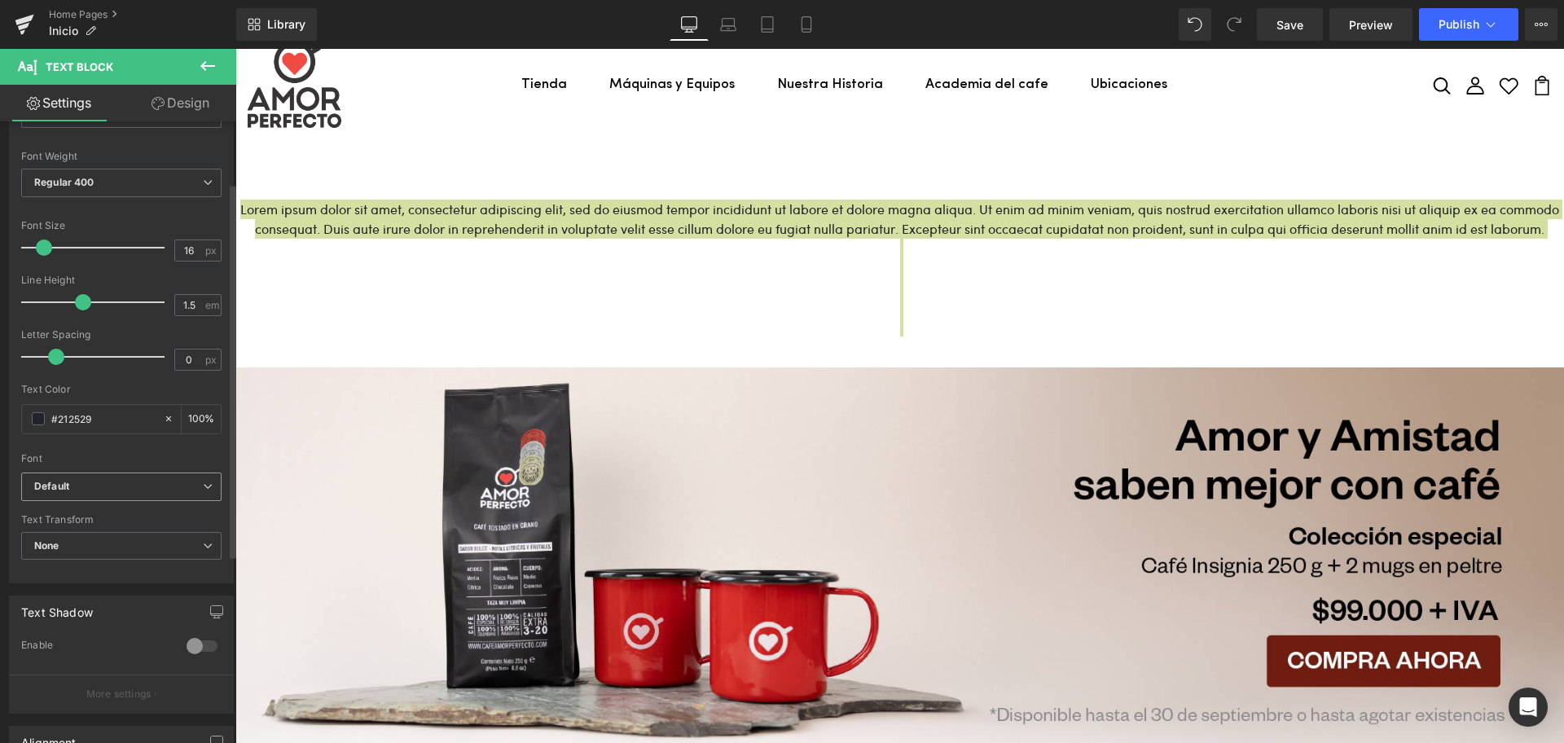
click at [157, 482] on b "Default" at bounding box center [118, 487] width 169 height 14
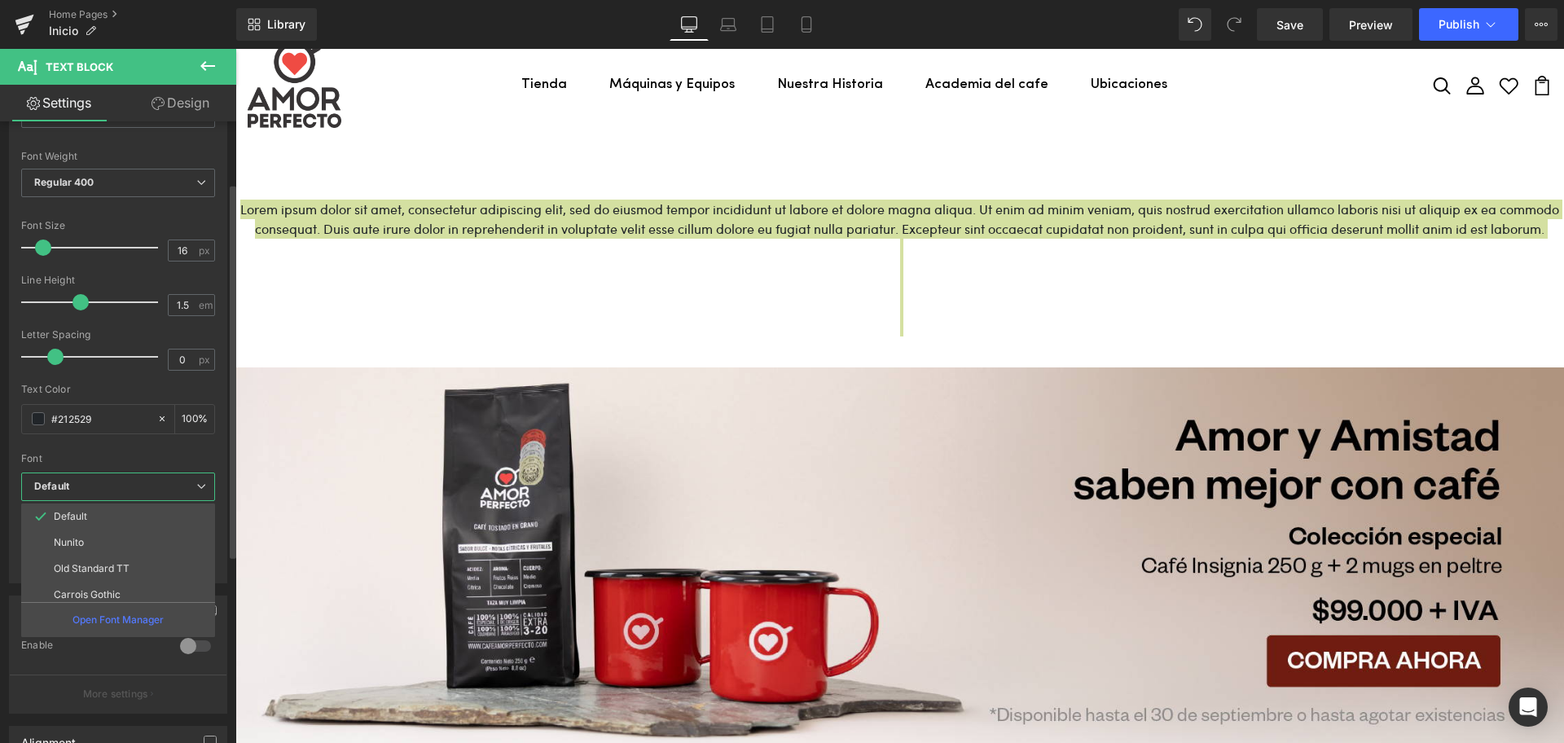
click at [172, 453] on div "Font" at bounding box center [118, 458] width 194 height 11
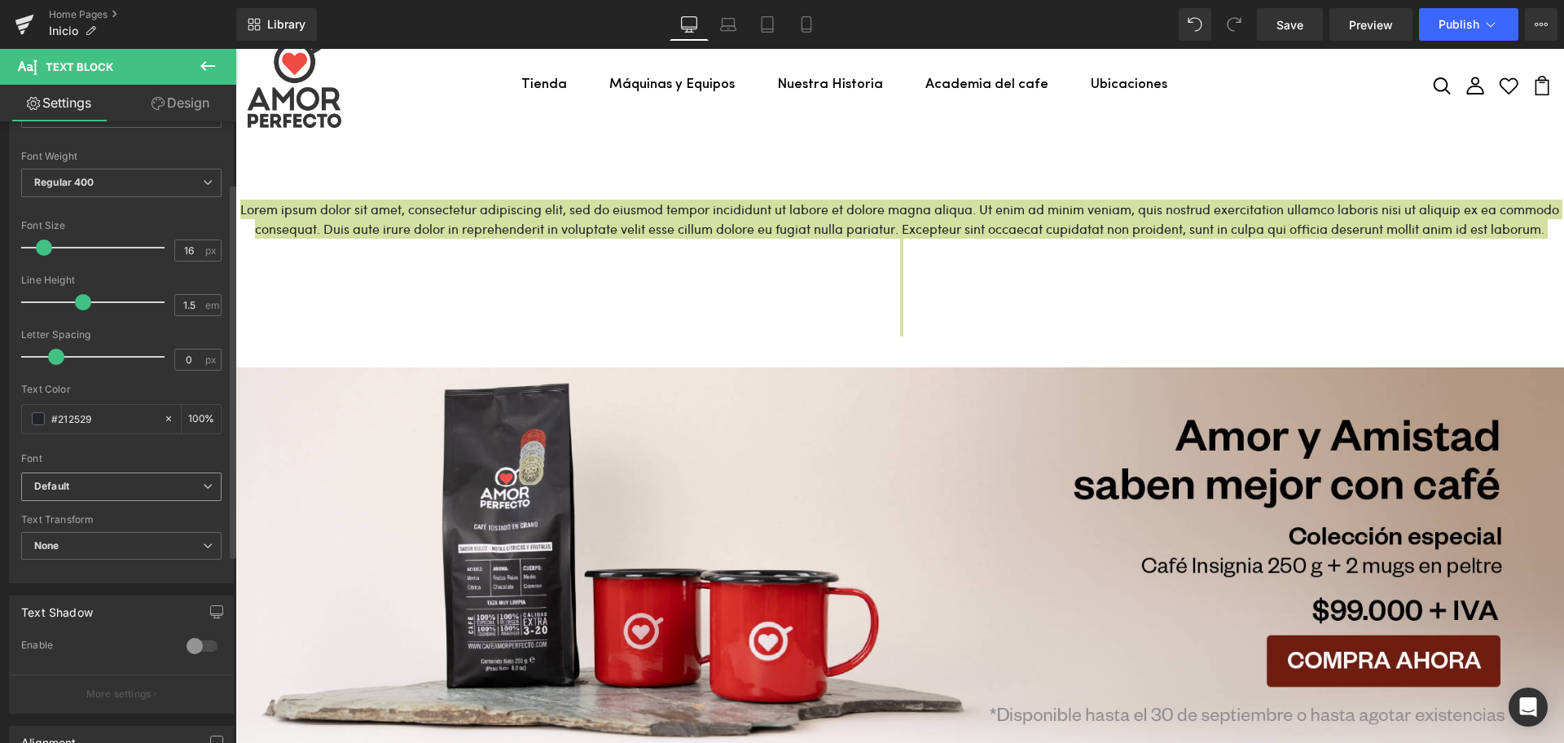
click at [162, 483] on b "Default" at bounding box center [118, 487] width 169 height 14
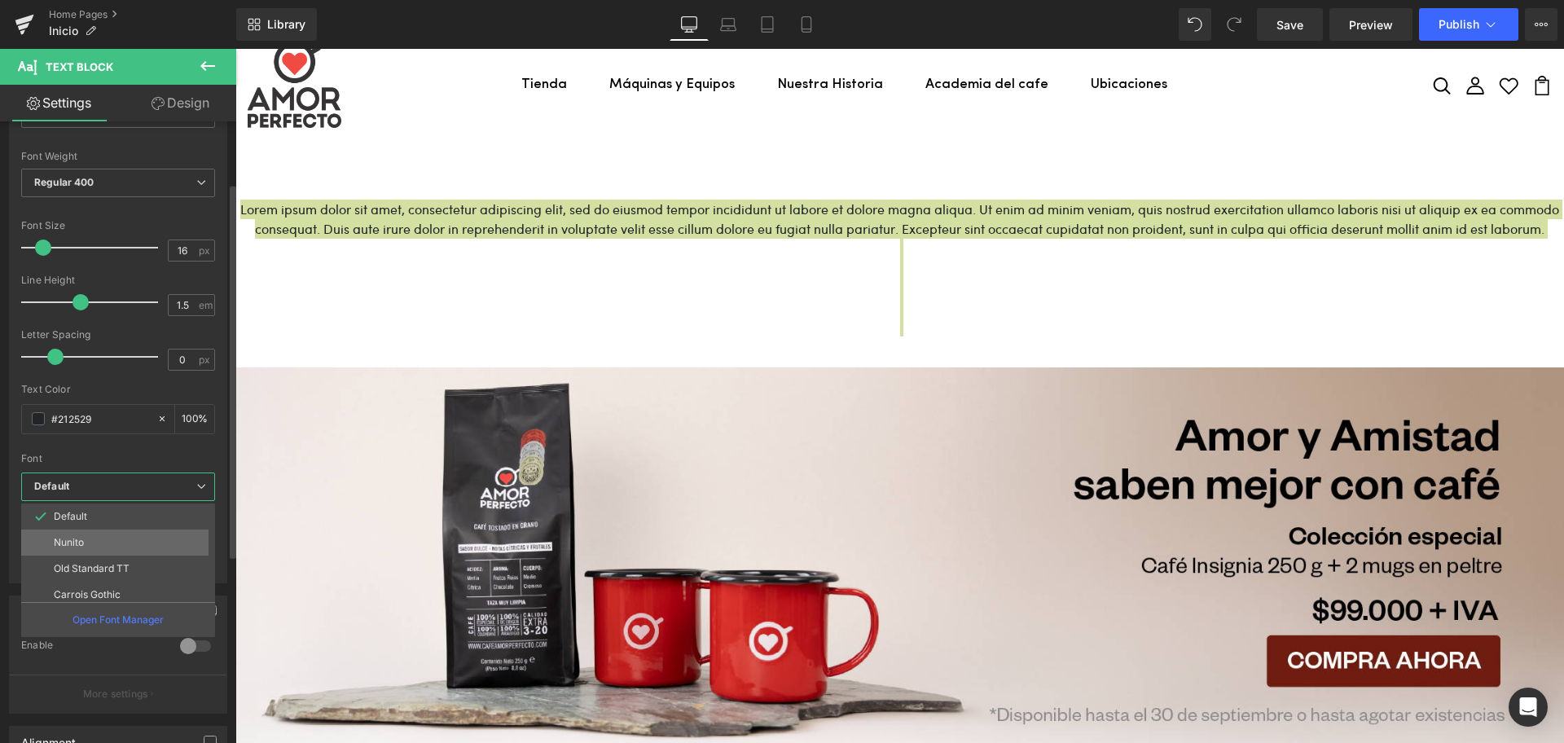
click at [109, 539] on li "Nunito" at bounding box center [121, 542] width 201 height 26
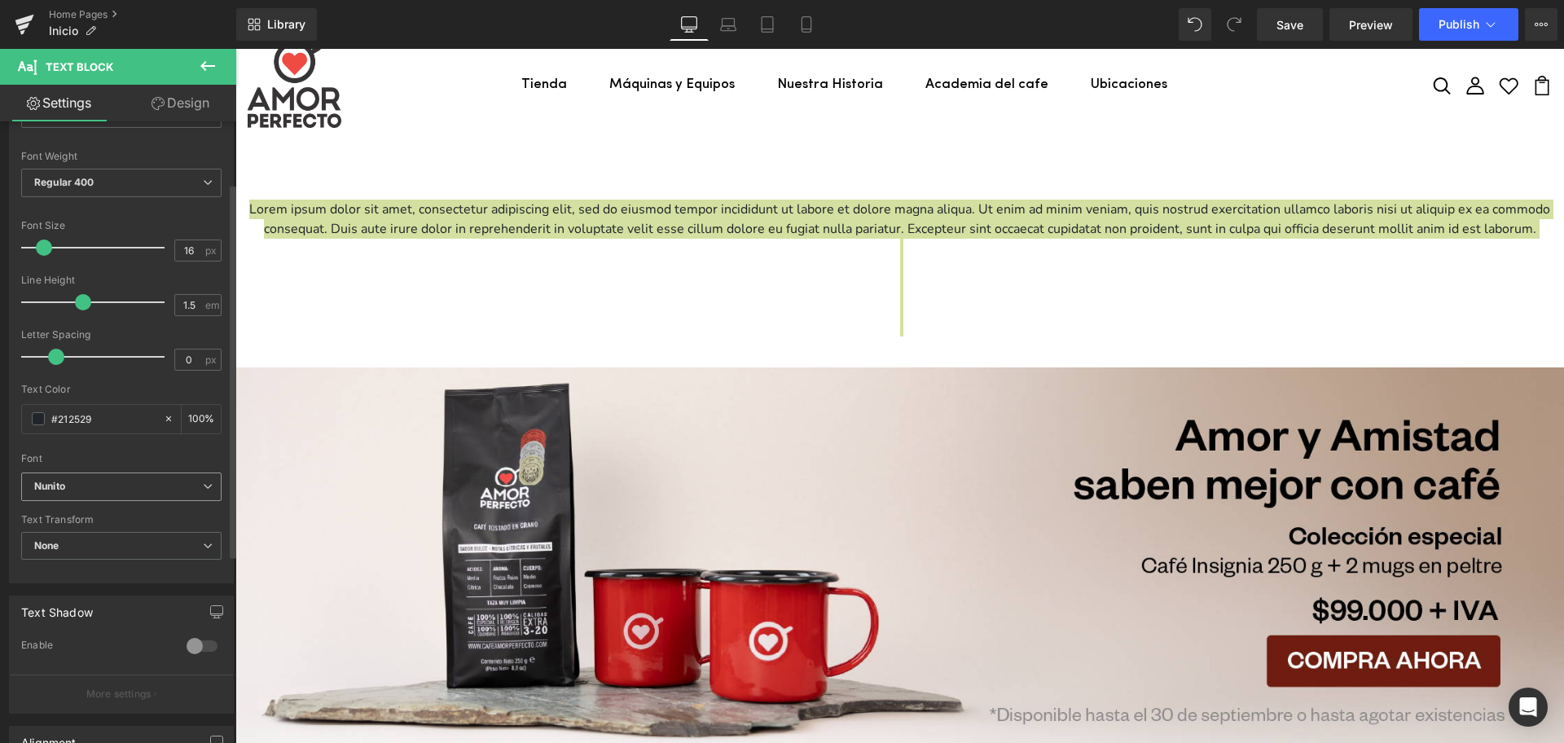
click at [112, 478] on span "Nunito" at bounding box center [121, 486] width 200 height 29
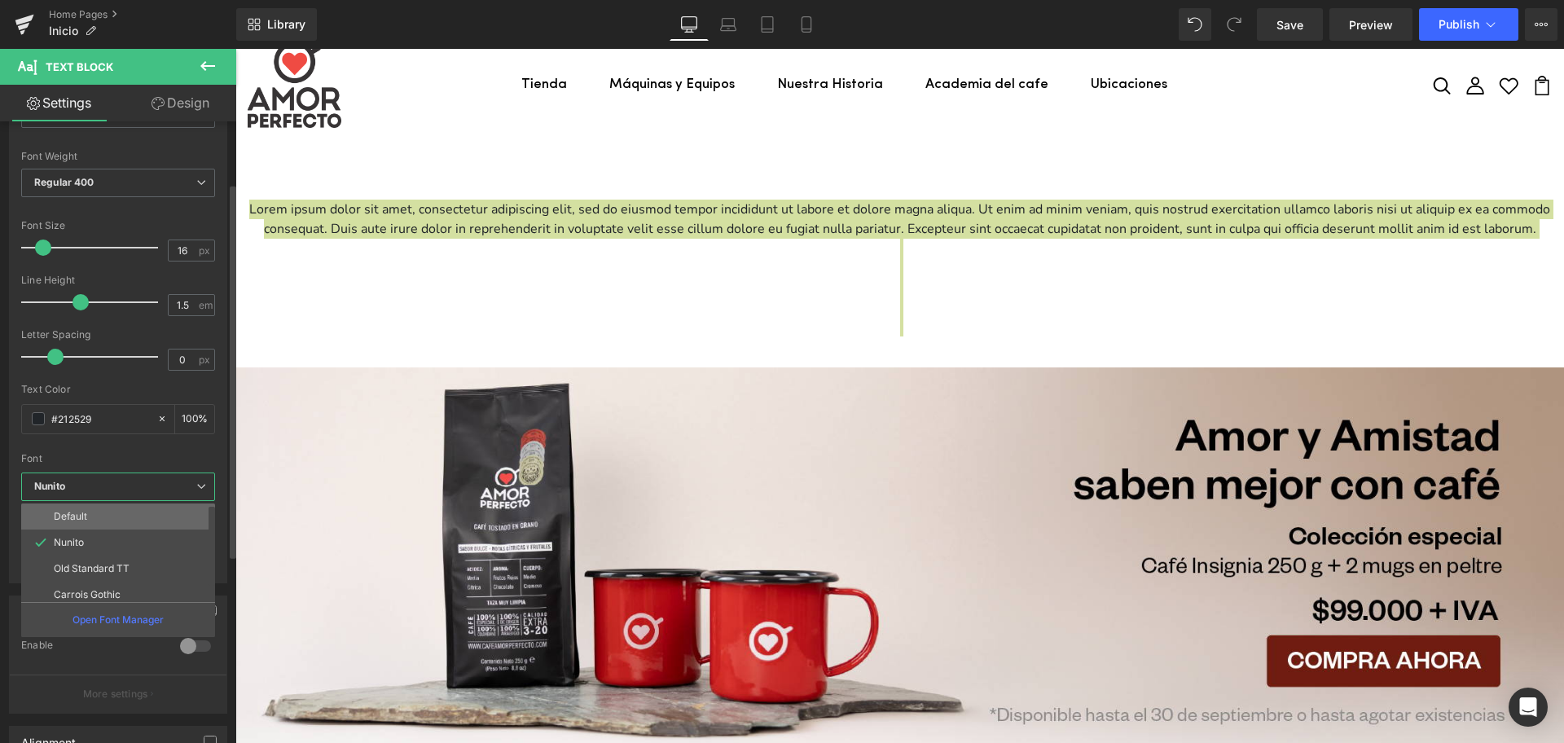
click at [116, 524] on li "Default" at bounding box center [121, 516] width 201 height 26
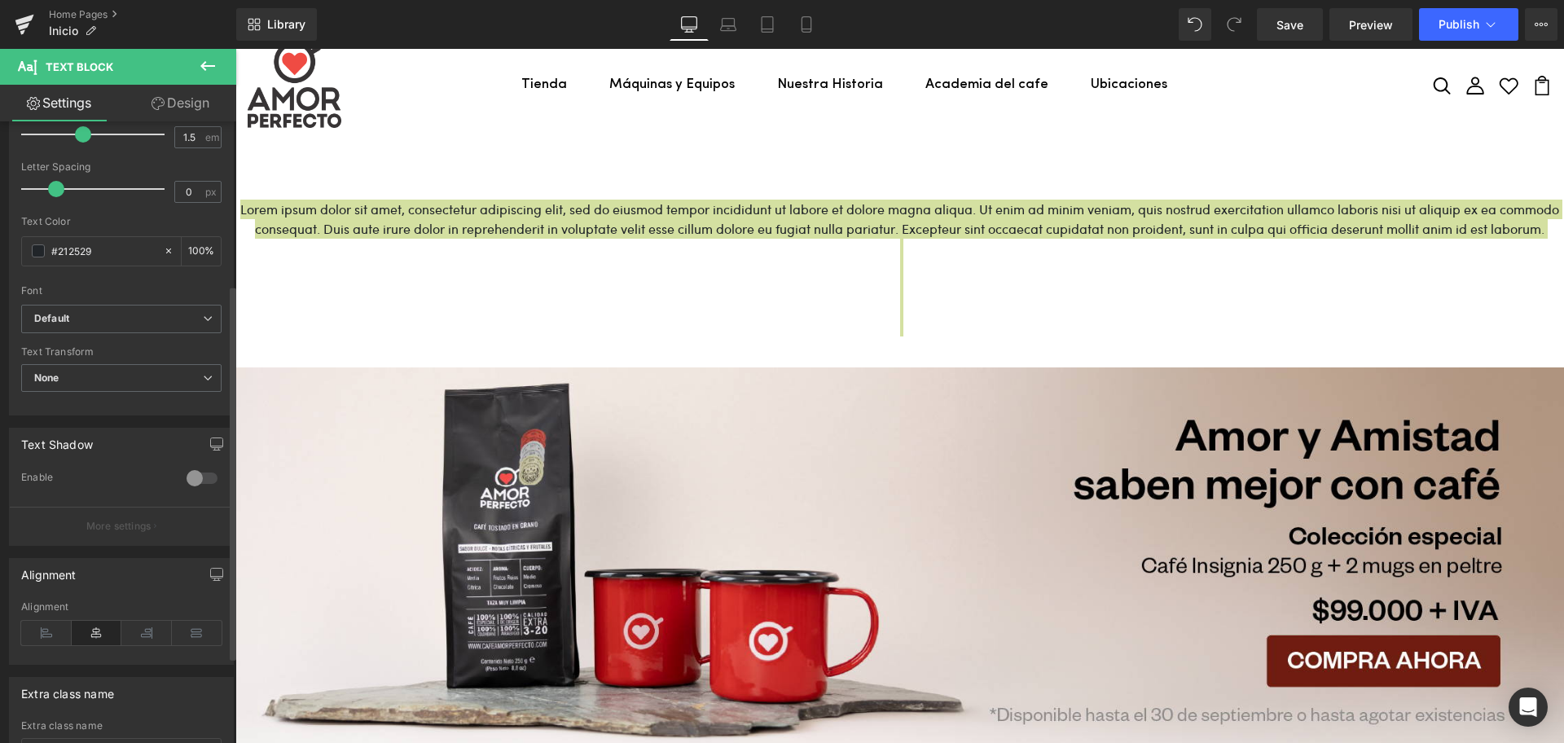
scroll to position [305, 0]
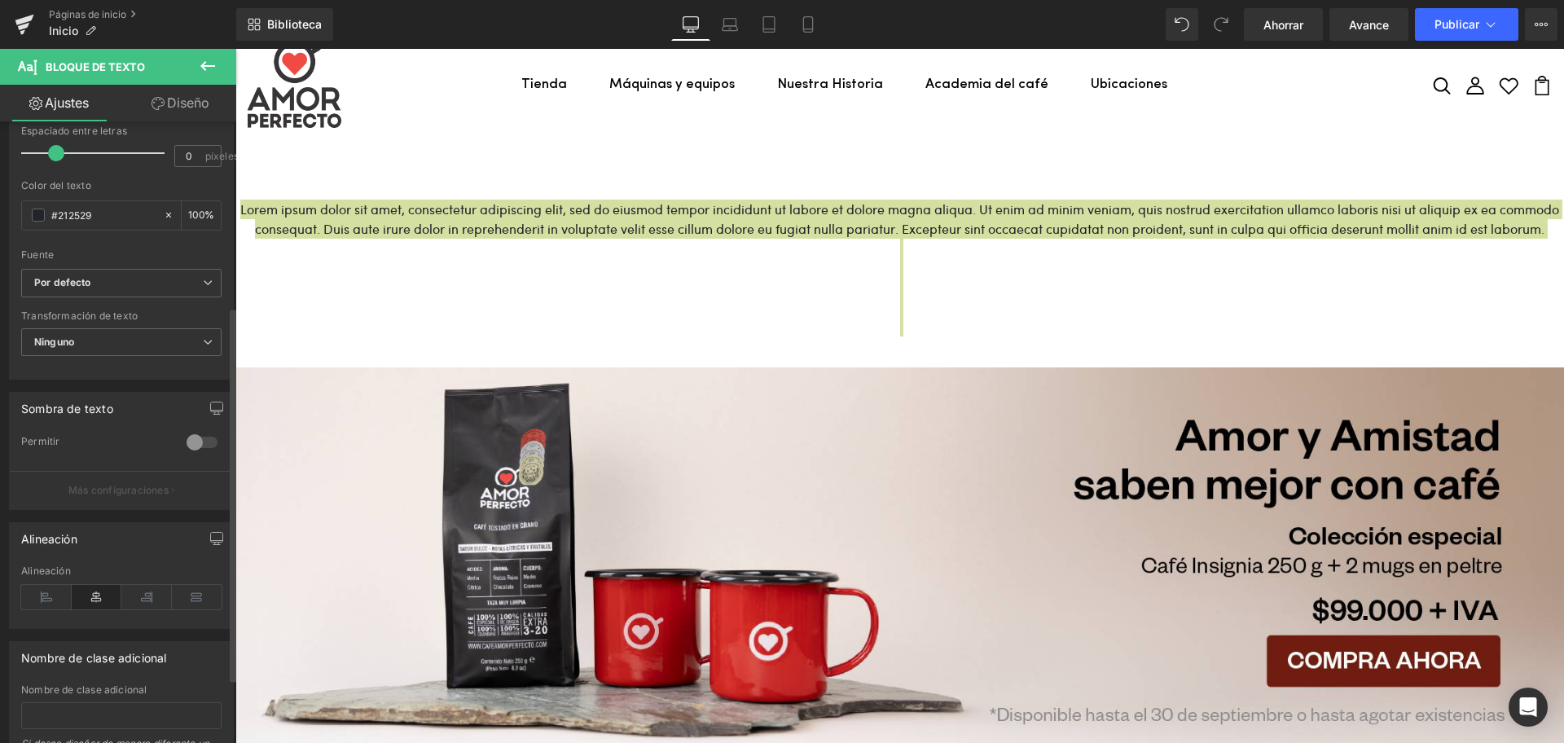
click at [55, 409] on font "Sombra de texto" at bounding box center [67, 408] width 92 height 14
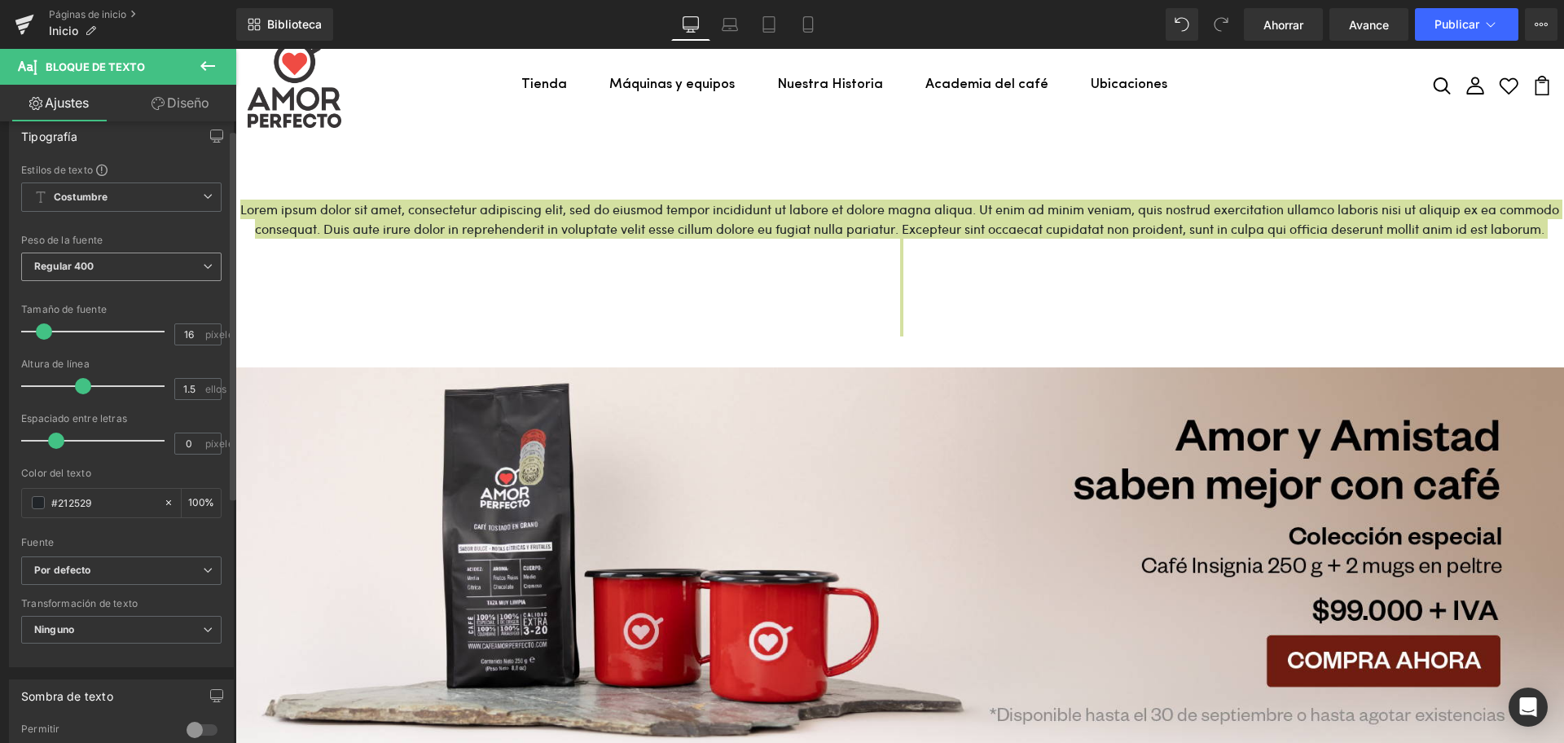
scroll to position [0, 0]
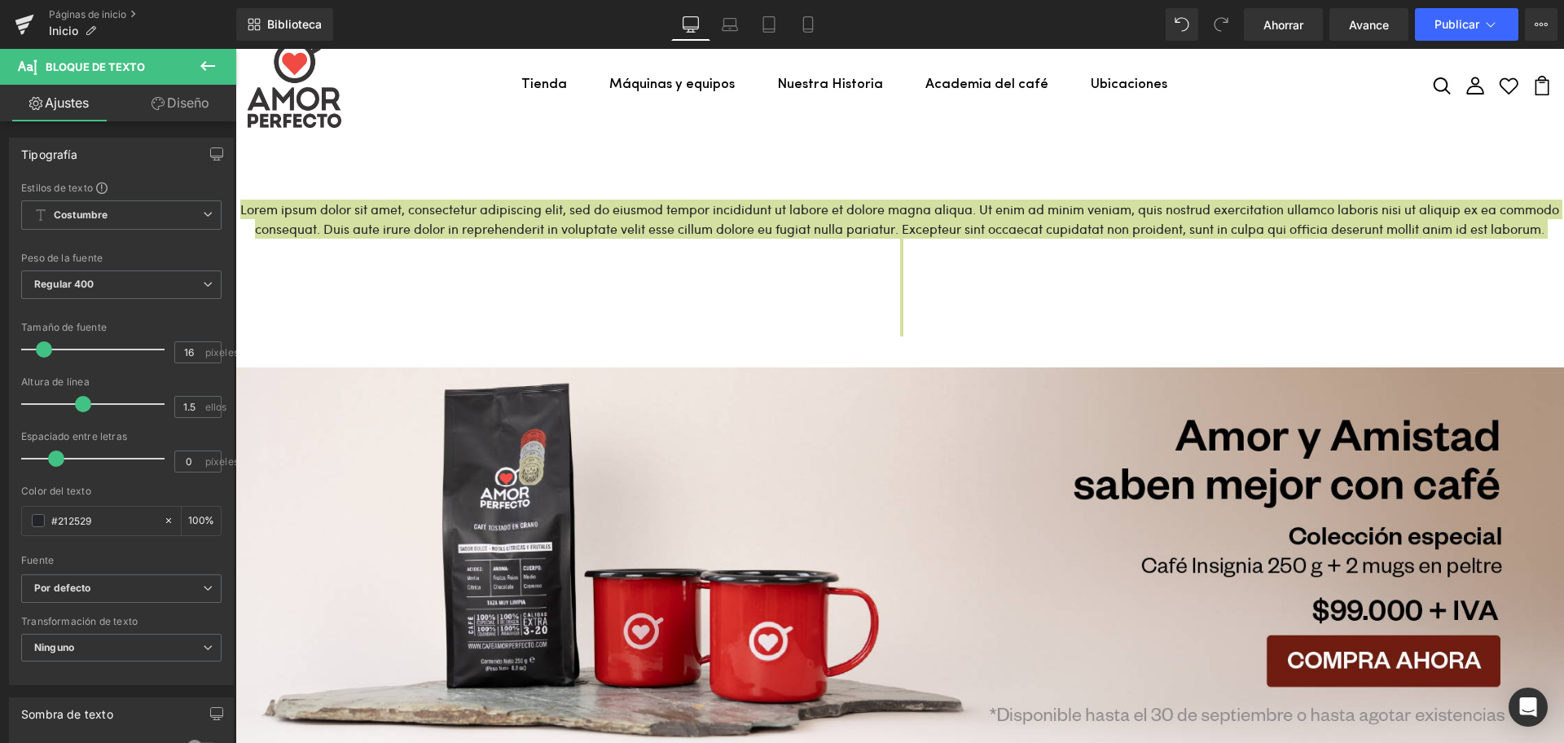
click at [184, 109] on font "Diseño" at bounding box center [188, 102] width 42 height 16
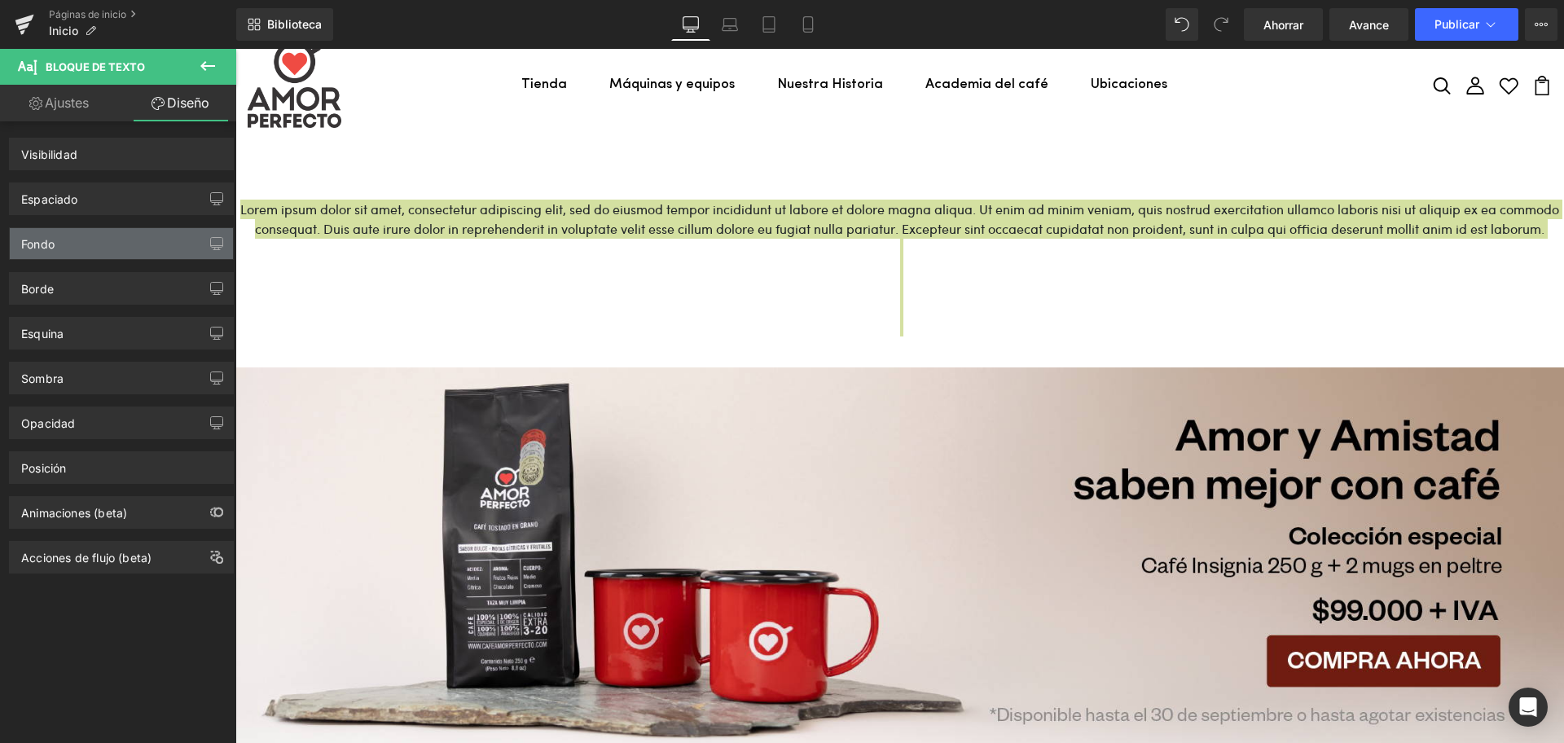
click at [73, 245] on div "Fondo" at bounding box center [121, 243] width 223 height 31
click at [89, 243] on div "Fondo" at bounding box center [121, 243] width 223 height 31
click at [87, 244] on div "Fondo" at bounding box center [121, 243] width 223 height 31
drag, startPoint x: 195, startPoint y: 243, endPoint x: 143, endPoint y: 246, distance: 53.0
click at [192, 243] on div "Fondo" at bounding box center [121, 243] width 223 height 31
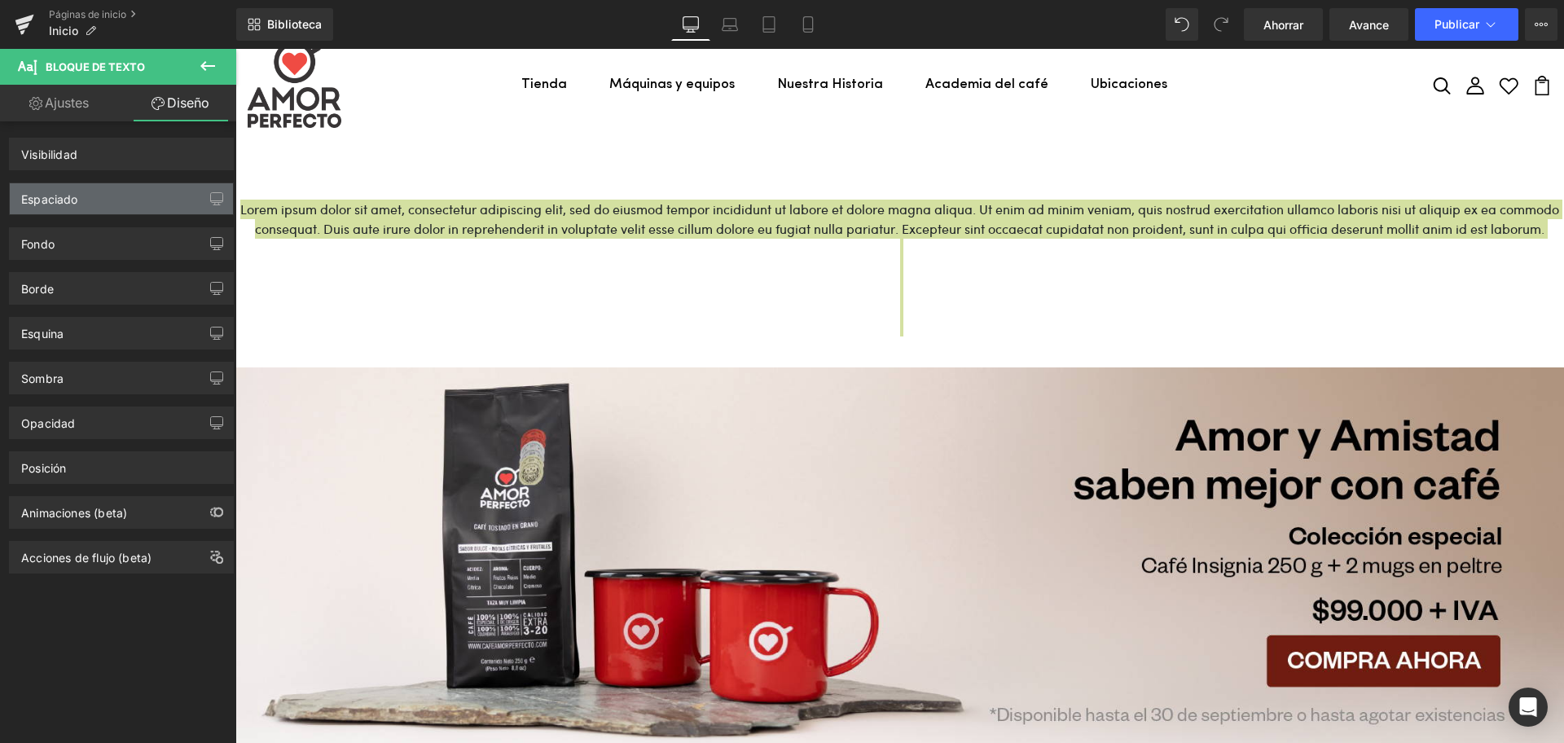
click at [77, 184] on div "Espaciado" at bounding box center [49, 194] width 57 height 23
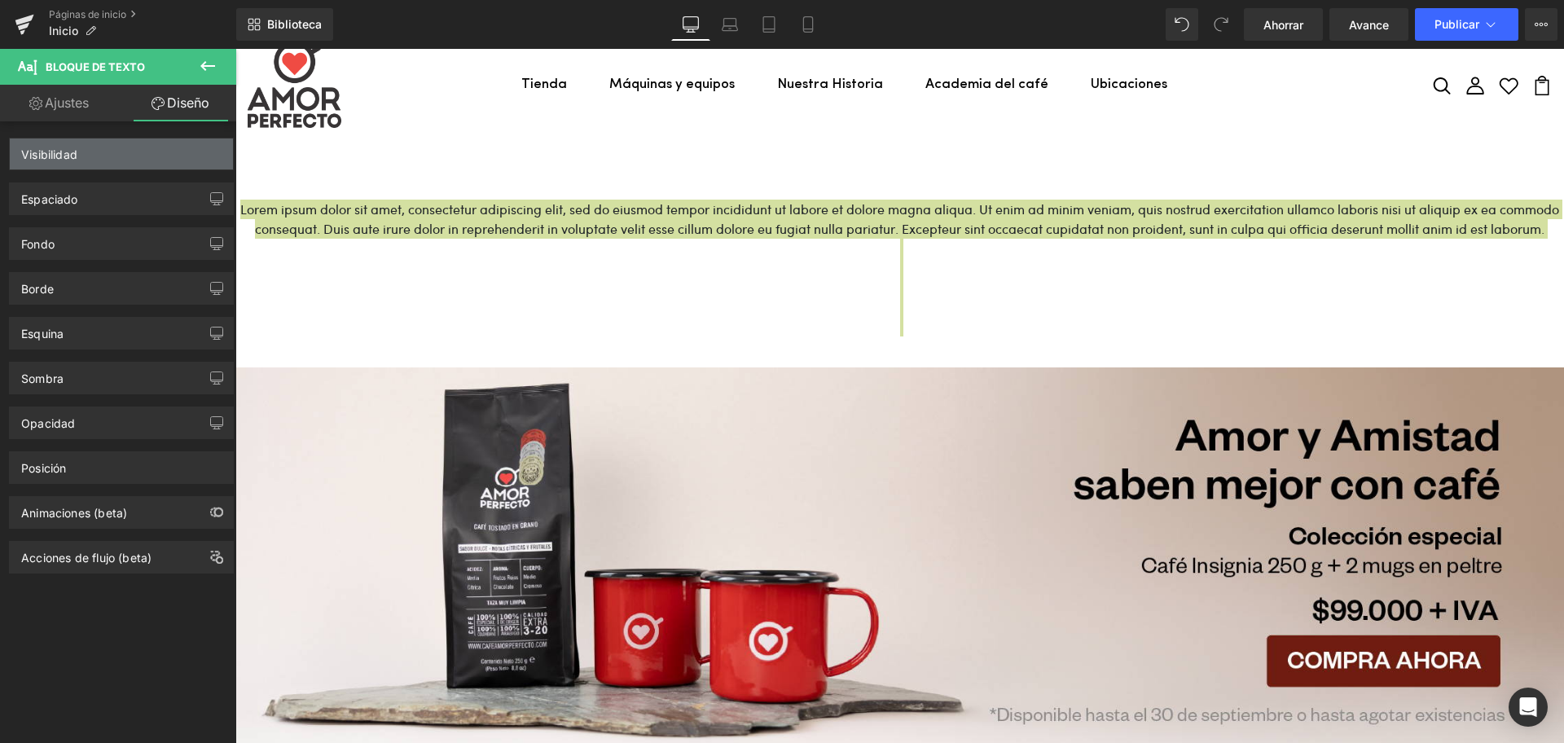
click at [98, 150] on div "Visibilidad" at bounding box center [121, 153] width 223 height 31
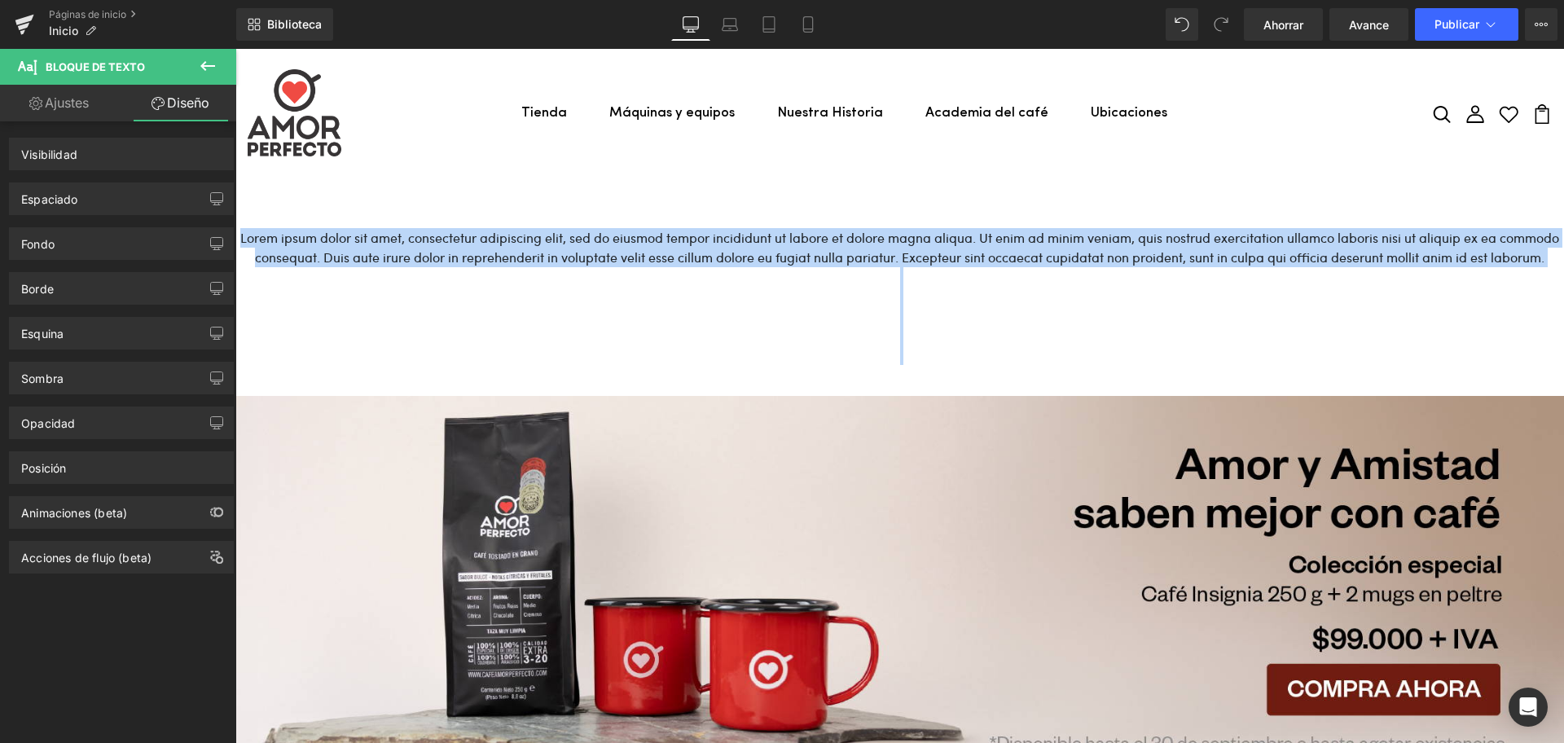
drag, startPoint x: 835, startPoint y: 270, endPoint x: 844, endPoint y: 262, distance: 12.7
click at [836, 270] on p "Lorem ipsum dolor sit amet, consectetur adipiscing elit, sed do eiusmod tempor …" at bounding box center [899, 257] width 1328 height 59
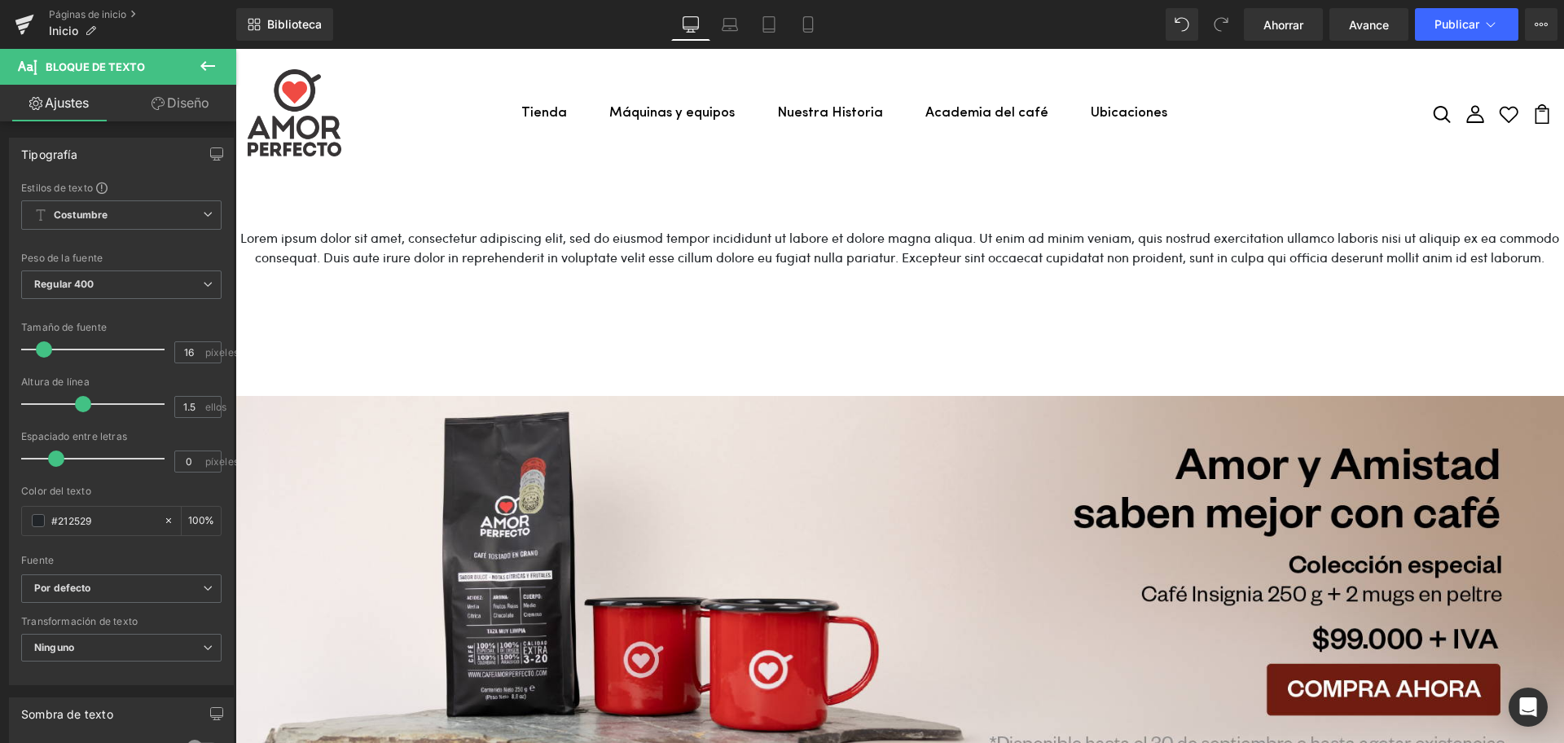
click at [176, 103] on font "Diseño" at bounding box center [188, 102] width 42 height 16
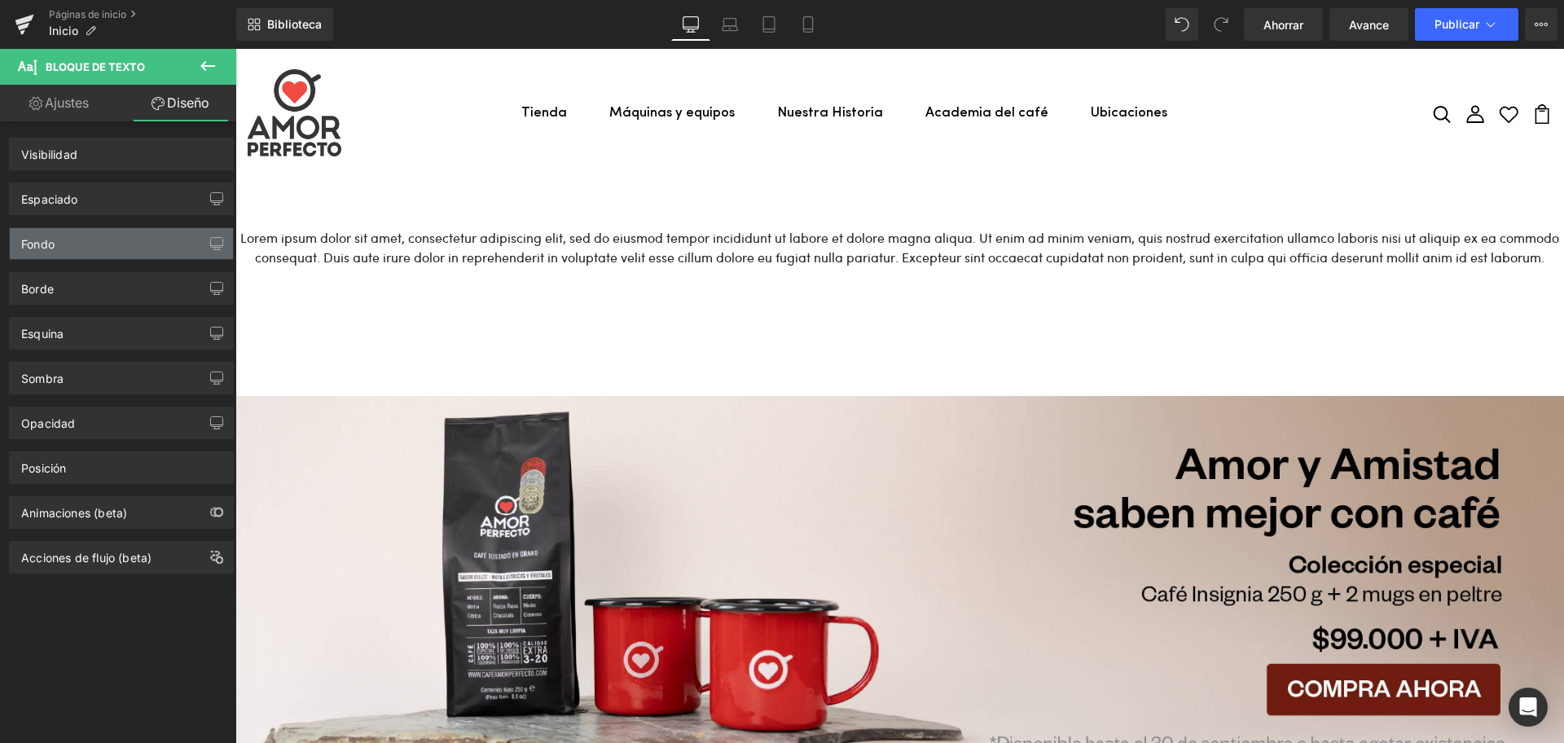
click at [71, 239] on div "Fondo" at bounding box center [121, 243] width 223 height 31
drag, startPoint x: 521, startPoint y: 237, endPoint x: 512, endPoint y: 239, distance: 9.1
click at [523, 237] on font "Lorem ipsum dolor sit amet, consectetur adipiscing elit, sed do eiusmod tempor …" at bounding box center [899, 247] width 1318 height 37
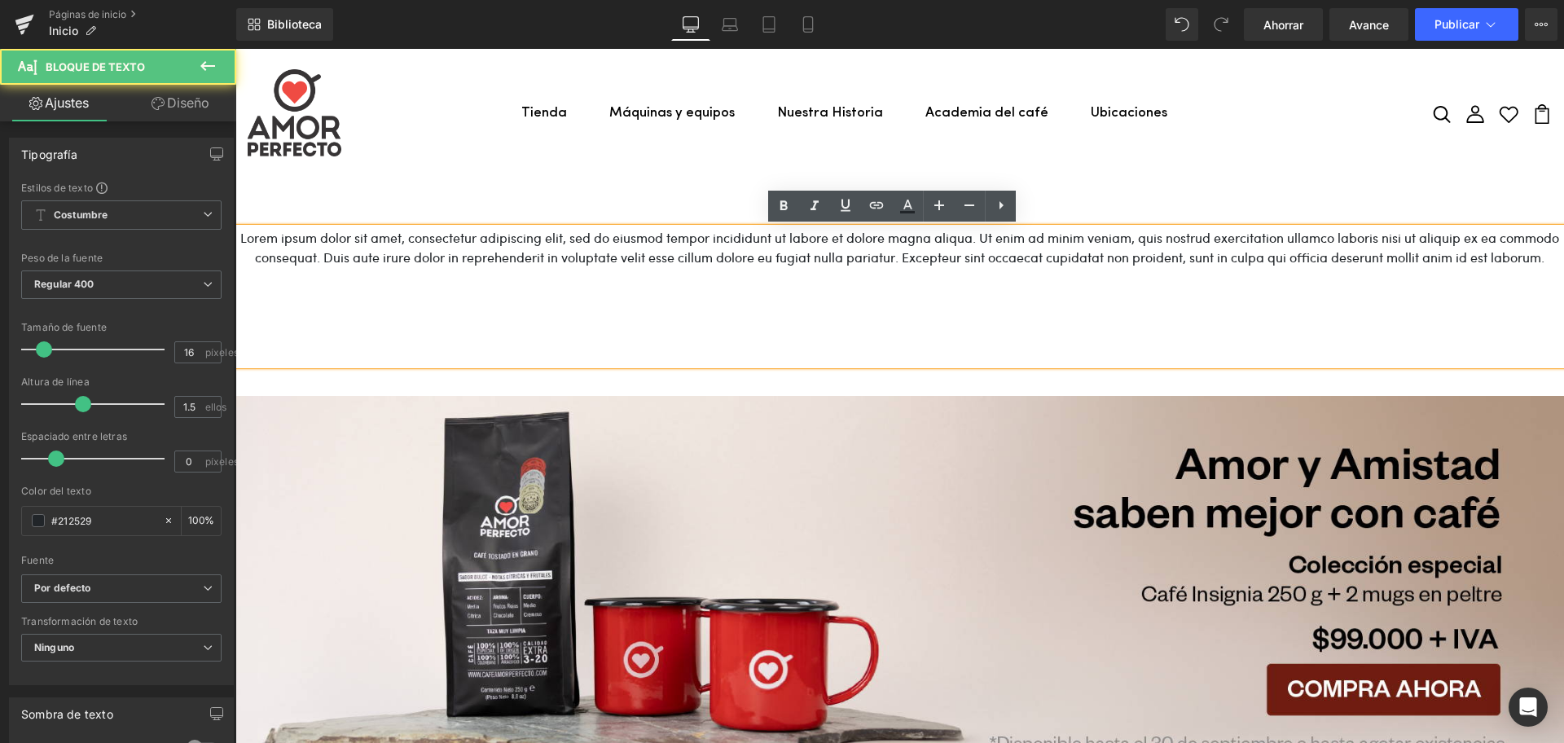
click at [882, 287] on p "Lorem ipsum dolor sit amet, consectetur adipiscing elit, sed do eiusmod tempor …" at bounding box center [899, 257] width 1328 height 59
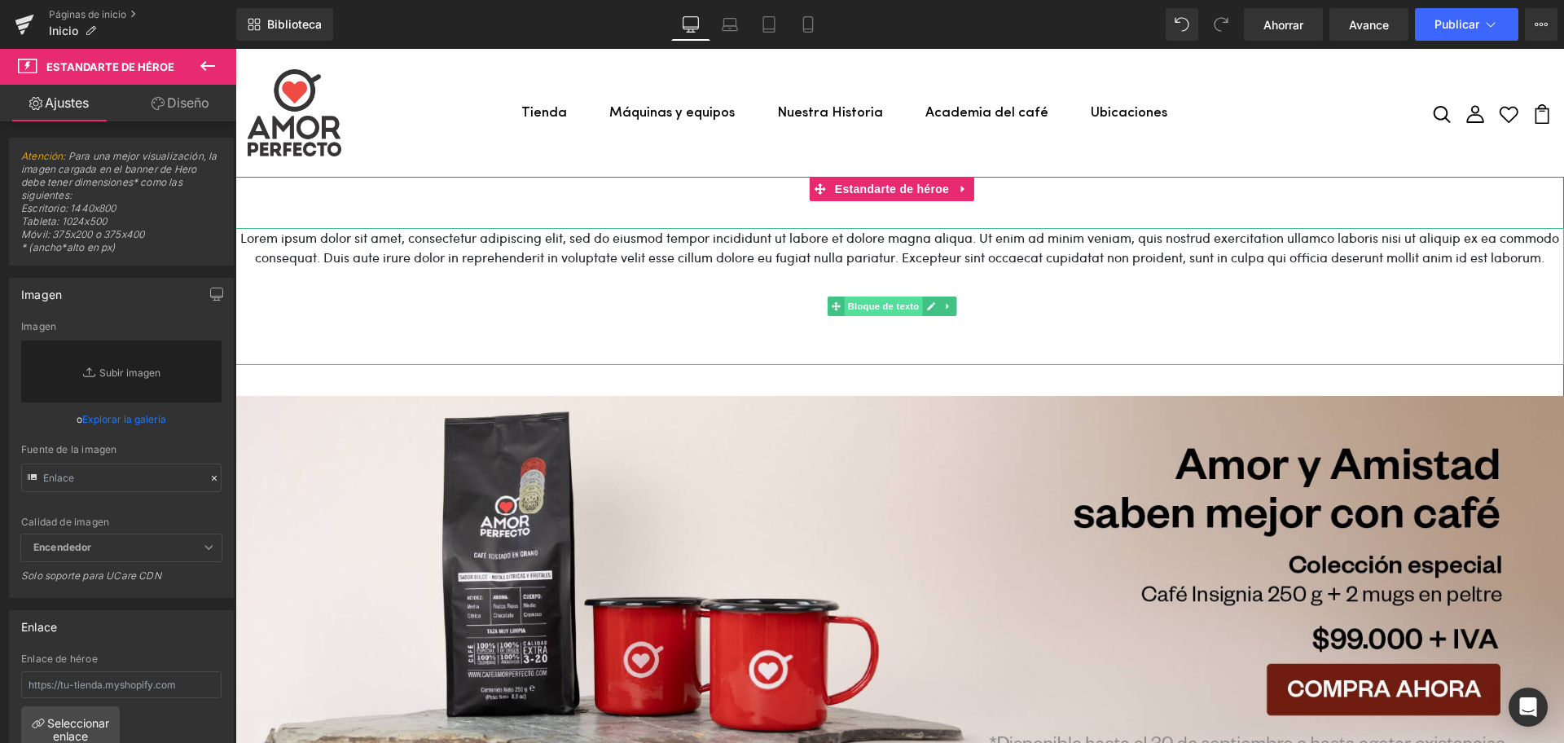
click at [879, 309] on font "Bloque de texto" at bounding box center [884, 306] width 72 height 11
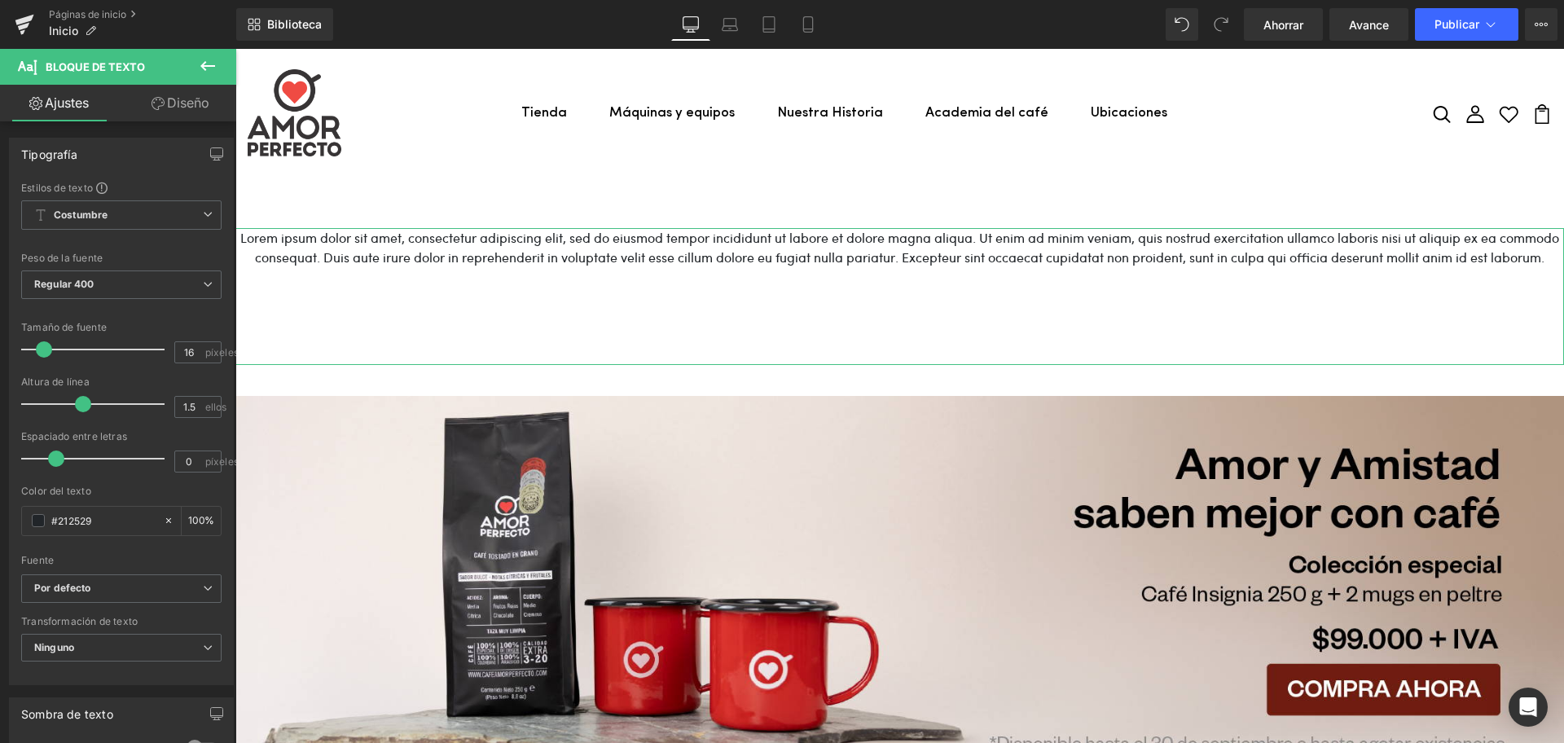
click at [179, 101] on font "Diseño" at bounding box center [188, 102] width 42 height 16
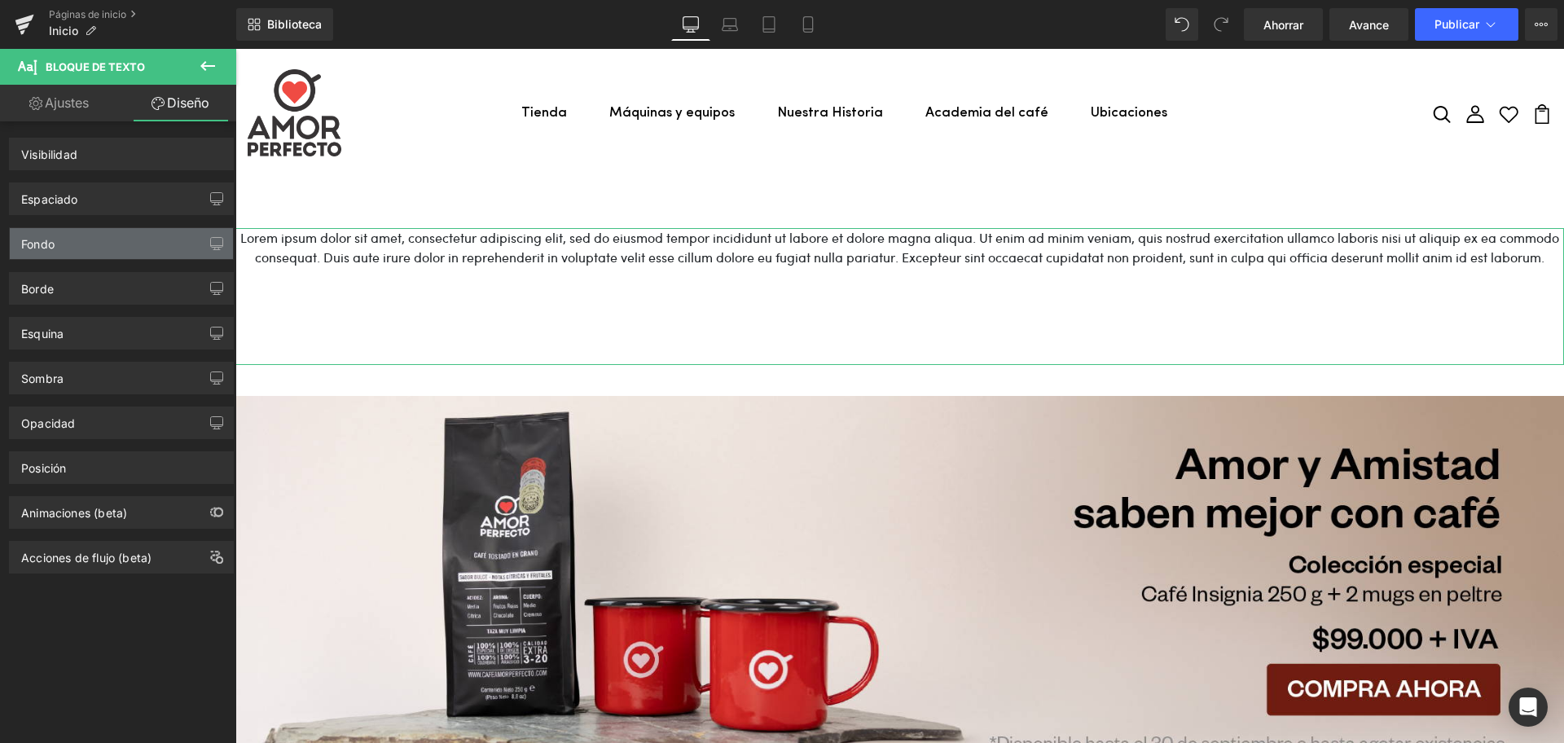
click at [68, 246] on div "Fondo" at bounding box center [121, 243] width 223 height 31
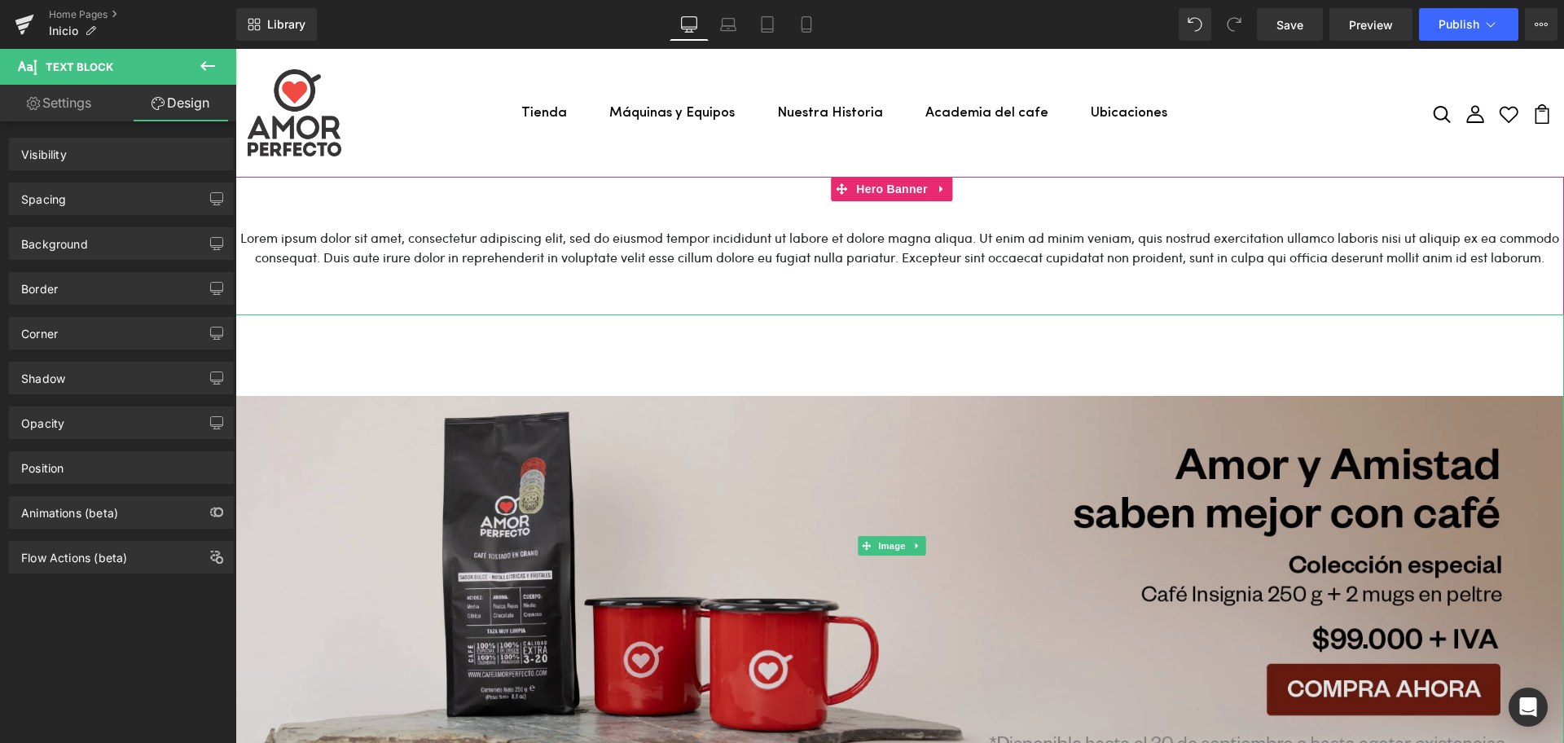
click at [797, 499] on img at bounding box center [899, 545] width 1328 height 463
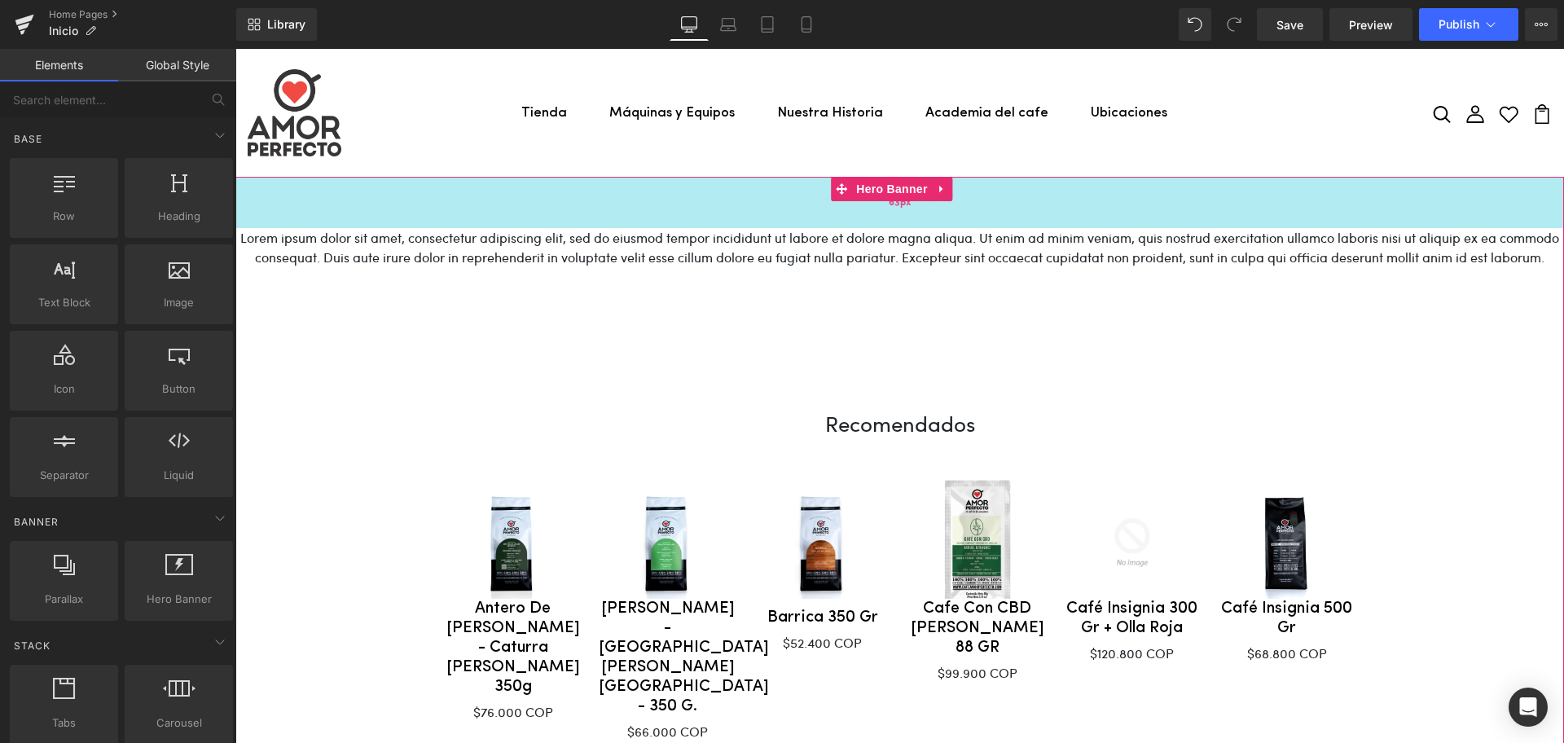
click at [594, 177] on div "63px" at bounding box center [899, 202] width 1328 height 51
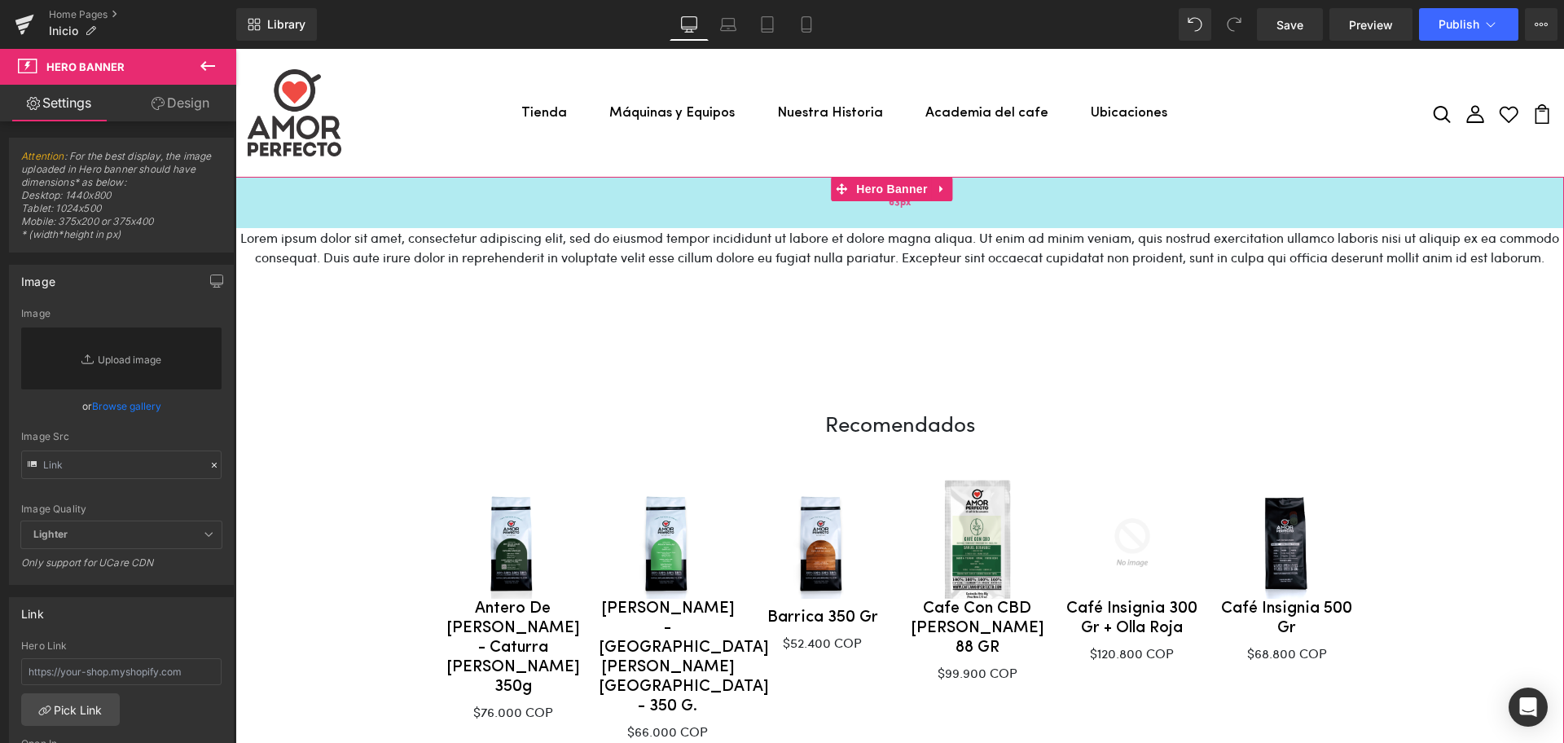
click at [783, 200] on div "63px" at bounding box center [899, 202] width 1328 height 51
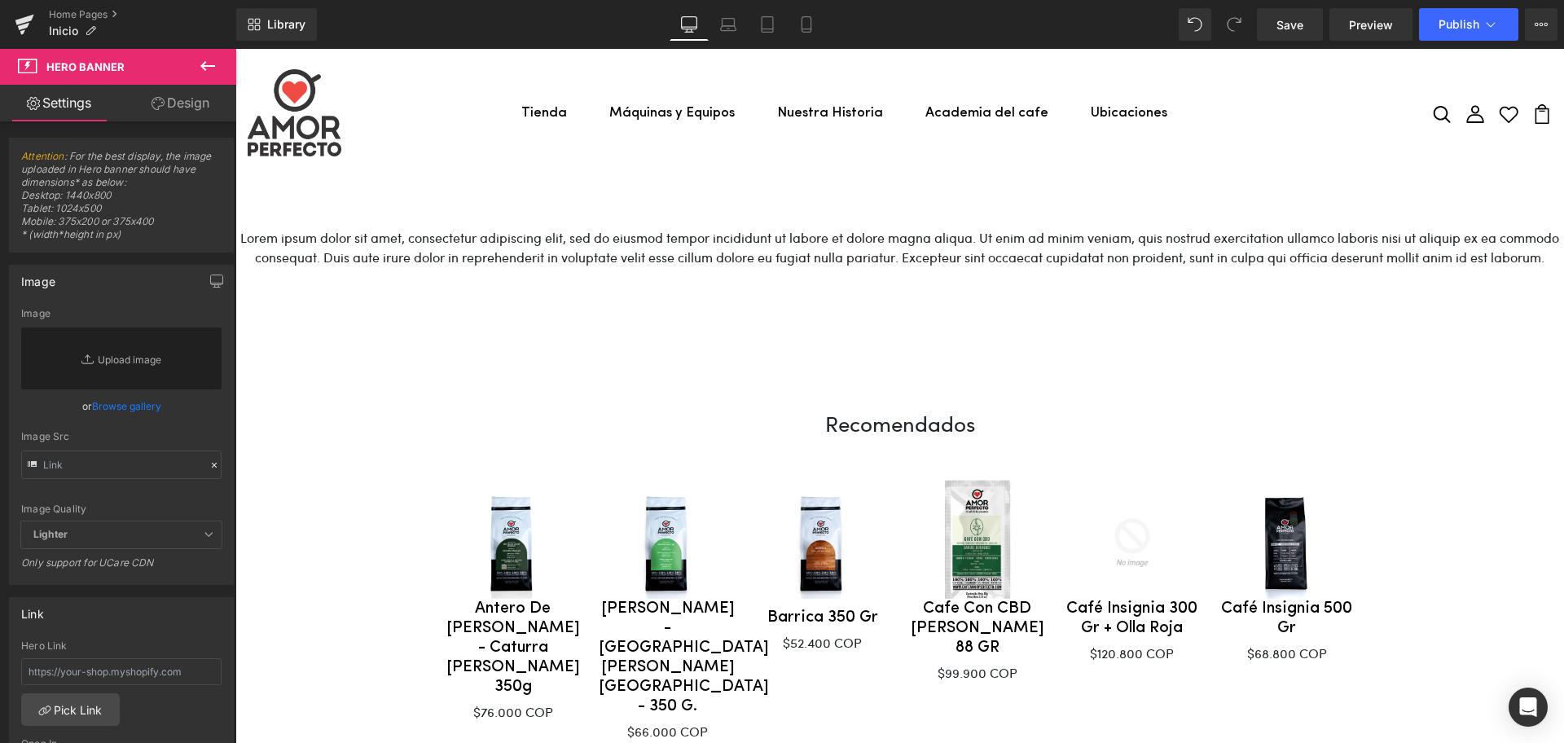
click at [200, 60] on icon at bounding box center [208, 66] width 20 height 20
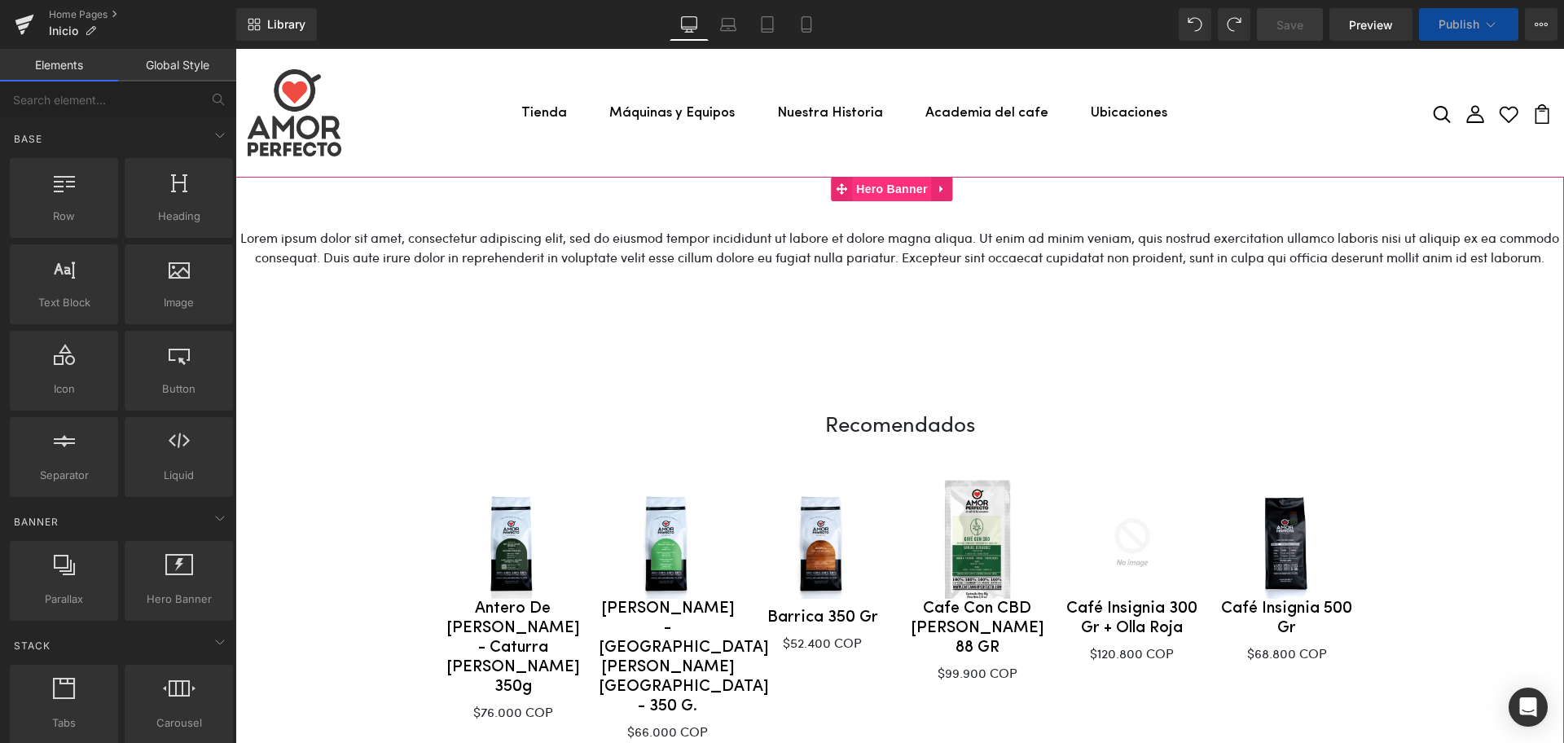
click at [879, 191] on span "Hero Banner" at bounding box center [891, 189] width 79 height 24
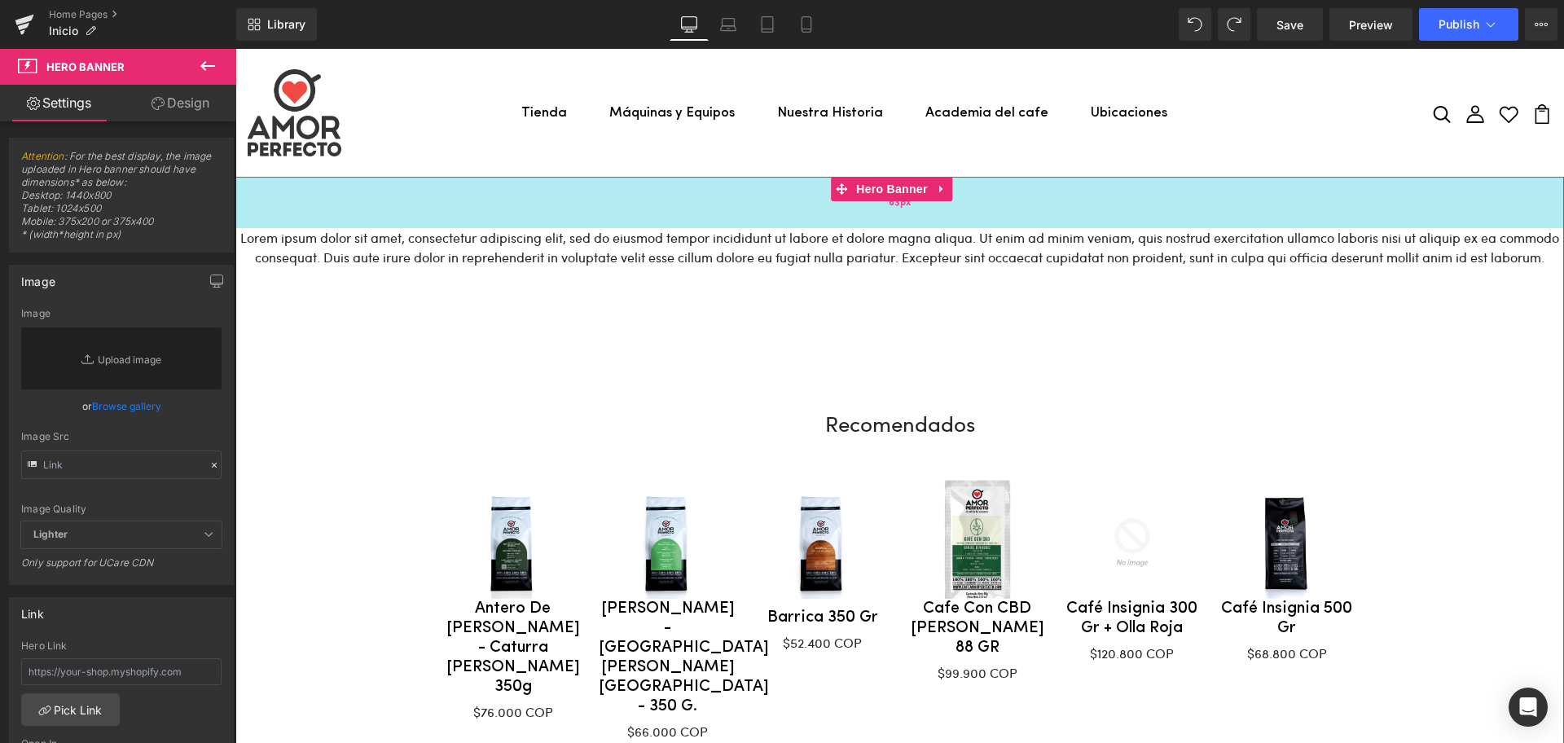
click at [1025, 182] on div "63px" at bounding box center [899, 202] width 1328 height 51
click at [992, 182] on div "63px" at bounding box center [899, 202] width 1328 height 51
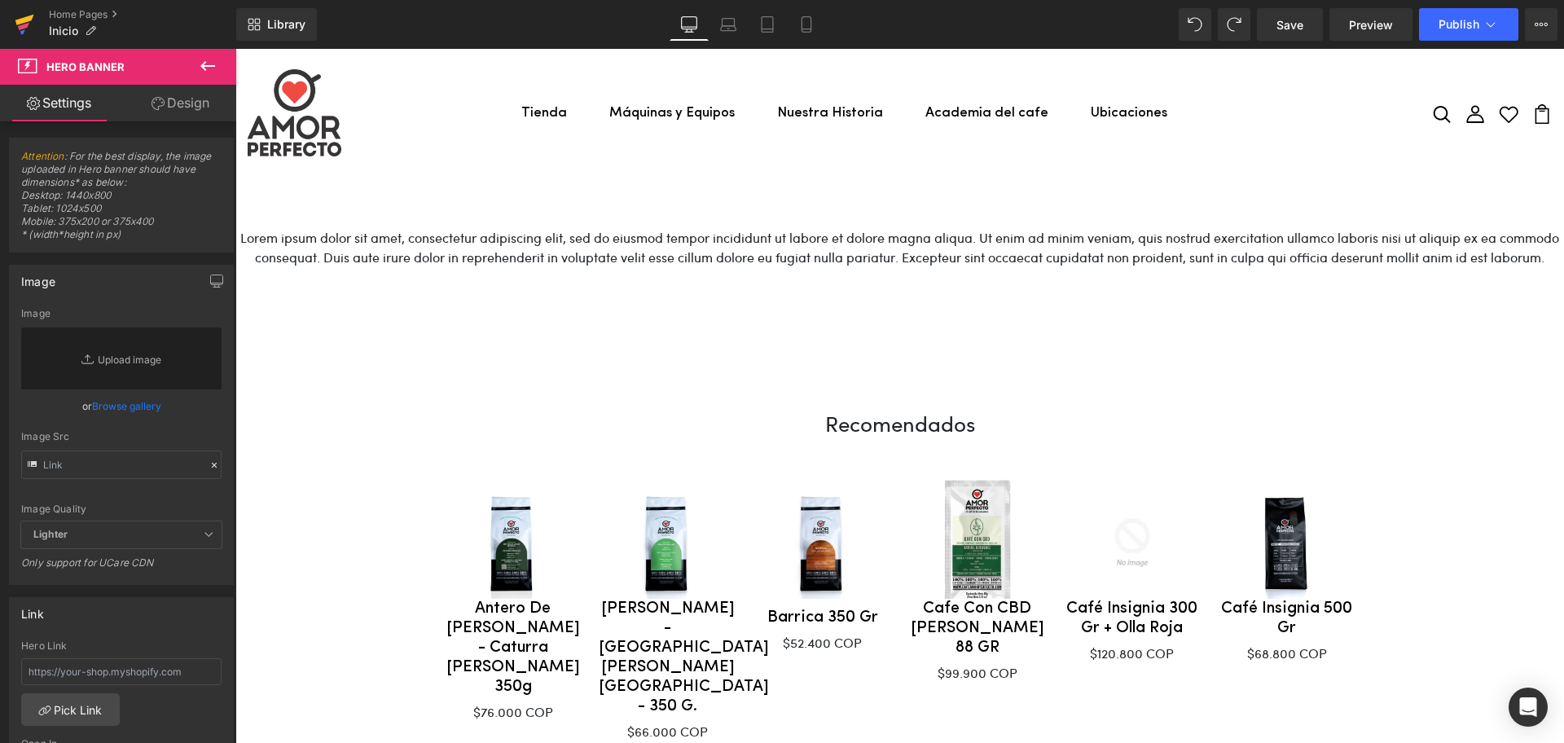
click at [18, 17] on icon at bounding box center [25, 24] width 20 height 41
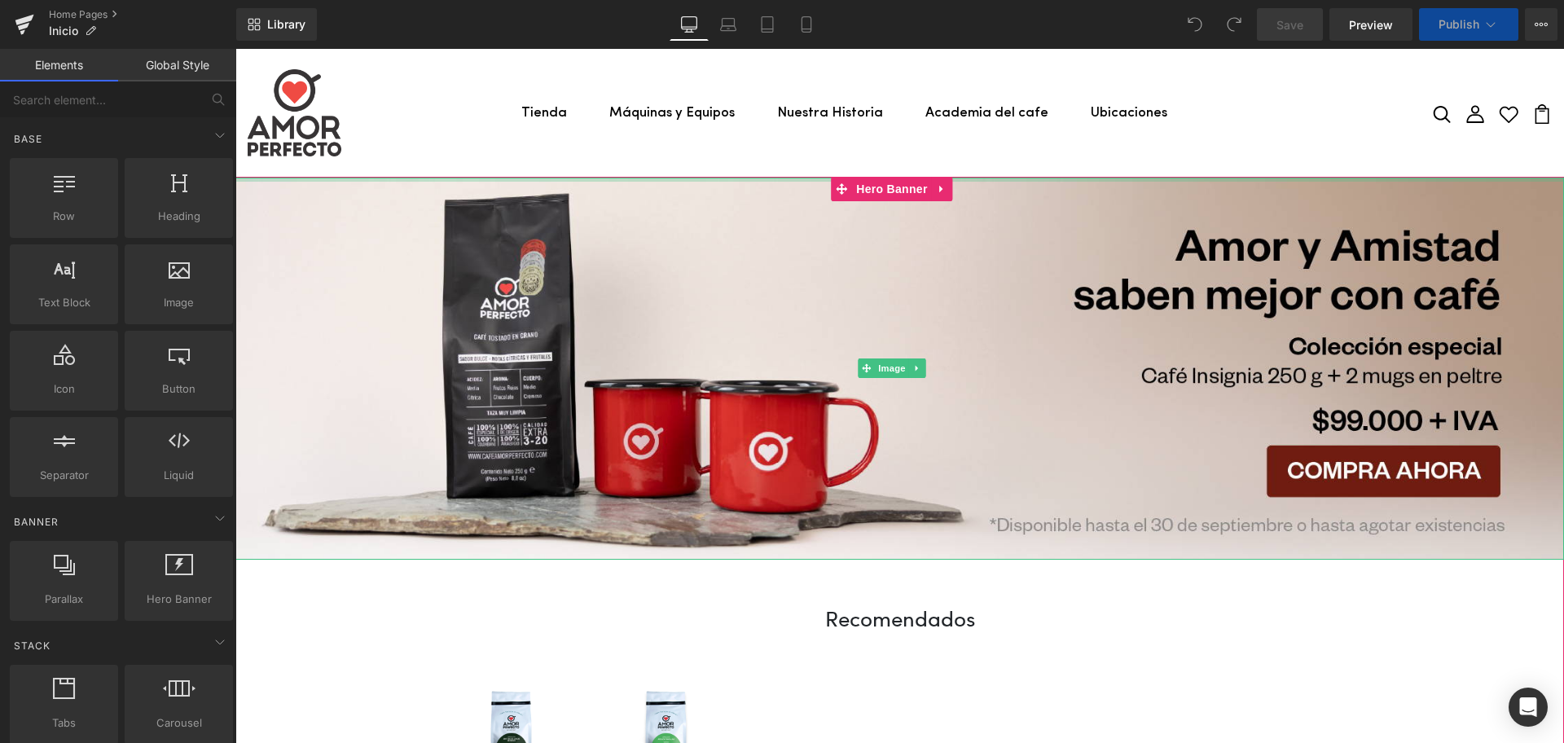
click at [808, 178] on div at bounding box center [899, 180] width 1328 height 4
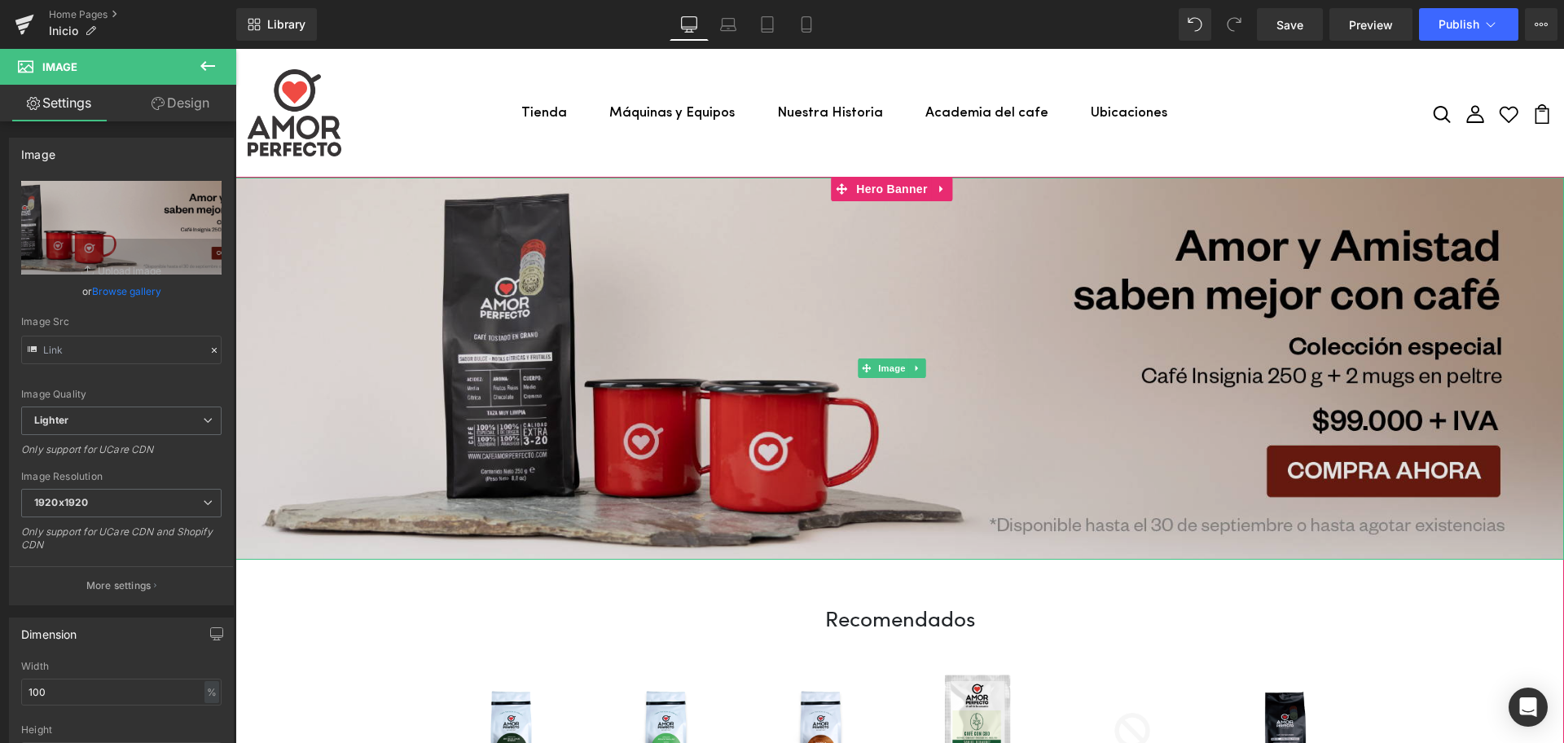
click at [750, 388] on img at bounding box center [899, 369] width 1328 height 382
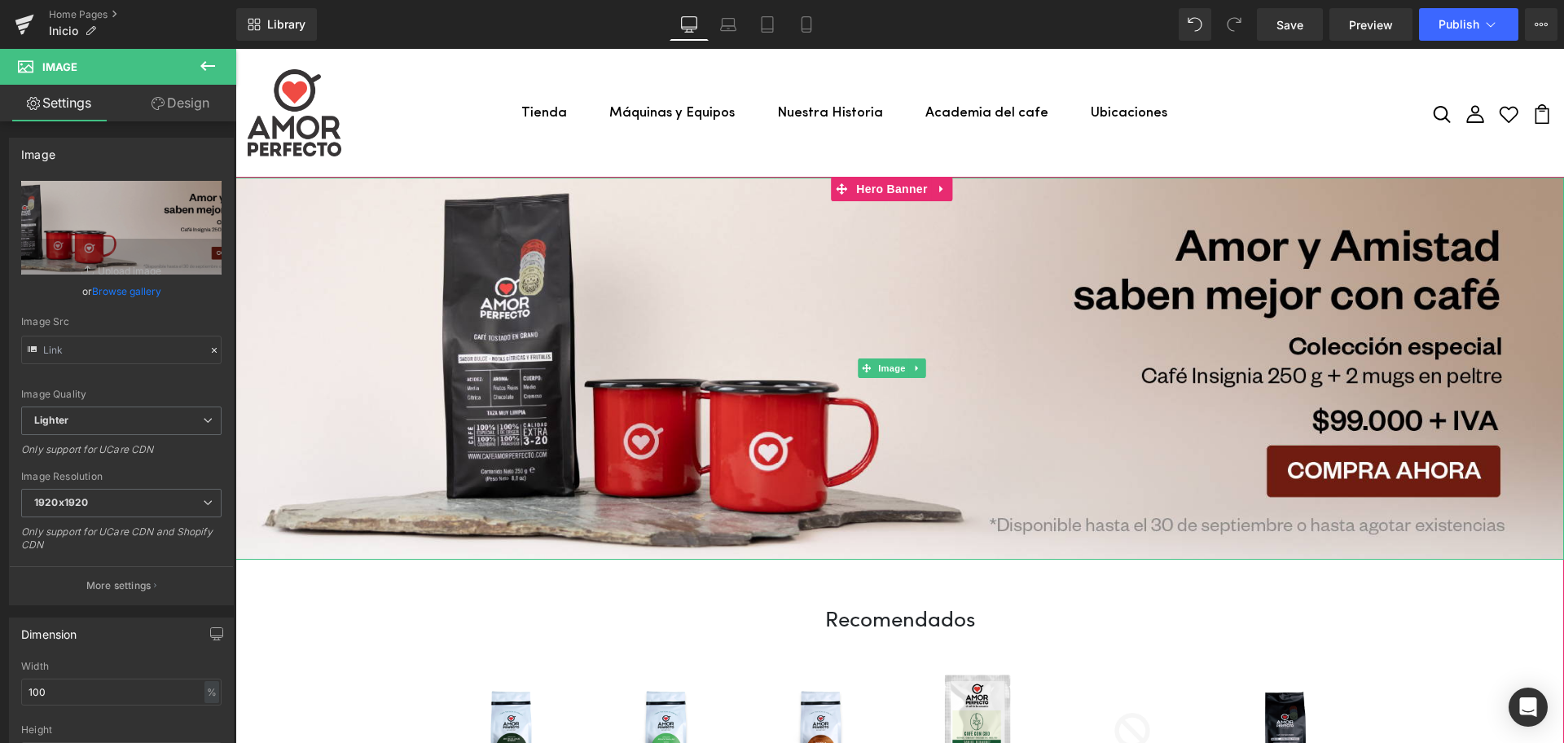
click at [976, 178] on div at bounding box center [899, 178] width 1328 height 1
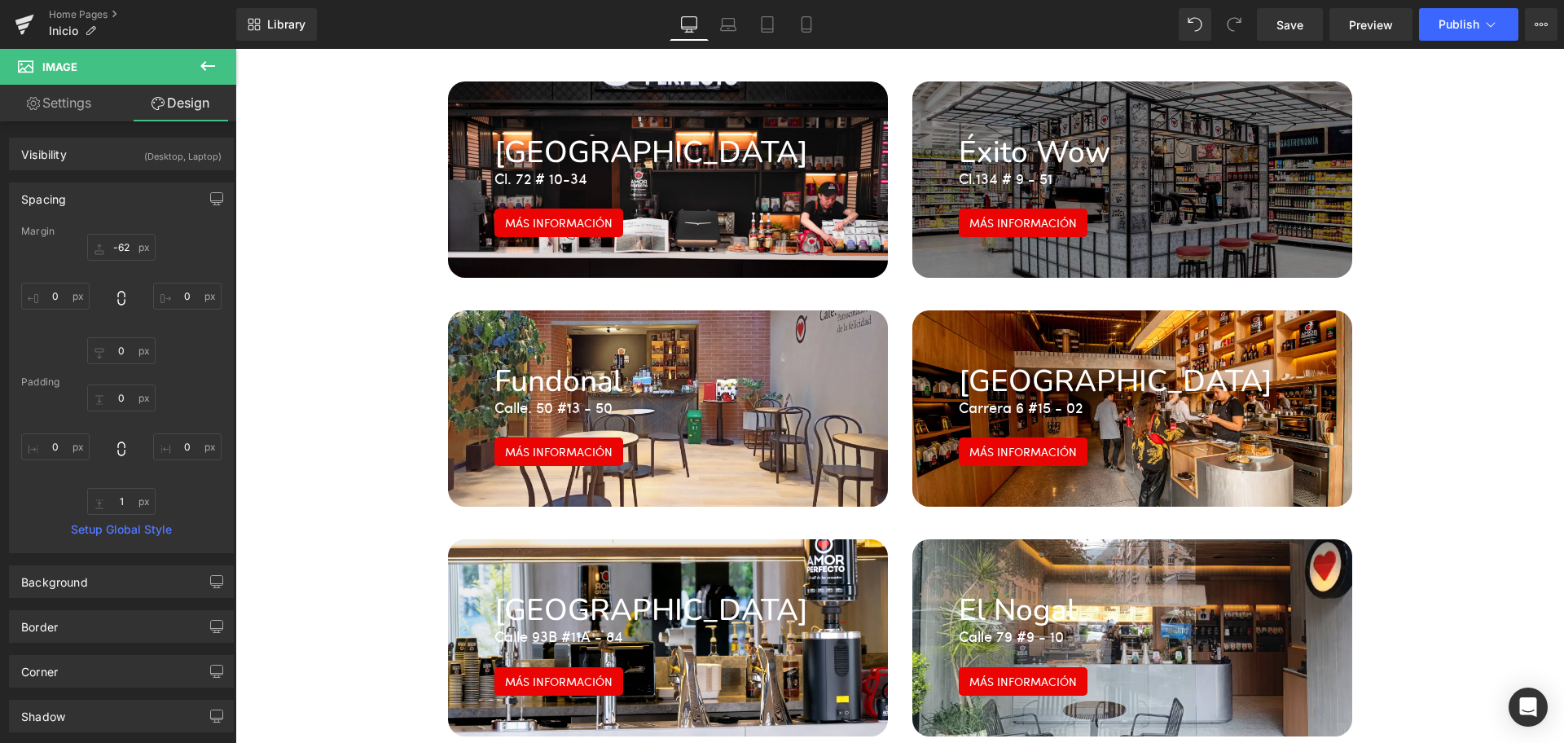
scroll to position [2748, 0]
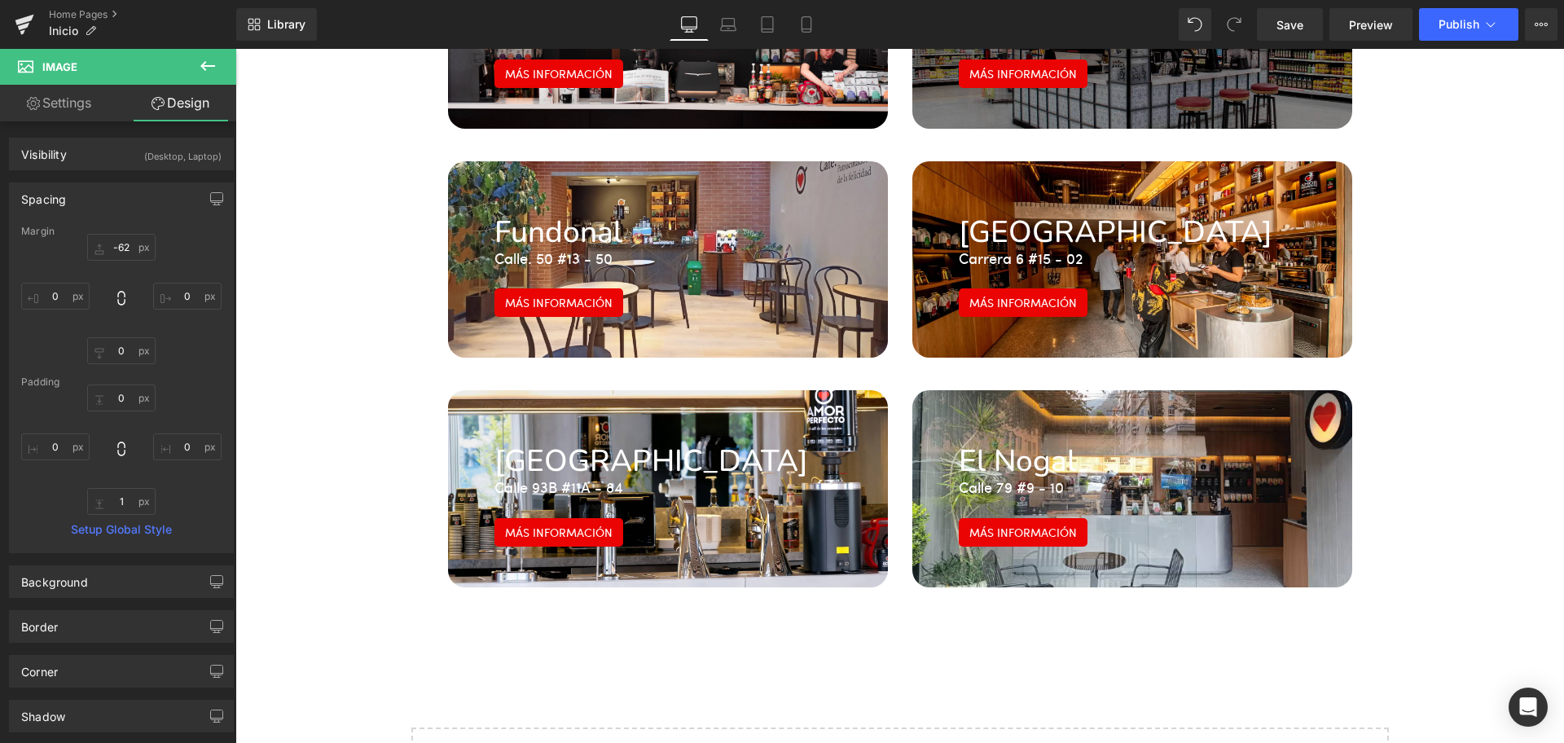
click at [235, 49] on div at bounding box center [235, 49] width 0 height 0
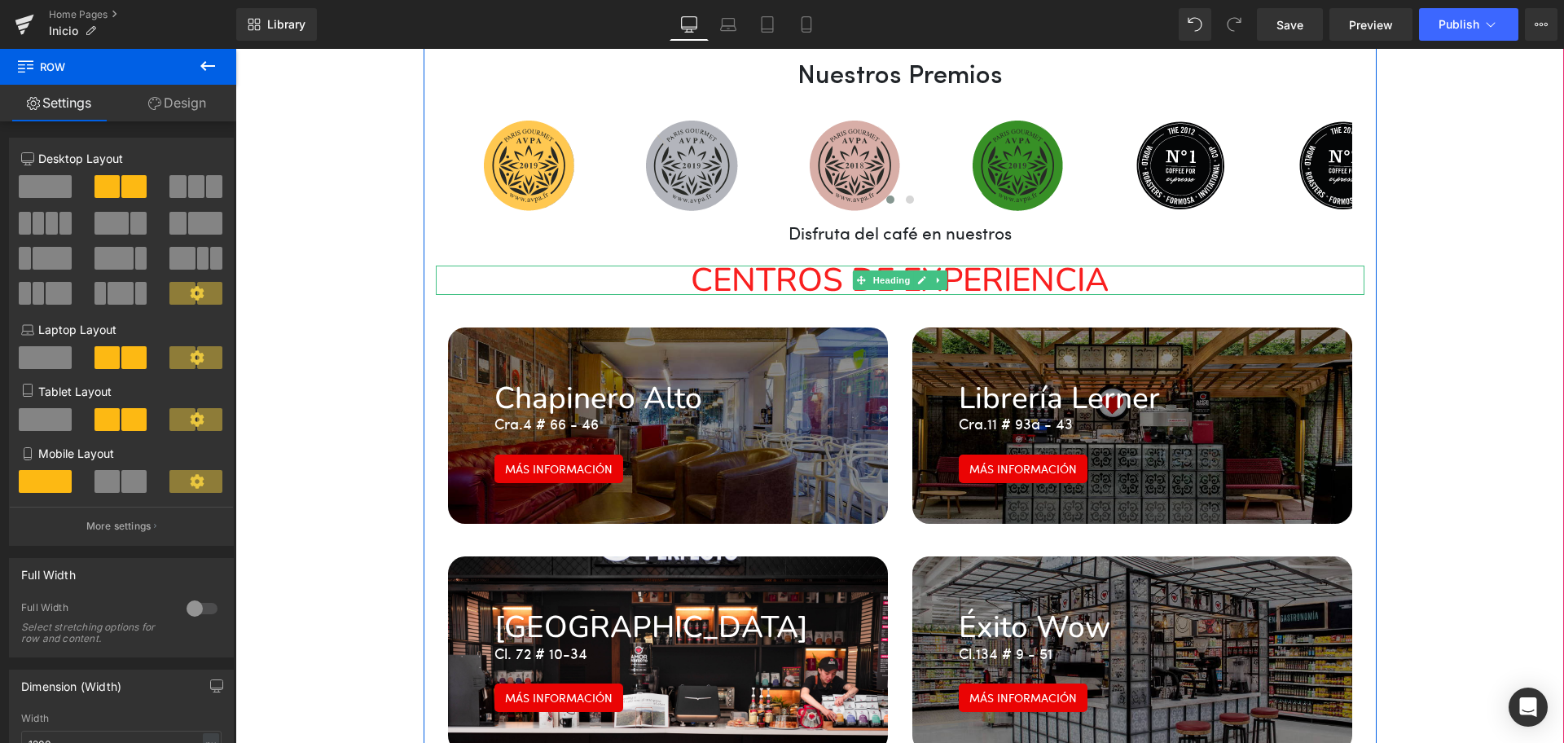
scroll to position [2138, 0]
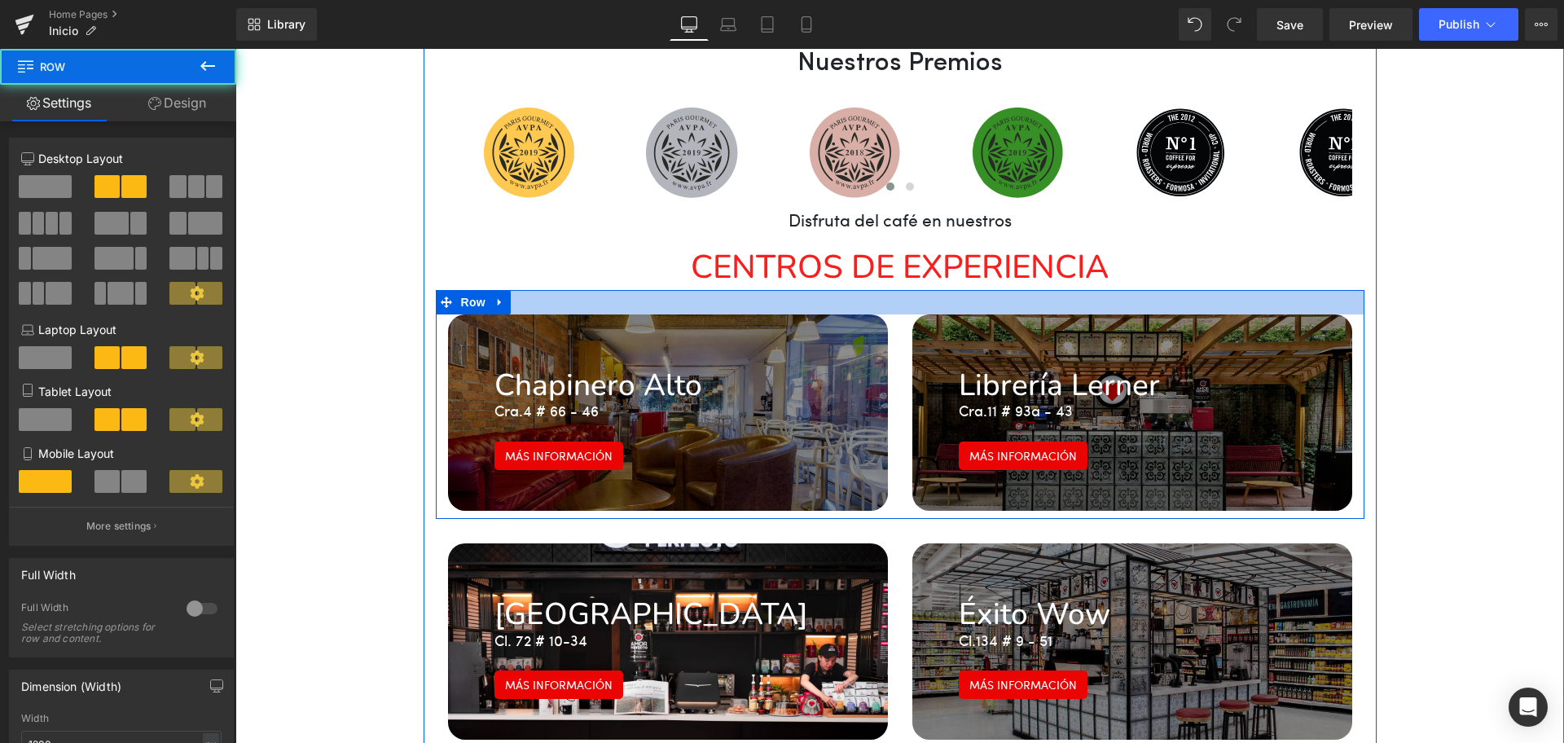
click at [541, 290] on div at bounding box center [900, 302] width 928 height 24
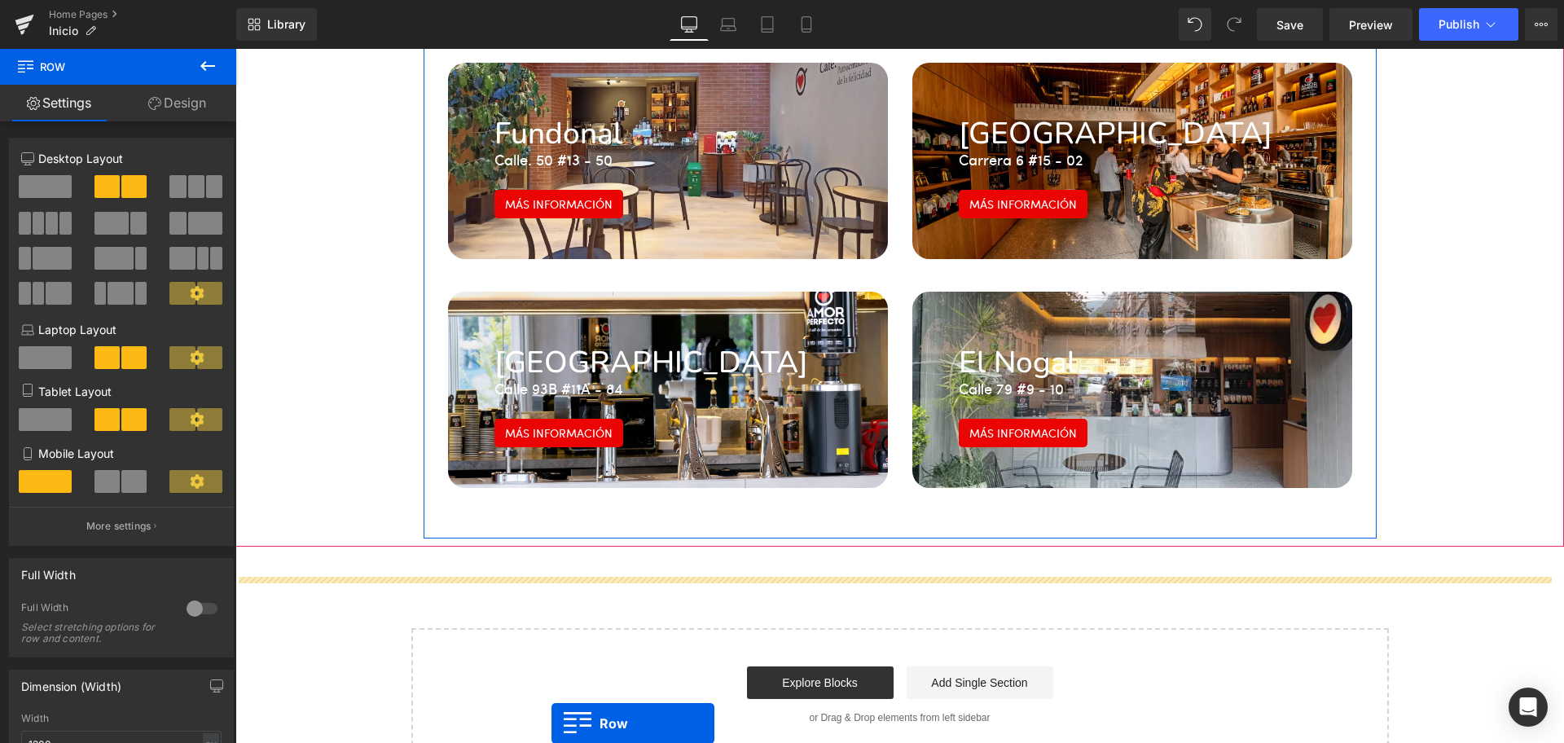
scroll to position [2675, 0]
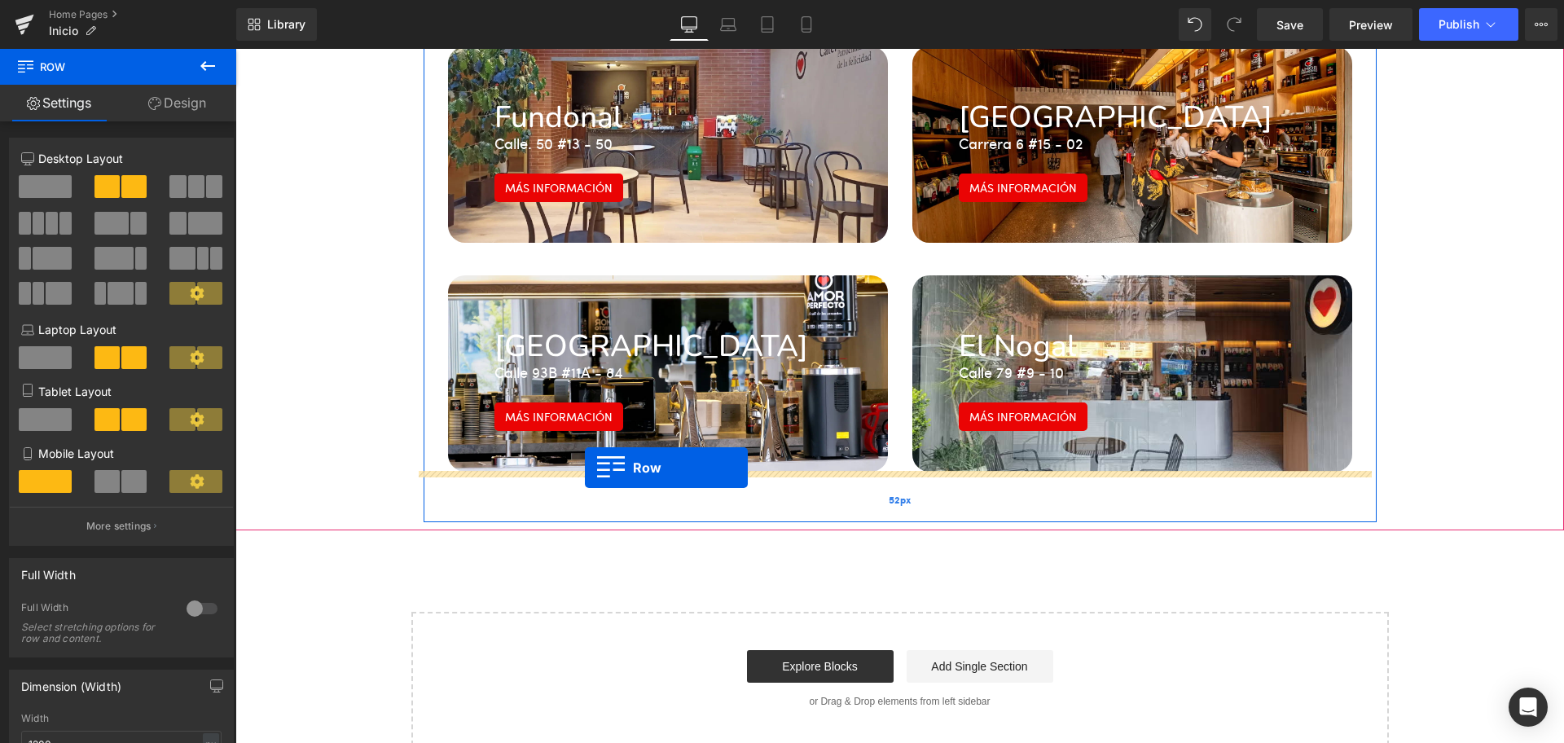
drag, startPoint x: 432, startPoint y: 252, endPoint x: 585, endPoint y: 467, distance: 263.5
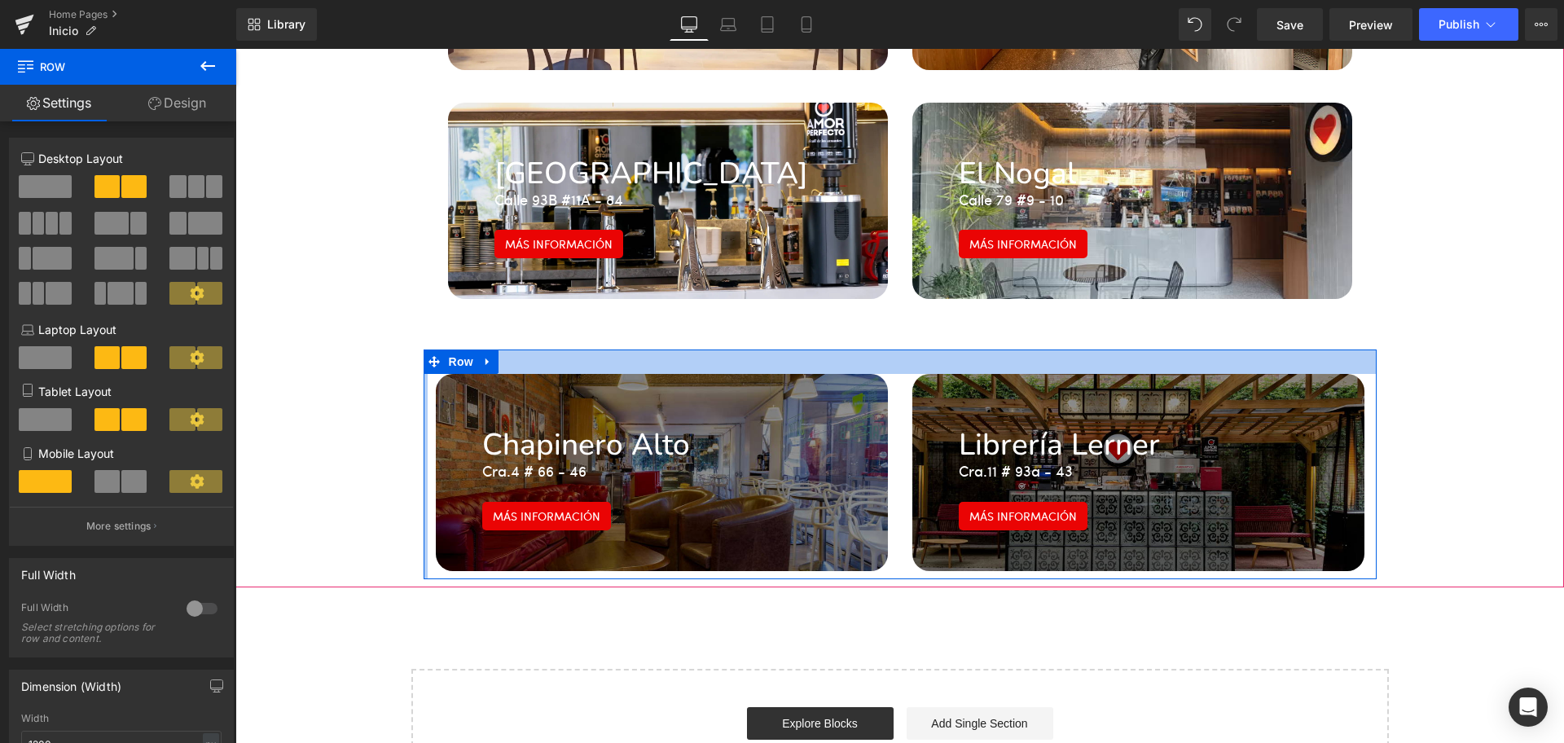
scroll to position [3042, 0]
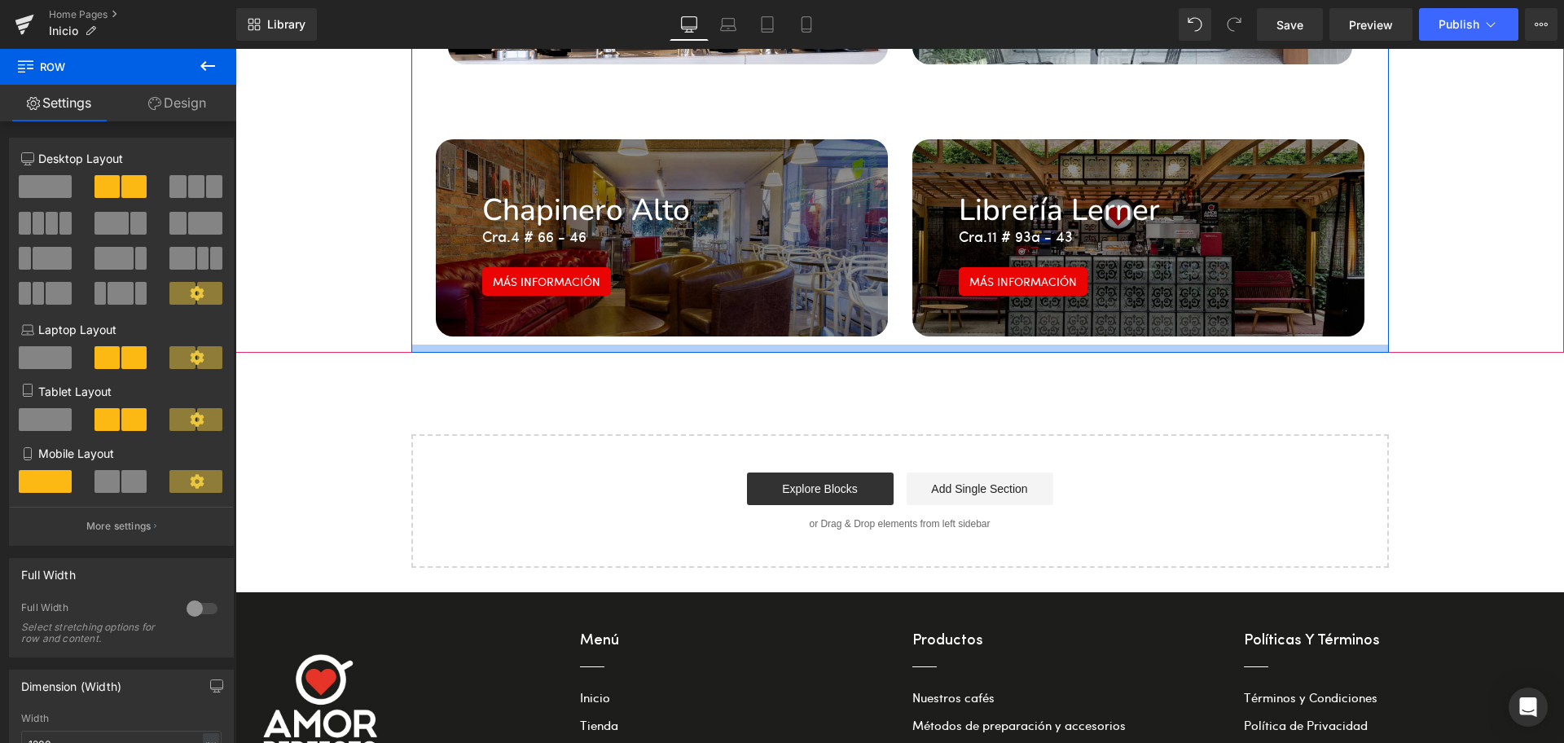
click at [411, 344] on div at bounding box center [899, 348] width 977 height 8
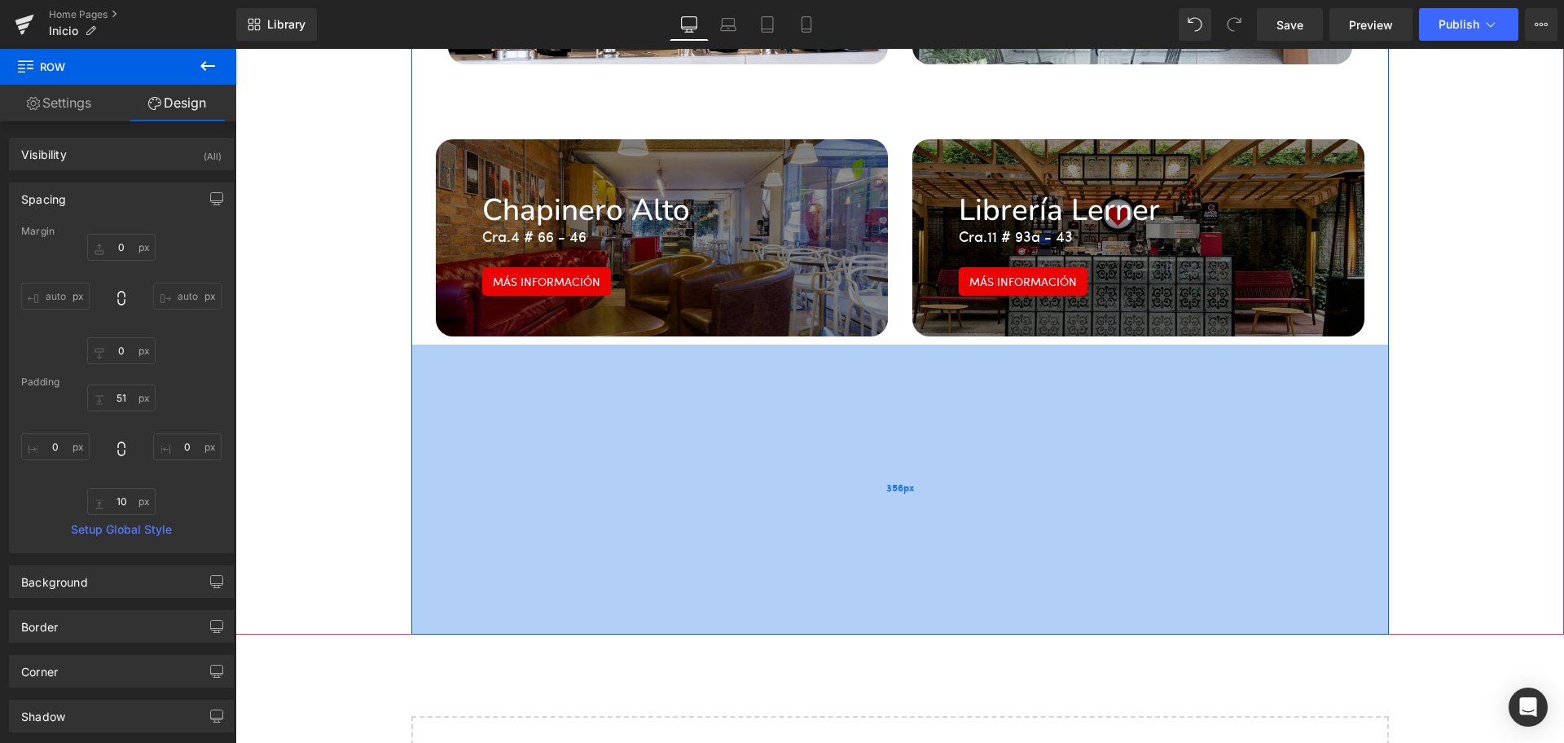
drag, startPoint x: 440, startPoint y: 299, endPoint x: 430, endPoint y: 584, distance: 285.2
click at [430, 584] on div "356px" at bounding box center [899, 489] width 977 height 290
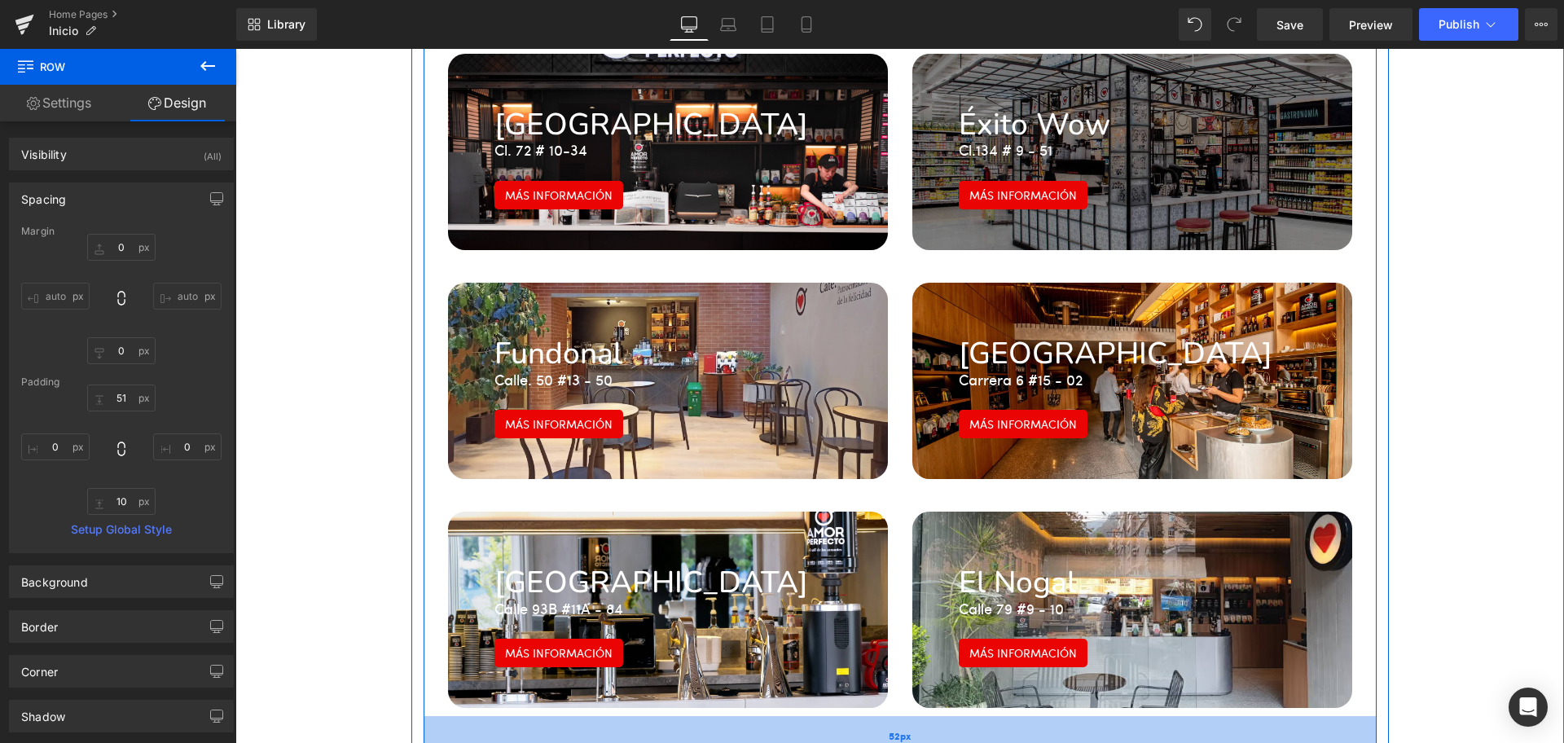
scroll to position [2227, 0]
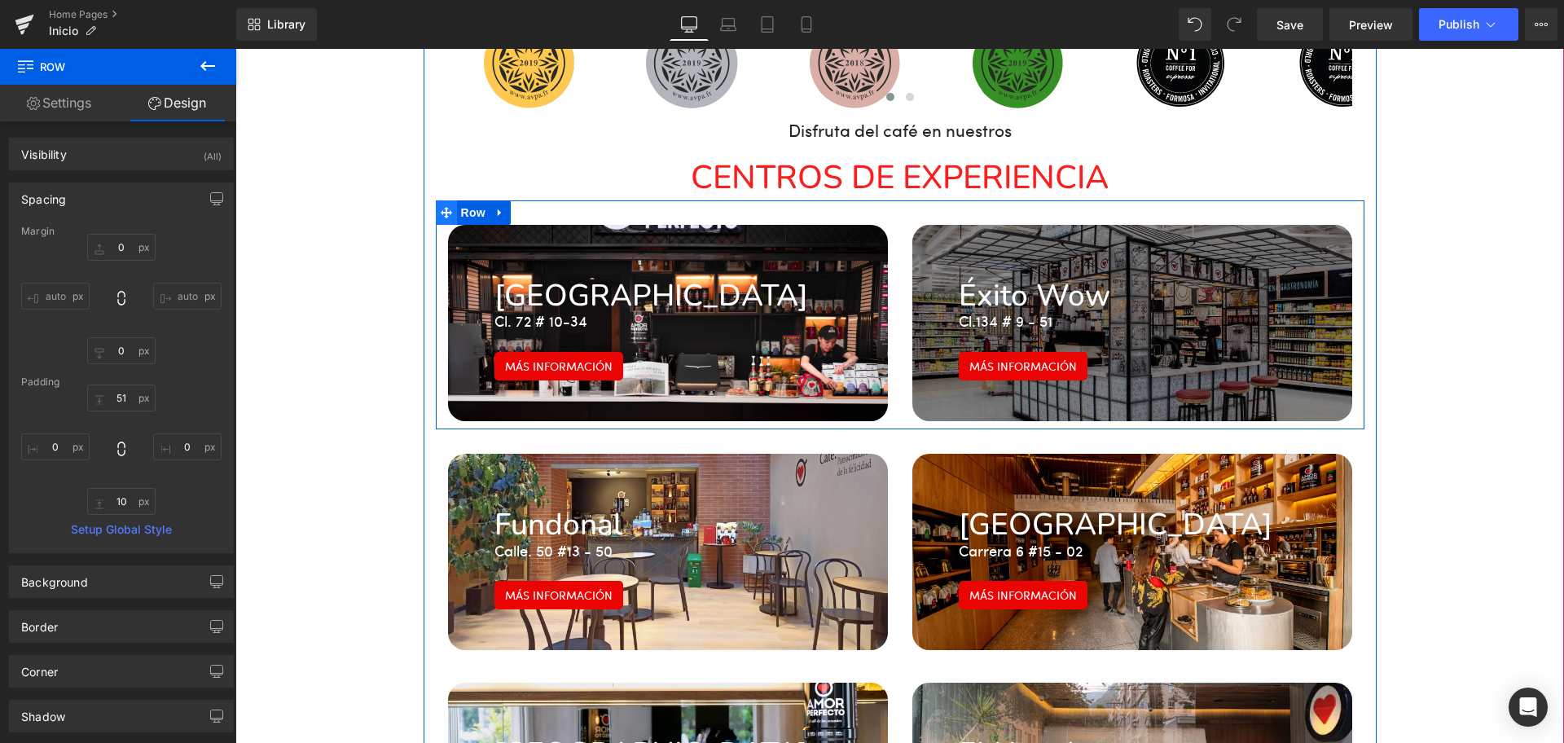
click at [441, 207] on icon at bounding box center [446, 212] width 11 height 11
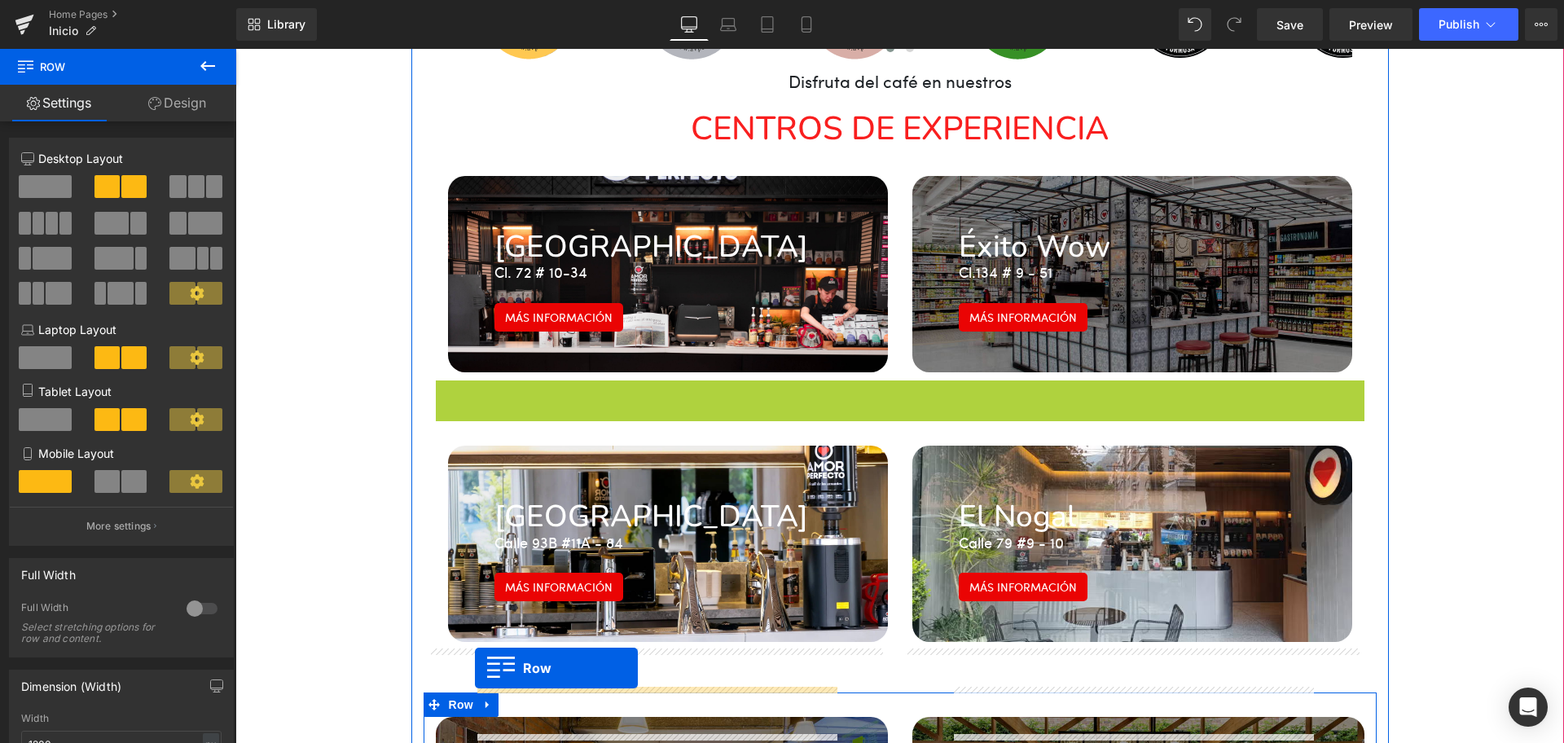
scroll to position [2292, 0]
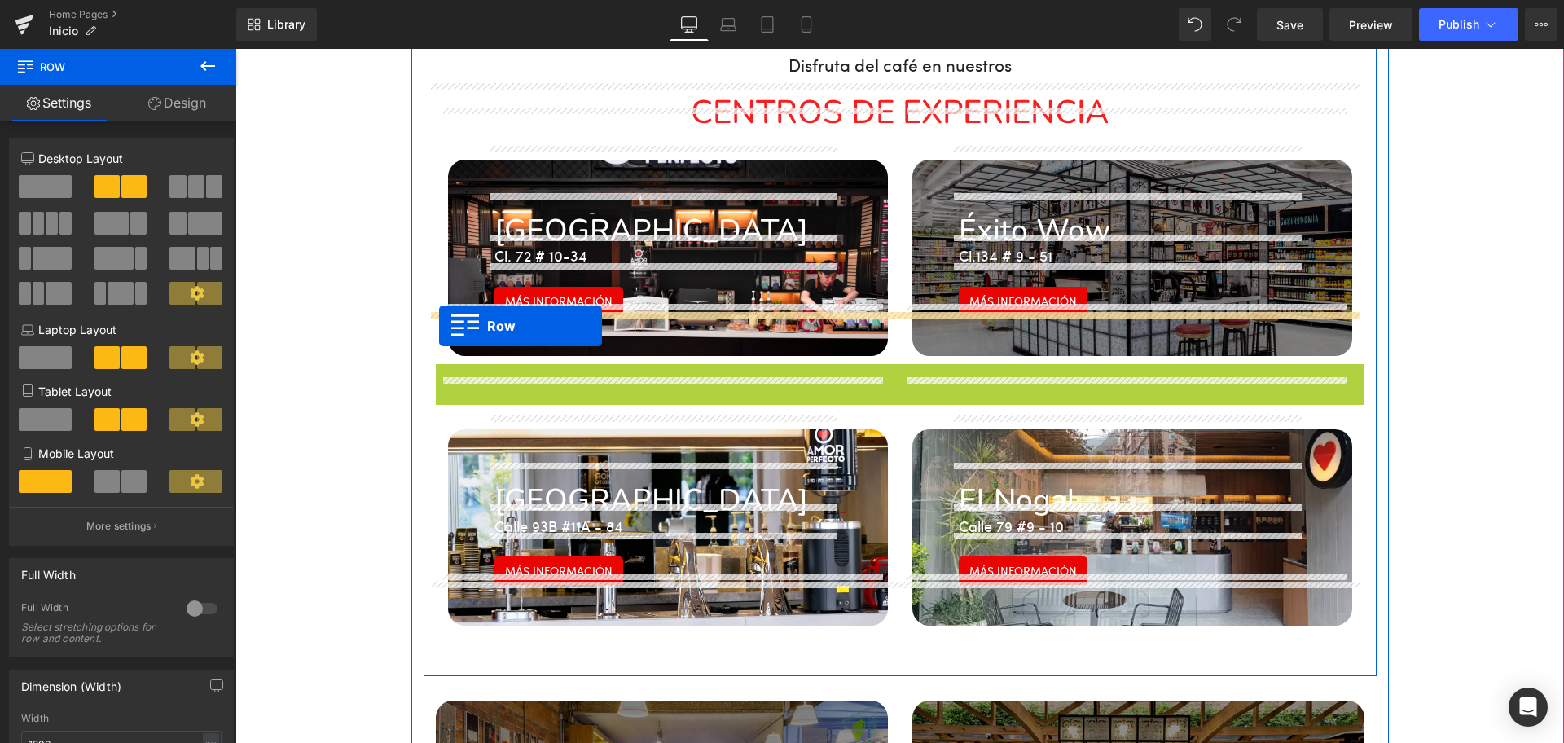
drag, startPoint x: 432, startPoint y: 386, endPoint x: 439, endPoint y: 326, distance: 60.6
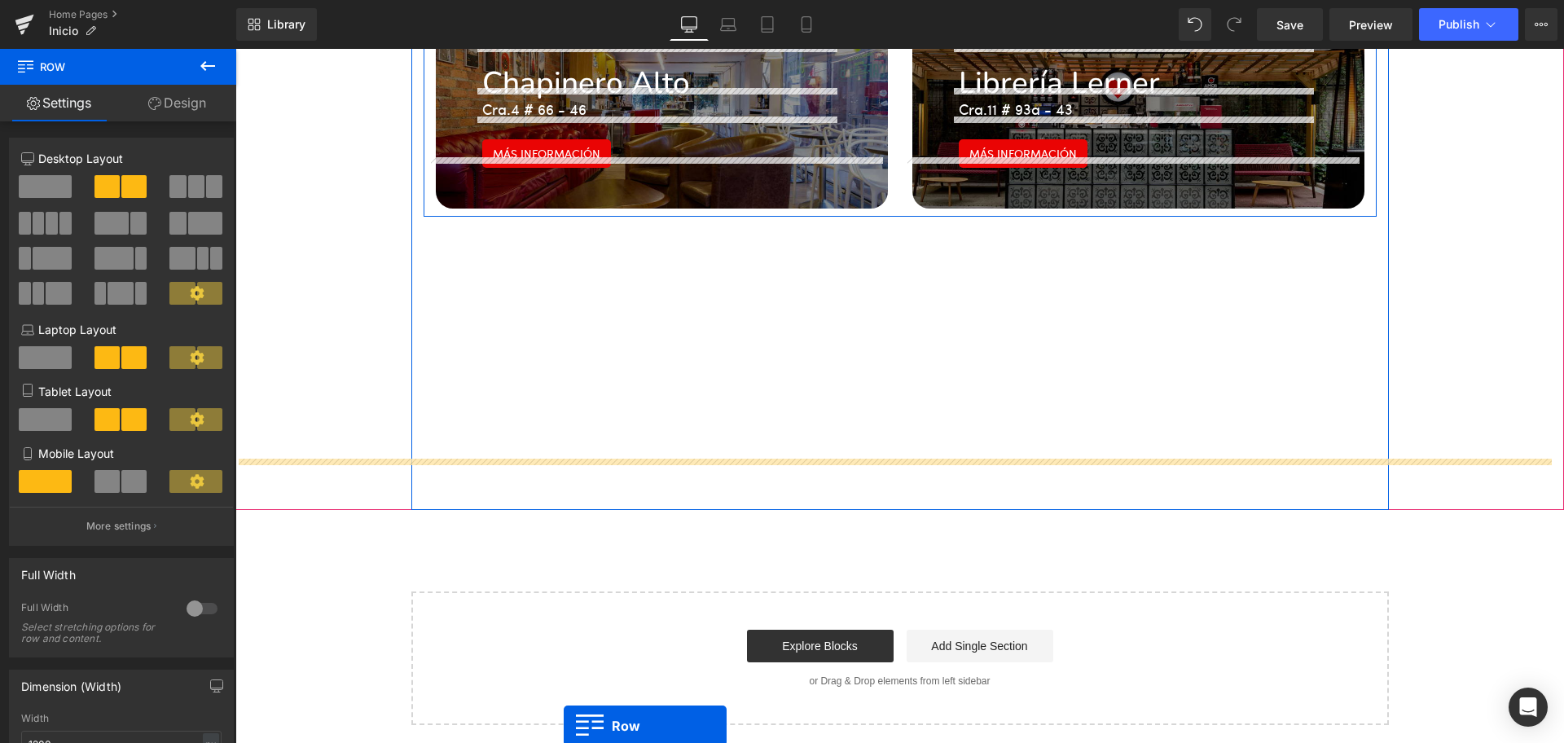
scroll to position [3013, 0]
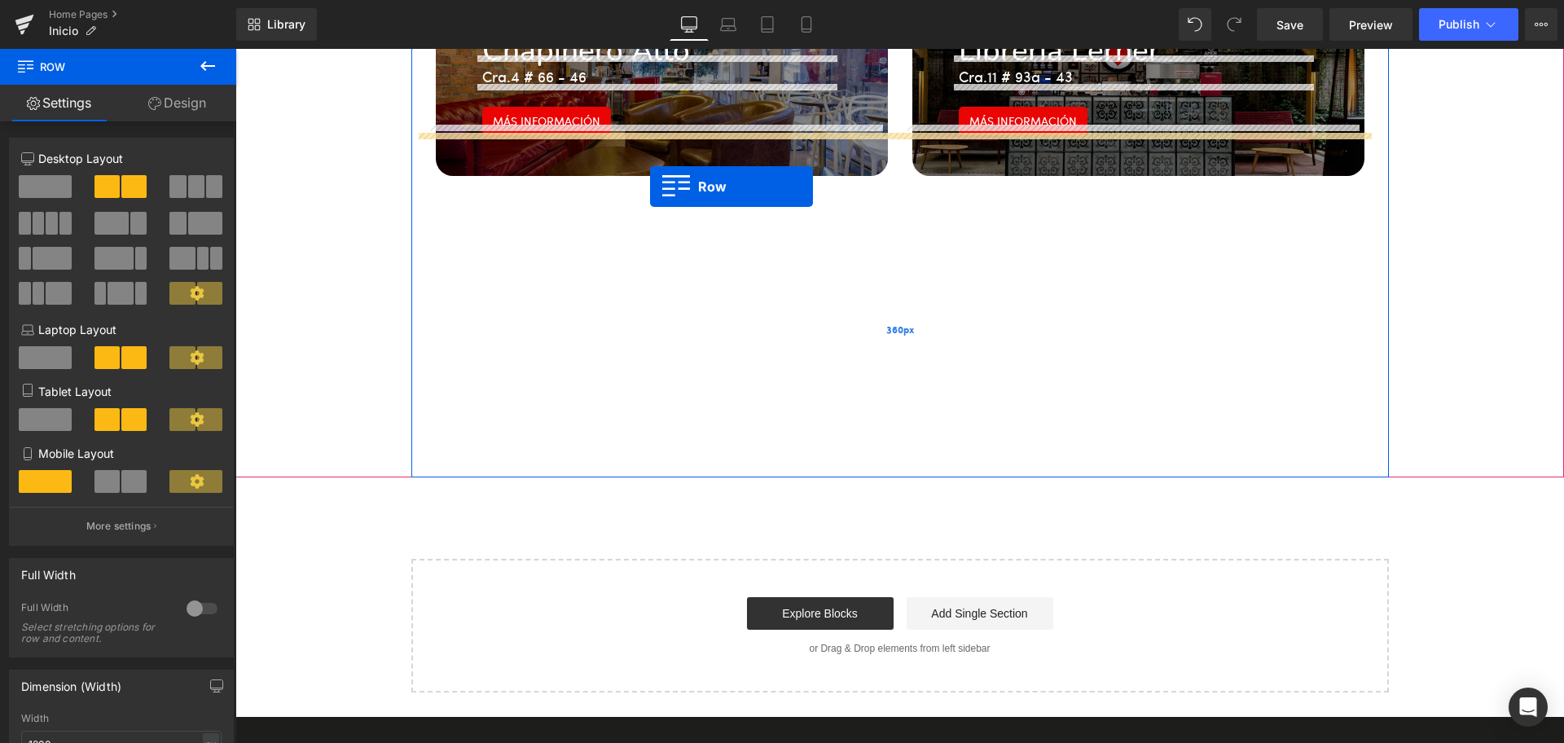
drag, startPoint x: 438, startPoint y: 402, endPoint x: 650, endPoint y: 186, distance: 302.3
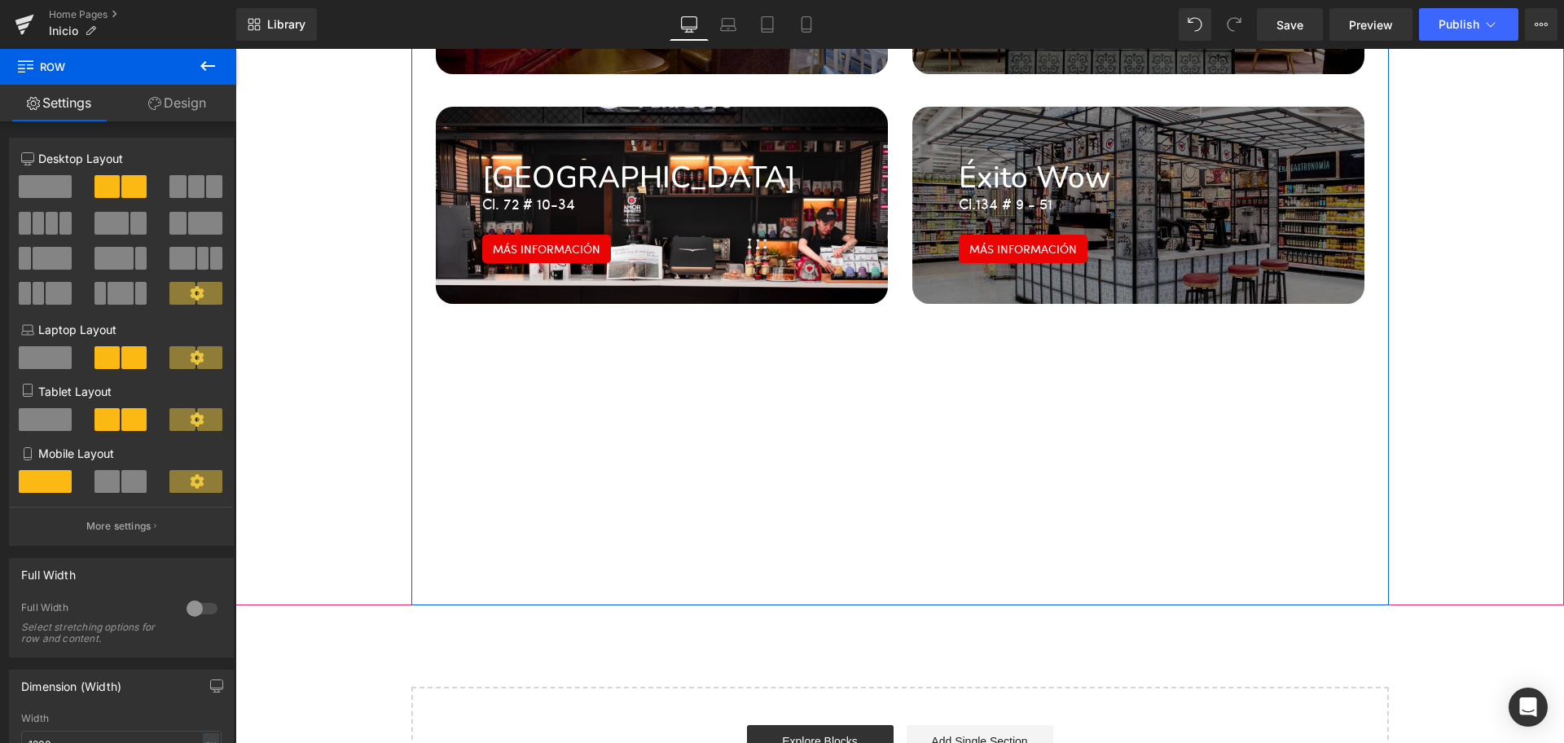
scroll to position [3380, 0]
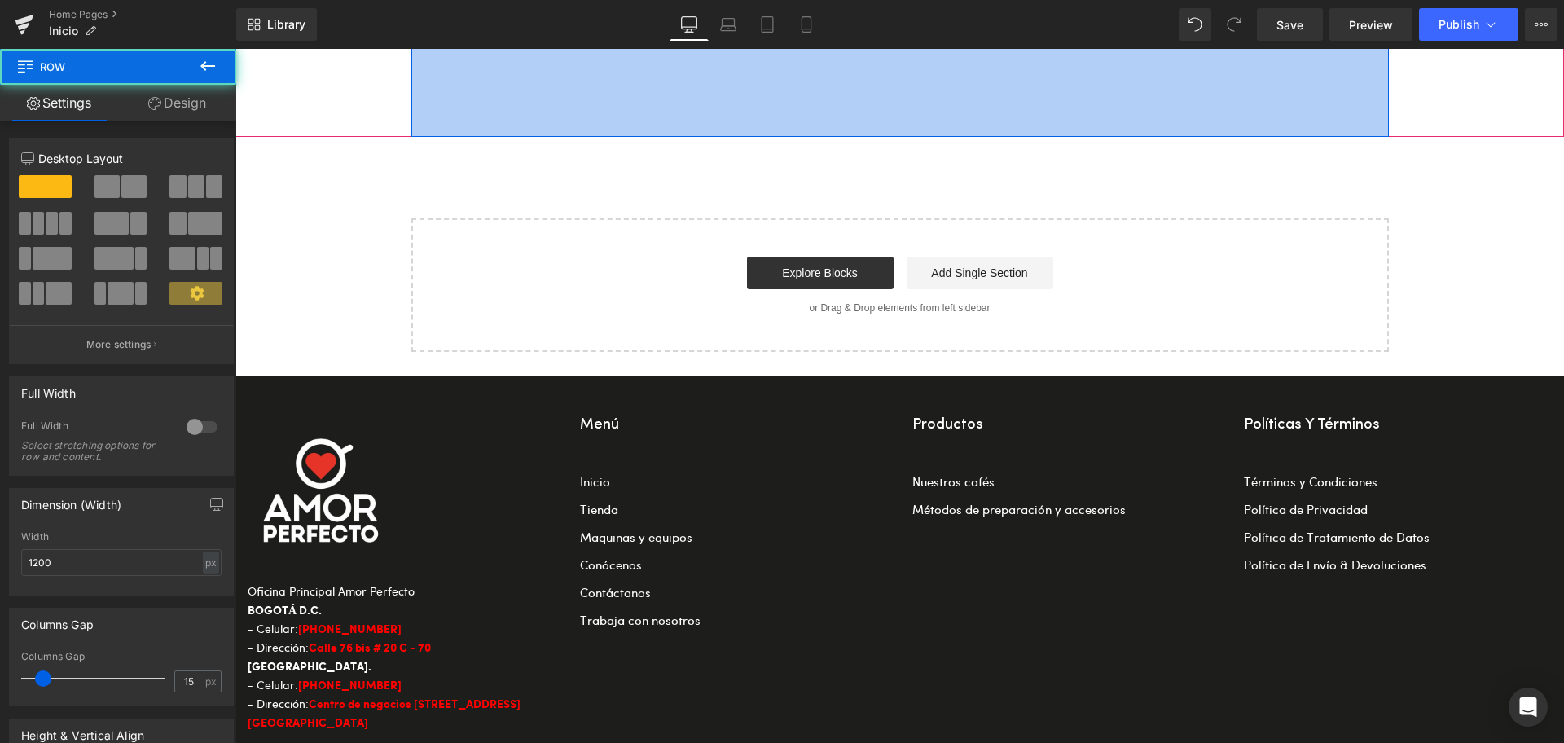
drag, startPoint x: 704, startPoint y: 241, endPoint x: 759, endPoint y: 178, distance: 83.7
click at [777, 71] on div "160px" at bounding box center [899, 72] width 977 height 130
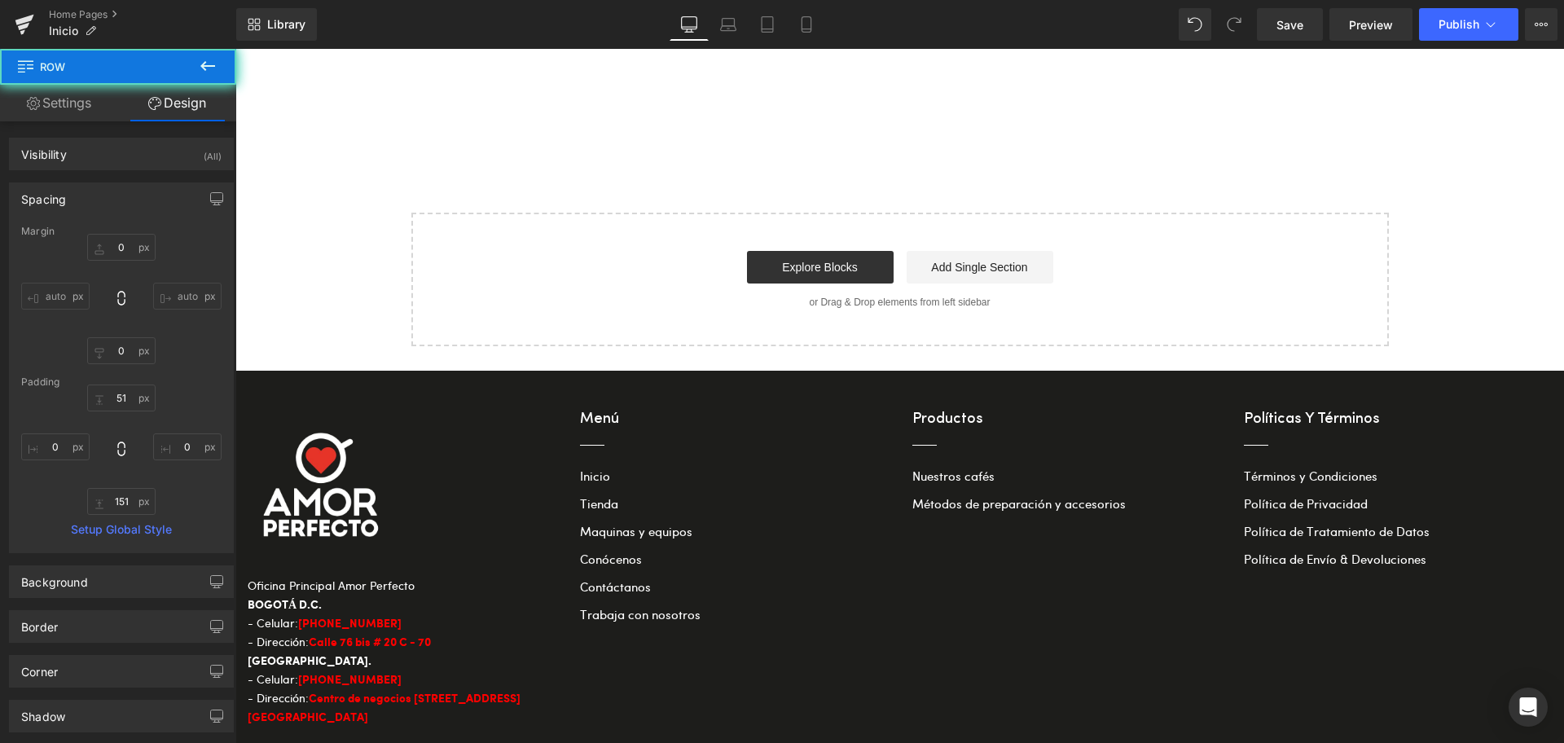
scroll to position [2972, 0]
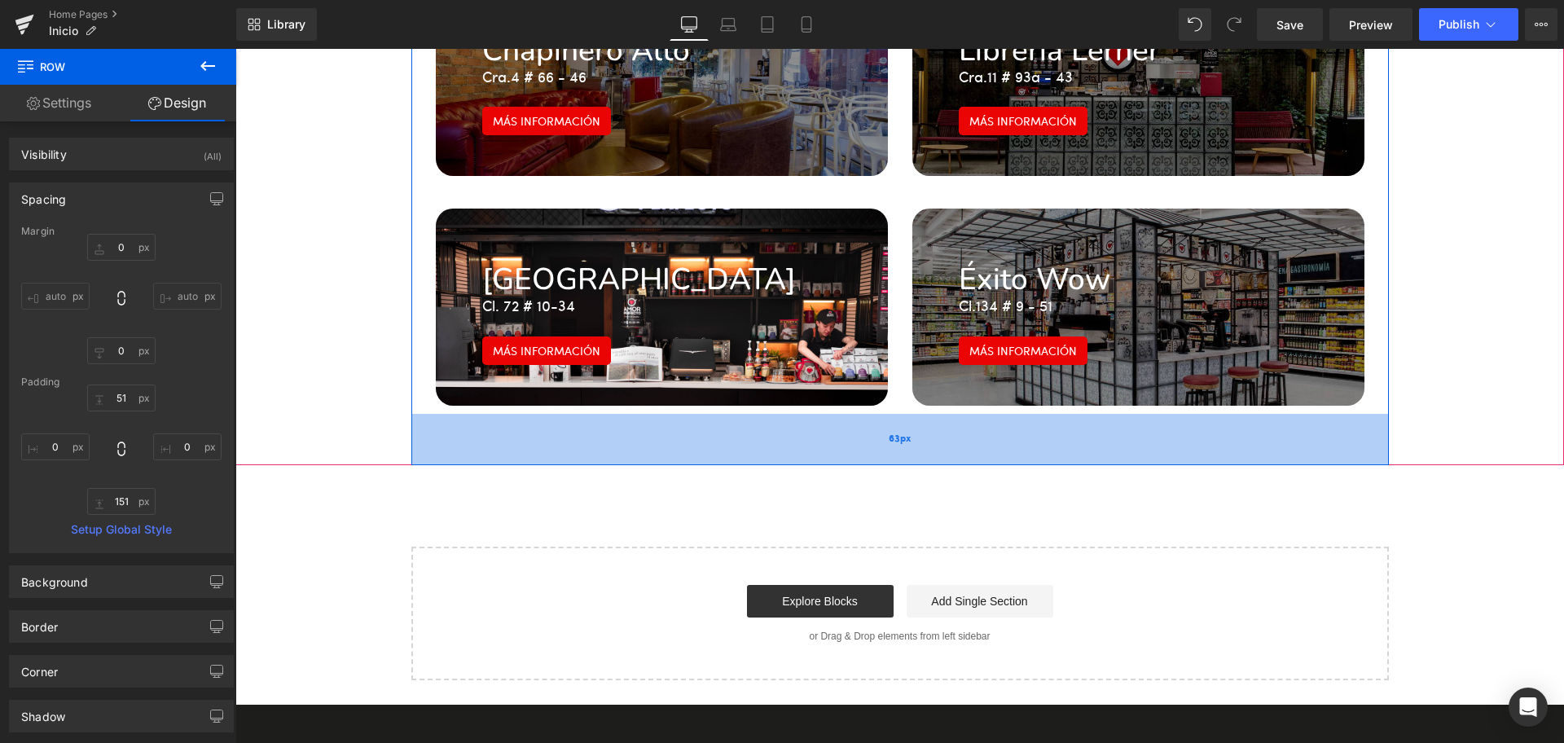
drag, startPoint x: 687, startPoint y: 479, endPoint x: 737, endPoint y: 406, distance: 88.5
click at [737, 414] on div "63px" at bounding box center [899, 439] width 977 height 51
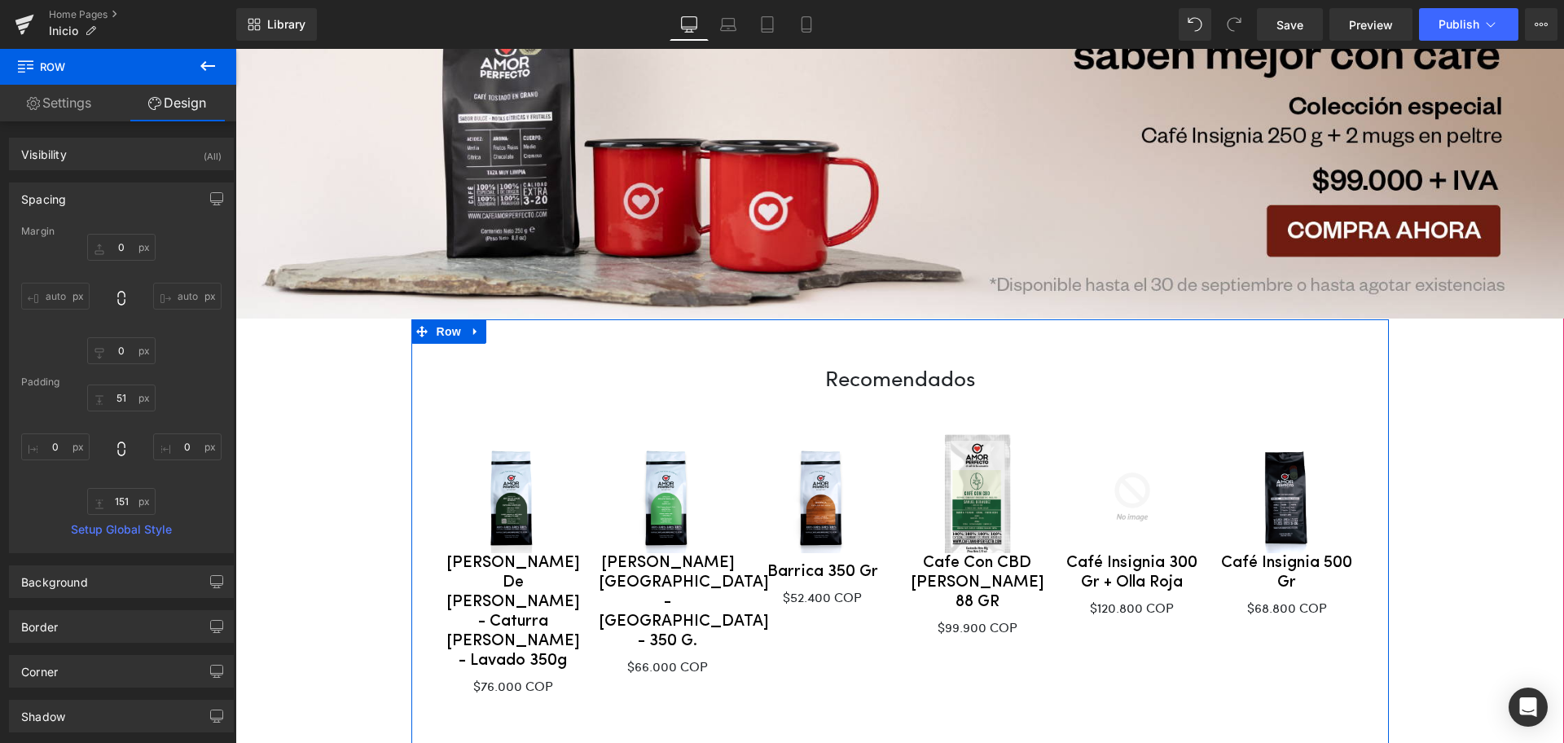
scroll to position [224, 0]
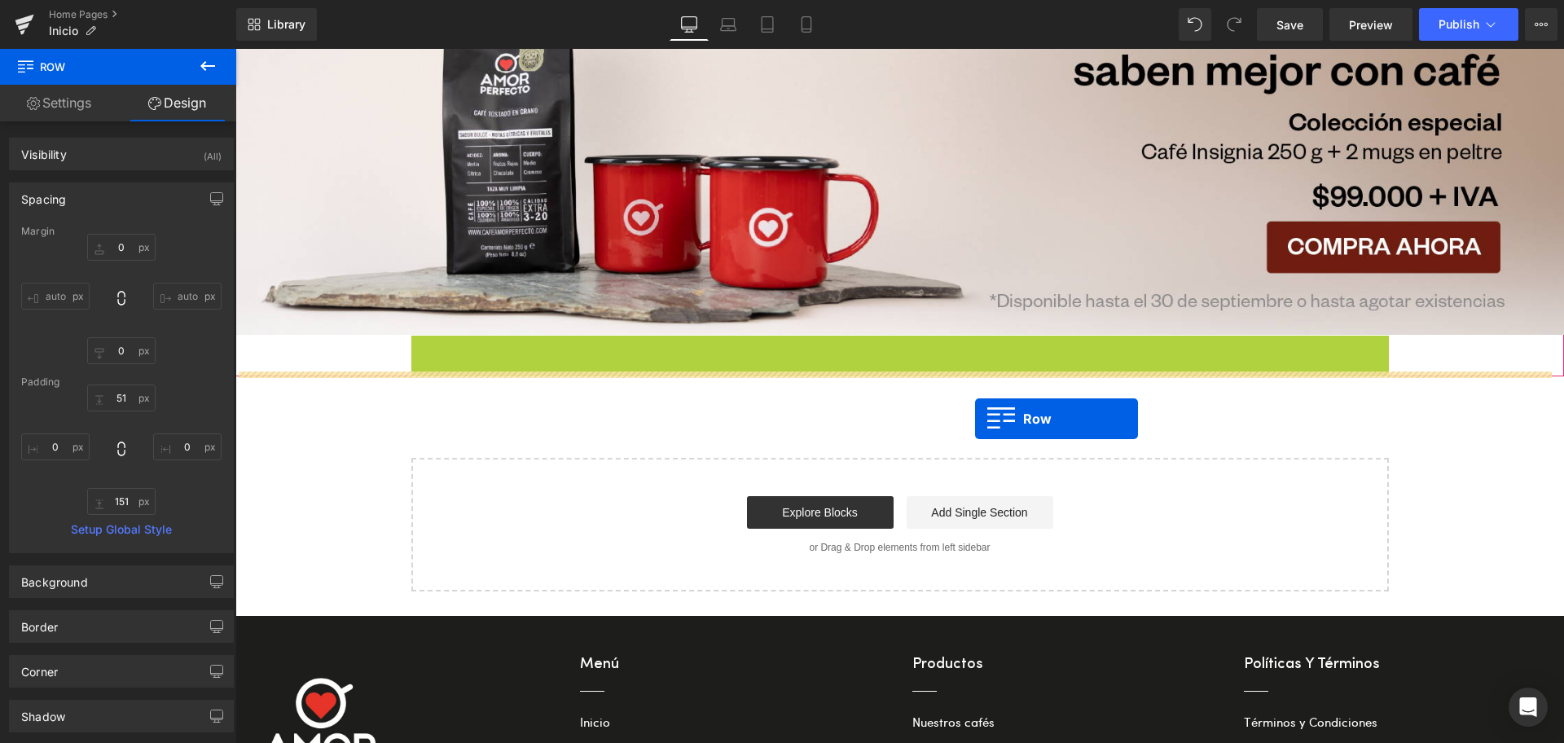
drag, startPoint x: 406, startPoint y: 340, endPoint x: 975, endPoint y: 419, distance: 574.6
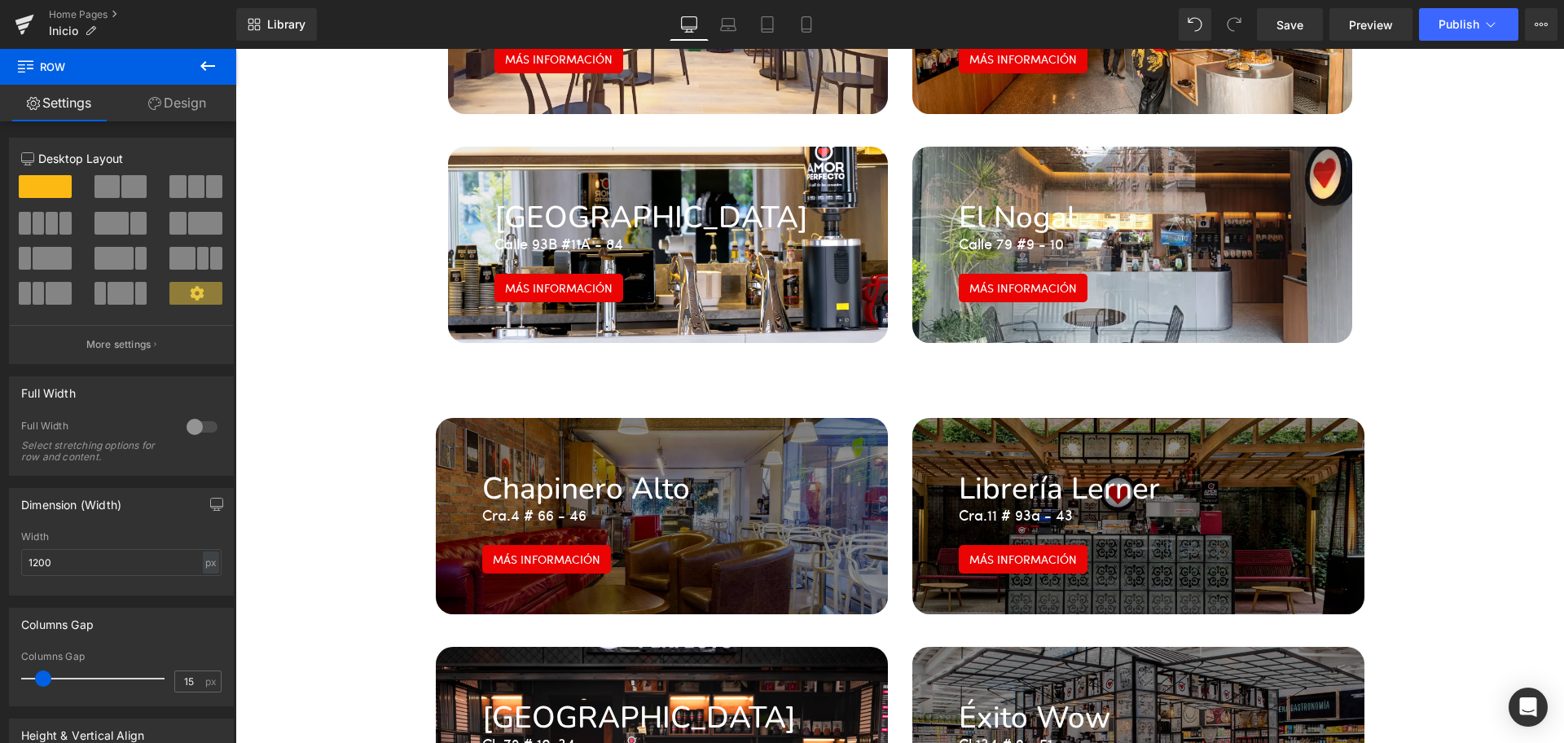
scroll to position [2545, 0]
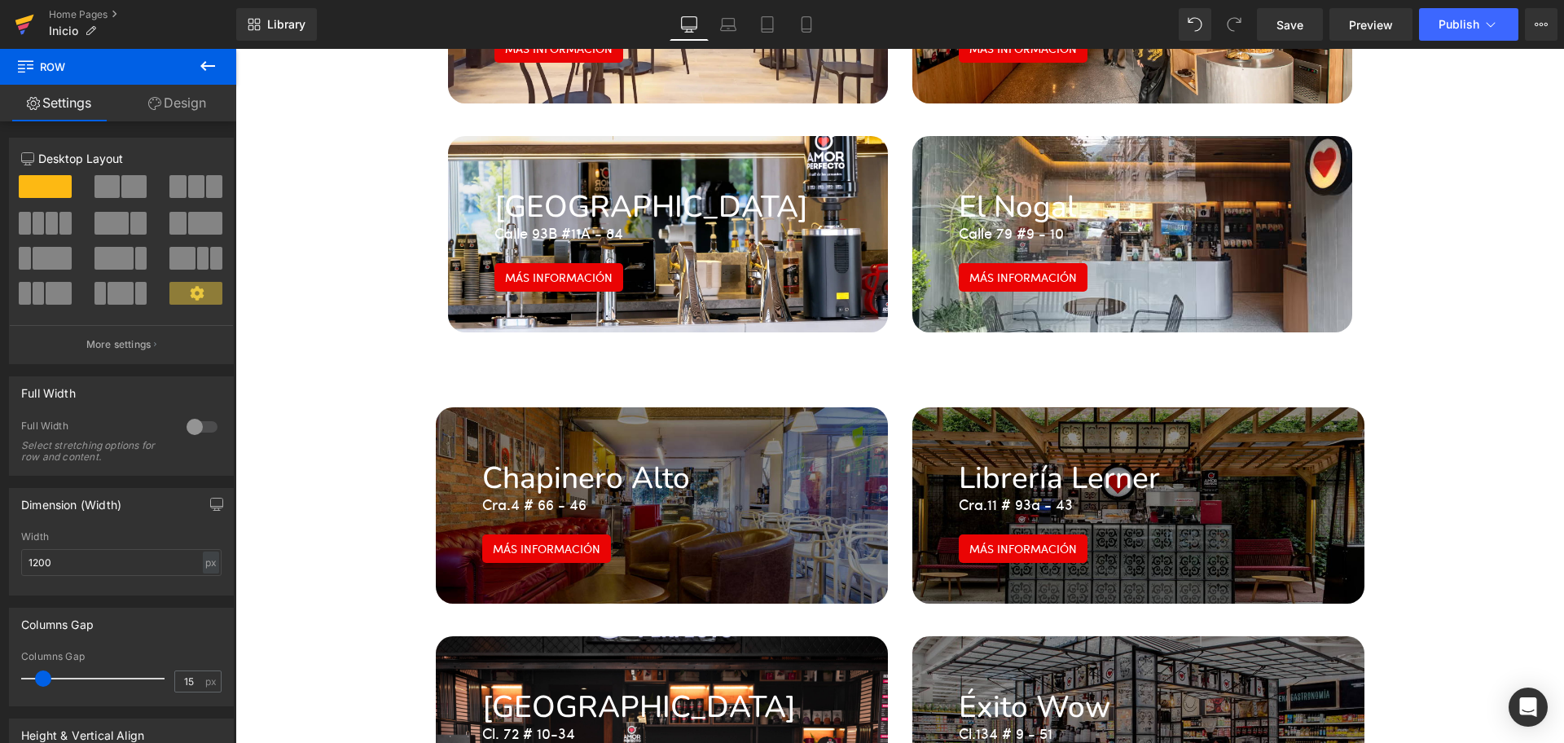
click at [13, 19] on link at bounding box center [24, 24] width 49 height 49
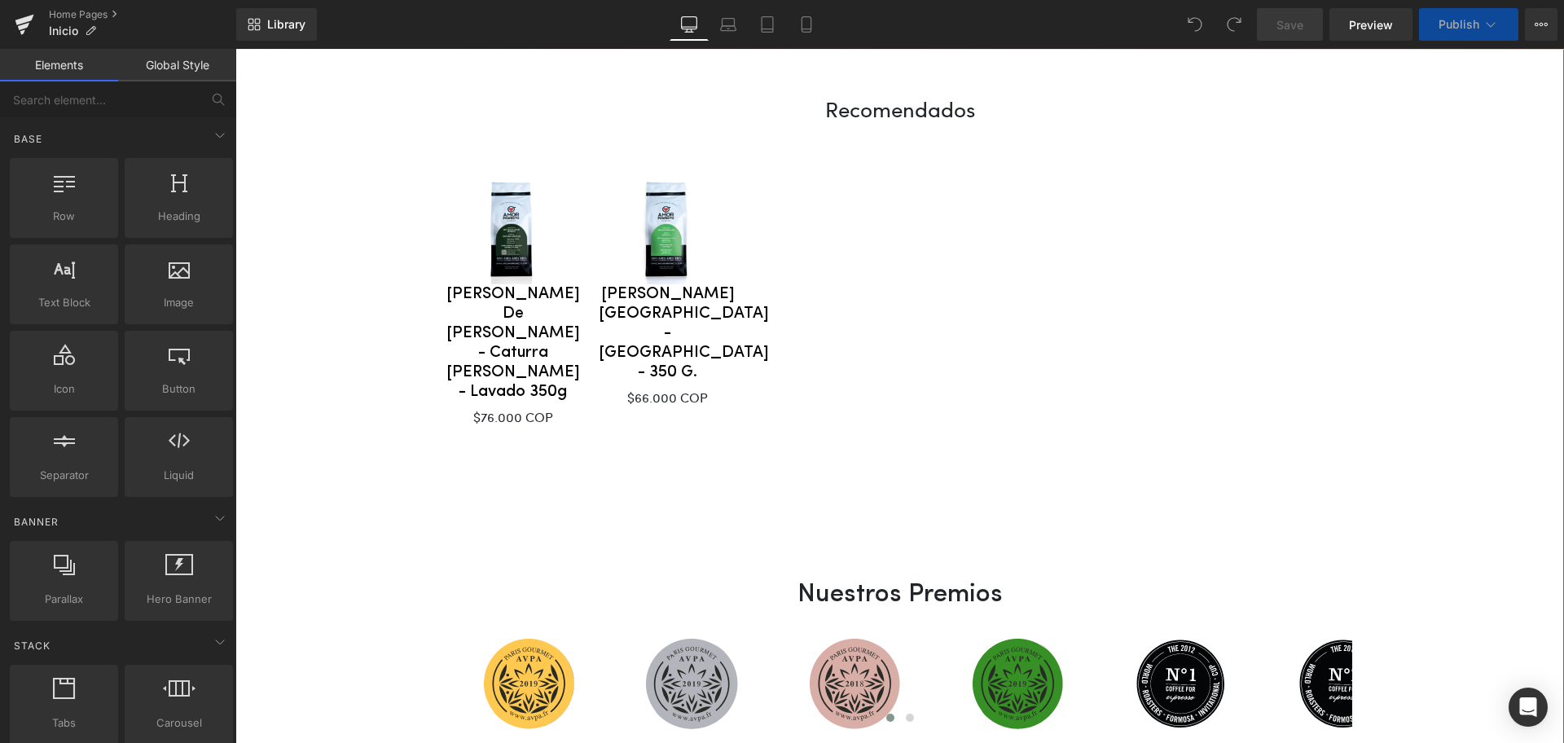
scroll to position [305, 0]
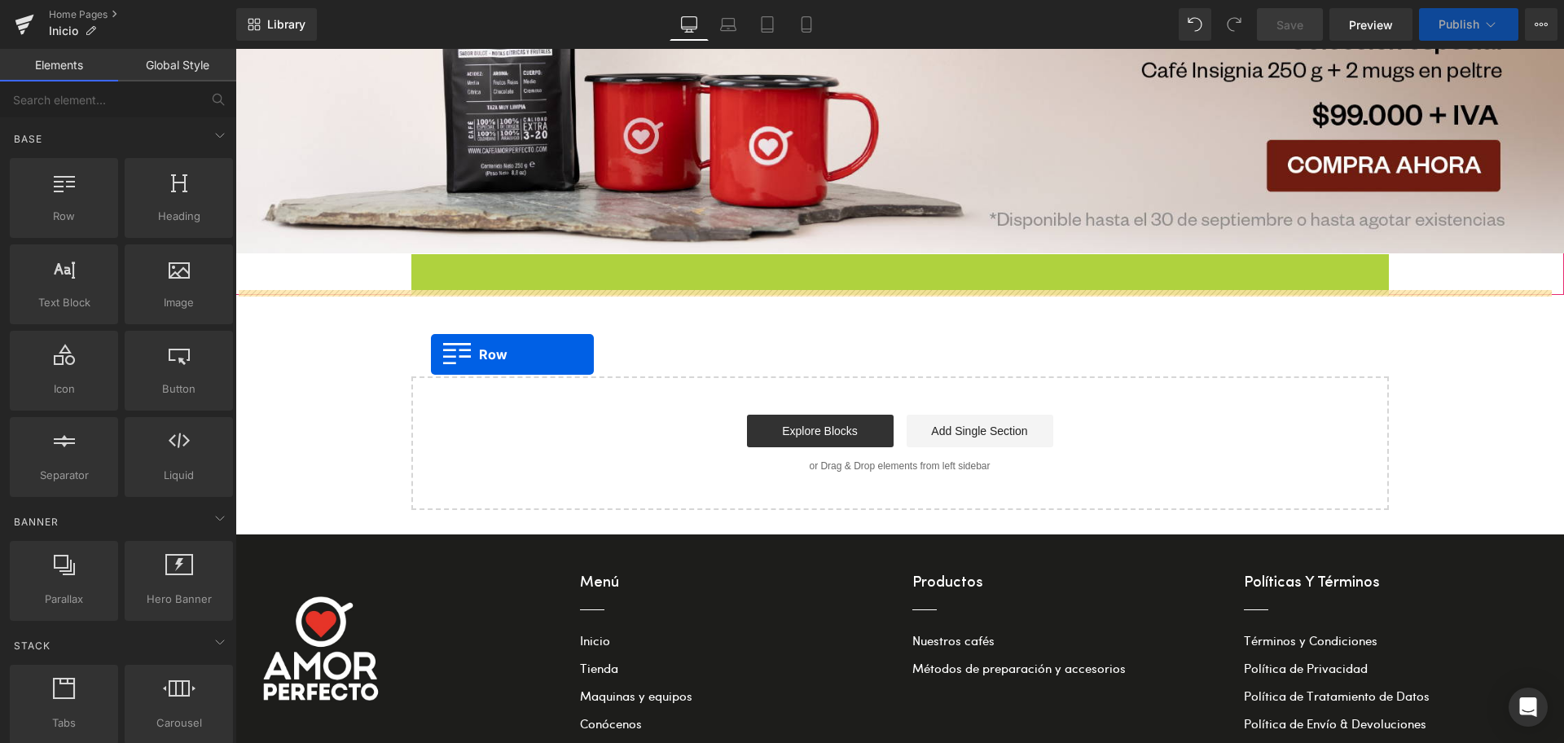
drag, startPoint x: 411, startPoint y: 257, endPoint x: 431, endPoint y: 354, distance: 99.7
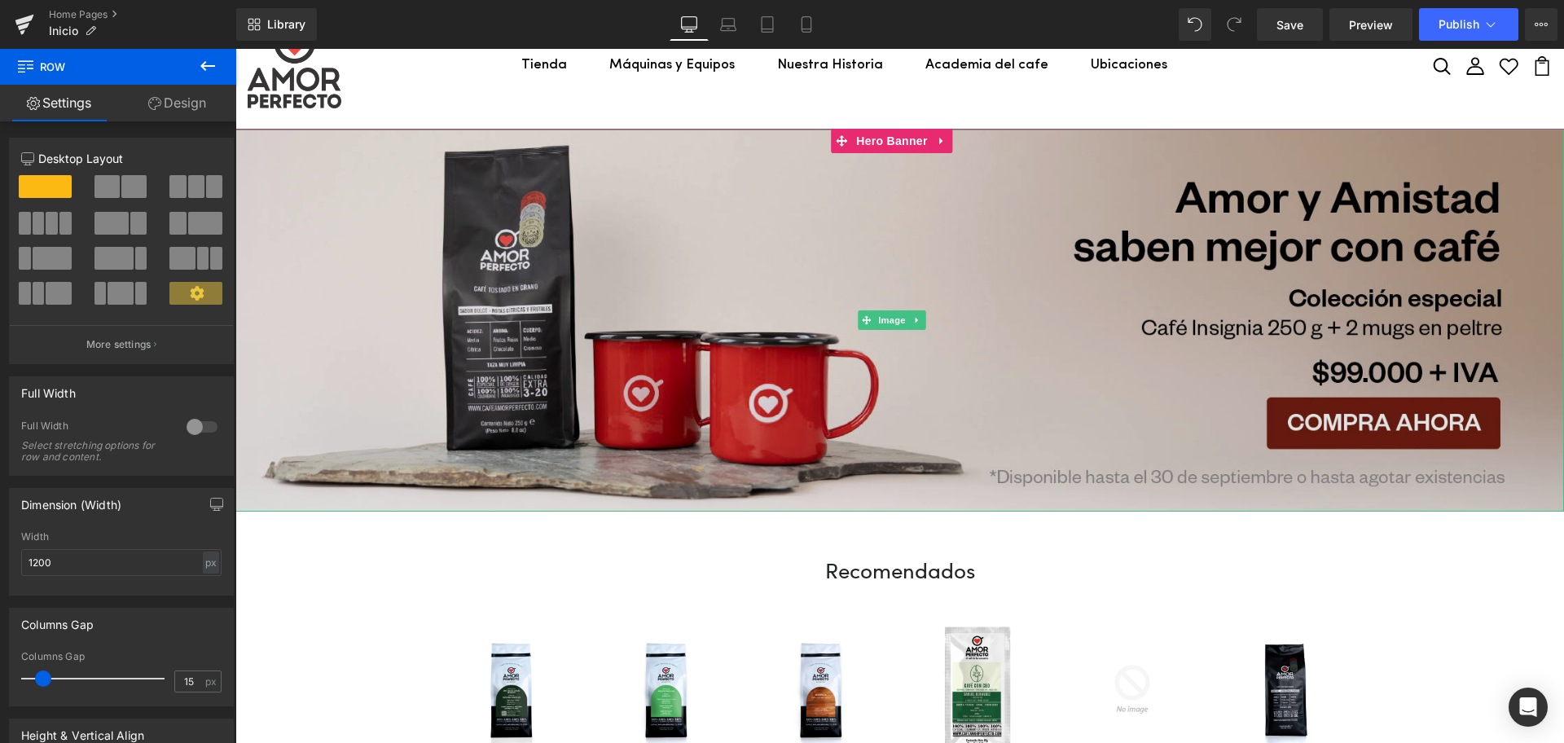
scroll to position [0, 0]
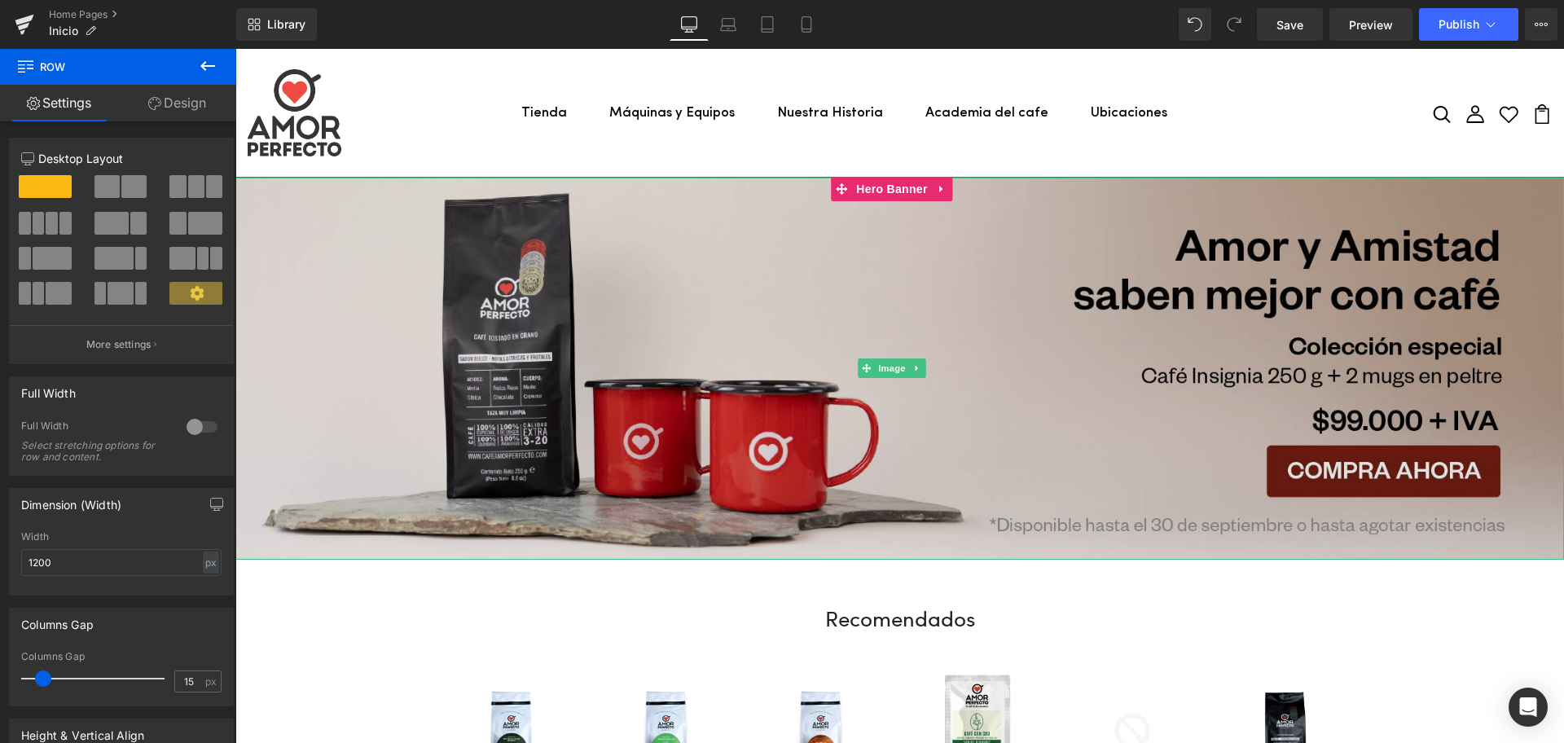
click at [742, 331] on img at bounding box center [899, 369] width 1328 height 382
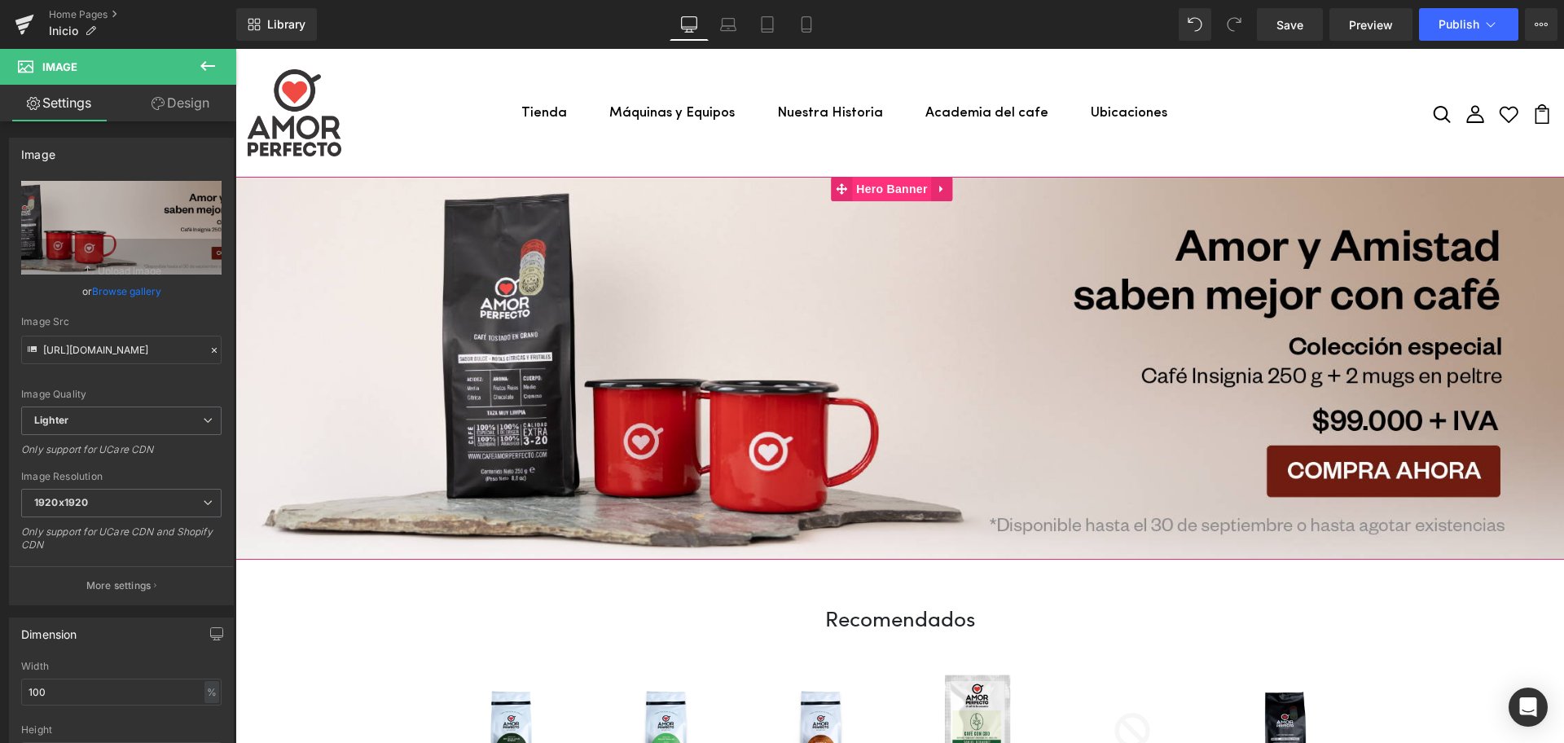
click at [885, 179] on span "Hero Banner" at bounding box center [891, 189] width 79 height 24
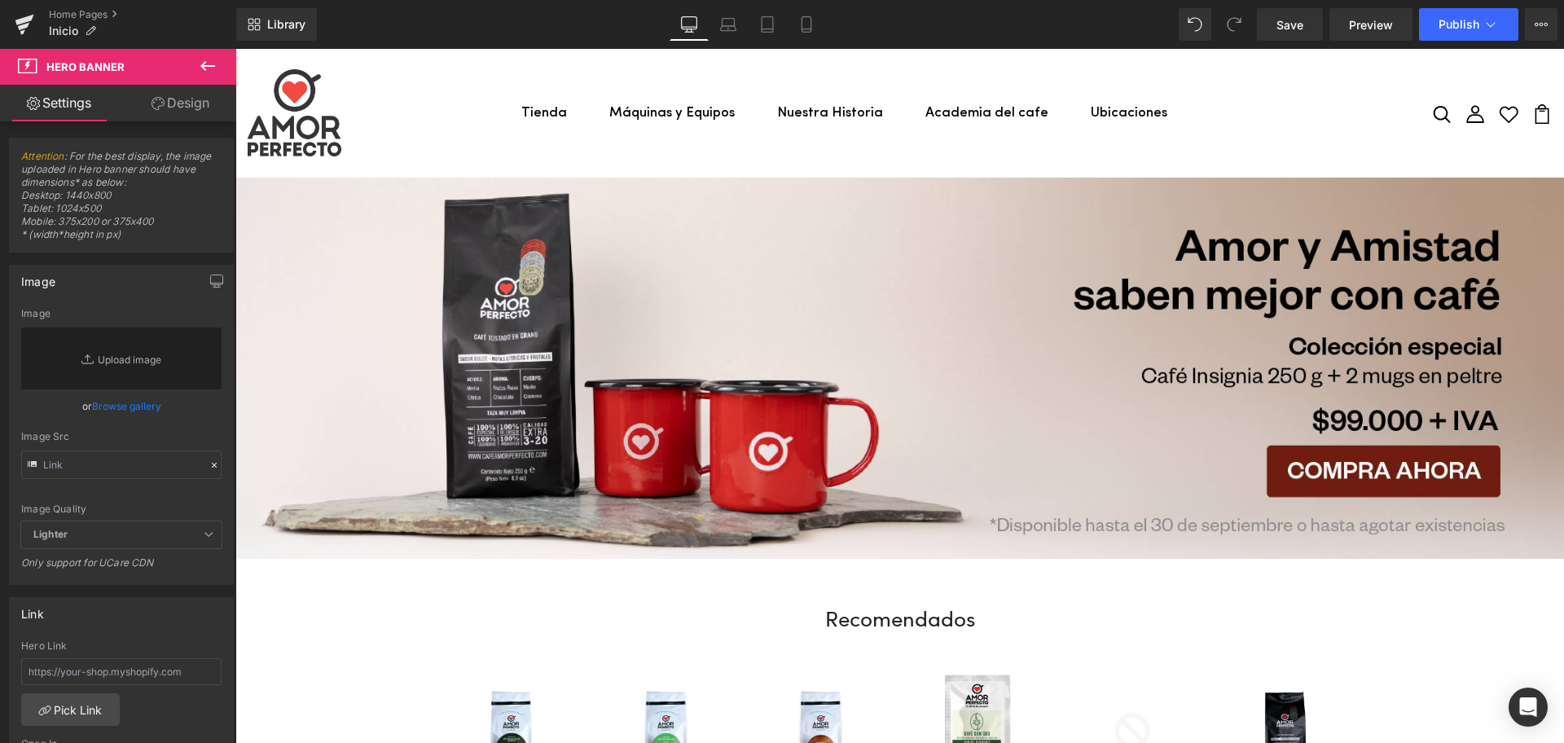
click at [204, 59] on icon at bounding box center [208, 66] width 20 height 20
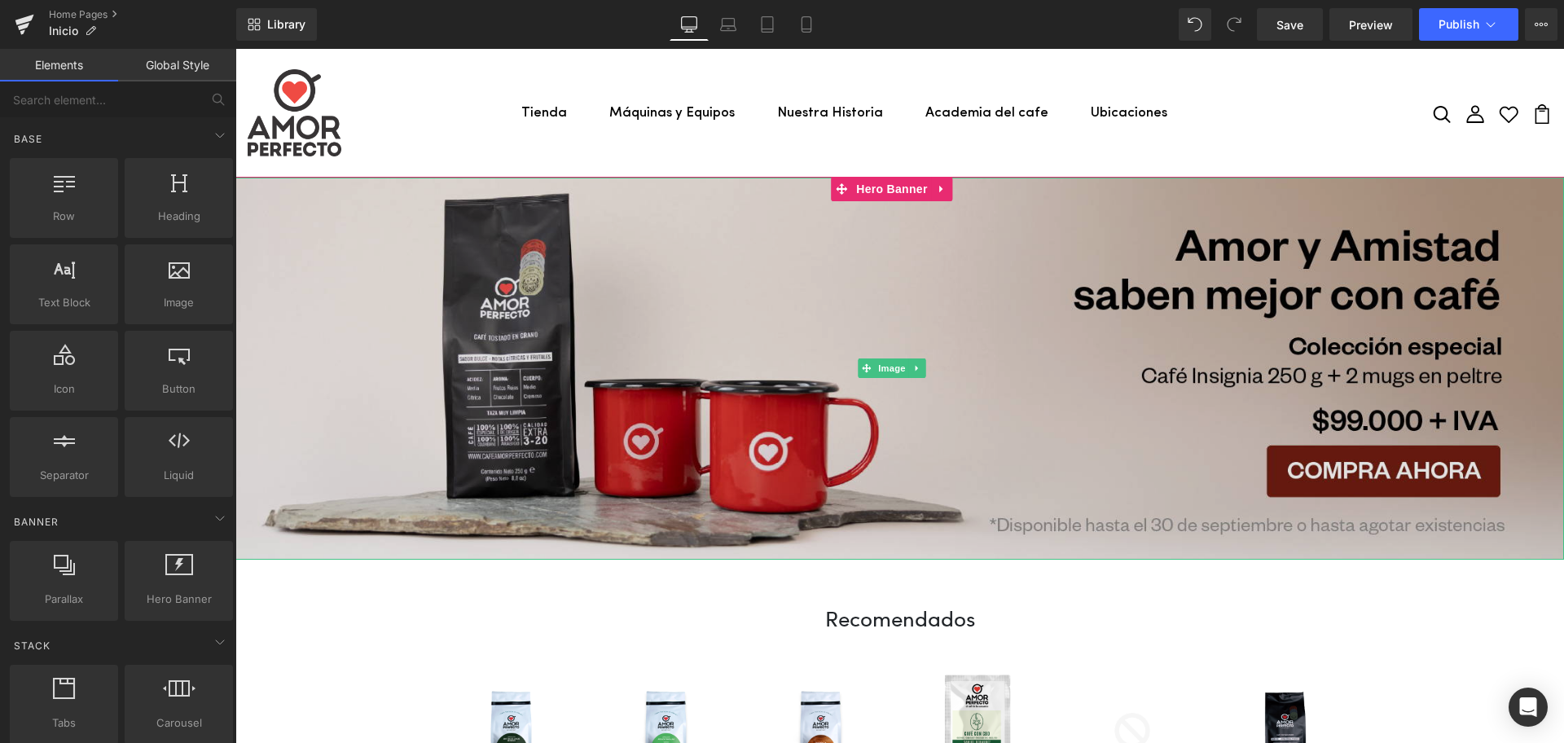
click at [851, 310] on img at bounding box center [899, 369] width 1328 height 382
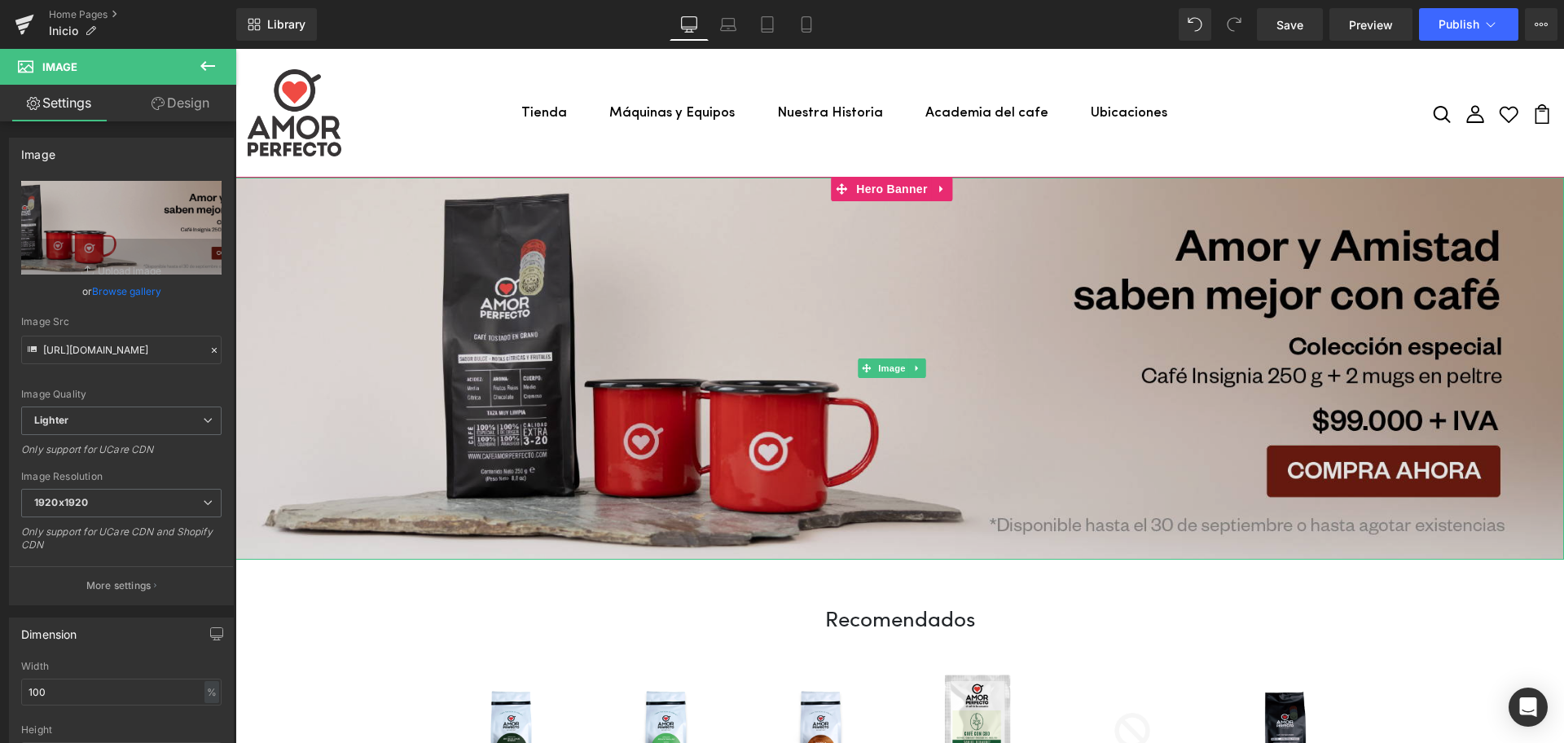
click at [710, 362] on img at bounding box center [899, 369] width 1328 height 382
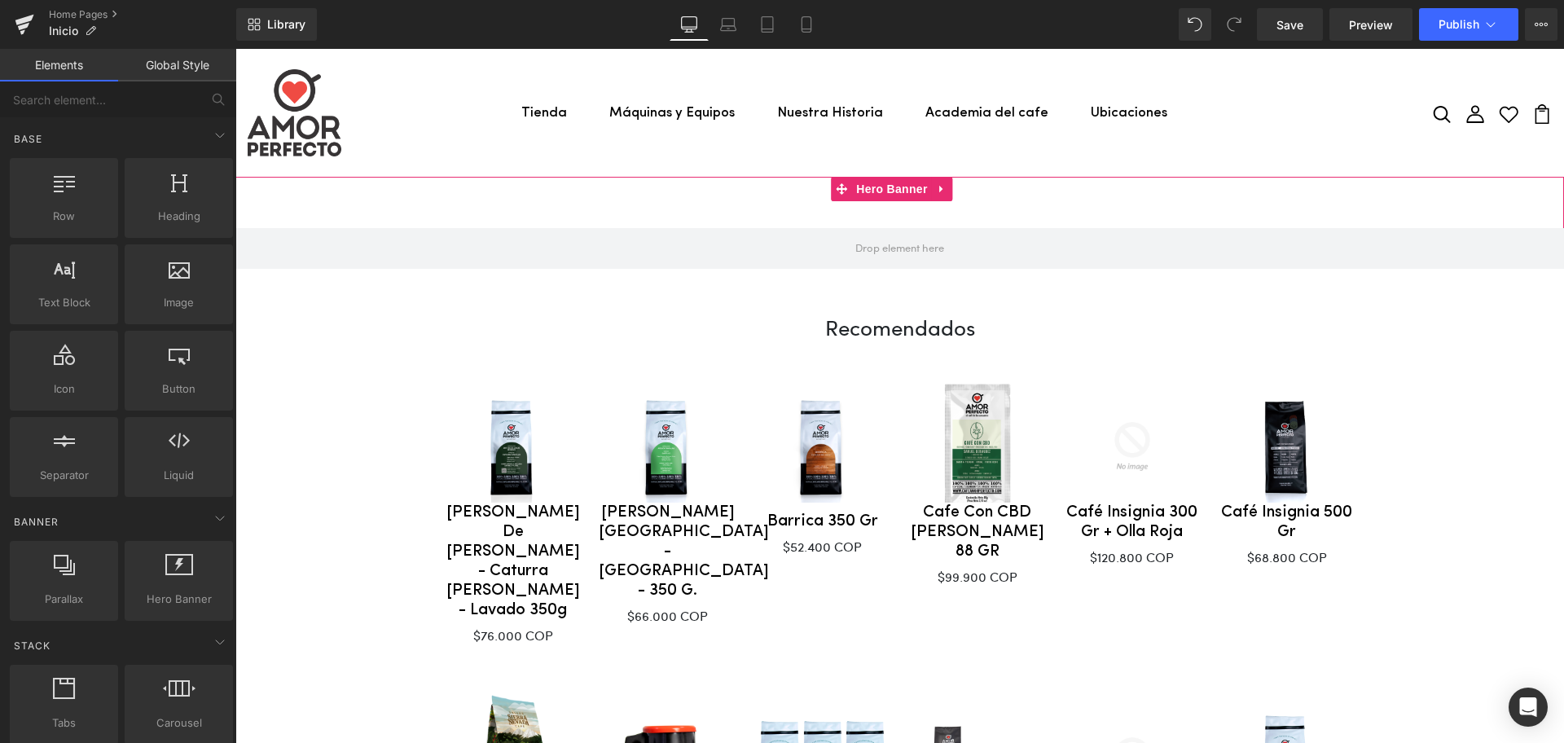
click at [753, 198] on div at bounding box center [899, 223] width 1328 height 92
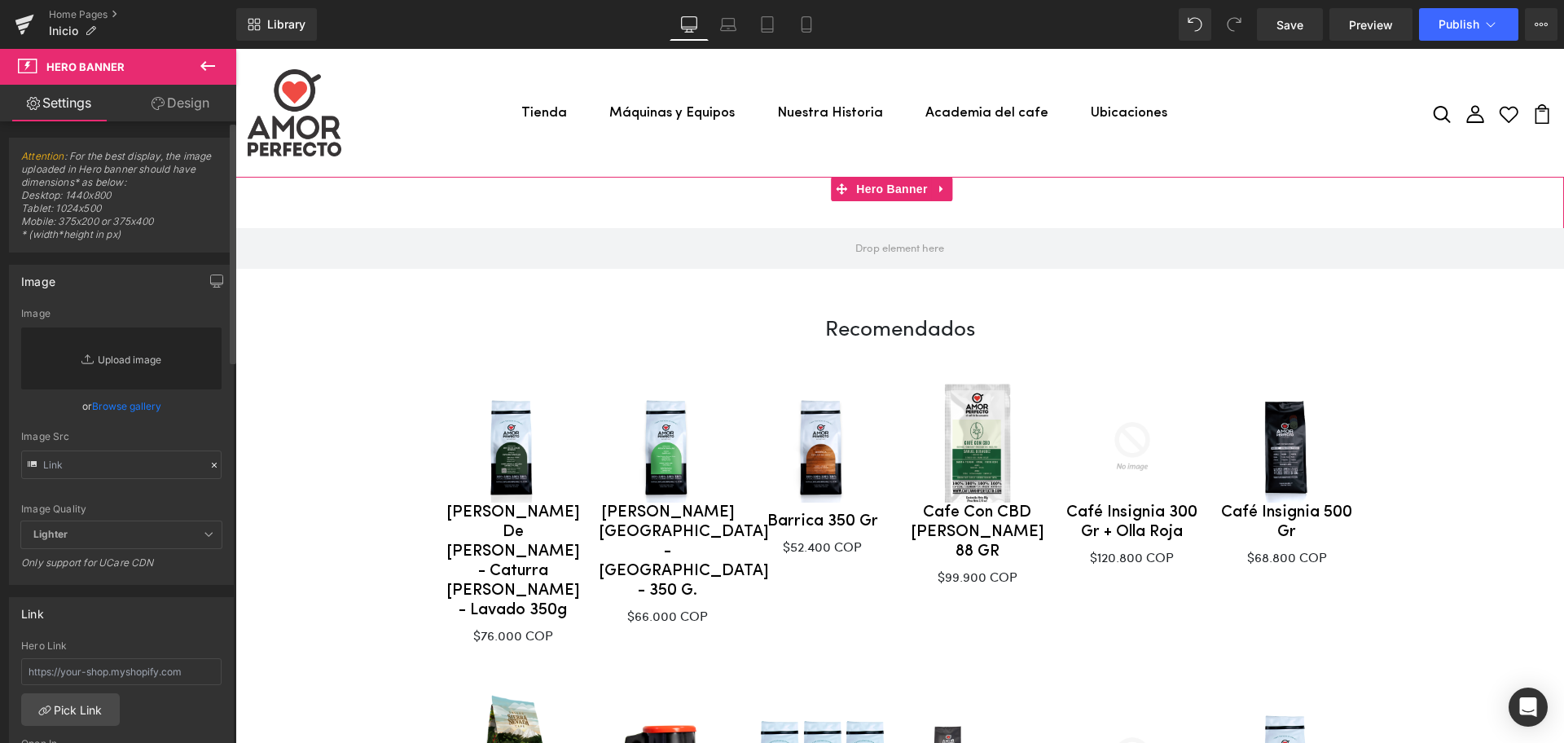
click at [103, 366] on link "Replace Image" at bounding box center [121, 358] width 200 height 62
click at [129, 409] on link "Browse gallery" at bounding box center [126, 406] width 69 height 29
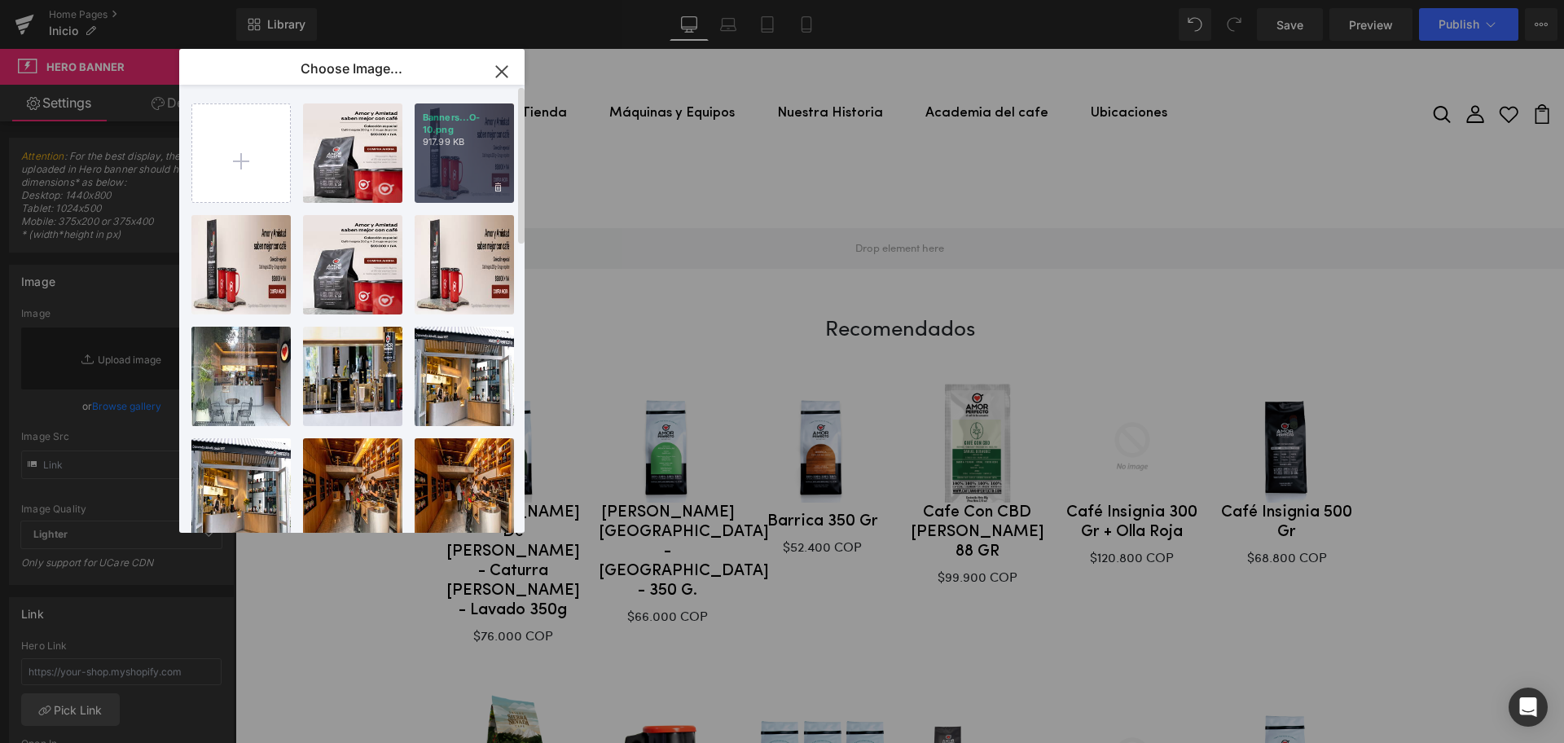
click at [451, 162] on div "Banners...O-10.png 917.99 KB" at bounding box center [464, 152] width 99 height 99
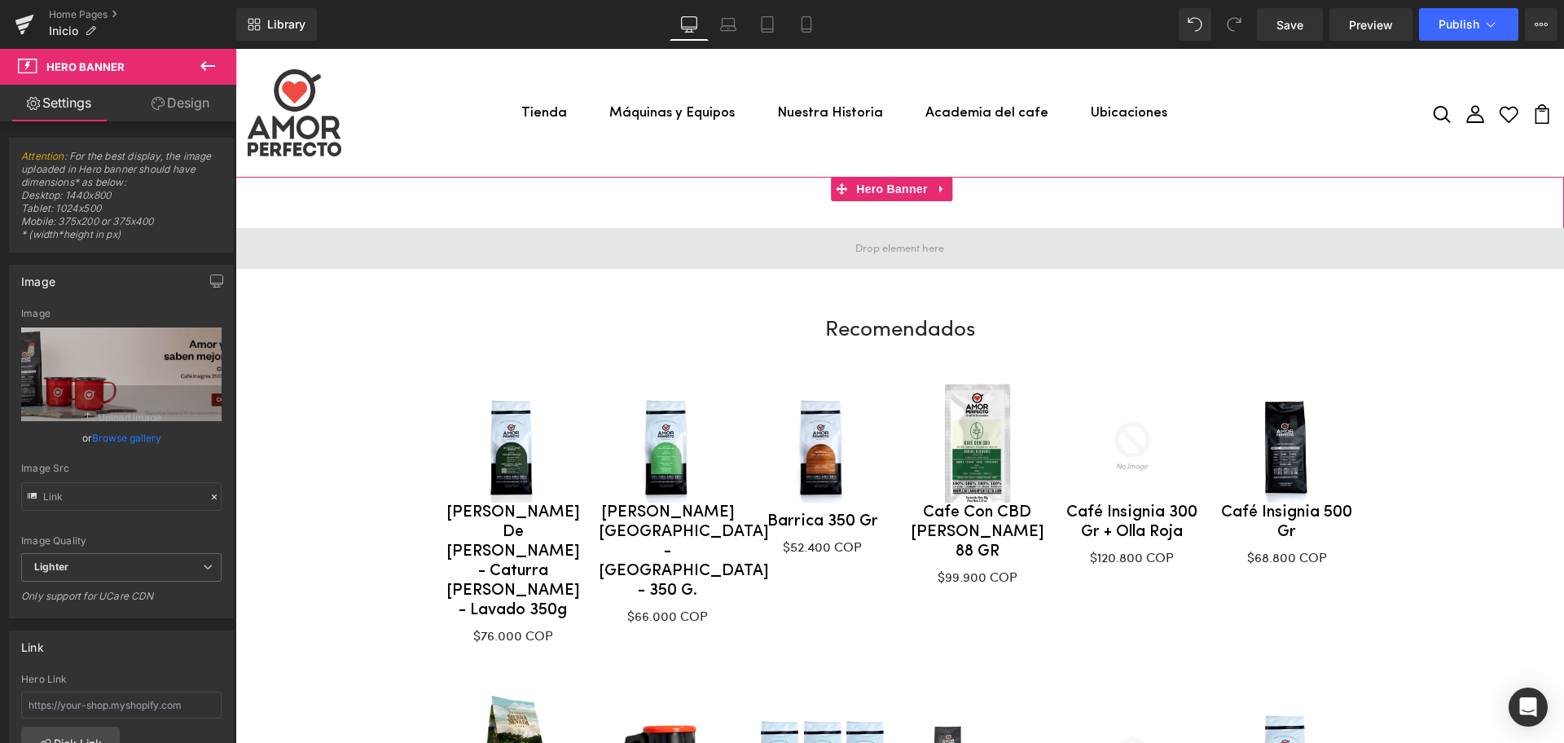
click at [734, 242] on span at bounding box center [899, 248] width 1328 height 41
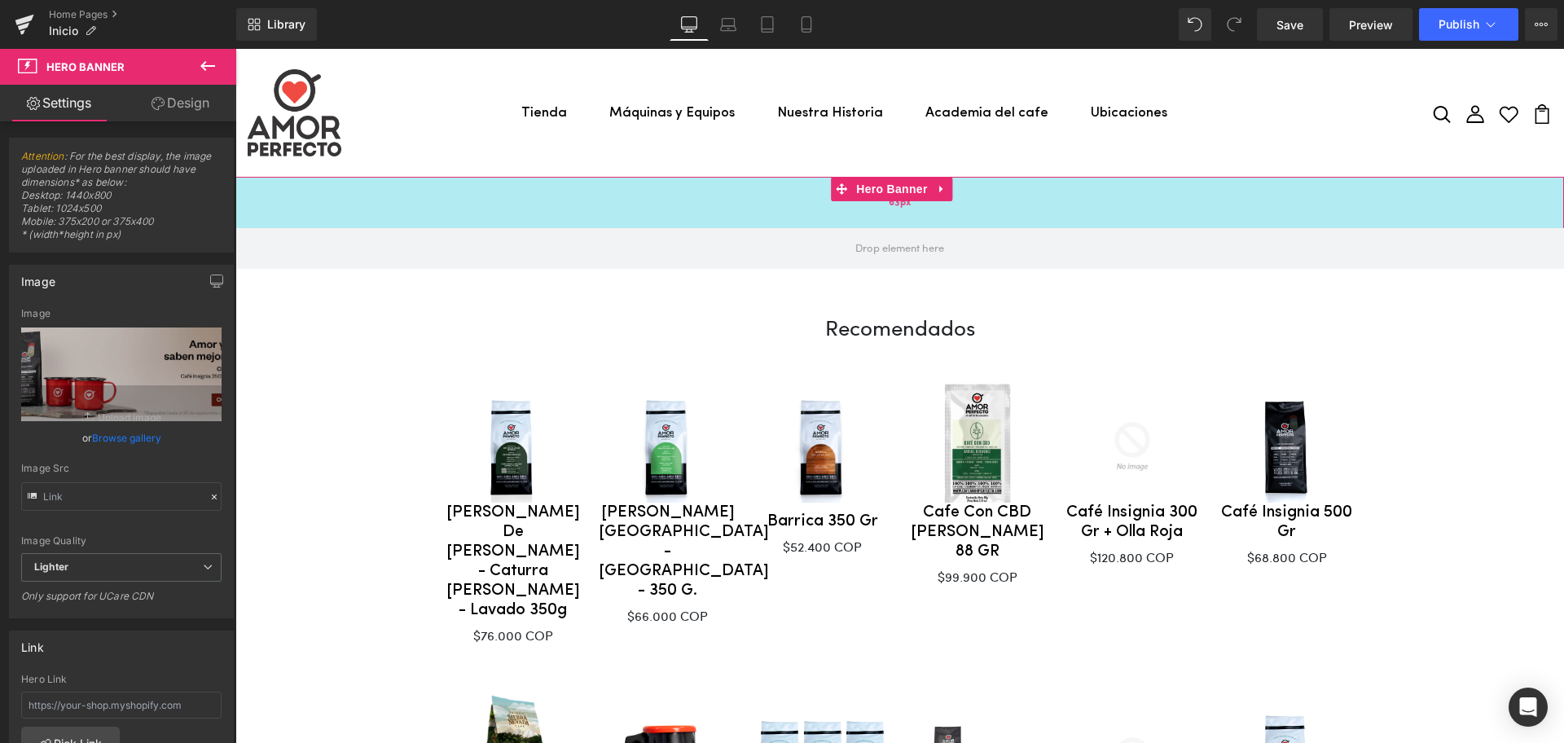
click at [720, 207] on div "63px" at bounding box center [899, 202] width 1328 height 51
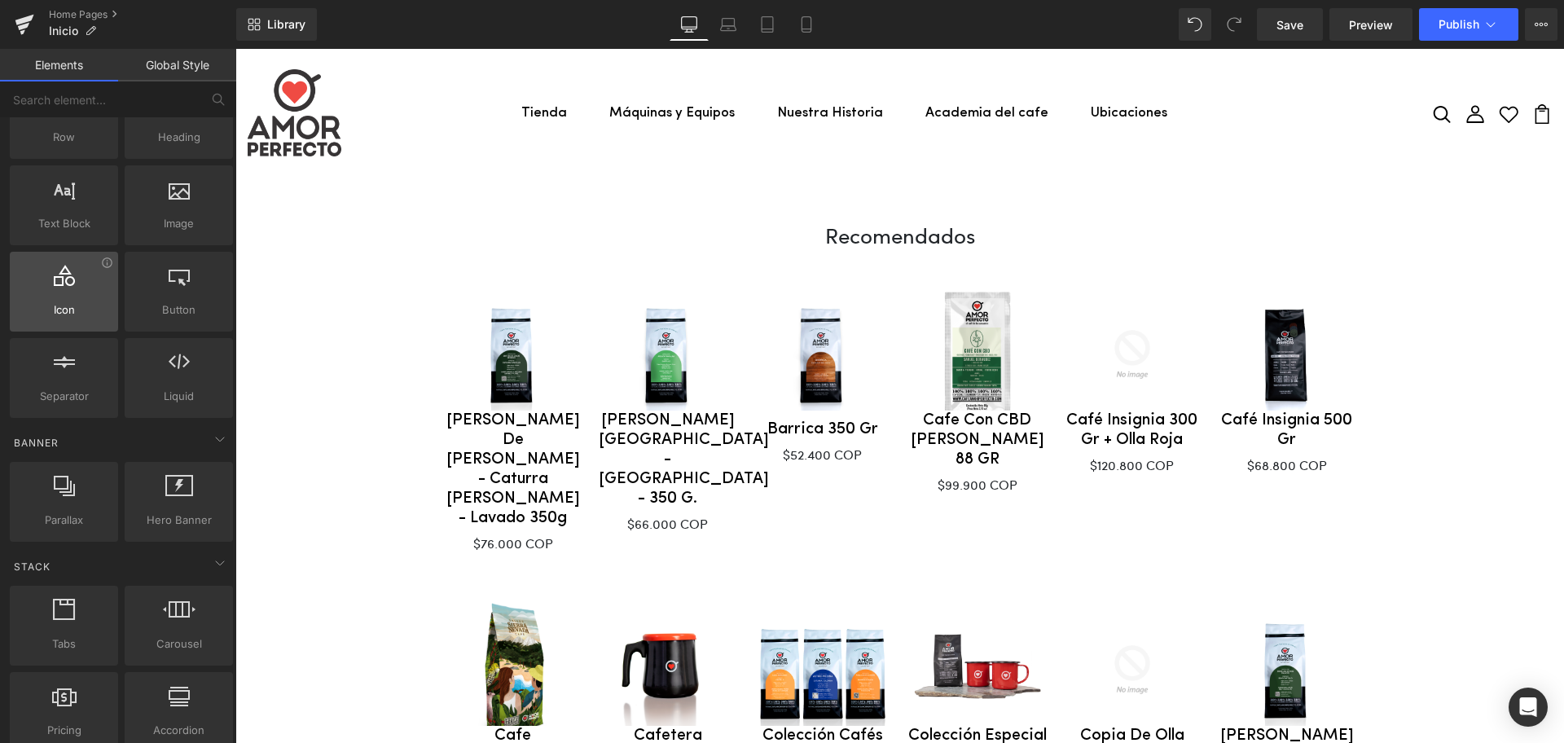
scroll to position [102, 0]
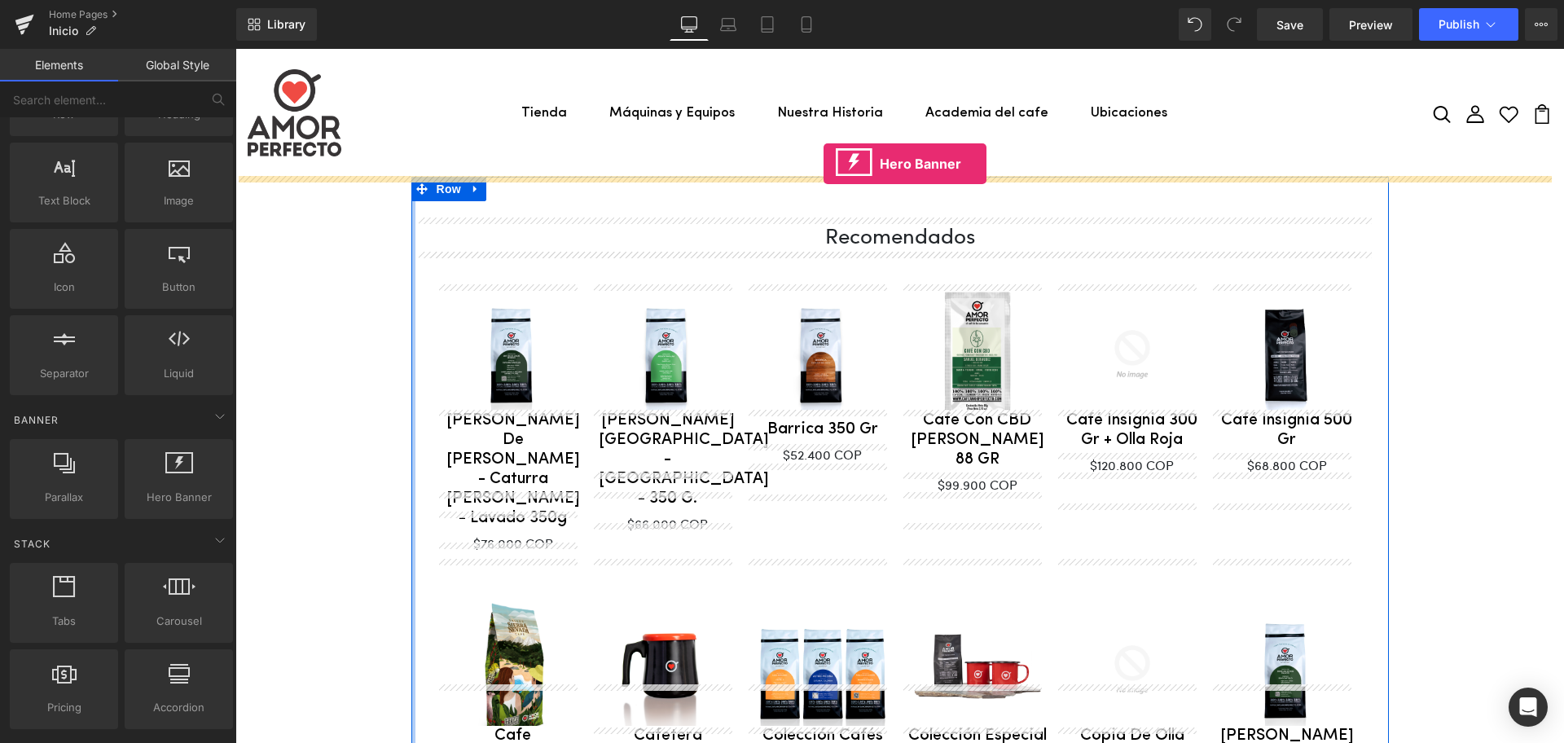
drag, startPoint x: 287, startPoint y: 406, endPoint x: 823, endPoint y: 164, distance: 589.0
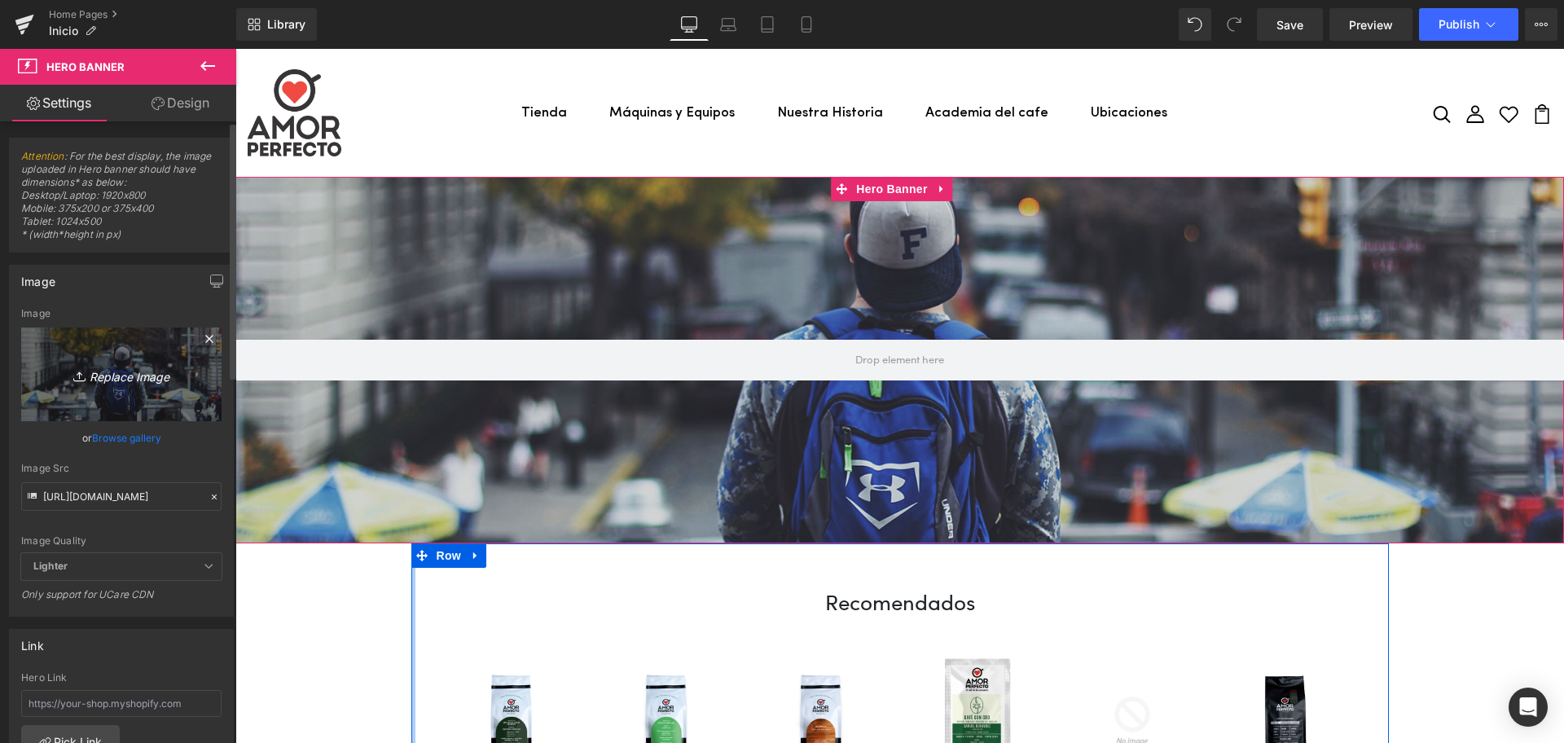
click at [96, 358] on link "Replace Image" at bounding box center [121, 374] width 200 height 94
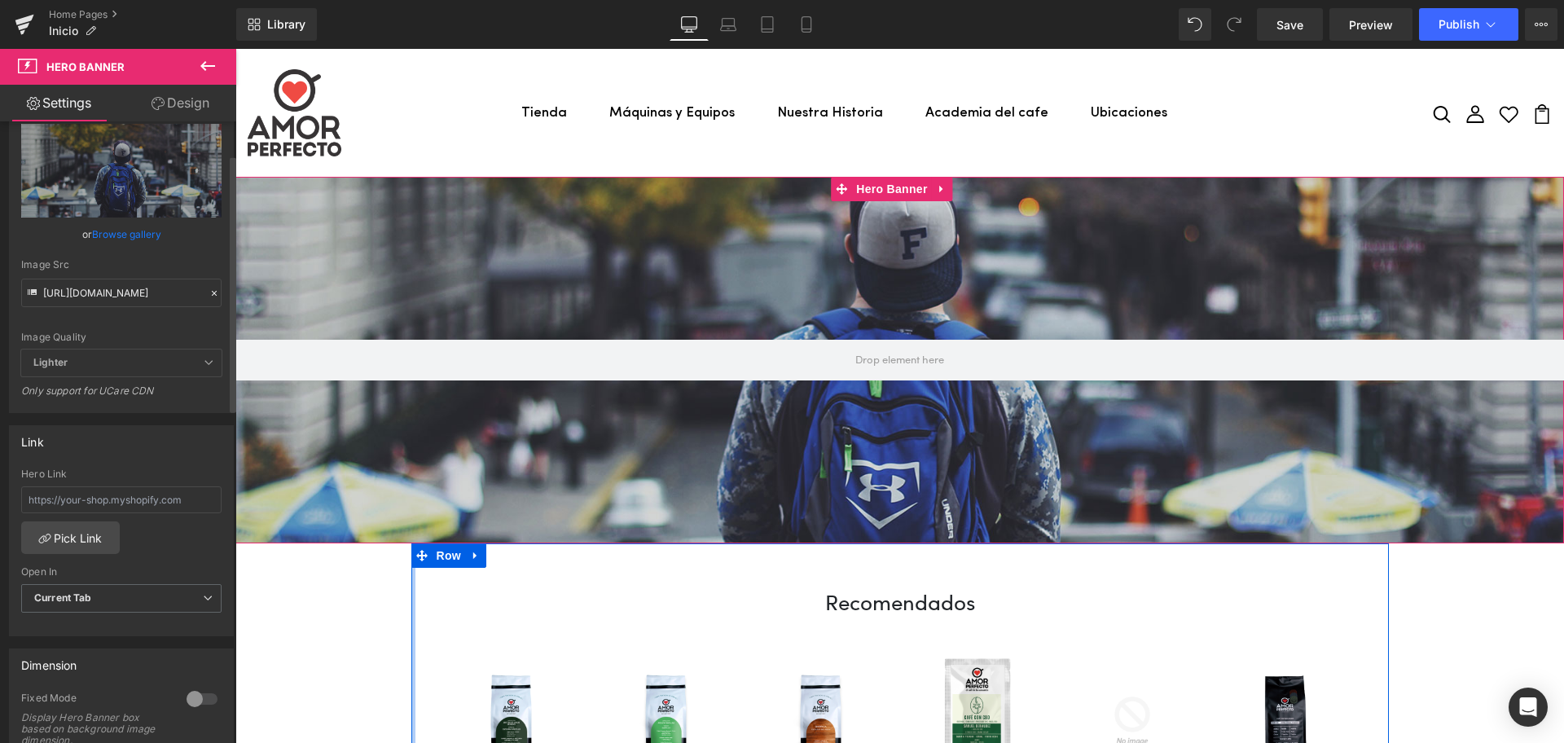
scroll to position [0, 0]
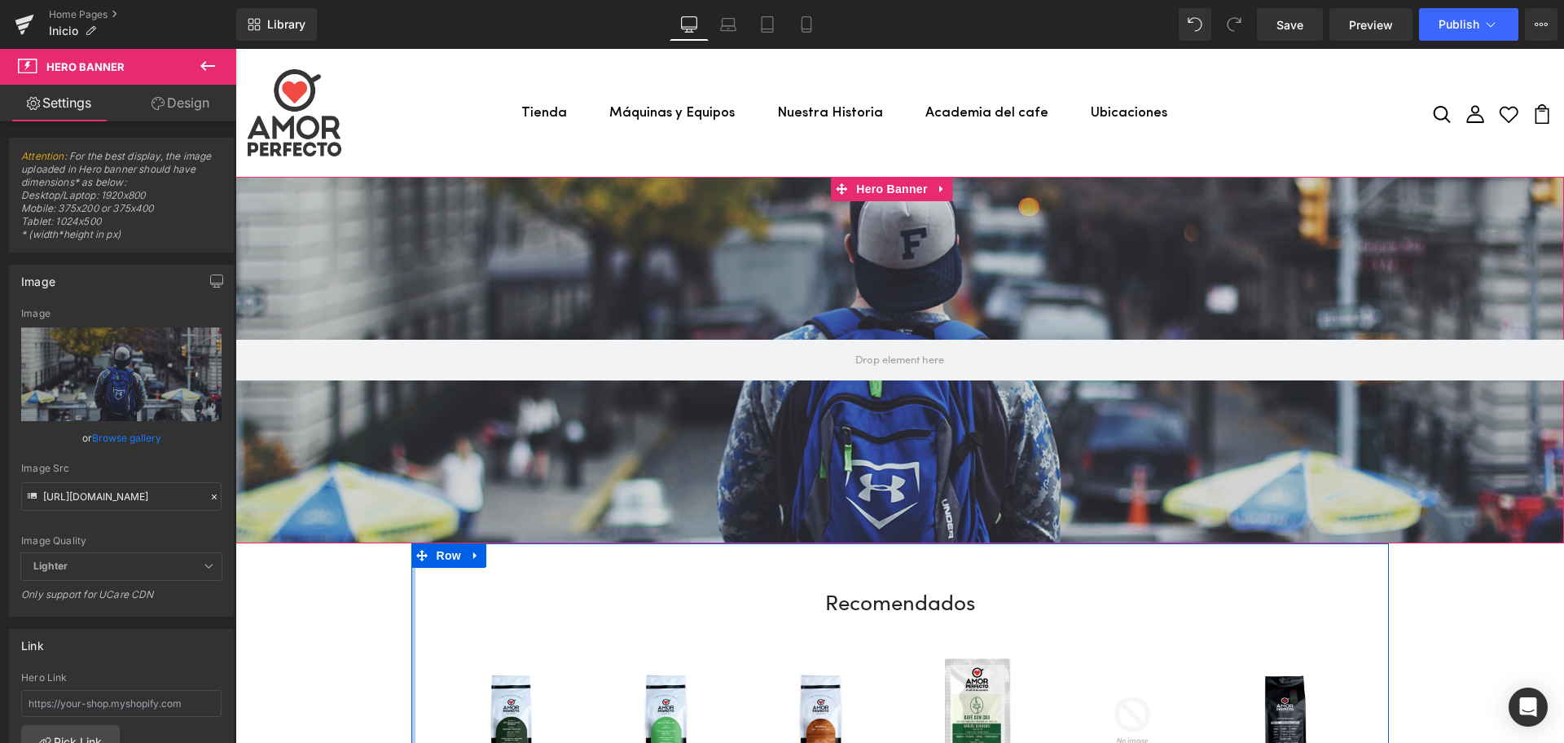
click at [139, 427] on link "Browse gallery" at bounding box center [126, 437] width 69 height 29
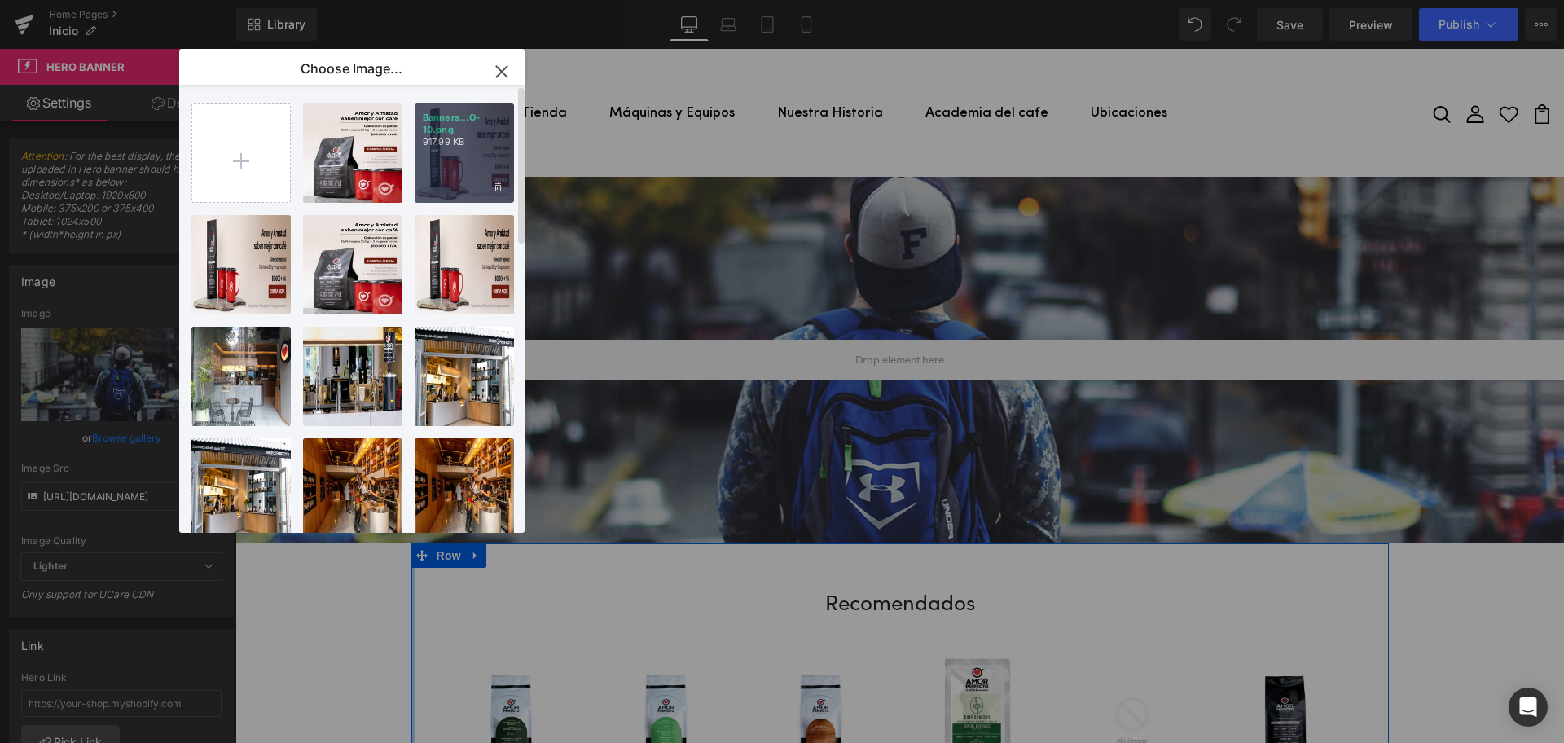
click at [499, 160] on div "Banners...O-10.png 917.99 KB" at bounding box center [464, 152] width 99 height 99
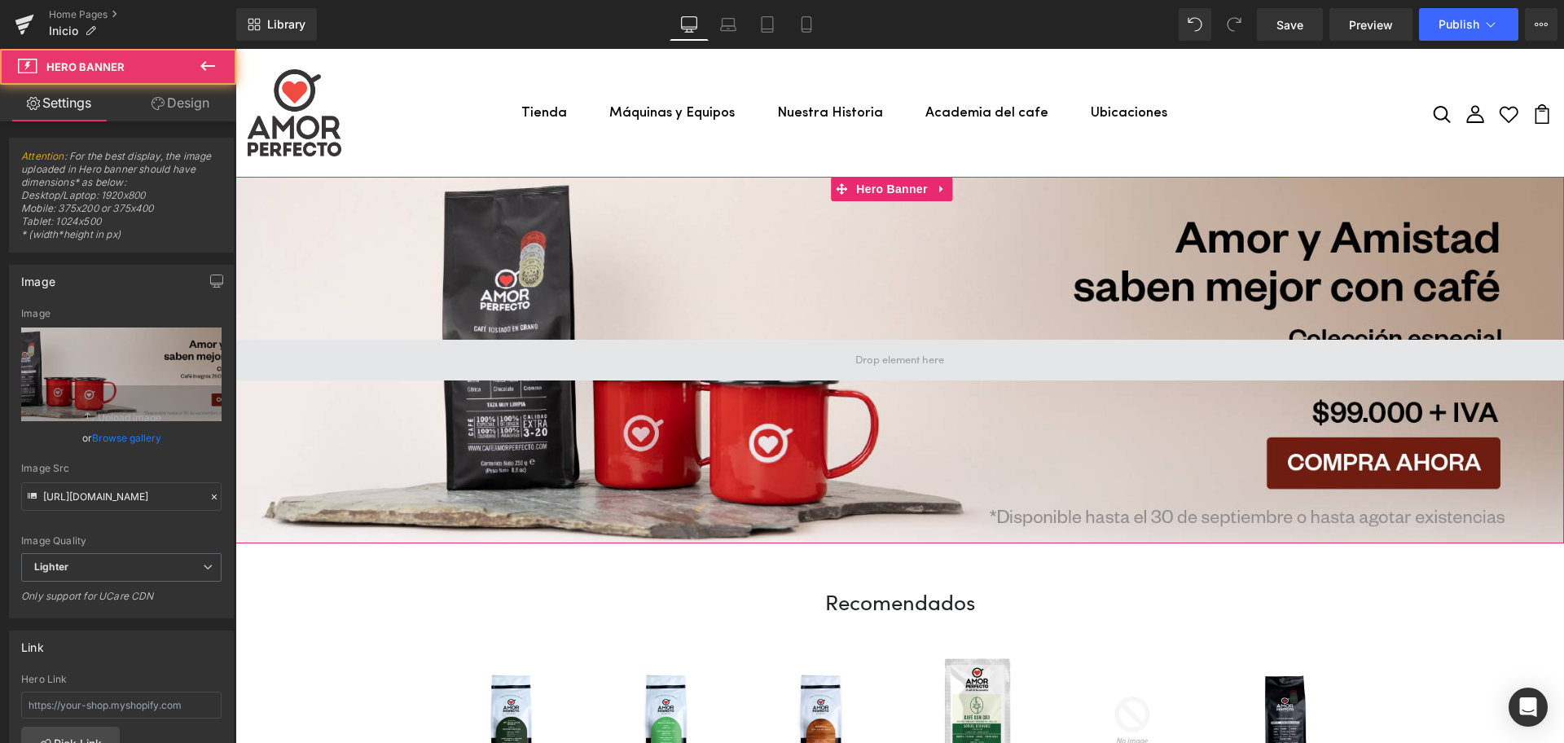
click at [575, 369] on span at bounding box center [899, 360] width 1328 height 41
click at [898, 365] on span at bounding box center [899, 360] width 100 height 24
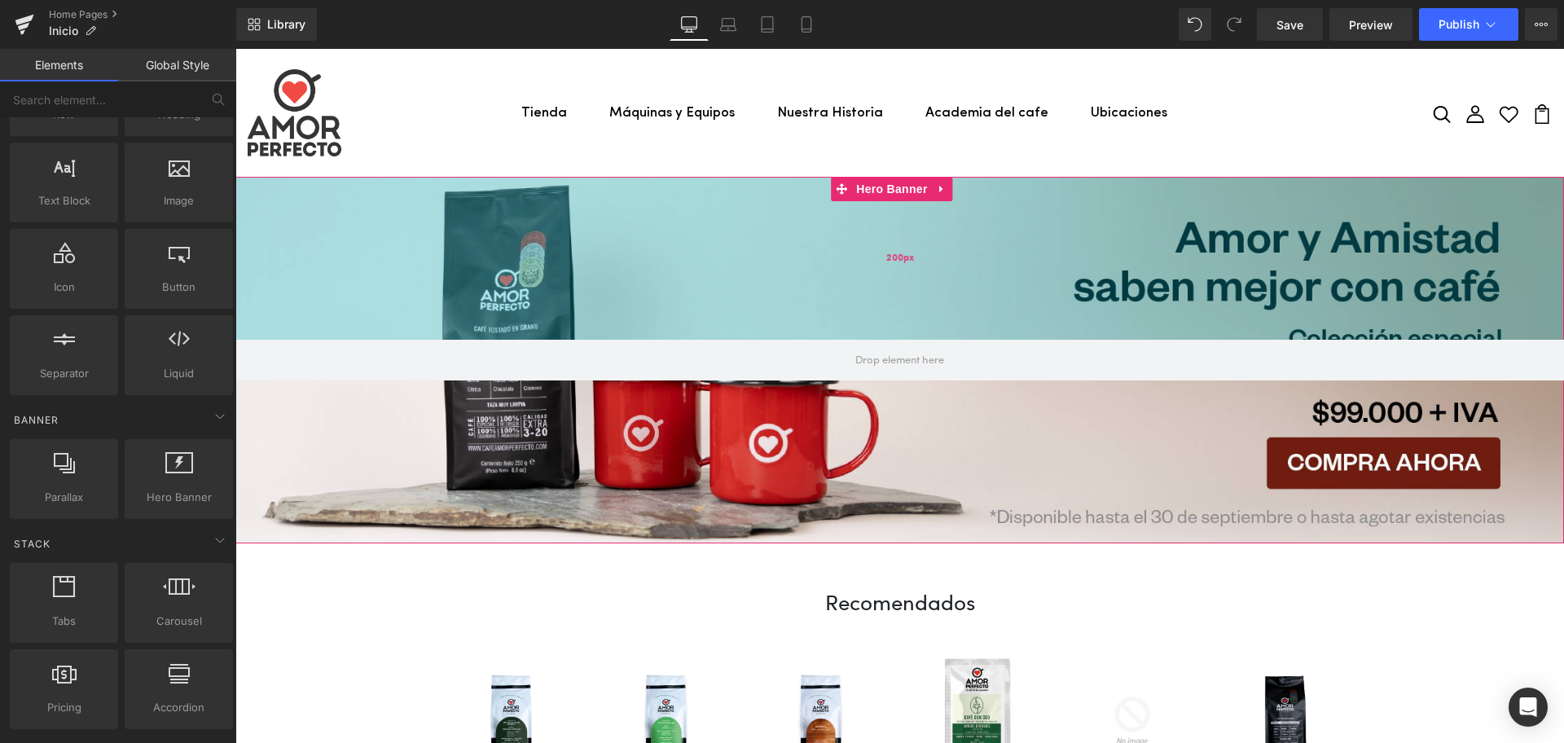
click at [684, 247] on div "200px" at bounding box center [899, 258] width 1328 height 163
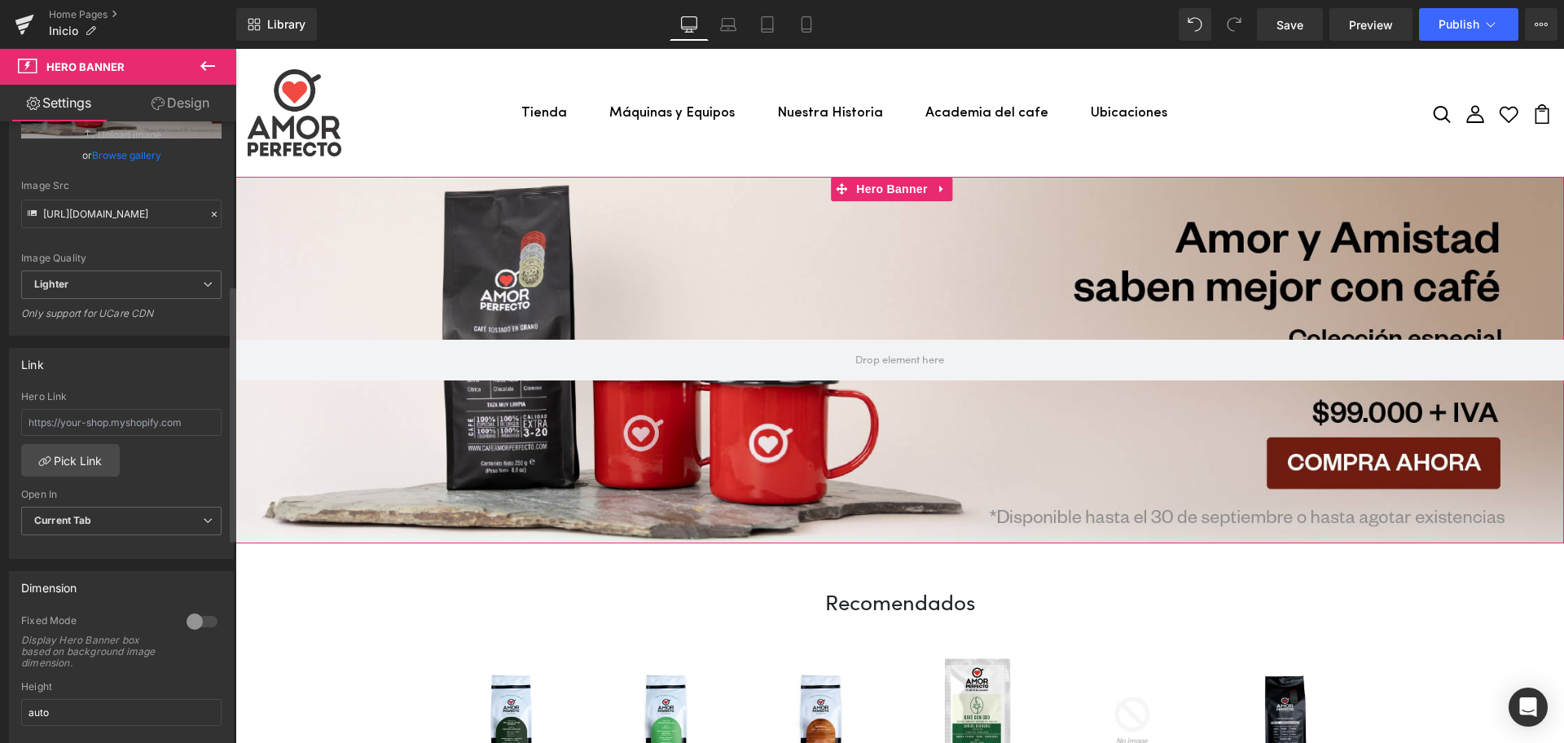
scroll to position [407, 0]
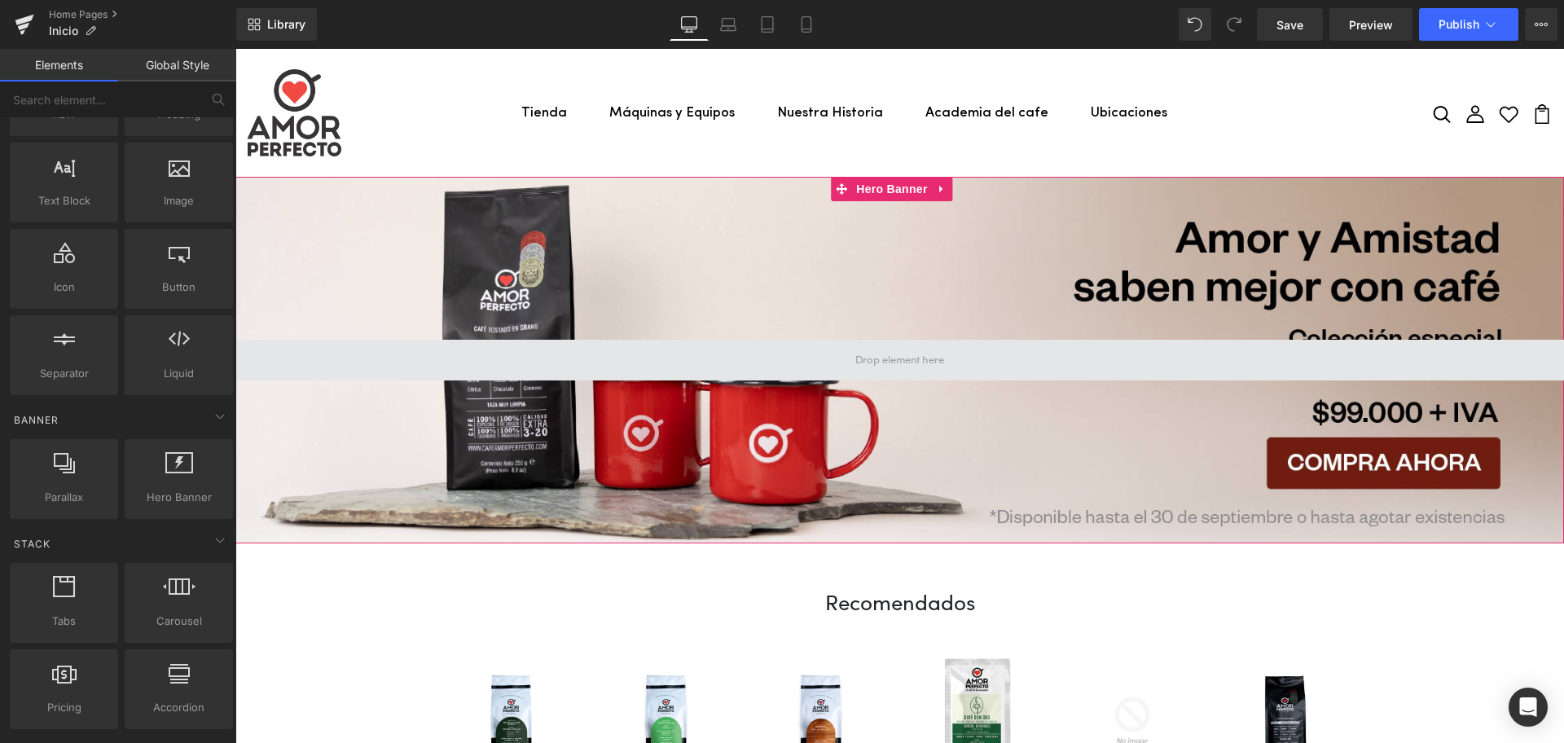
drag, startPoint x: 861, startPoint y: 356, endPoint x: 801, endPoint y: 356, distance: 60.3
click at [801, 356] on span at bounding box center [899, 360] width 1328 height 41
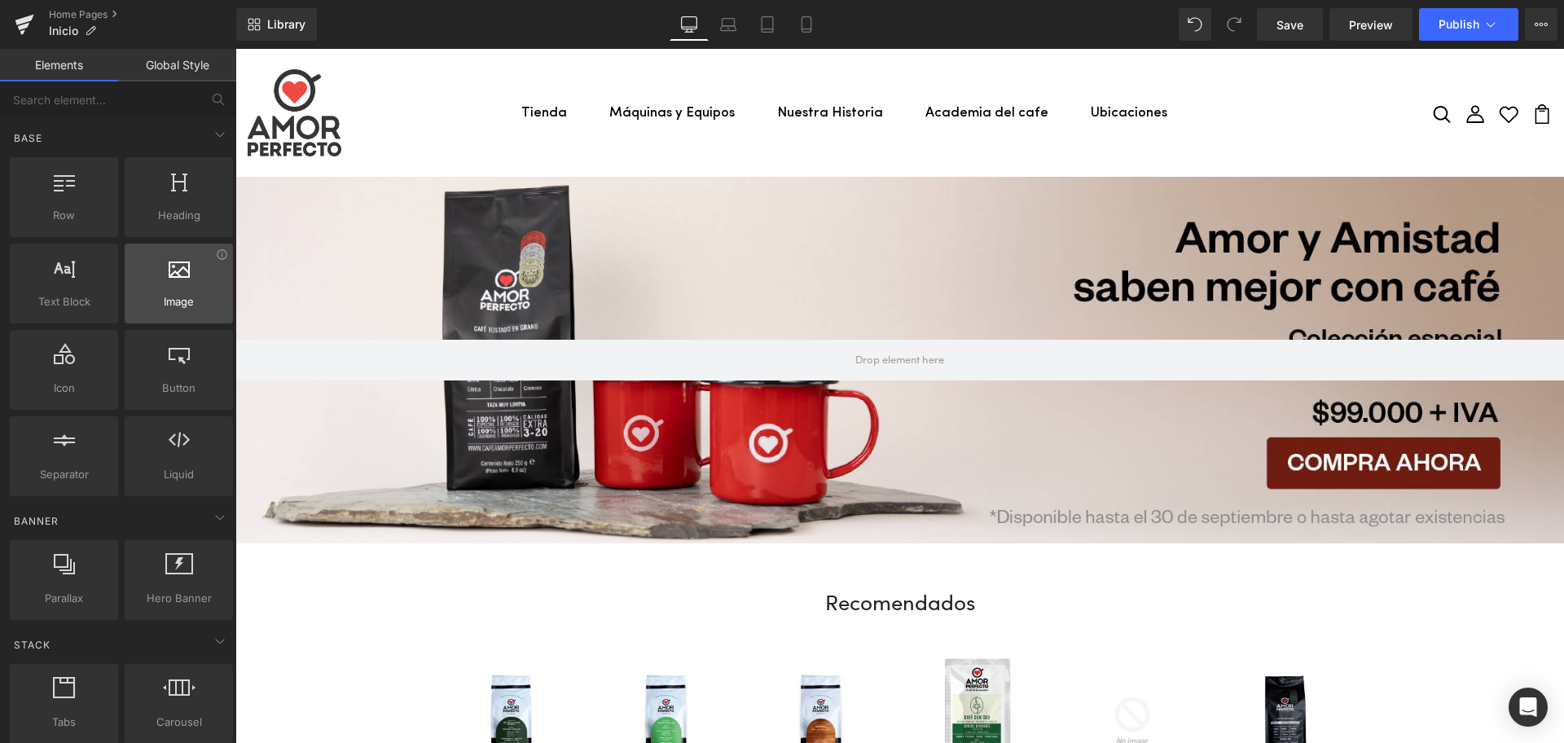
scroll to position [0, 0]
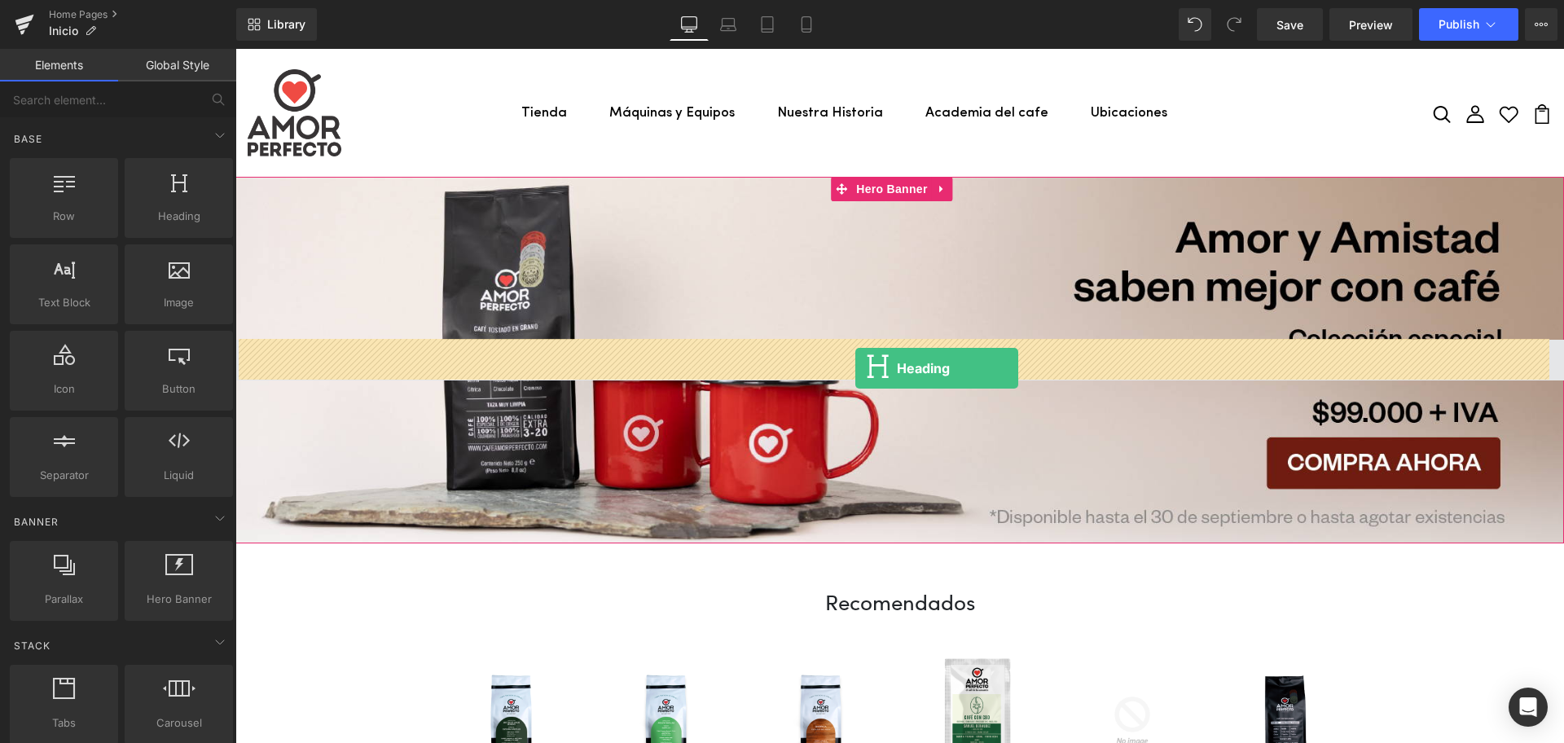
drag, startPoint x: 404, startPoint y: 251, endPoint x: 855, endPoint y: 368, distance: 466.1
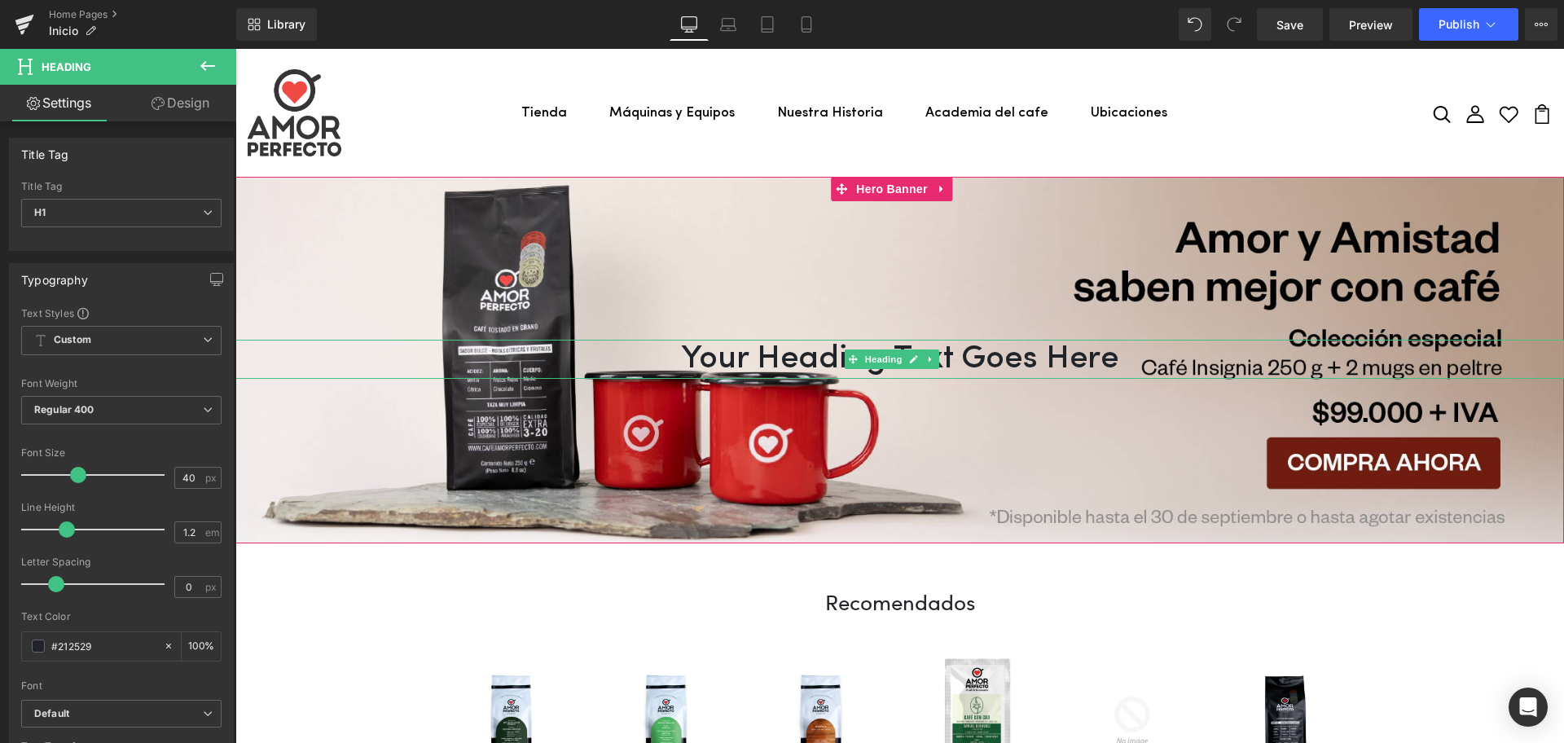
drag, startPoint x: 827, startPoint y: 378, endPoint x: 827, endPoint y: 366, distance: 12.2
click at [827, 366] on div "Your heading text goes here Heading" at bounding box center [899, 359] width 1328 height 39
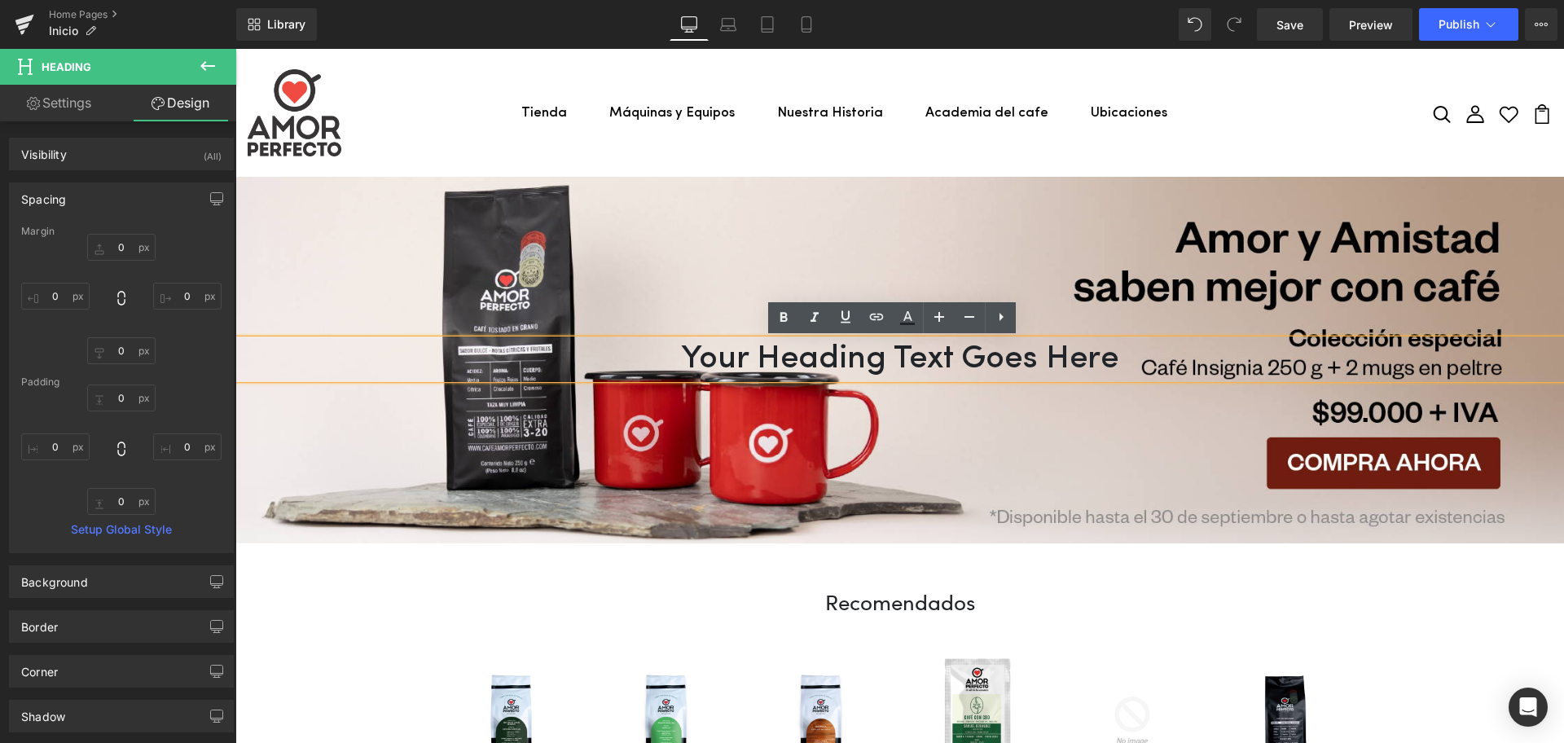
click at [850, 362] on h1 "Your heading text goes here" at bounding box center [899, 359] width 1328 height 39
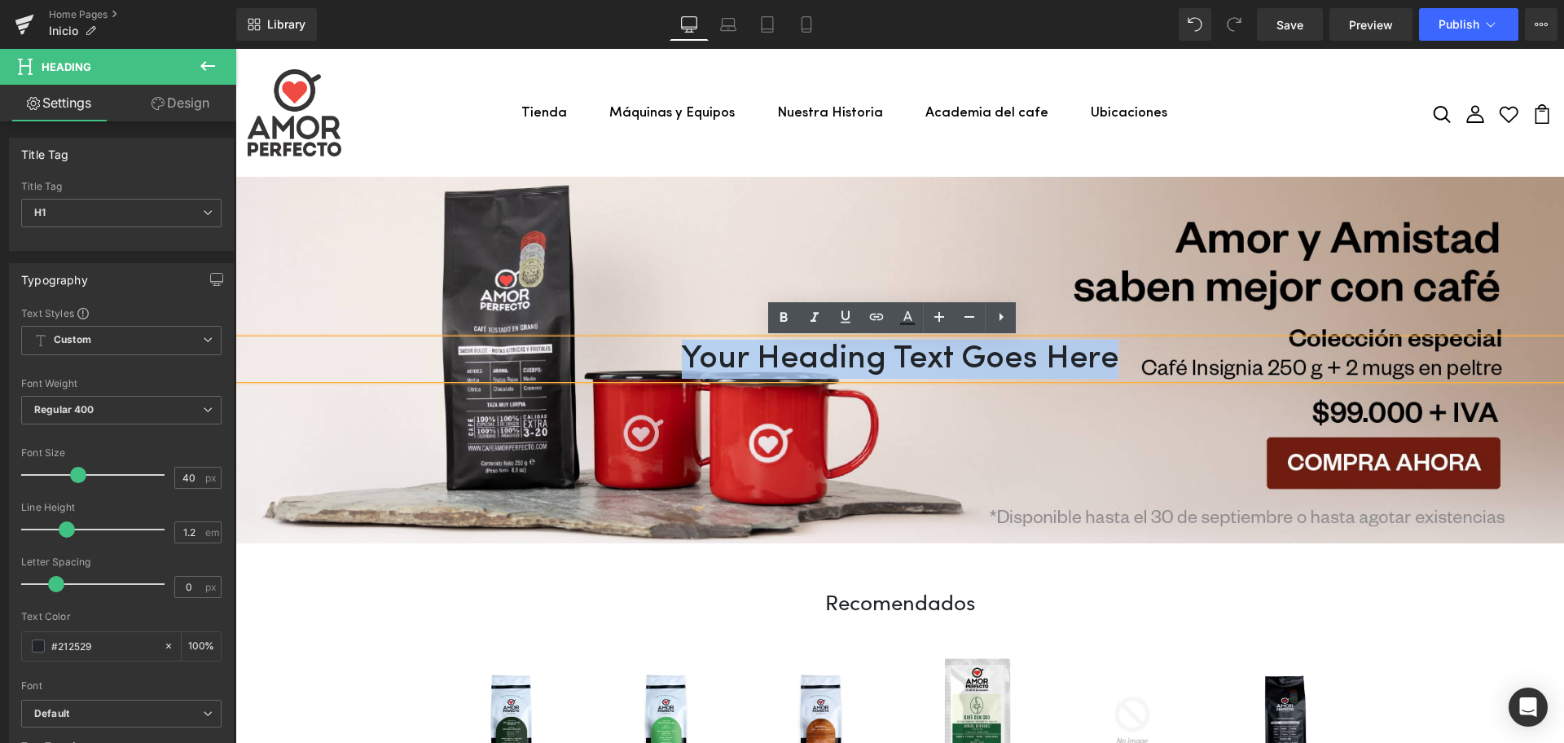
click at [1044, 370] on h1 "Your heading text goes here" at bounding box center [899, 359] width 1328 height 39
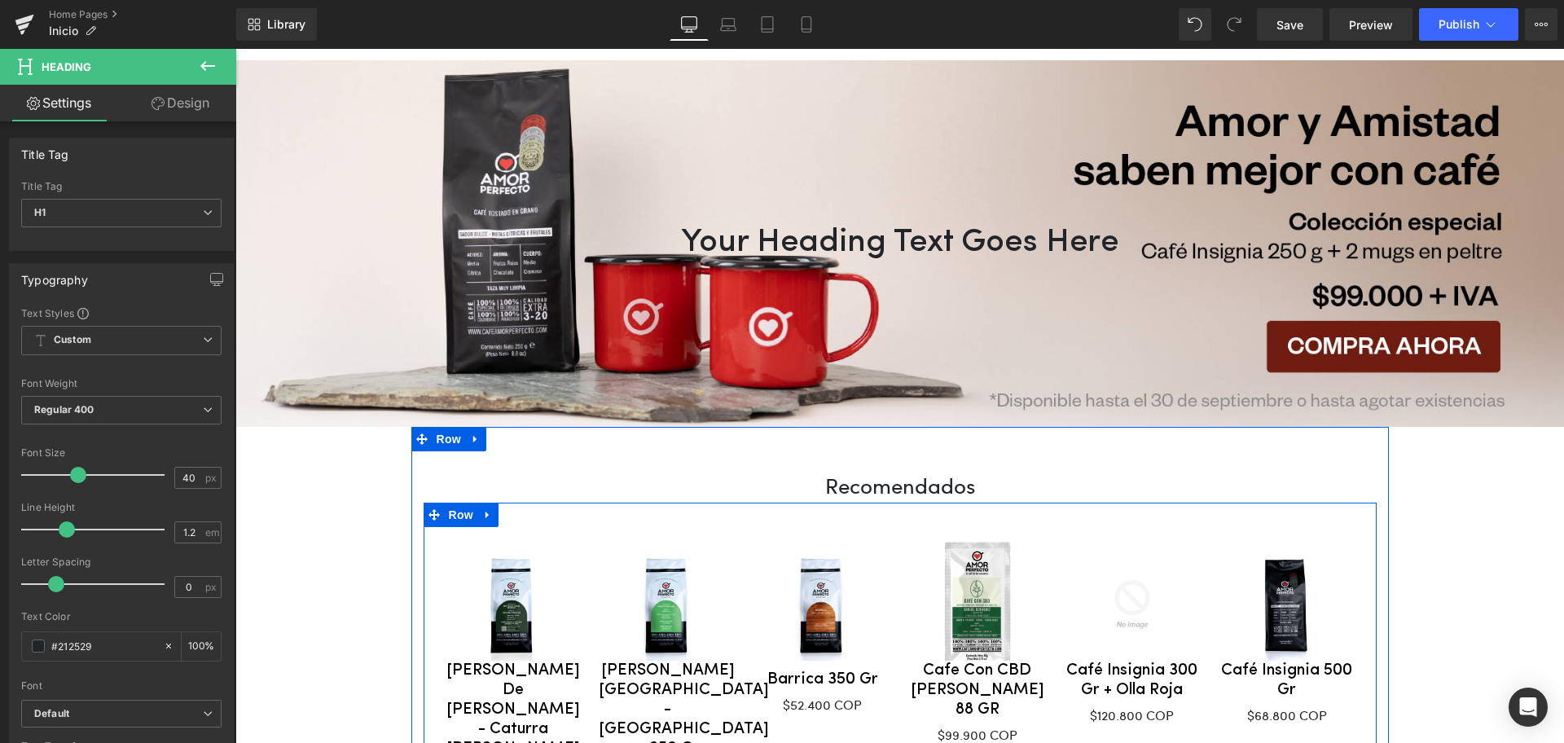
scroll to position [102, 0]
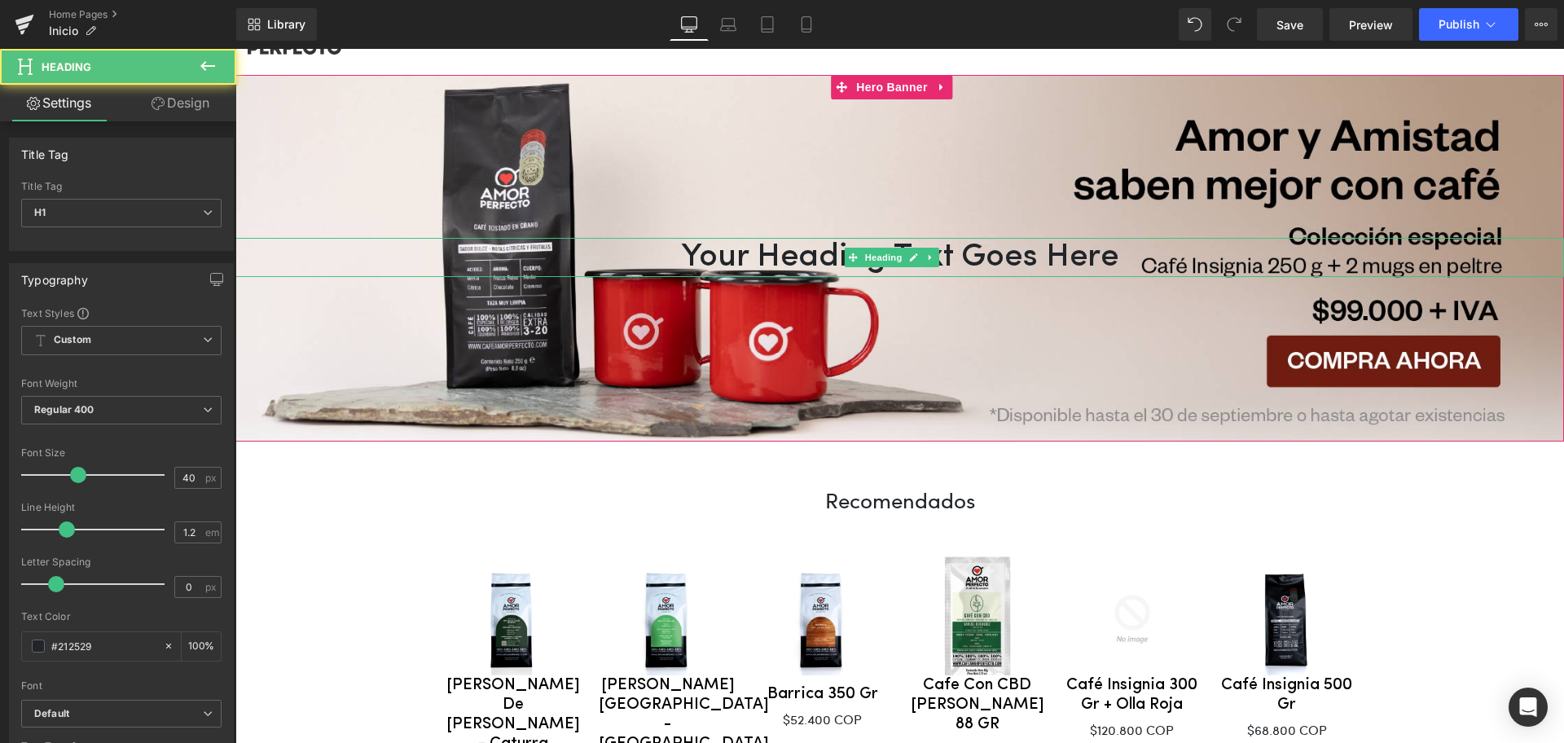
click at [760, 257] on h1 "Your heading text goes here" at bounding box center [899, 257] width 1328 height 39
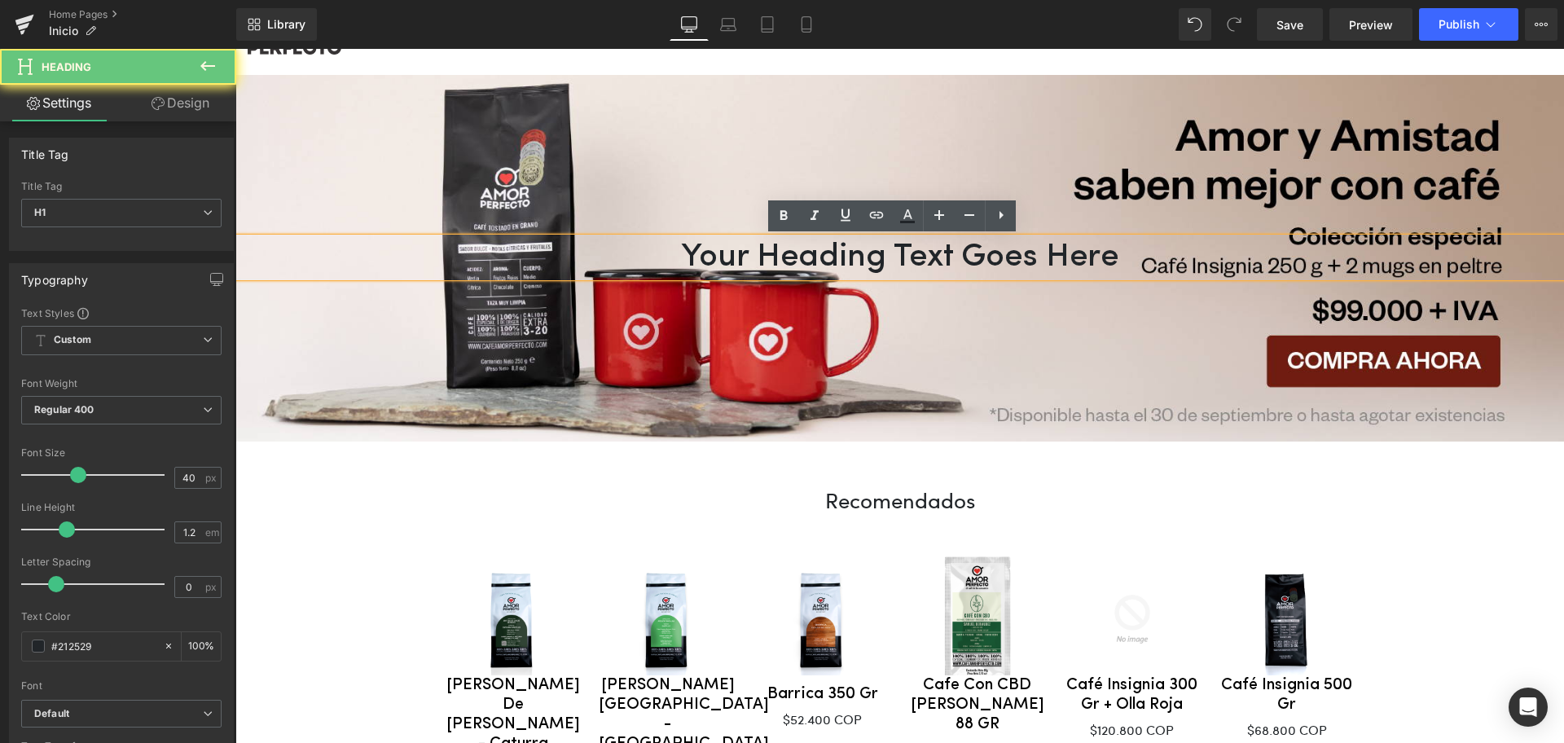
click at [907, 261] on h1 "Your heading text goes here" at bounding box center [899, 257] width 1328 height 39
click at [1029, 261] on h1 "Your heading text goes here" at bounding box center [899, 257] width 1328 height 39
click at [1030, 261] on h1 "Your heading text goes here" at bounding box center [899, 257] width 1328 height 39
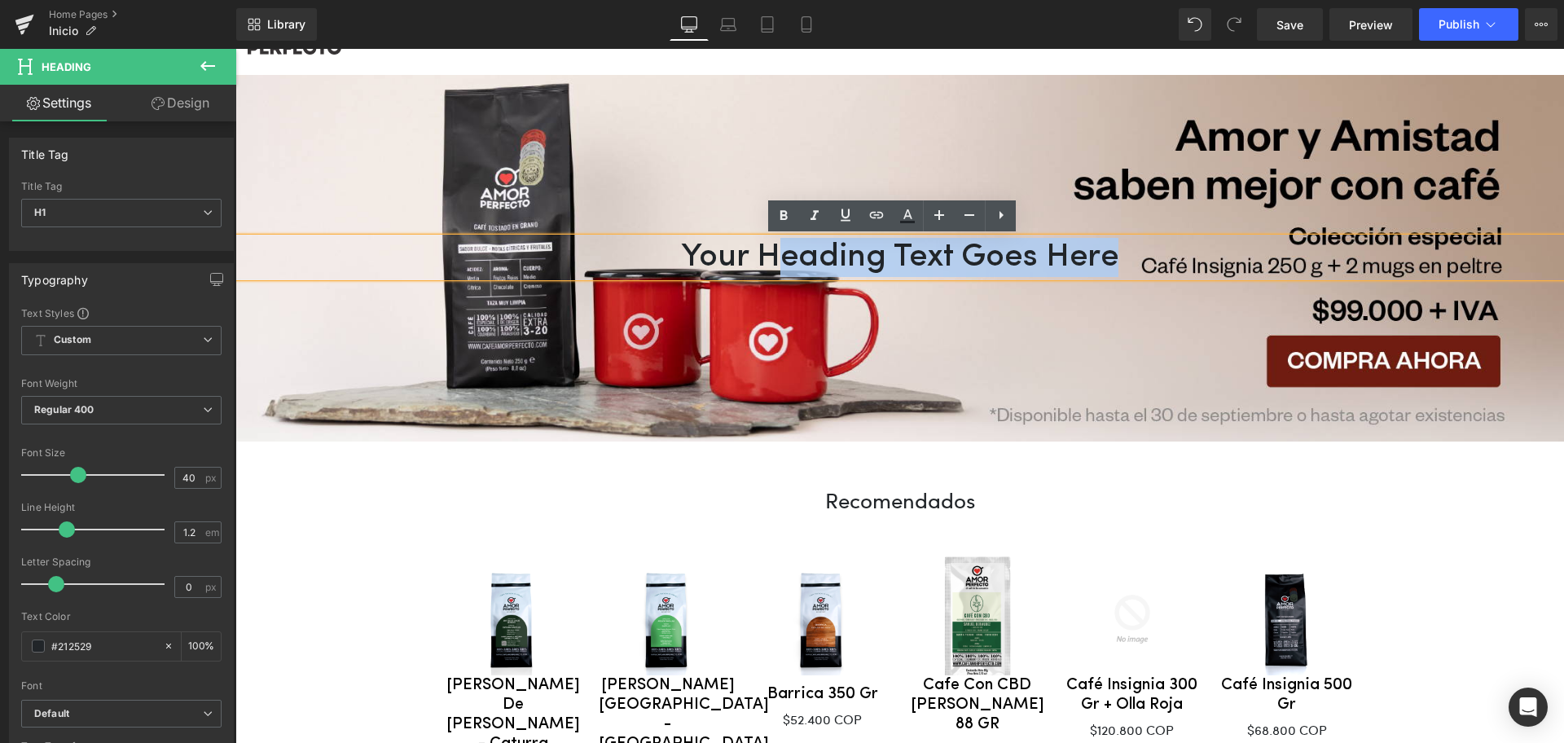
drag, startPoint x: 1114, startPoint y: 253, endPoint x: 765, endPoint y: 261, distance: 349.4
click at [765, 261] on h1 "Your heading text goes here" at bounding box center [899, 257] width 1328 height 39
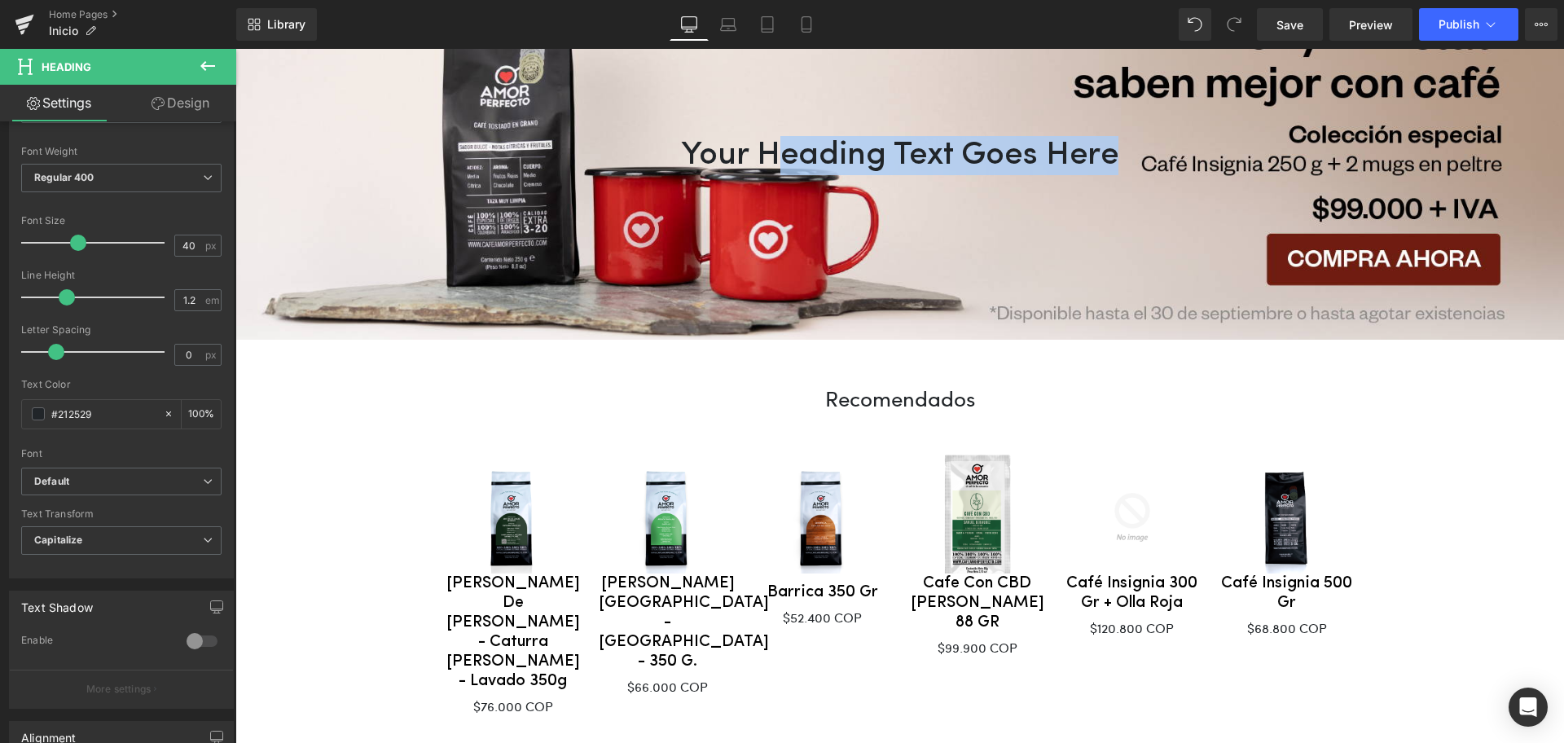
scroll to position [0, 0]
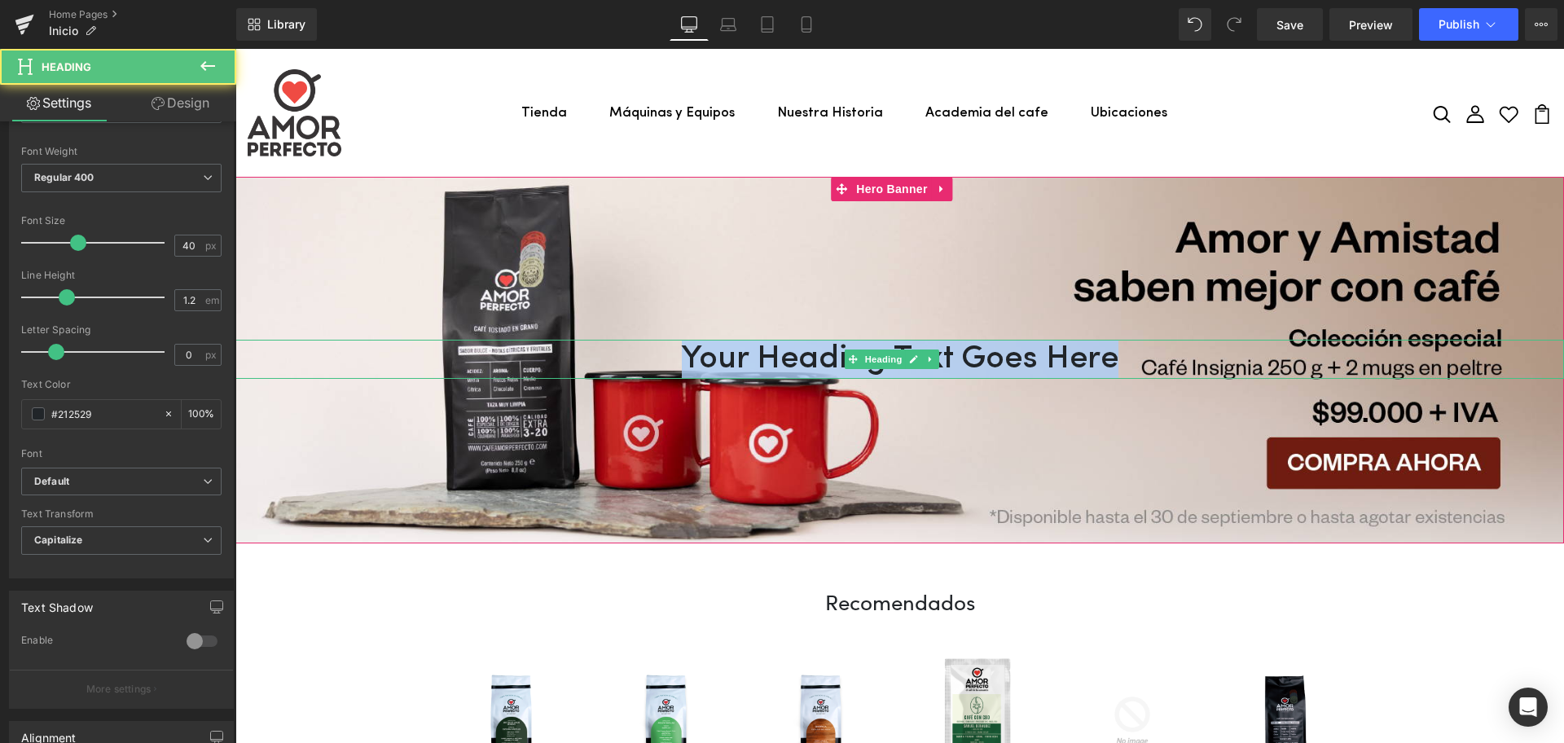
drag, startPoint x: 682, startPoint y: 363, endPoint x: 1187, endPoint y: 389, distance: 504.8
click at [1125, 355] on h1 "Your heading text goes here" at bounding box center [899, 359] width 1328 height 39
click at [878, 346] on h1 "Your heading text goes here" at bounding box center [899, 359] width 1328 height 39
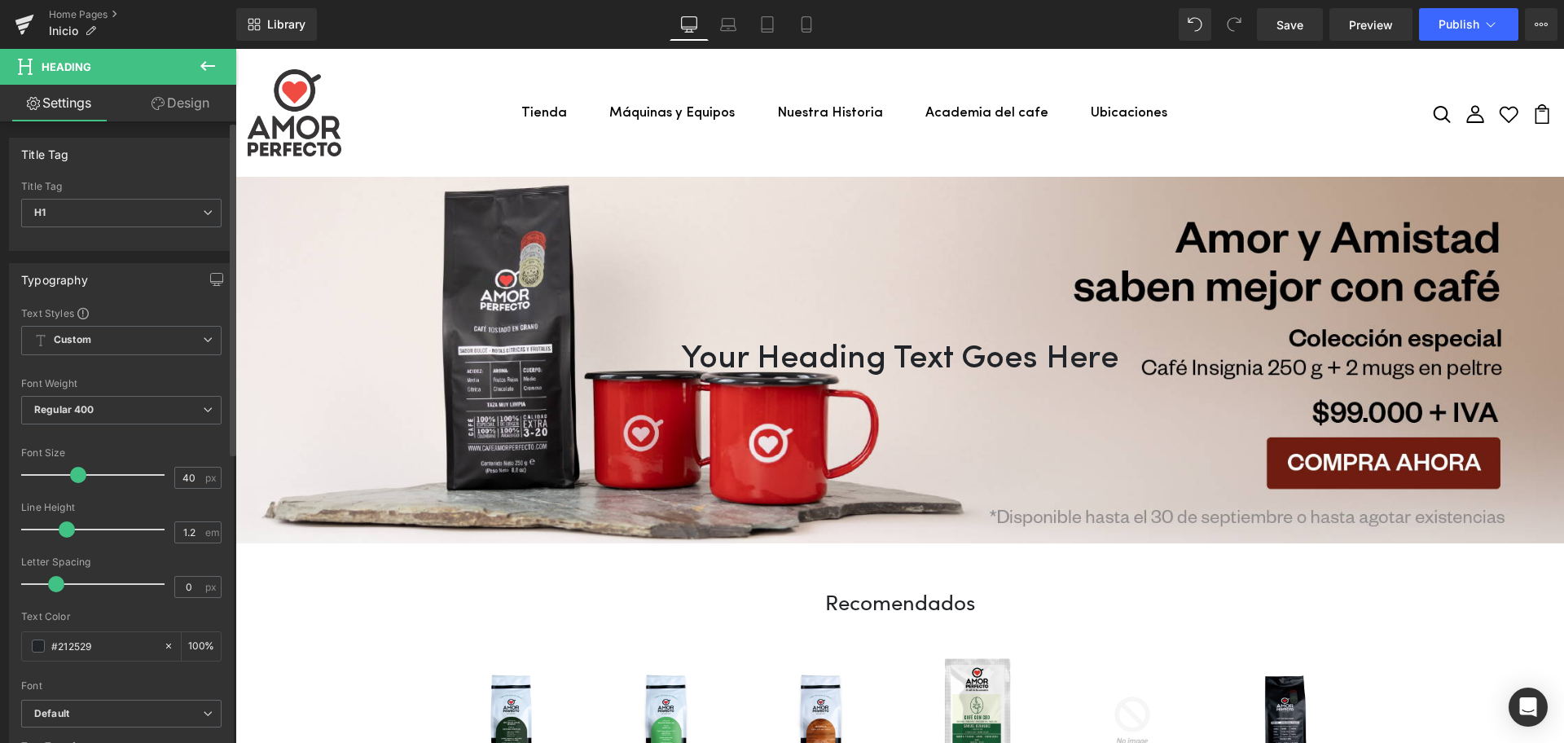
click at [186, 123] on div "Title Tag H1 H2 H3 H4 H5 H6 Title Tag H1 H1 H2 H3 H4 H5 H6 Typography Text Styl…" at bounding box center [121, 676] width 243 height 1110
click at [192, 114] on link "Design" at bounding box center [180, 103] width 118 height 37
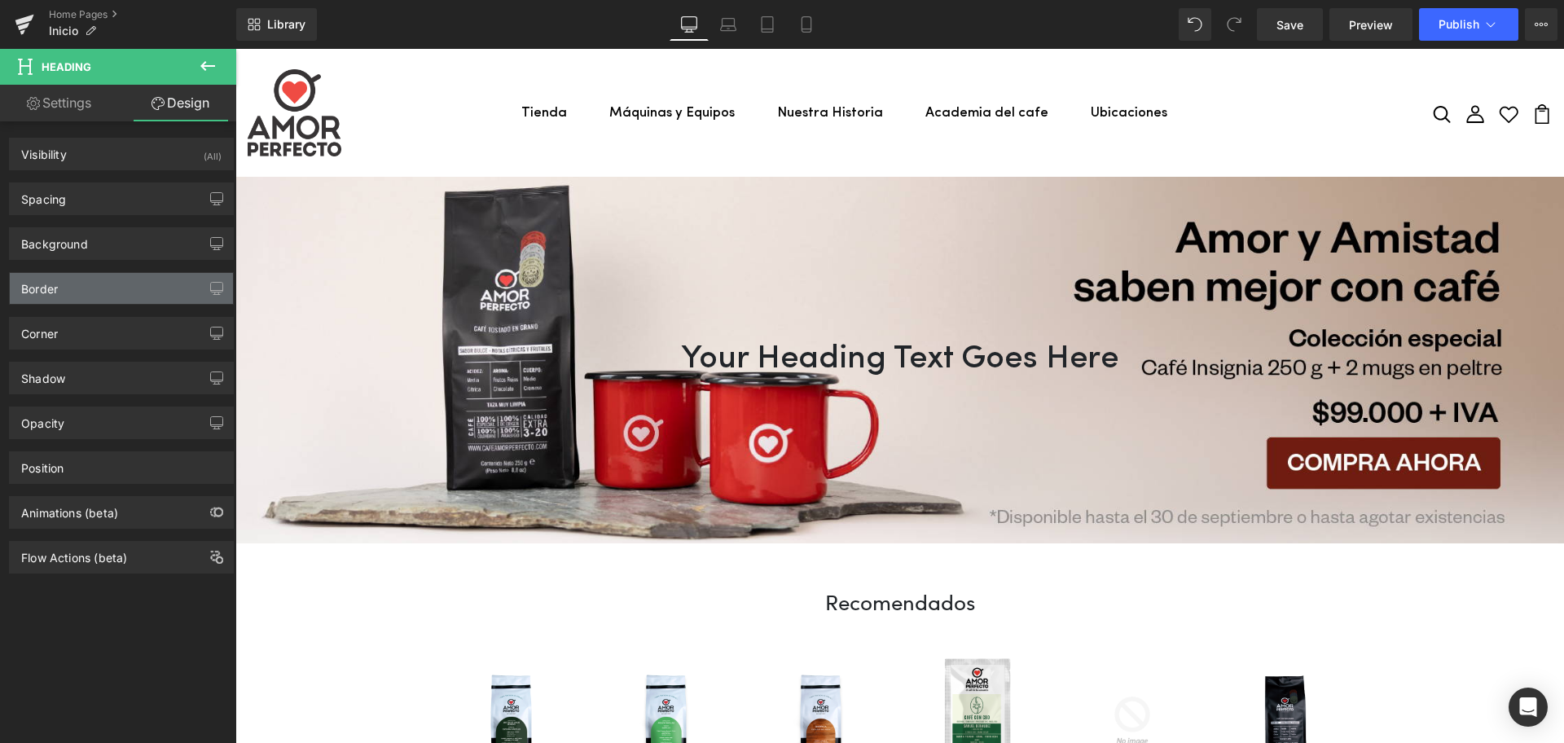
click at [82, 283] on div "Border" at bounding box center [121, 288] width 223 height 31
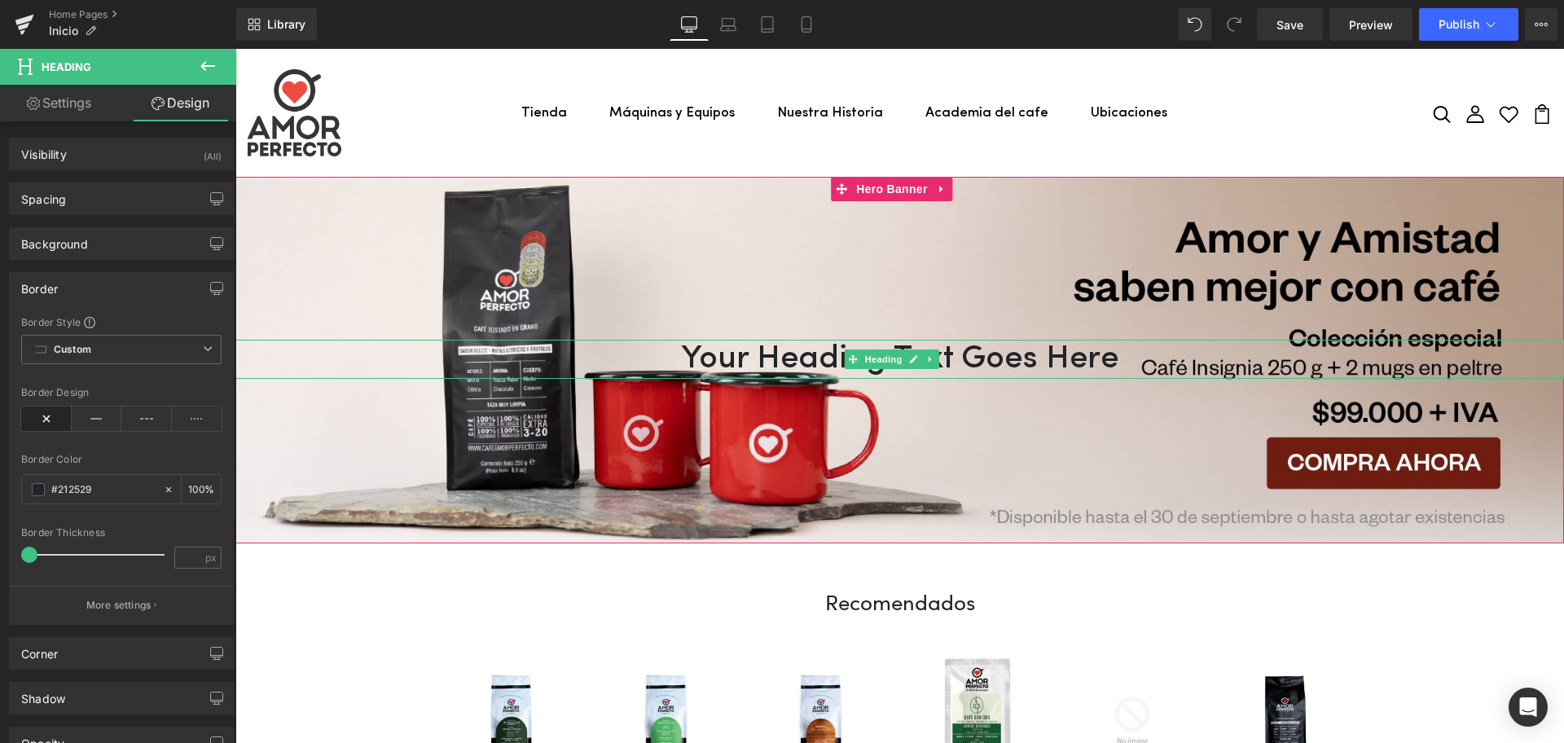
click at [835, 358] on h1 "Your heading text goes here" at bounding box center [899, 359] width 1328 height 39
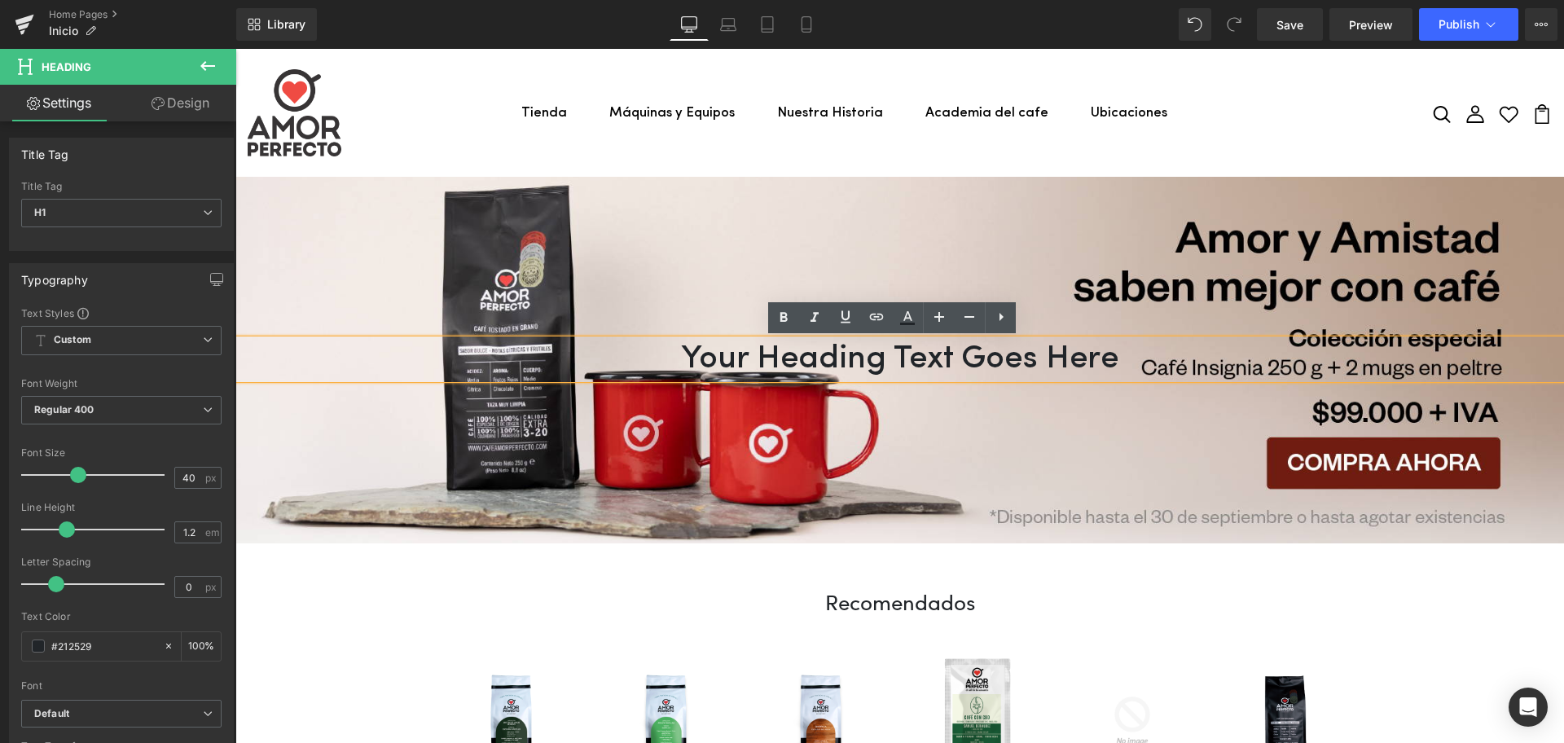
click at [763, 178] on div at bounding box center [899, 360] width 1328 height 366
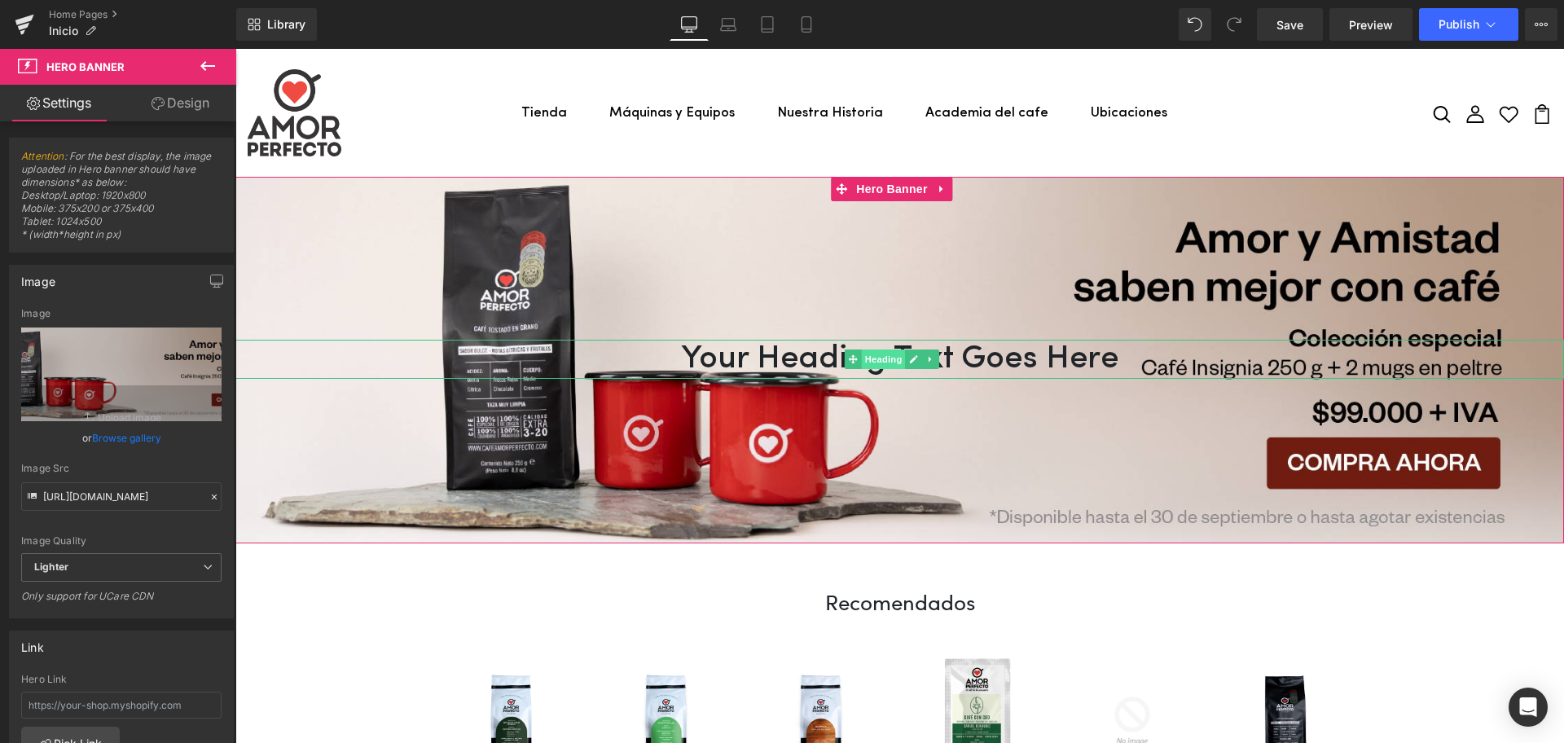
click at [887, 359] on span "Heading" at bounding box center [884, 359] width 44 height 20
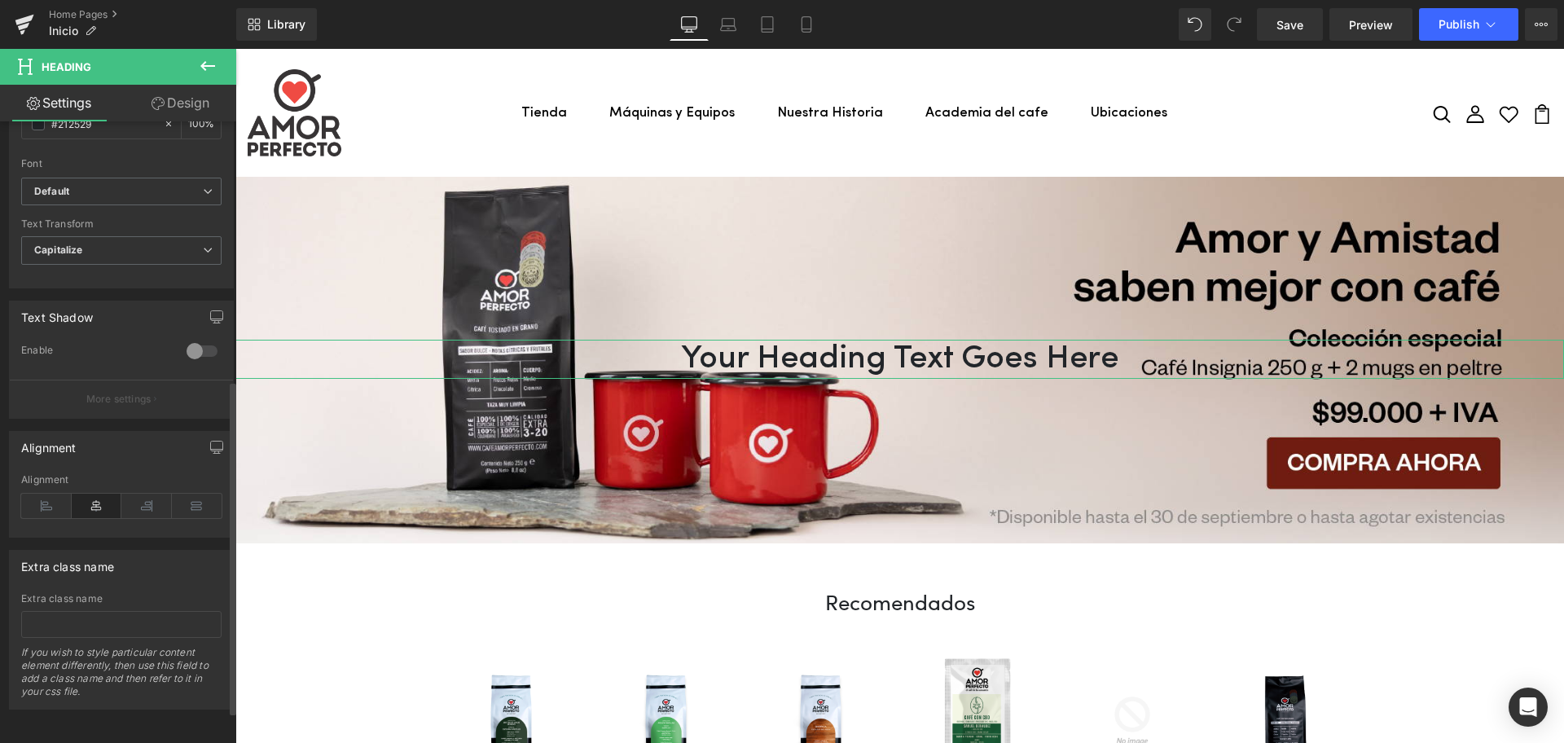
scroll to position [334, 0]
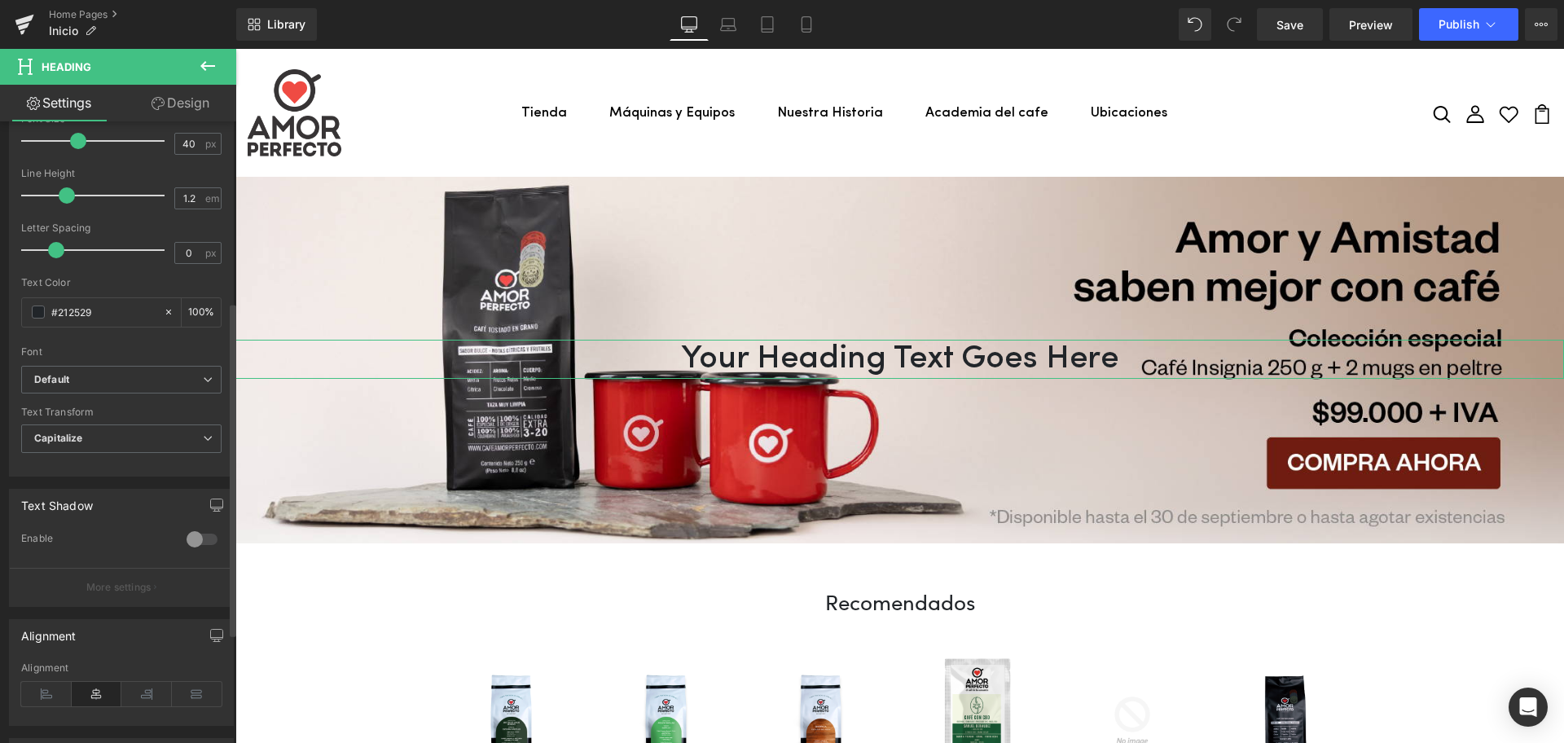
click at [112, 589] on p "More settings" at bounding box center [118, 587] width 65 height 15
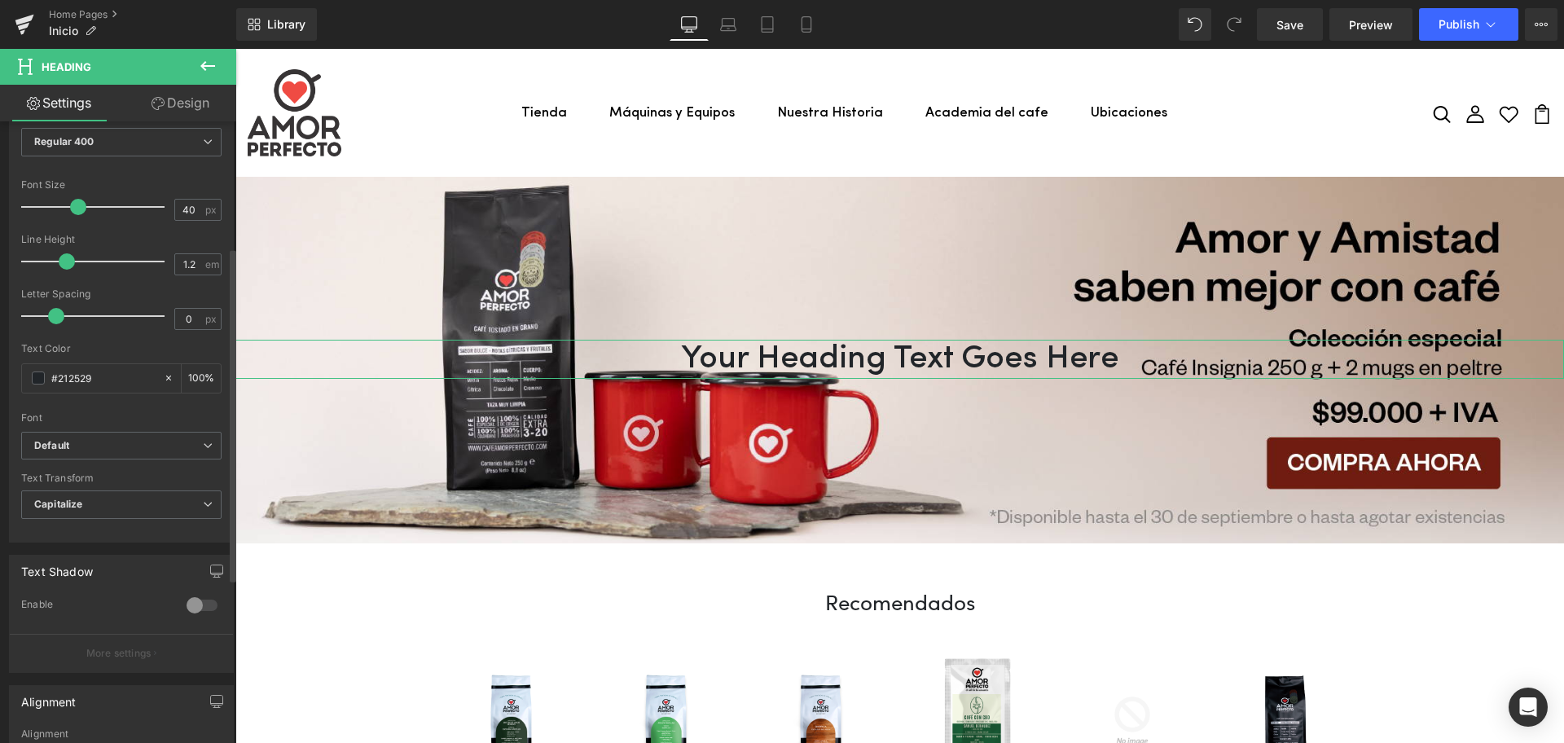
scroll to position [232, 0]
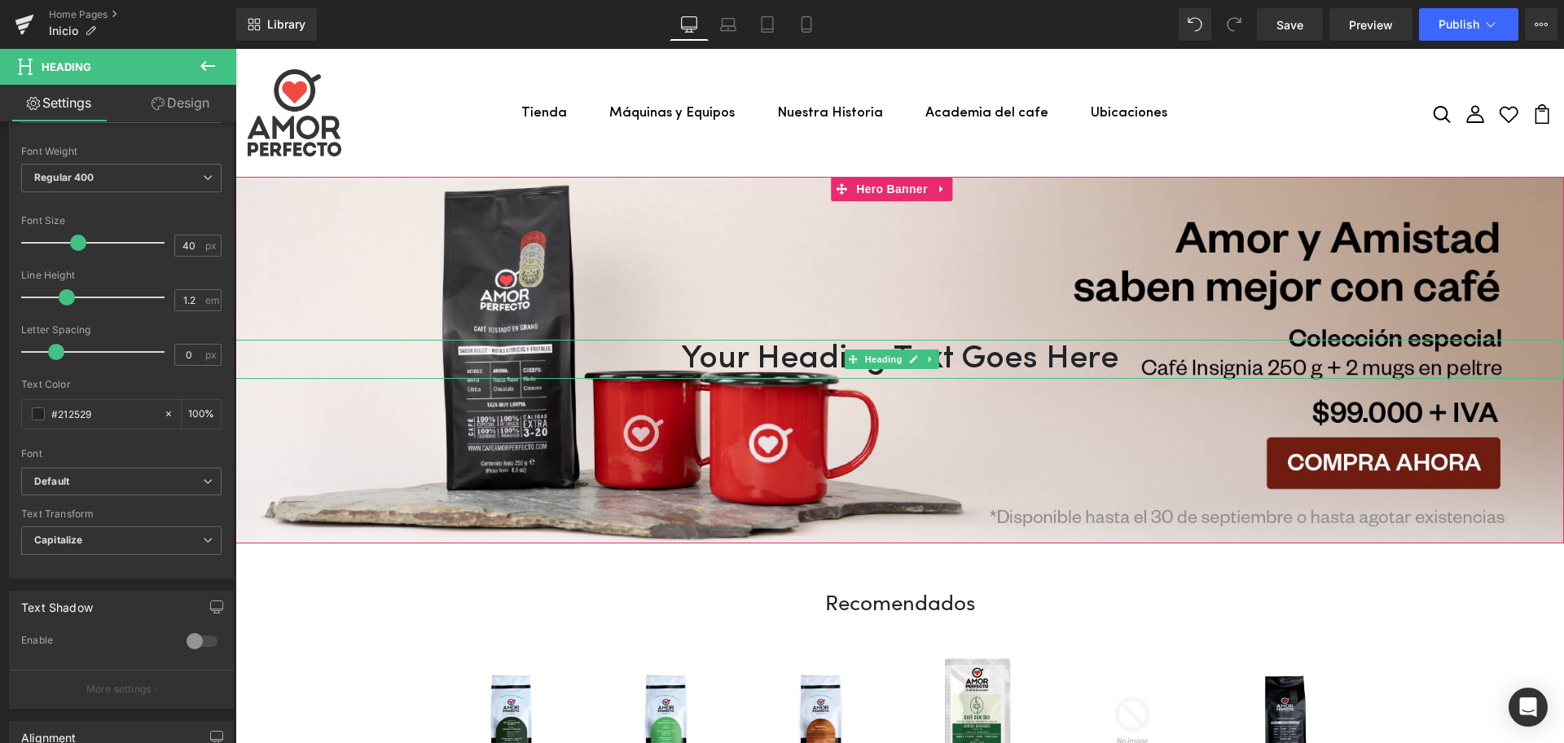
click at [785, 361] on h1 "Your heading text goes here" at bounding box center [899, 359] width 1328 height 39
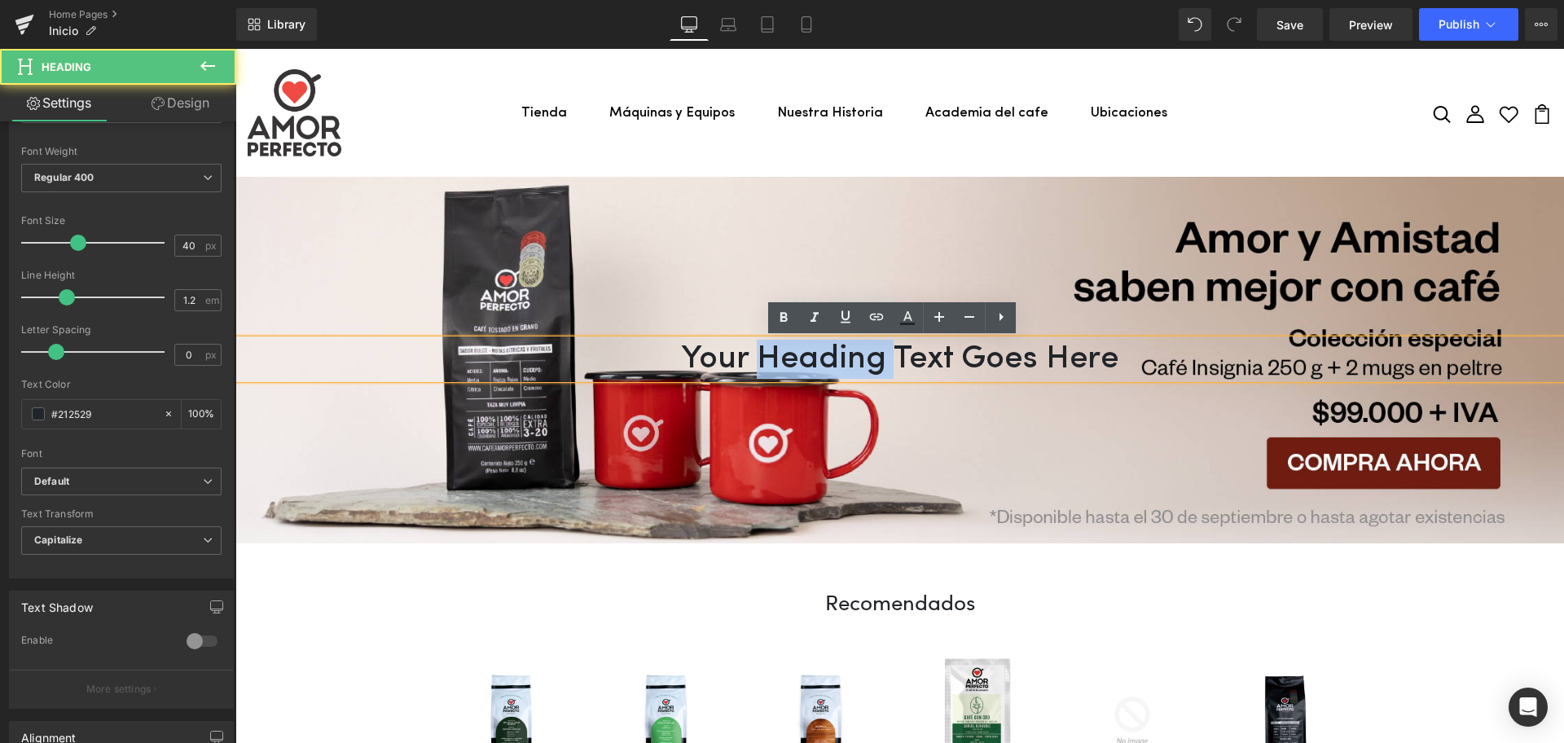
click at [785, 361] on h1 "Your heading text goes here" at bounding box center [899, 359] width 1328 height 39
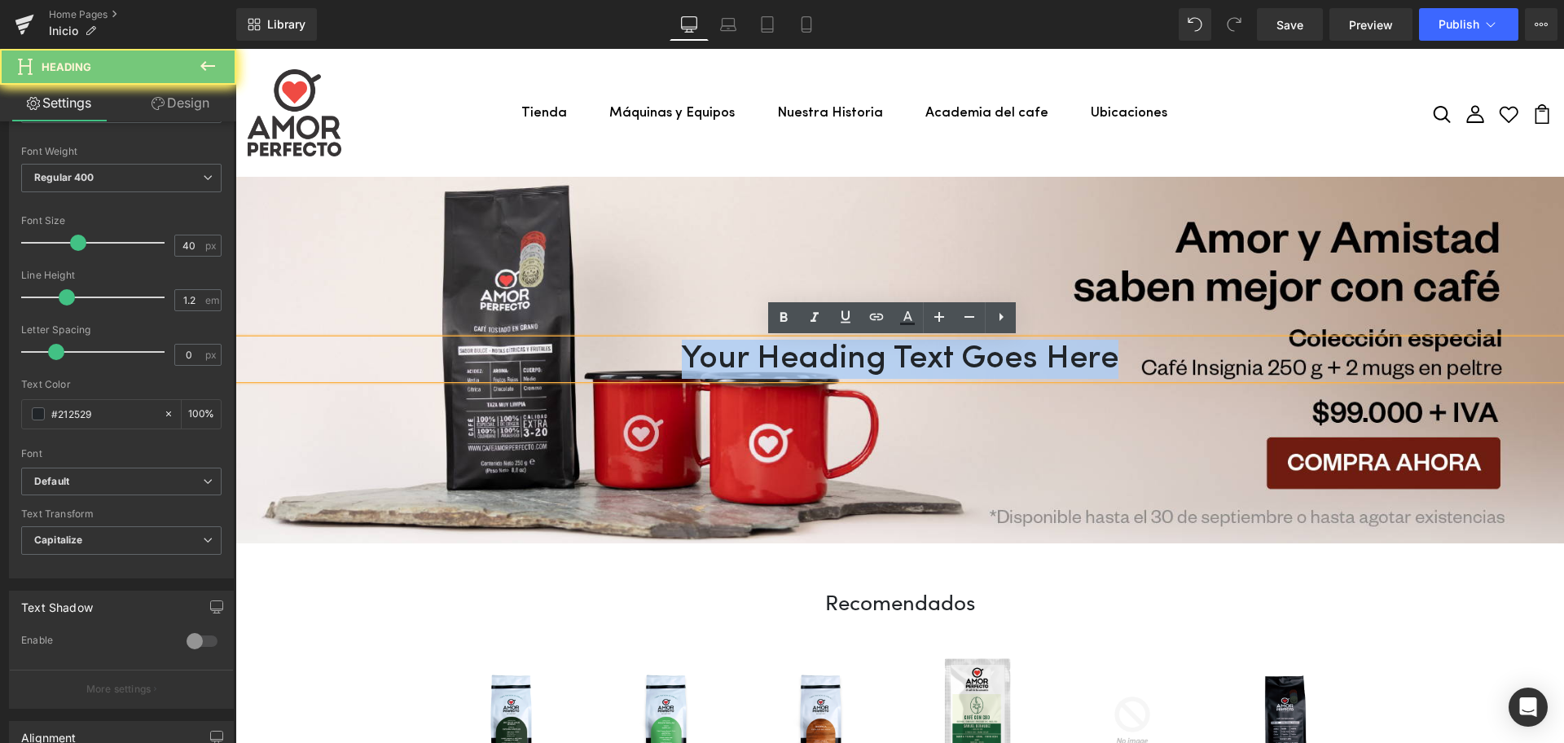
click at [785, 361] on h1 "Your heading text goes here" at bounding box center [899, 359] width 1328 height 39
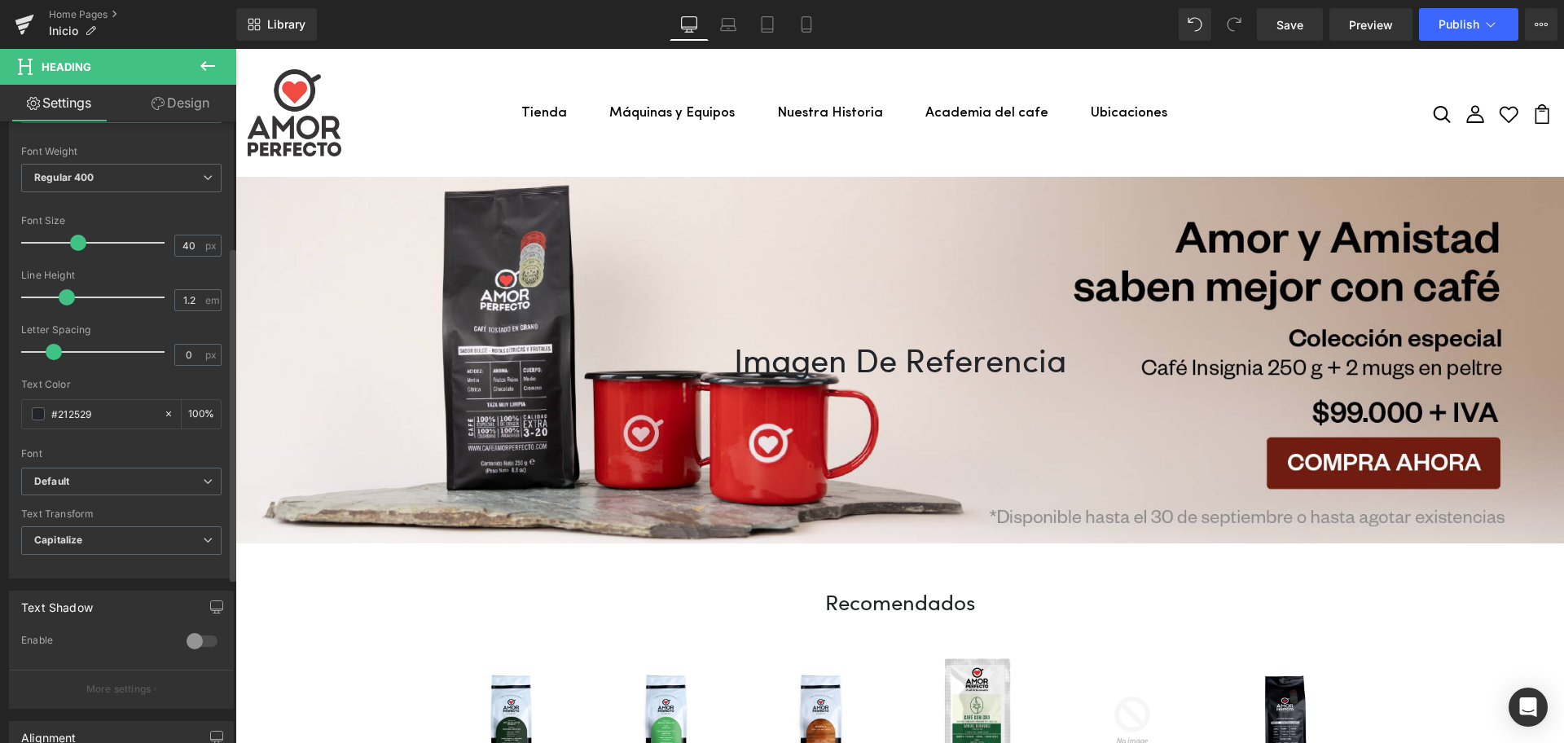
click at [49, 359] on span at bounding box center [54, 352] width 16 height 16
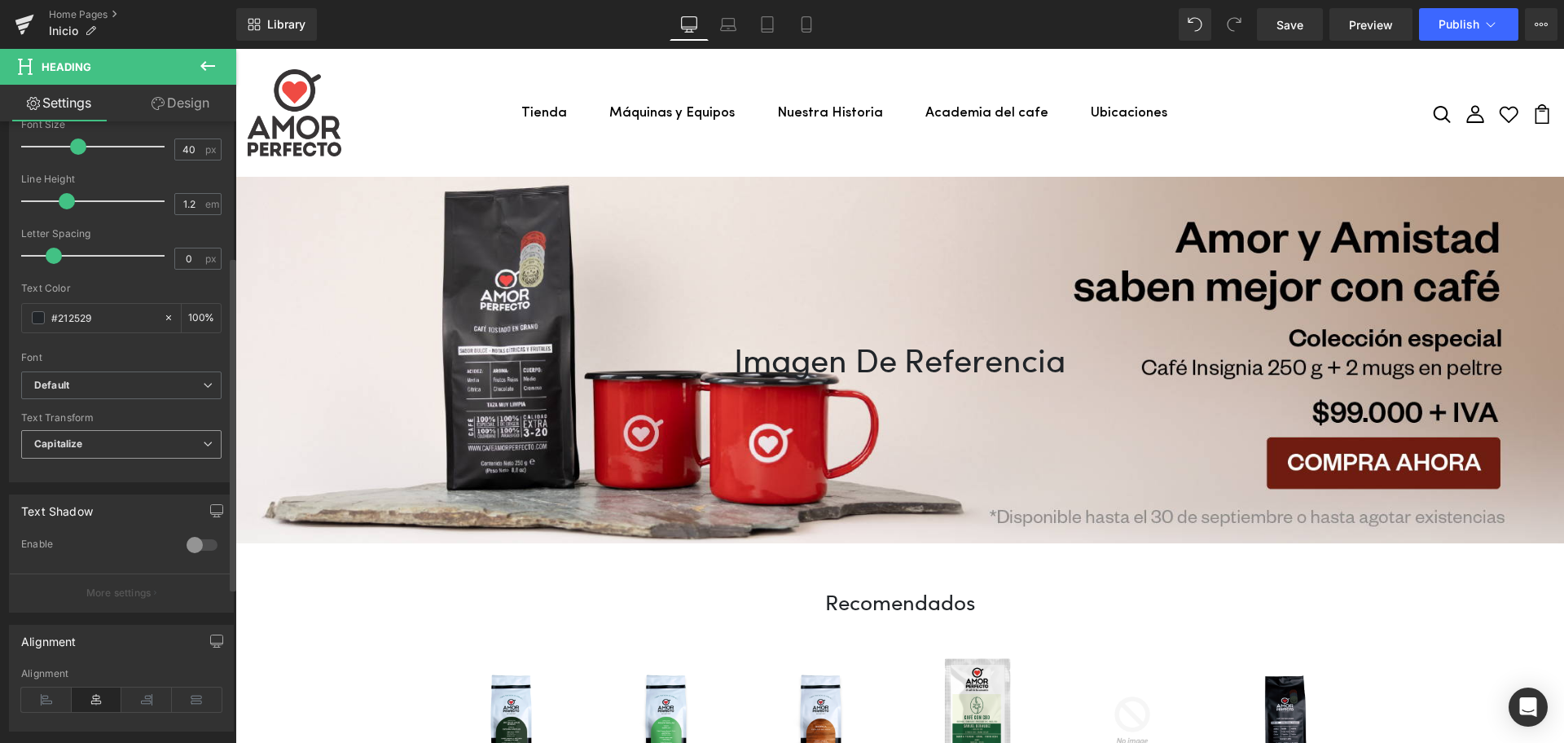
scroll to position [436, 0]
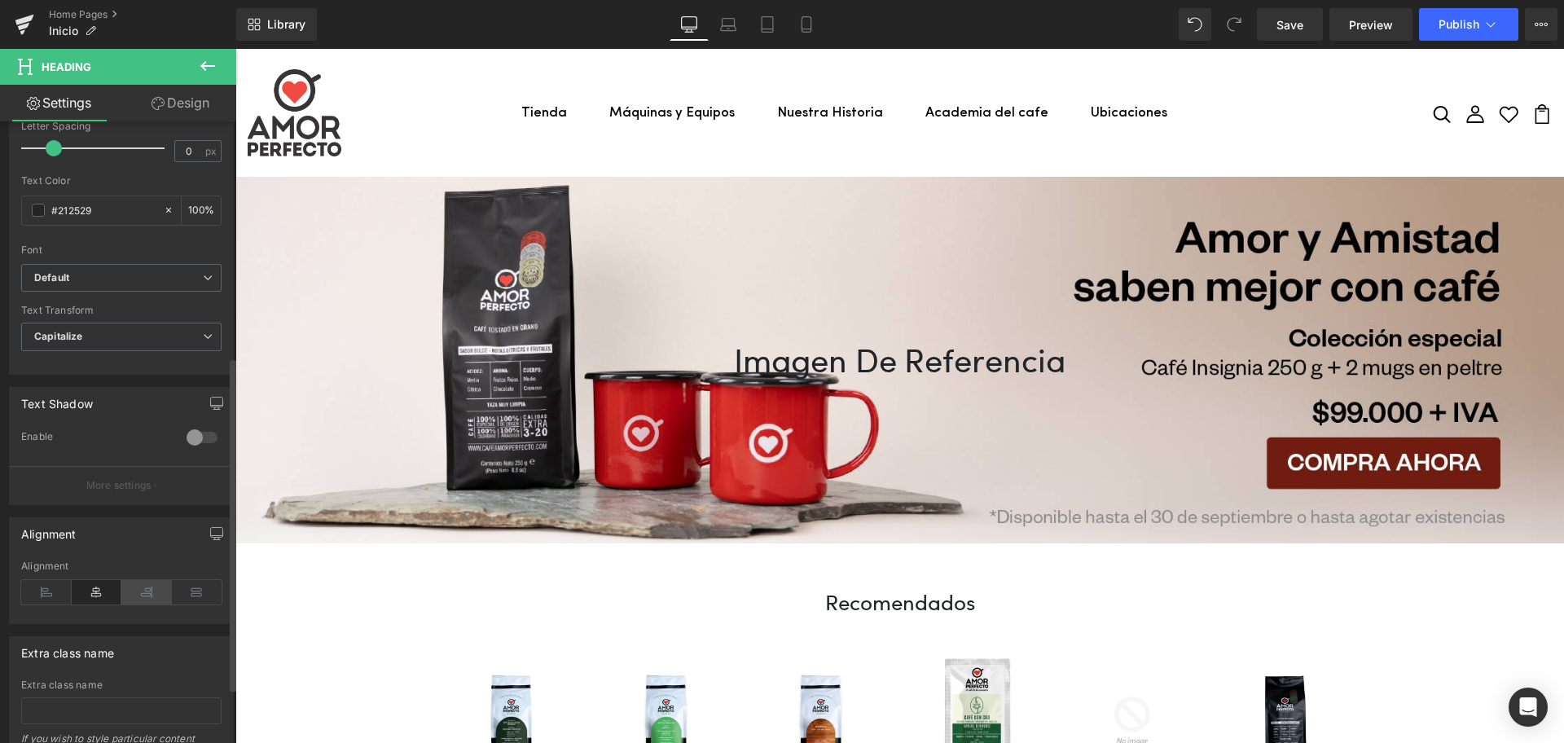
click at [146, 587] on icon at bounding box center [146, 592] width 50 height 24
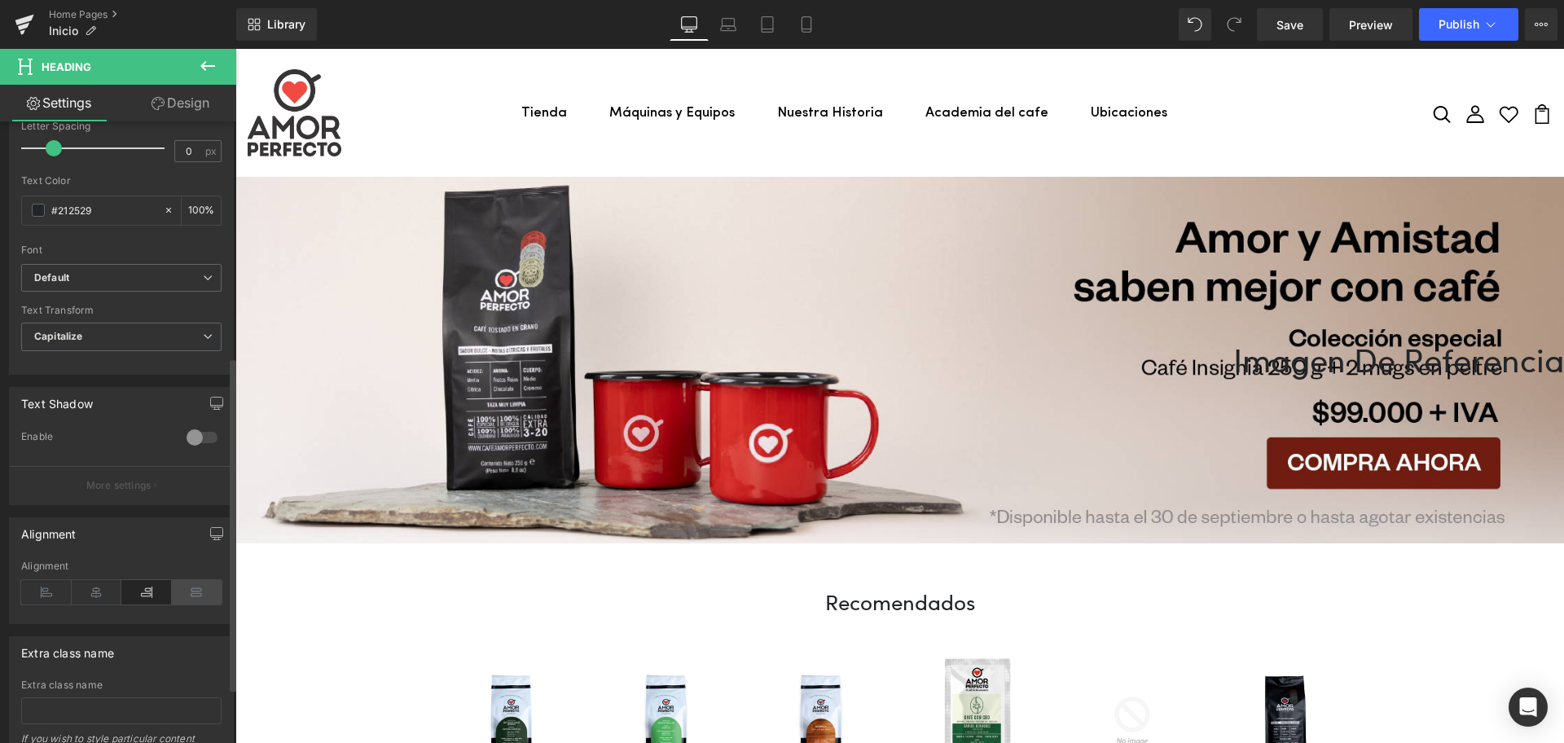
click at [191, 591] on icon at bounding box center [197, 592] width 50 height 24
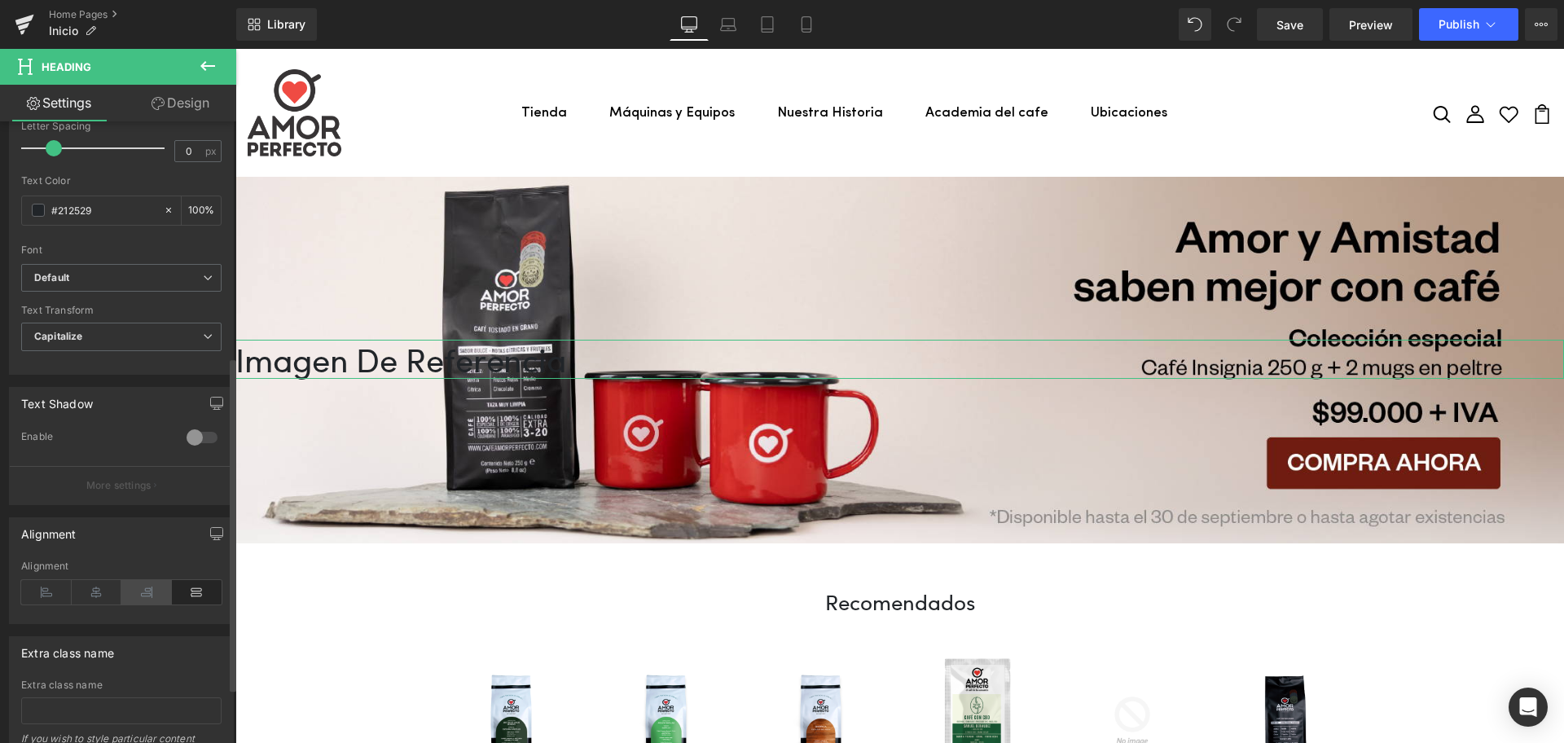
click at [143, 597] on icon at bounding box center [146, 592] width 50 height 24
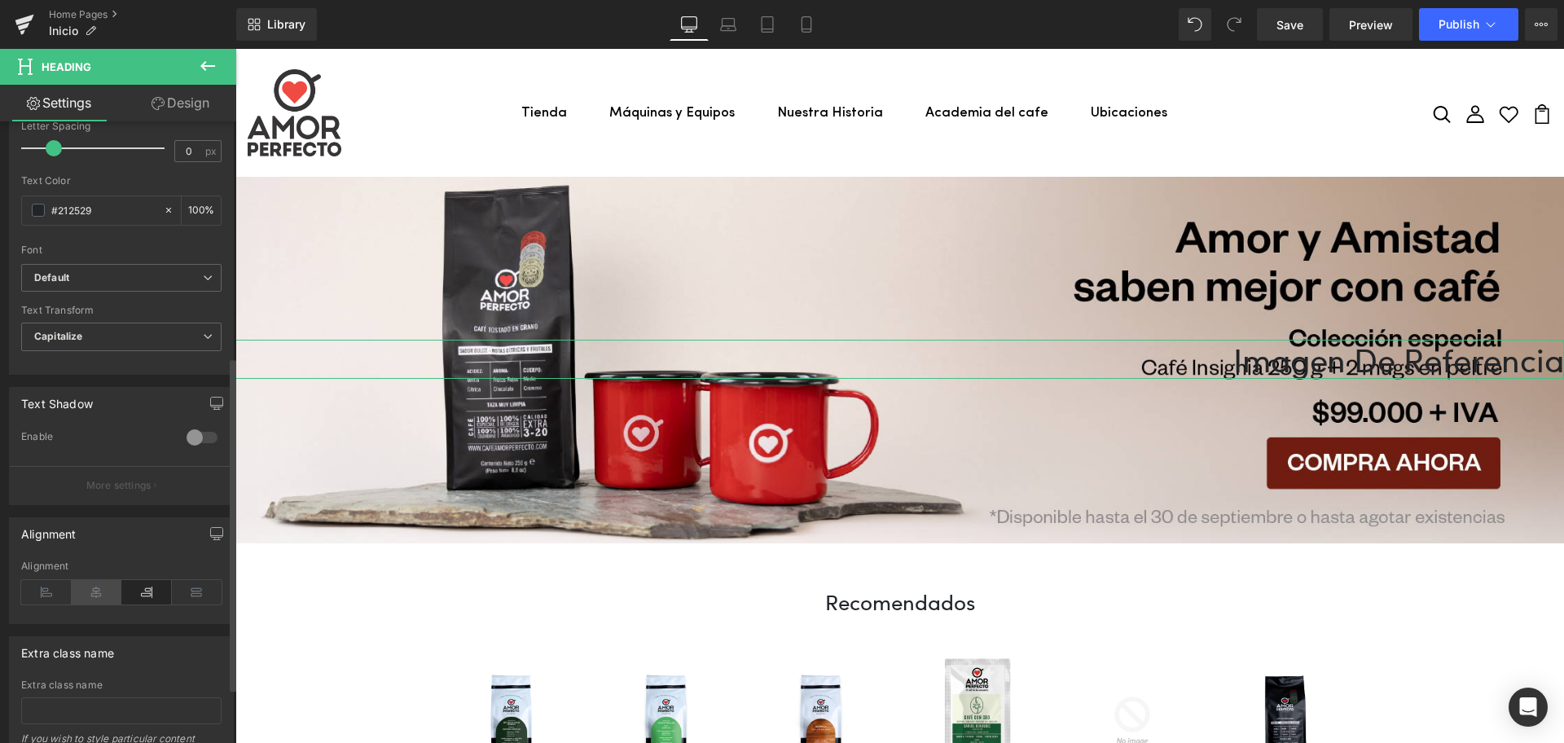
click at [86, 597] on icon at bounding box center [97, 592] width 50 height 24
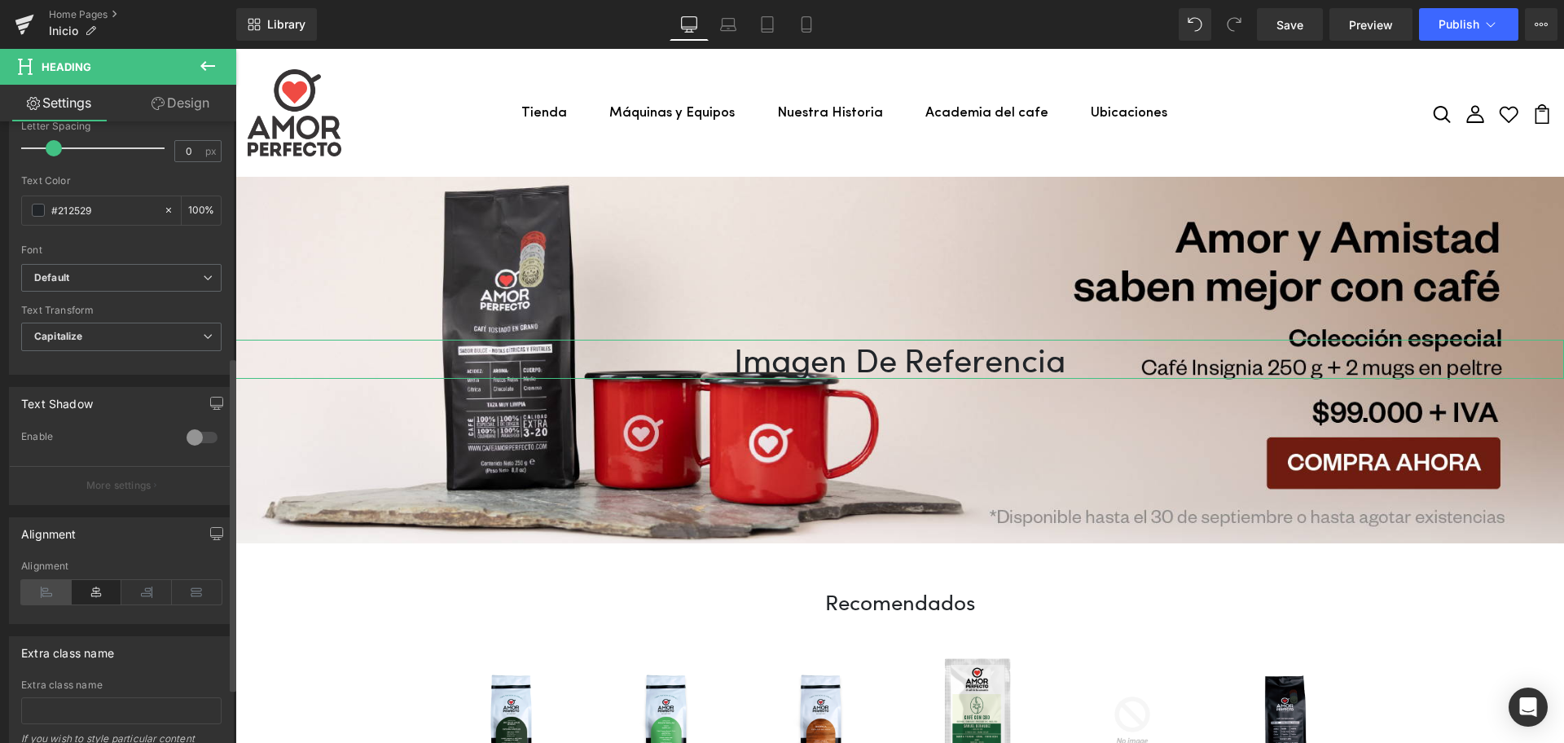
click at [55, 586] on icon at bounding box center [46, 592] width 50 height 24
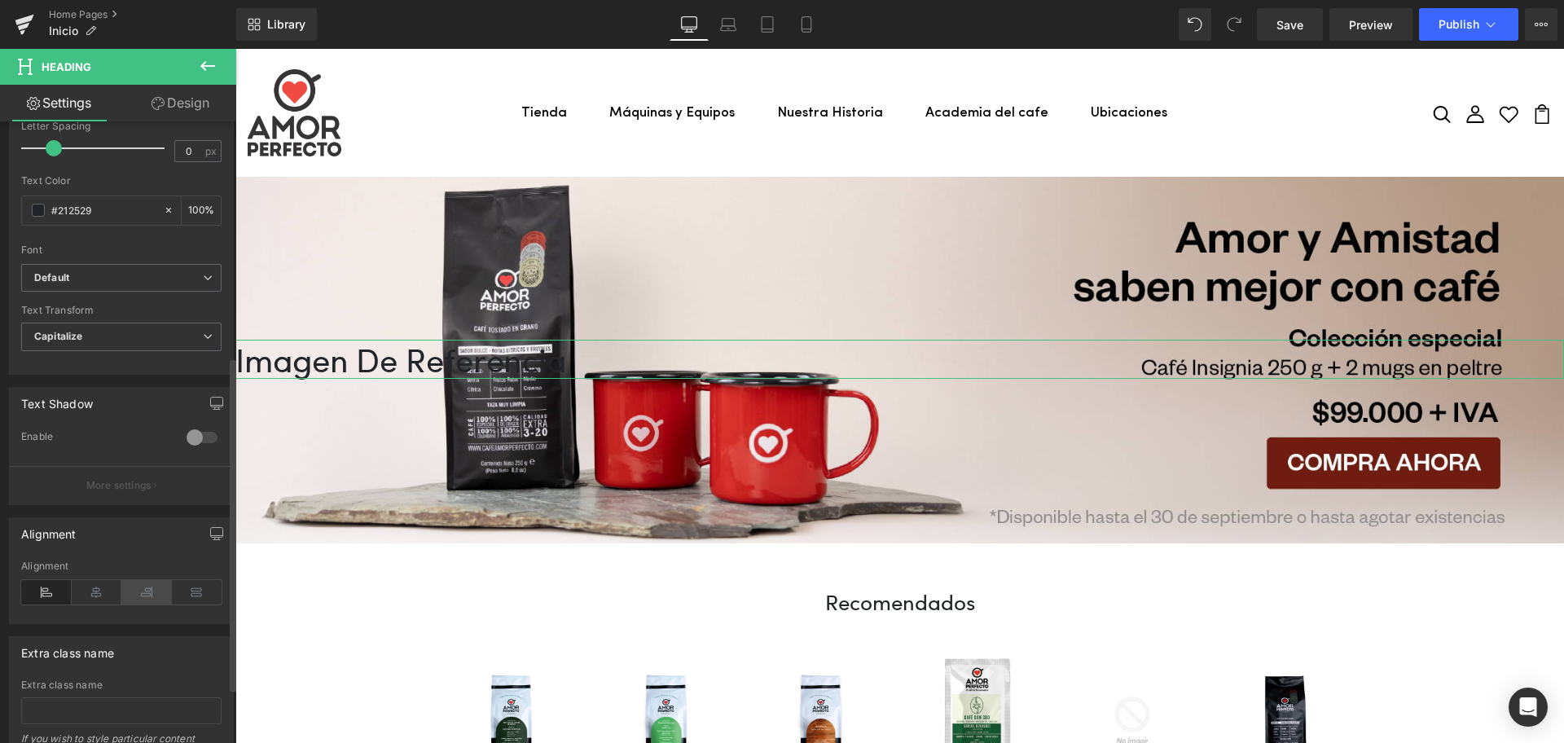
drag, startPoint x: 67, startPoint y: 587, endPoint x: 129, endPoint y: 601, distance: 63.4
click at [68, 587] on icon at bounding box center [46, 592] width 50 height 24
click at [184, 594] on icon at bounding box center [197, 592] width 50 height 24
click at [708, 343] on div at bounding box center [899, 342] width 1328 height 4
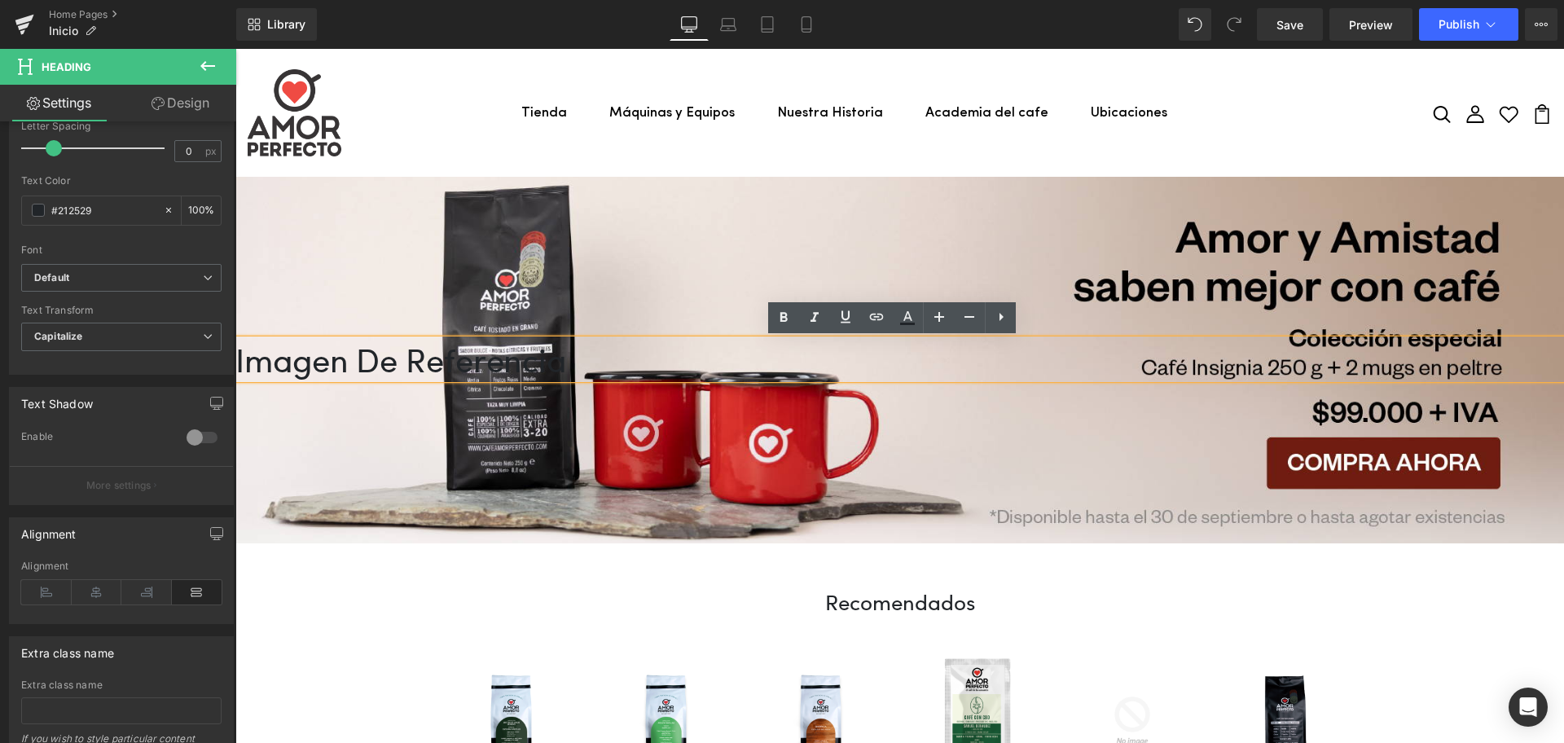
click at [265, 365] on h1 "Imagen de referencia" at bounding box center [899, 359] width 1328 height 39
click at [241, 360] on h1 "Imagen de referencia" at bounding box center [899, 359] width 1328 height 39
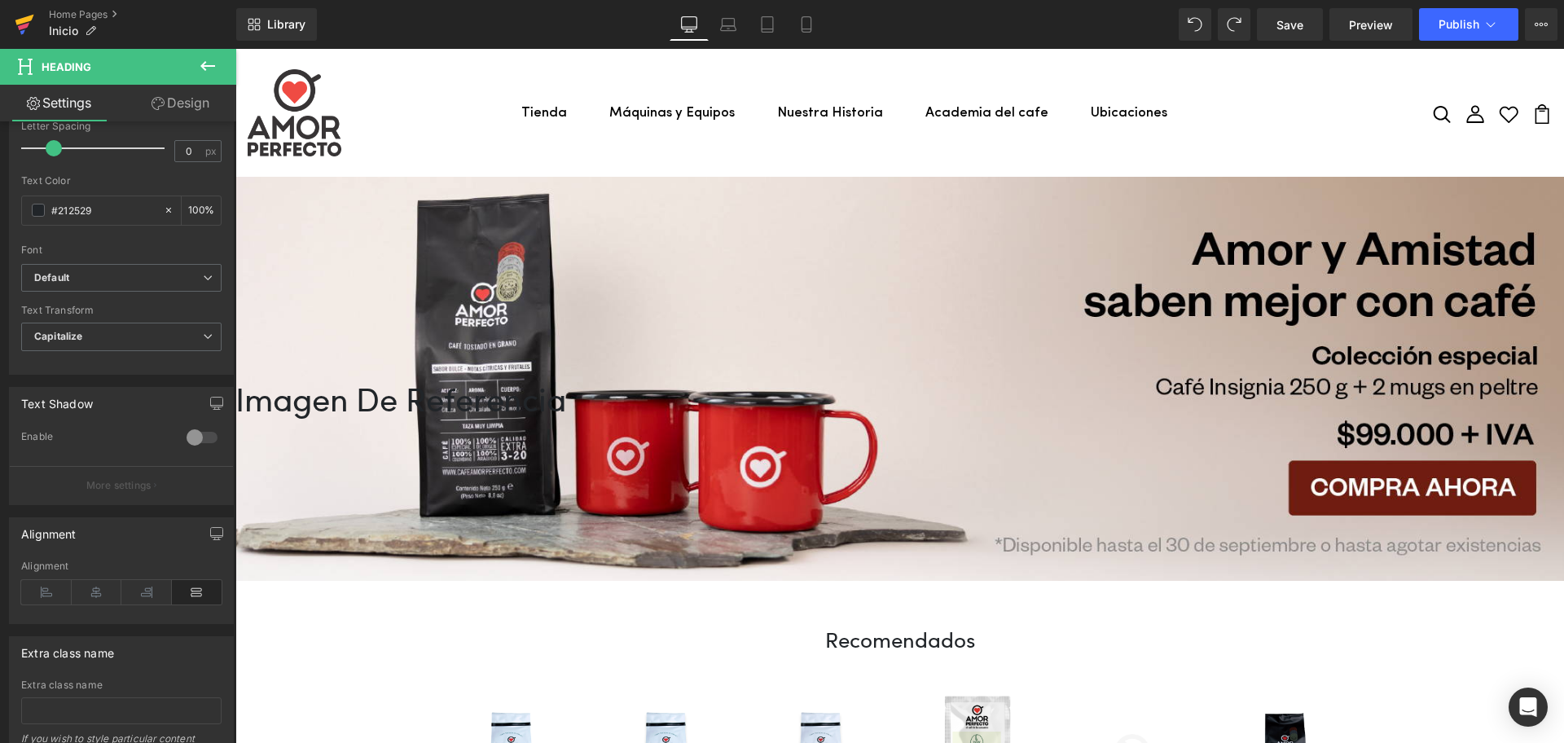
click at [24, 26] on icon at bounding box center [23, 26] width 11 height 7
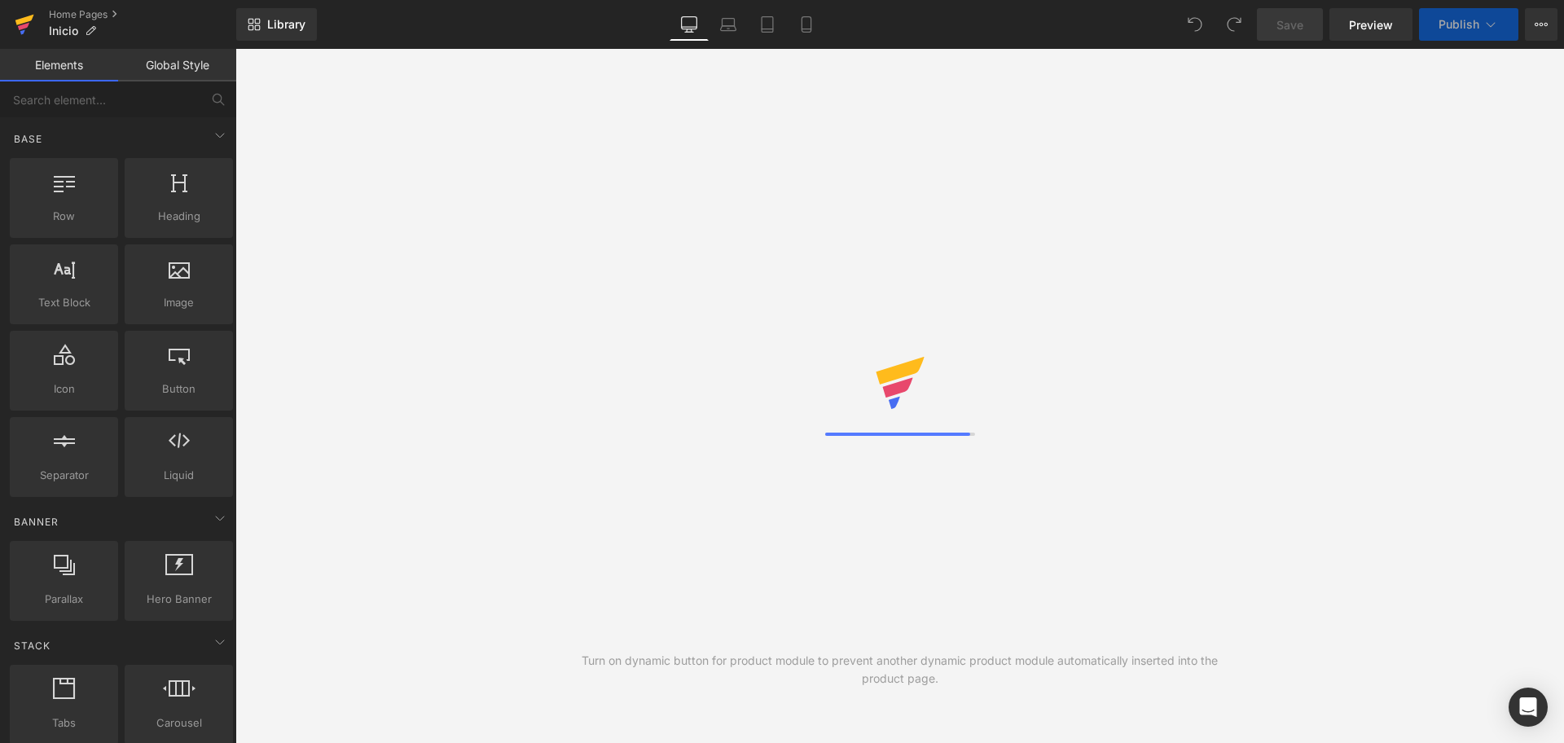
click at [20, 20] on icon at bounding box center [24, 20] width 19 height 11
click at [17, 25] on icon at bounding box center [25, 24] width 20 height 41
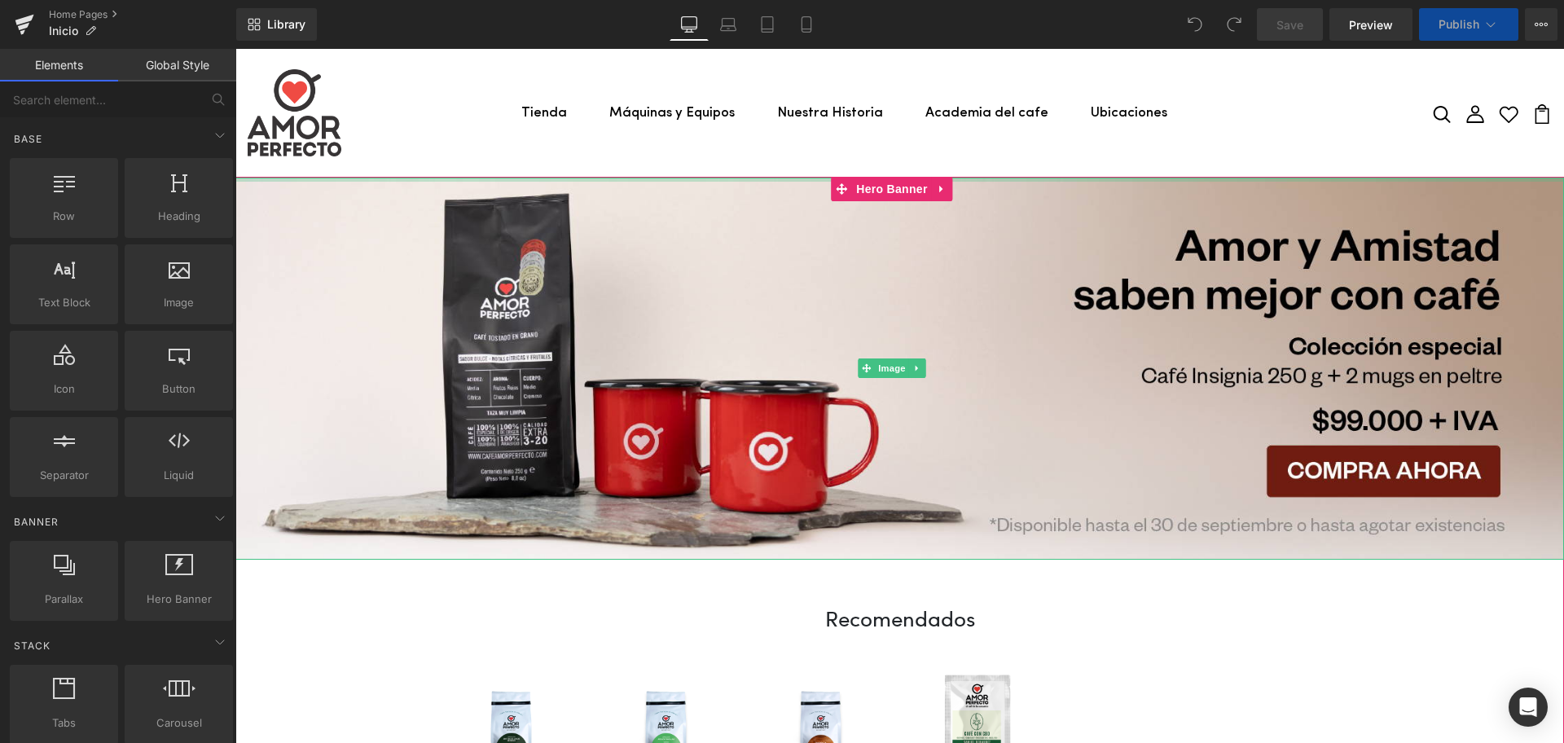
click at [1052, 178] on div at bounding box center [899, 180] width 1328 height 4
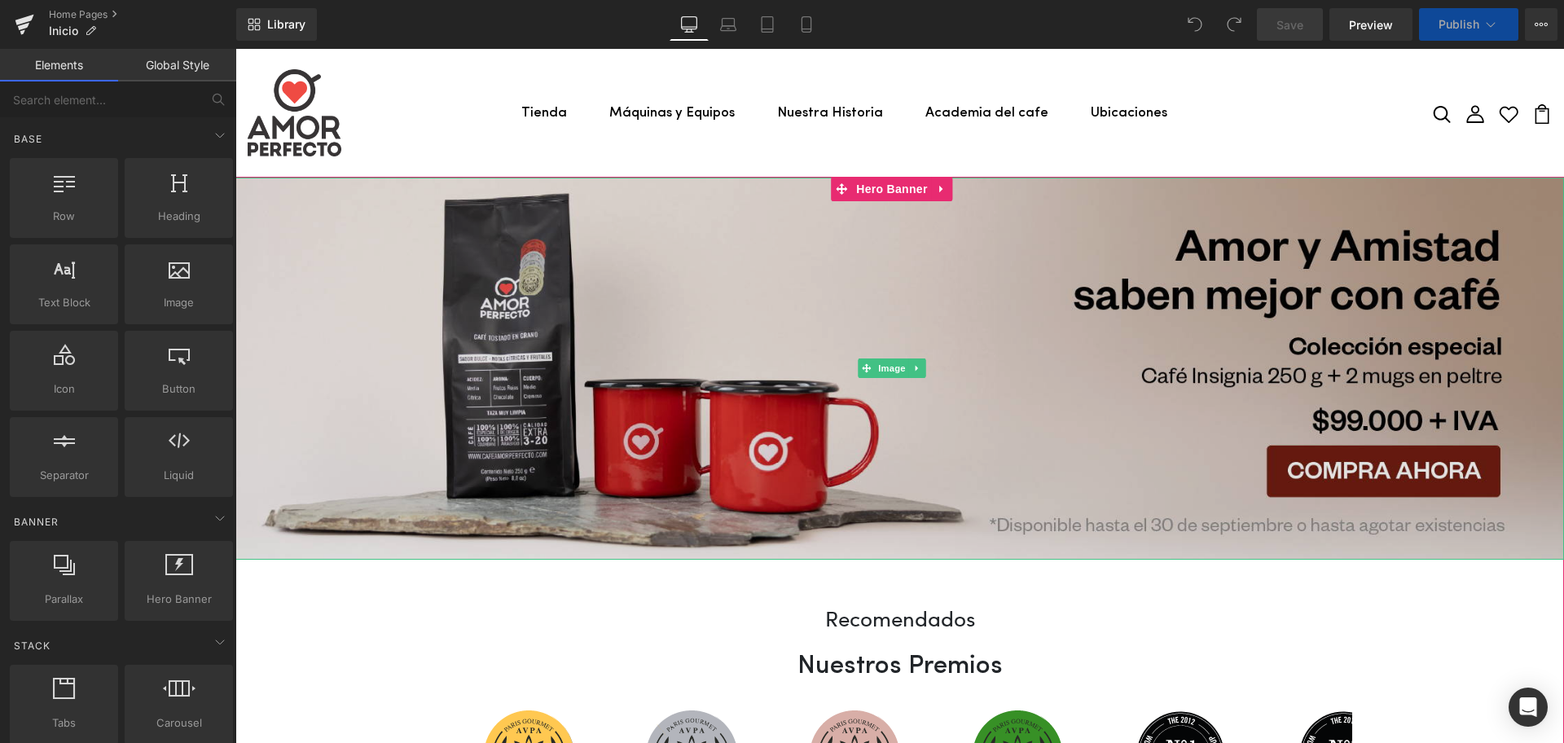
click at [743, 327] on img at bounding box center [899, 369] width 1328 height 382
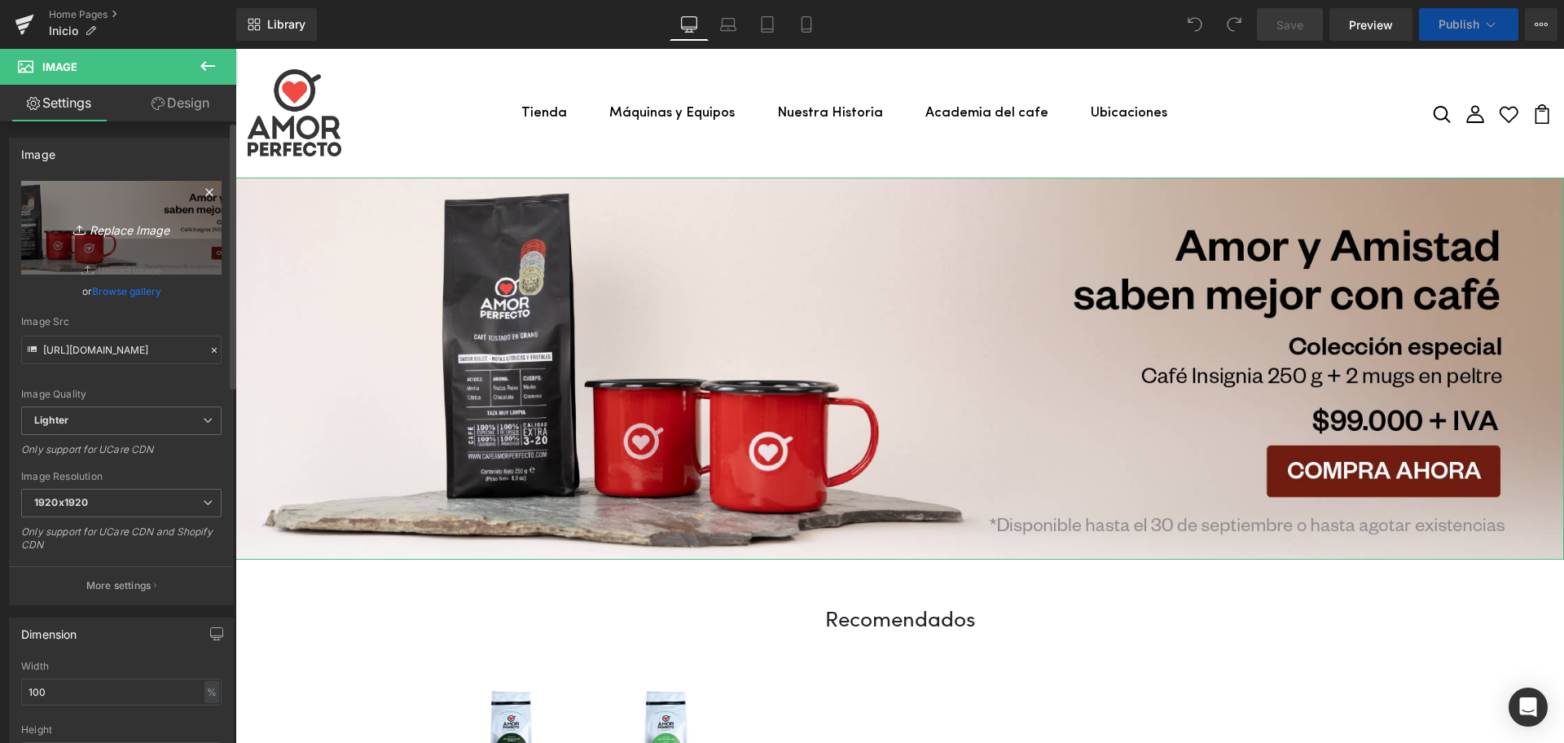
click at [140, 214] on link "Replace Image" at bounding box center [121, 228] width 200 height 94
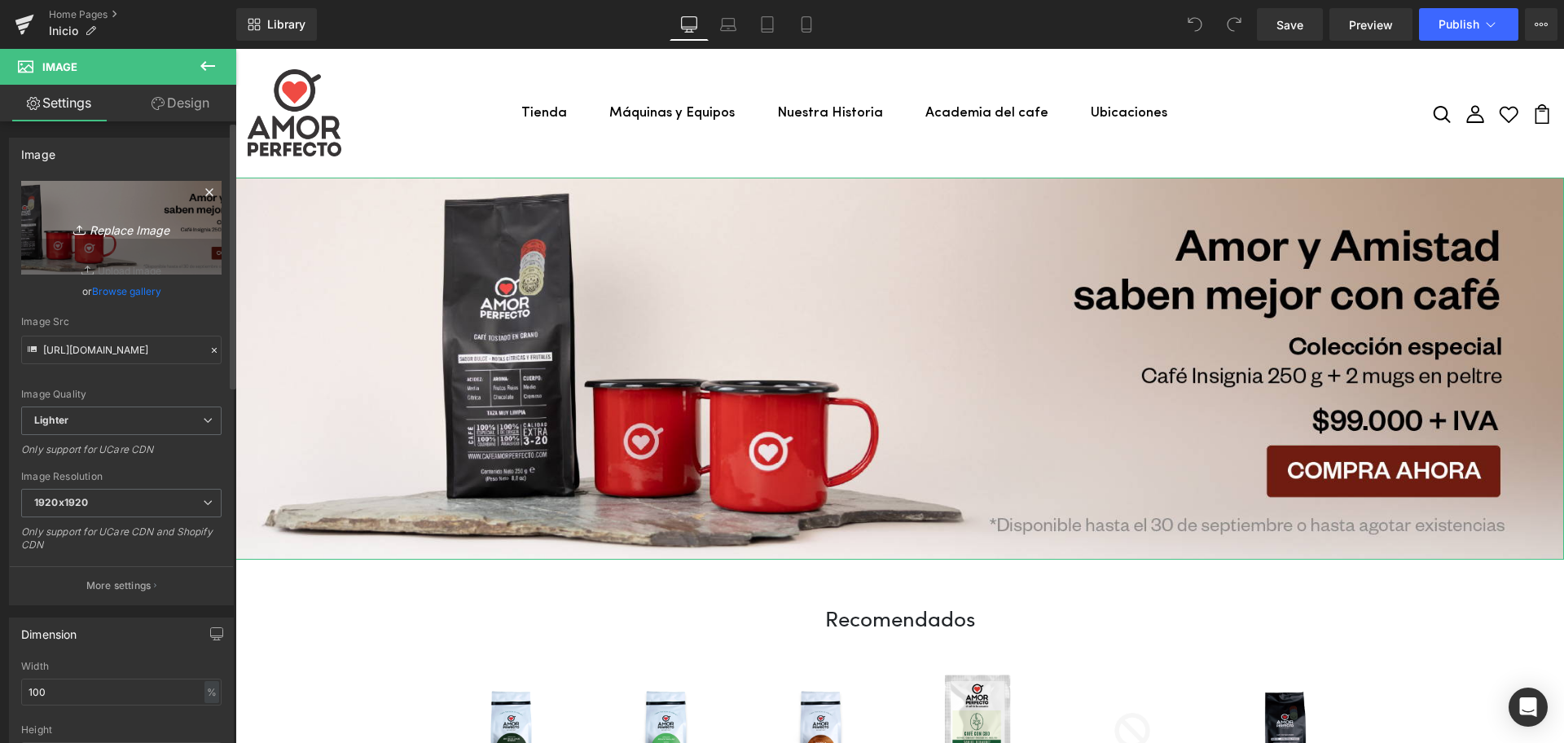
type input "C:\fakepath\BANNER_AMORYAMISTAD_AMOR_PERFECTO.png"
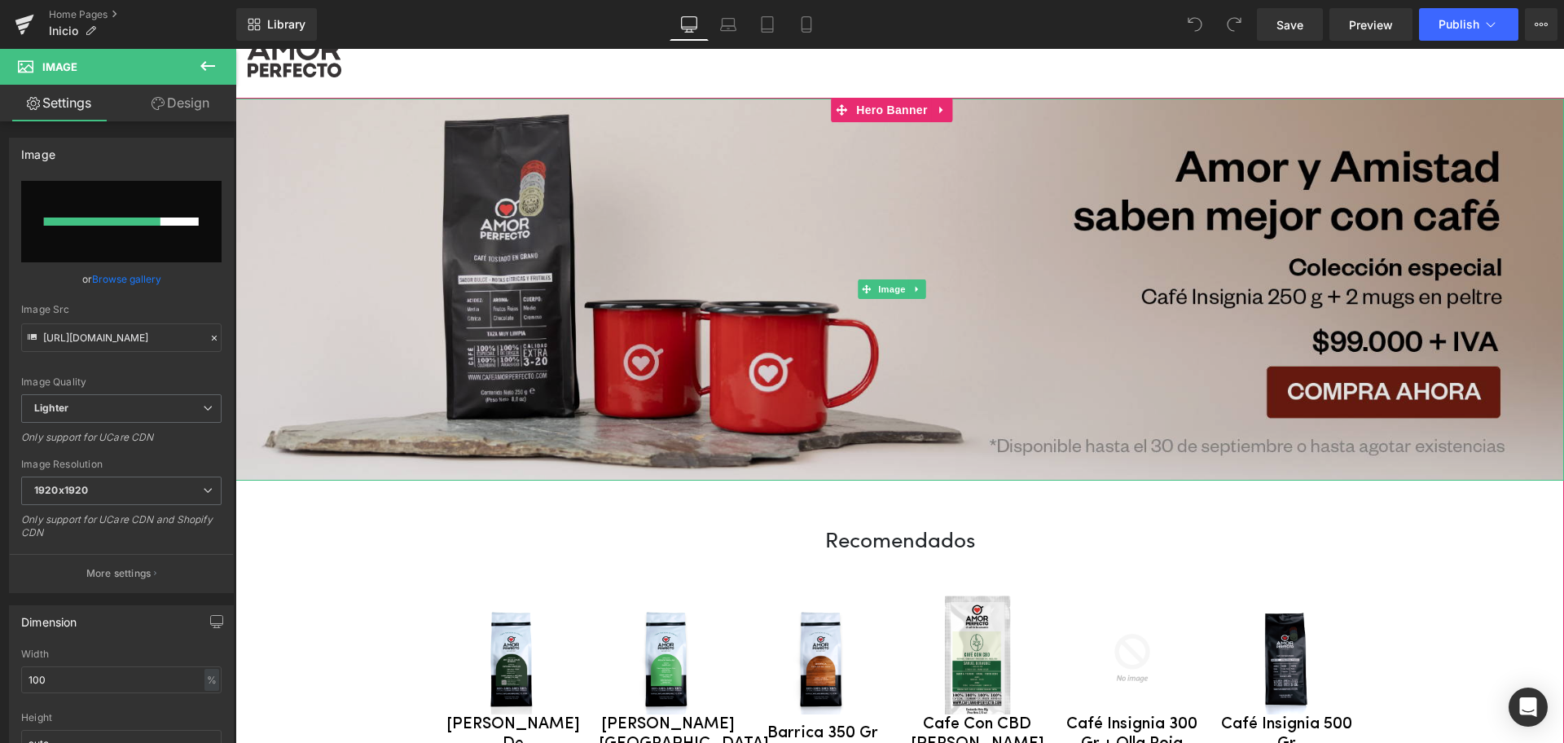
scroll to position [102, 0]
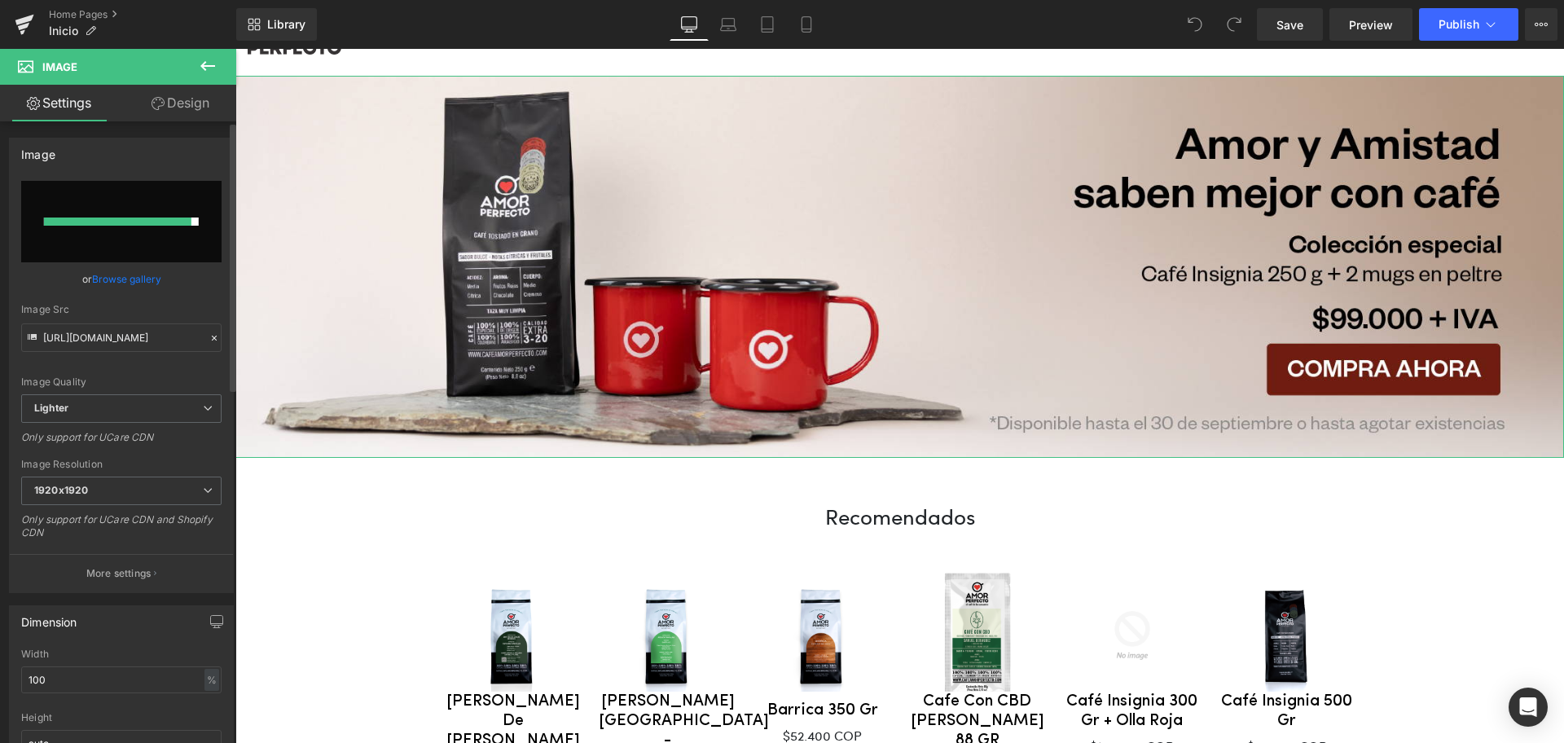
click at [105, 232] on input "file" at bounding box center [121, 221] width 200 height 81
click at [121, 284] on link "Browse gallery" at bounding box center [126, 279] width 69 height 29
click at [116, 224] on div at bounding box center [117, 221] width 147 height 8
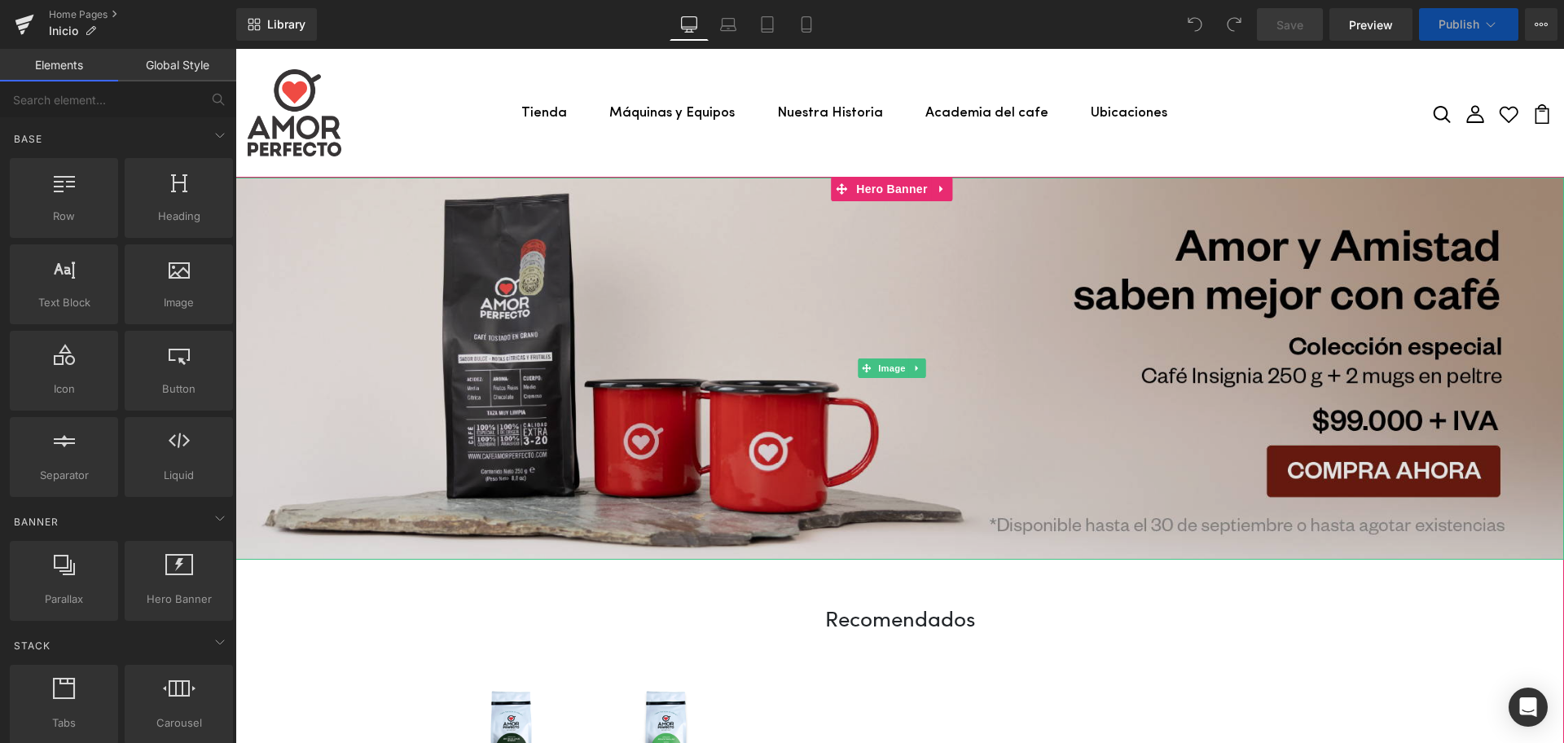
click at [831, 317] on img at bounding box center [899, 369] width 1328 height 382
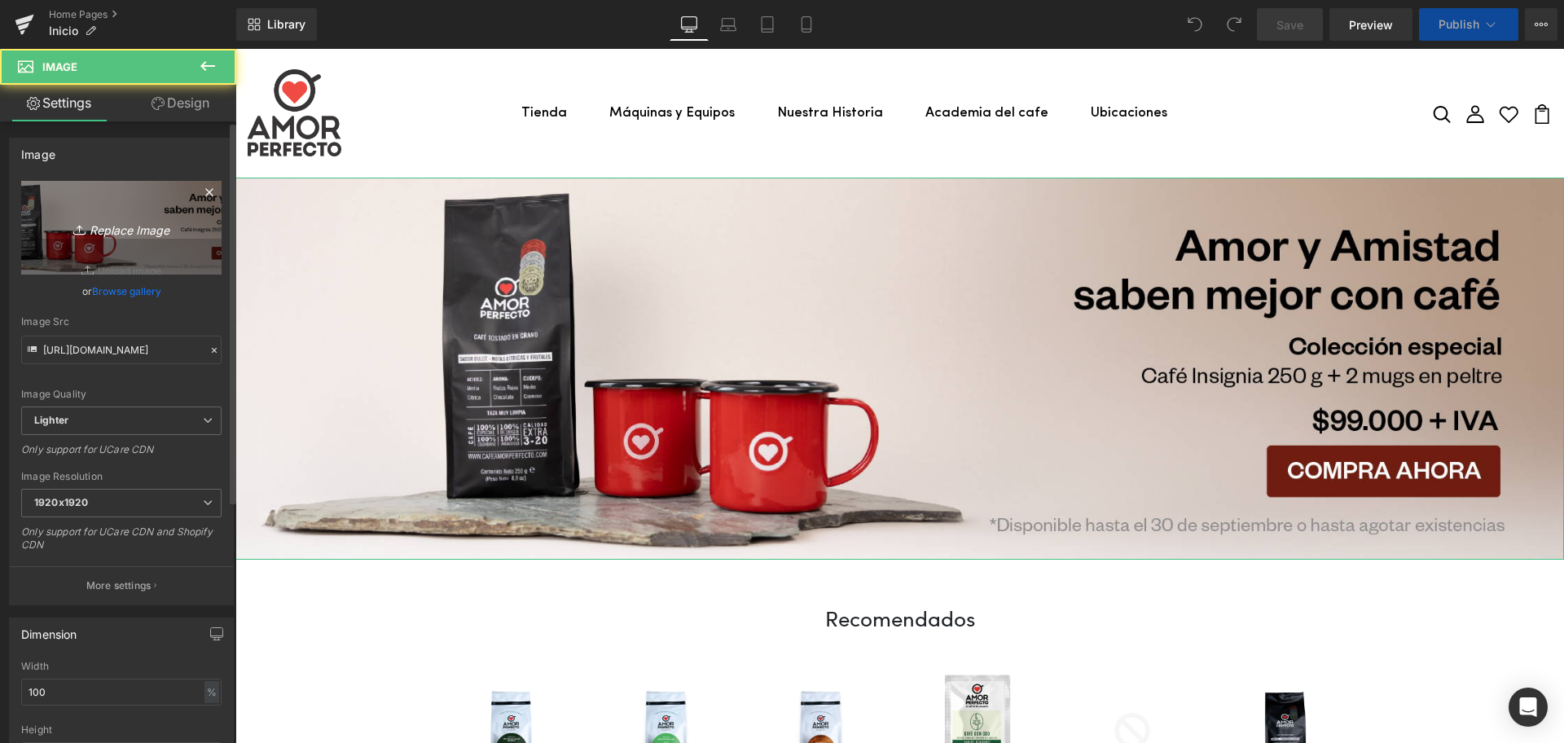
click at [118, 198] on link "Replace Image" at bounding box center [121, 228] width 200 height 94
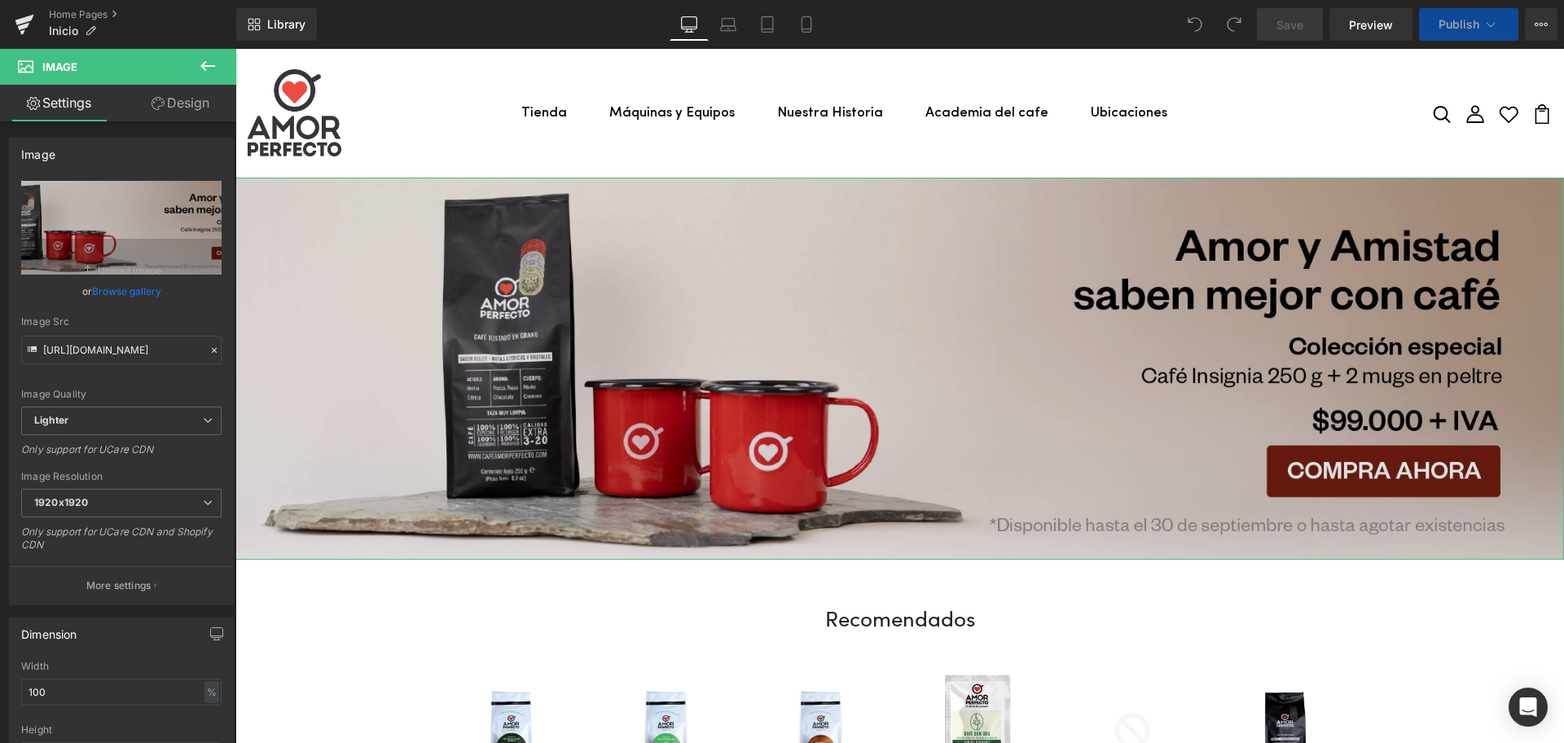
type input "C:\fakepath\BANNER_AMORYAMISTAD_AMOR_PERFECTO.png"
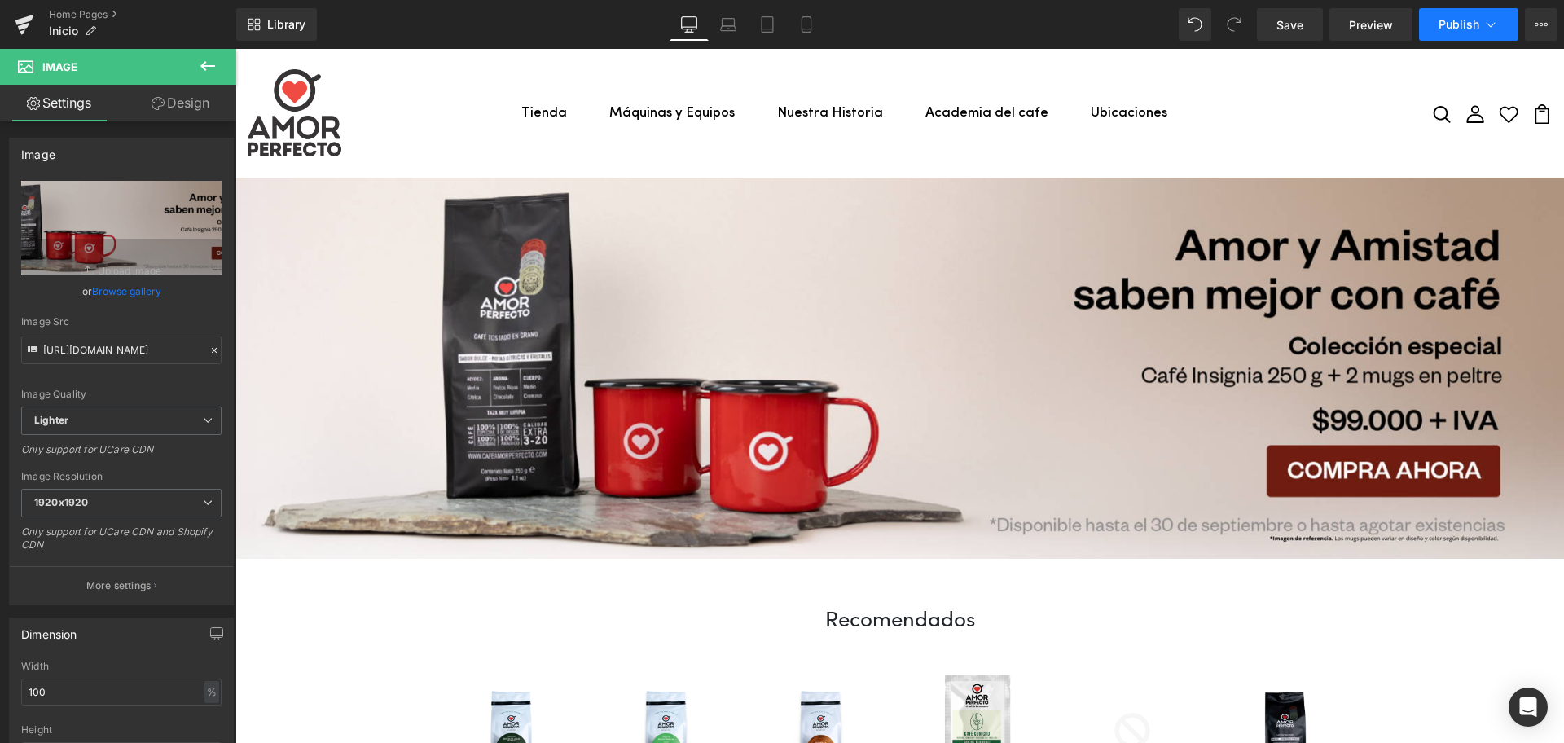
click at [1437, 10] on button "Publish" at bounding box center [1468, 24] width 99 height 33
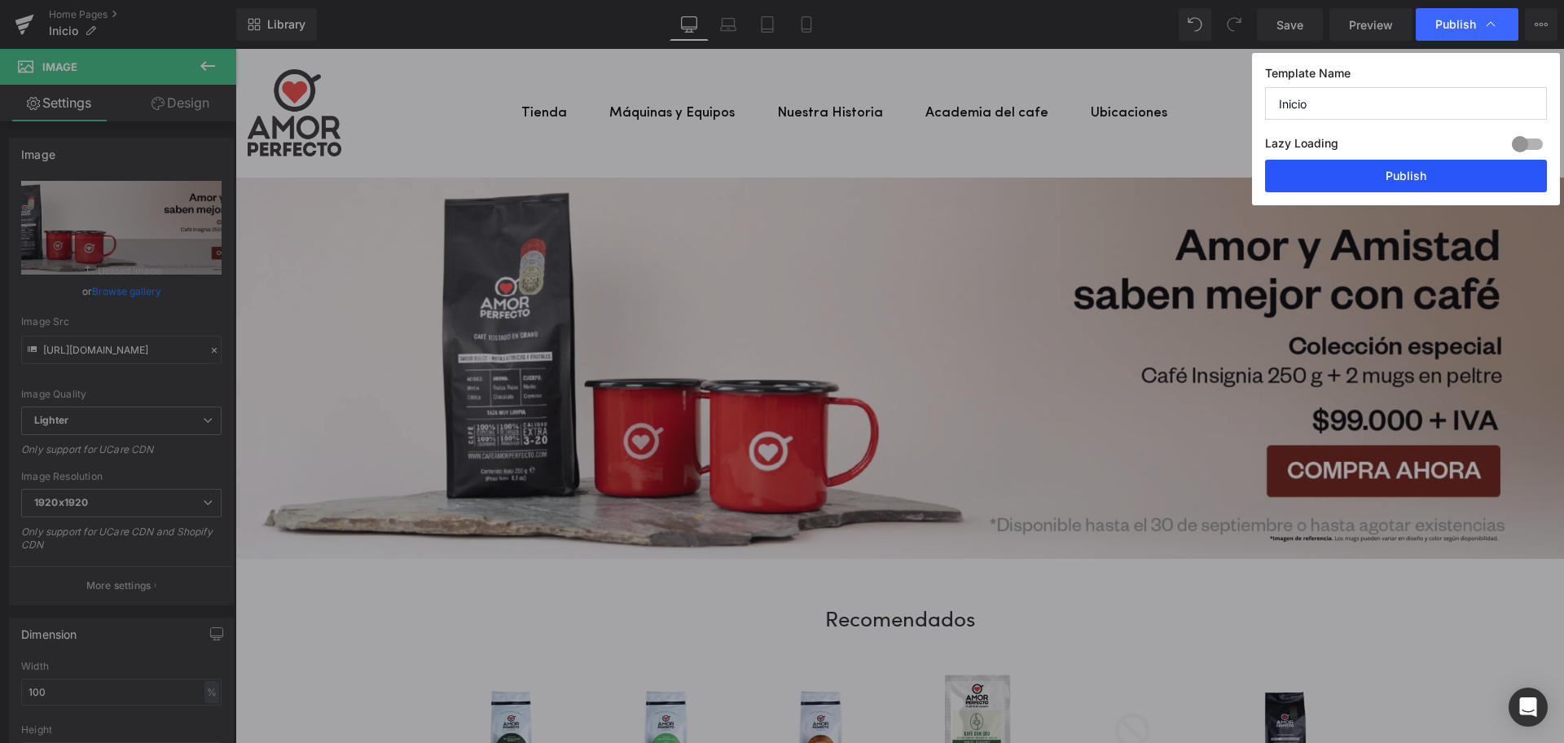
click at [1388, 182] on button "Publish" at bounding box center [1406, 176] width 282 height 33
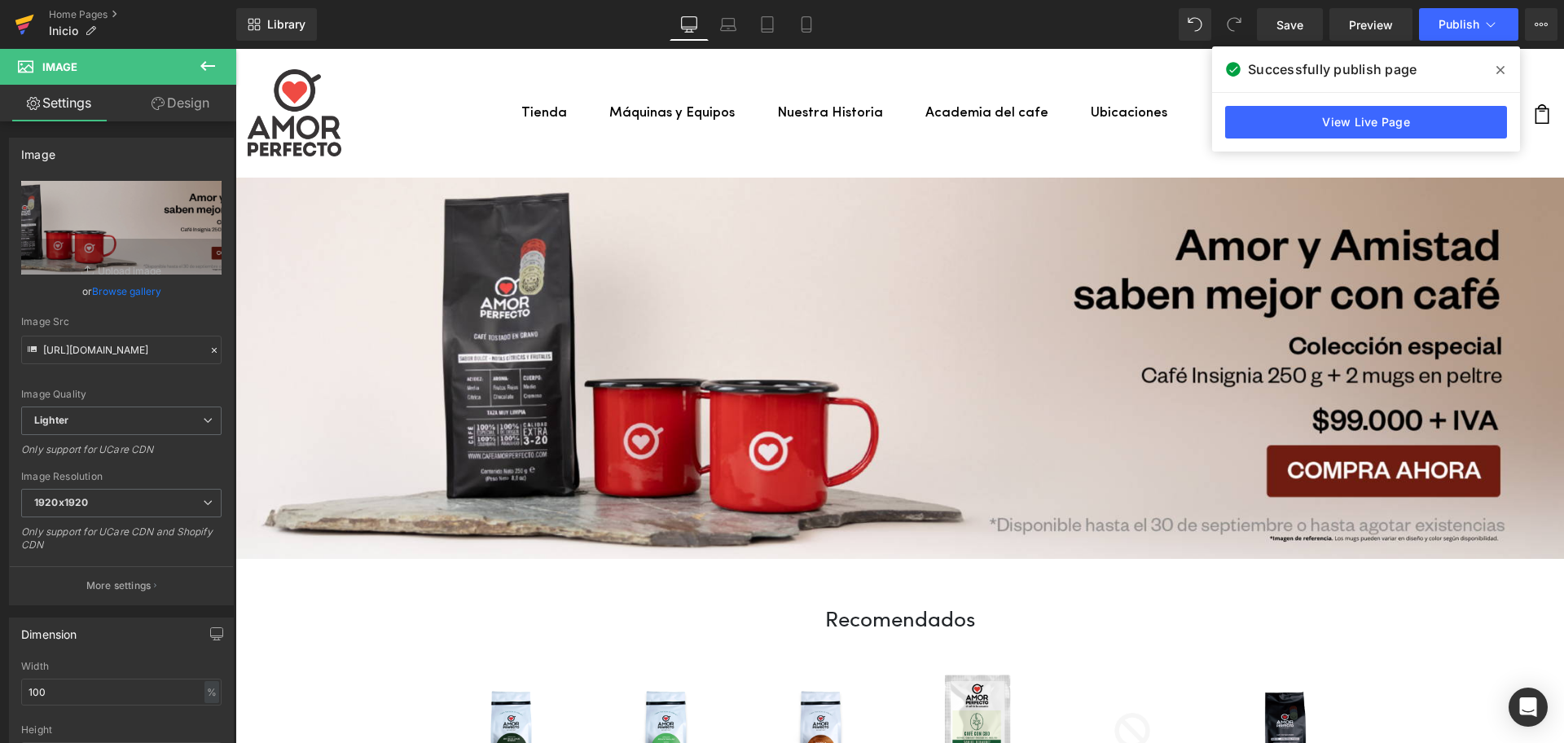
click at [34, 25] on link at bounding box center [24, 24] width 49 height 49
